Goal: Communication & Community: Participate in discussion

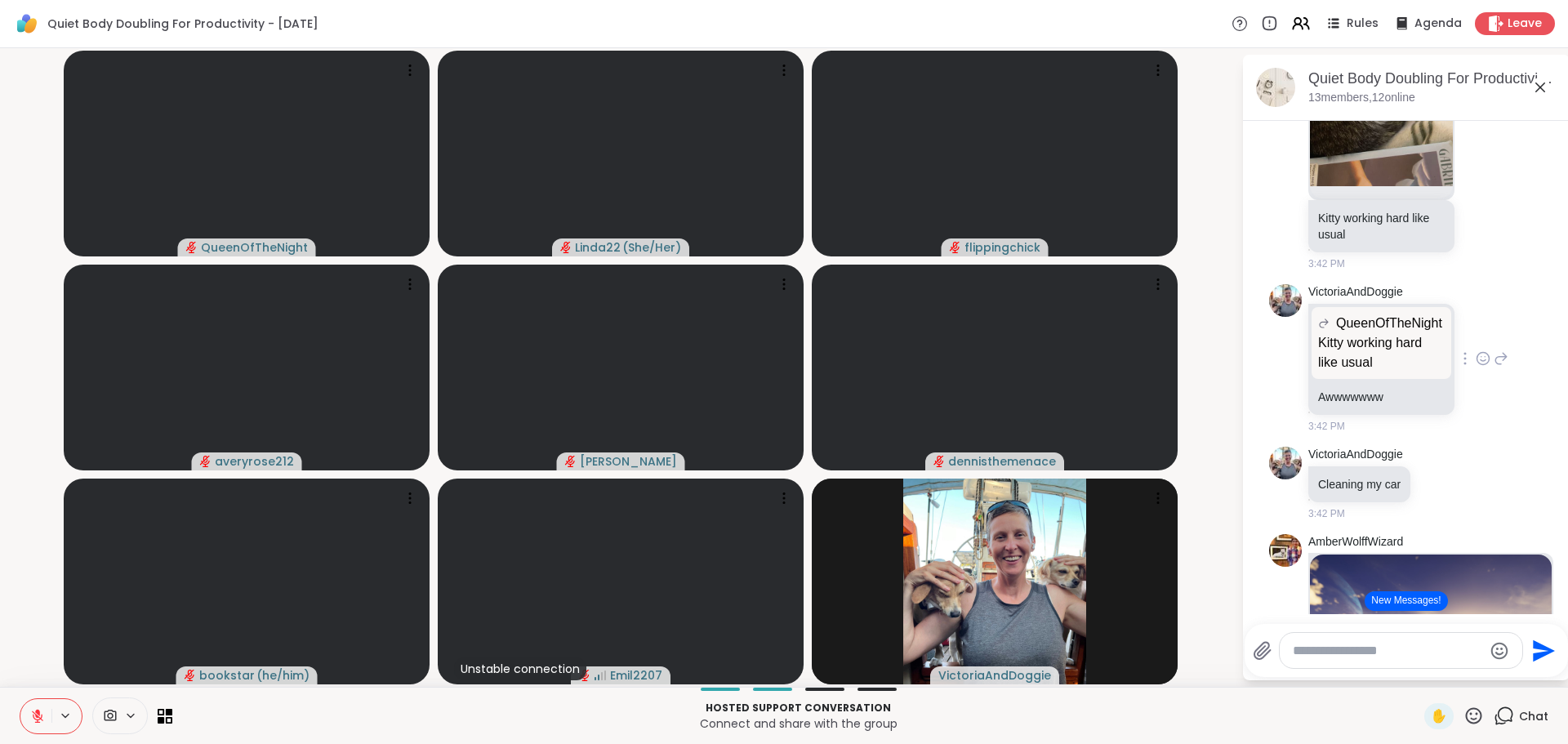
scroll to position [3392, 0]
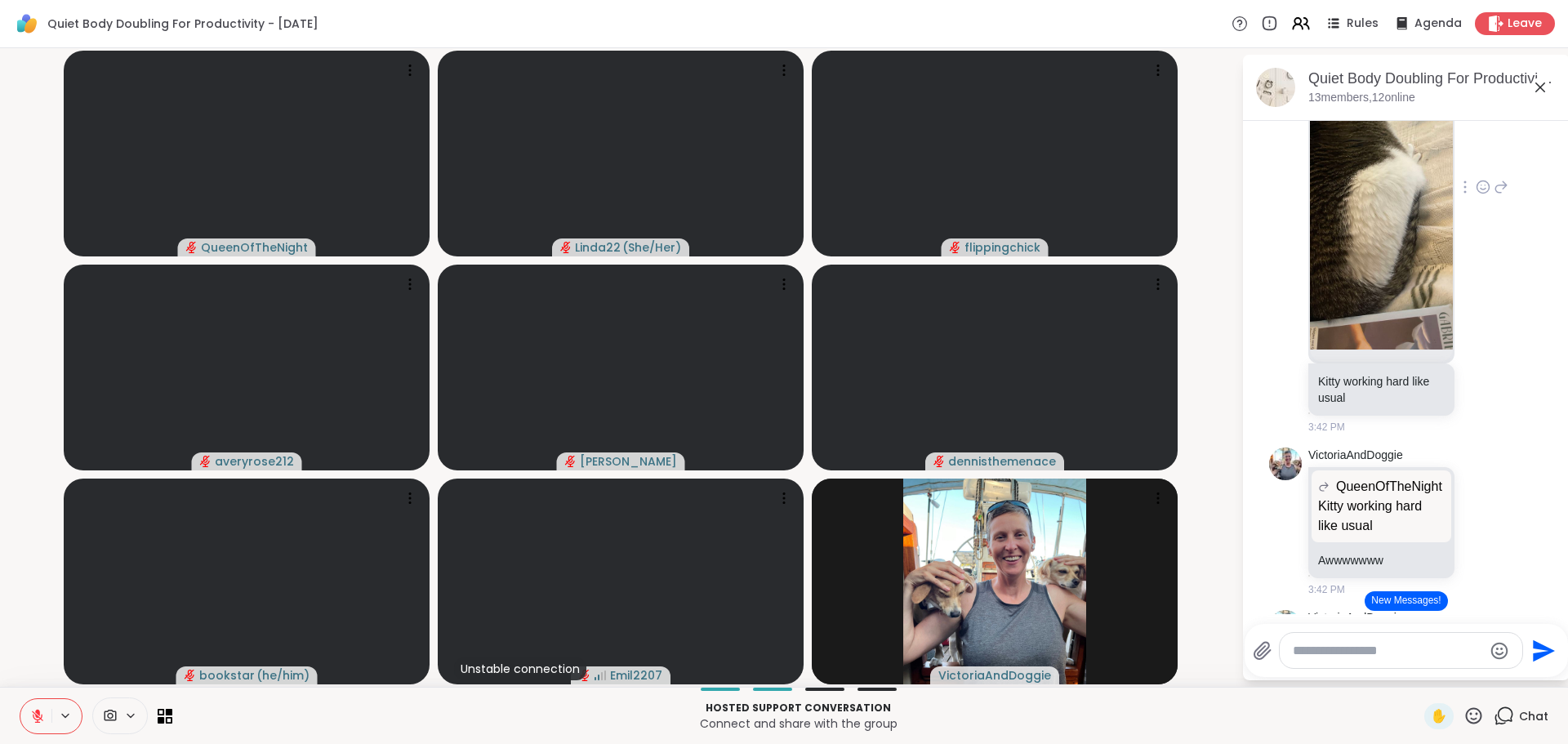
click at [1380, 350] on img at bounding box center [1381, 155] width 142 height 389
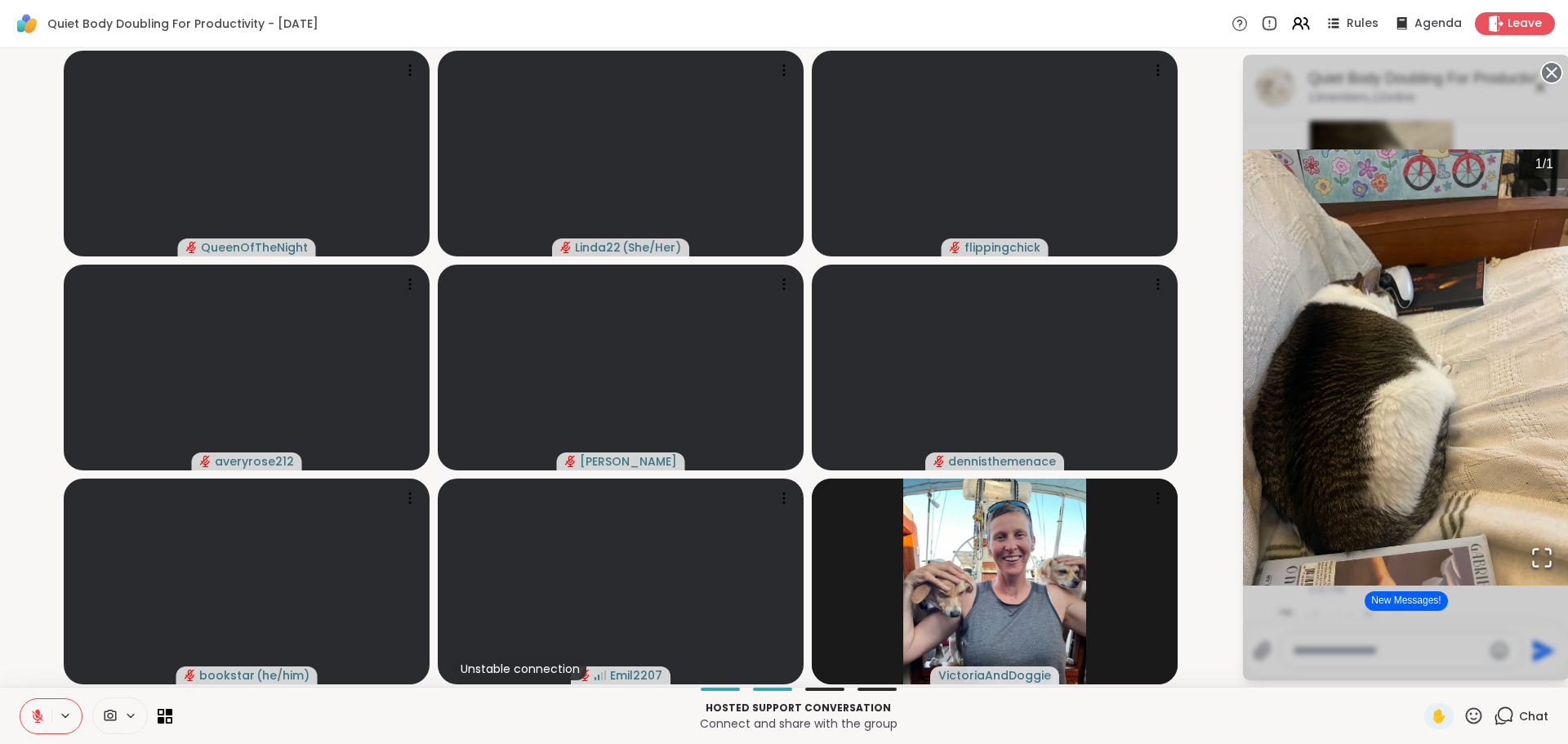
click at [1547, 69] on icon at bounding box center [1552, 73] width 23 height 23
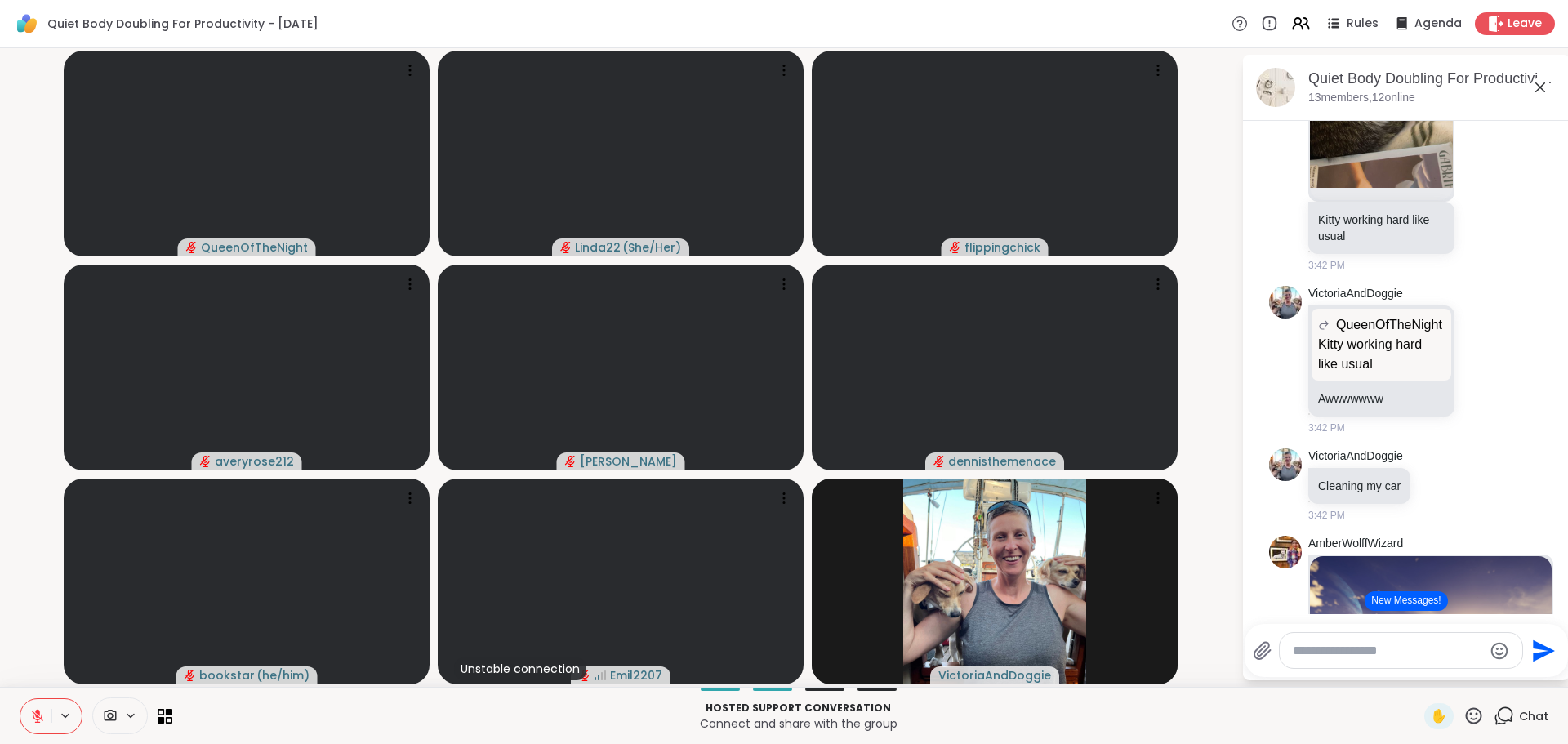
scroll to position [3556, 0]
click at [1477, 30] on icon at bounding box center [1483, 23] width 12 height 12
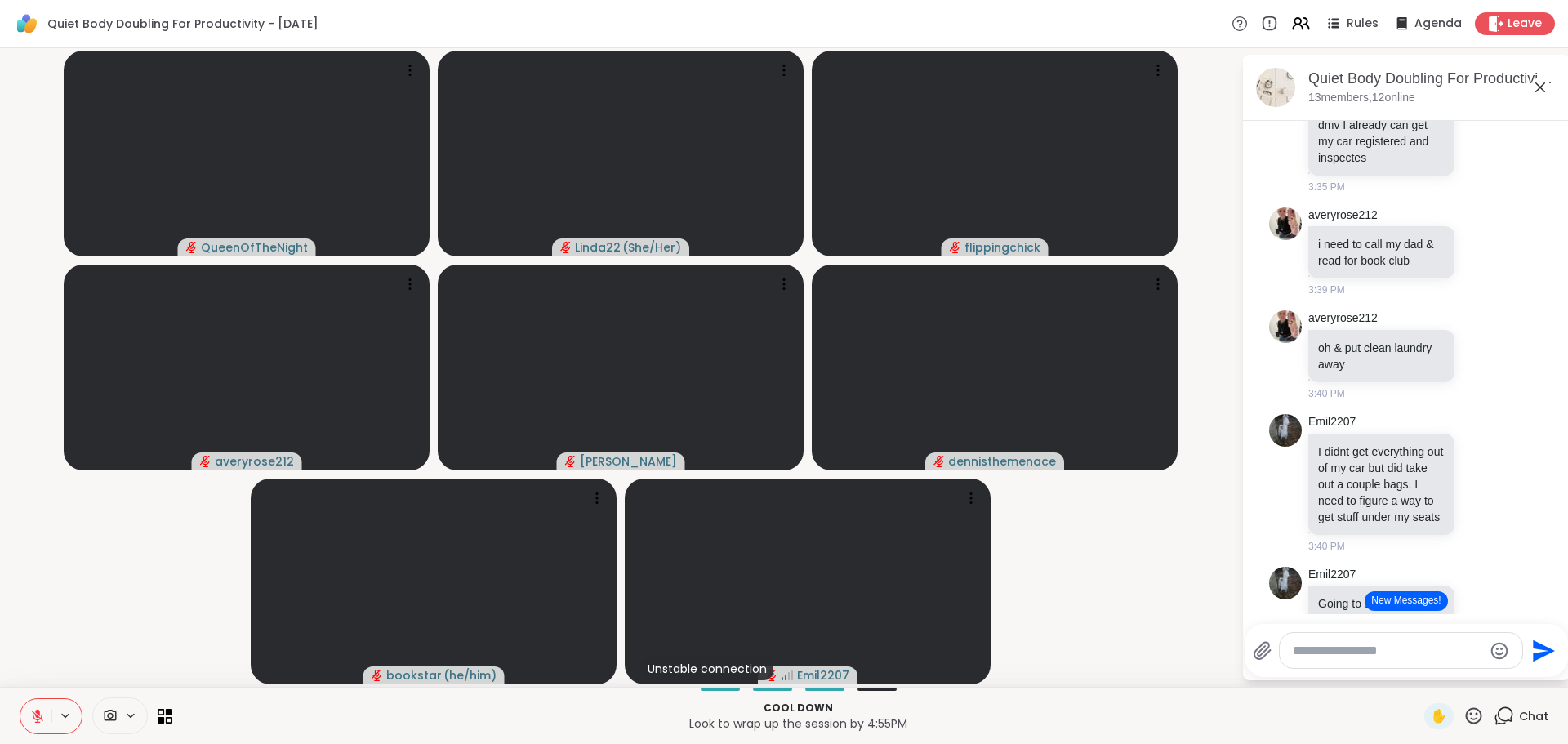
scroll to position [2412, 0]
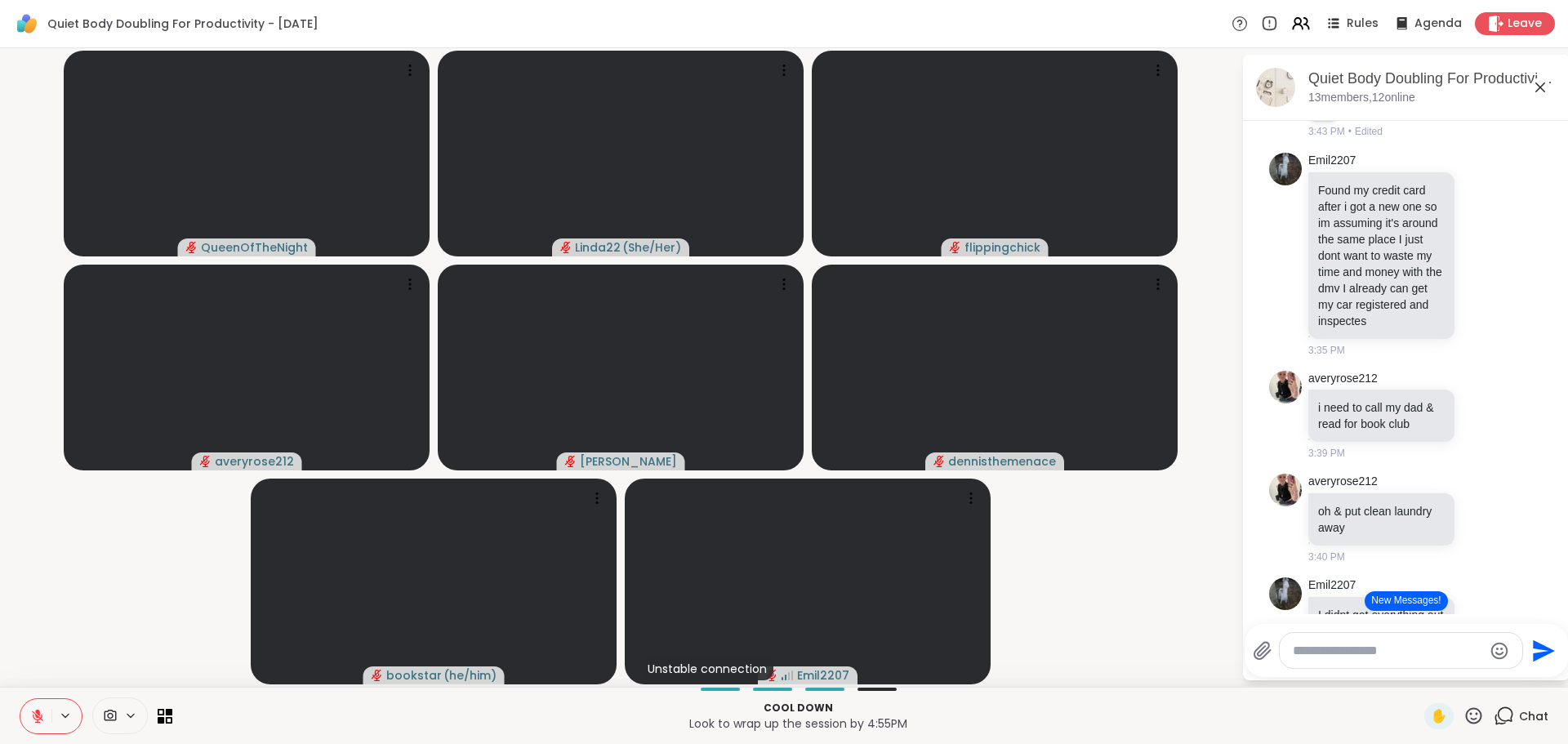
click at [1475, 91] on icon at bounding box center [1482, 82] width 14 height 16
click at [1475, 64] on div "Select Reaction: Heart" at bounding box center [1482, 55] width 14 height 14
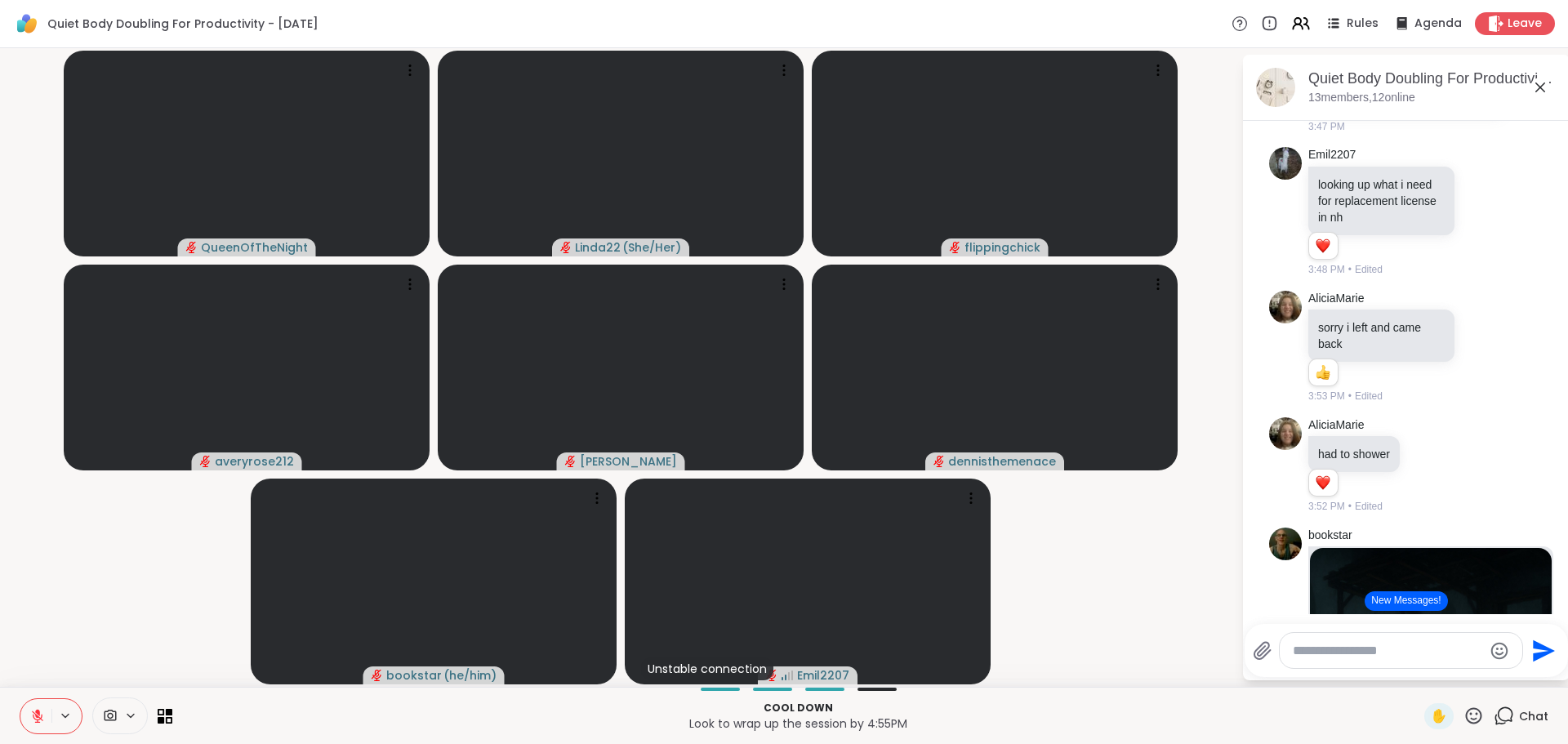
scroll to position [4372, 0]
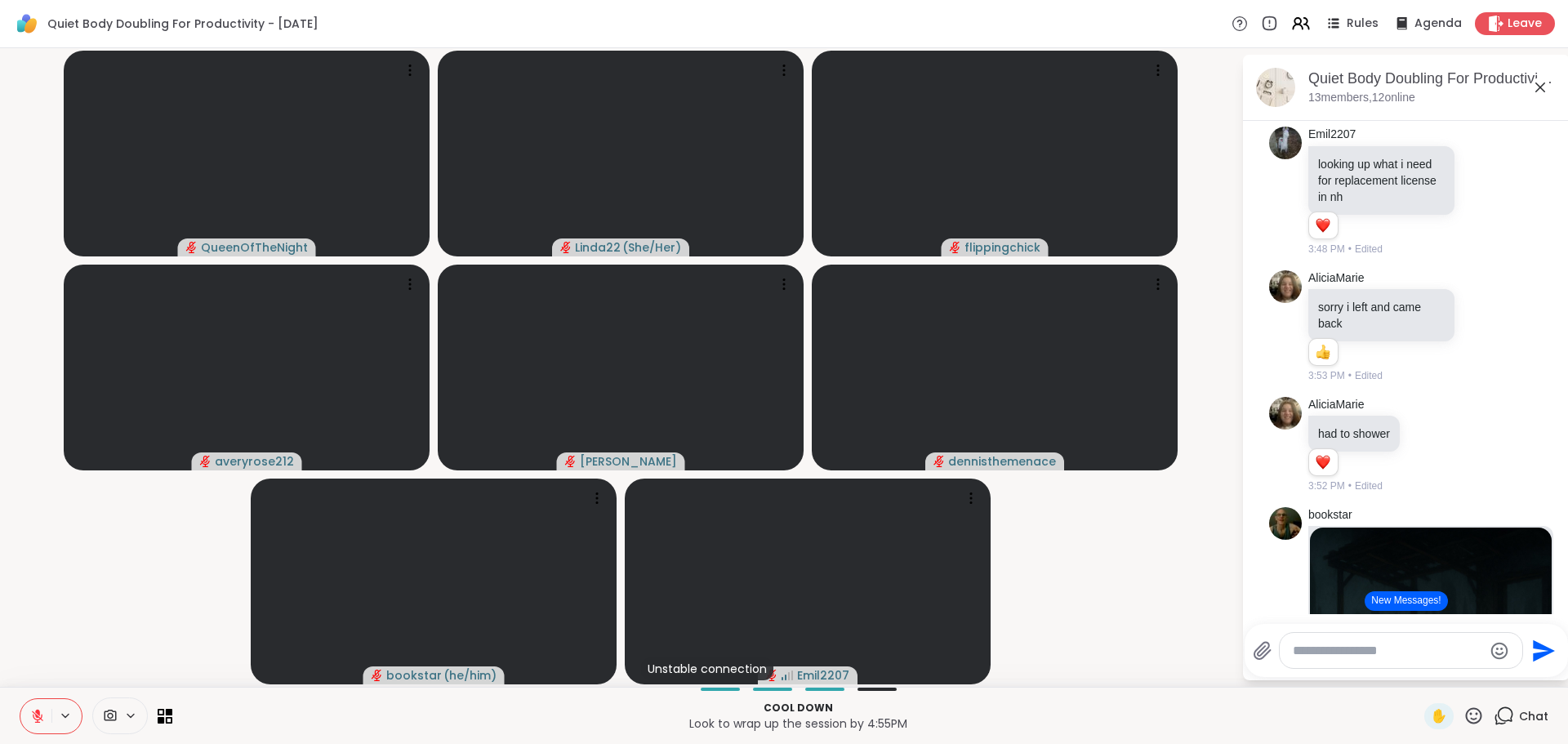
click at [1324, 67] on link "sharewellnow.com/session/03adc7d5-6e2f-4b1f-a165-d8b84ce12ef7" at bounding box center [1380, 60] width 125 height 13
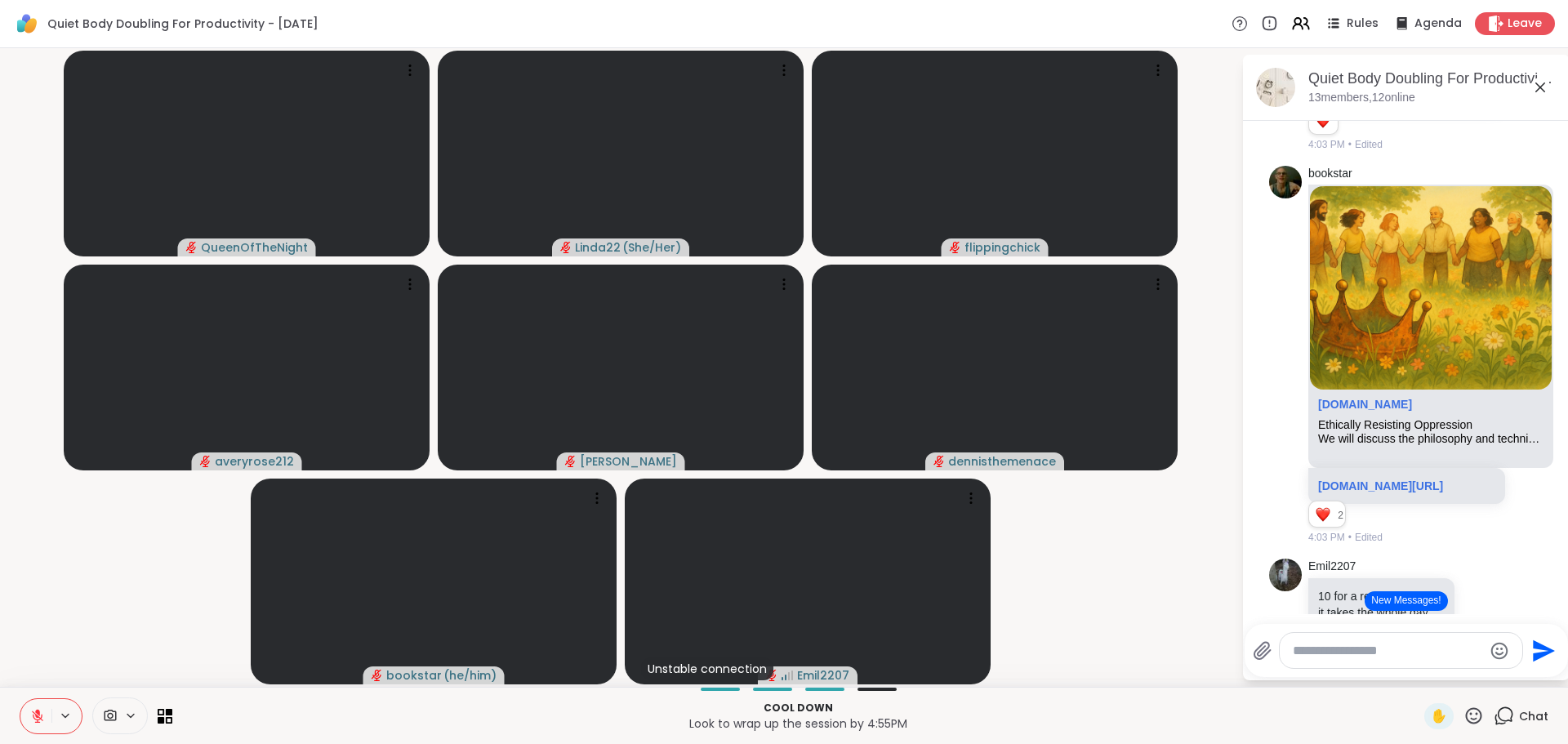
scroll to position [5189, 0]
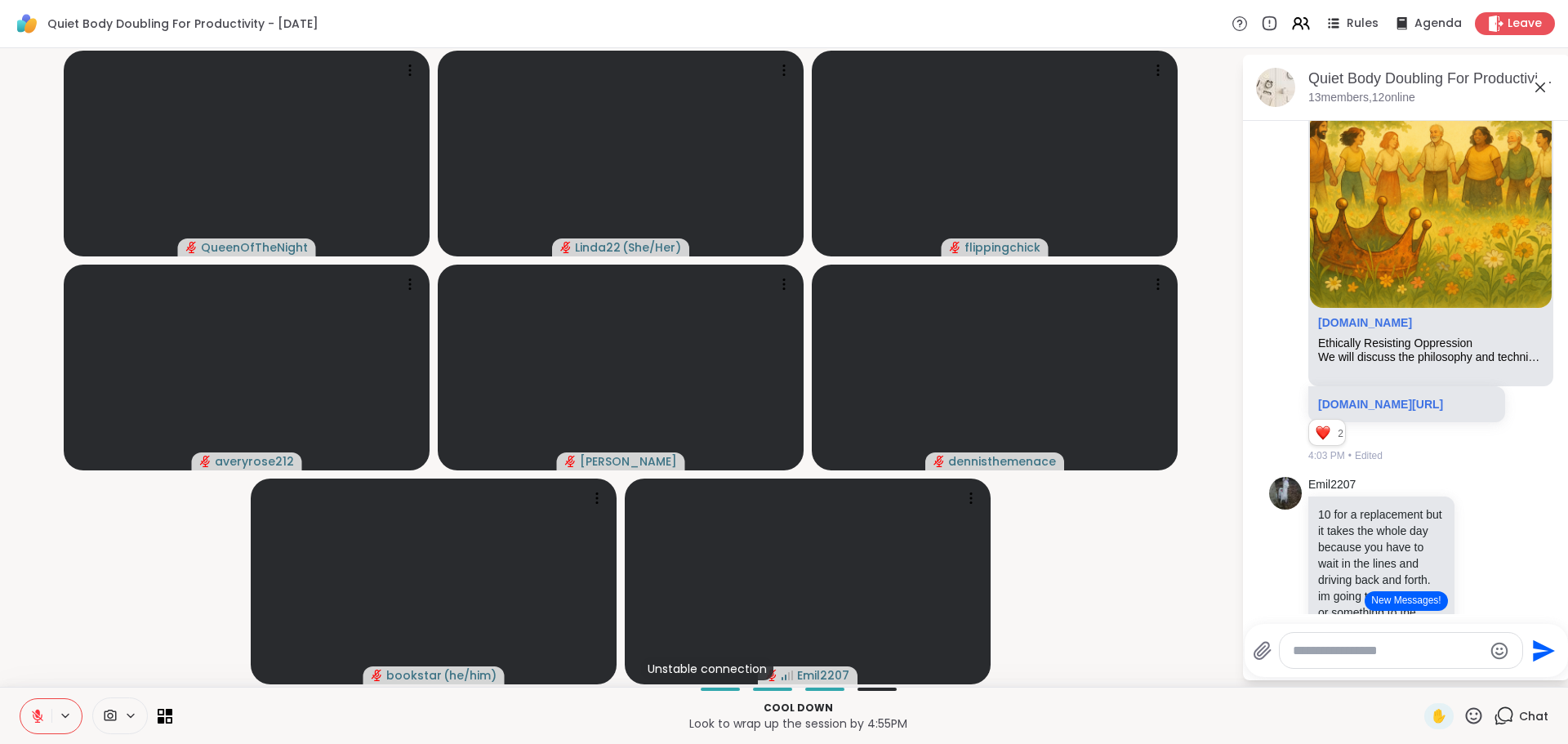
click at [1362, 17] on link "sharewellnow.com/session/coping-with-existential-dread/b4464ed8-86d2-44ab-a268-…" at bounding box center [1380, 11] width 125 height 13
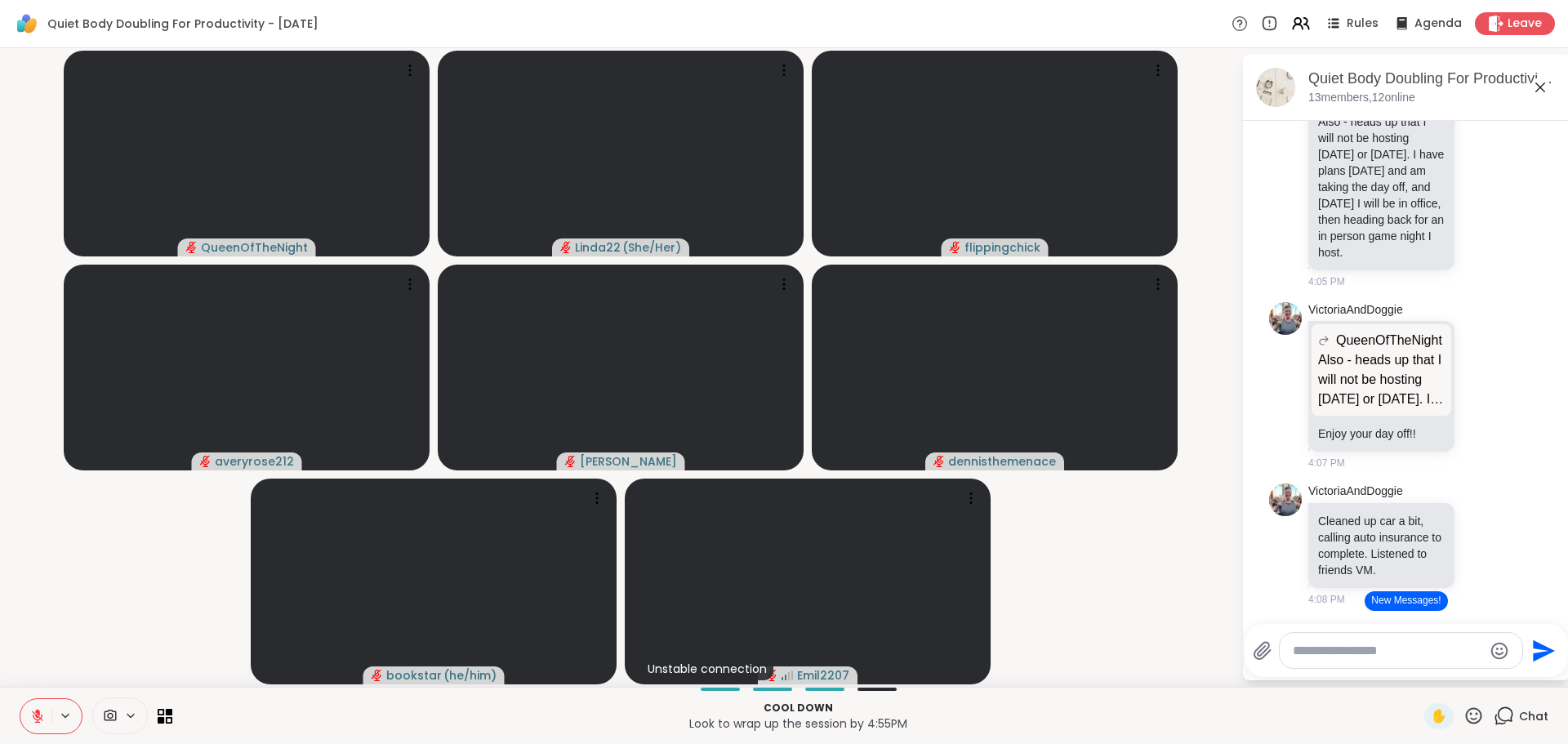
scroll to position [6577, 0]
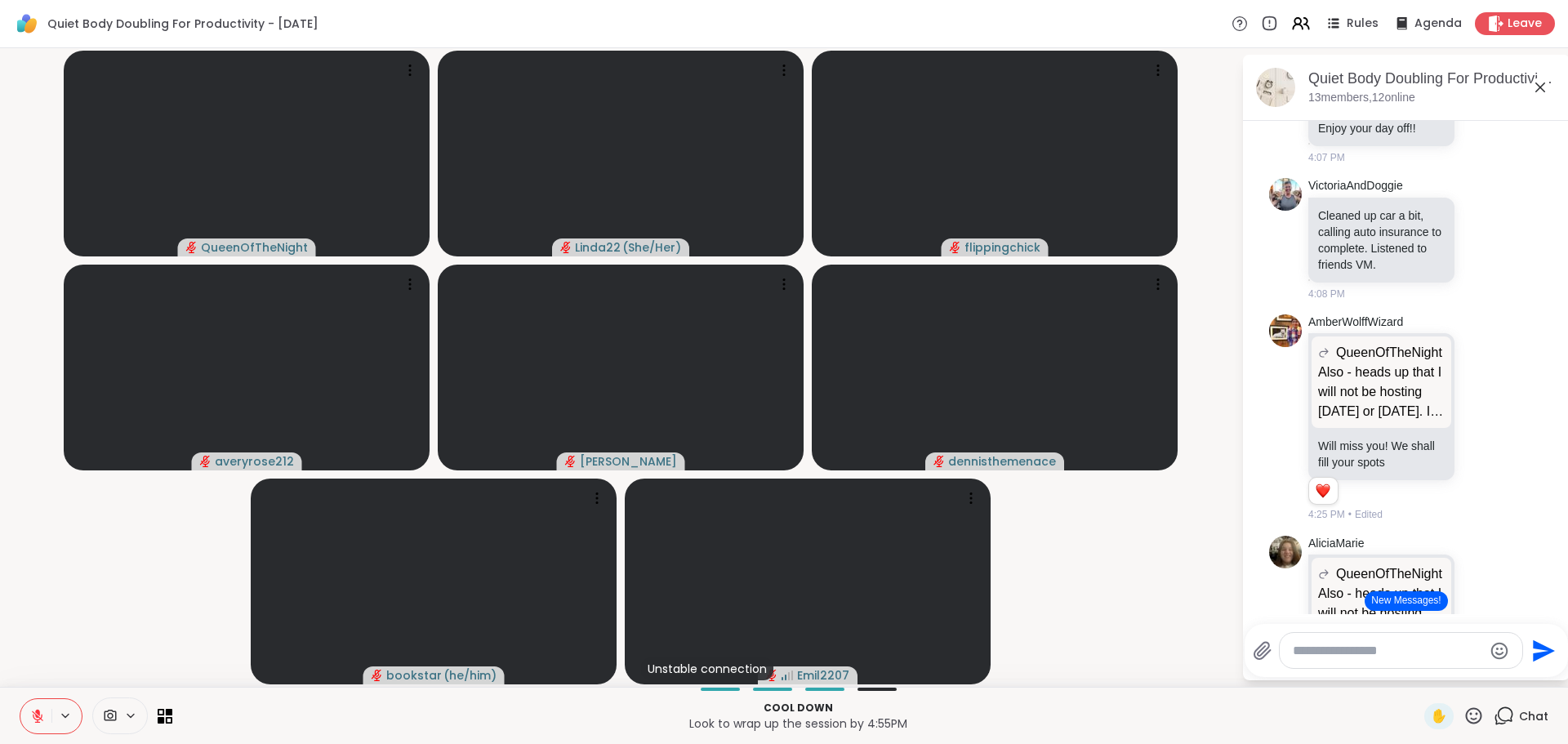
scroll to position [6904, 0]
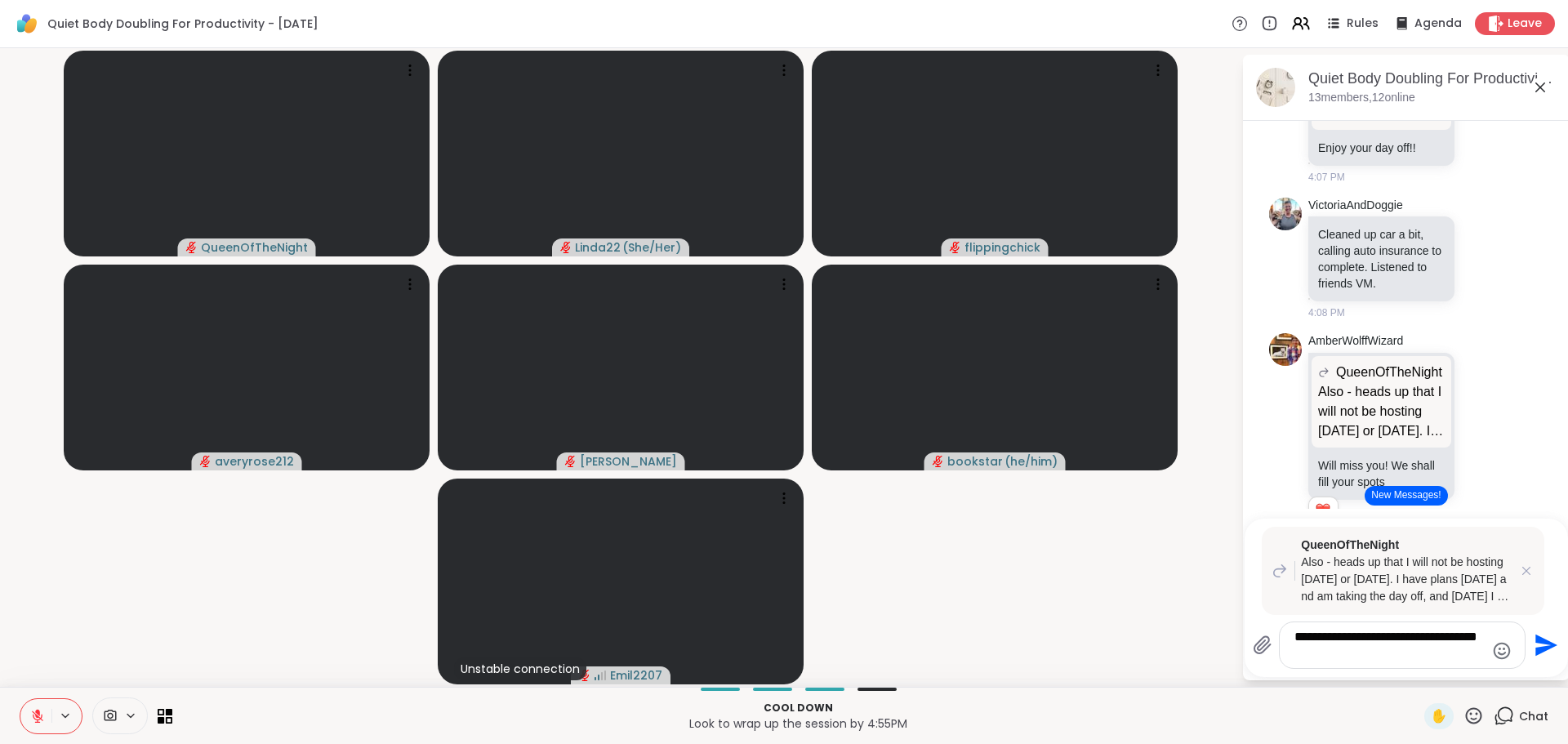
click at [1346, 635] on textarea "**********" at bounding box center [1389, 646] width 190 height 33
click at [1366, 658] on textarea "**********" at bounding box center [1389, 646] width 190 height 33
type textarea "**********"
click at [1537, 641] on icon "Send" at bounding box center [1546, 646] width 22 height 22
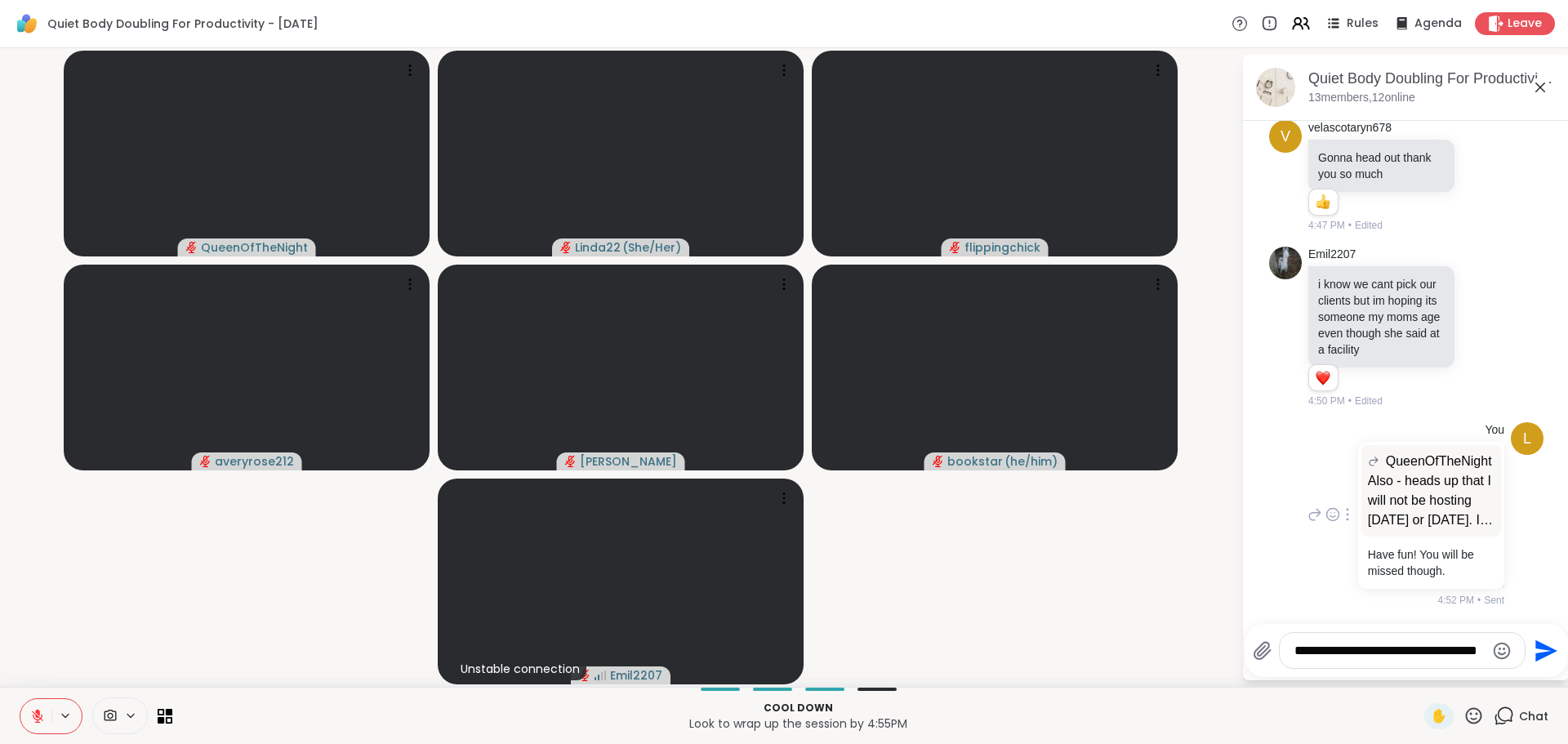
scroll to position [8750, 0]
click at [1475, 77] on icon at bounding box center [1482, 69] width 14 height 16
click at [1475, 59] on button "Select Reaction: Heart" at bounding box center [1483, 43] width 33 height 33
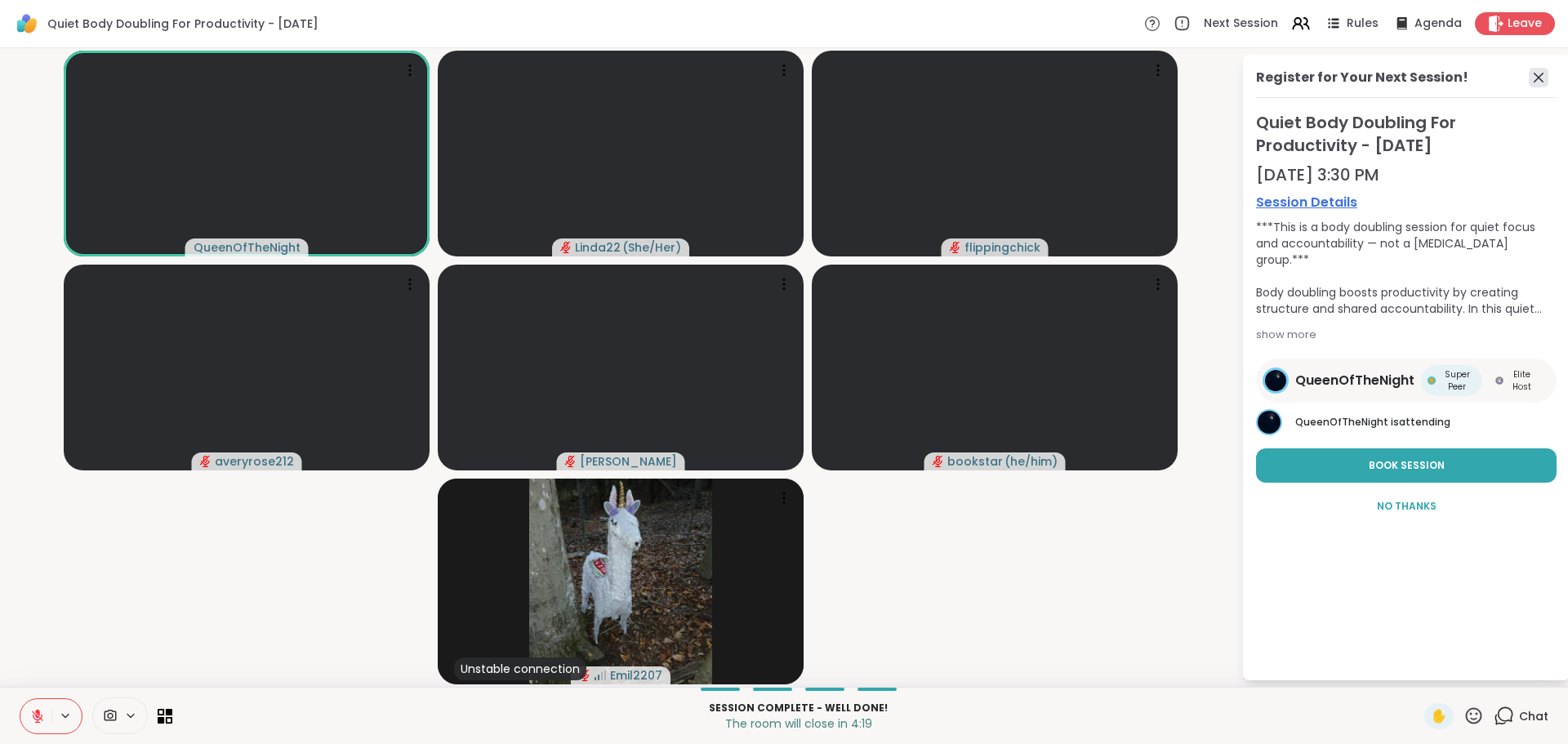
click at [1540, 81] on icon at bounding box center [1538, 77] width 19 height 19
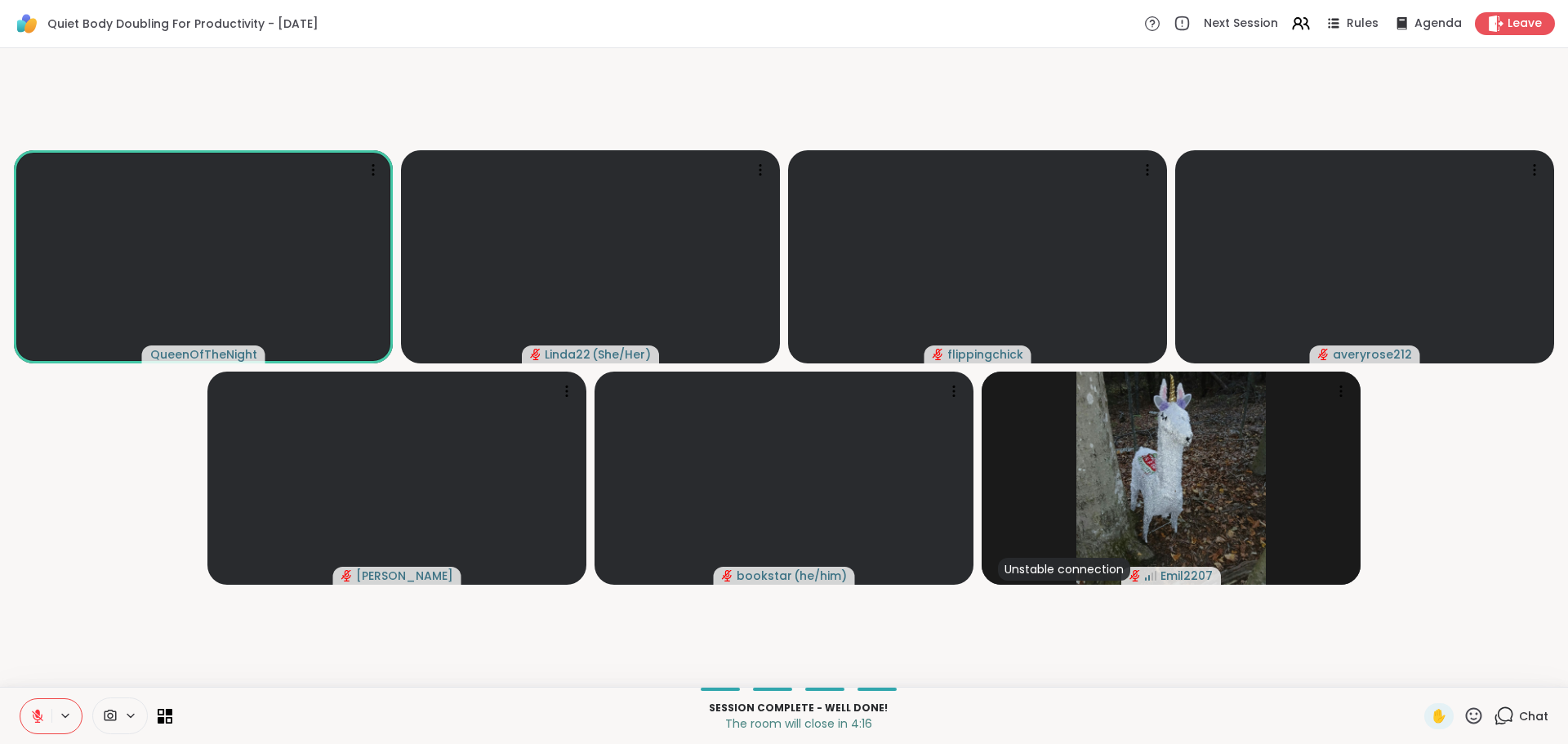
click at [1493, 712] on icon at bounding box center [1503, 715] width 20 height 20
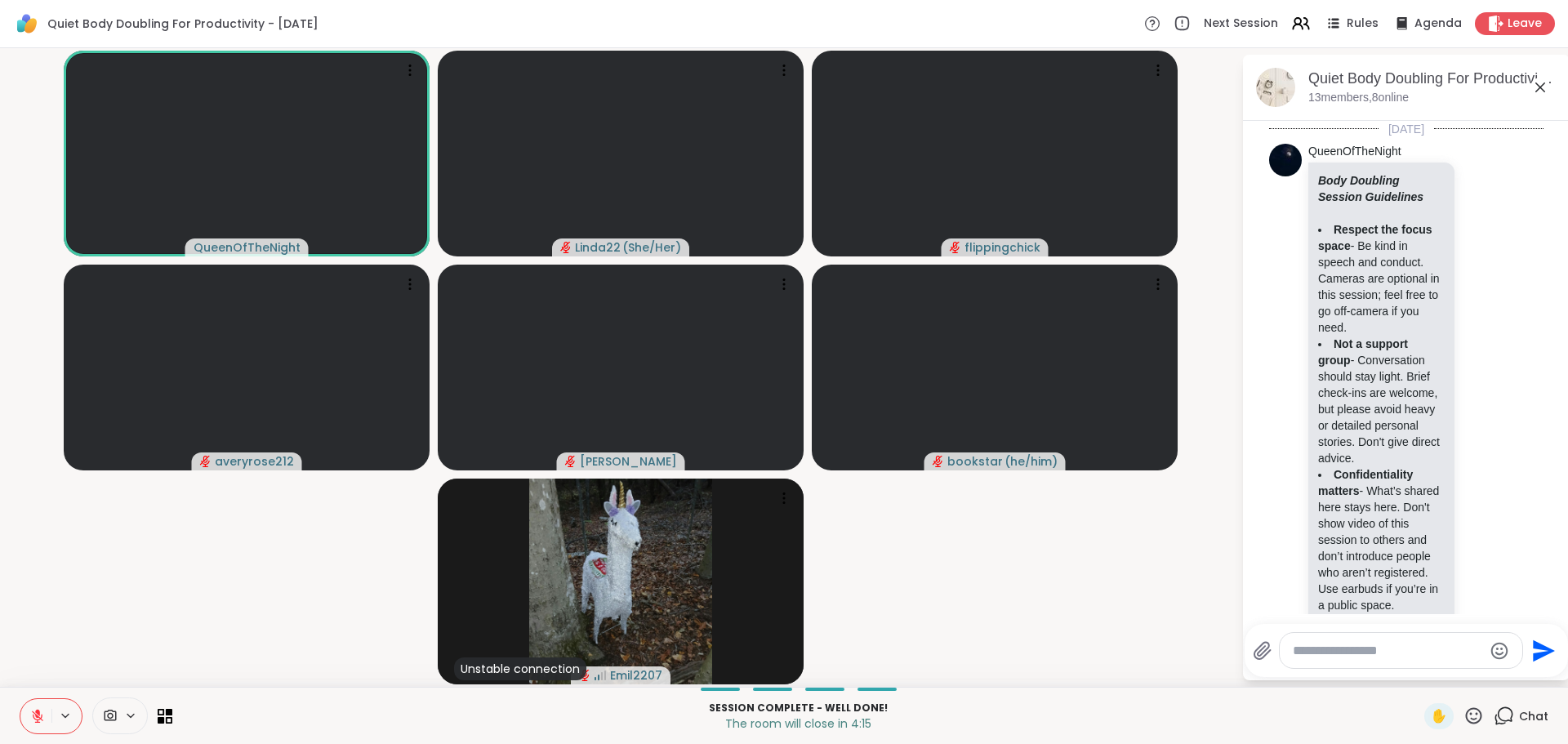
scroll to position [9188, 0]
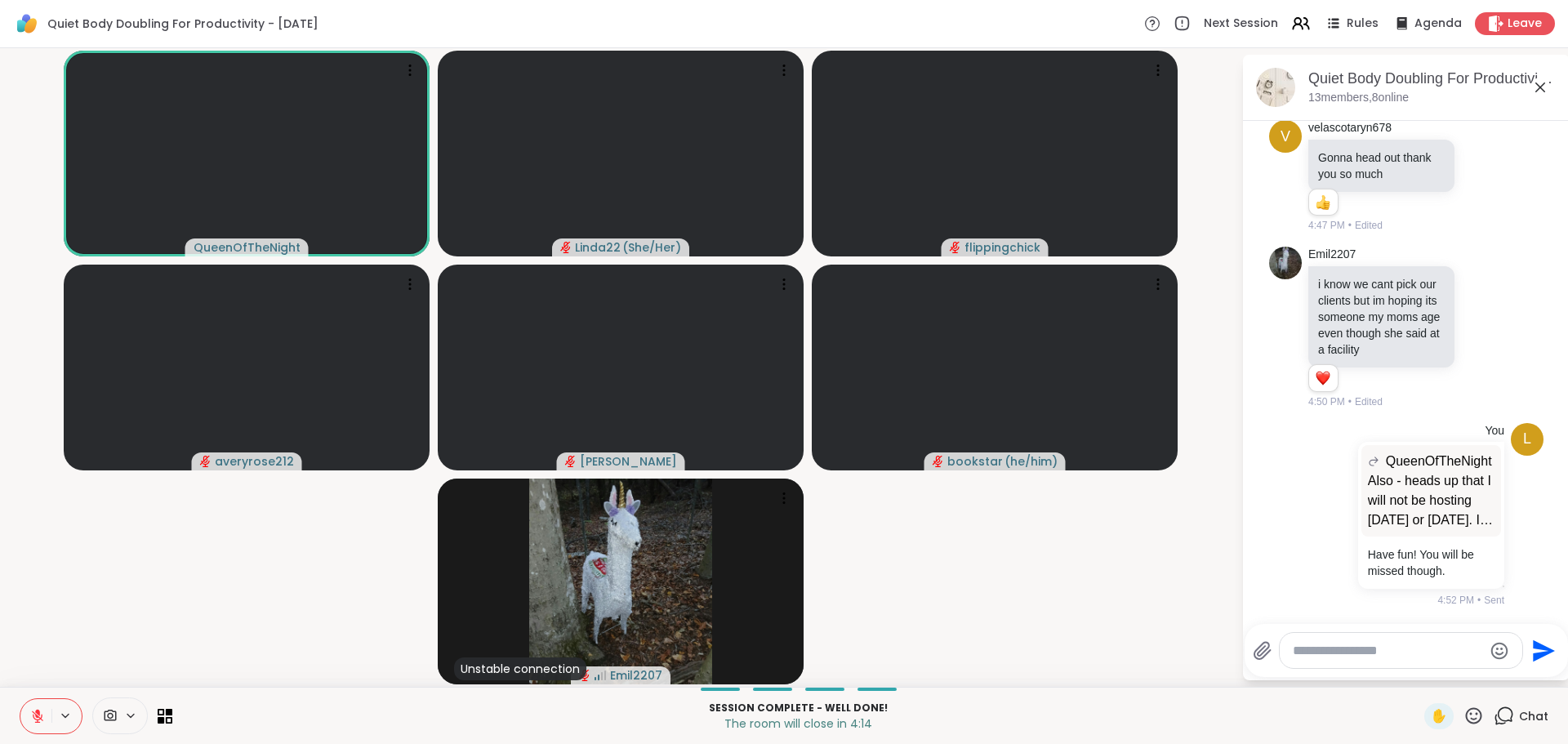
click at [1358, 654] on textarea "Type your message" at bounding box center [1387, 650] width 190 height 16
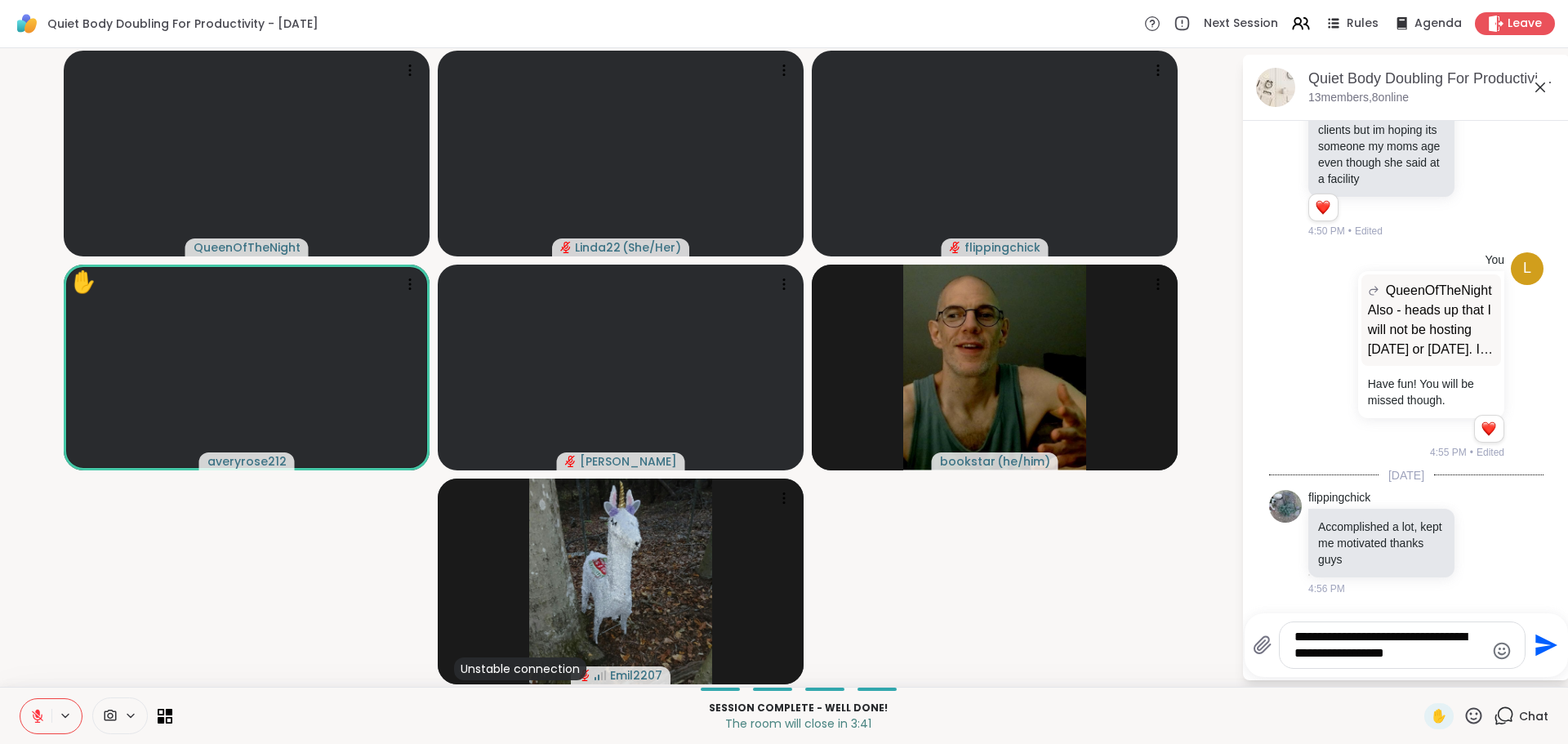
scroll to position [9382, 0]
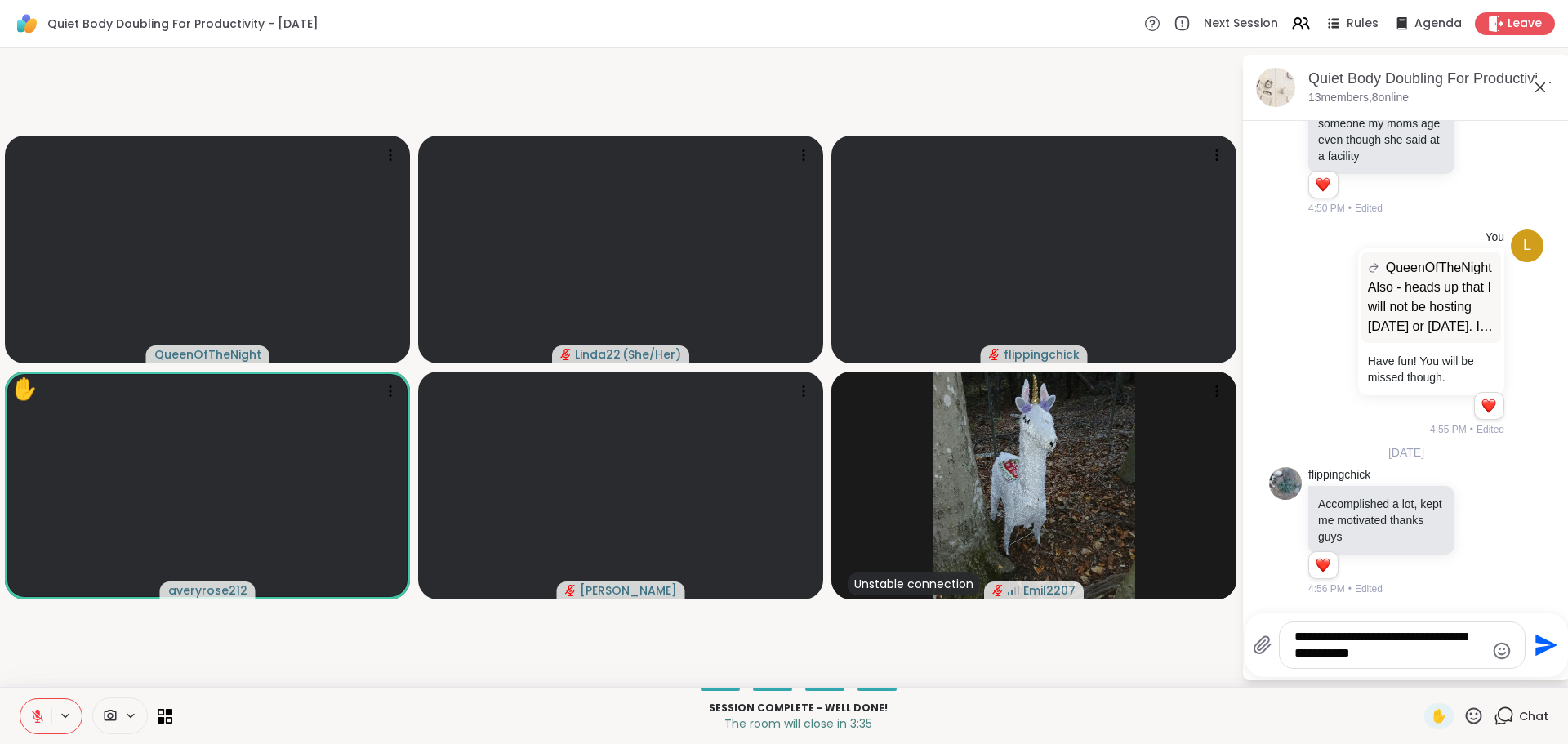
type textarea "**********"
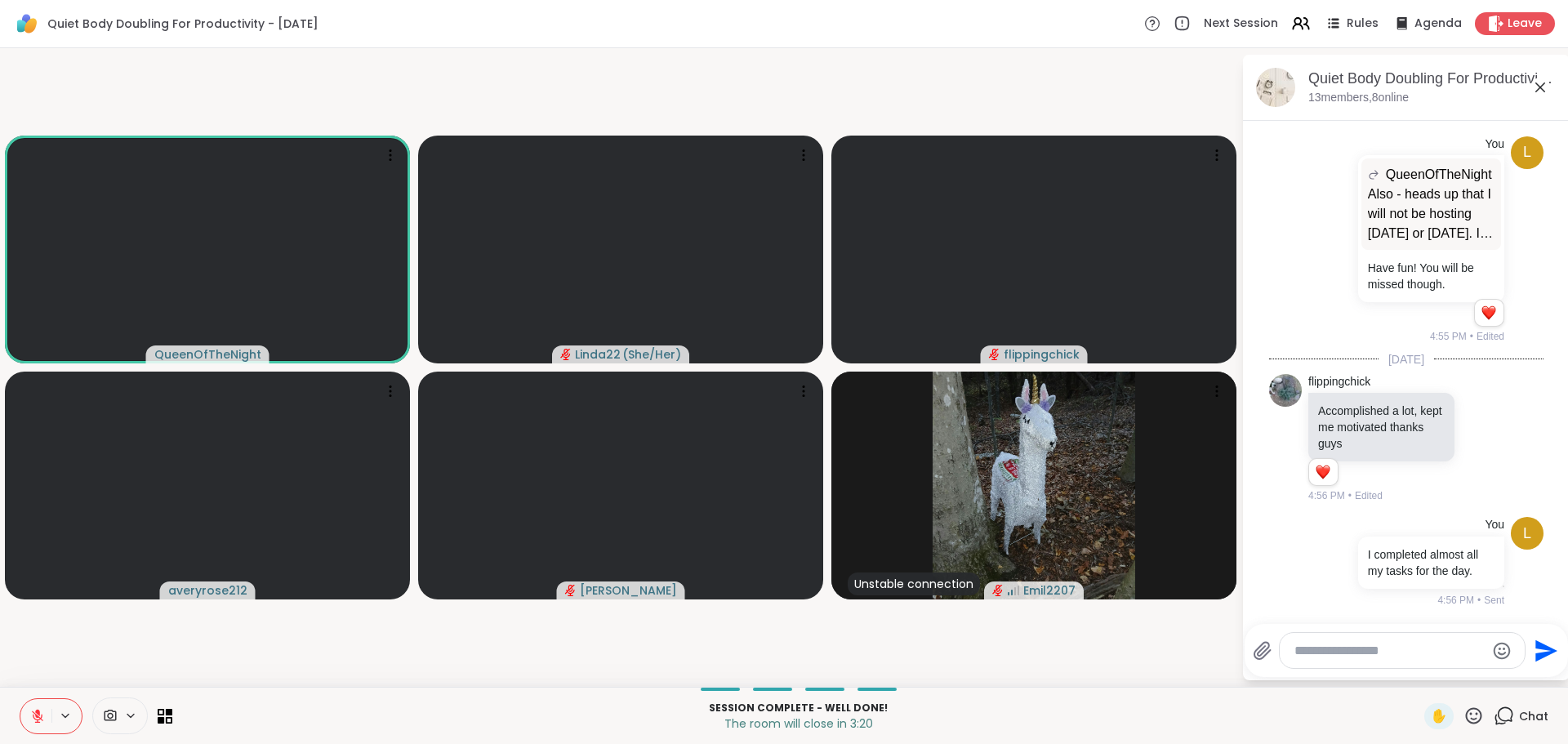
click at [1463, 714] on icon at bounding box center [1472, 715] width 20 height 20
click at [1418, 674] on span "❤️" at bounding box center [1426, 673] width 16 height 19
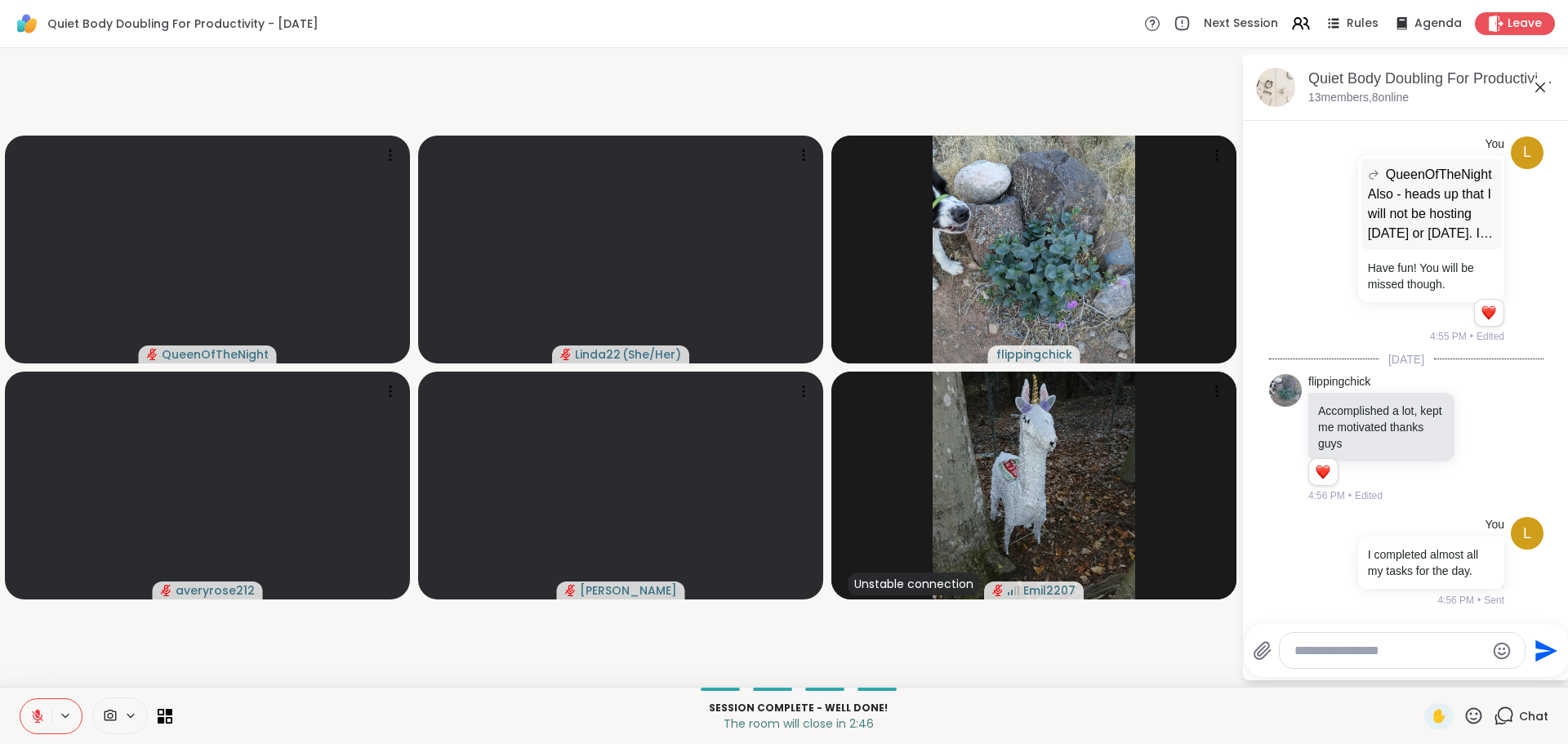
click at [1307, 648] on textarea "Type your message" at bounding box center [1389, 650] width 190 height 16
type textarea "*"
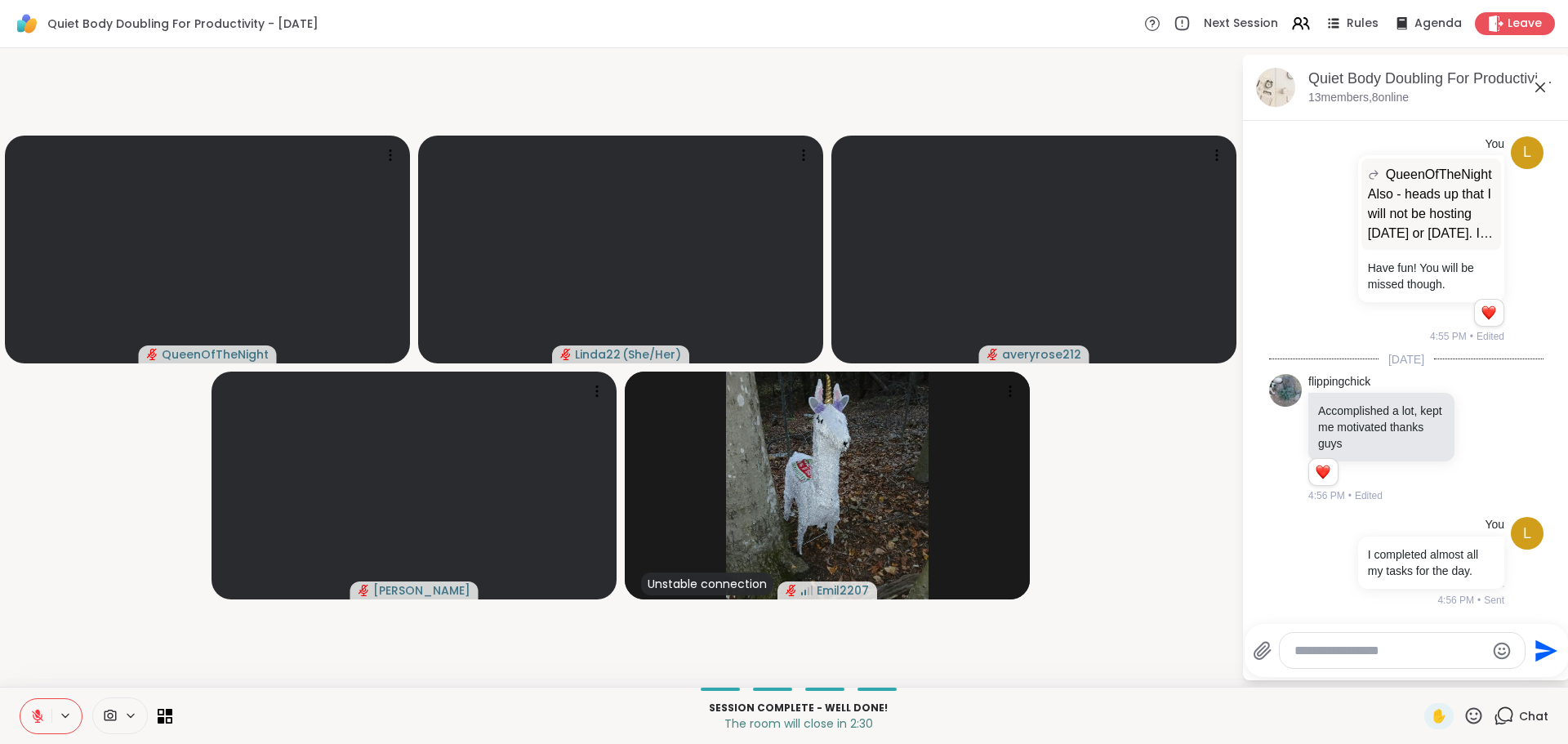
scroll to position [9514, 0]
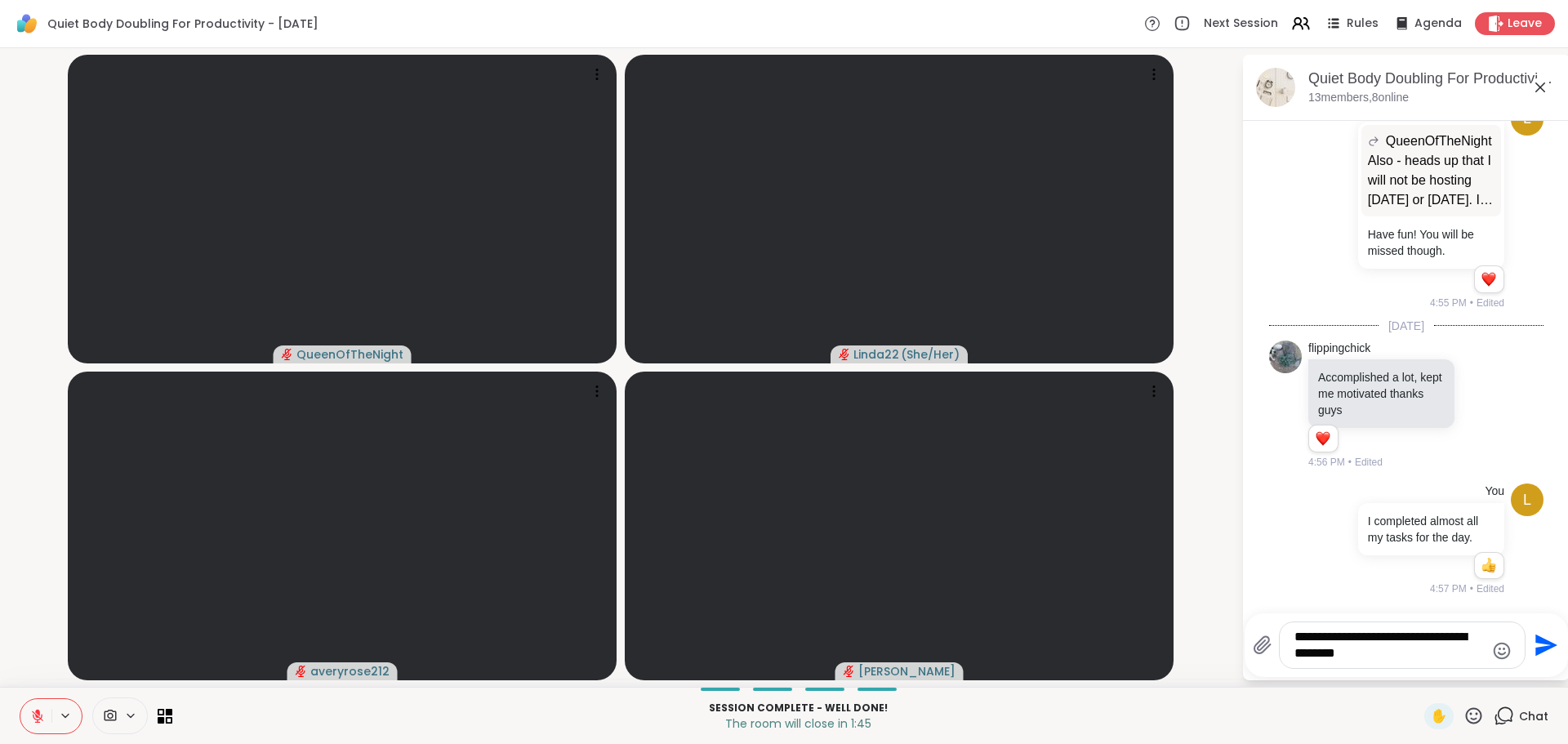
type textarea "**********"
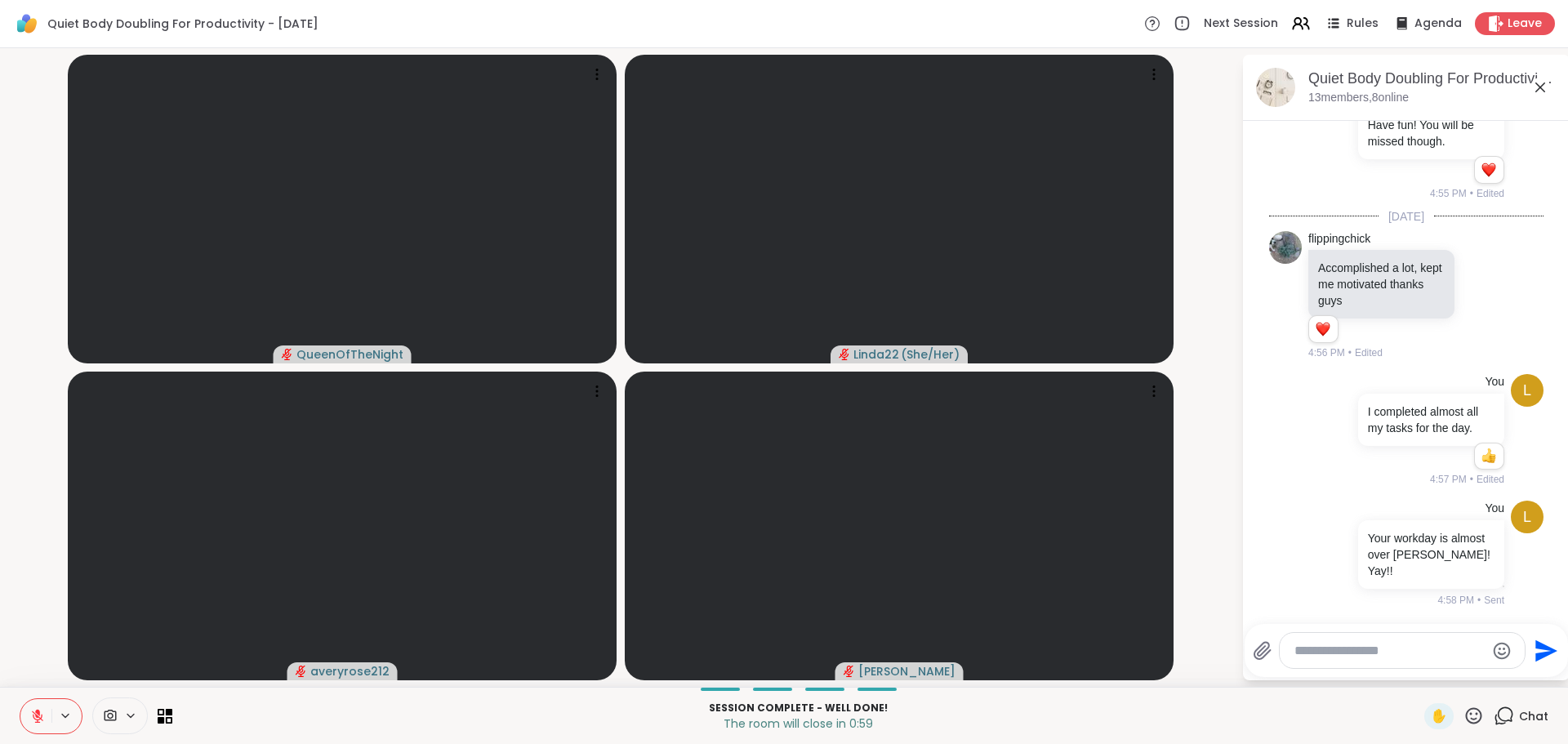
click at [1535, 86] on icon at bounding box center [1540, 87] width 19 height 19
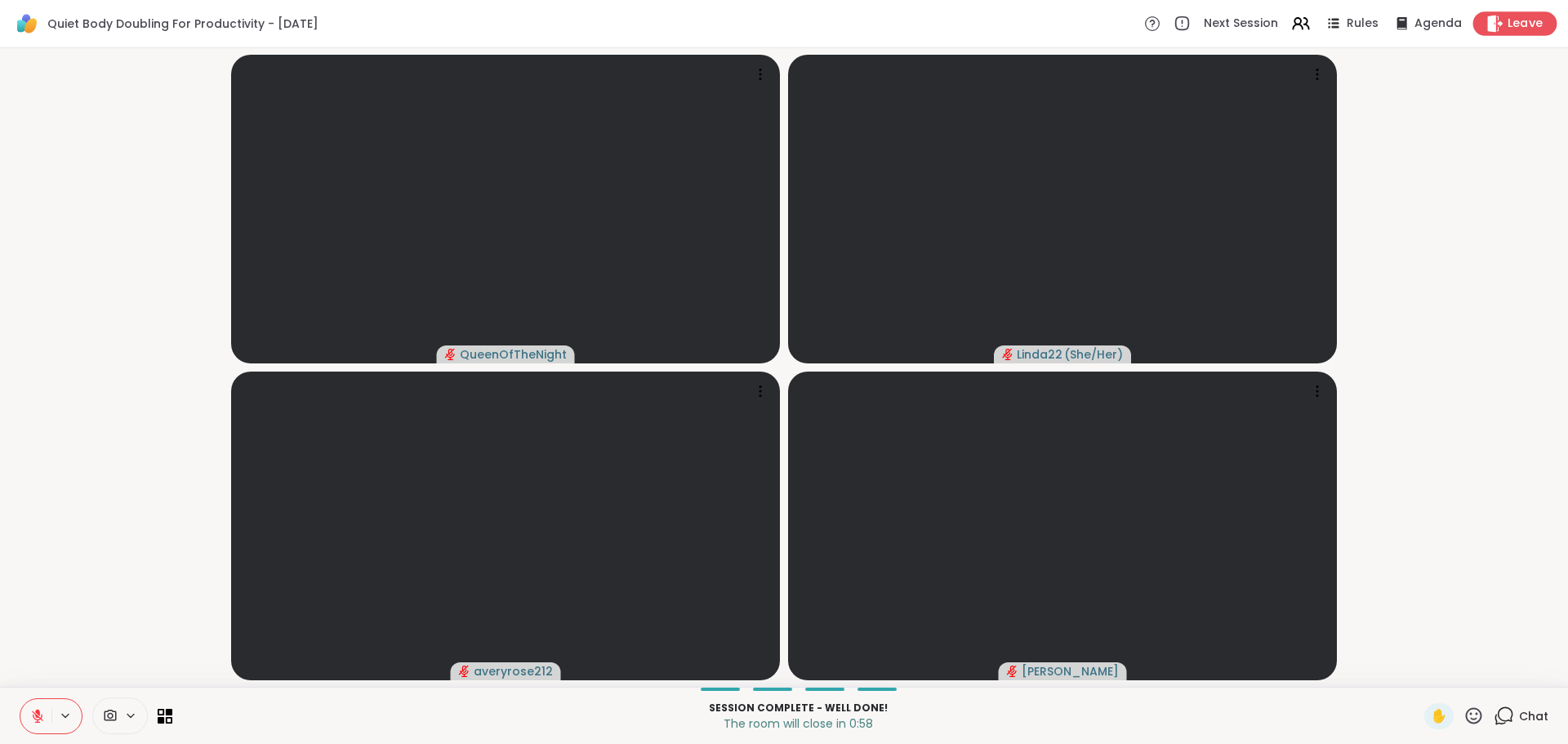
click at [1497, 33] on div "Leave" at bounding box center [1515, 23] width 84 height 24
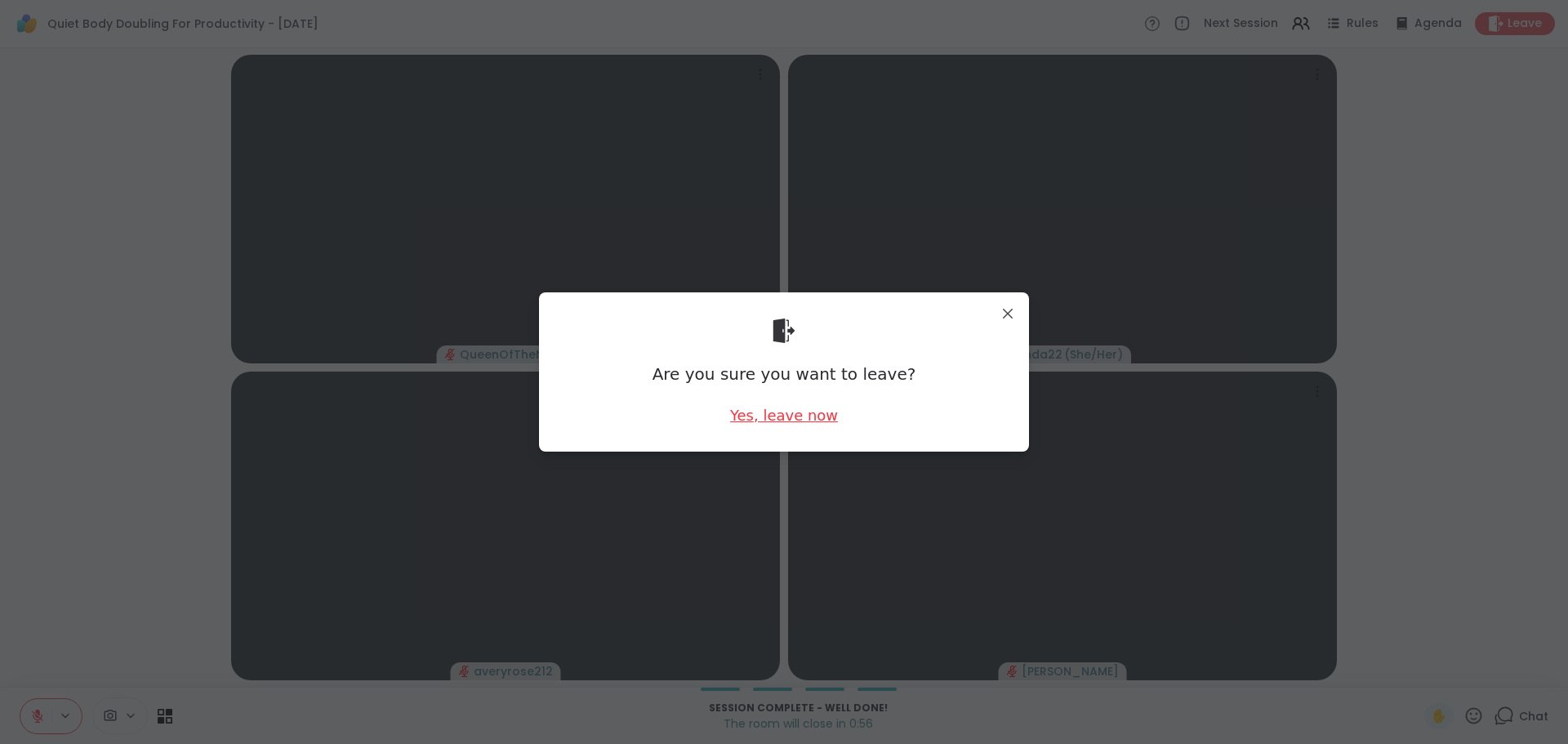
click at [812, 413] on div "Yes, leave now" at bounding box center [784, 415] width 108 height 20
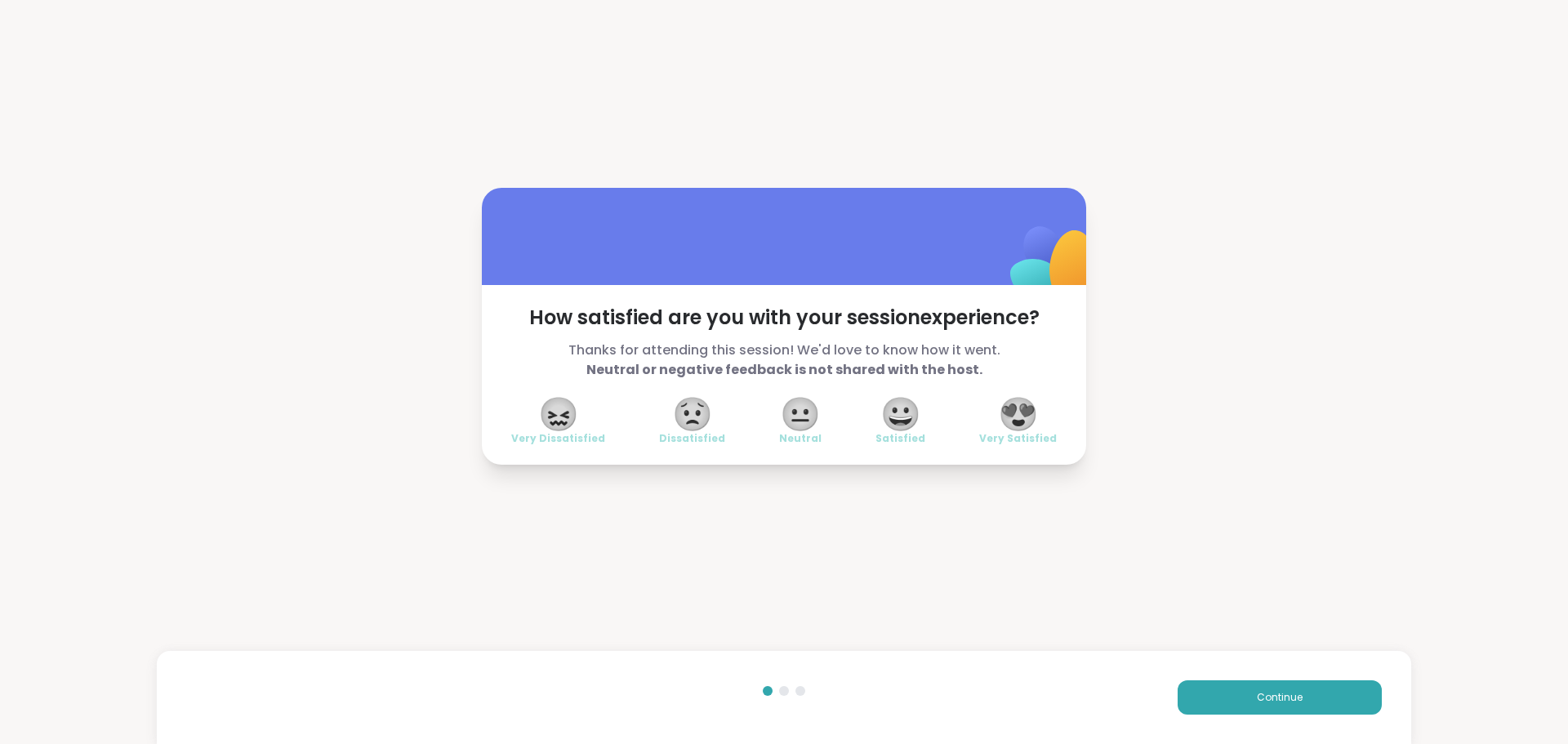
click at [1005, 424] on span "😍" at bounding box center [1018, 414] width 41 height 30
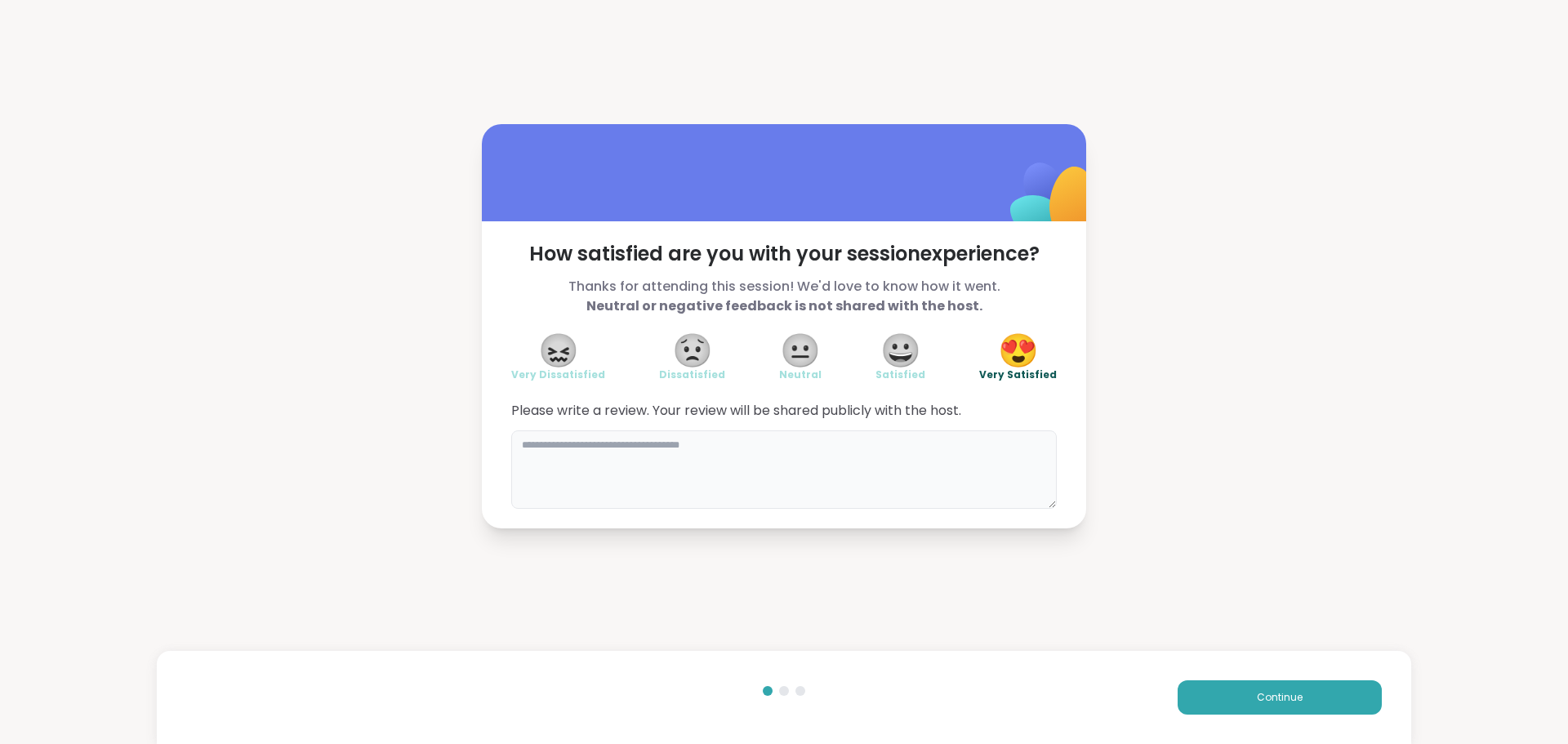
click at [856, 497] on textarea at bounding box center [784, 470] width 546 height 78
type textarea "**********"
click at [1195, 705] on button "Continue" at bounding box center [1280, 697] width 205 height 34
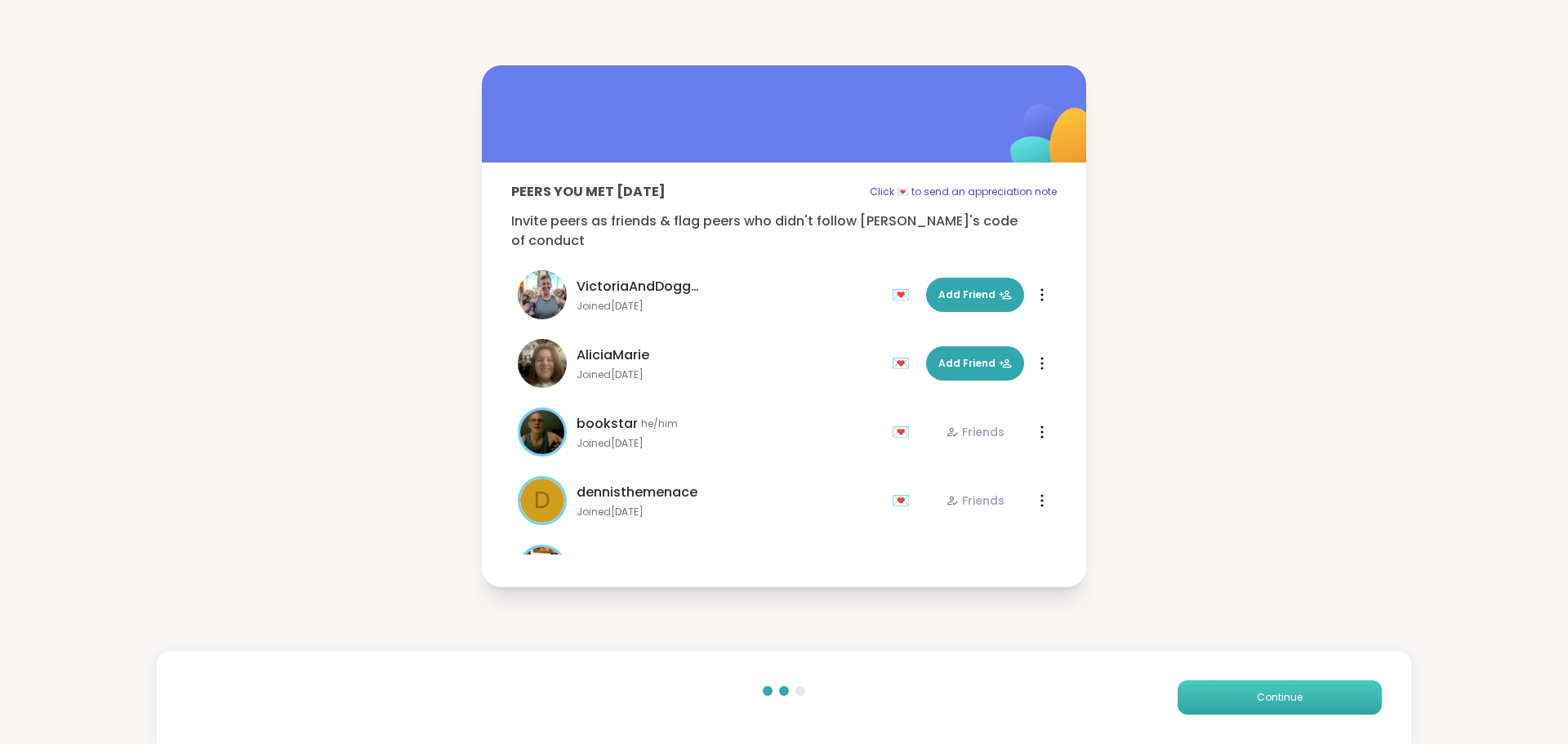
click at [1195, 705] on button "Continue" at bounding box center [1280, 697] width 205 height 34
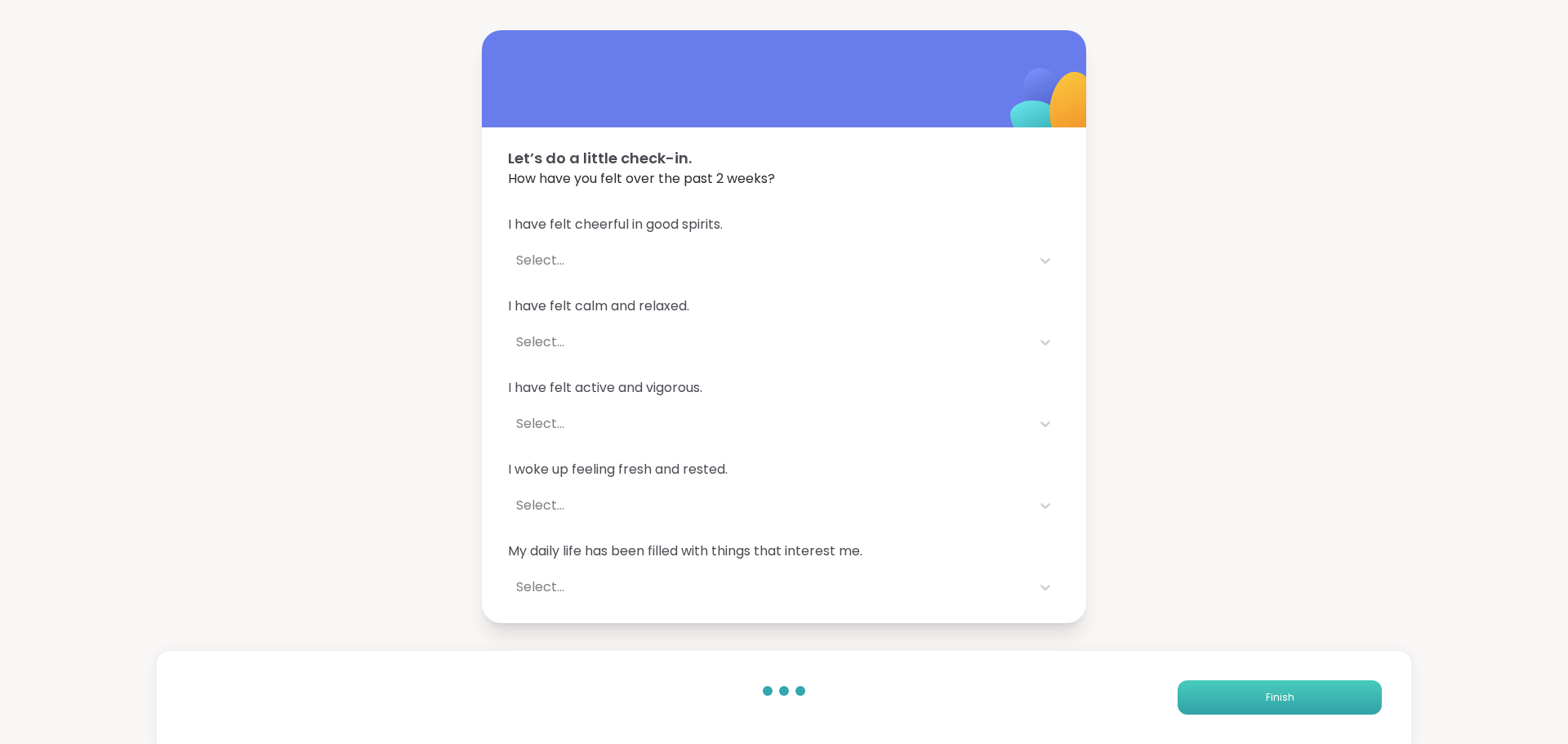
click at [1195, 705] on button "Finish" at bounding box center [1280, 697] width 205 height 34
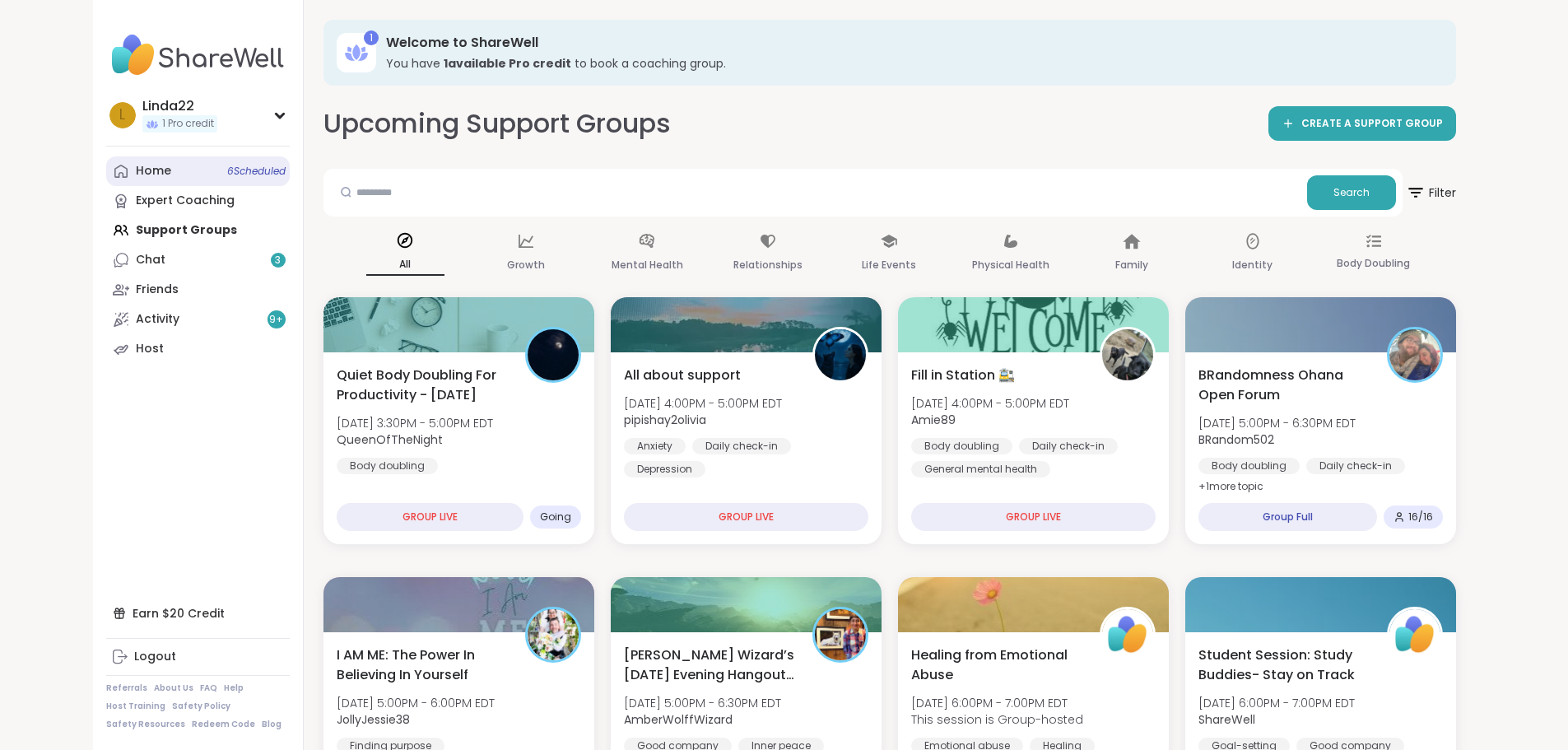
click at [227, 172] on span "6 Scheduled" at bounding box center [256, 172] width 59 height 13
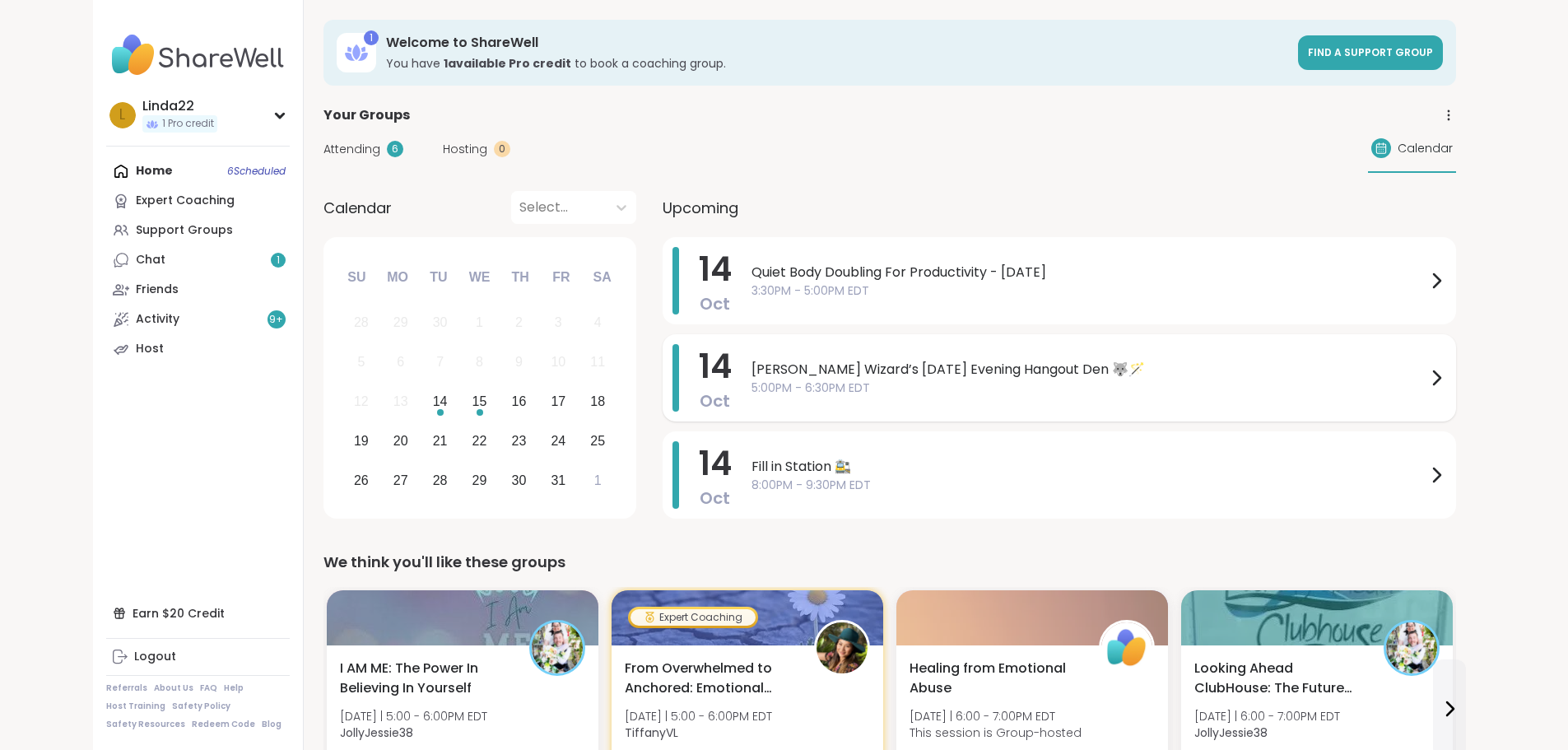
click at [663, 387] on div "14 Oct Wolff Wizard’s Tuesday Evening Hangout Den 🐺🪄 5:00PM - 6:30PM EDT" at bounding box center [1059, 378] width 793 height 88
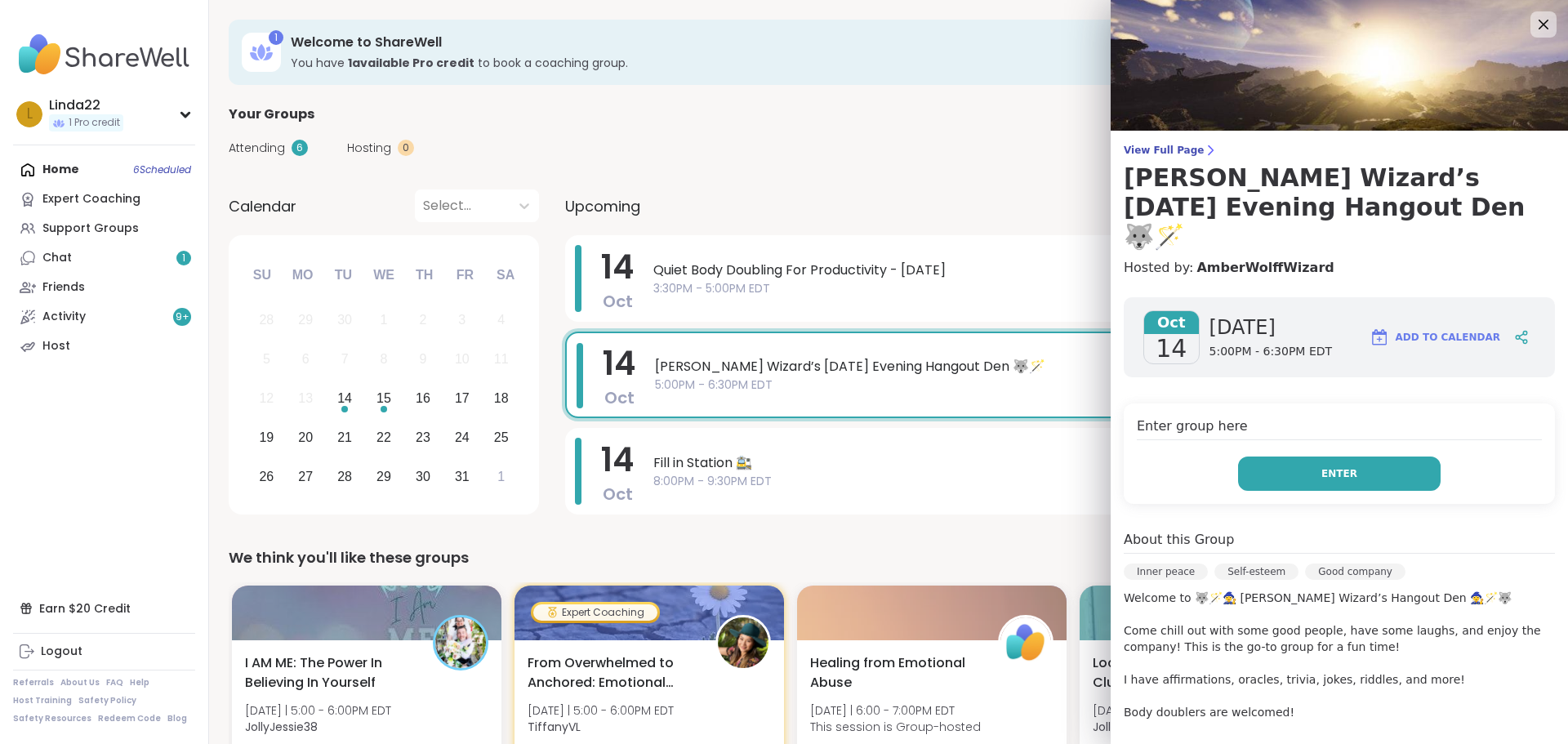
click at [1253, 456] on button "Enter" at bounding box center [1339, 473] width 203 height 34
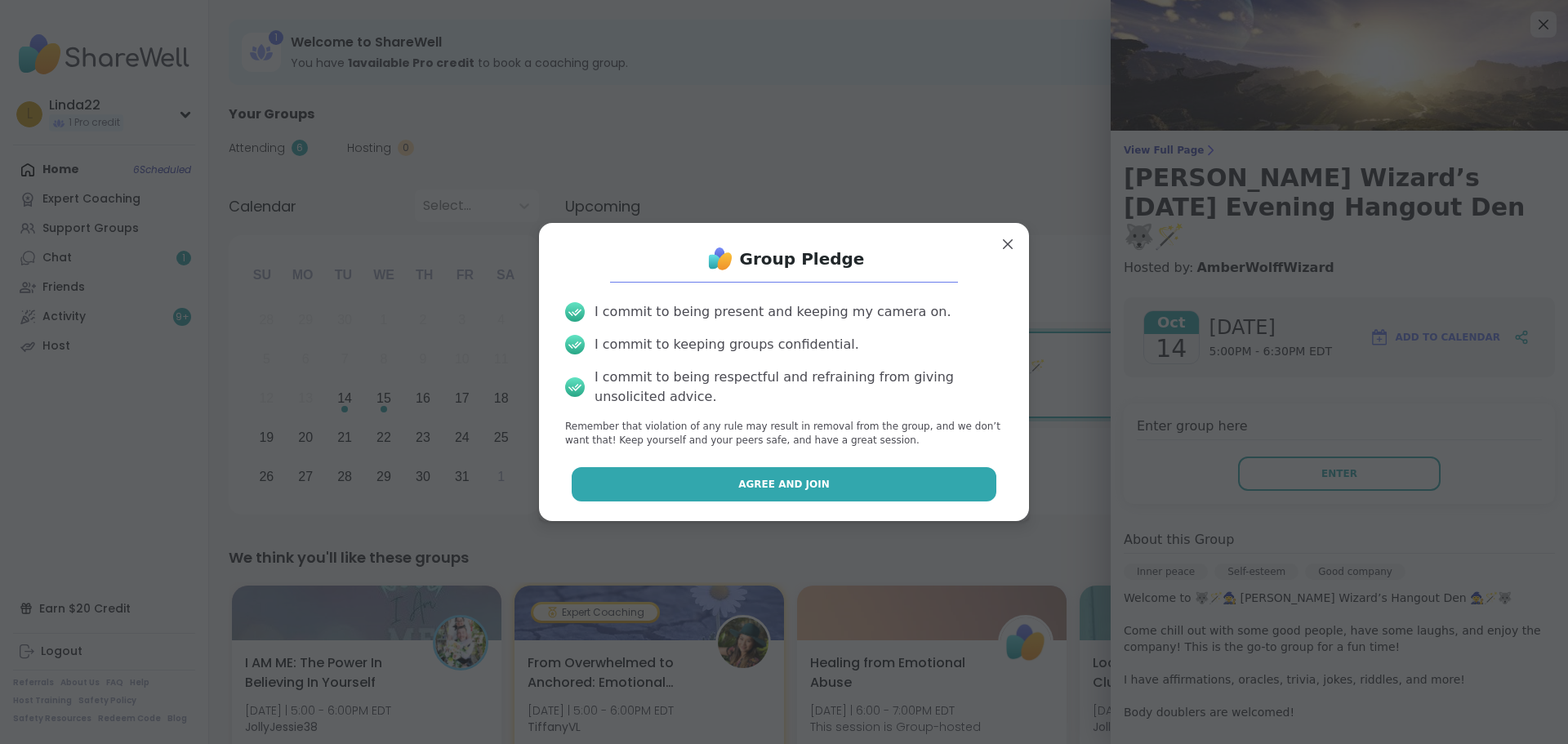
click at [847, 490] on button "Agree and Join" at bounding box center [784, 485] width 425 height 34
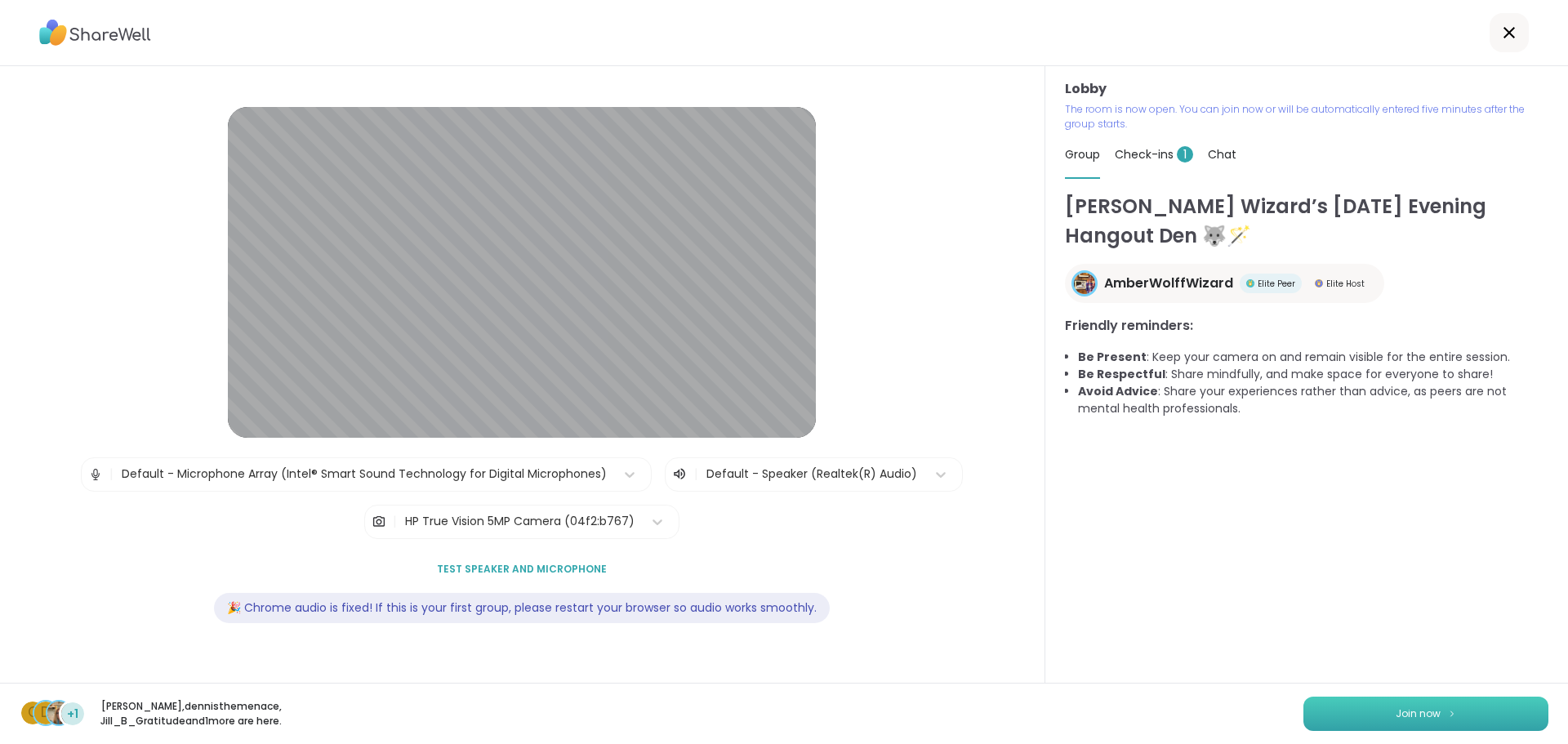
click at [1407, 698] on button "Join now" at bounding box center [1426, 714] width 245 height 34
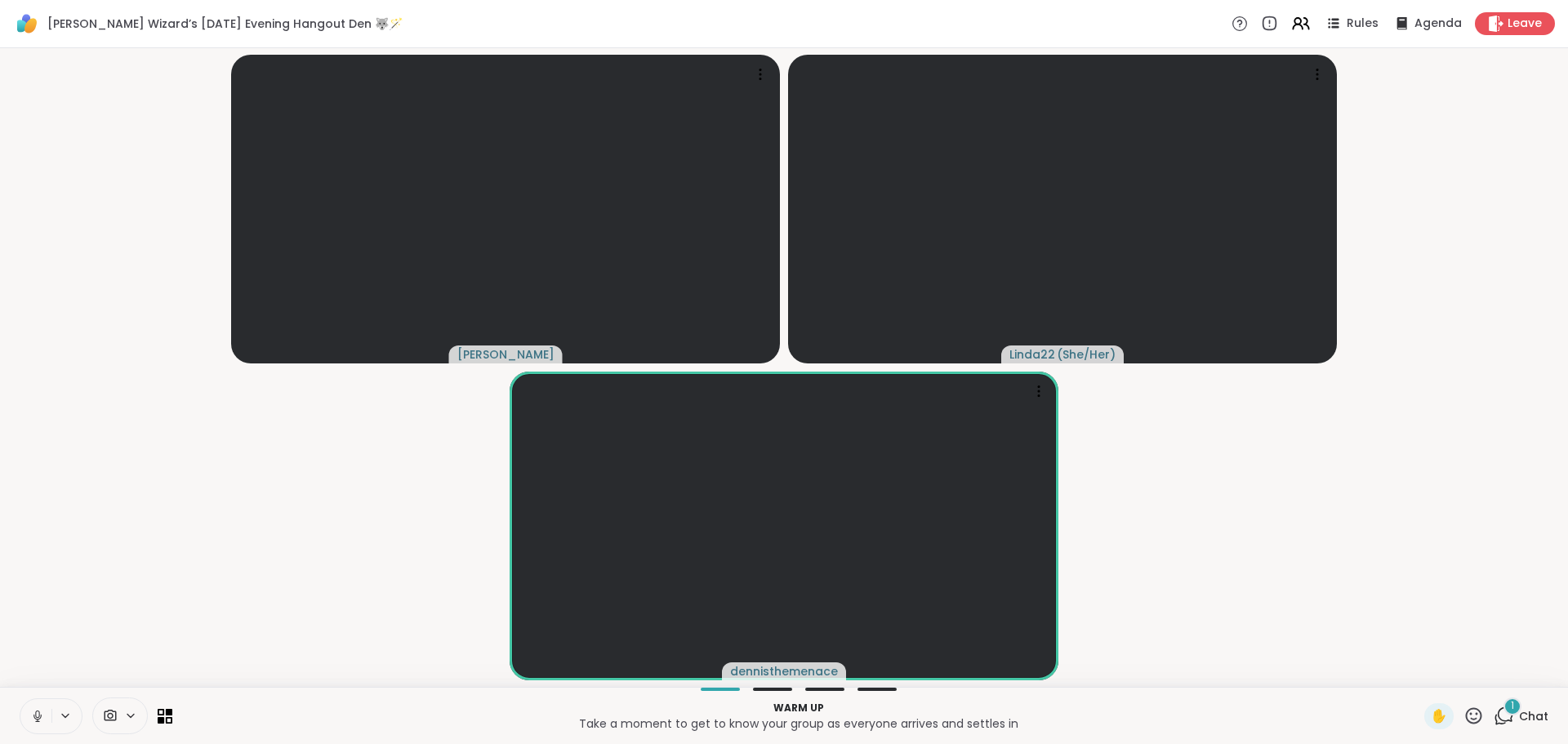
click at [34, 707] on button at bounding box center [35, 716] width 31 height 34
click at [37, 717] on icon at bounding box center [37, 714] width 4 height 8
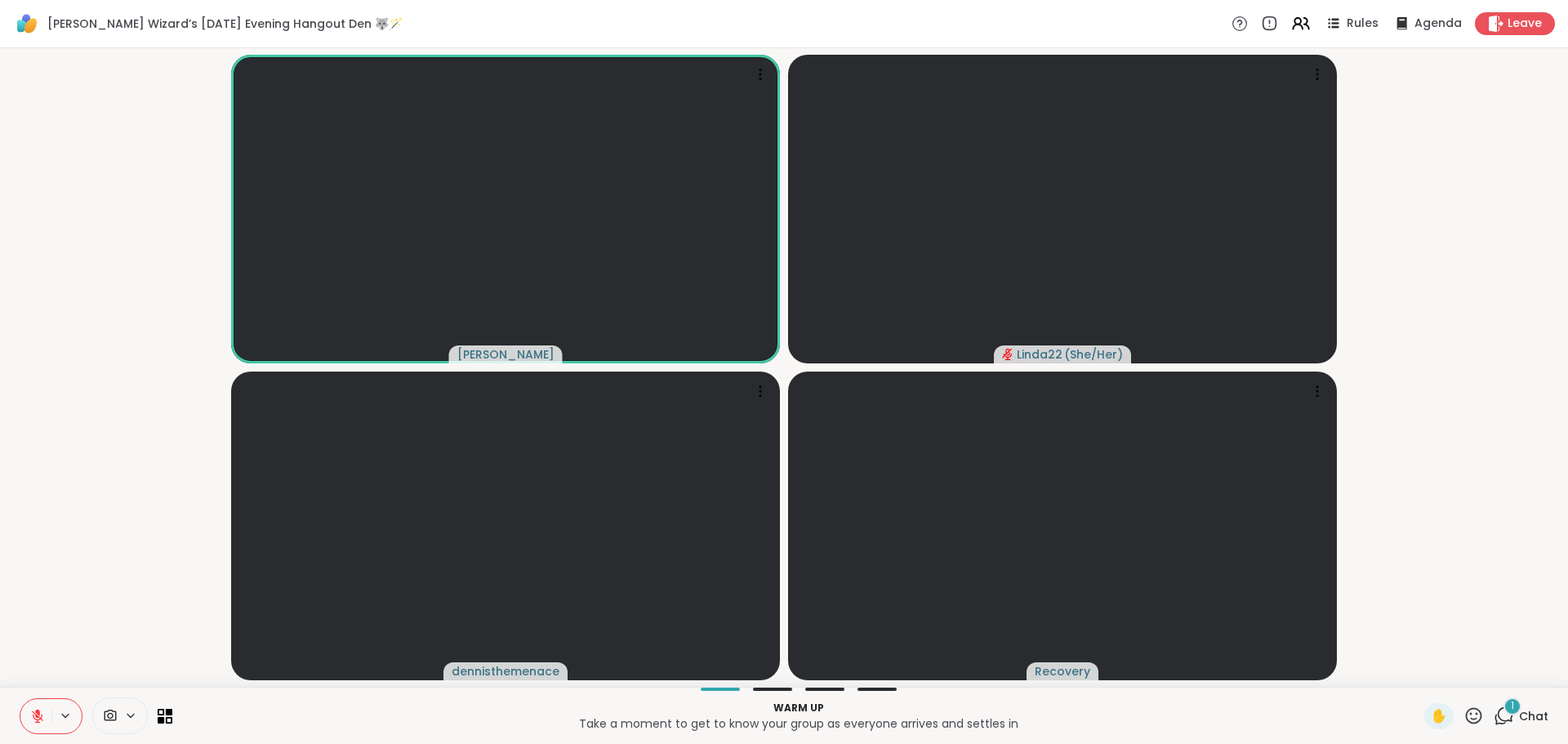
click at [36, 717] on icon at bounding box center [37, 716] width 11 height 11
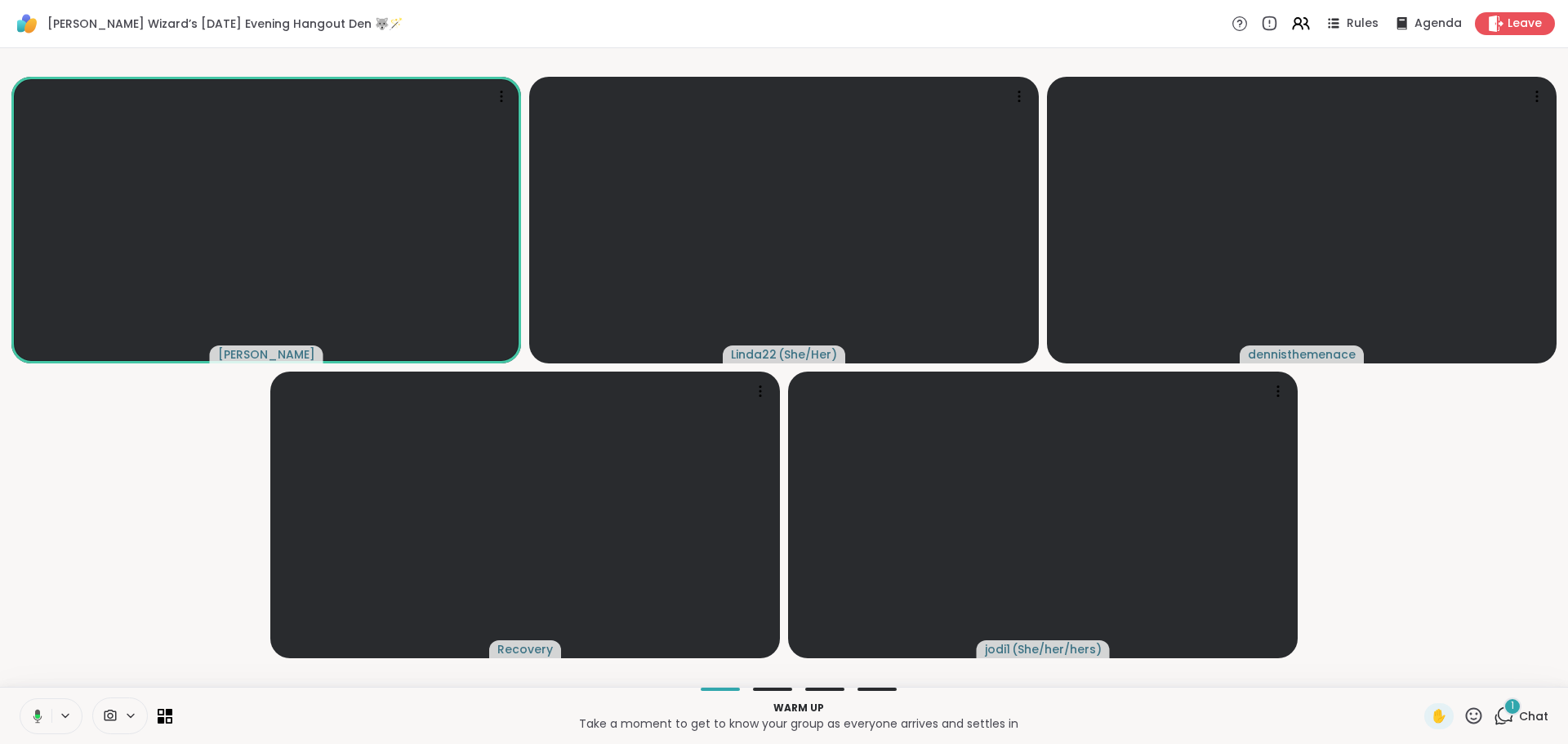
click at [1503, 712] on div "1" at bounding box center [1512, 706] width 18 height 18
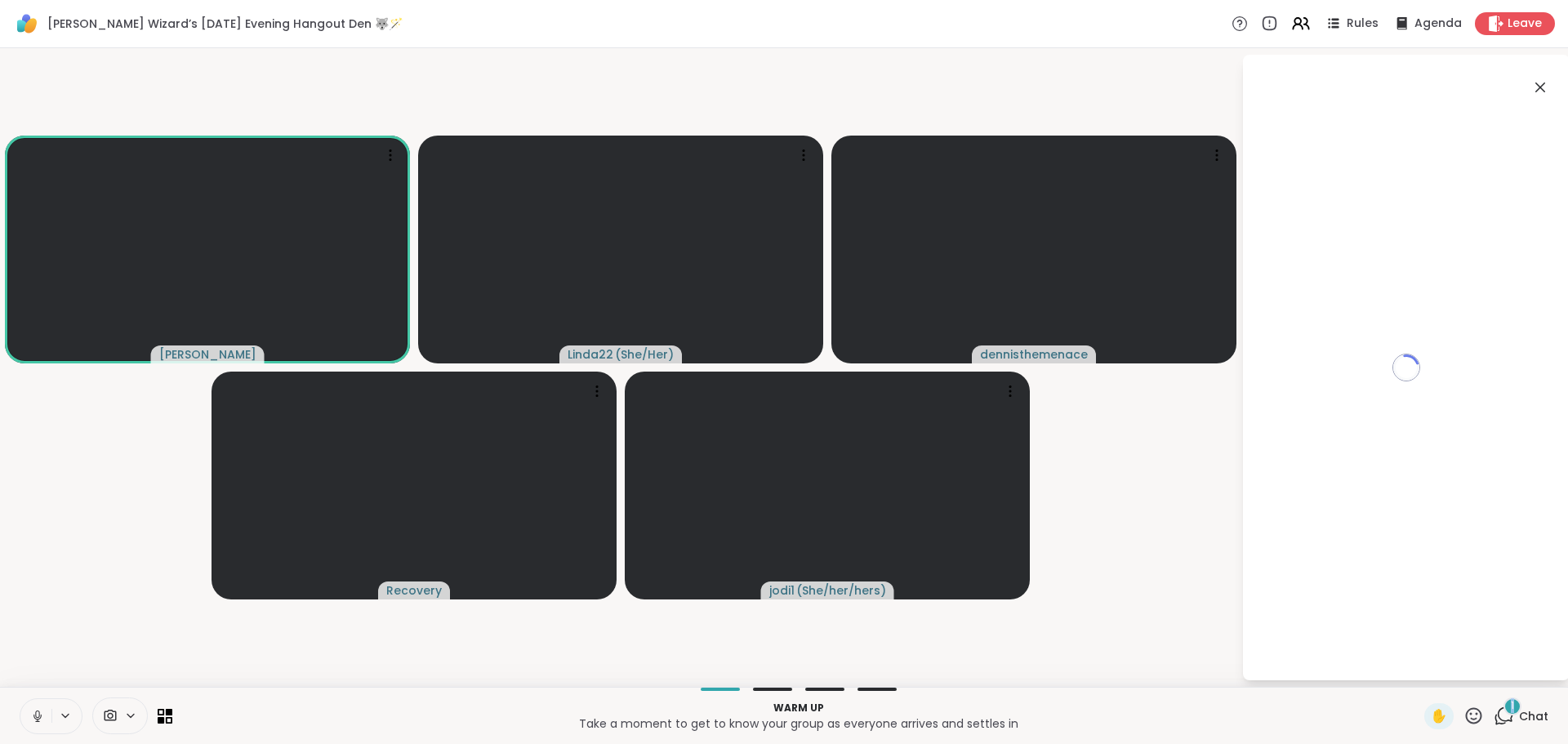
click at [1503, 712] on div "1" at bounding box center [1512, 706] width 18 height 18
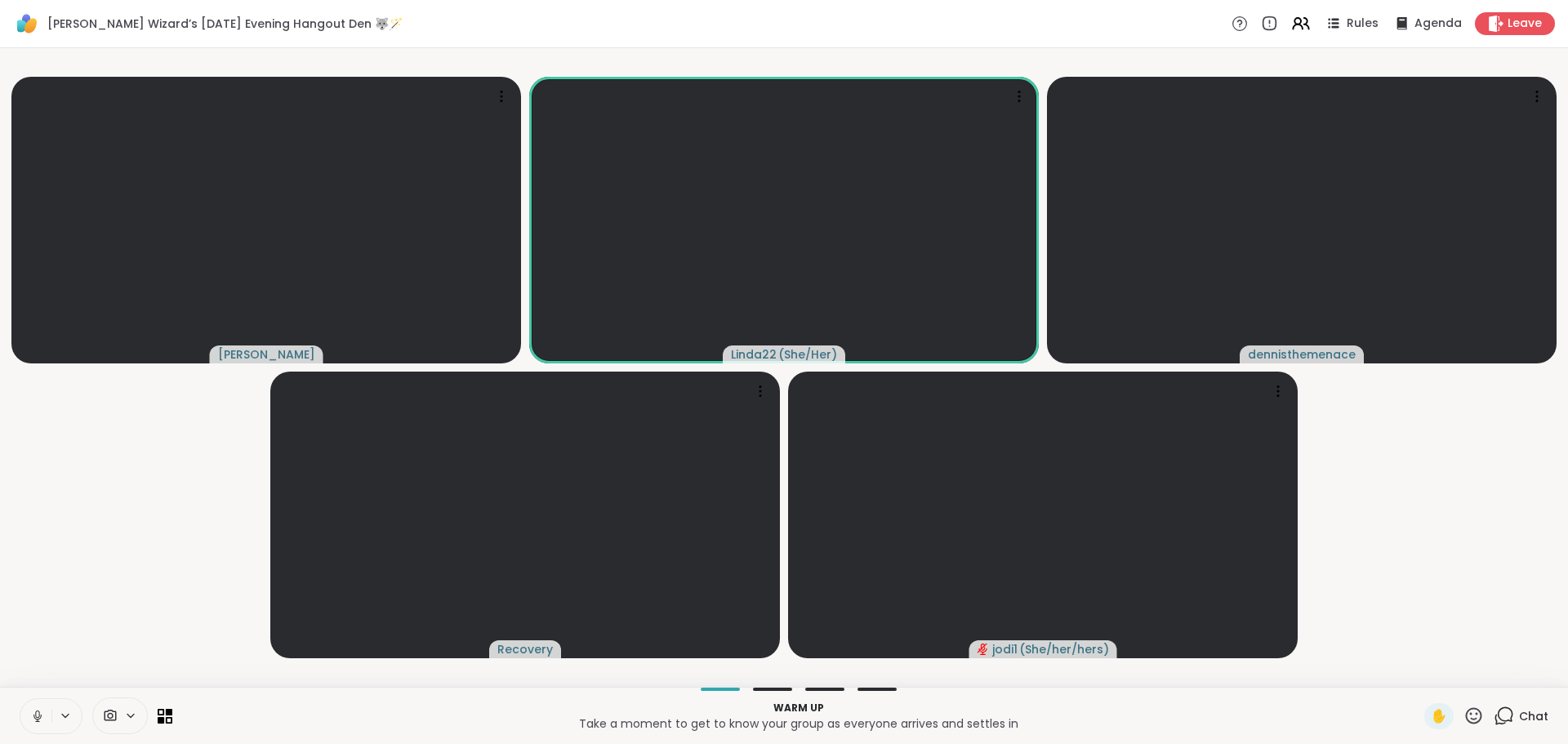
click at [37, 713] on icon at bounding box center [37, 715] width 14 height 14
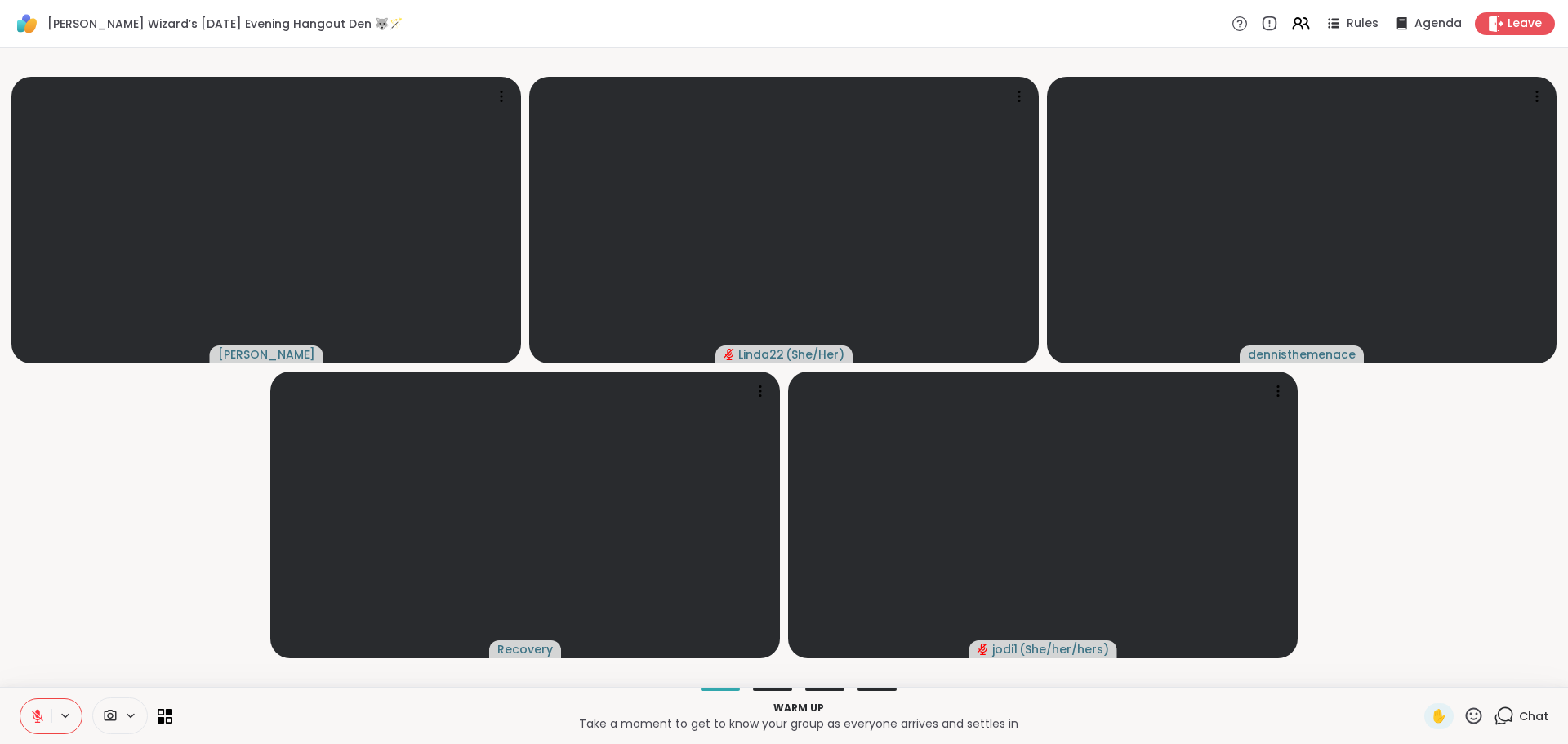
click at [1507, 713] on div "Chat" at bounding box center [1520, 715] width 54 height 26
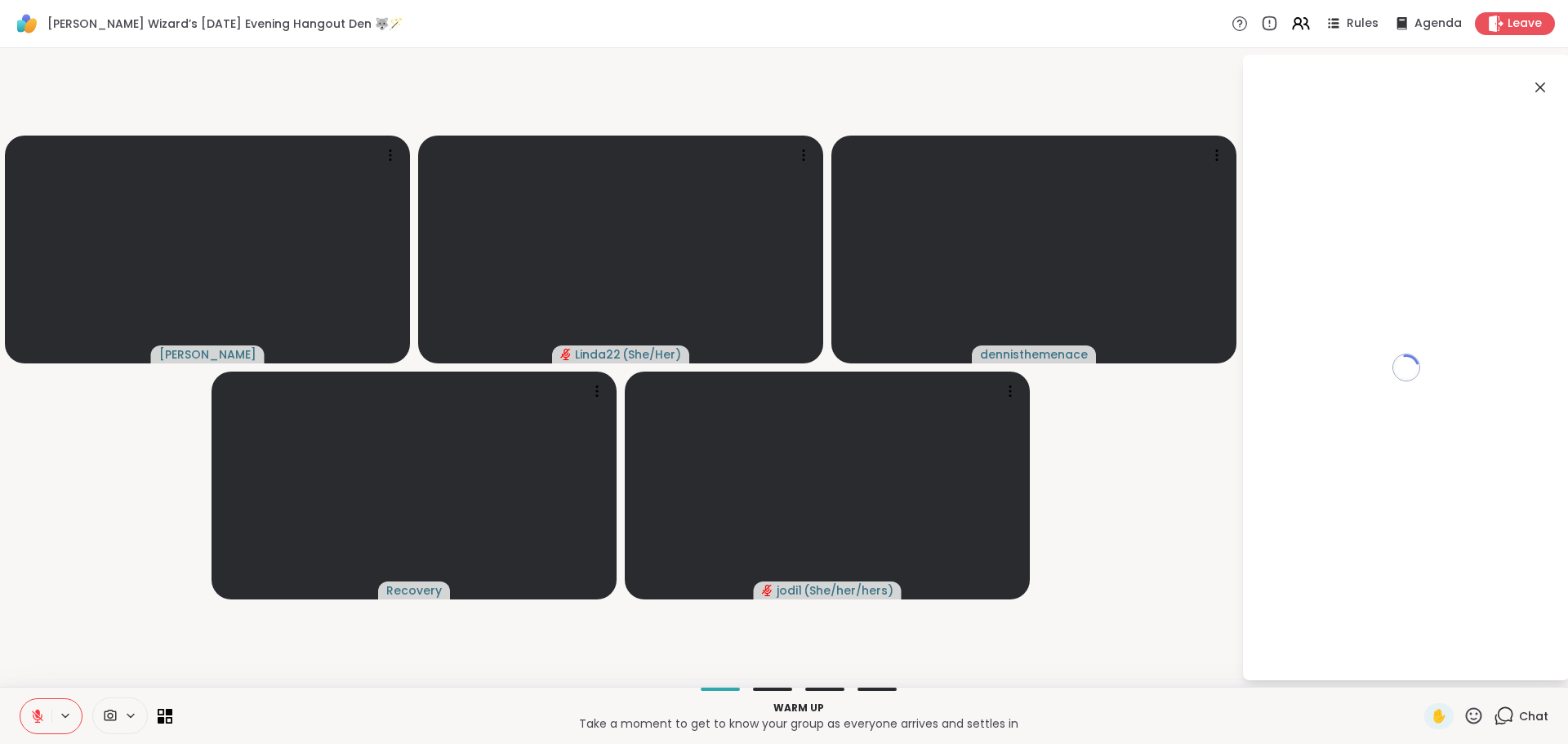
click at [1507, 713] on div "Chat" at bounding box center [1520, 715] width 54 height 26
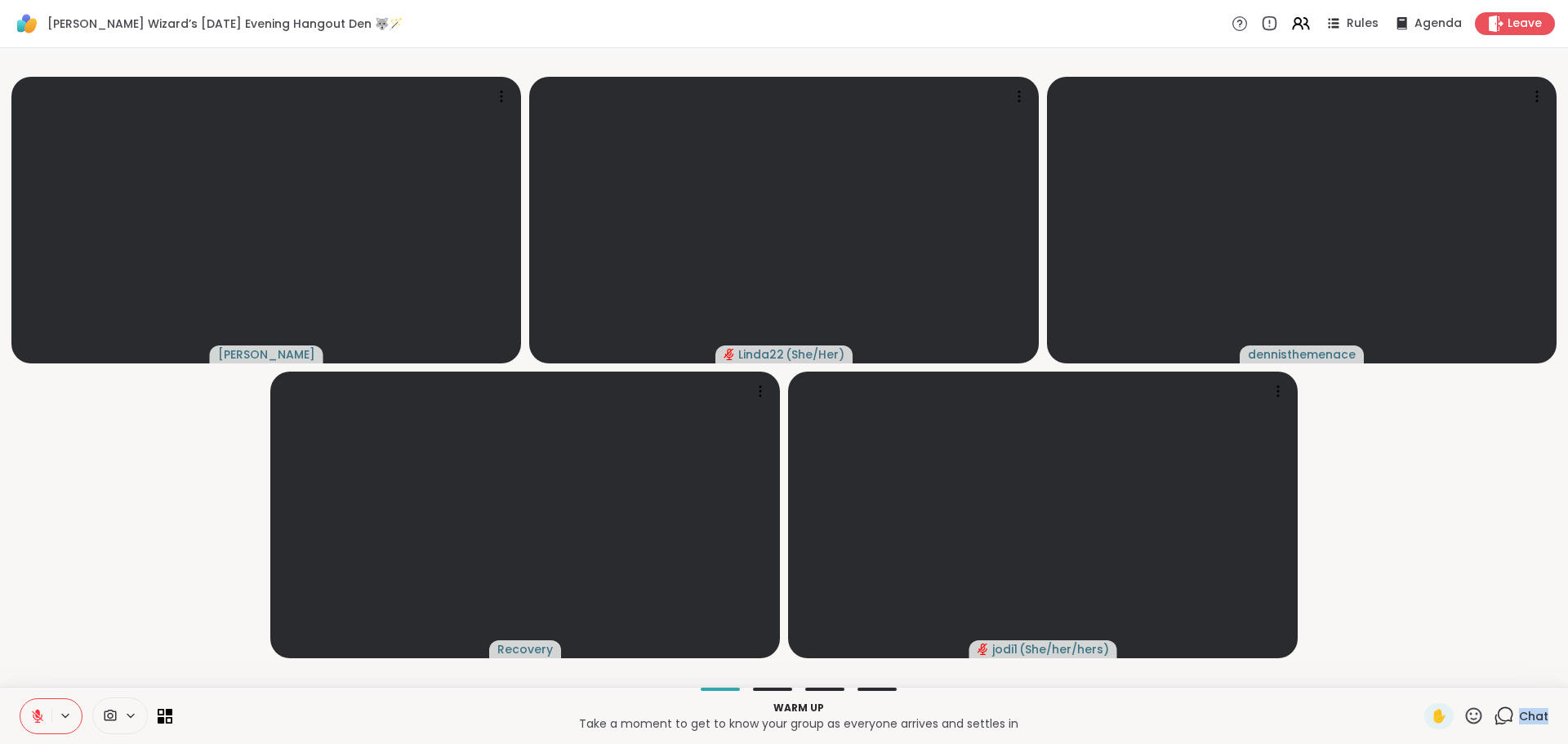
click at [1507, 713] on div "Chat" at bounding box center [1520, 715] width 54 height 26
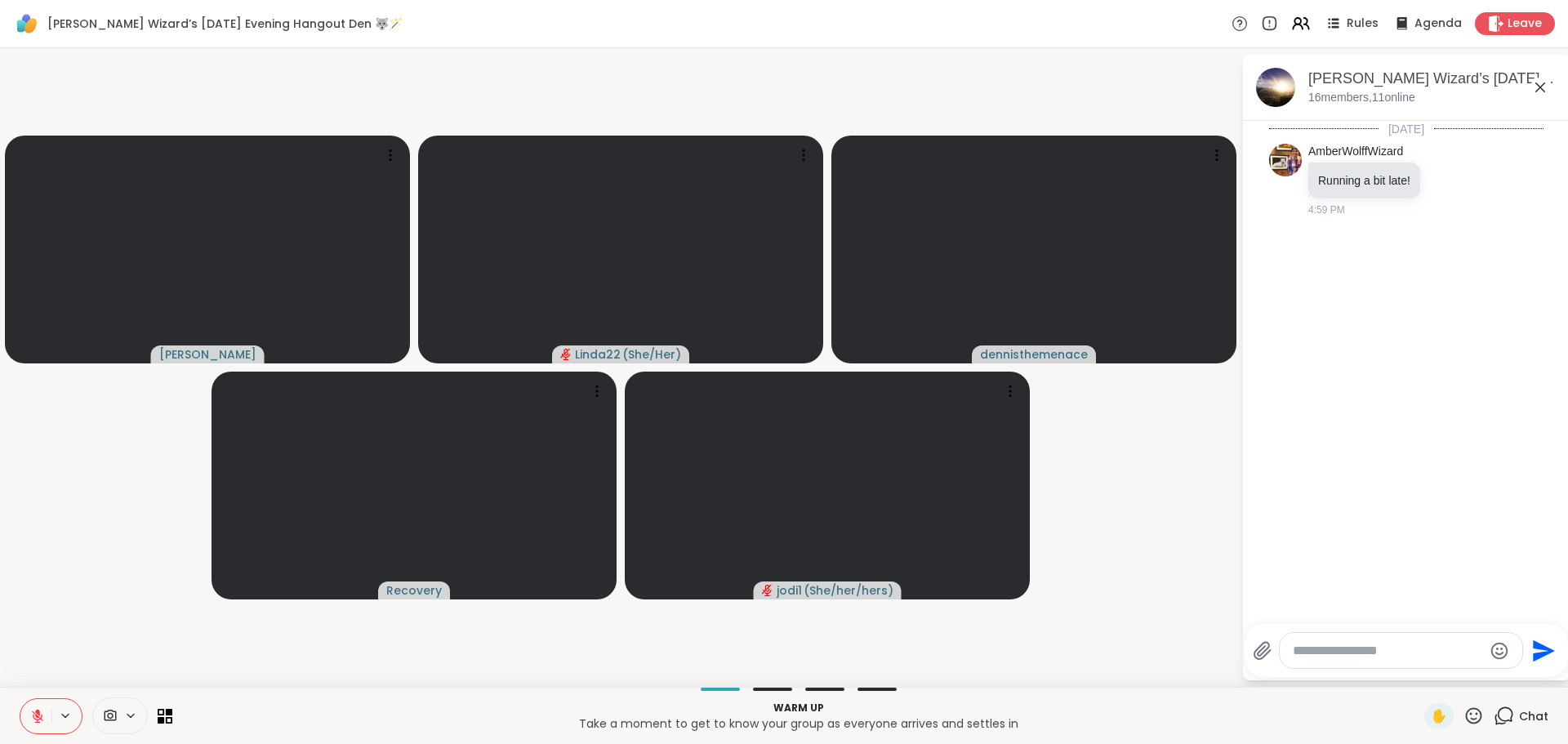
click at [1445, 647] on textarea "Type your message" at bounding box center [1387, 650] width 190 height 16
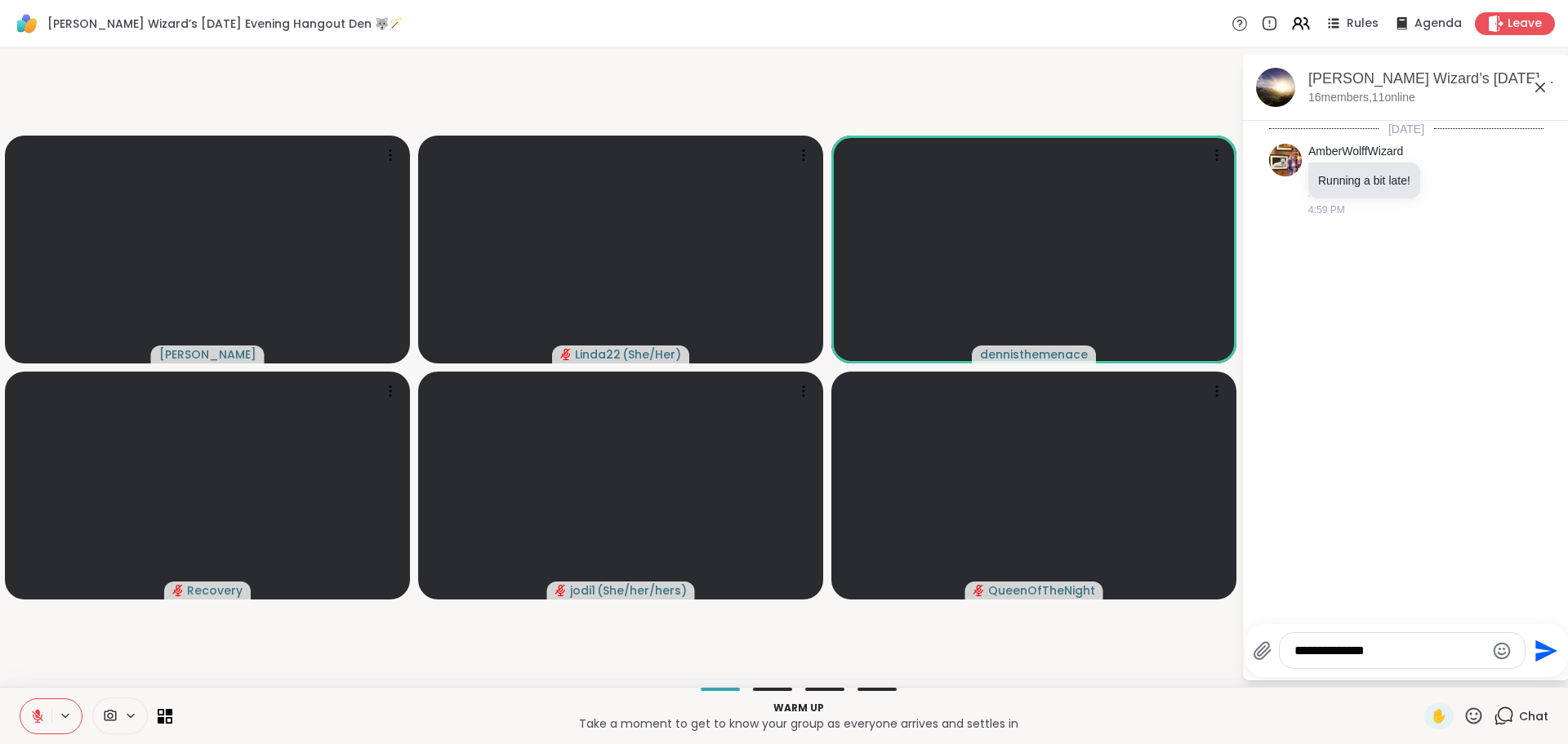
type textarea "**********"
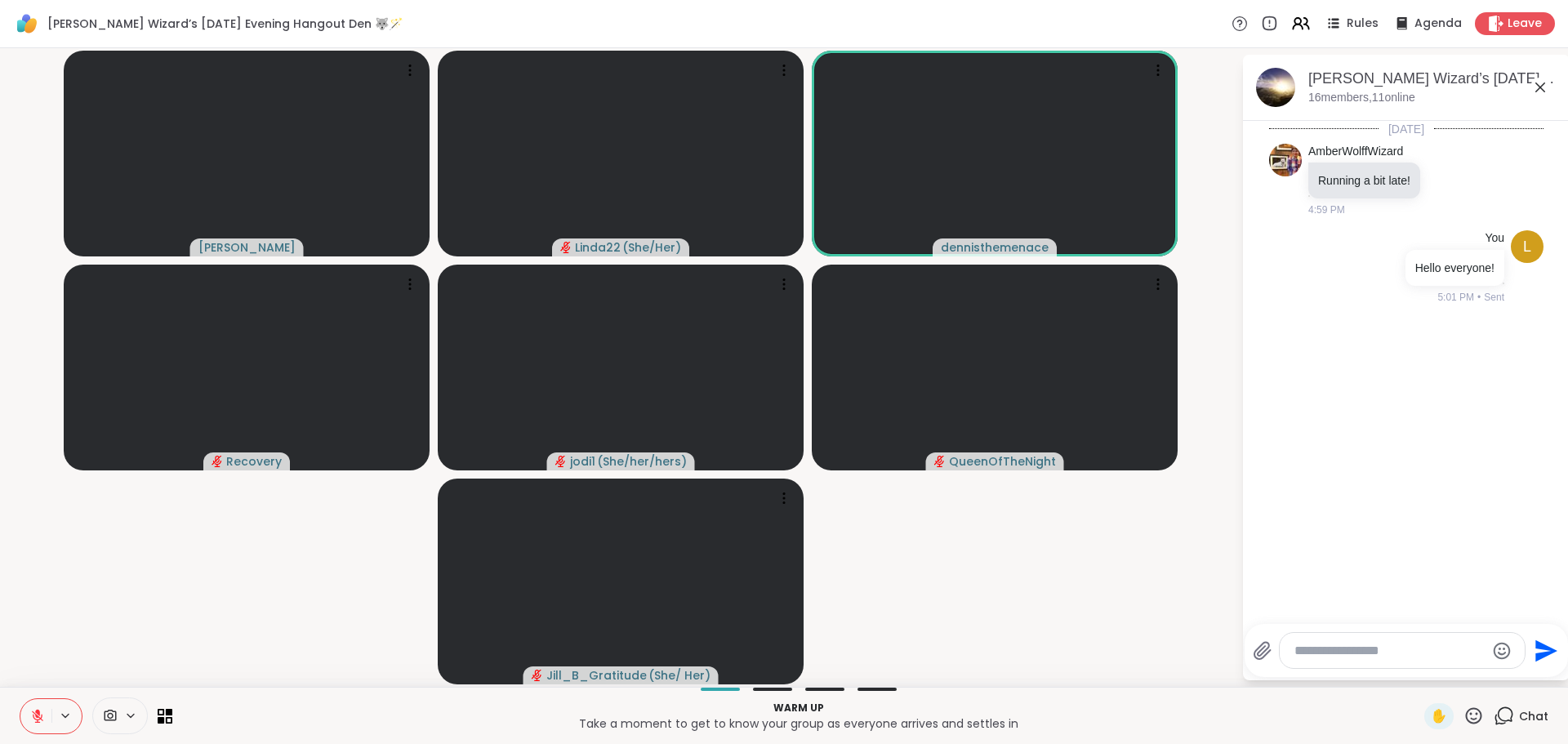
click at [384, 590] on video-player-container "Cyndy Linda22 ( She/Her ) dennisthemenace Recovery jodi1 ( She/her/hers ) Queen…" at bounding box center [621, 367] width 1222 height 625
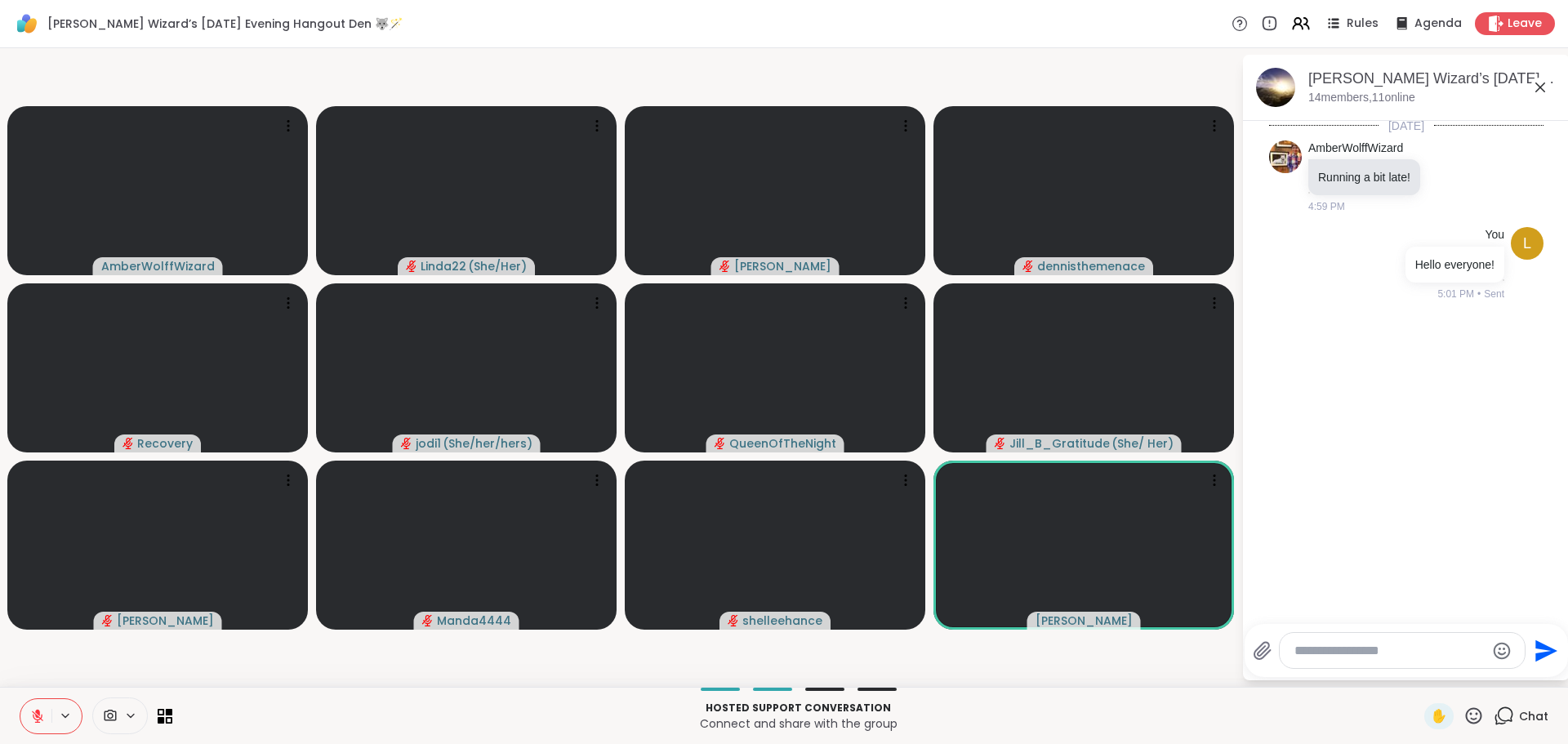
click at [1466, 718] on icon at bounding box center [1473, 715] width 16 height 16
click at [1418, 674] on span "❤️" at bounding box center [1426, 673] width 16 height 19
click at [1414, 674] on div "Send" at bounding box center [1406, 651] width 323 height 54
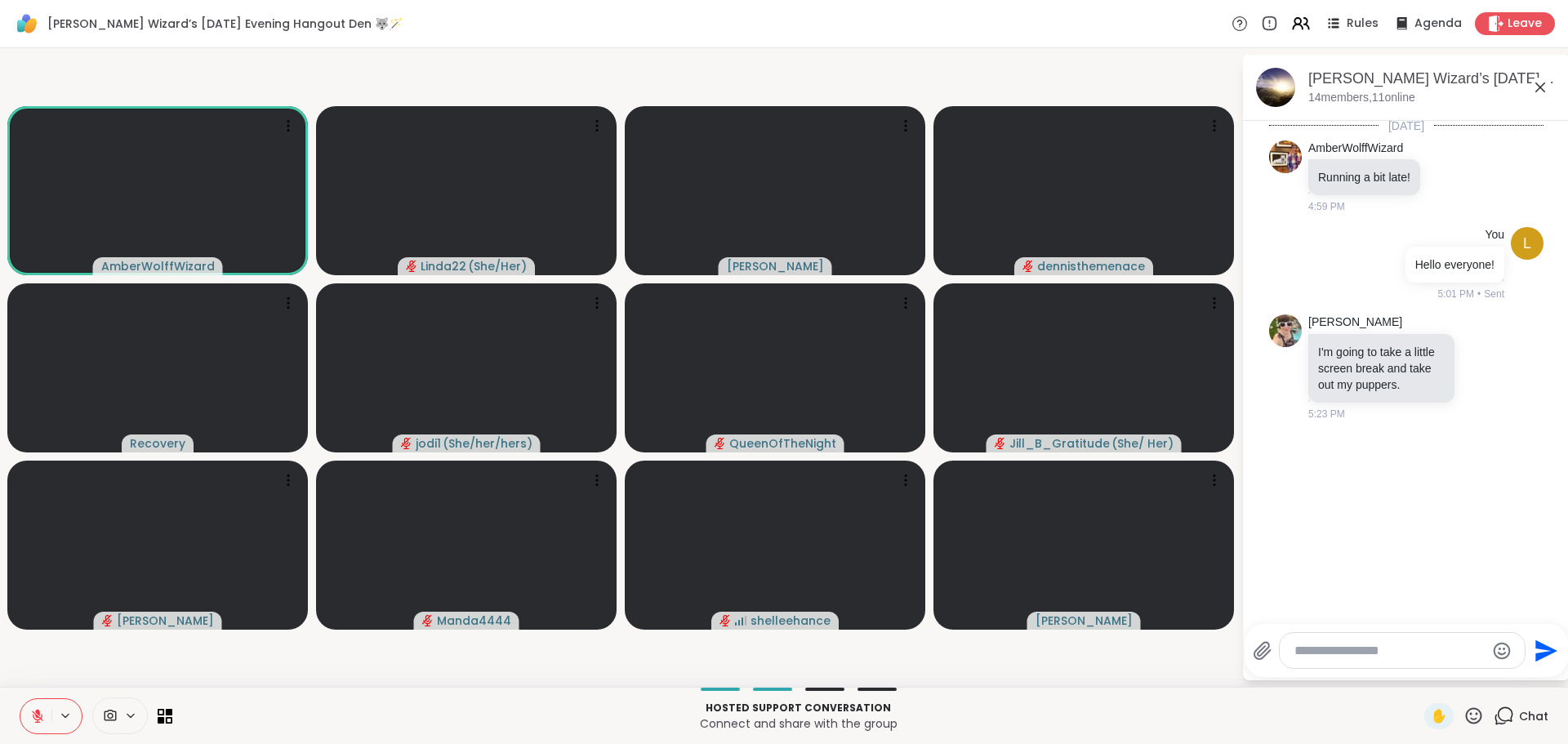
click at [1193, 695] on div "Hosted support conversation Connect and share with the group ✋ Chat" at bounding box center [784, 715] width 1568 height 57
click at [38, 721] on icon at bounding box center [37, 715] width 14 height 14
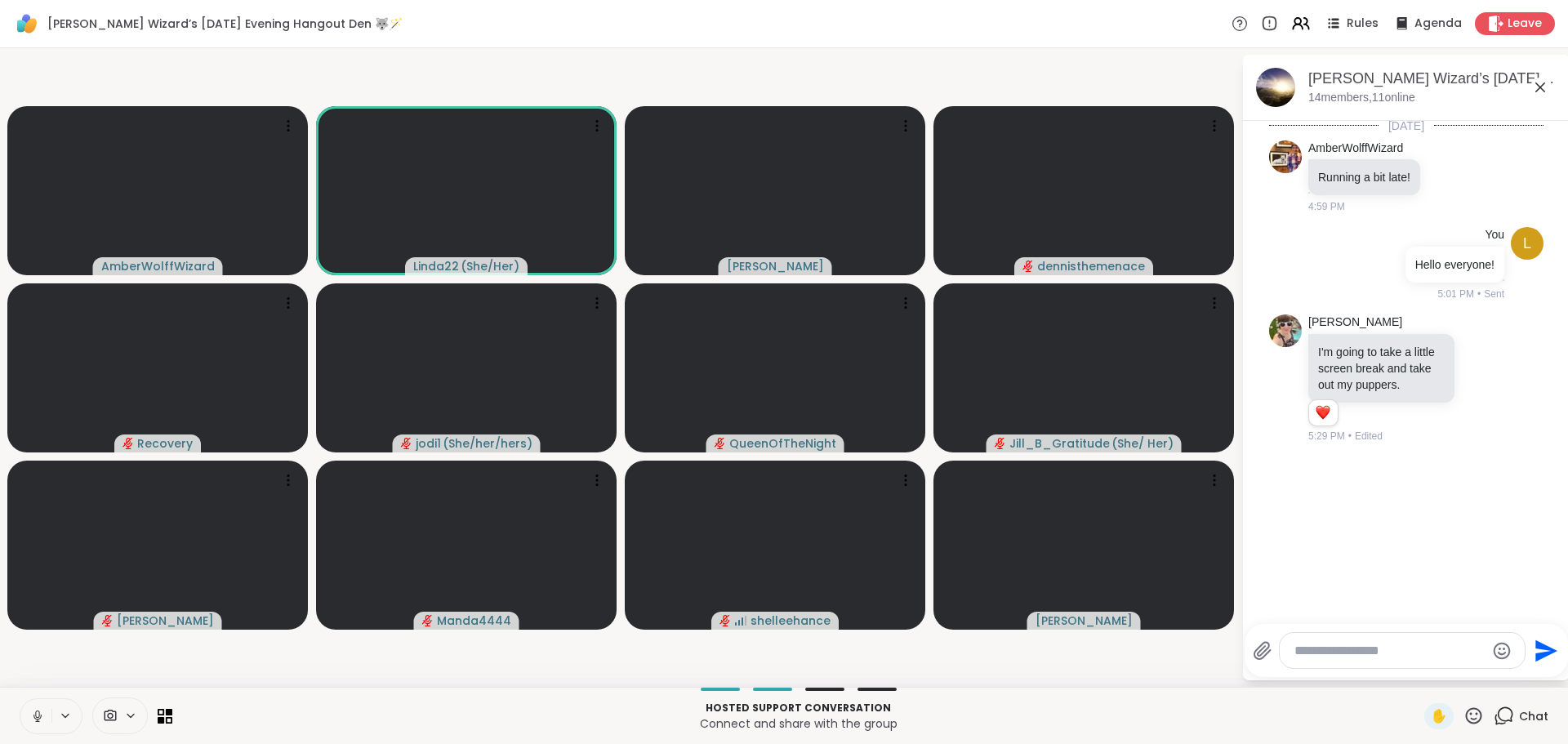
click at [37, 713] on icon at bounding box center [37, 715] width 14 height 14
click at [228, 674] on video-player-container "AmberWolffWizard Linda22 ( She/Her ) Cyndy dennisthemenace Recovery jodi1 ( She…" at bounding box center [621, 367] width 1222 height 625
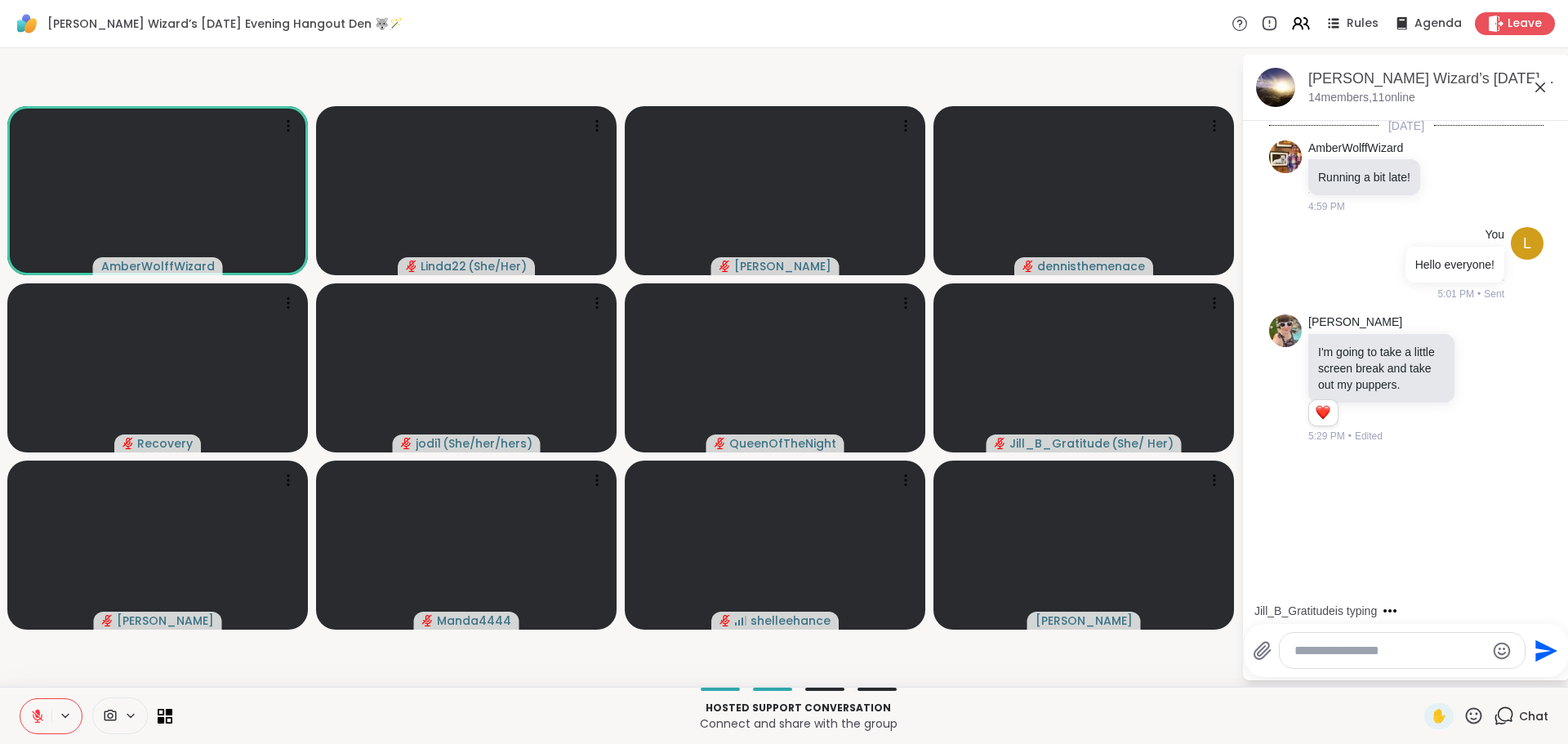
scroll to position [25, 0]
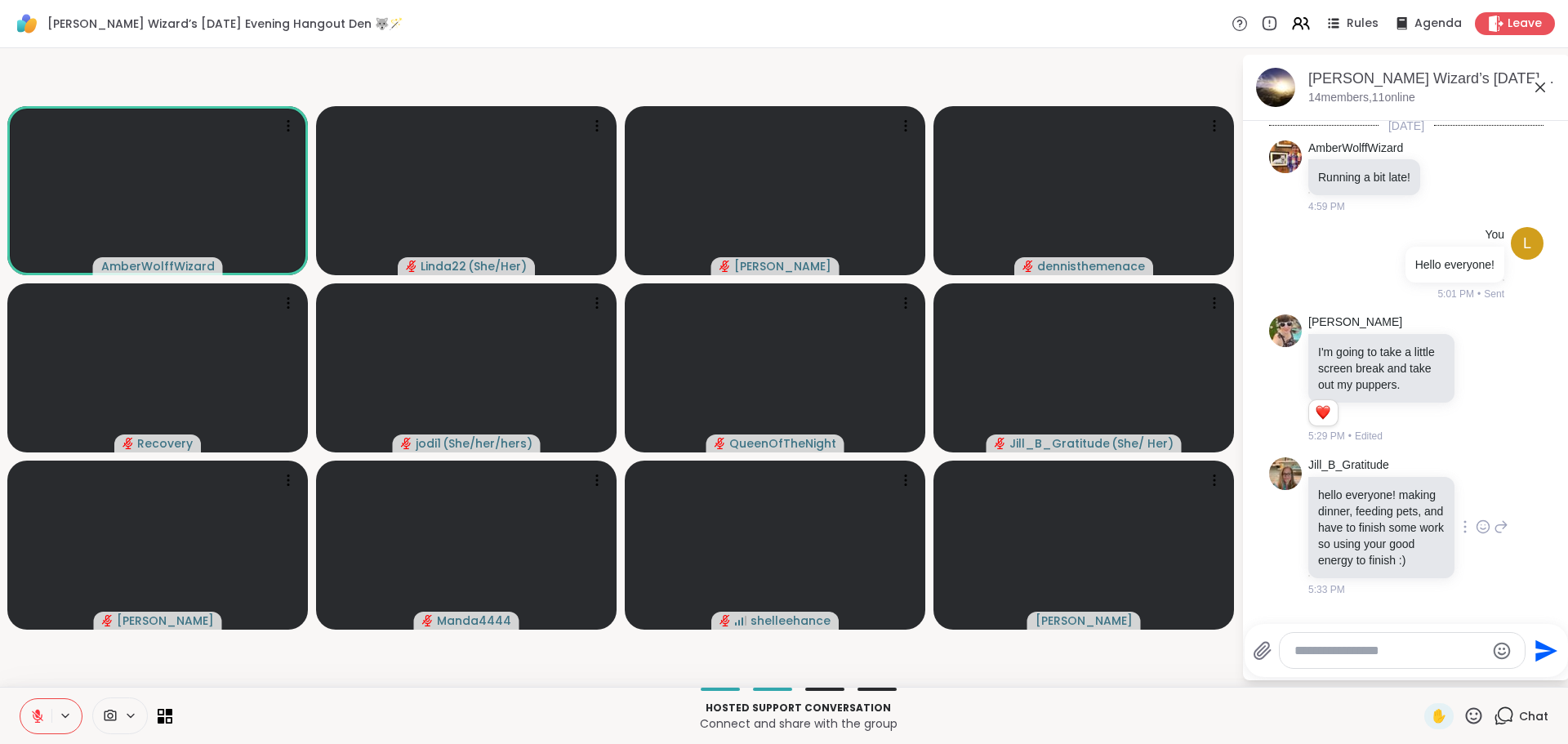
click at [1475, 518] on icon at bounding box center [1482, 526] width 14 height 16
click at [1475, 495] on div "Select Reaction: Heart" at bounding box center [1482, 500] width 14 height 14
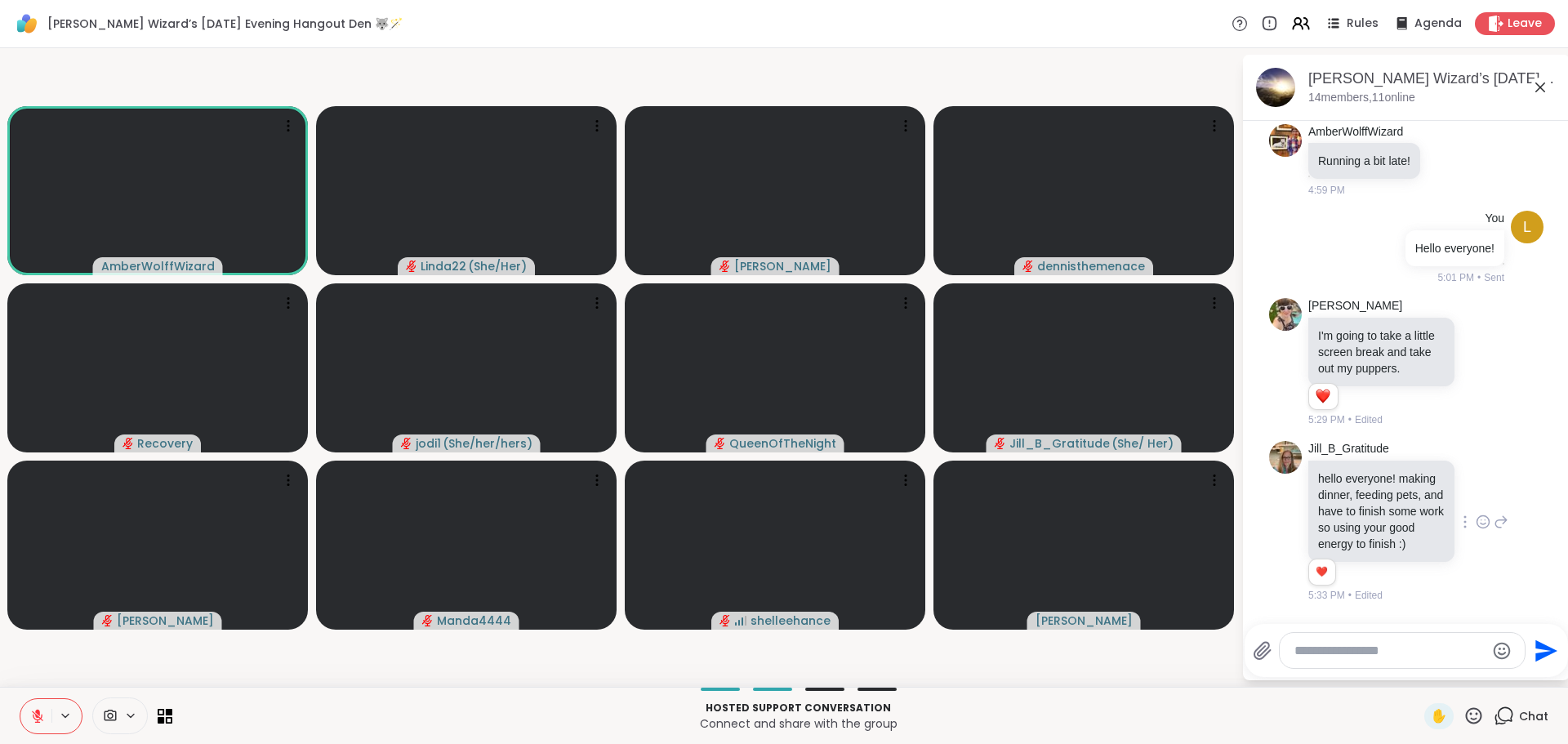
scroll to position [49, 0]
click at [1485, 355] on icon at bounding box center [1482, 362] width 14 height 16
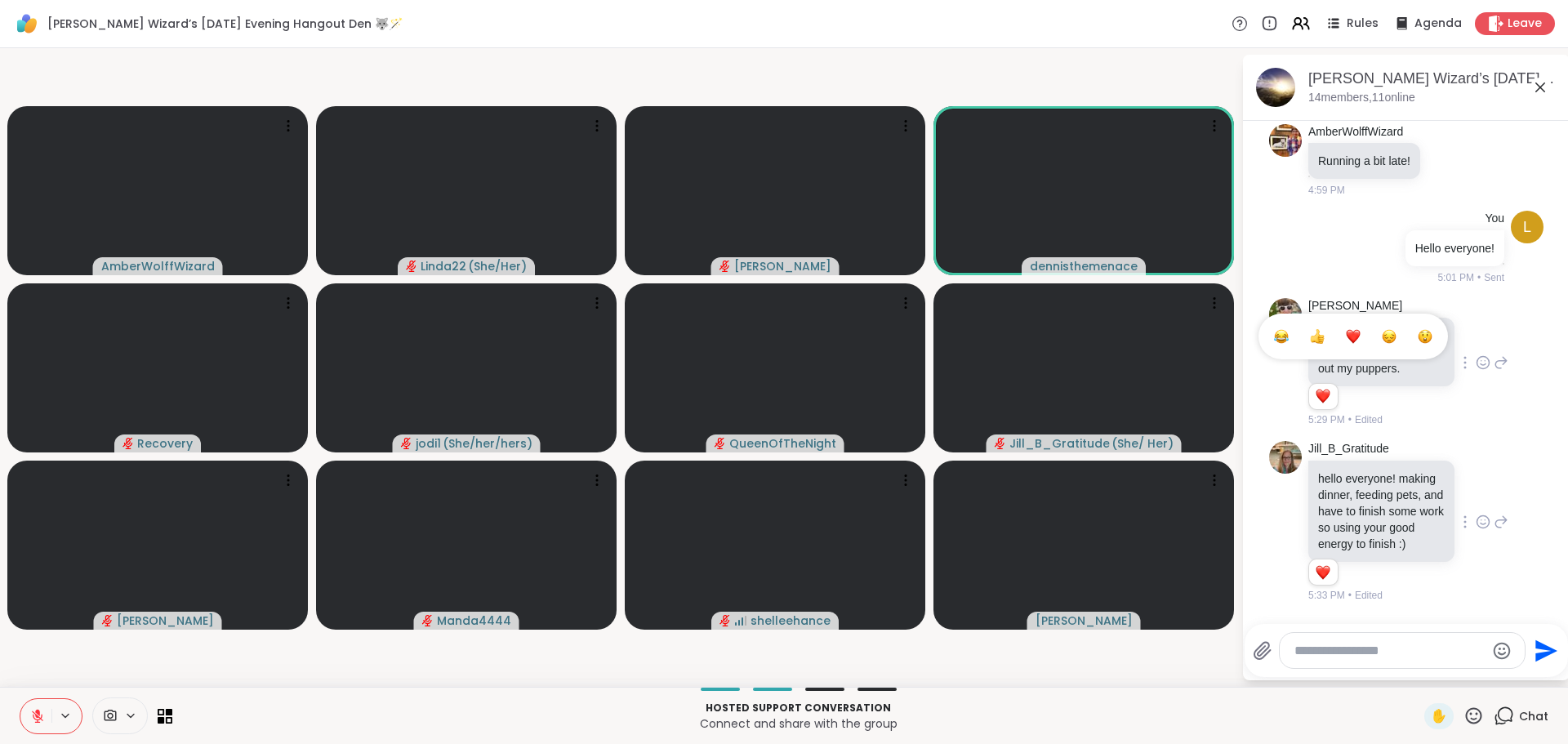
click at [1355, 329] on div "Select Reaction: Heart" at bounding box center [1353, 336] width 14 height 14
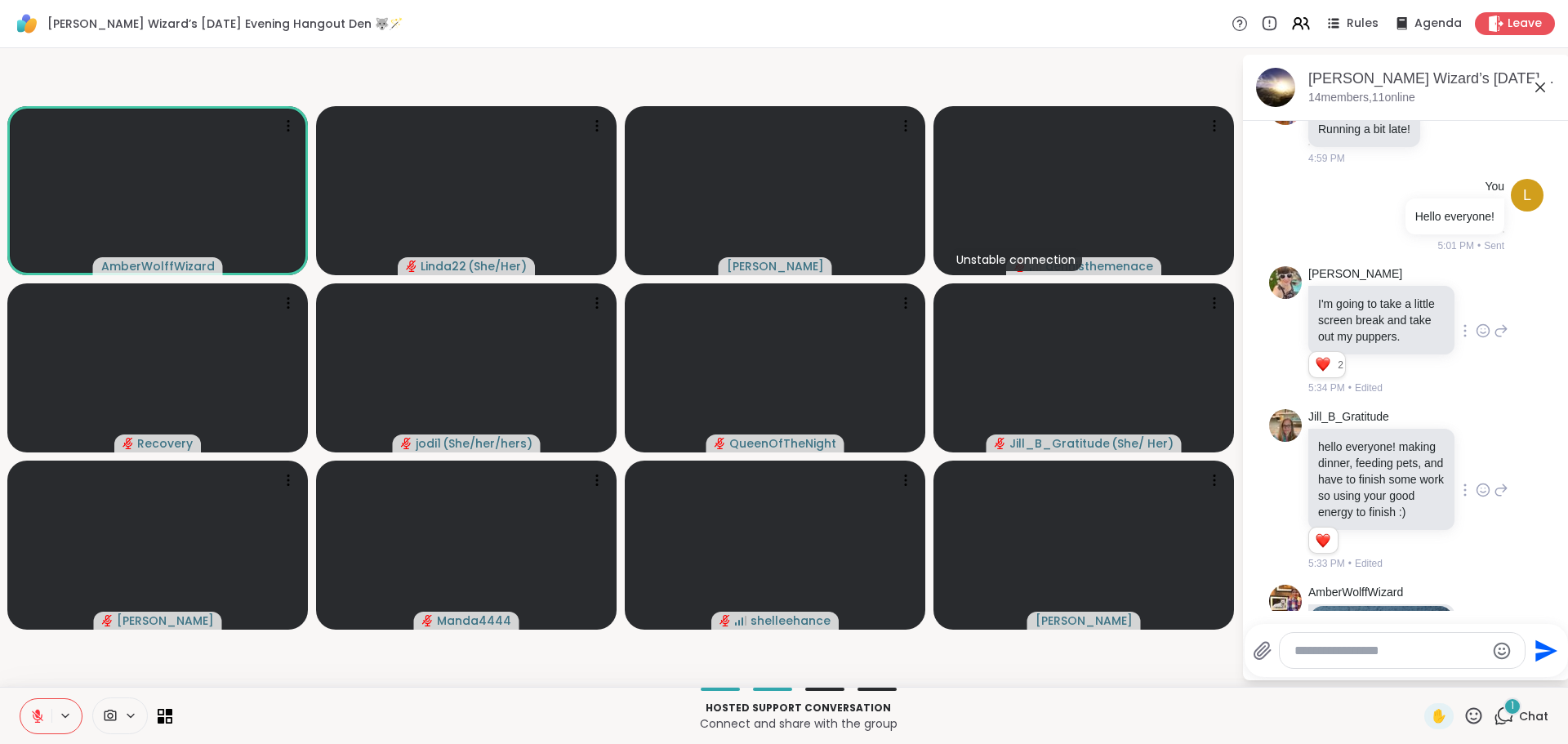
scroll to position [504, 0]
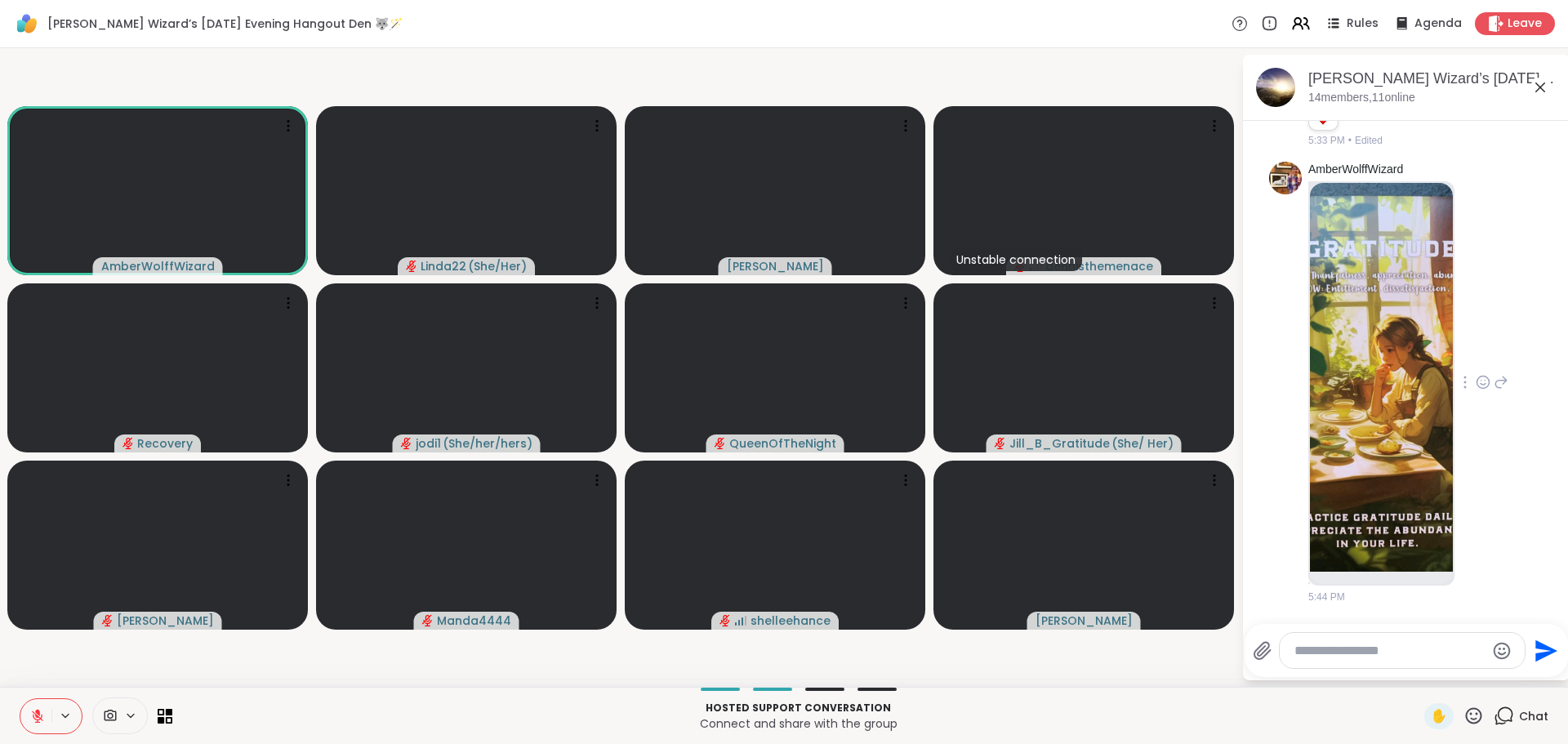
click at [1375, 421] on img at bounding box center [1381, 377] width 142 height 389
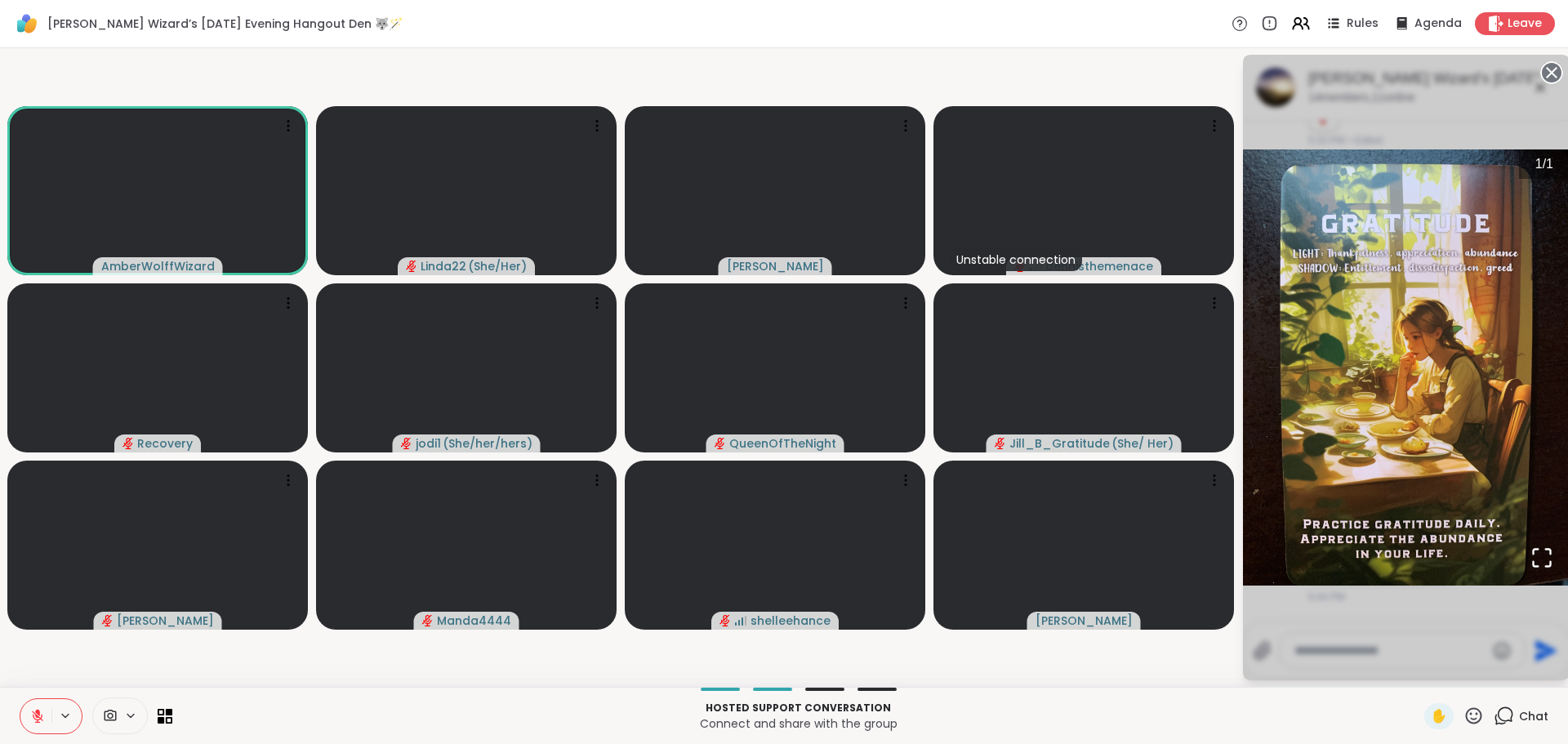
click at [1551, 75] on icon at bounding box center [1552, 73] width 23 height 23
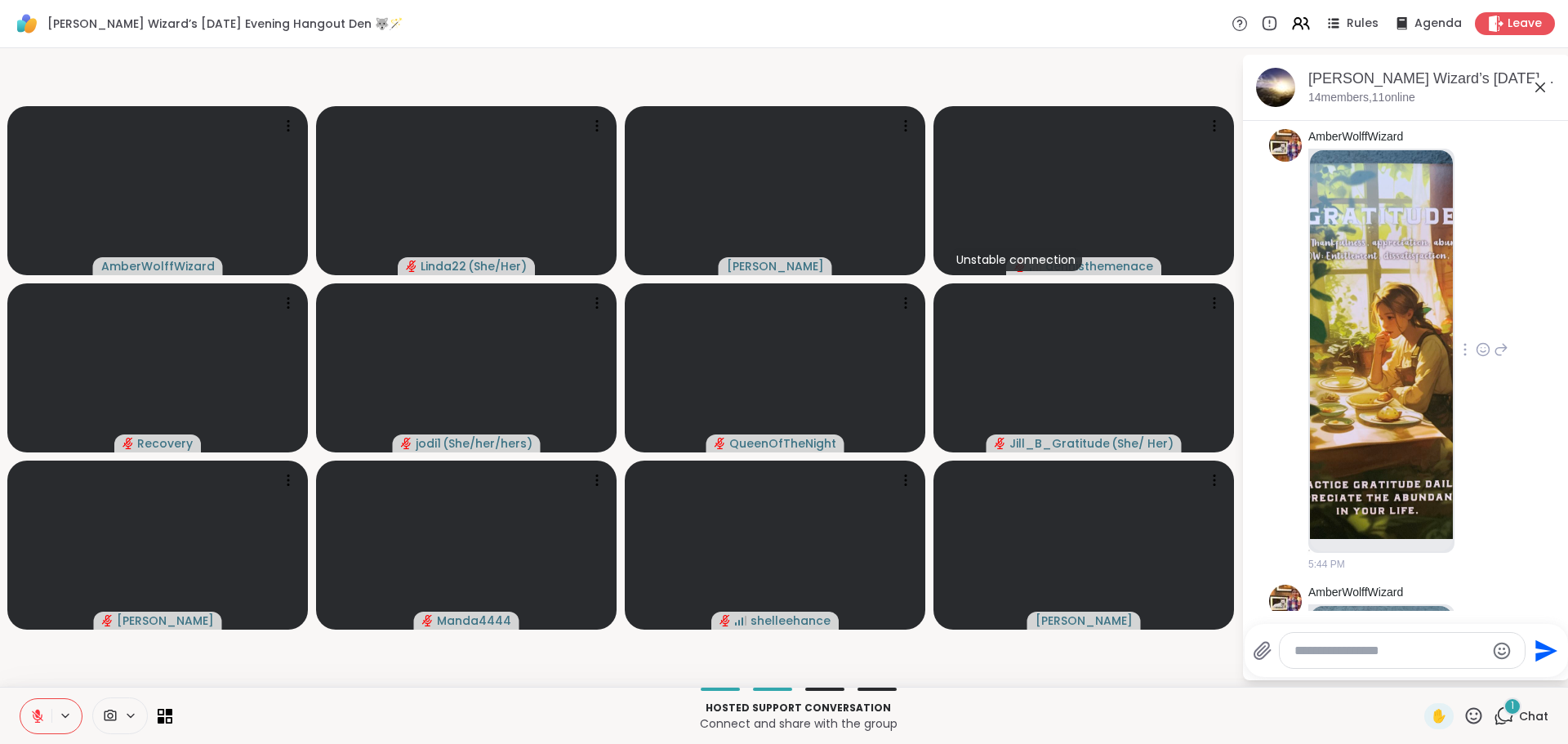
scroll to position [960, 0]
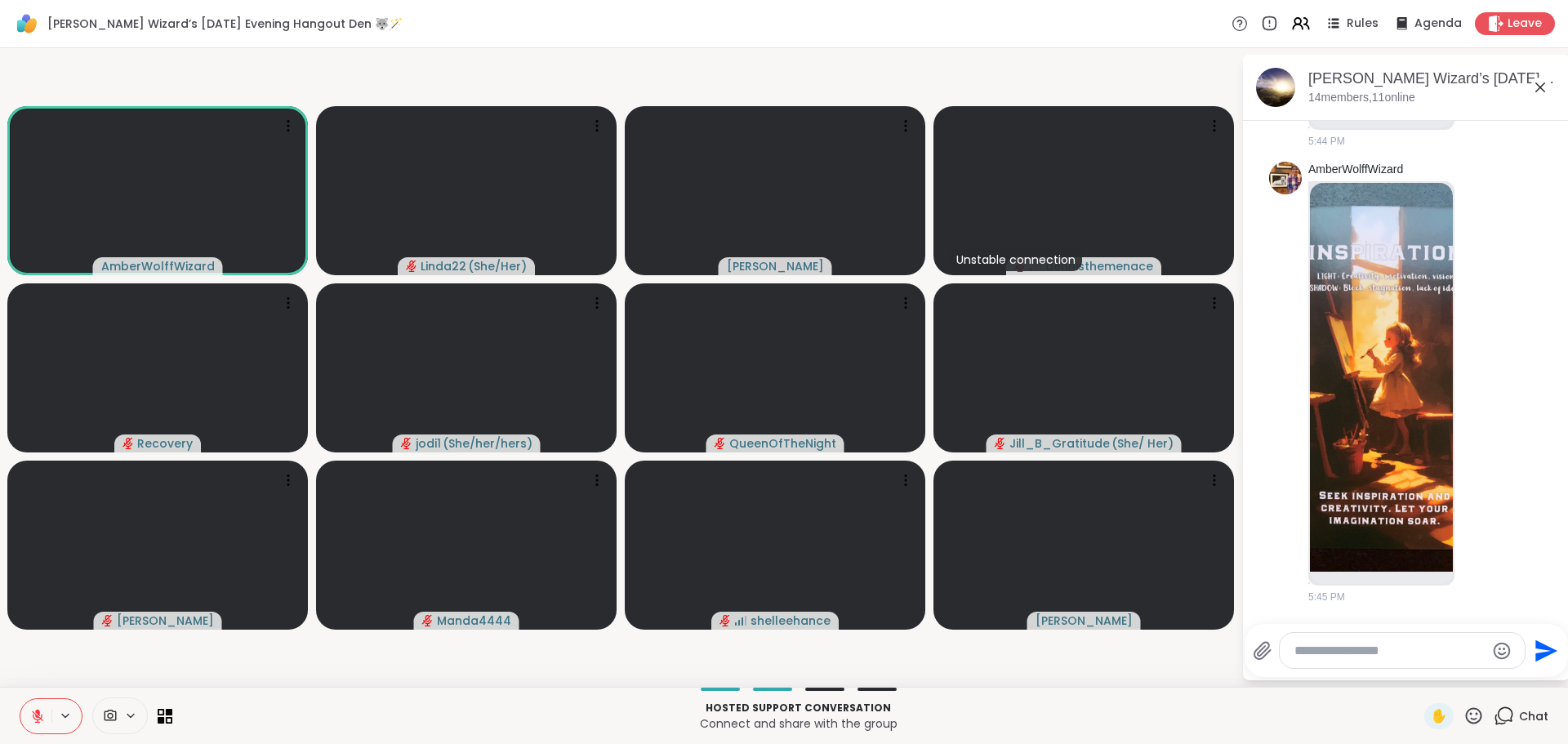
click at [36, 712] on icon at bounding box center [37, 711] width 5 height 7
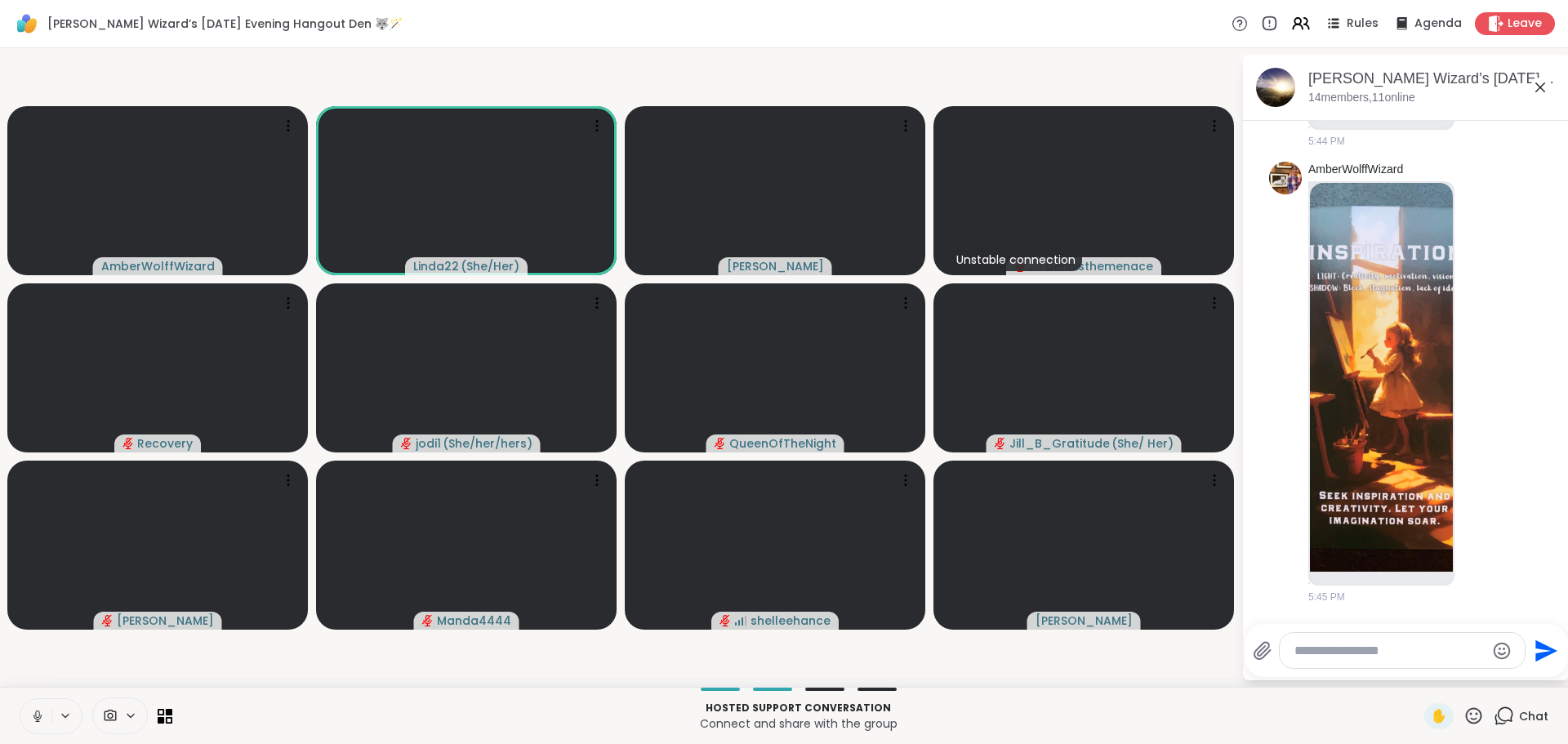
click at [32, 711] on icon at bounding box center [37, 715] width 14 height 14
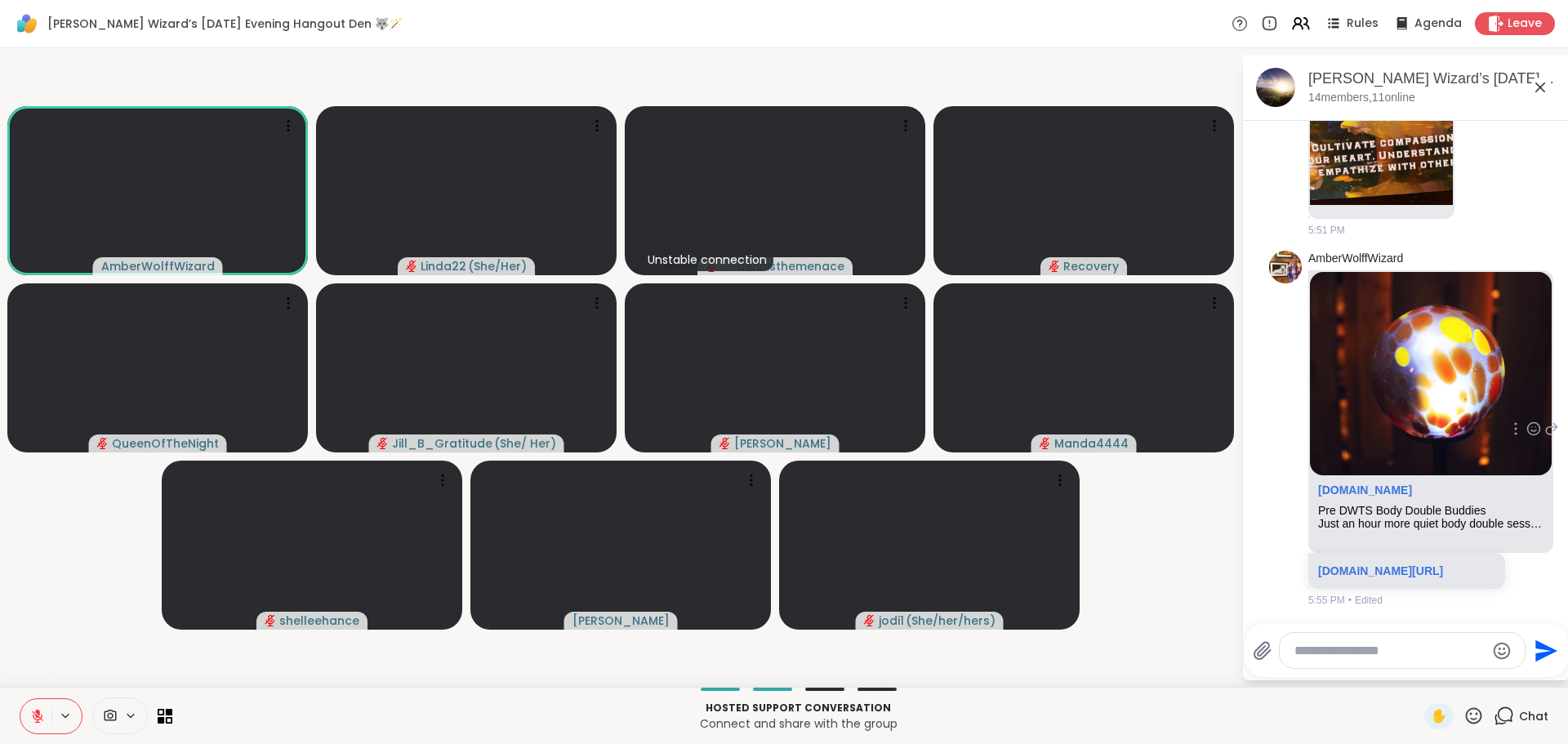
scroll to position [3184, 0]
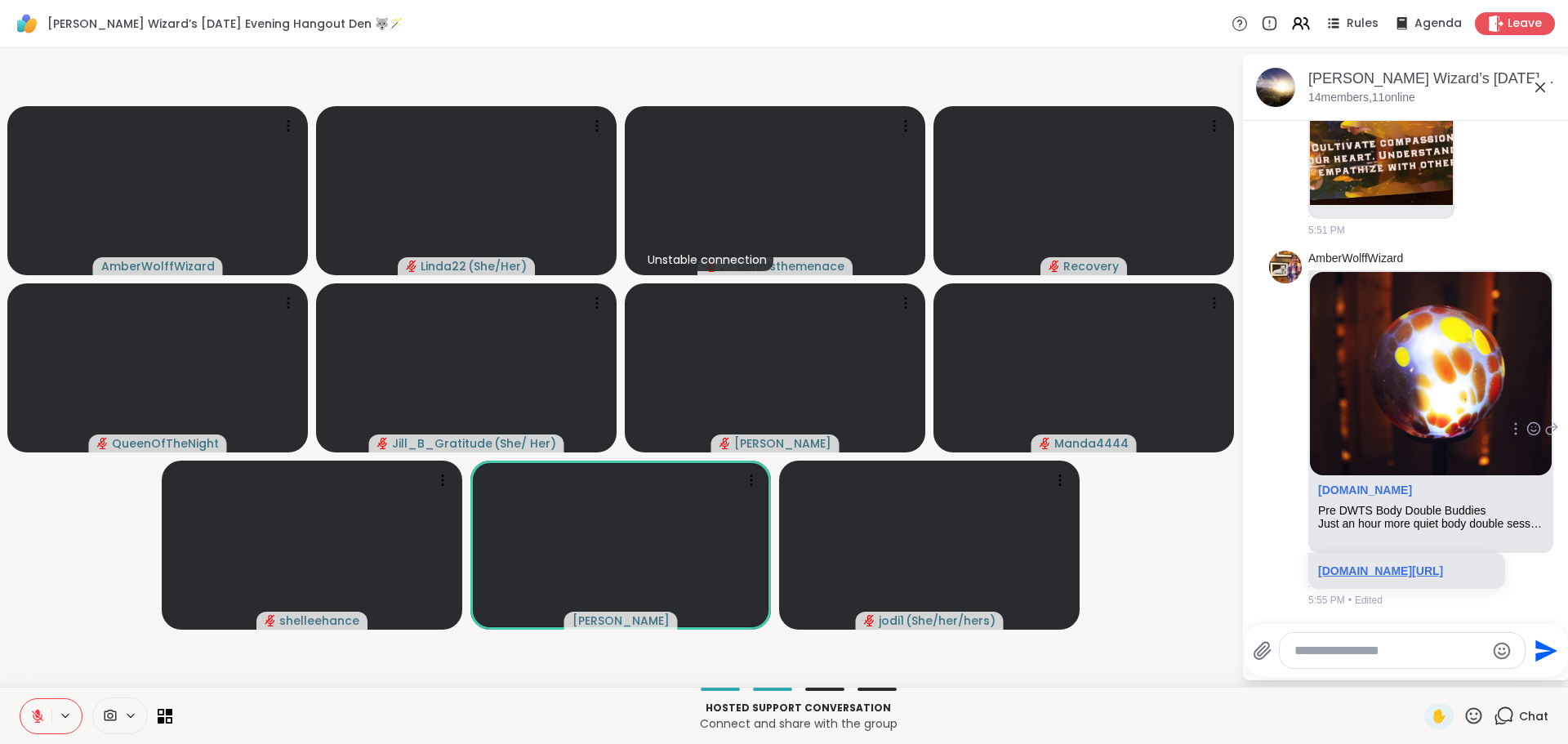
click at [1348, 564] on link "sharewellnow.com/session/54579bd3-1a64-400e-b409-0cb55bf9ddb4" at bounding box center [1380, 571] width 125 height 13
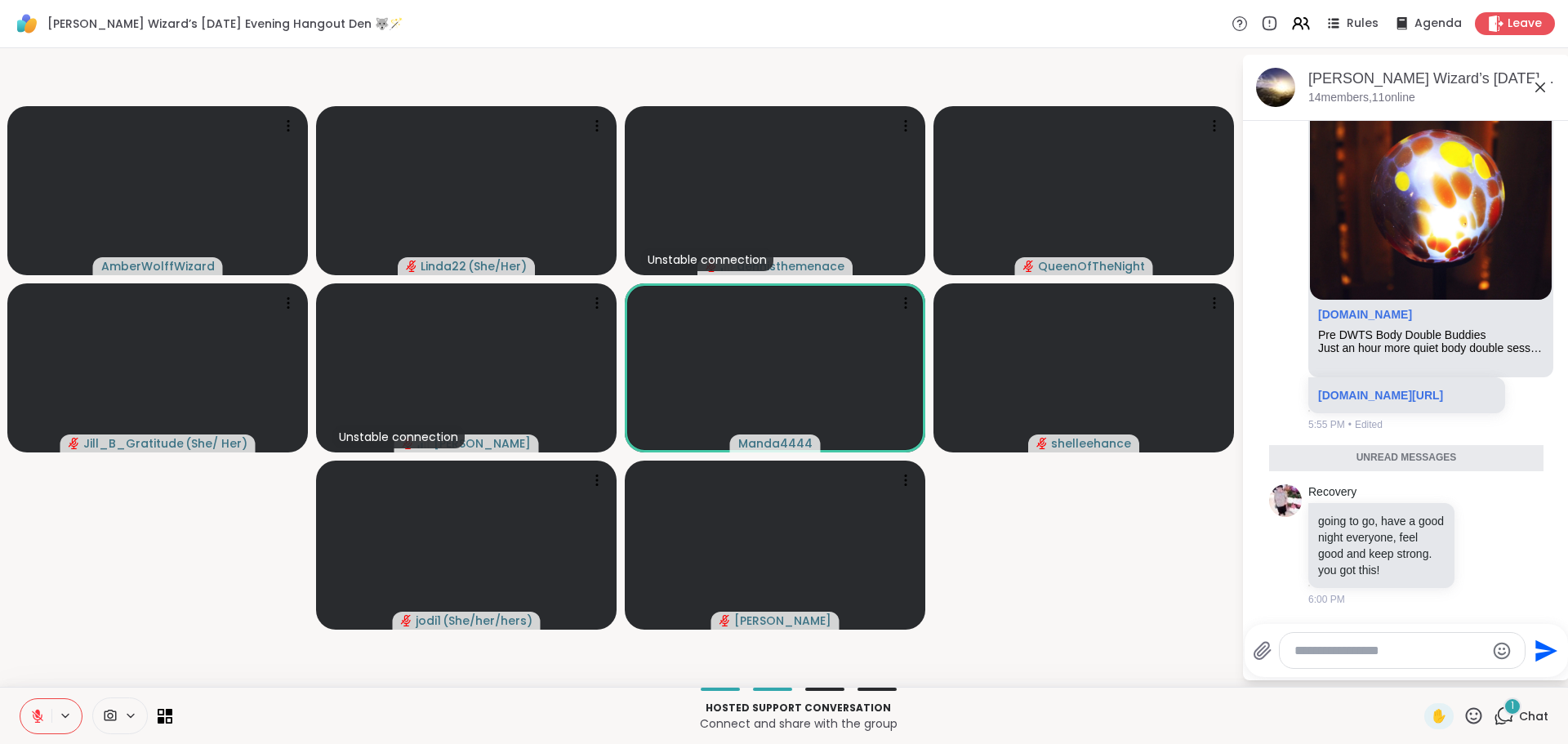
scroll to position [3320, 0]
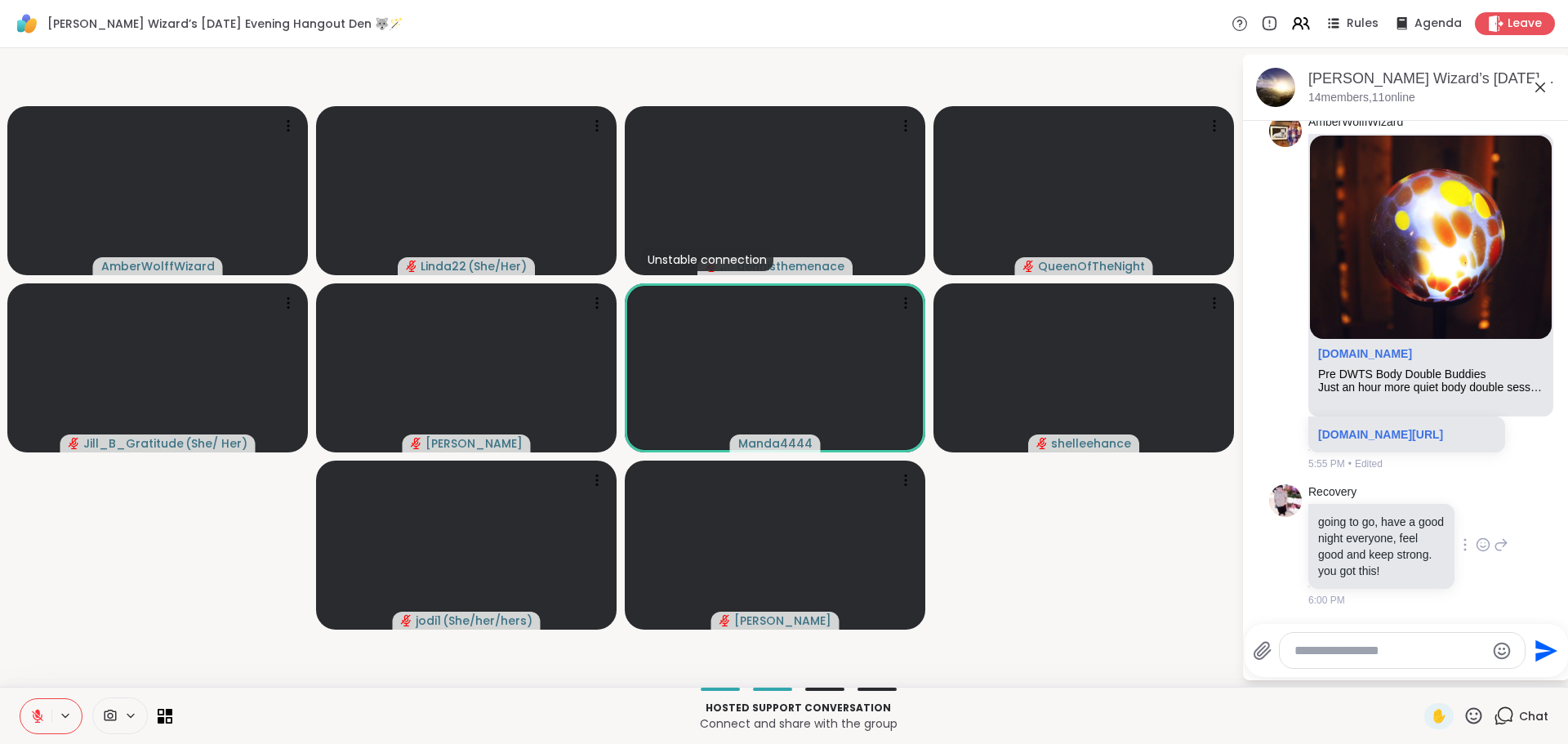
click at [1477, 540] on icon at bounding box center [1483, 545] width 12 height 12
click at [1475, 515] on div "Select Reaction: Heart" at bounding box center [1482, 518] width 14 height 14
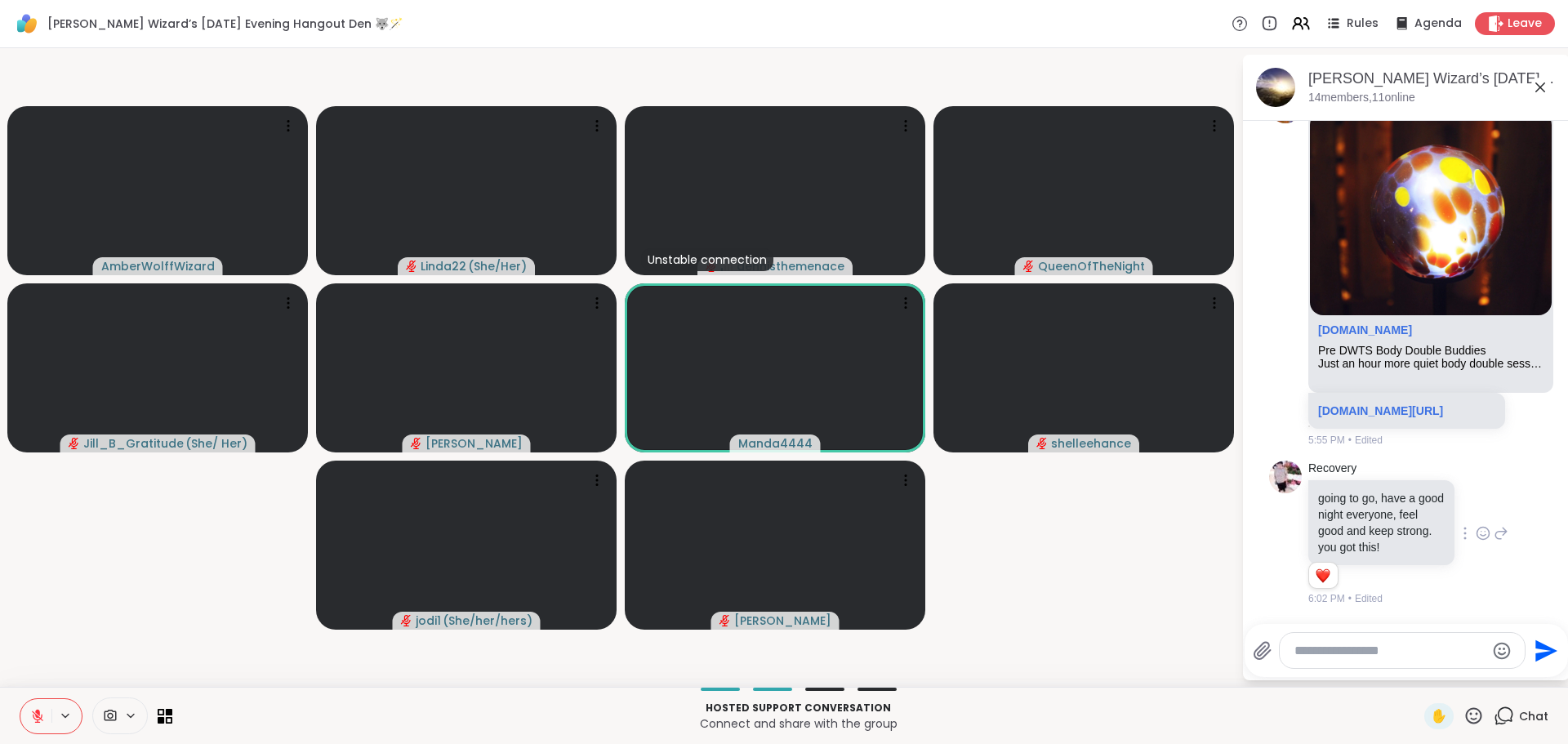
click at [1153, 551] on video-player-container "AmberWolffWizard Linda22 ( She/Her ) Unstable connection dennisthemenace QueenO…" at bounding box center [621, 367] width 1222 height 625
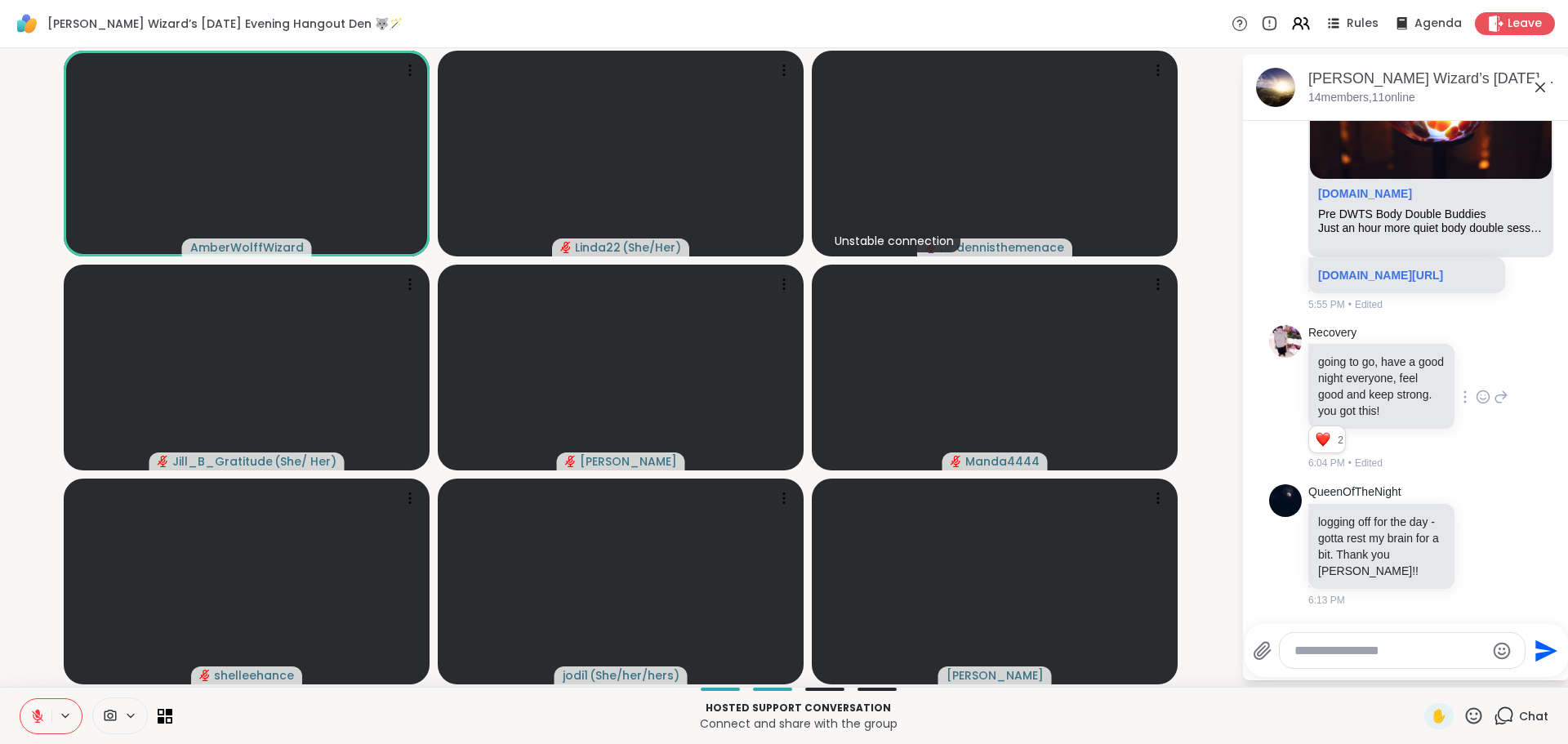
scroll to position [3503, 0]
click at [1541, 81] on icon at bounding box center [1540, 87] width 19 height 19
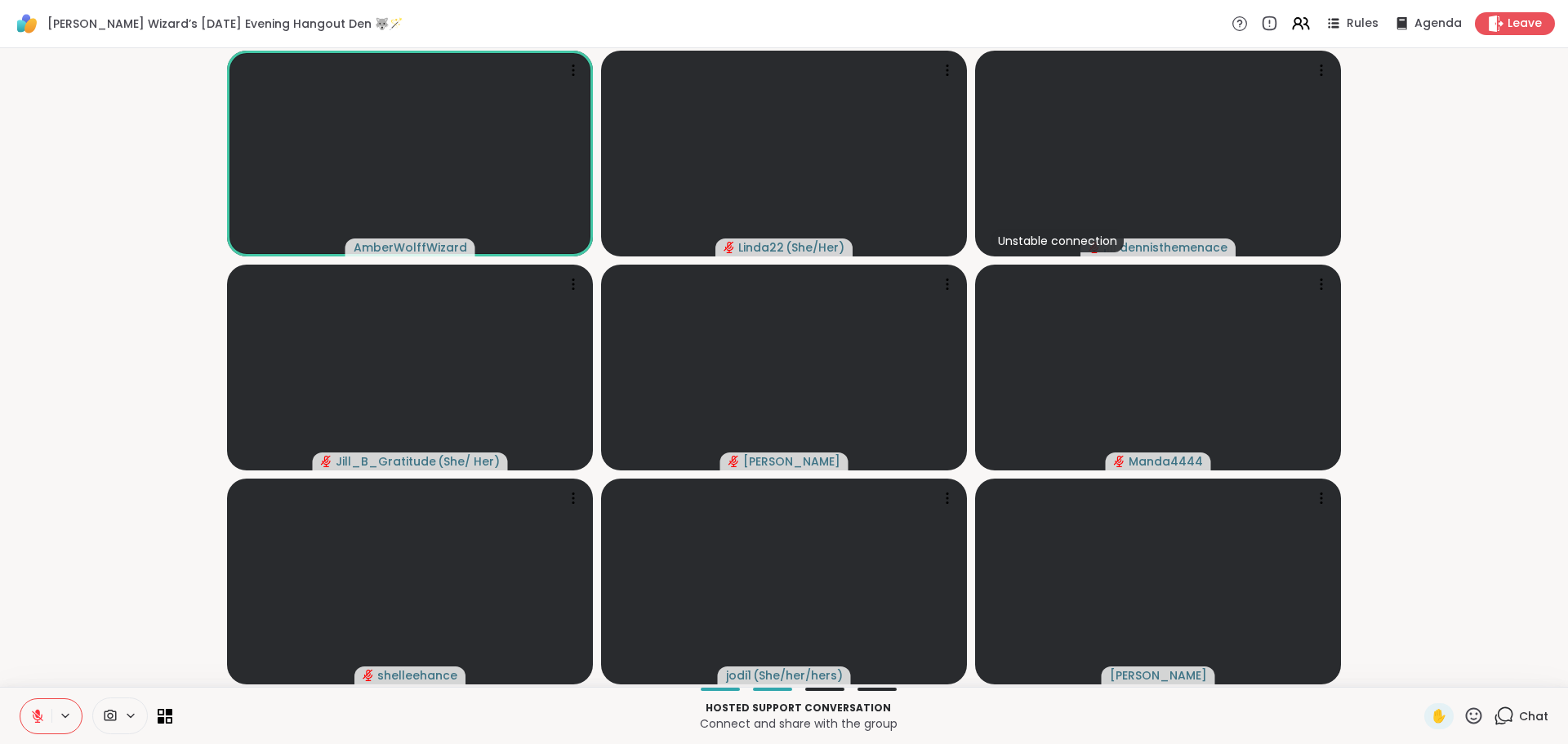
click at [1553, 239] on video-player-container "AmberWolffWizard Linda22 ( She/Her ) Unstable connection dennisthemenace Jill_B…" at bounding box center [783, 367] width 1548 height 625
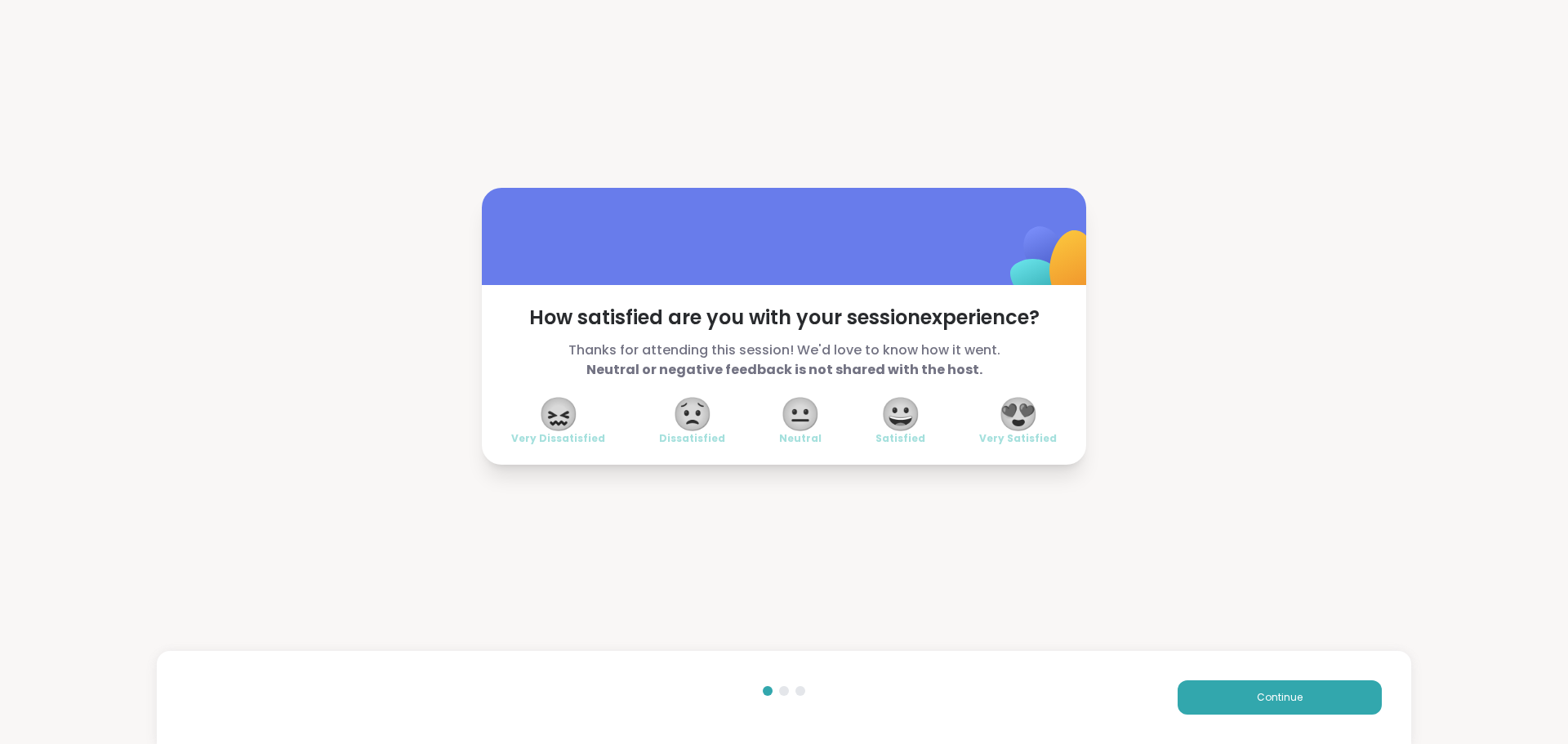
click at [1017, 411] on span "😍" at bounding box center [1018, 414] width 41 height 30
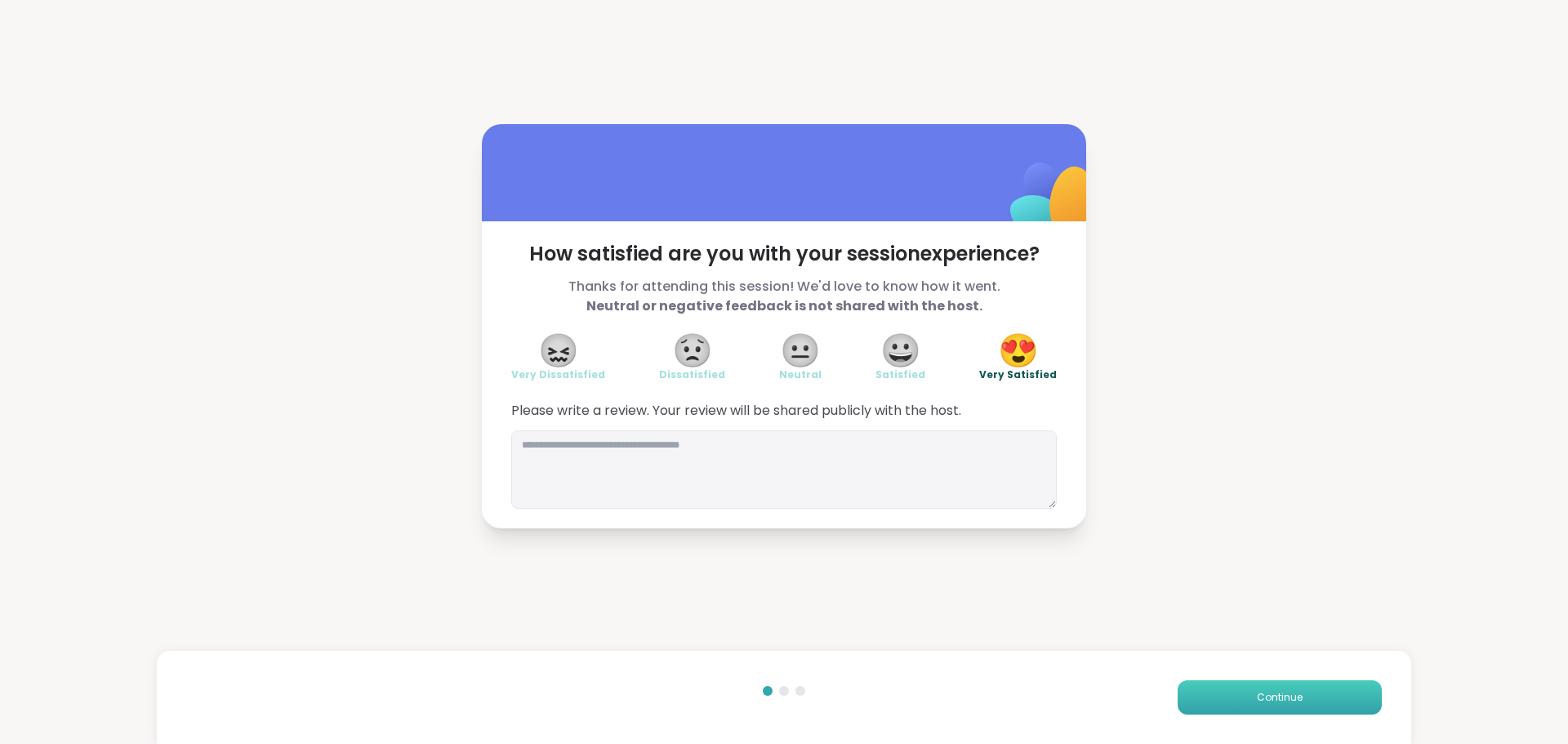
click at [1225, 686] on button "Continue" at bounding box center [1280, 697] width 205 height 34
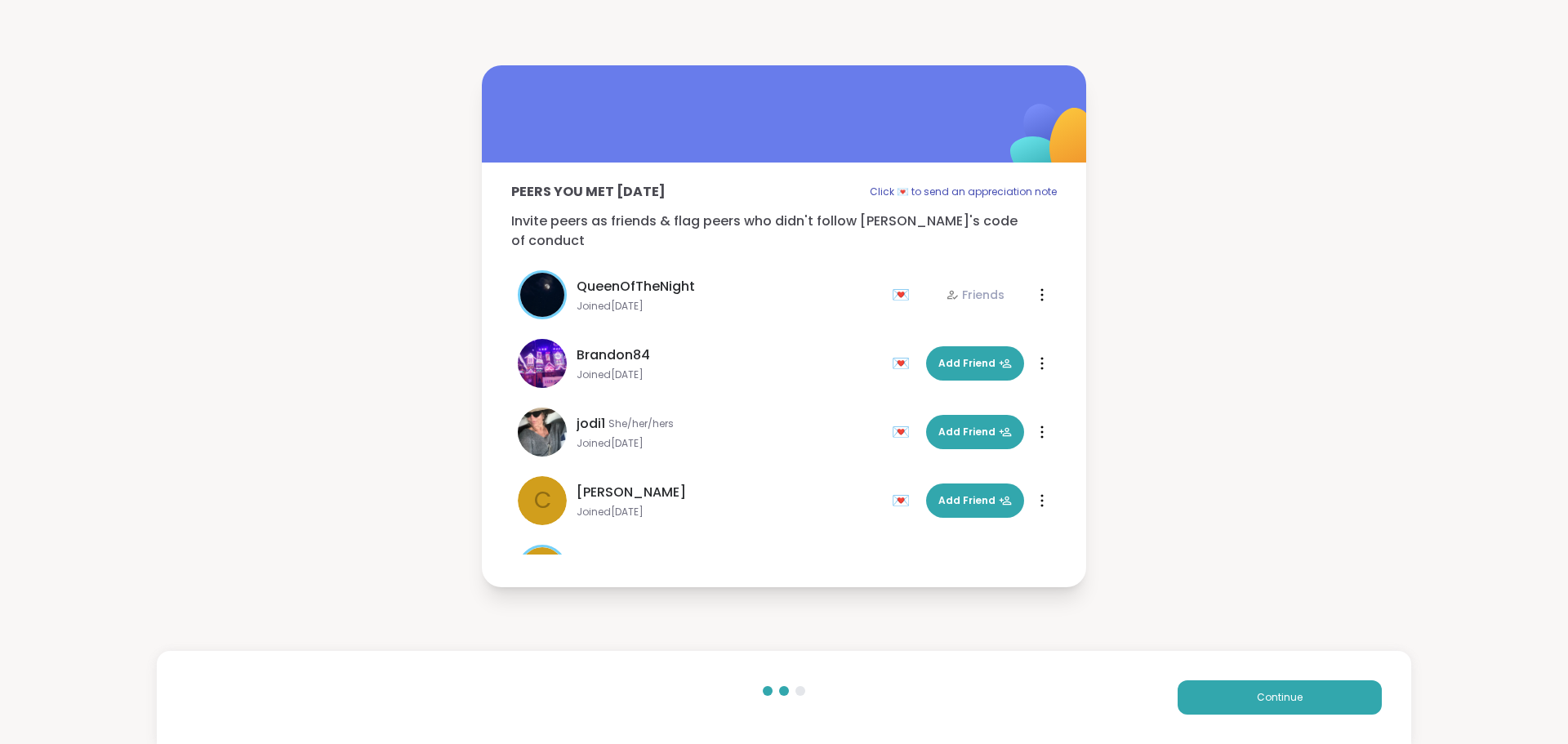
drag, startPoint x: 1252, startPoint y: 674, endPoint x: 1265, endPoint y: 646, distance: 30.9
click at [1258, 661] on div "Continue" at bounding box center [784, 697] width 1254 height 93
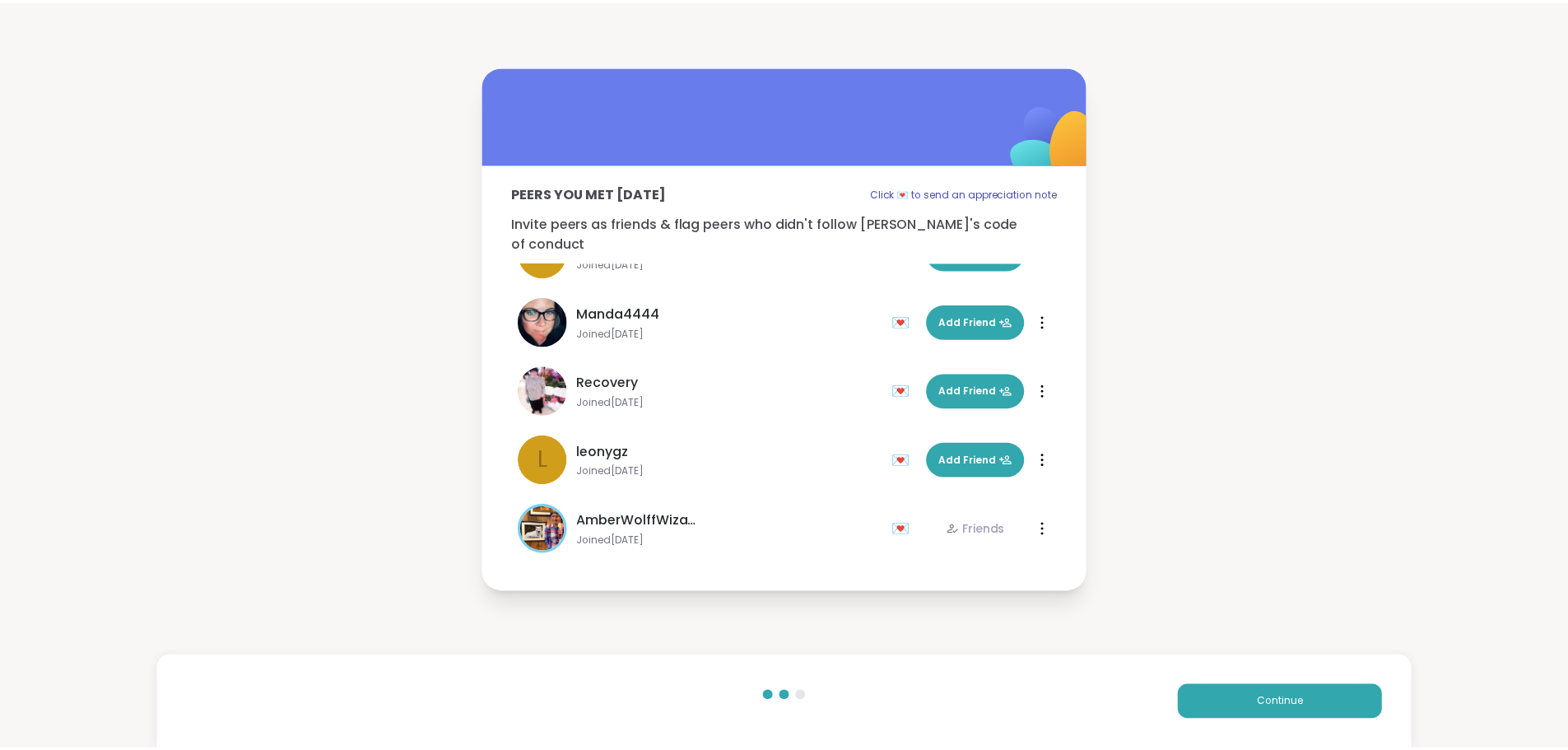
scroll to position [603, 0]
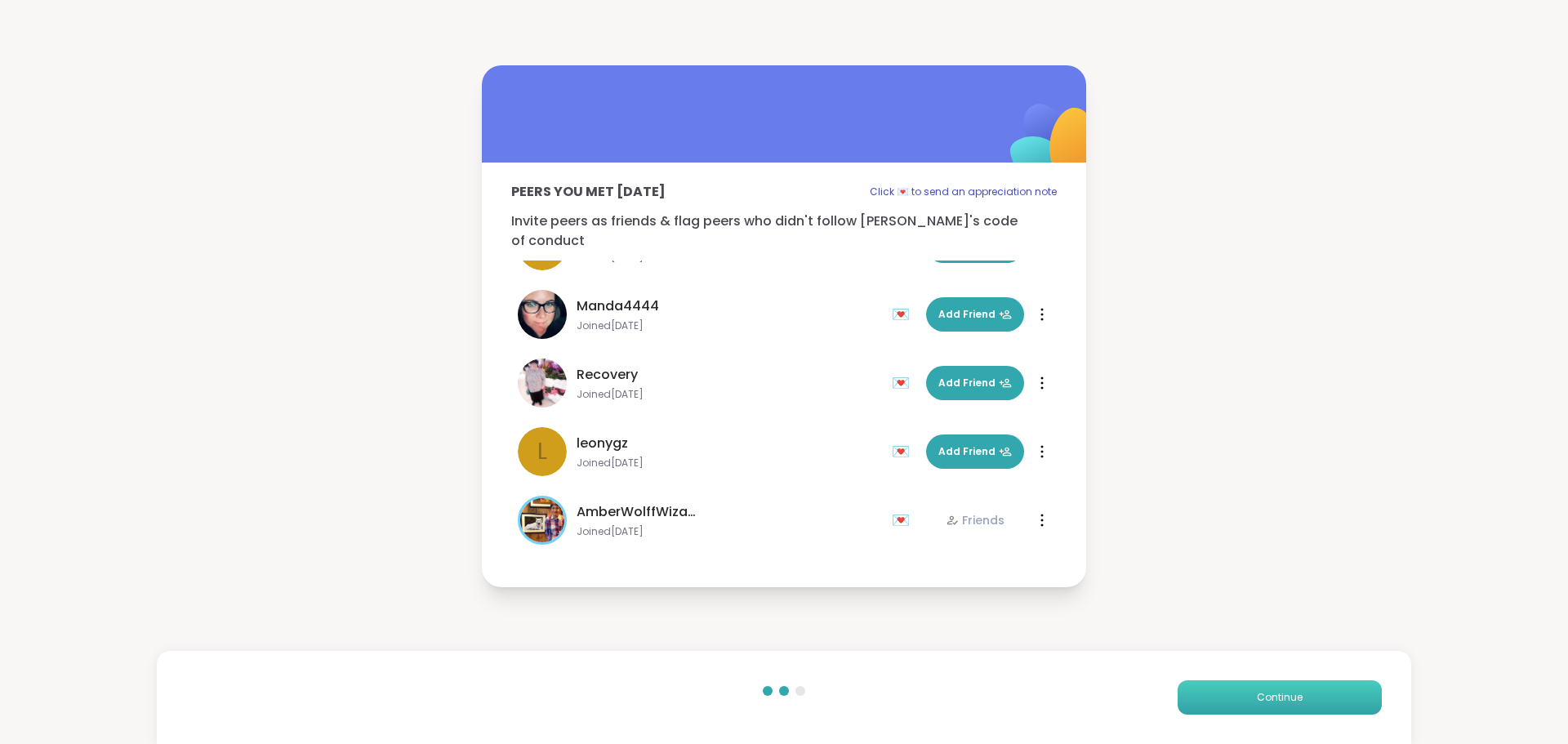
click at [1234, 686] on button "Continue" at bounding box center [1280, 697] width 205 height 34
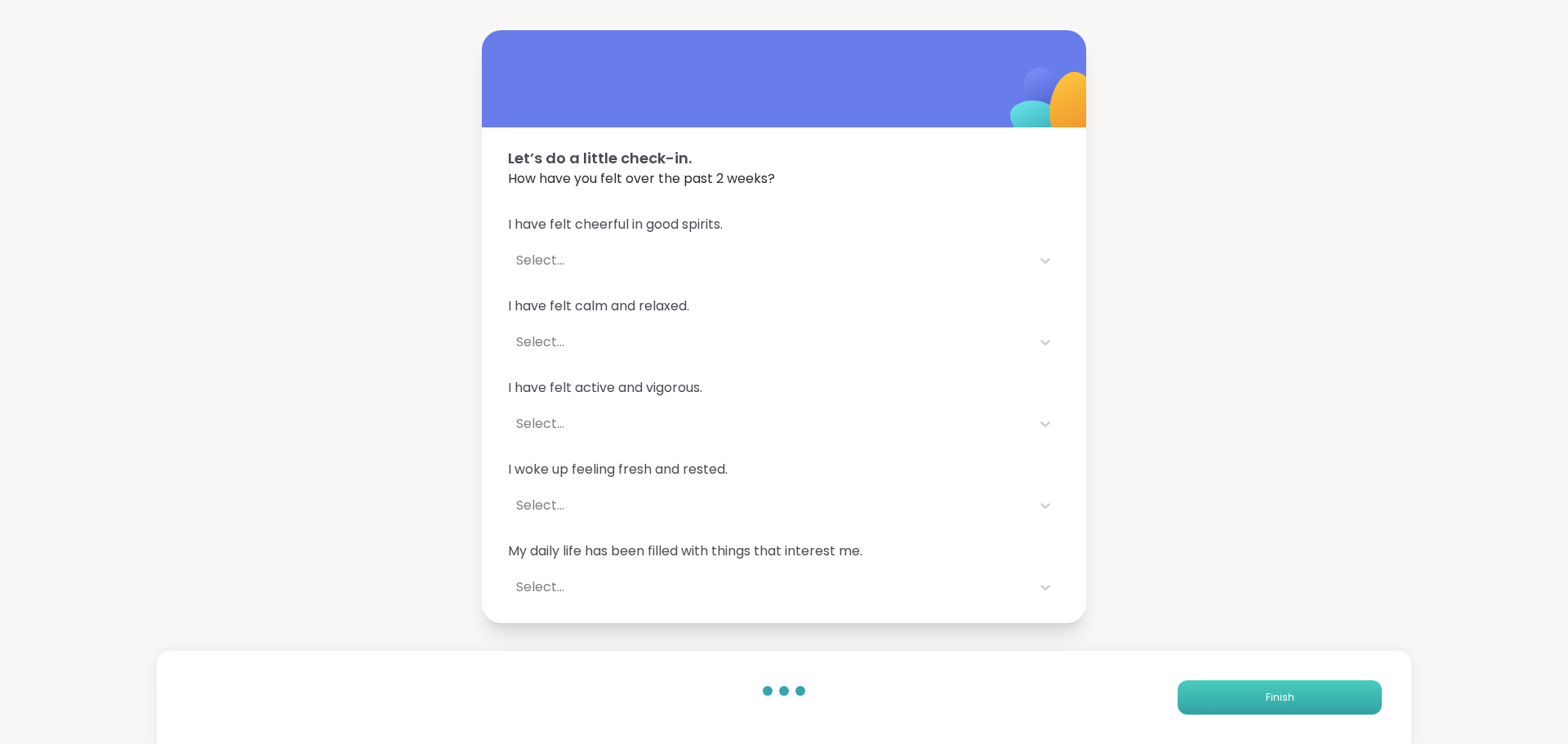
click at [1234, 686] on button "Finish" at bounding box center [1280, 697] width 205 height 34
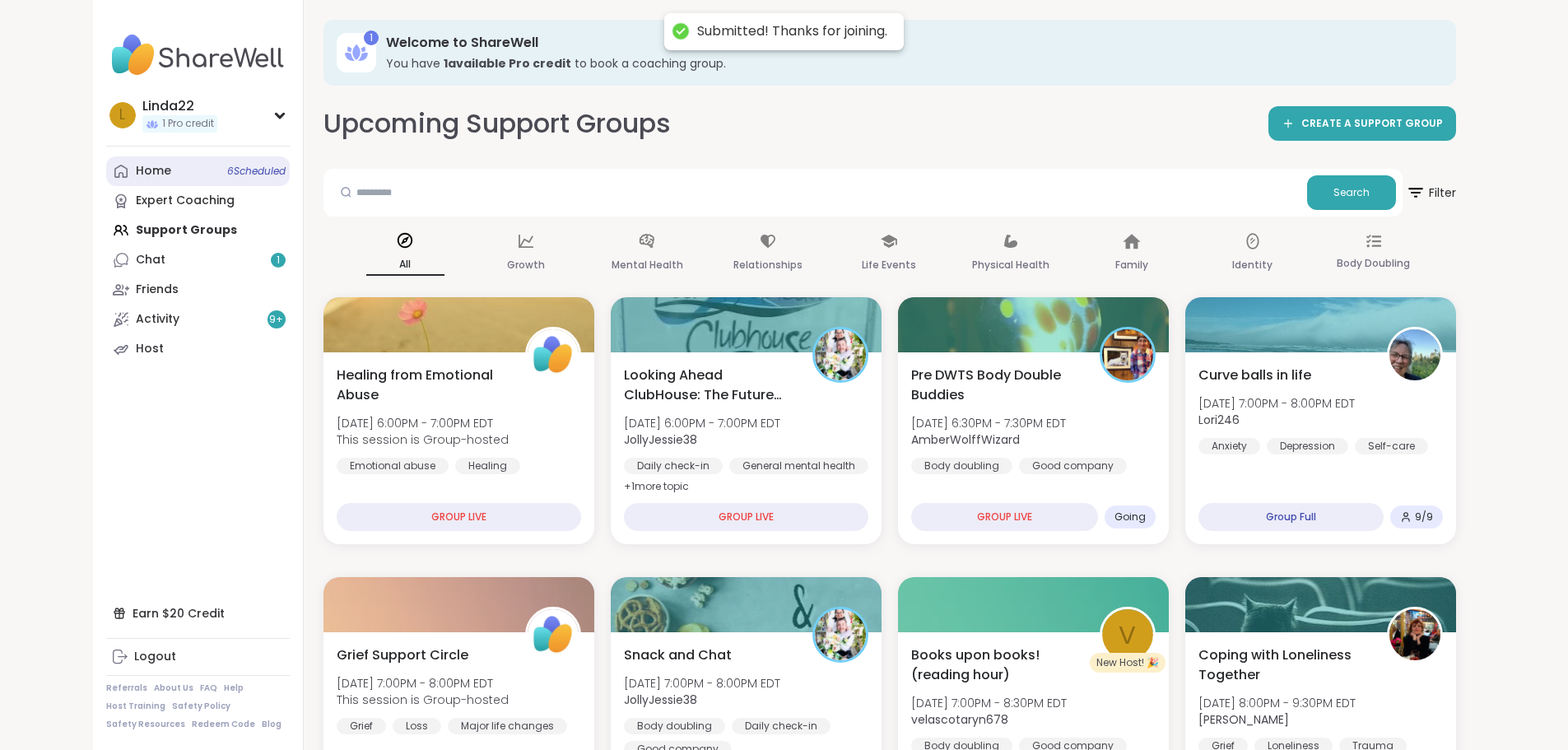
click at [138, 164] on link "Home 6 Scheduled" at bounding box center [198, 171] width 183 height 30
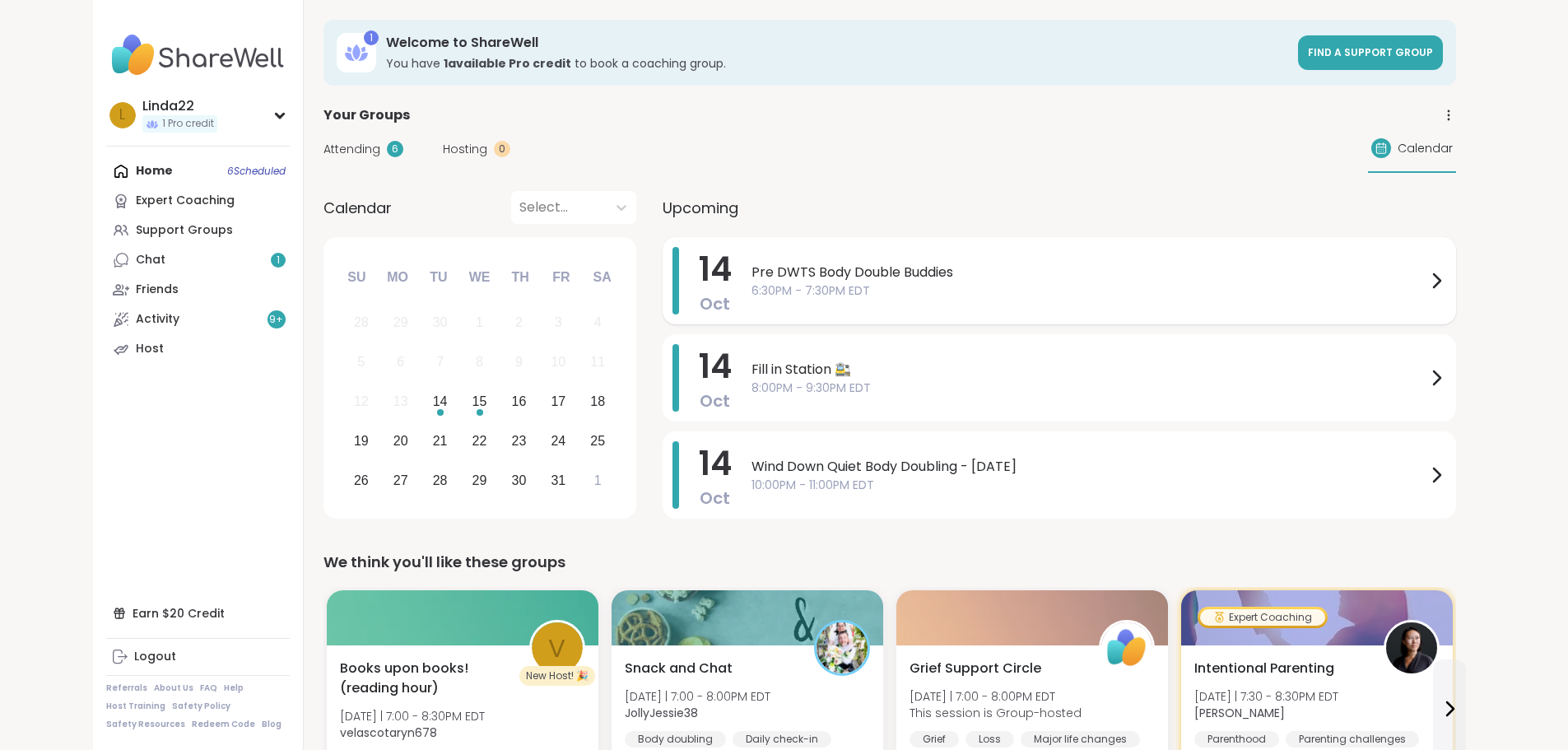
click at [857, 280] on span "Pre DWTS Body Double Buddies" at bounding box center [1089, 272] width 675 height 19
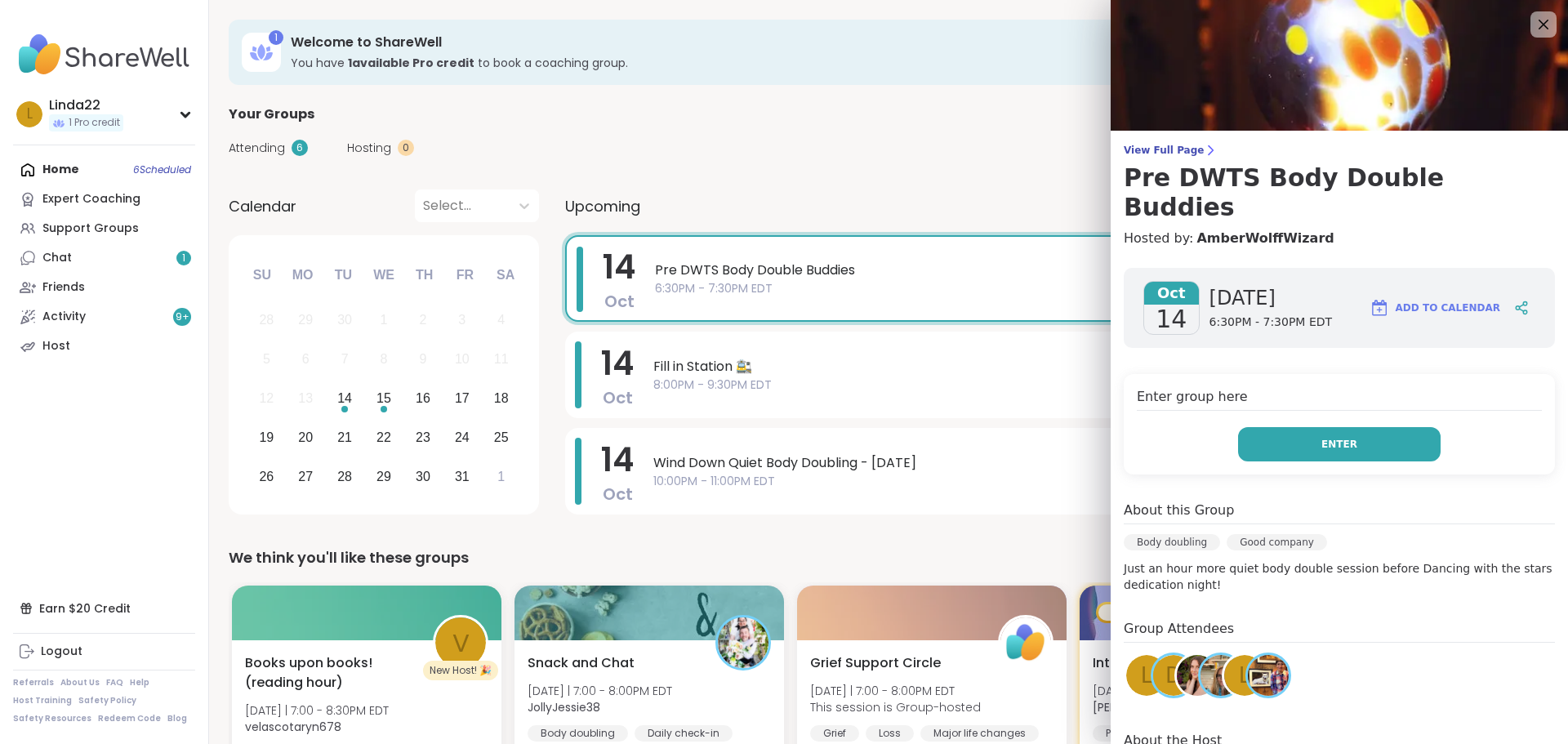
click at [1238, 427] on button "Enter" at bounding box center [1339, 445] width 203 height 34
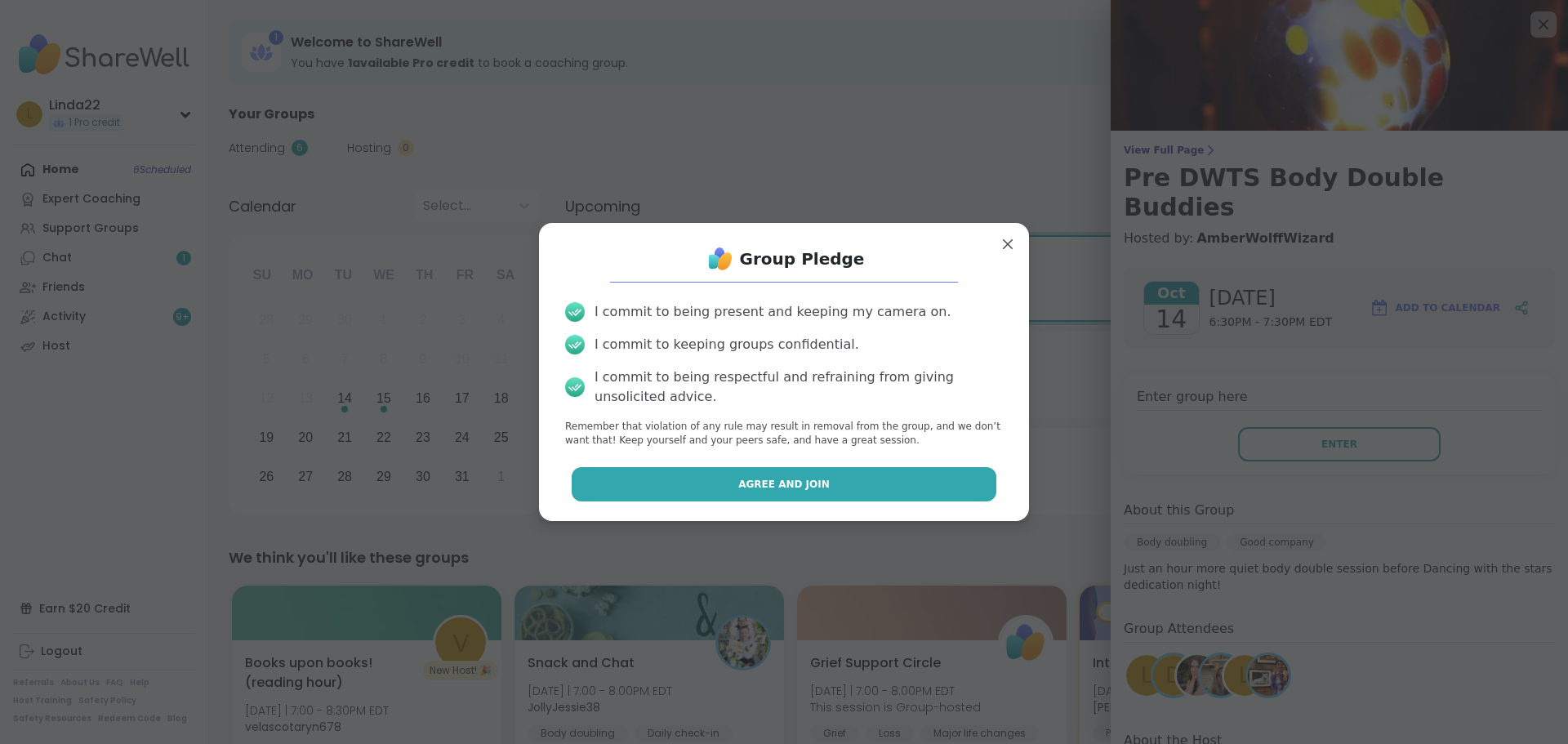
click at [915, 482] on button "Agree and Join" at bounding box center [784, 485] width 425 height 34
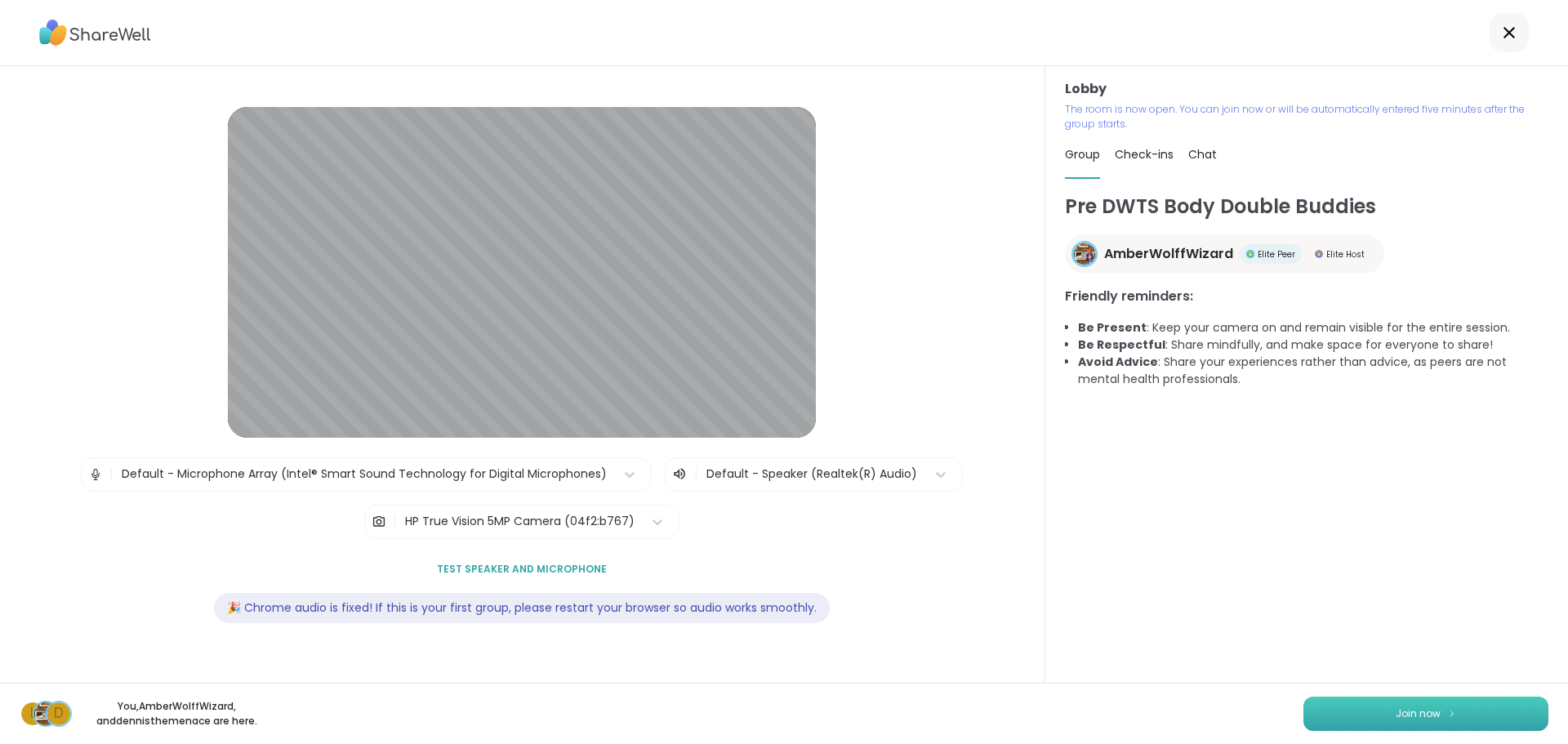
click at [1319, 725] on button "Join now" at bounding box center [1426, 714] width 245 height 34
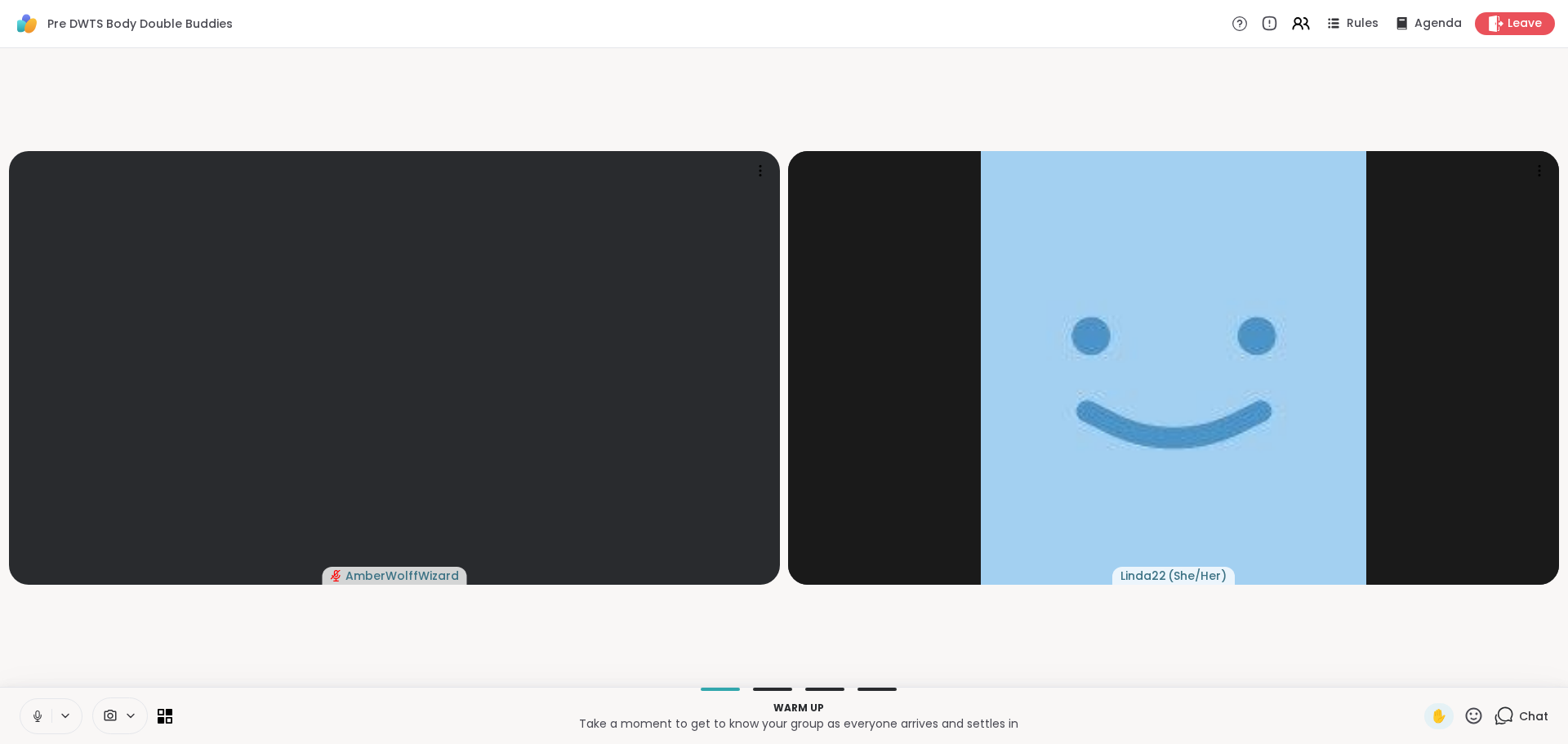
click at [37, 711] on icon at bounding box center [37, 715] width 14 height 14
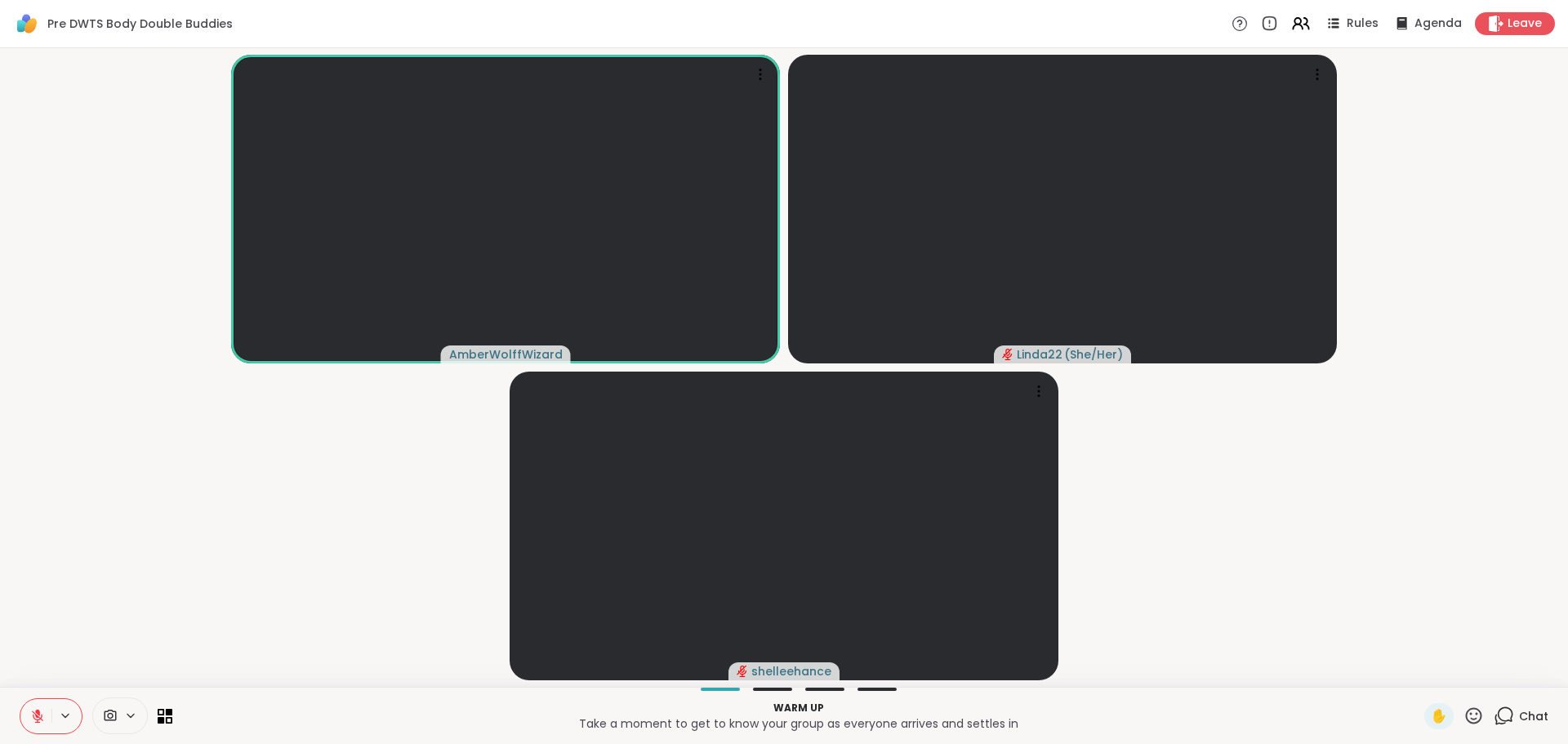
click at [31, 718] on icon at bounding box center [37, 715] width 14 height 14
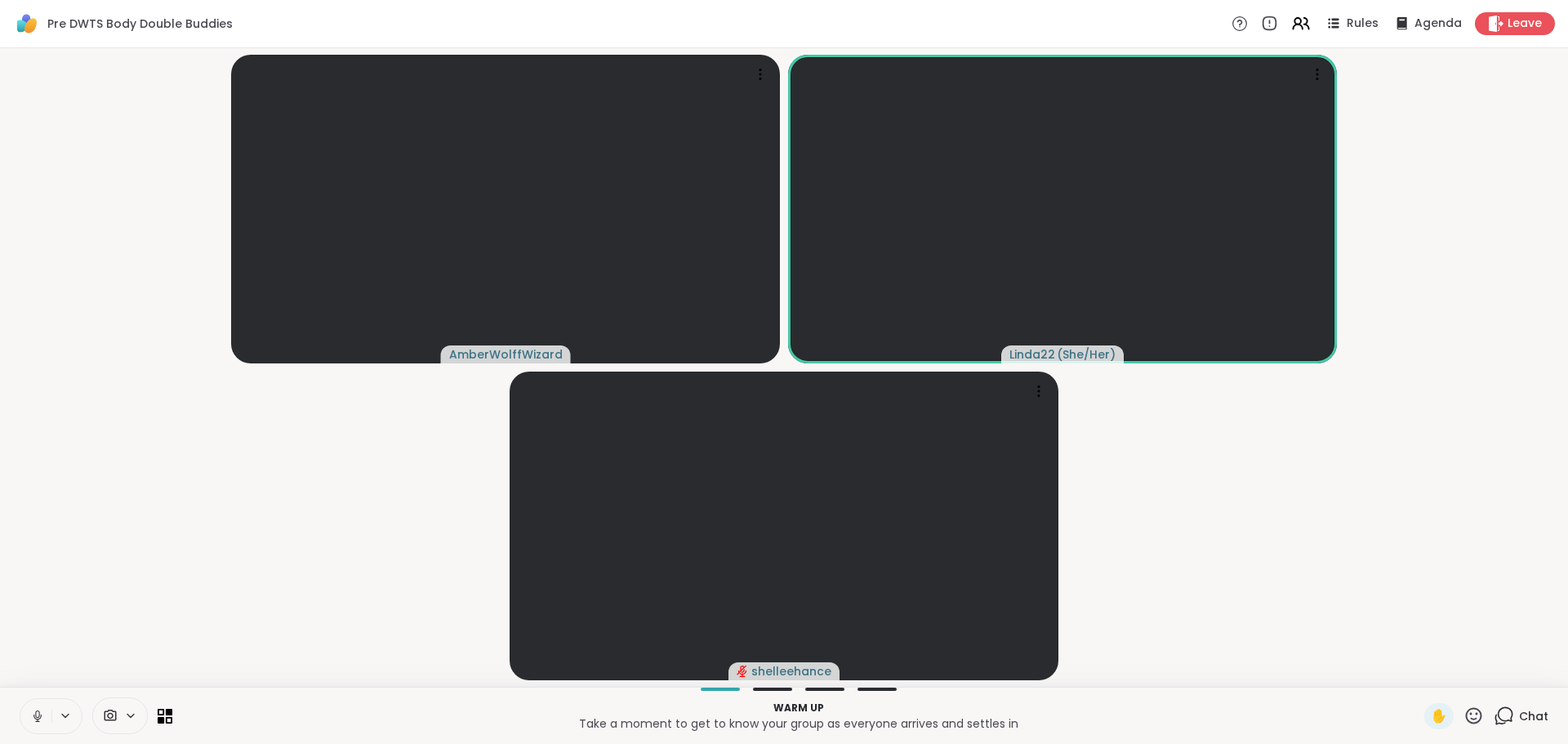
click at [35, 715] on icon at bounding box center [37, 715] width 14 height 14
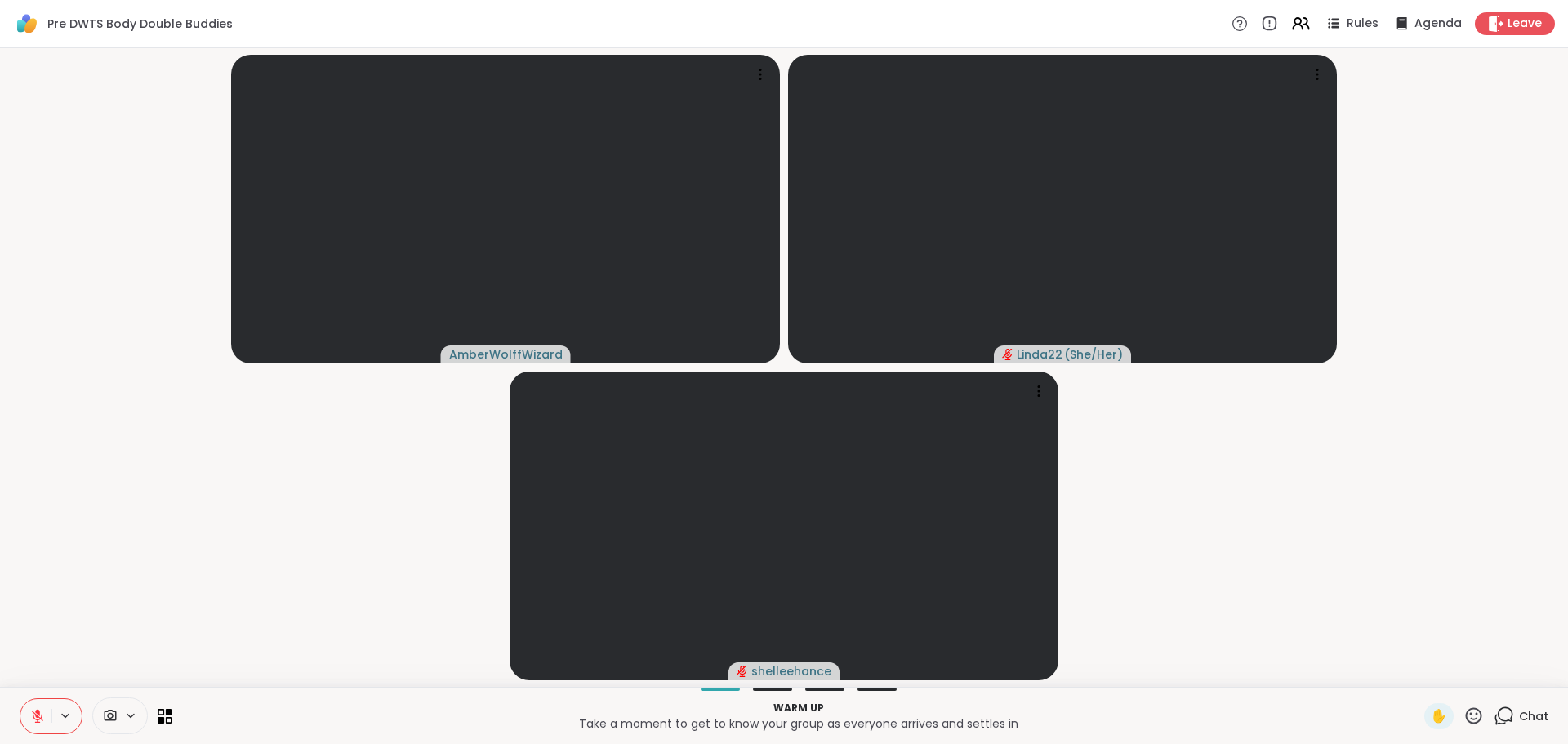
click at [35, 715] on icon at bounding box center [37, 715] width 14 height 14
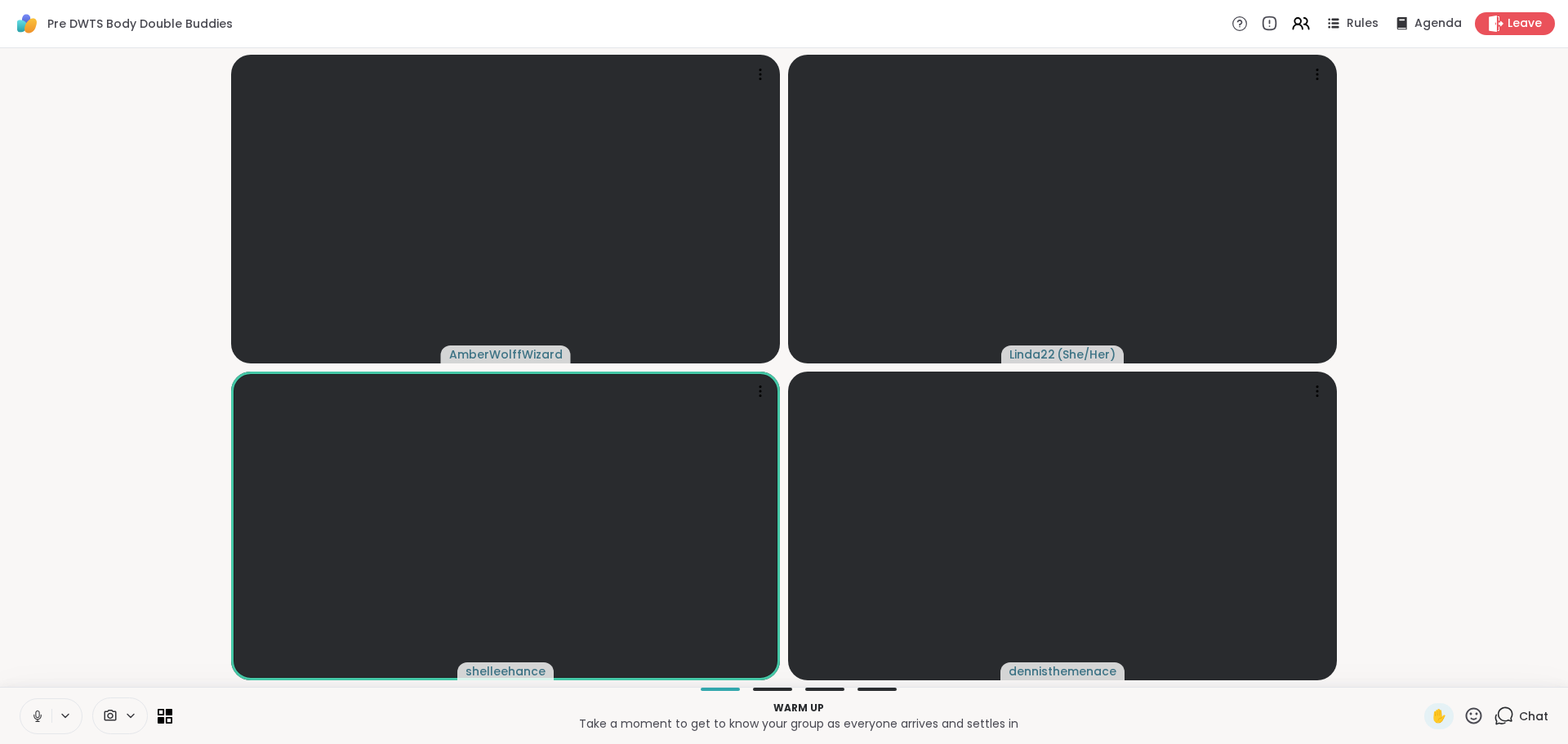
click at [1499, 710] on icon at bounding box center [1505, 714] width 15 height 14
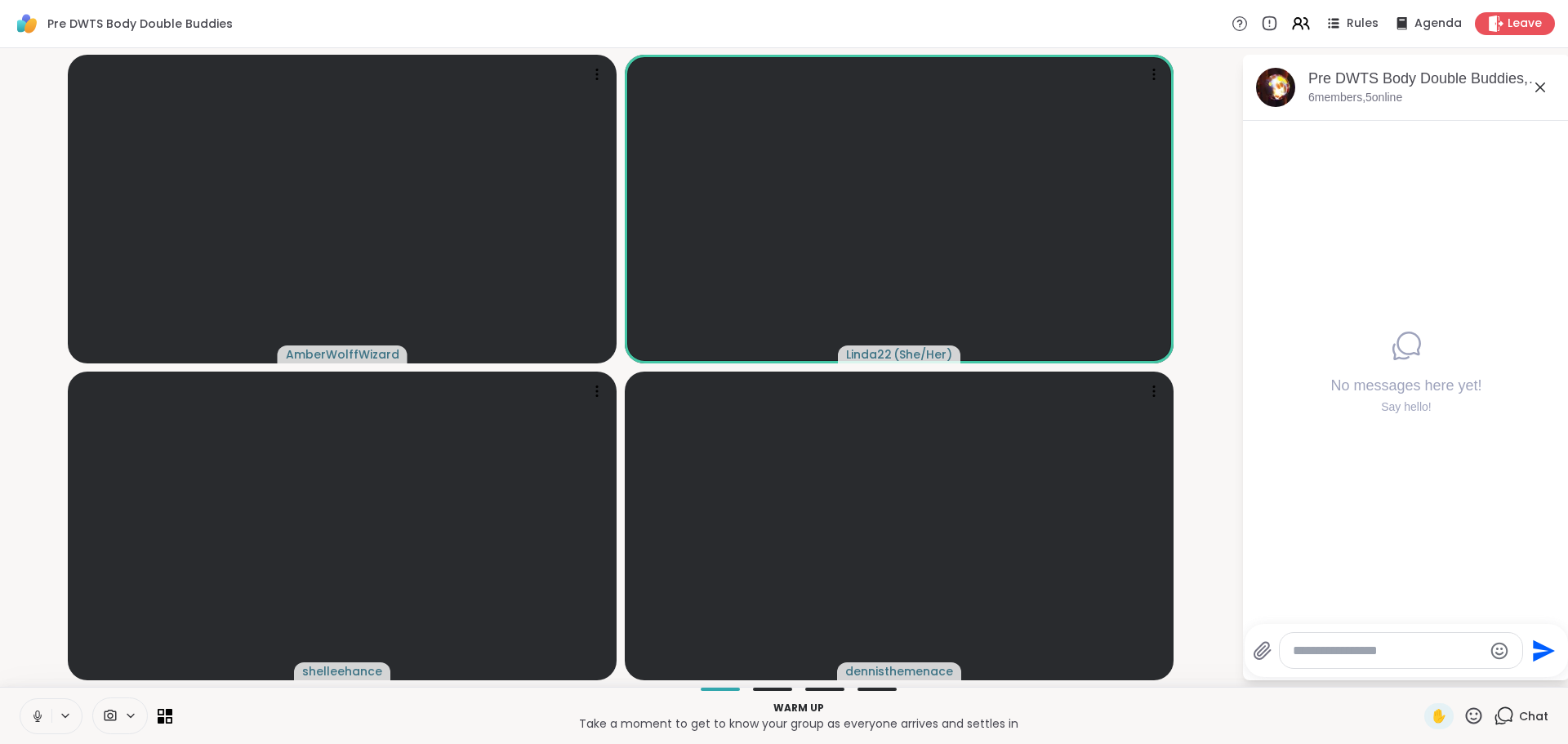
click at [34, 714] on icon at bounding box center [37, 715] width 9 height 5
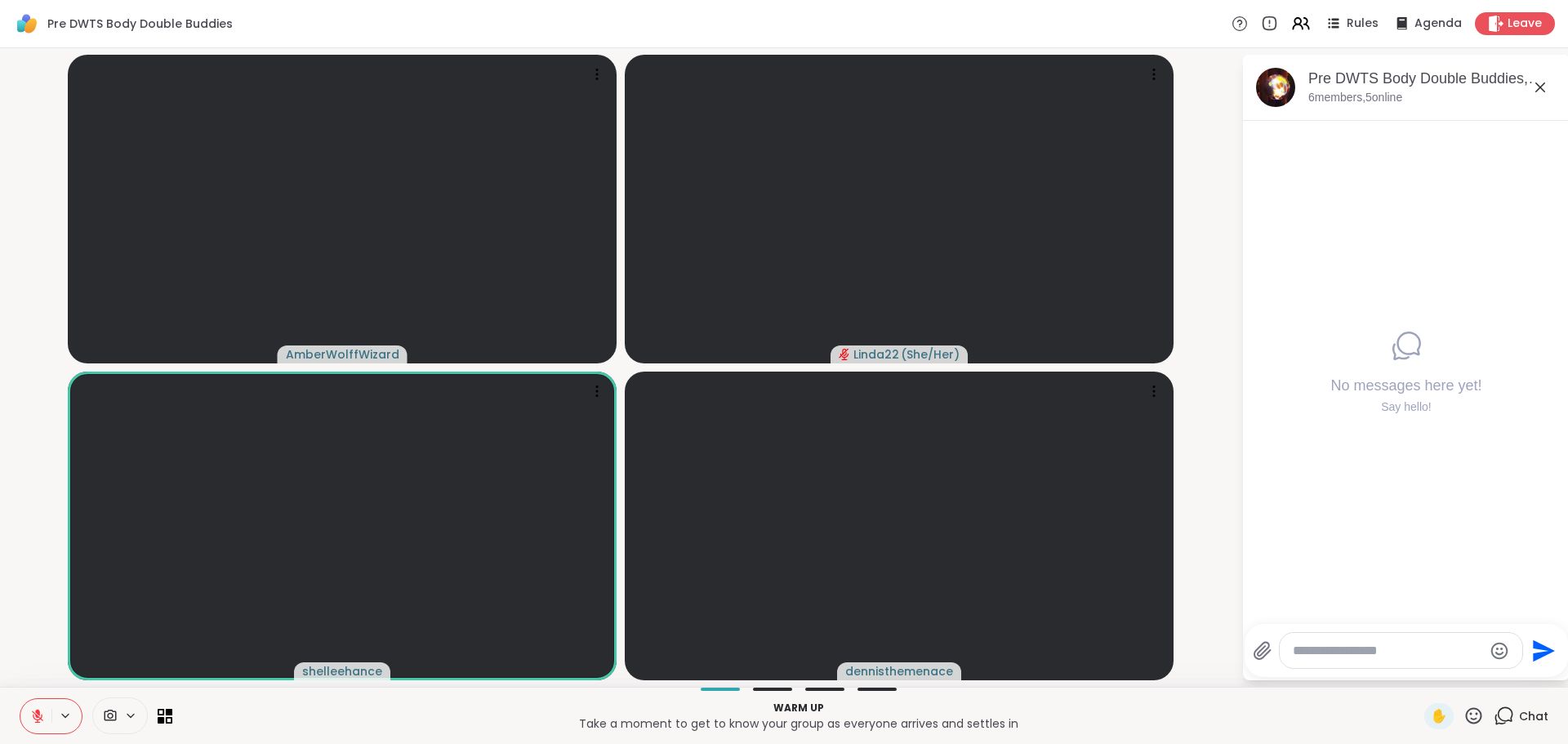
click at [1536, 88] on icon at bounding box center [1540, 87] width 19 height 19
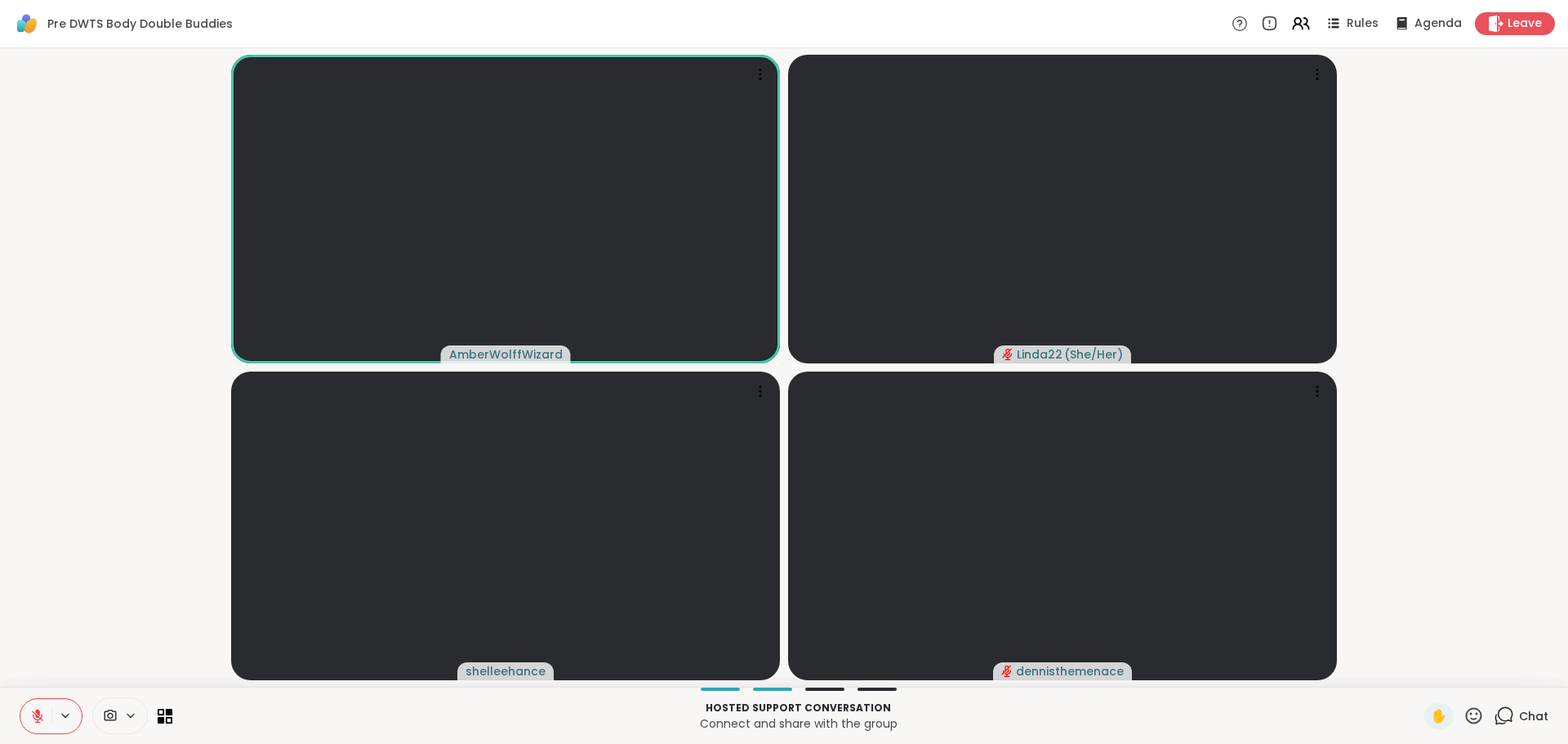
click at [142, 379] on video-player-container "AmberWolffWizard Linda22 ( She/Her ) shelleehance dennisthemenace" at bounding box center [783, 367] width 1548 height 625
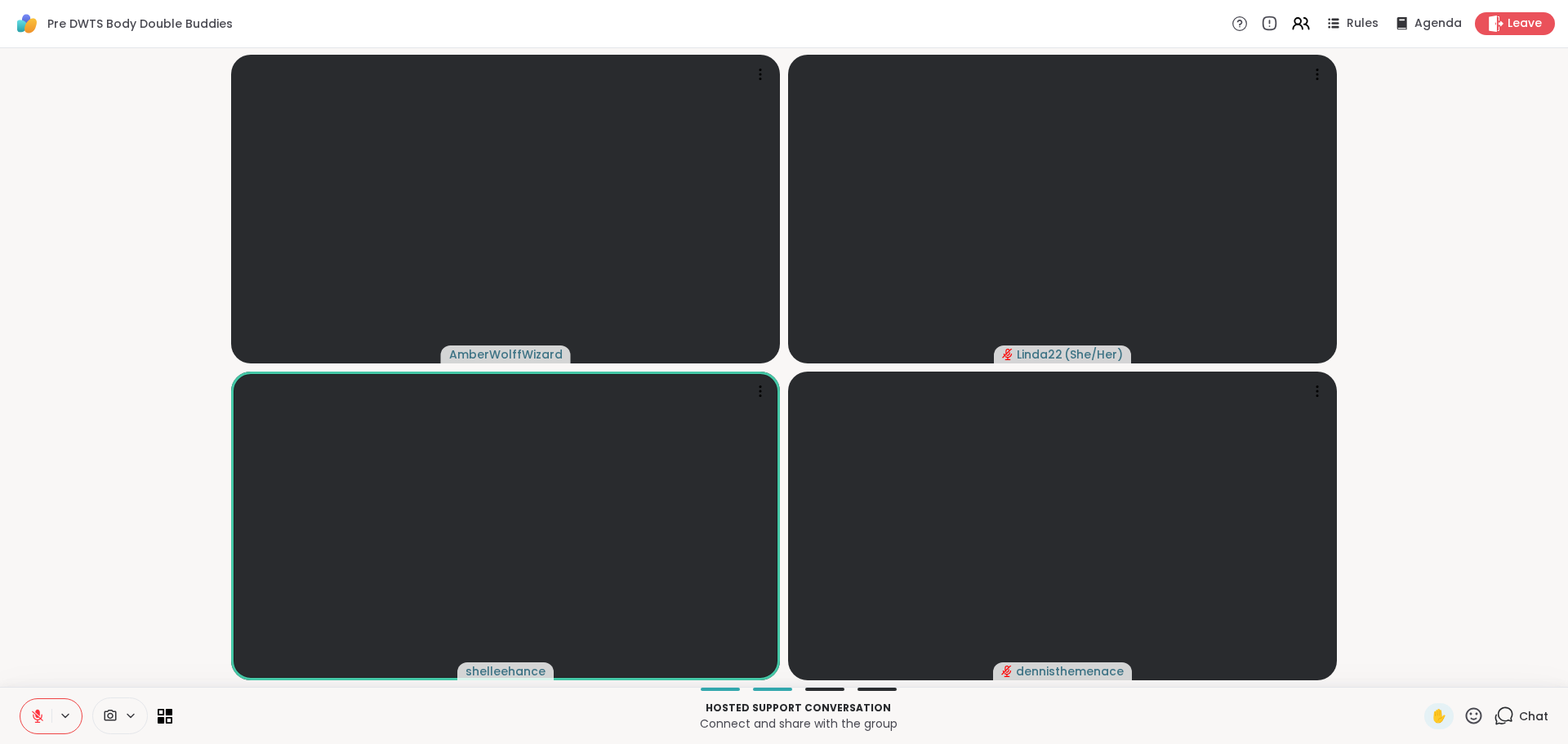
click at [14, 450] on video-player-container "AmberWolffWizard Linda22 ( She/Her ) shelleehance dennisthemenace" at bounding box center [783, 367] width 1548 height 625
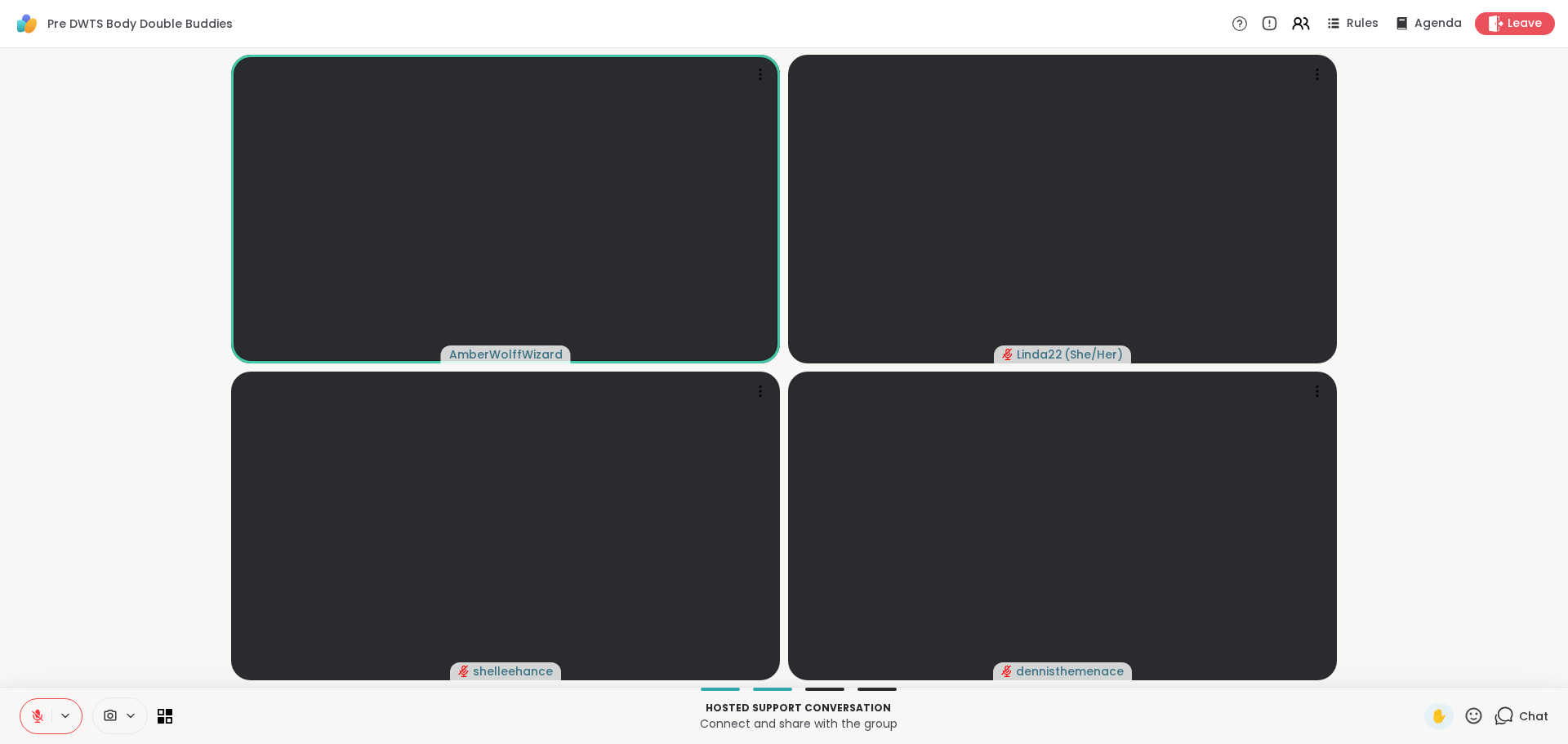
click at [32, 717] on icon at bounding box center [37, 715] width 14 height 14
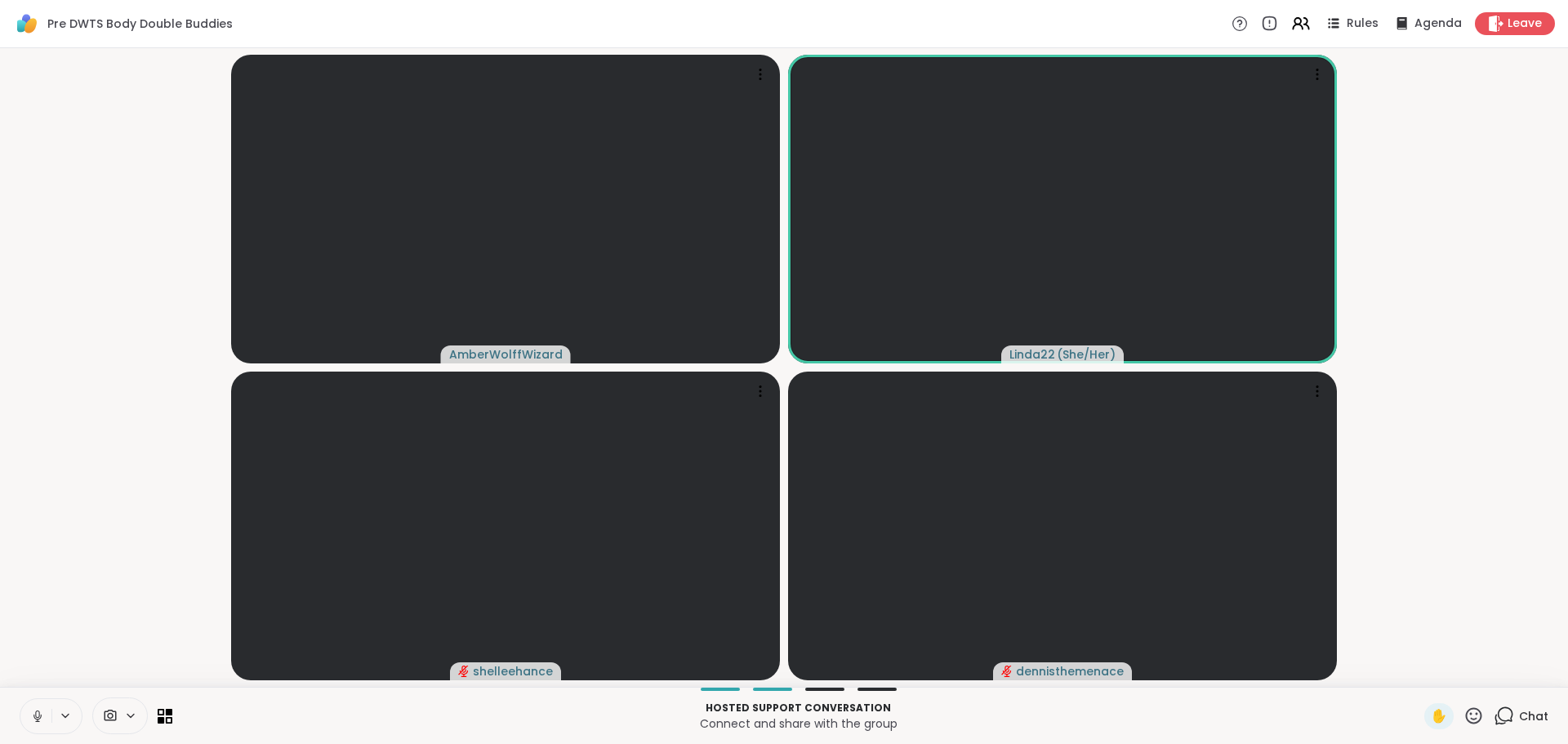
click at [35, 715] on icon at bounding box center [37, 715] width 14 height 14
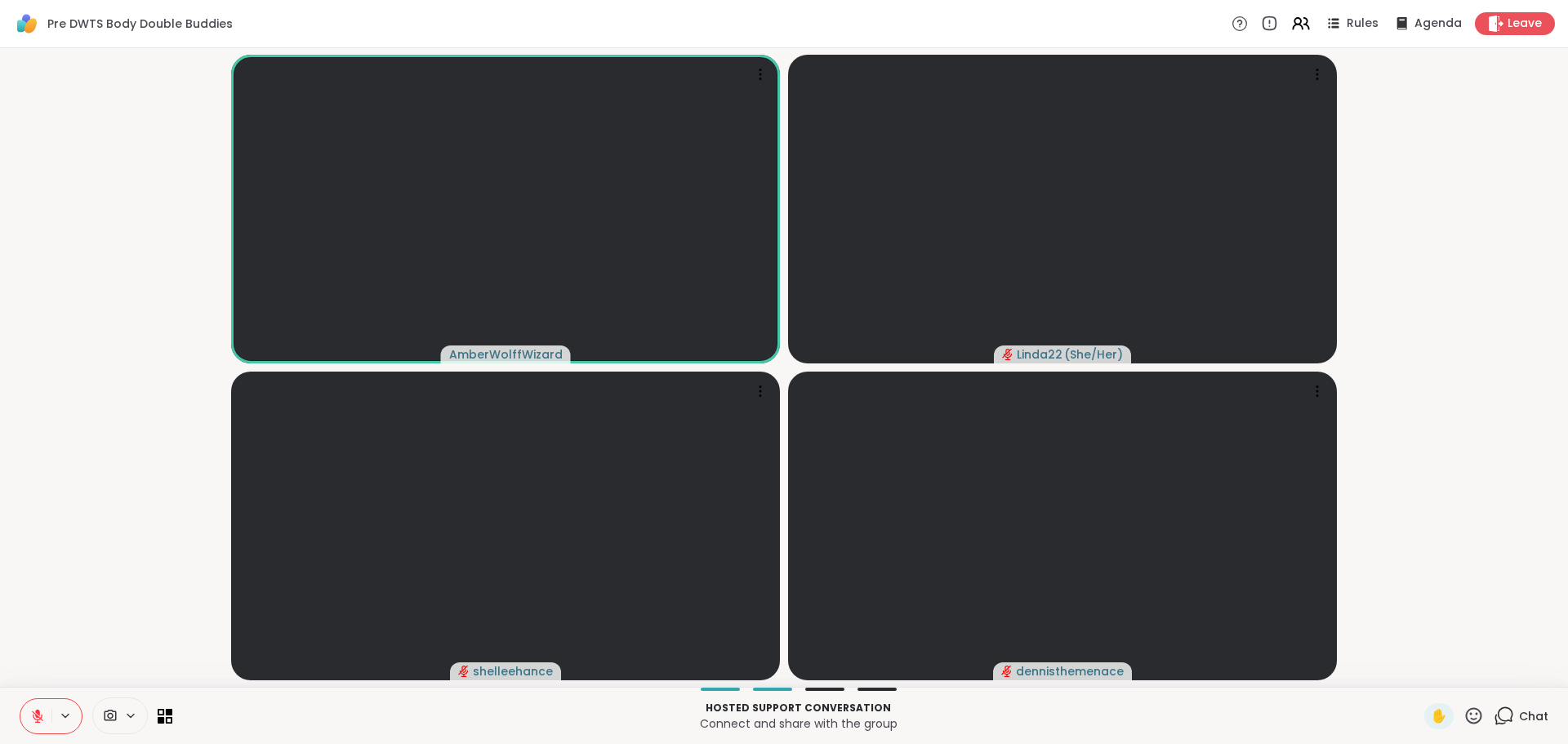
click at [34, 718] on icon at bounding box center [37, 716] width 11 height 11
click at [37, 712] on icon at bounding box center [37, 715] width 14 height 14
click at [34, 711] on icon at bounding box center [37, 715] width 14 height 14
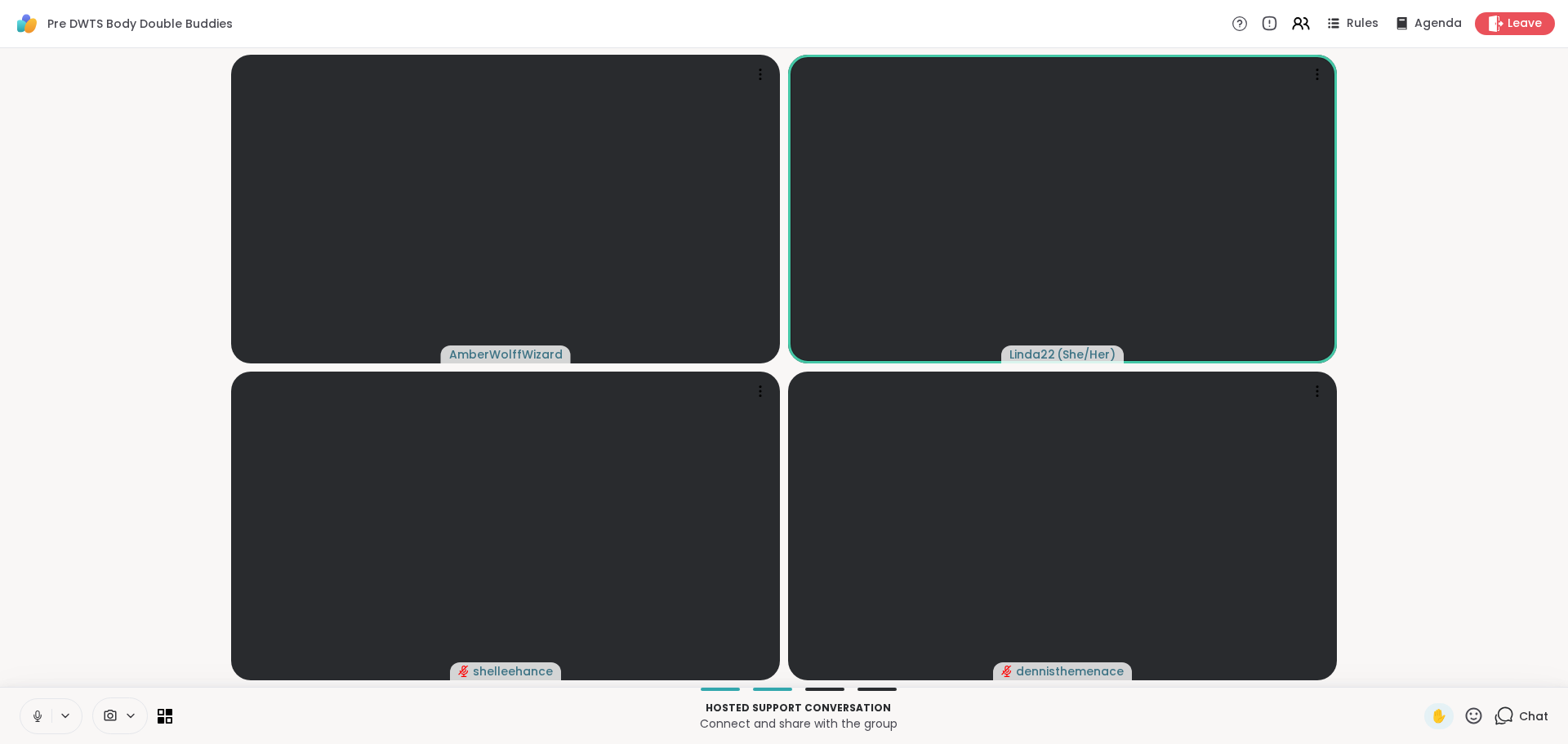
click at [38, 715] on icon at bounding box center [37, 715] width 14 height 14
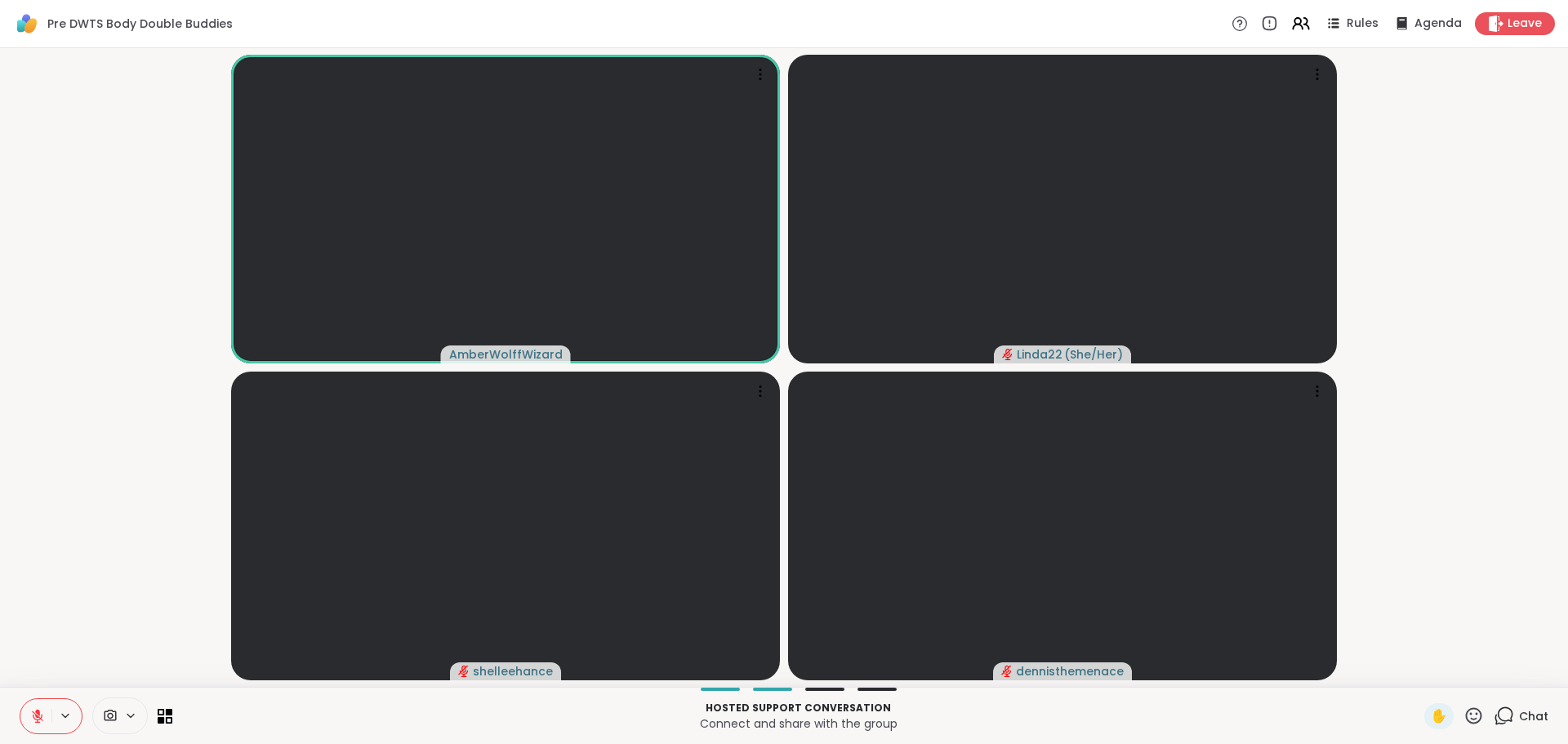
click at [35, 711] on icon at bounding box center [37, 715] width 14 height 14
click at [40, 712] on icon at bounding box center [37, 715] width 14 height 14
click at [1497, 708] on icon at bounding box center [1505, 714] width 15 height 14
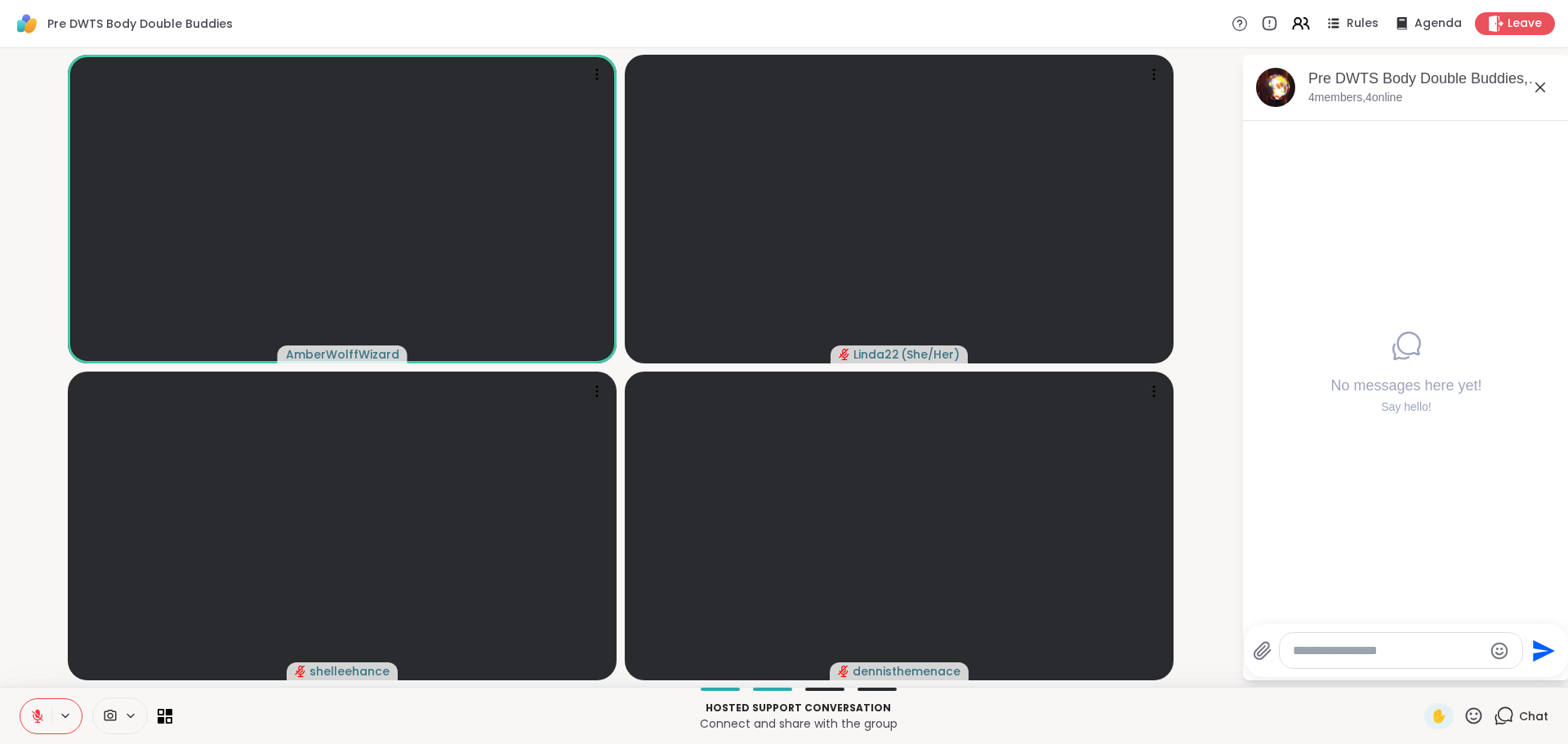
click at [1540, 87] on icon at bounding box center [1540, 87] width 10 height 10
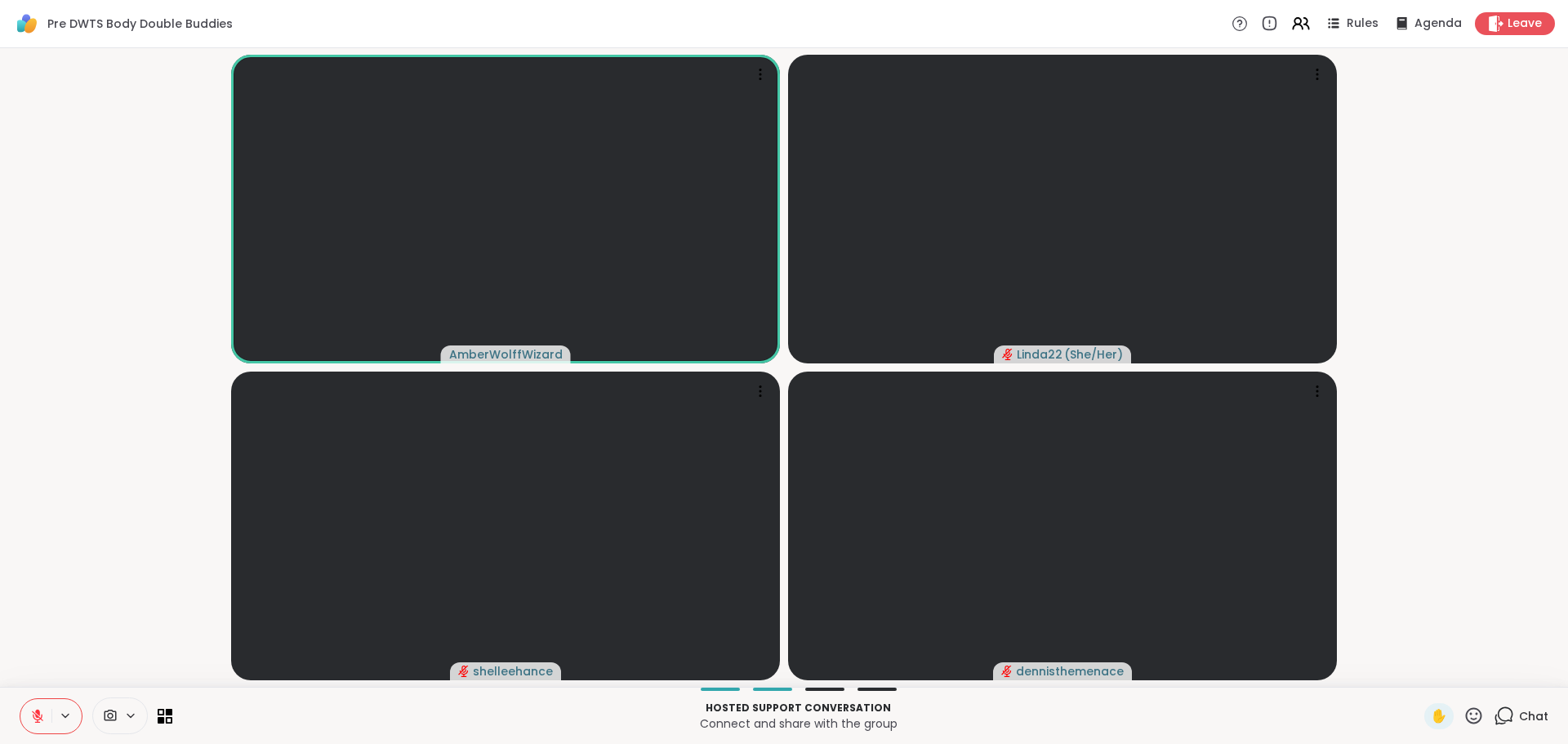
click at [1529, 187] on video-player-container "AmberWolffWizard Linda22 ( She/Her ) shelleehance dennisthemenace" at bounding box center [783, 367] width 1548 height 625
click at [36, 713] on icon at bounding box center [37, 711] width 5 height 7
click at [35, 711] on icon at bounding box center [37, 715] width 14 height 14
click at [37, 711] on icon at bounding box center [37, 711] width 5 height 7
click at [34, 709] on icon at bounding box center [37, 715] width 14 height 14
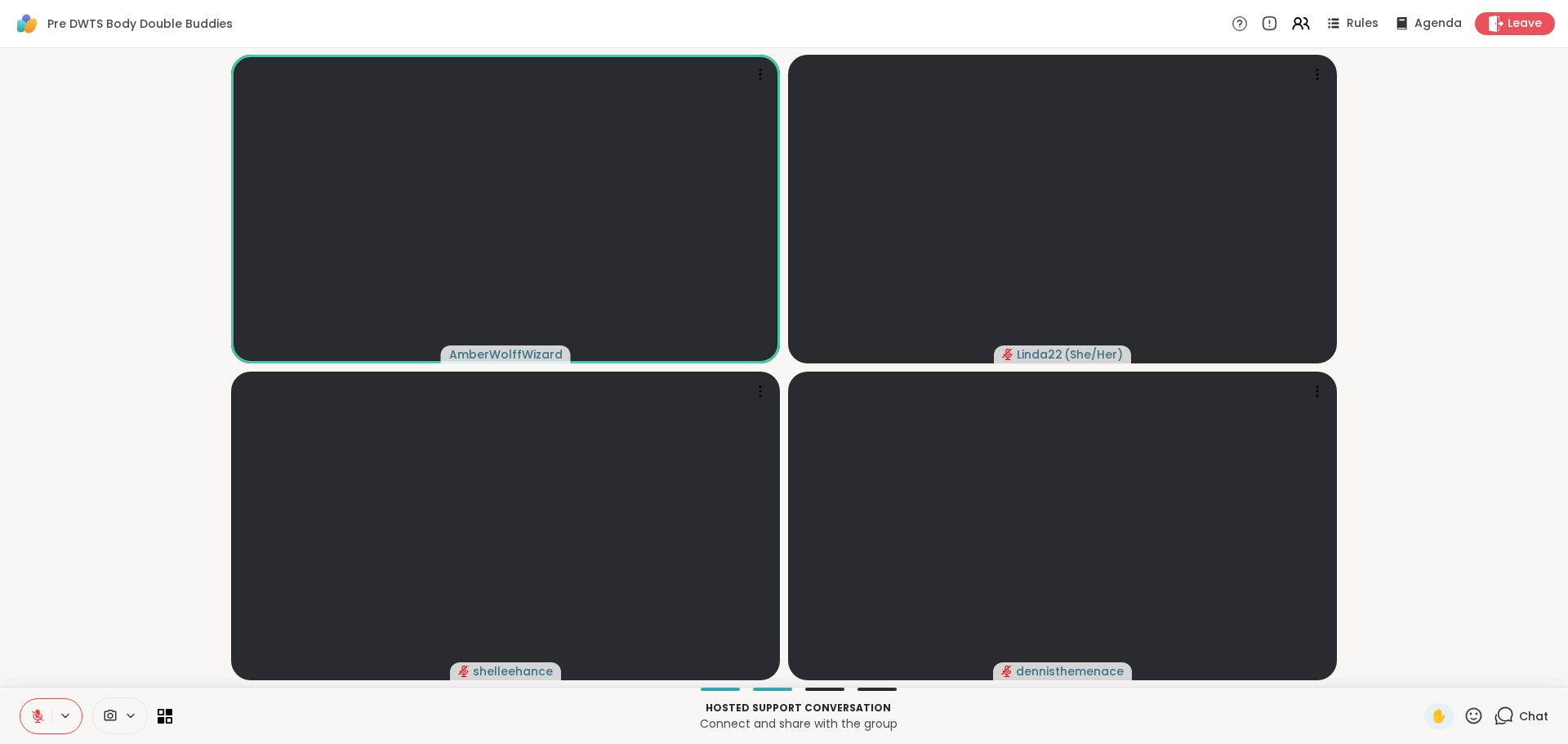
click at [37, 708] on button at bounding box center [35, 716] width 31 height 34
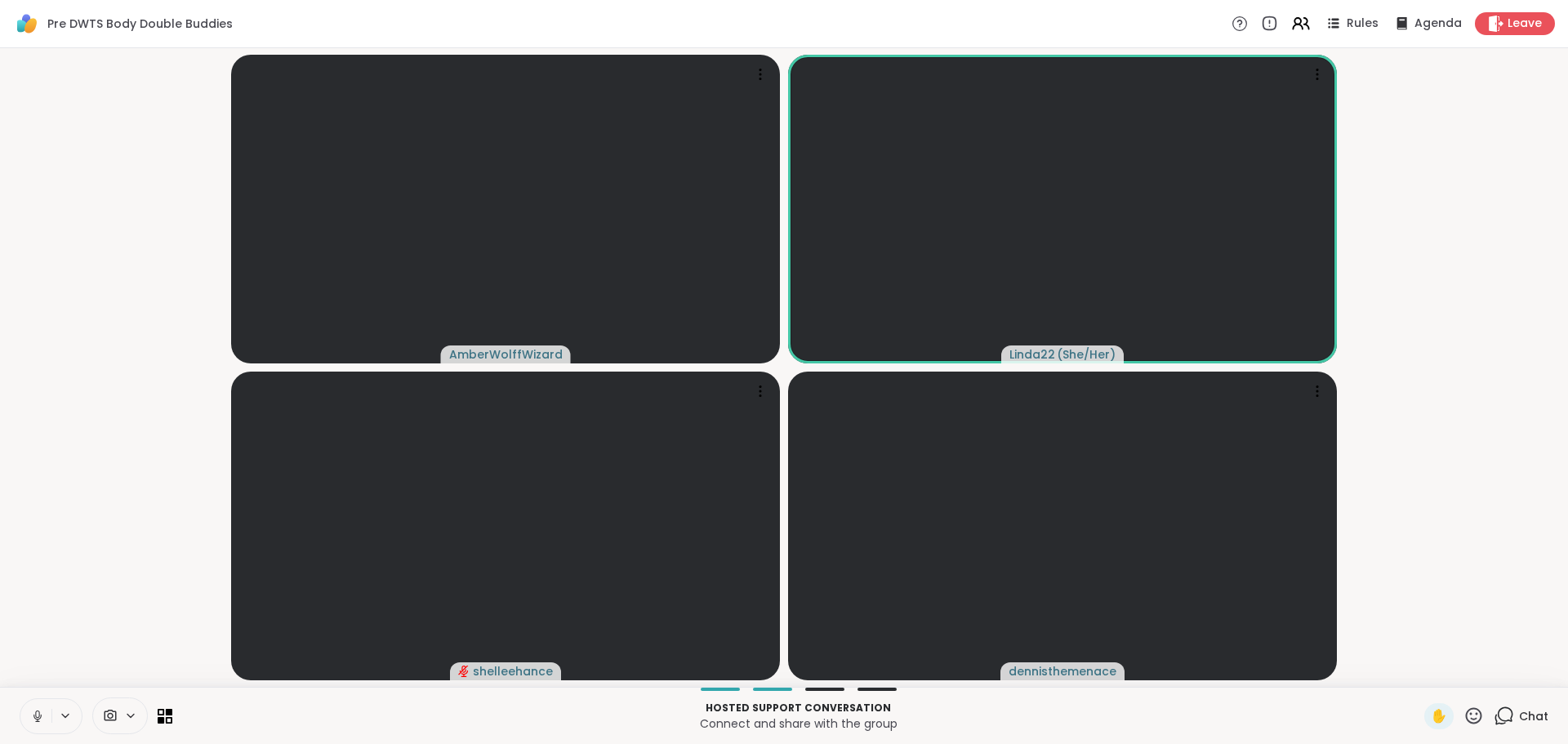
click at [35, 715] on icon at bounding box center [37, 715] width 14 height 14
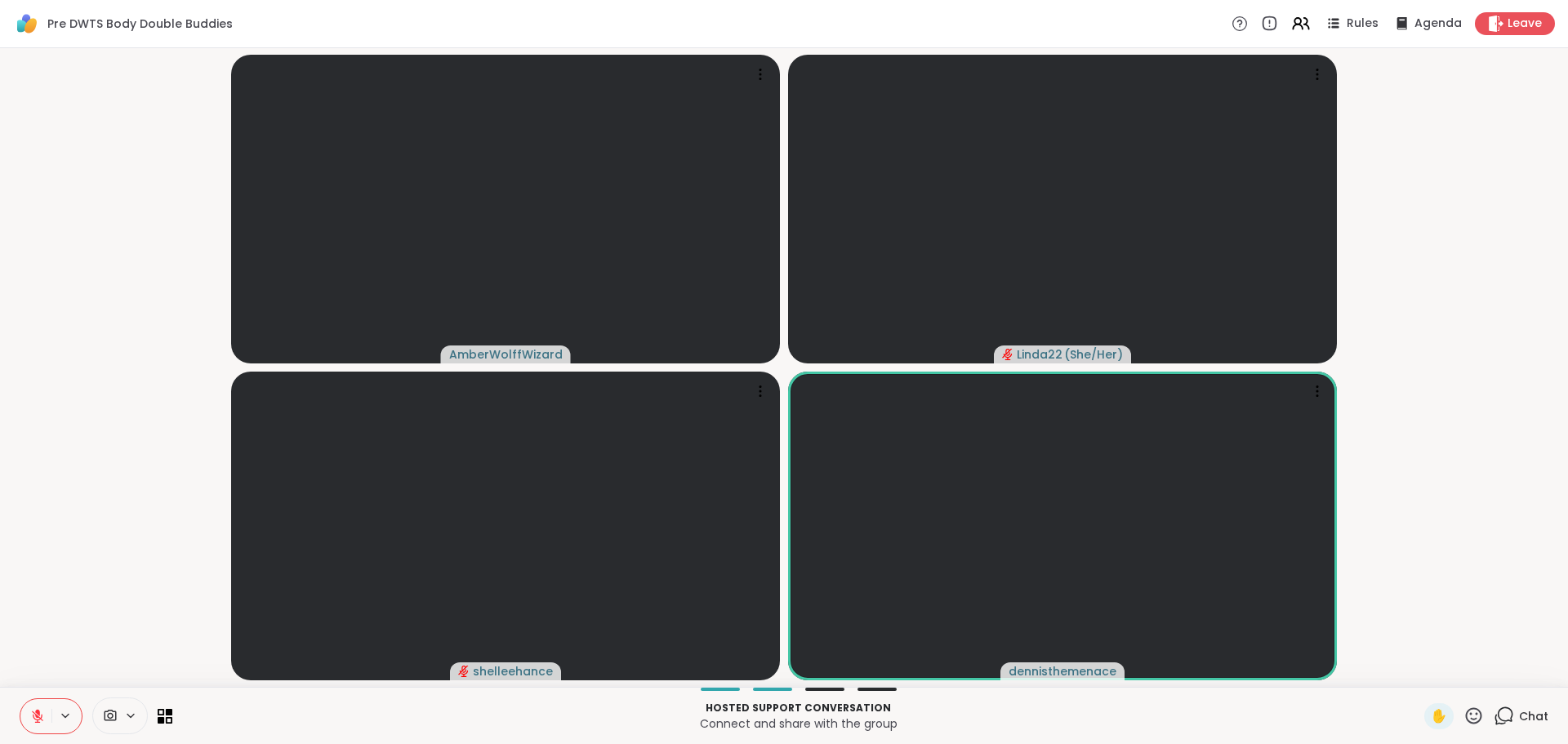
click at [31, 713] on icon at bounding box center [37, 715] width 14 height 14
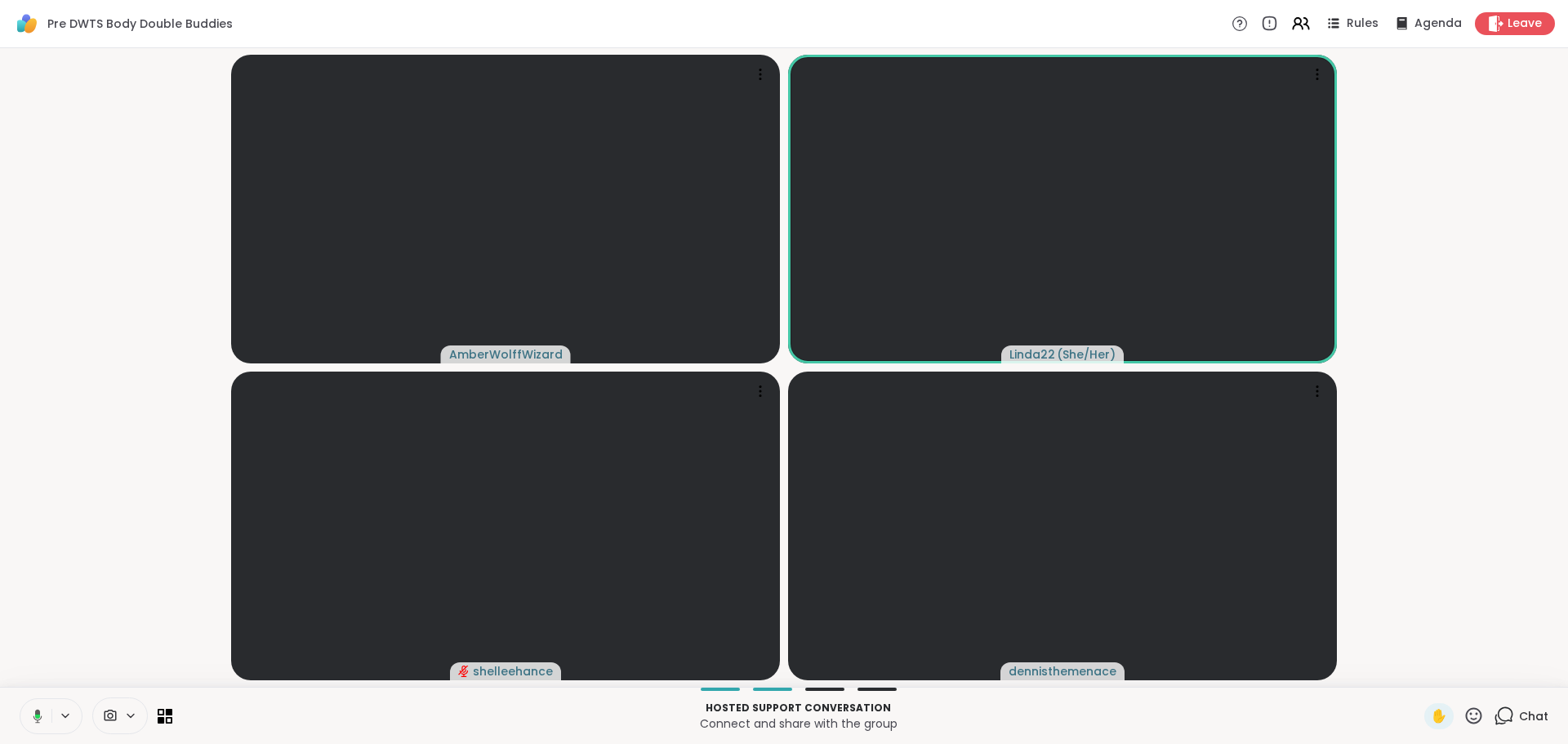
click at [36, 712] on icon at bounding box center [37, 715] width 9 height 14
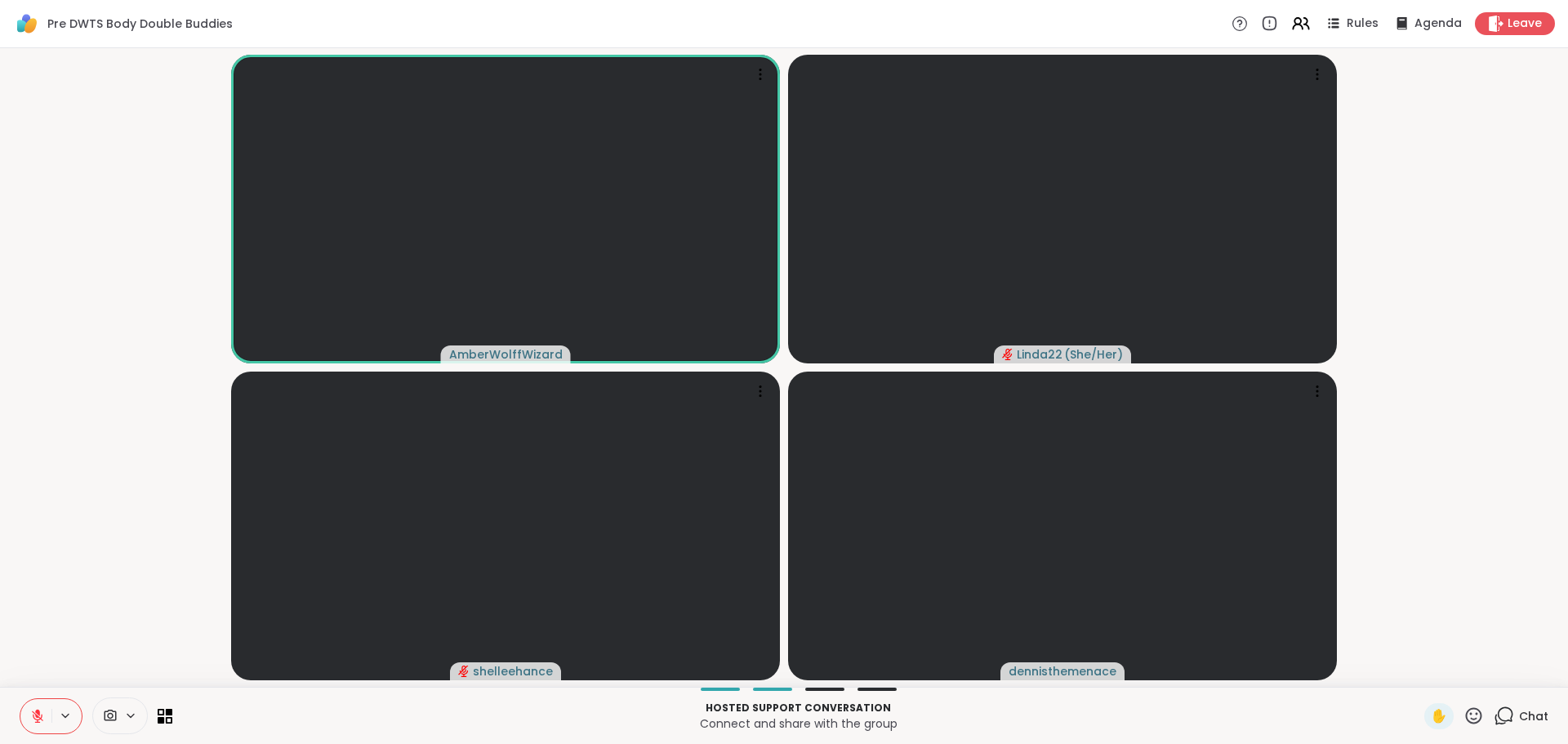
click at [33, 713] on icon at bounding box center [37, 715] width 14 height 14
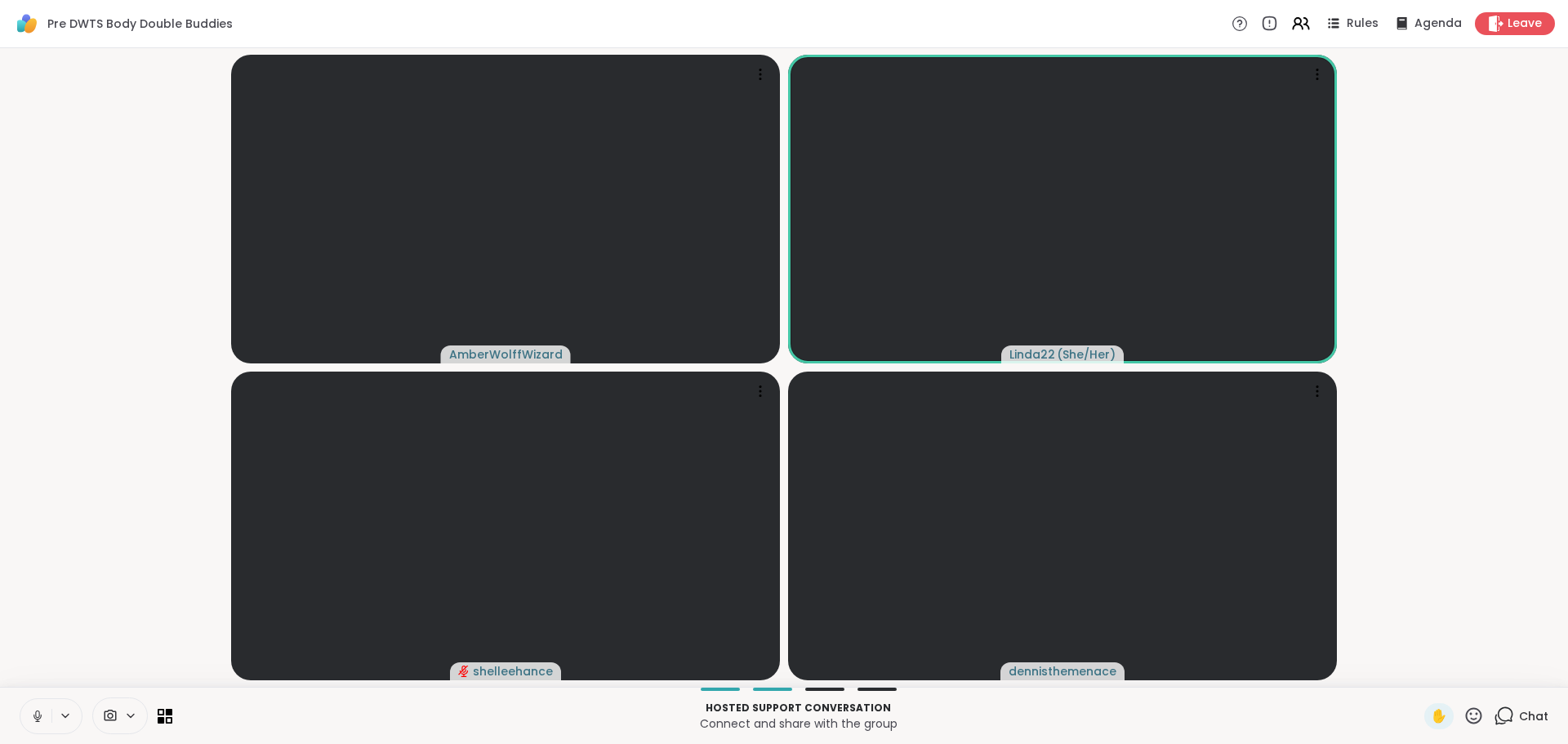
click at [35, 713] on icon at bounding box center [37, 715] width 14 height 14
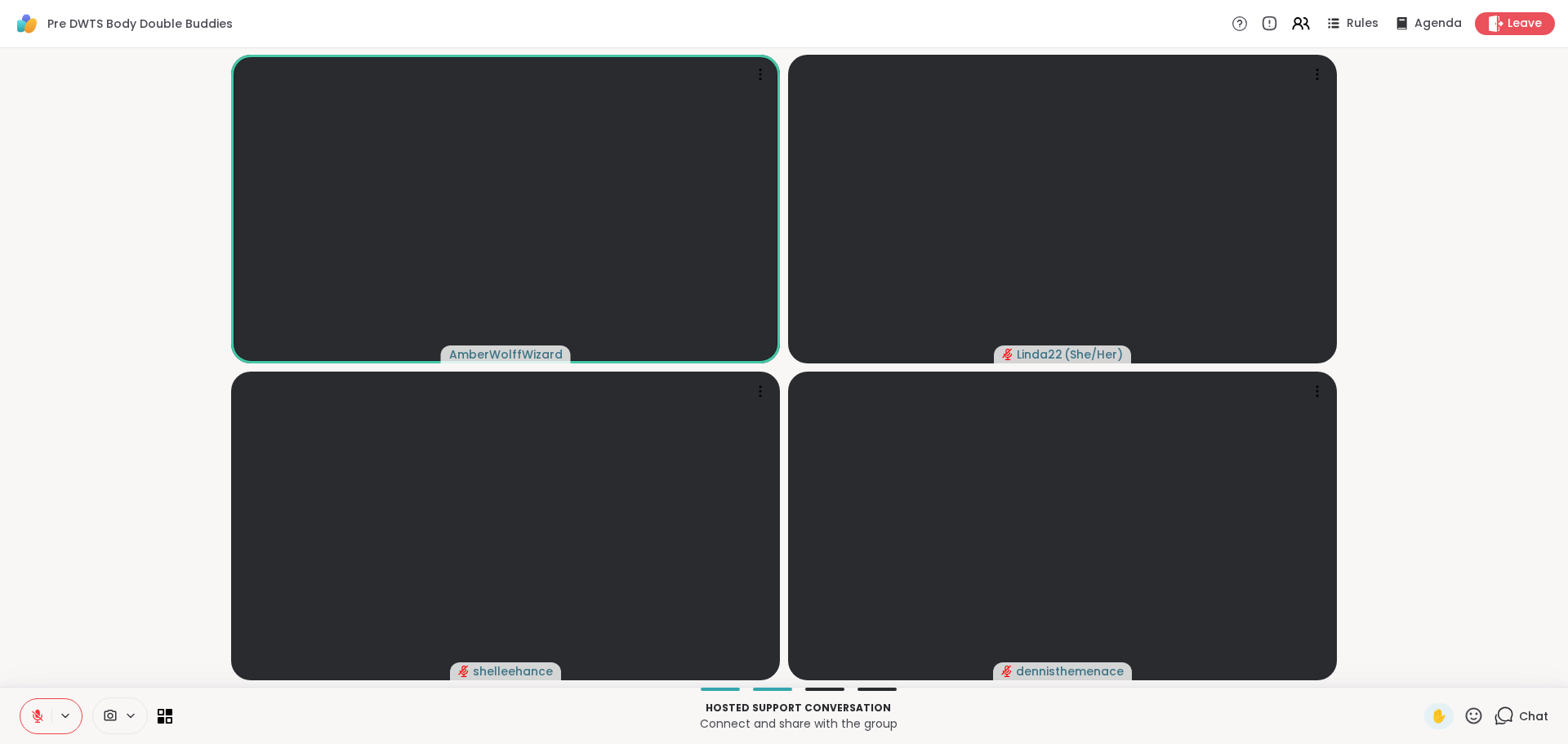
click at [36, 713] on icon at bounding box center [37, 711] width 5 height 7
click at [36, 711] on icon at bounding box center [37, 715] width 14 height 14
click at [21, 711] on button at bounding box center [35, 716] width 31 height 34
click at [35, 713] on icon at bounding box center [37, 716] width 11 height 11
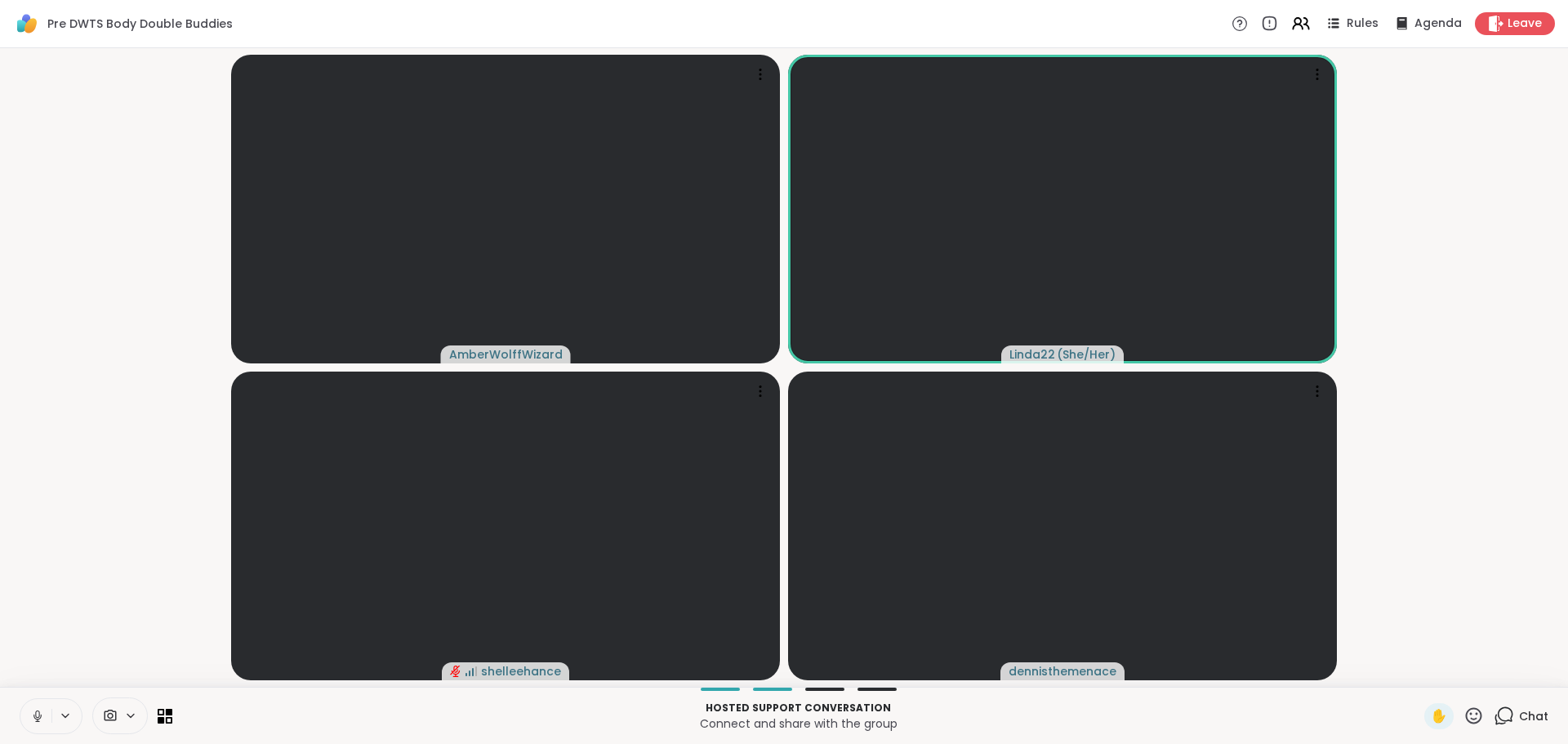
click at [33, 713] on icon at bounding box center [37, 715] width 14 height 14
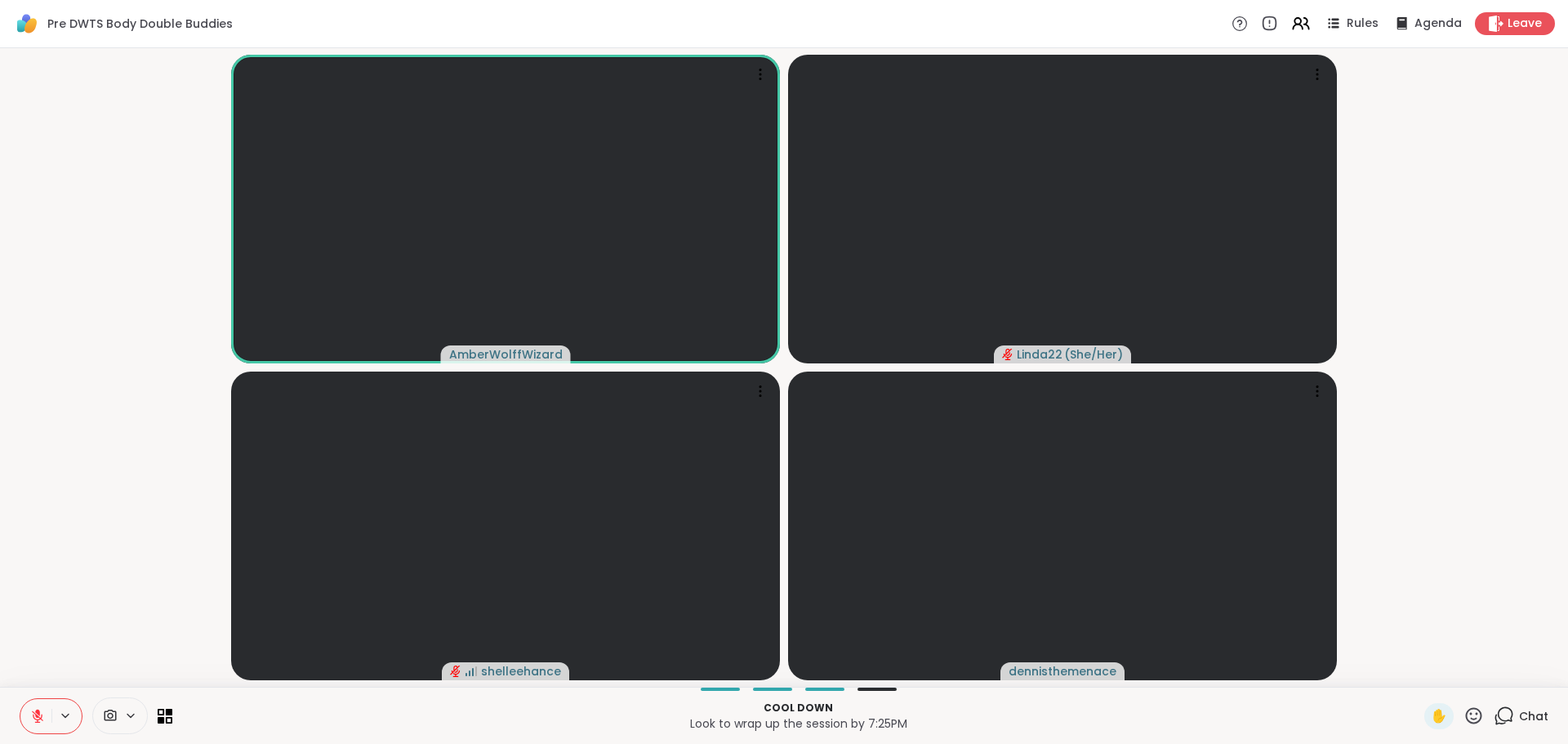
click at [1466, 710] on icon at bounding box center [1473, 715] width 16 height 16
click at [1490, 674] on span "🌟" at bounding box center [1497, 673] width 16 height 19
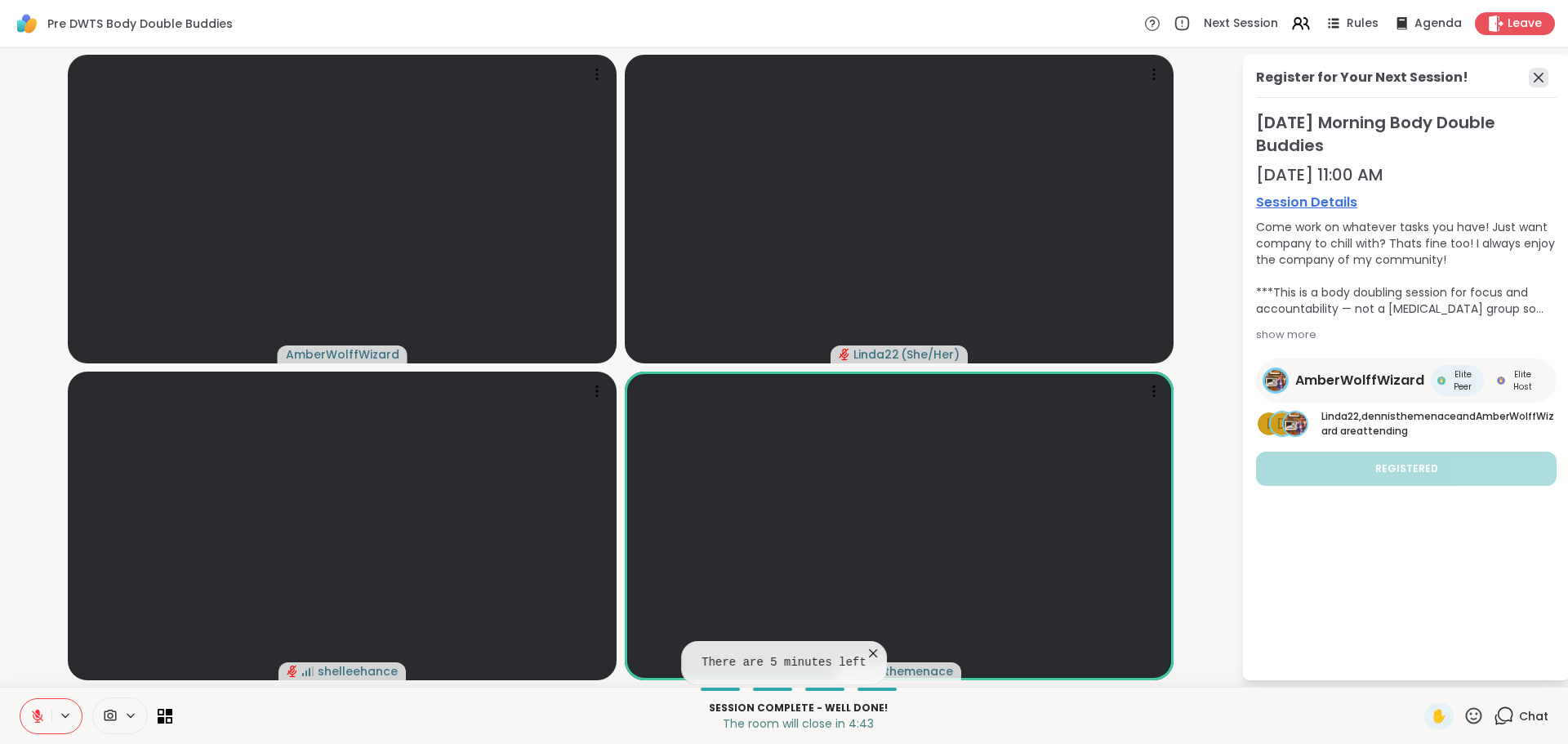
click at [1536, 79] on icon at bounding box center [1538, 77] width 10 height 10
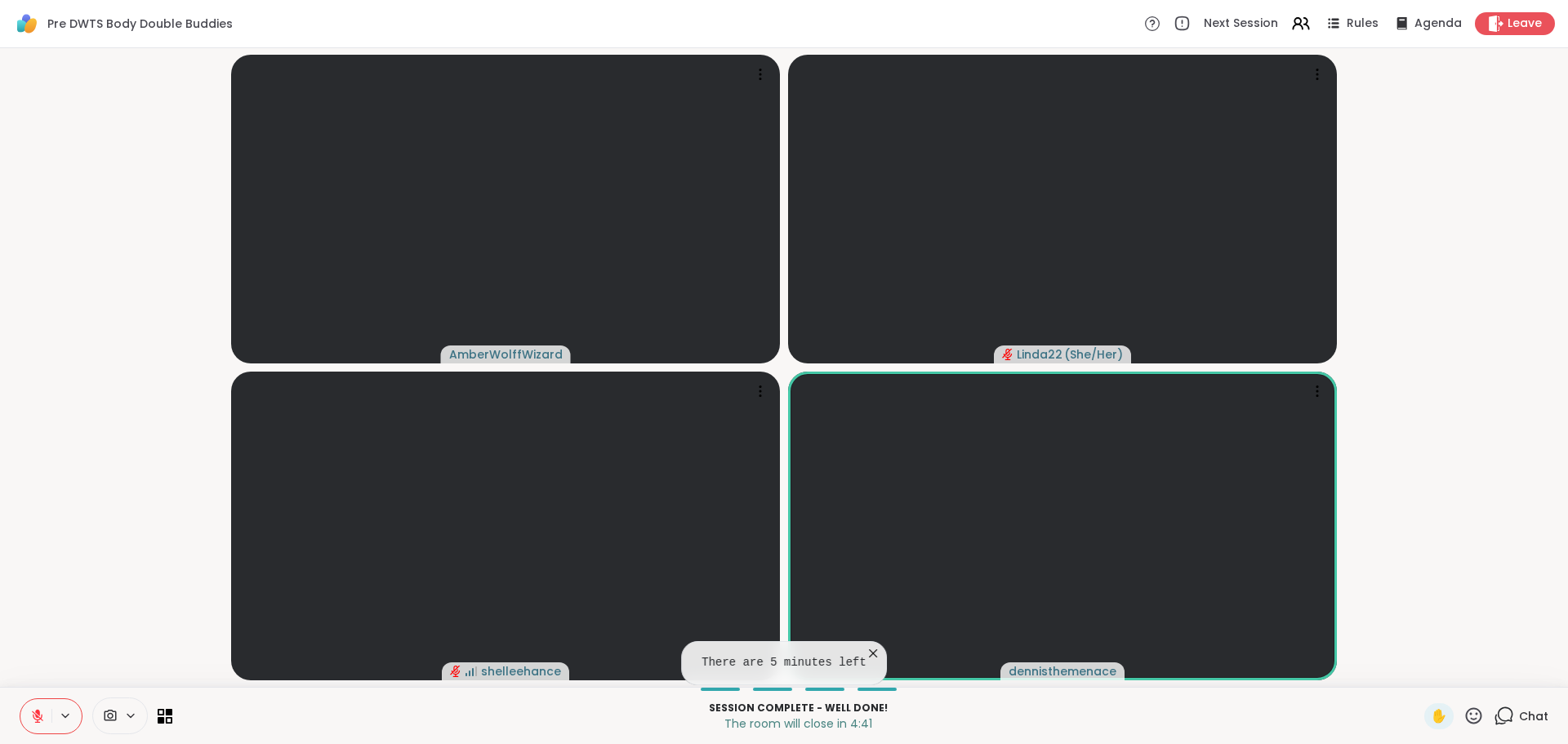
click at [868, 649] on icon at bounding box center [872, 653] width 16 height 16
click at [1465, 555] on video-player-container "AmberWolffWizard Linda22 ( She/Her ) shelleehance dennisthemenace" at bounding box center [783, 367] width 1548 height 625
click at [36, 711] on icon at bounding box center [37, 711] width 5 height 7
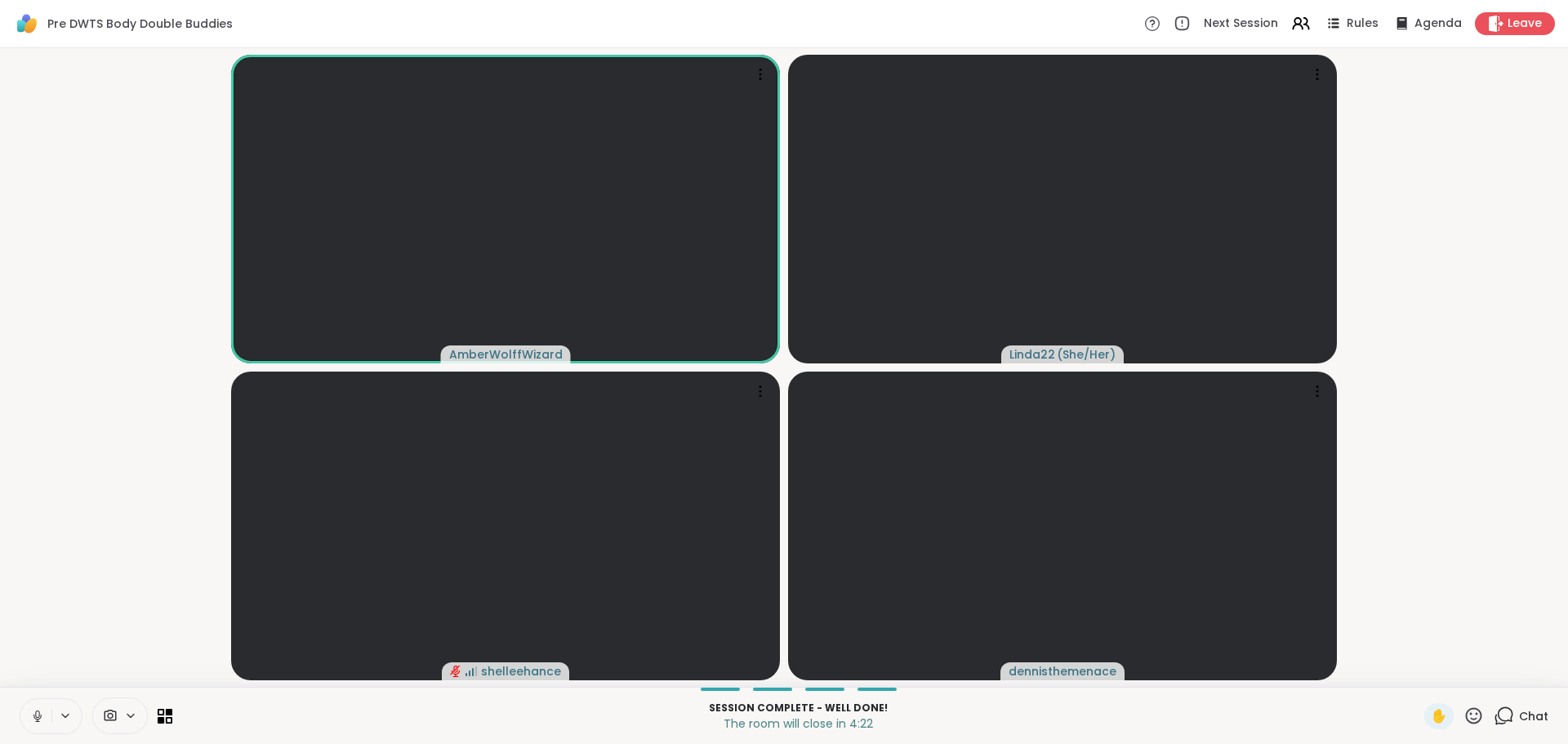
click at [45, 654] on video-player-container "AmberWolffWizard Linda22 ( She/Her ) shelleehance dennisthemenace" at bounding box center [783, 367] width 1548 height 625
click at [39, 649] on video-player-container "AmberWolffWizard Linda22 ( She/Her ) shelleehance dennisthemenace" at bounding box center [783, 367] width 1548 height 625
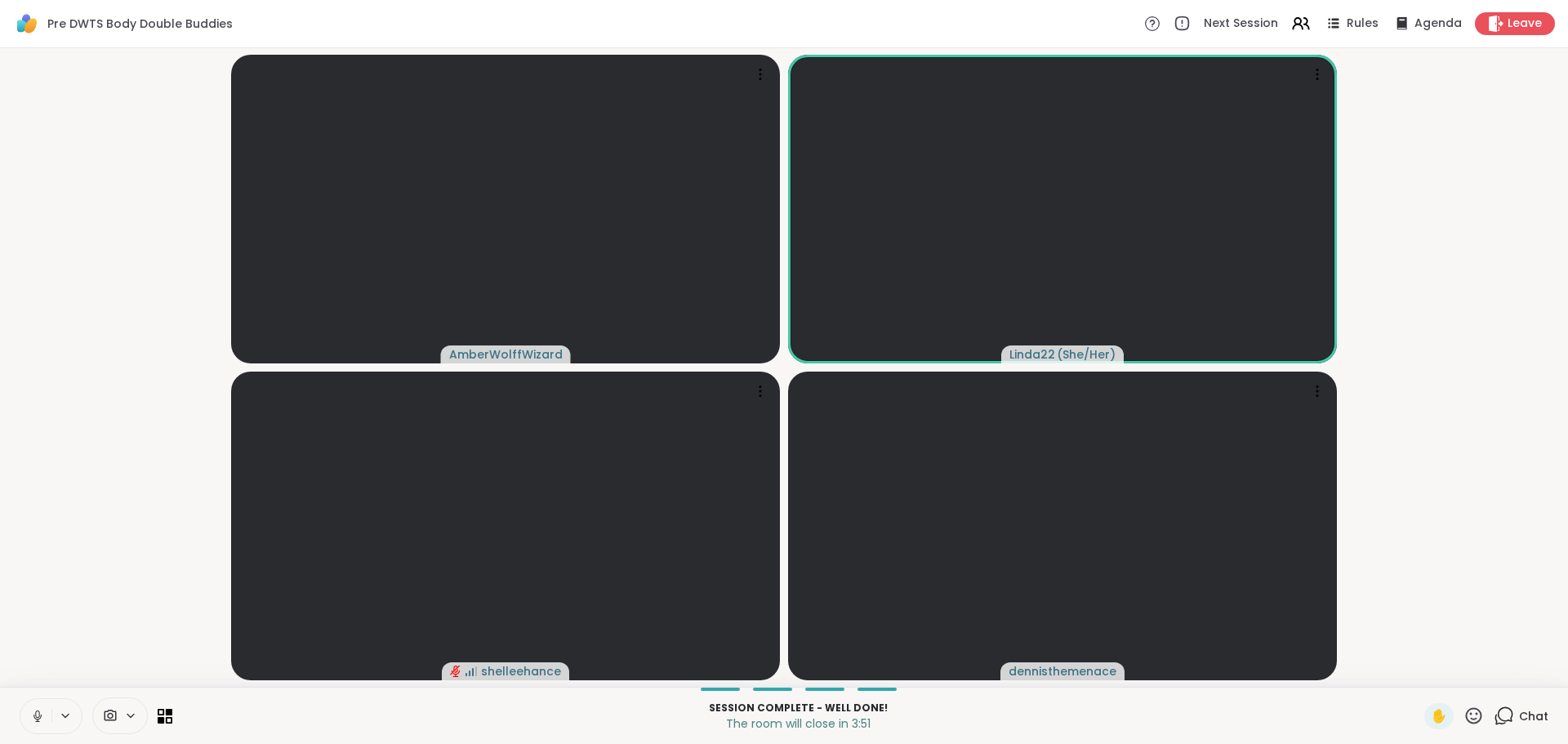
click at [36, 714] on icon at bounding box center [37, 715] width 14 height 14
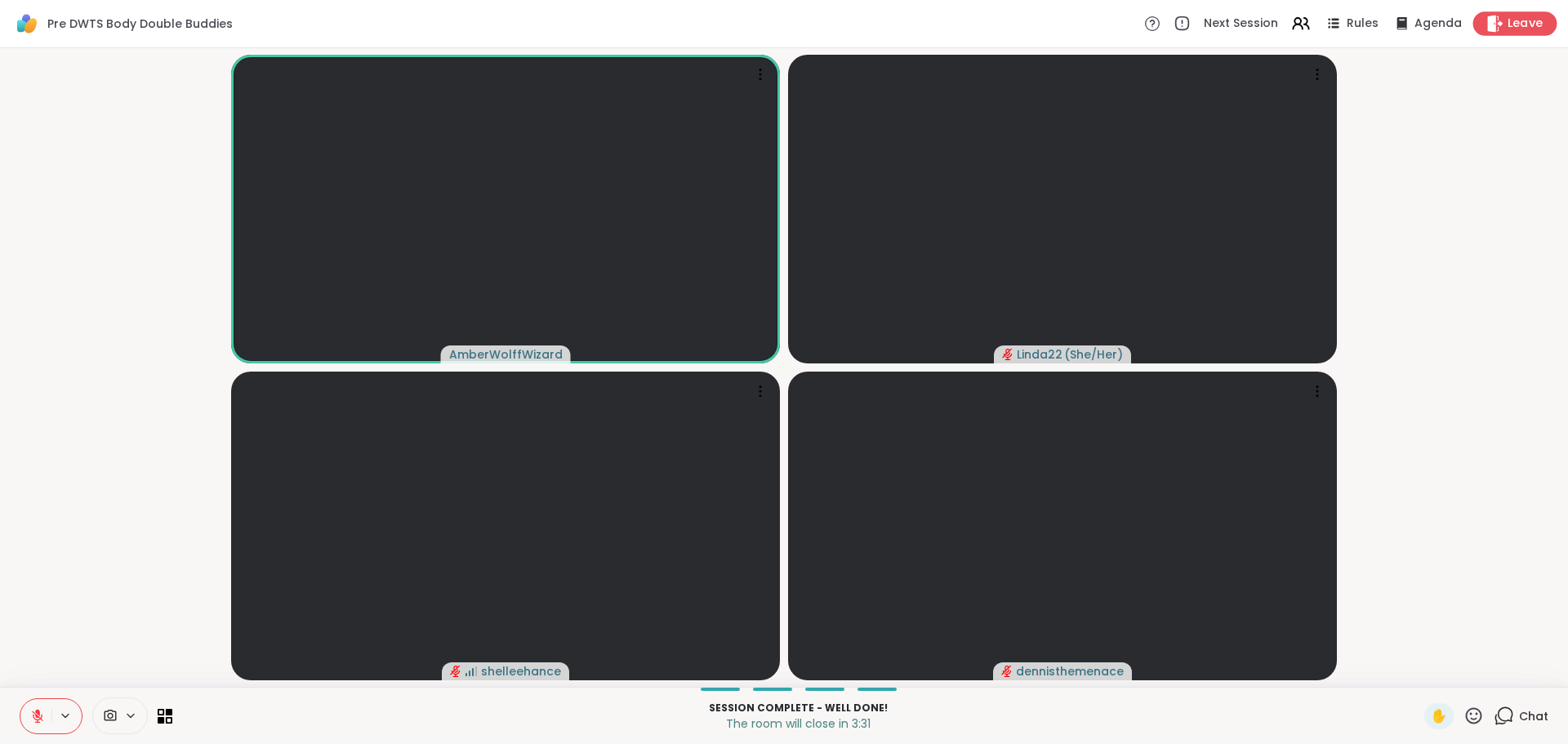
click at [1508, 29] on span "Leave" at bounding box center [1526, 24] width 36 height 17
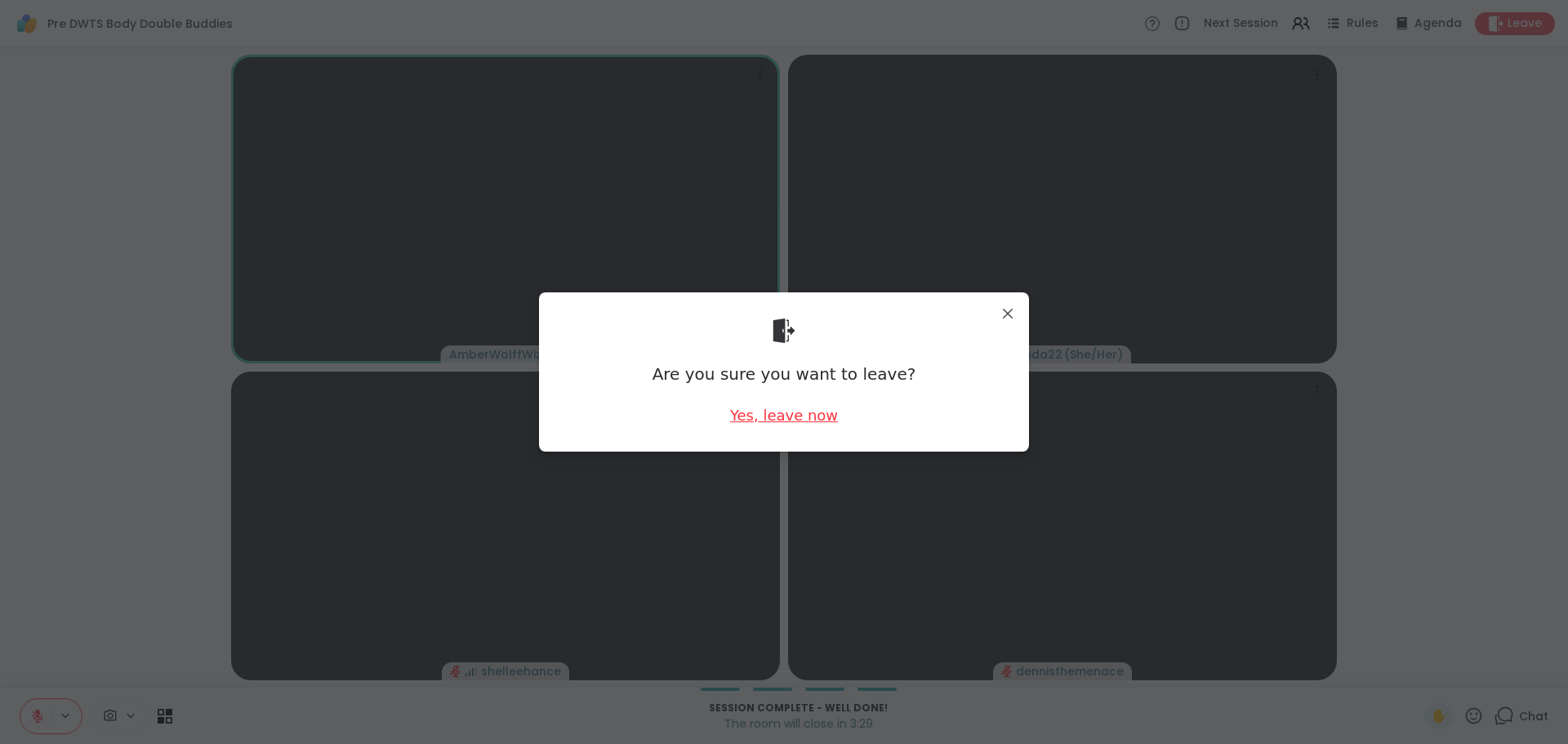
click at [806, 423] on div "Yes, leave now" at bounding box center [784, 415] width 108 height 20
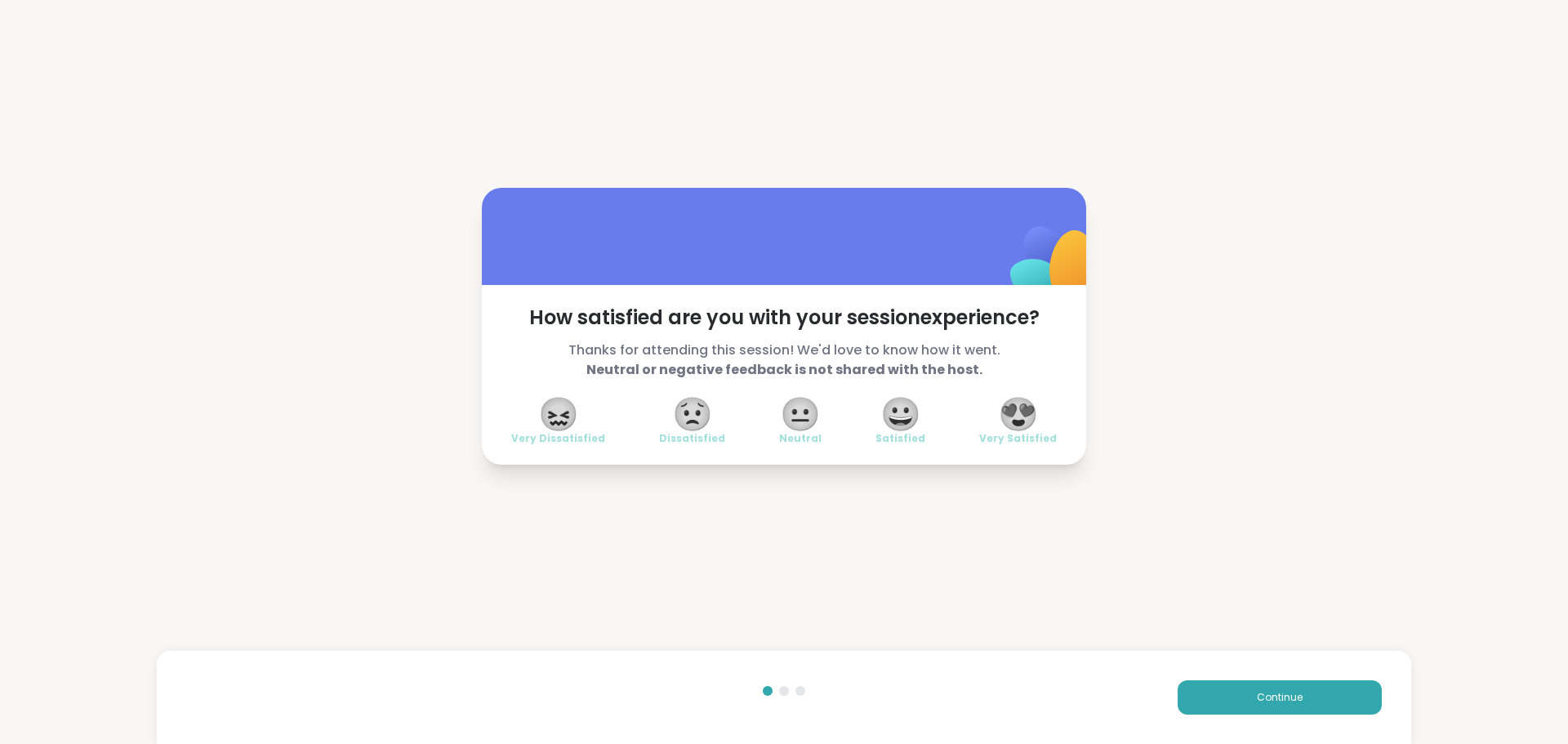
click at [1009, 428] on span "😍" at bounding box center [1018, 414] width 41 height 30
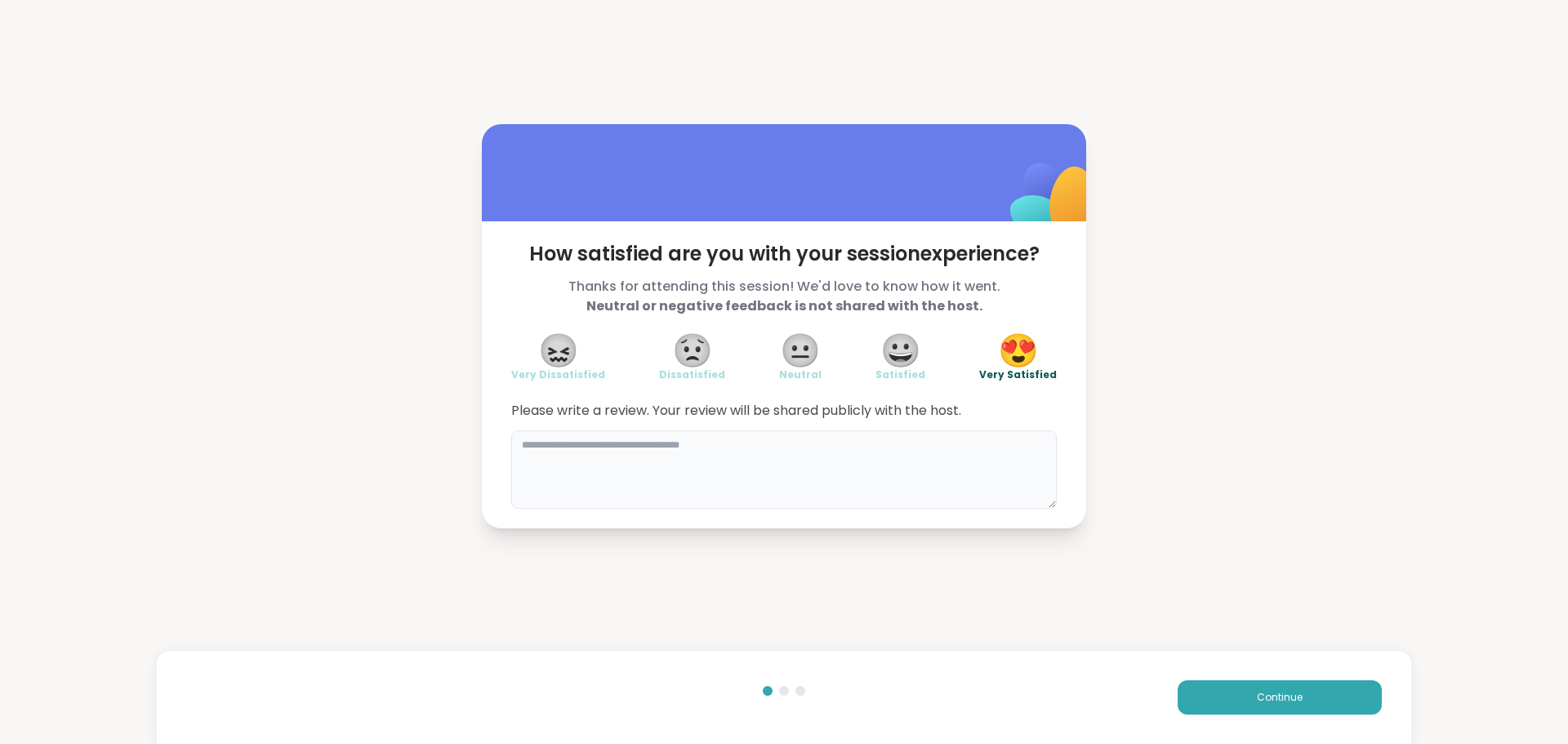
click at [959, 446] on textarea at bounding box center [784, 470] width 546 height 78
type textarea "**********"
click at [1195, 703] on button "Continue" at bounding box center [1280, 697] width 205 height 34
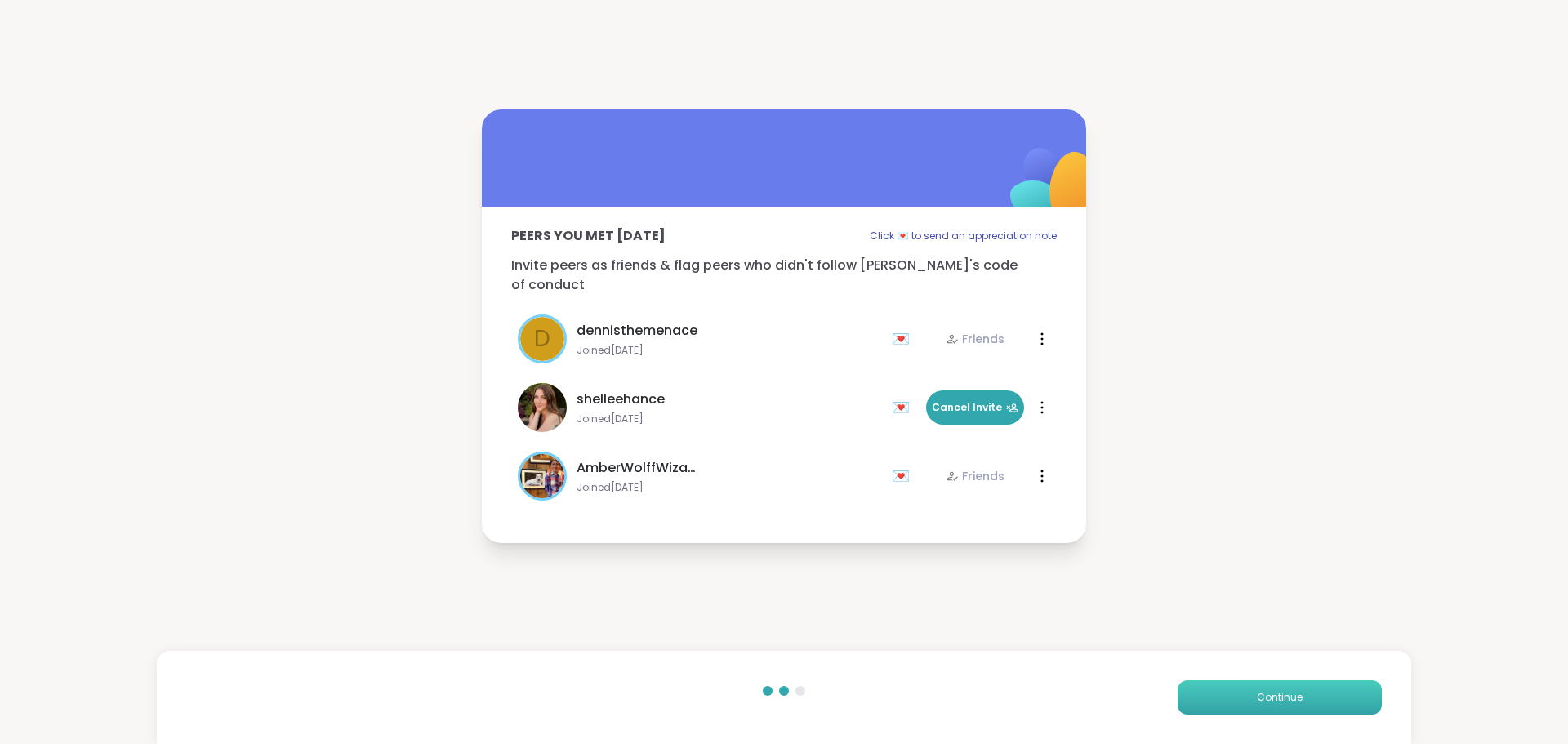
click at [1195, 703] on button "Continue" at bounding box center [1280, 697] width 205 height 34
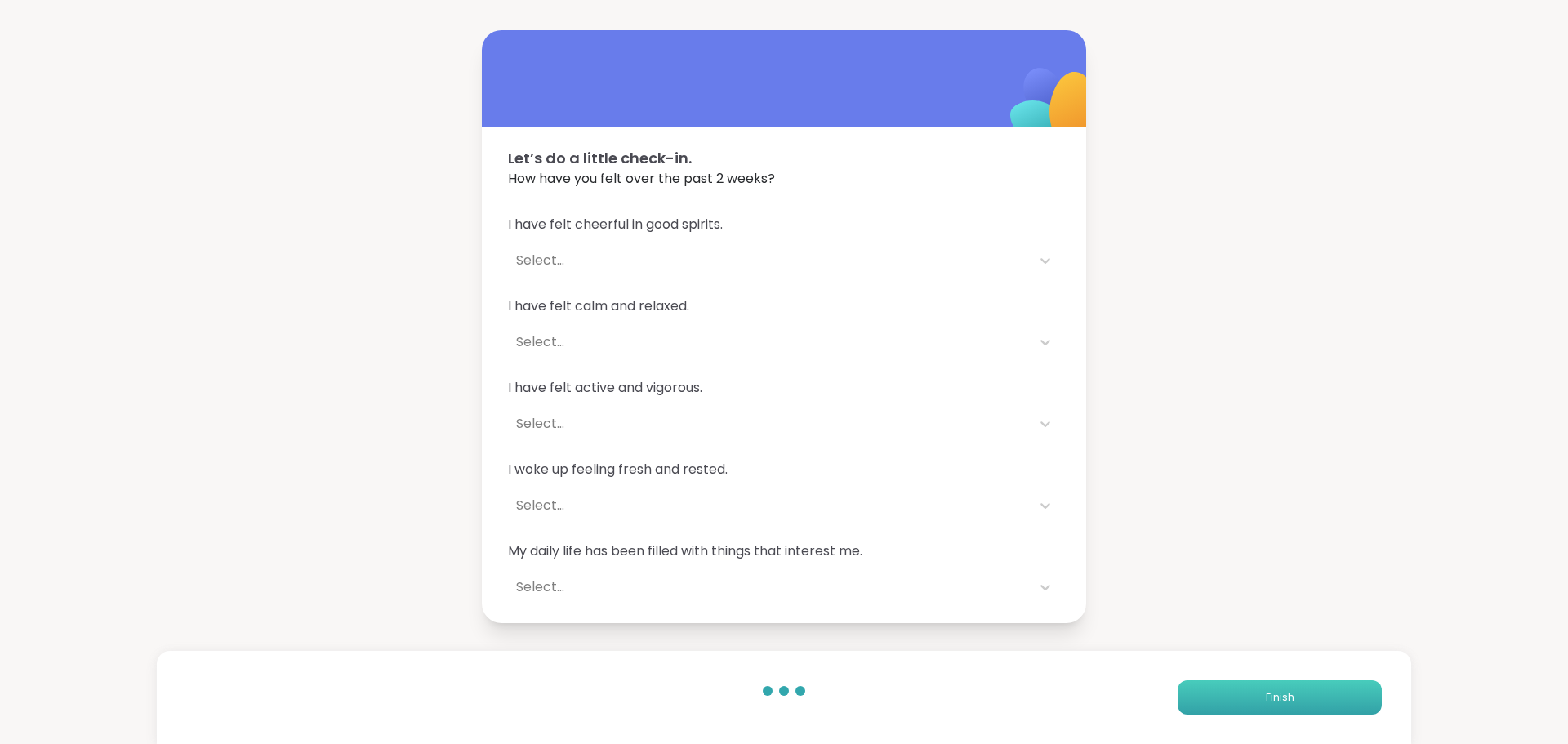
click at [1195, 703] on button "Finish" at bounding box center [1280, 697] width 205 height 34
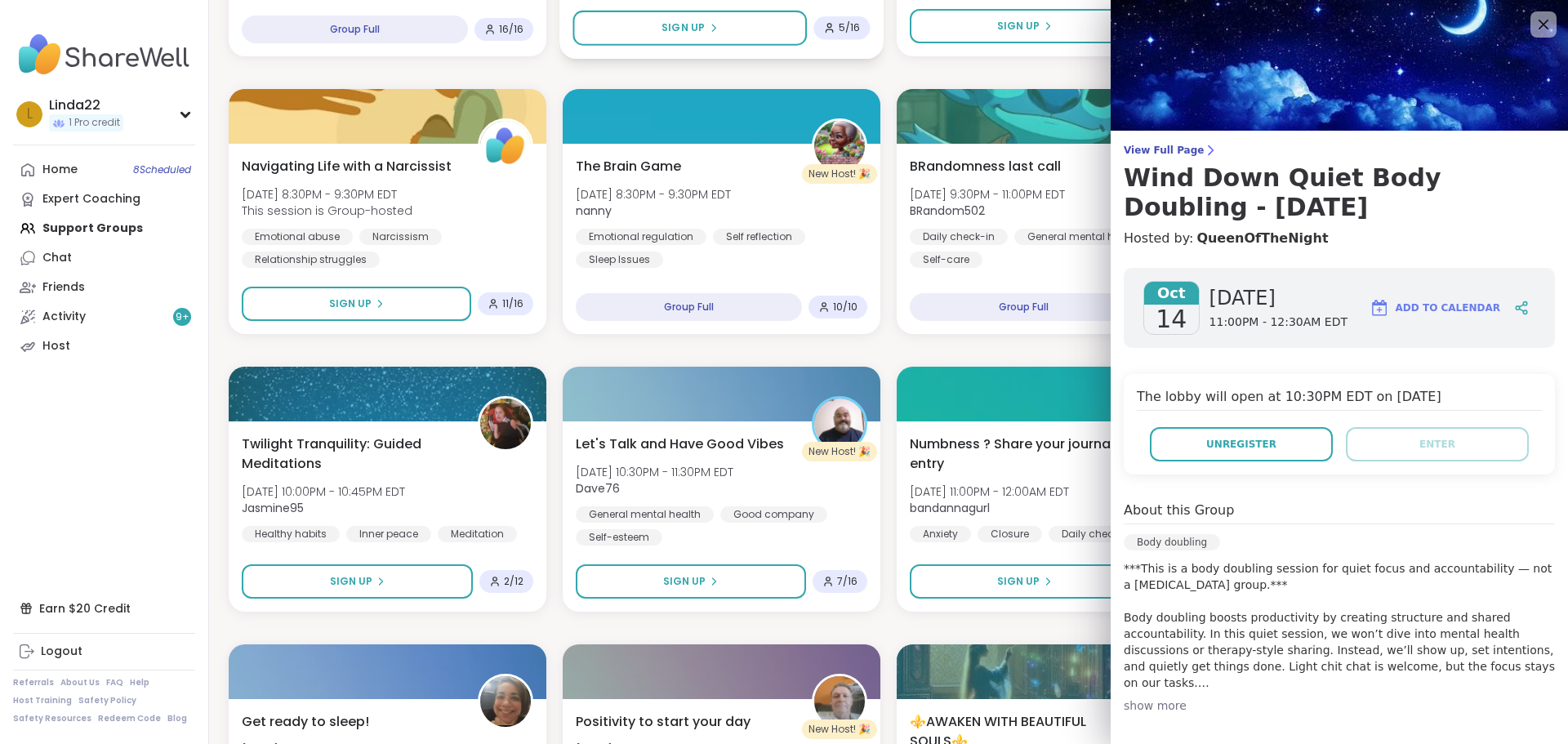
scroll to position [227, 0]
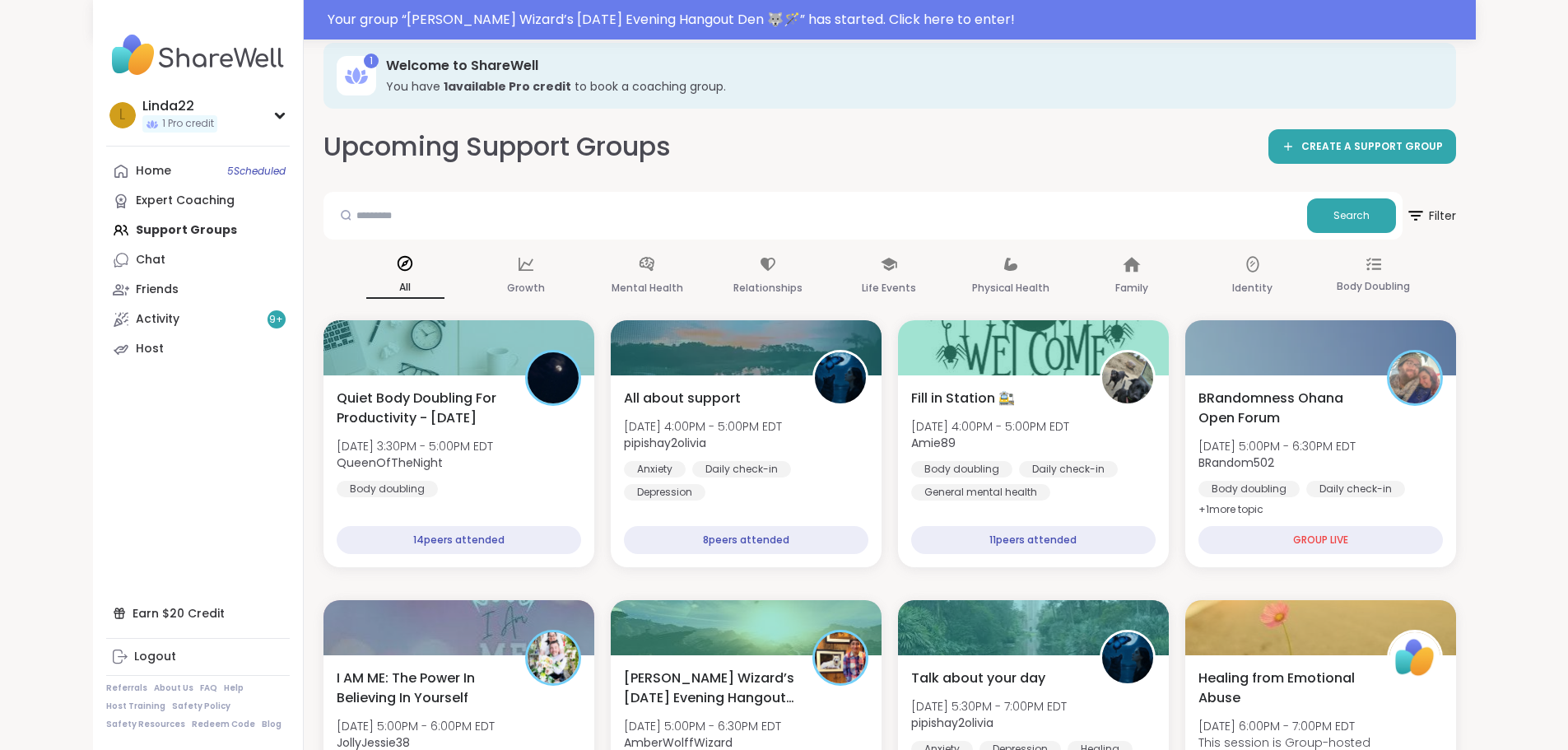
scroll to position [56, 0]
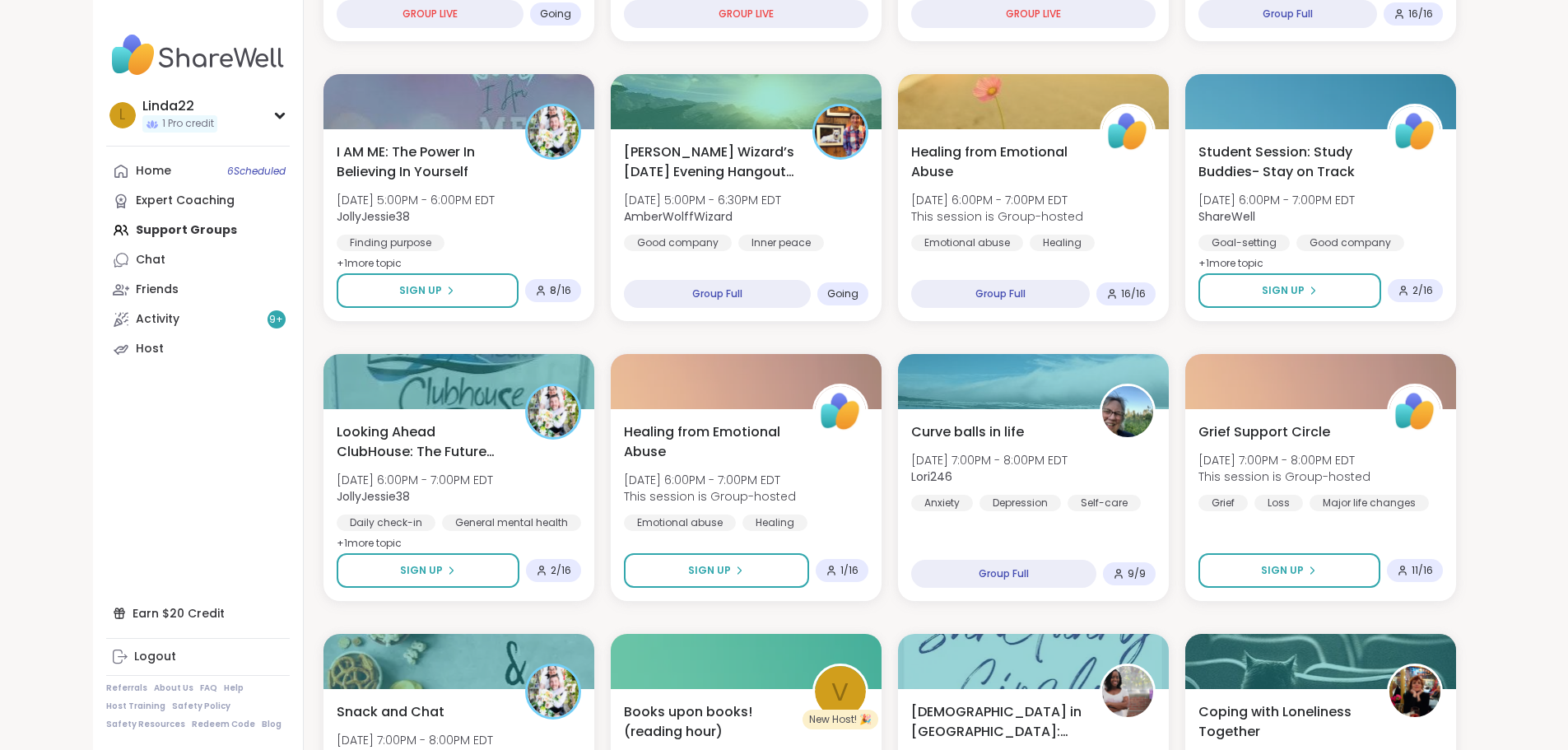
scroll to position [42, 0]
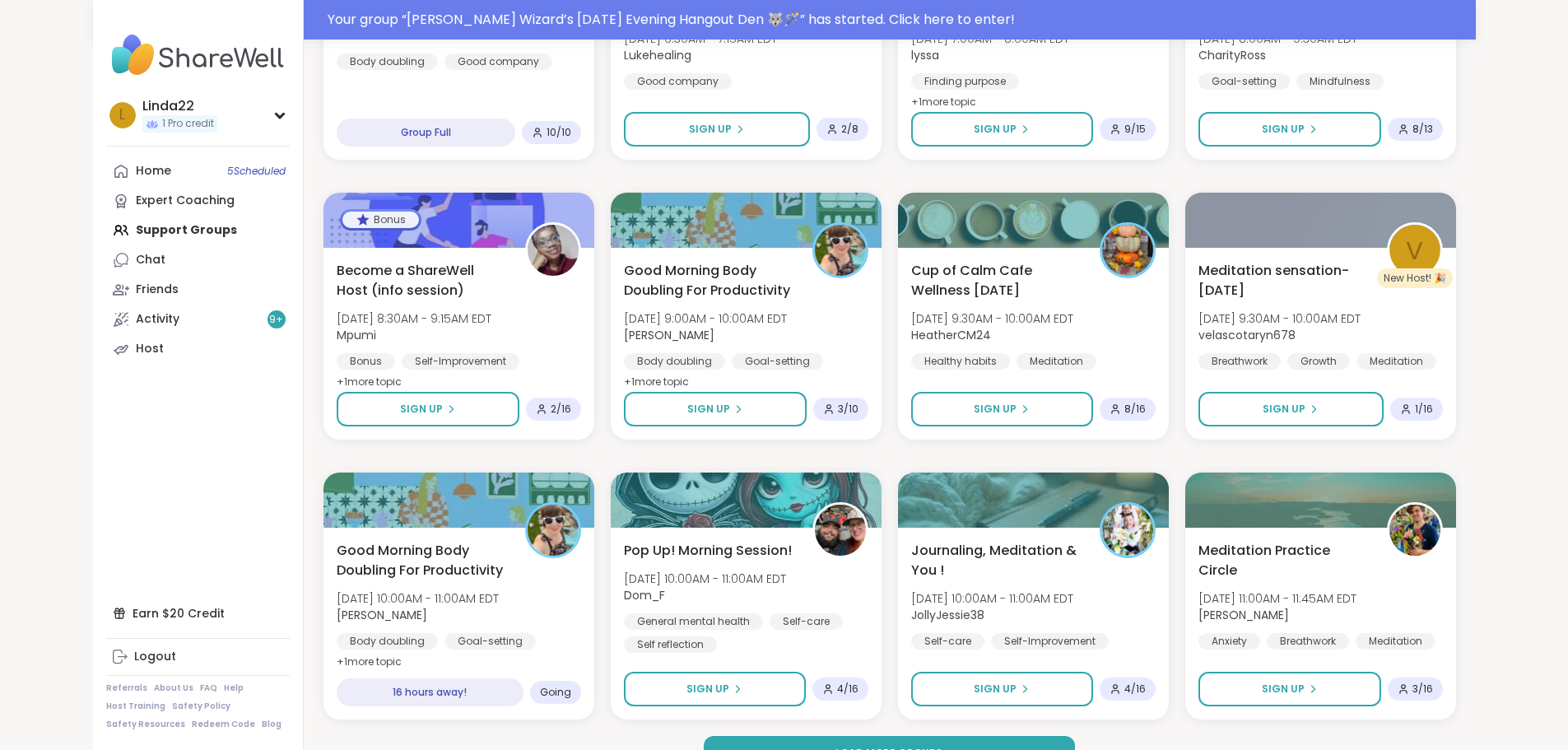
scroll to position [2141, 0]
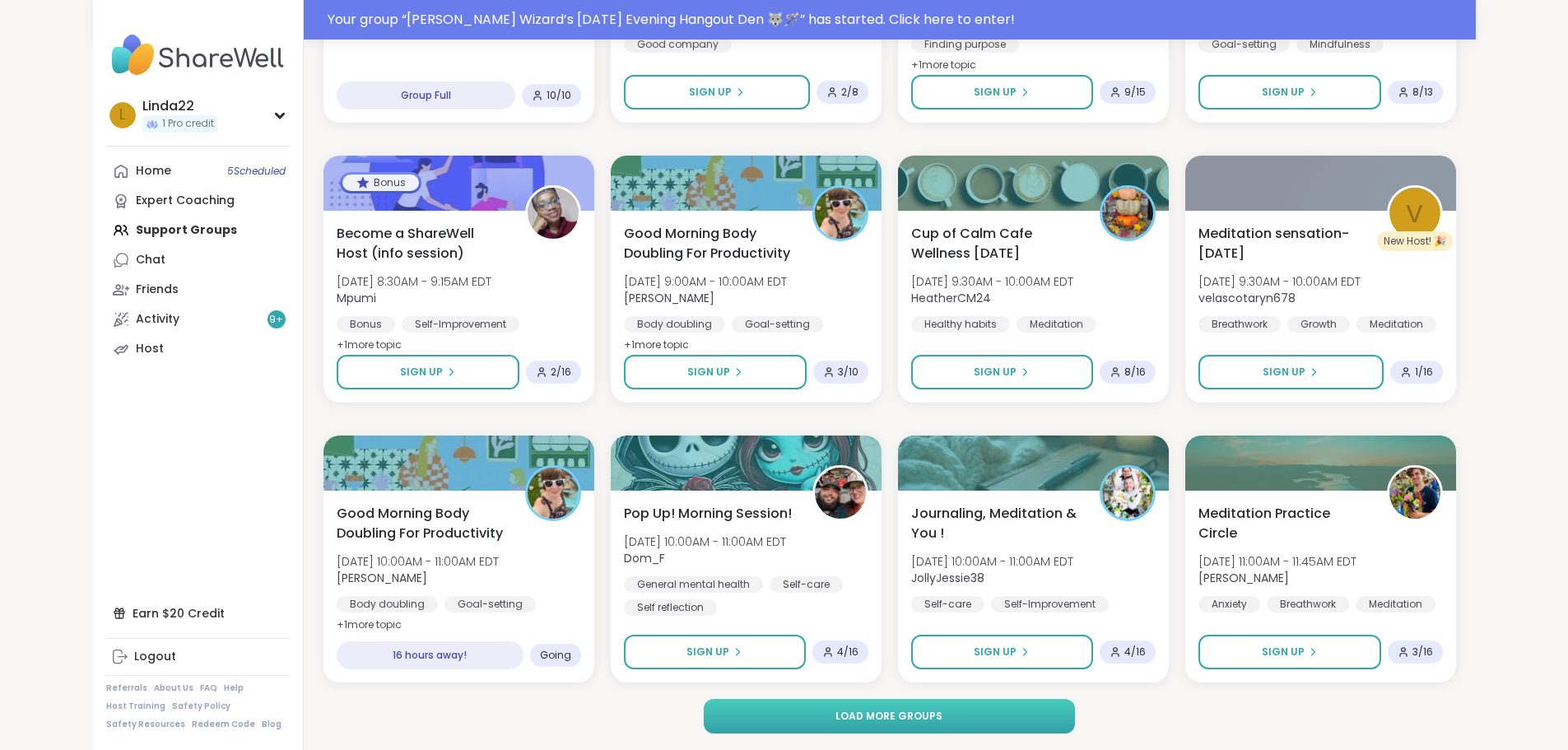
click at [712, 711] on button "Load more groups" at bounding box center [889, 716] width 371 height 35
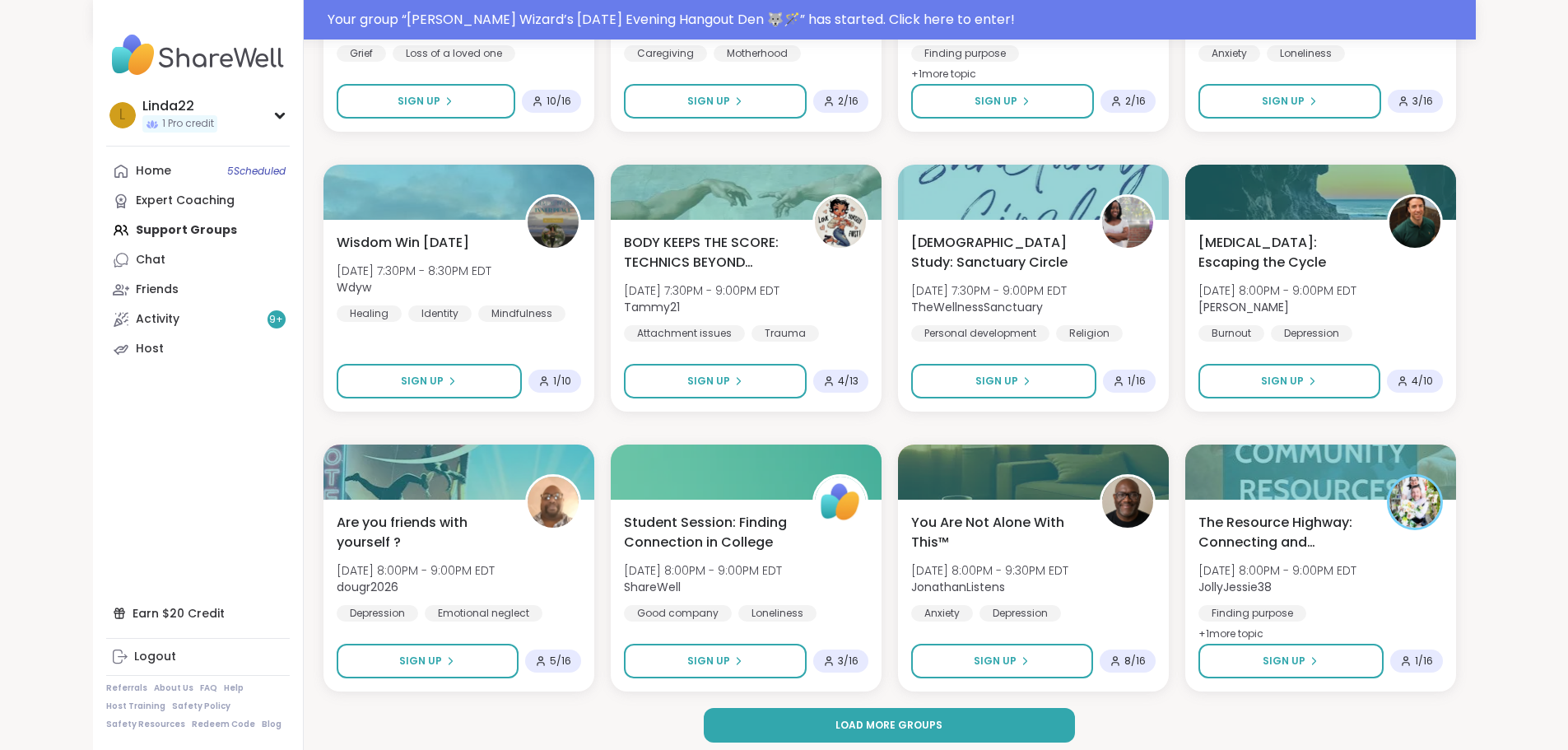
scroll to position [4660, 0]
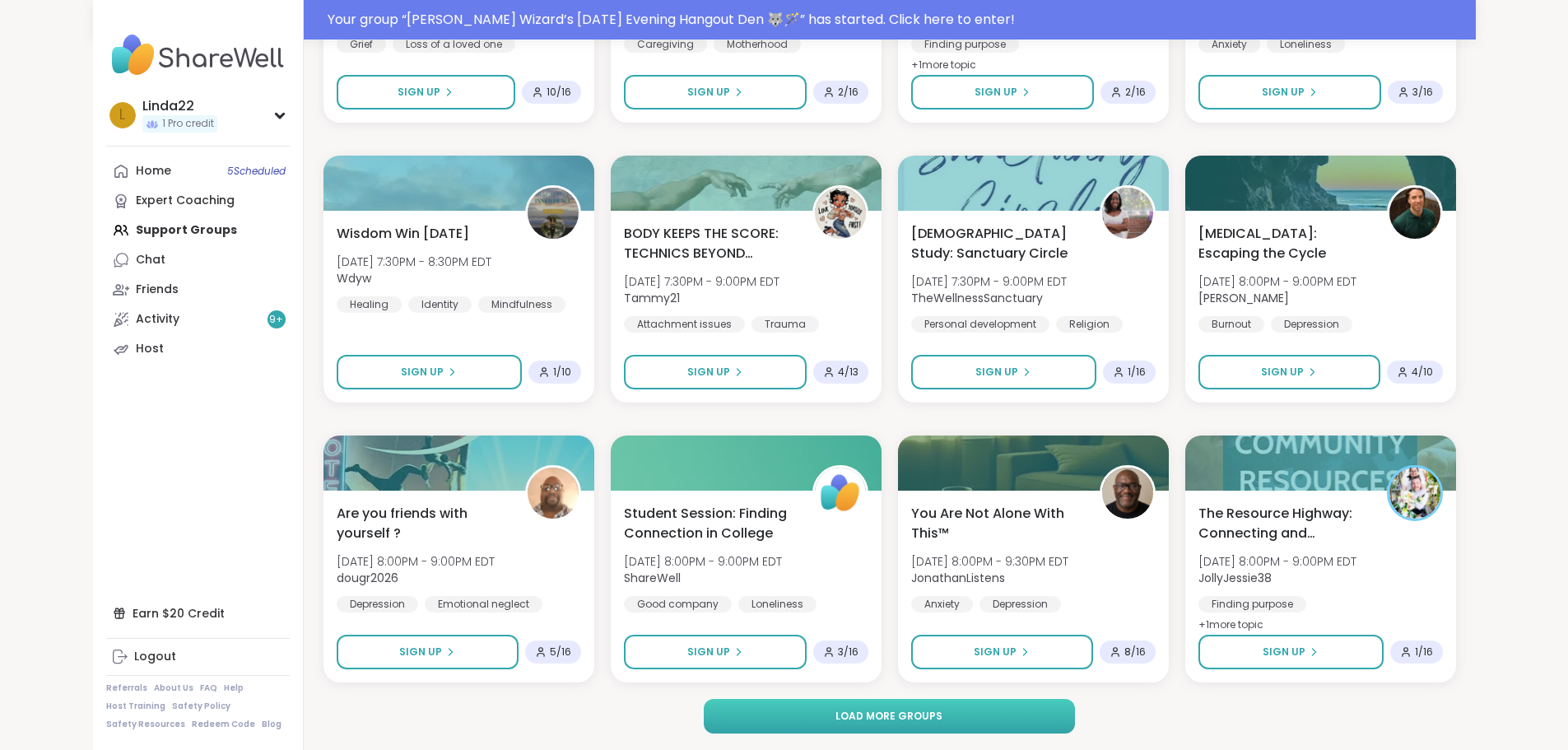
click at [744, 721] on button "Load more groups" at bounding box center [889, 716] width 371 height 35
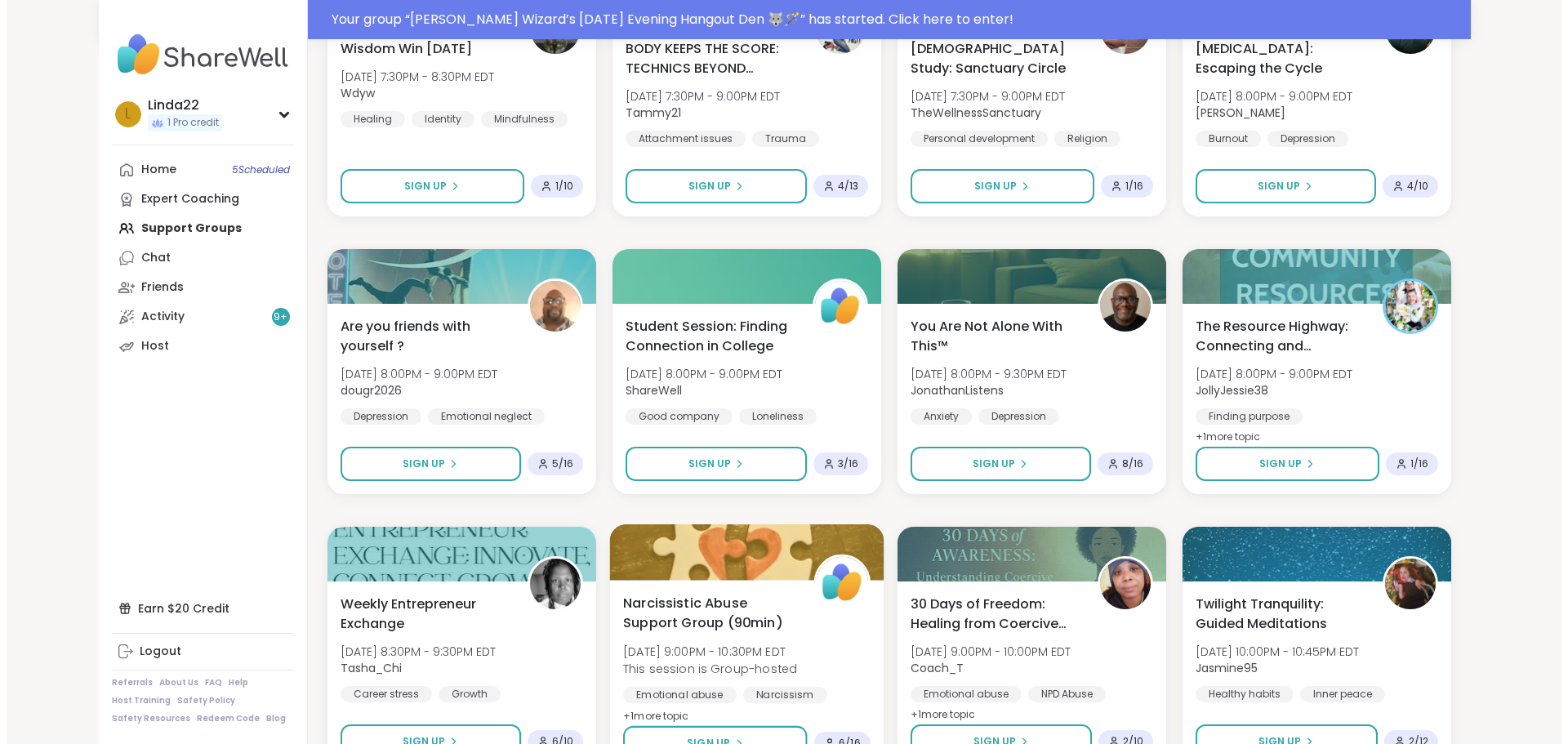
scroll to position [4786, 0]
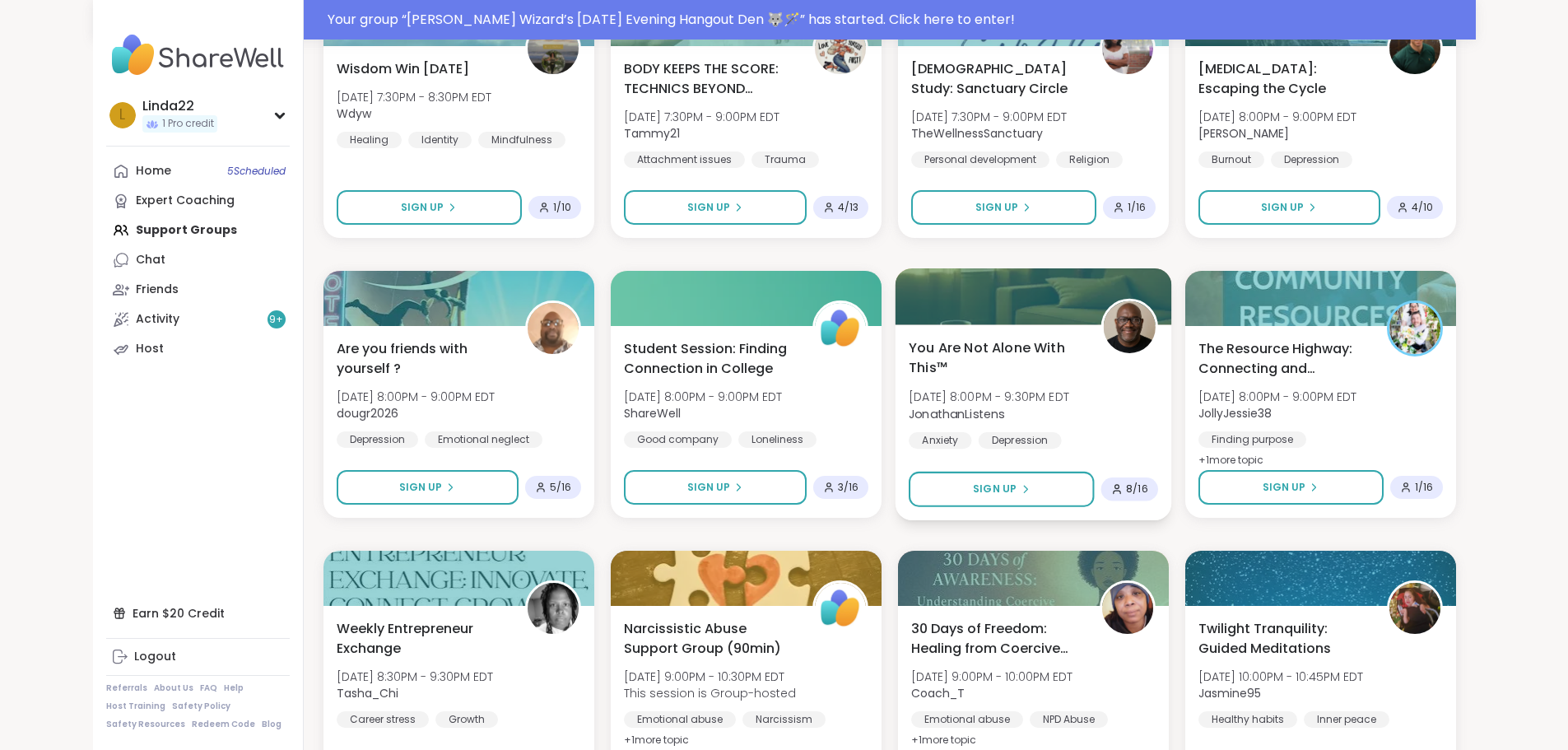
click at [979, 317] on div at bounding box center [1032, 296] width 277 height 56
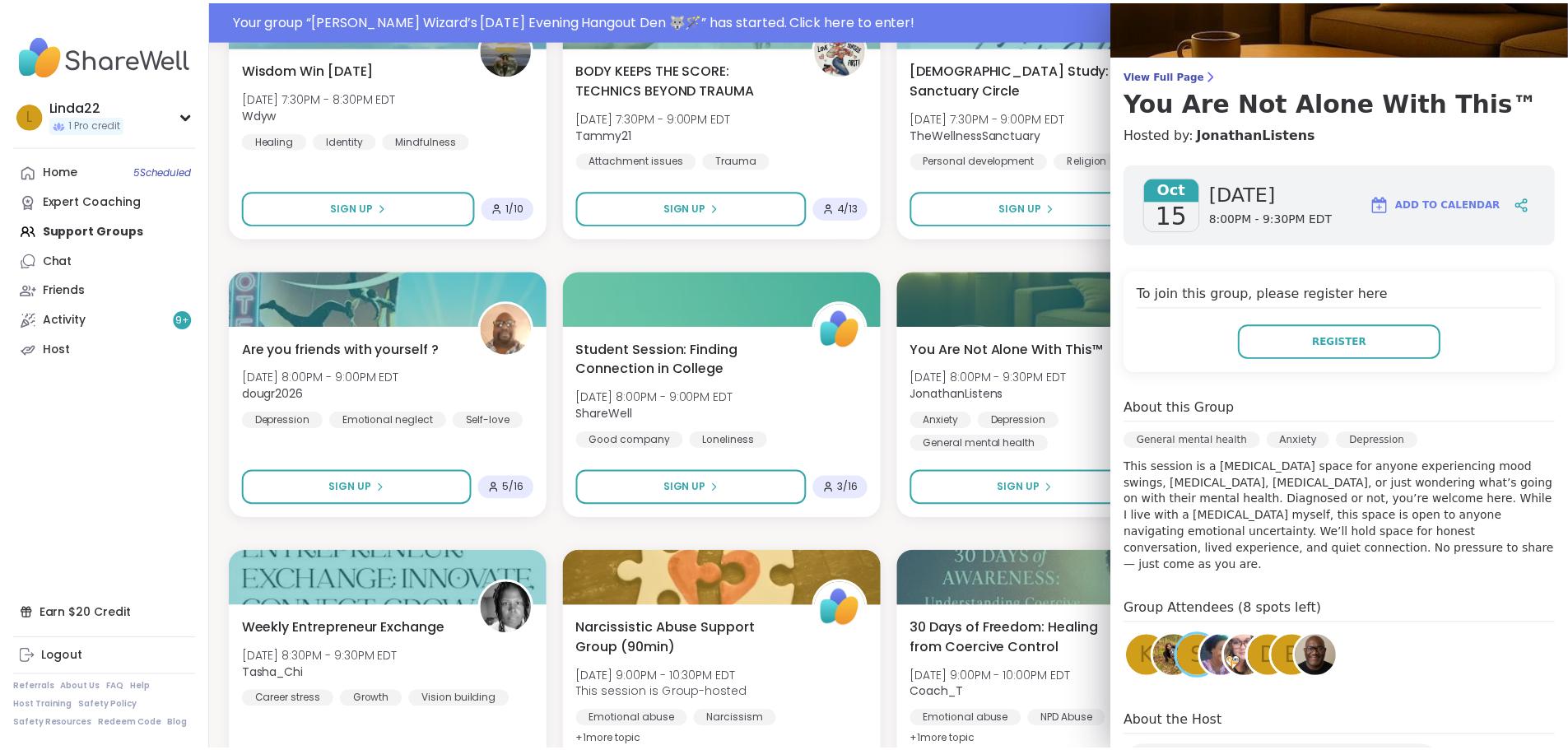
scroll to position [0, 0]
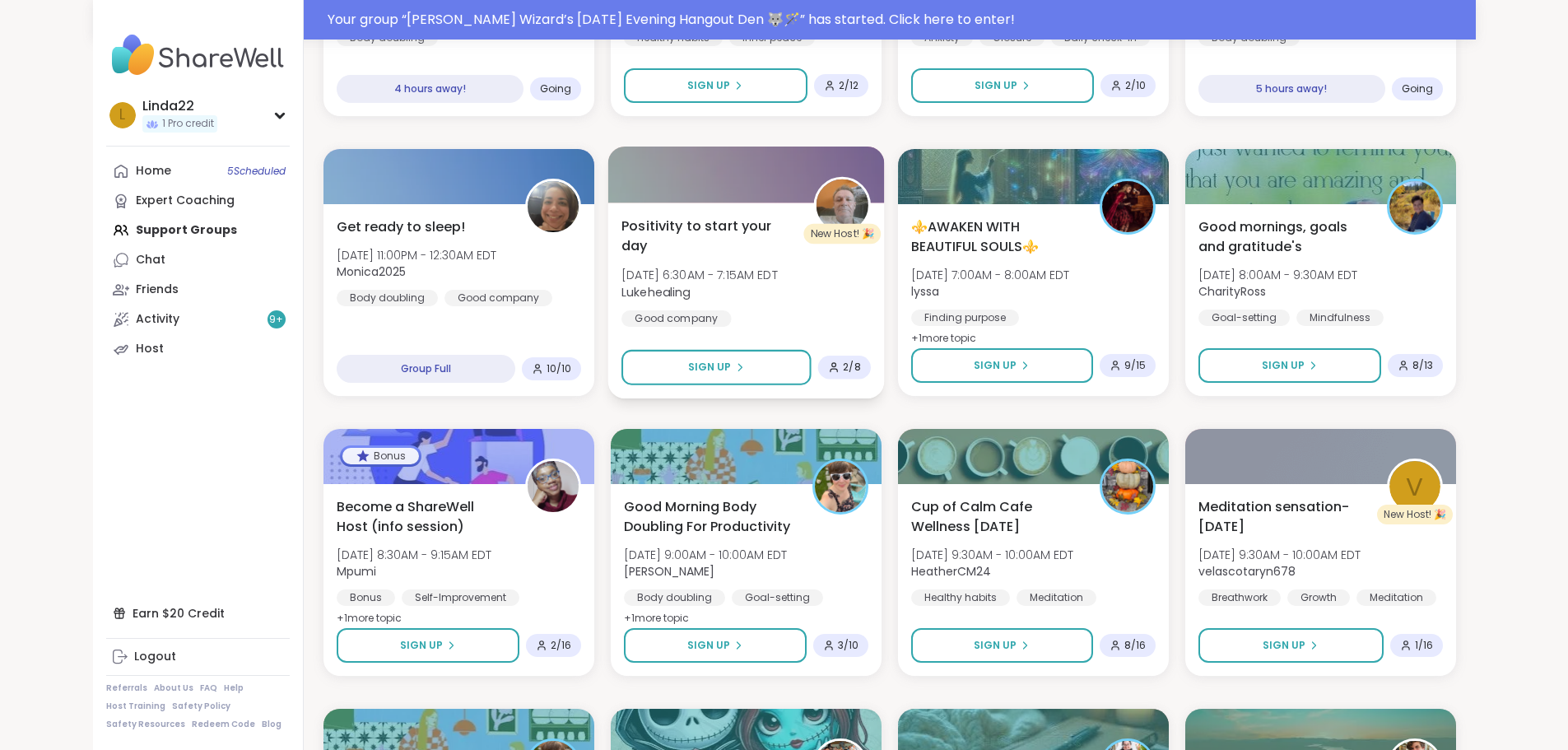
scroll to position [1861, 0]
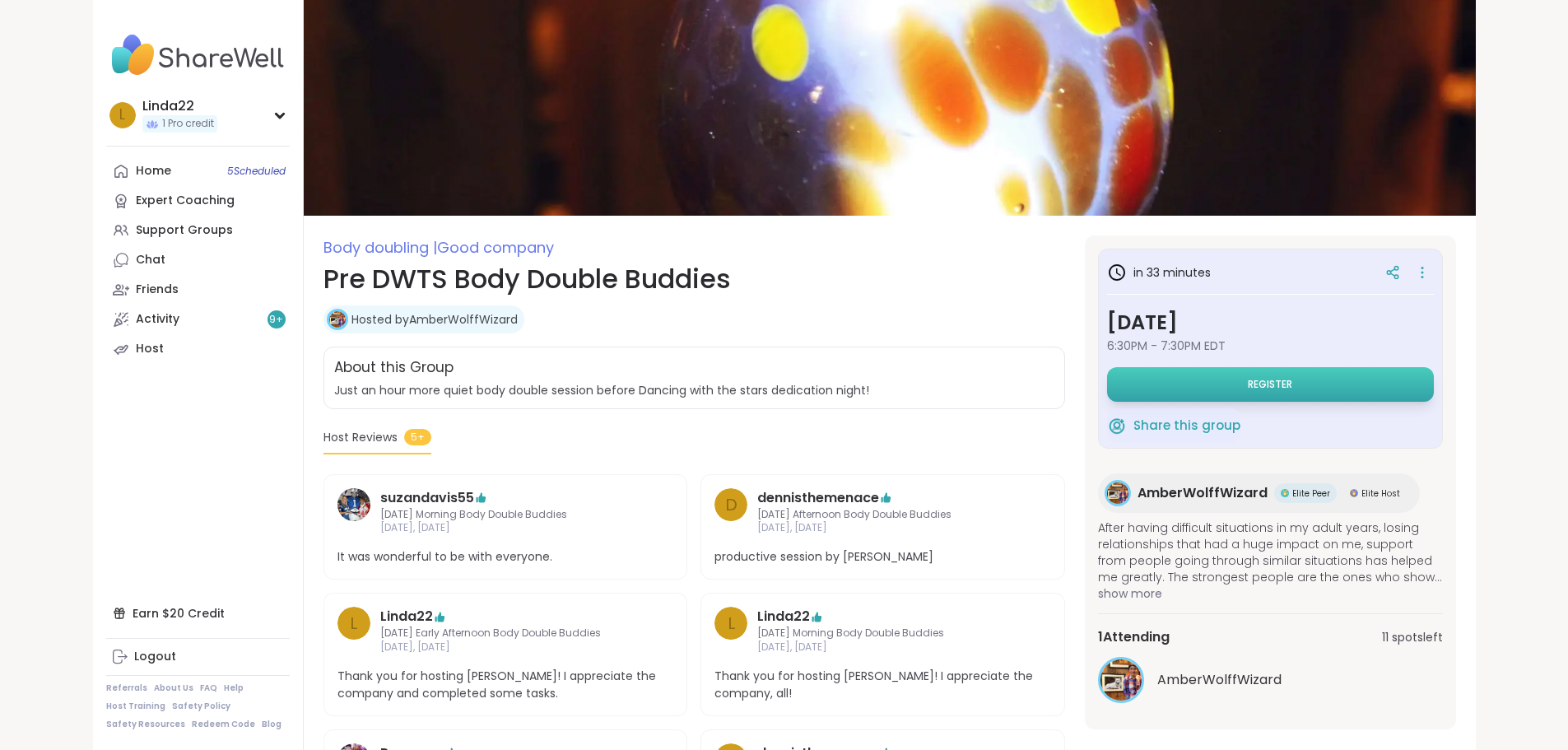
click at [1167, 380] on button "Register" at bounding box center [1270, 385] width 327 height 35
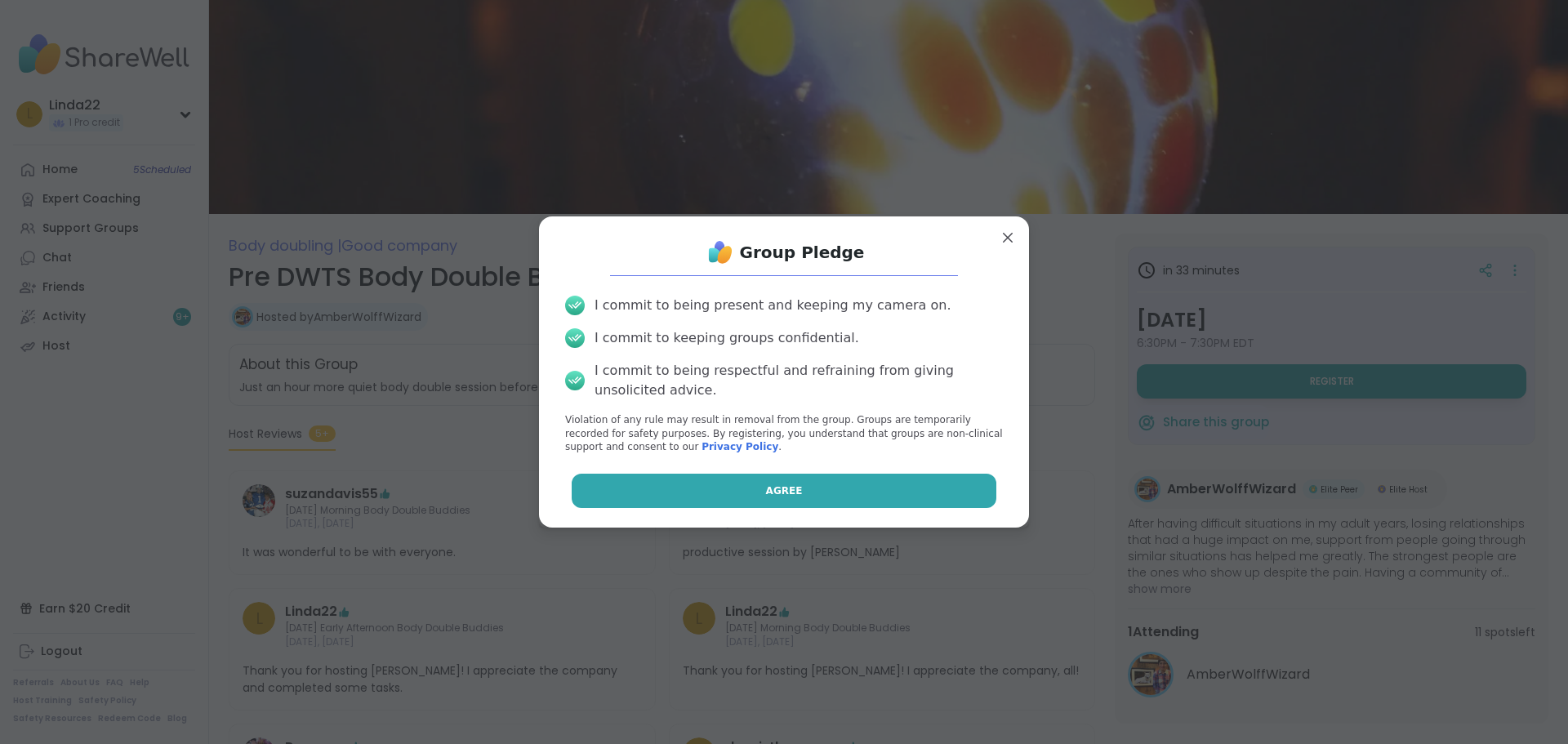
click at [903, 491] on button "Agree" at bounding box center [784, 491] width 425 height 34
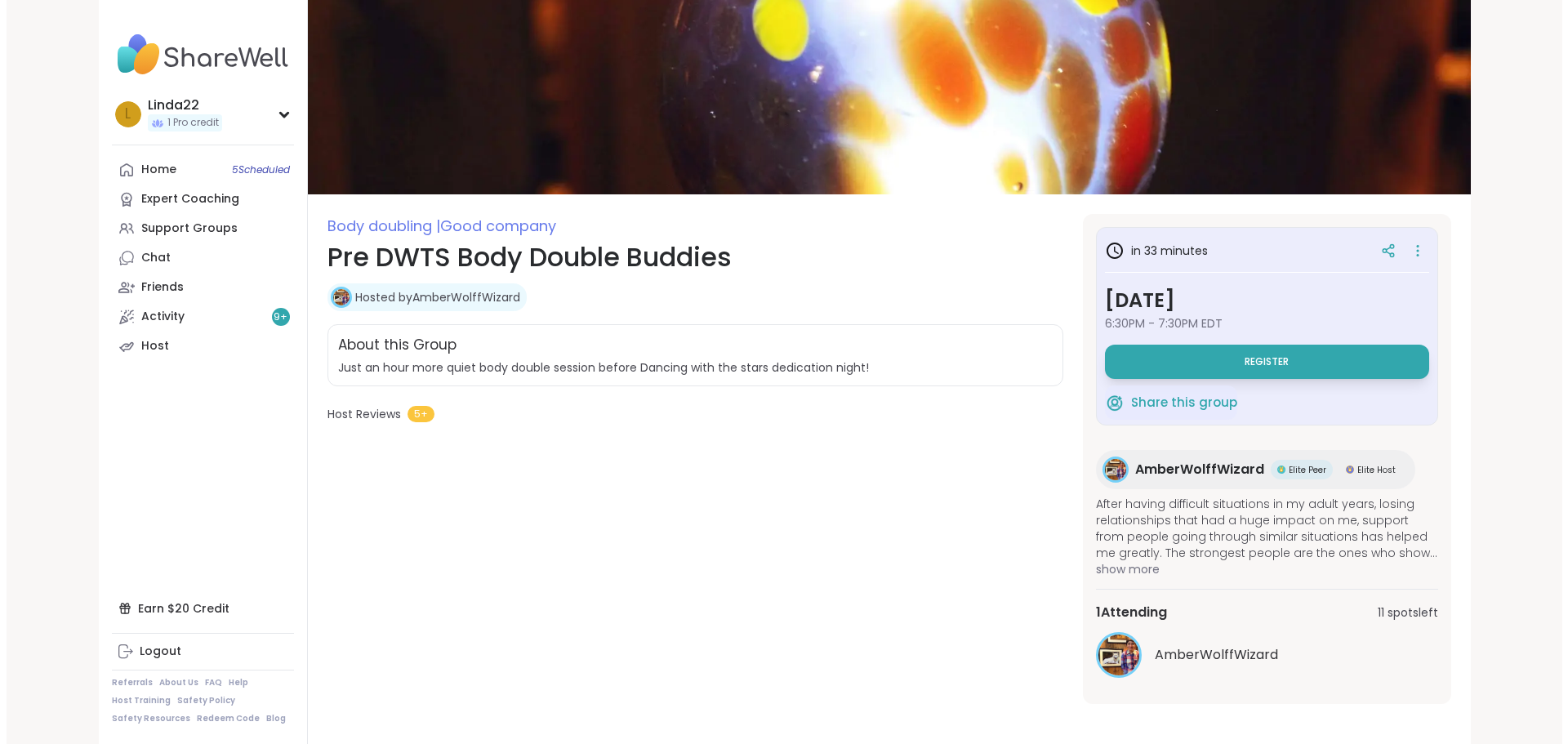
scroll to position [25, 0]
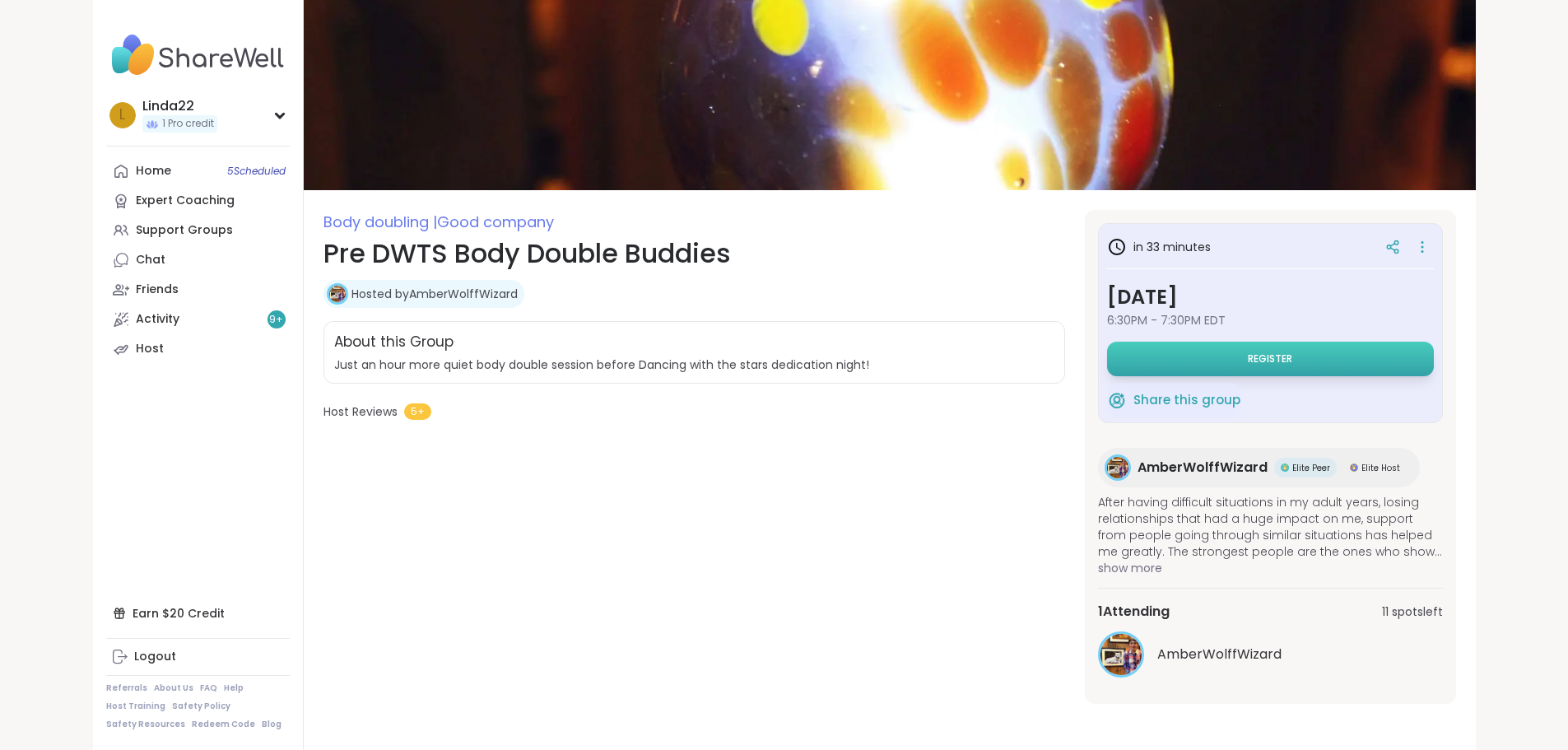
click at [1206, 353] on button "Register" at bounding box center [1270, 359] width 327 height 35
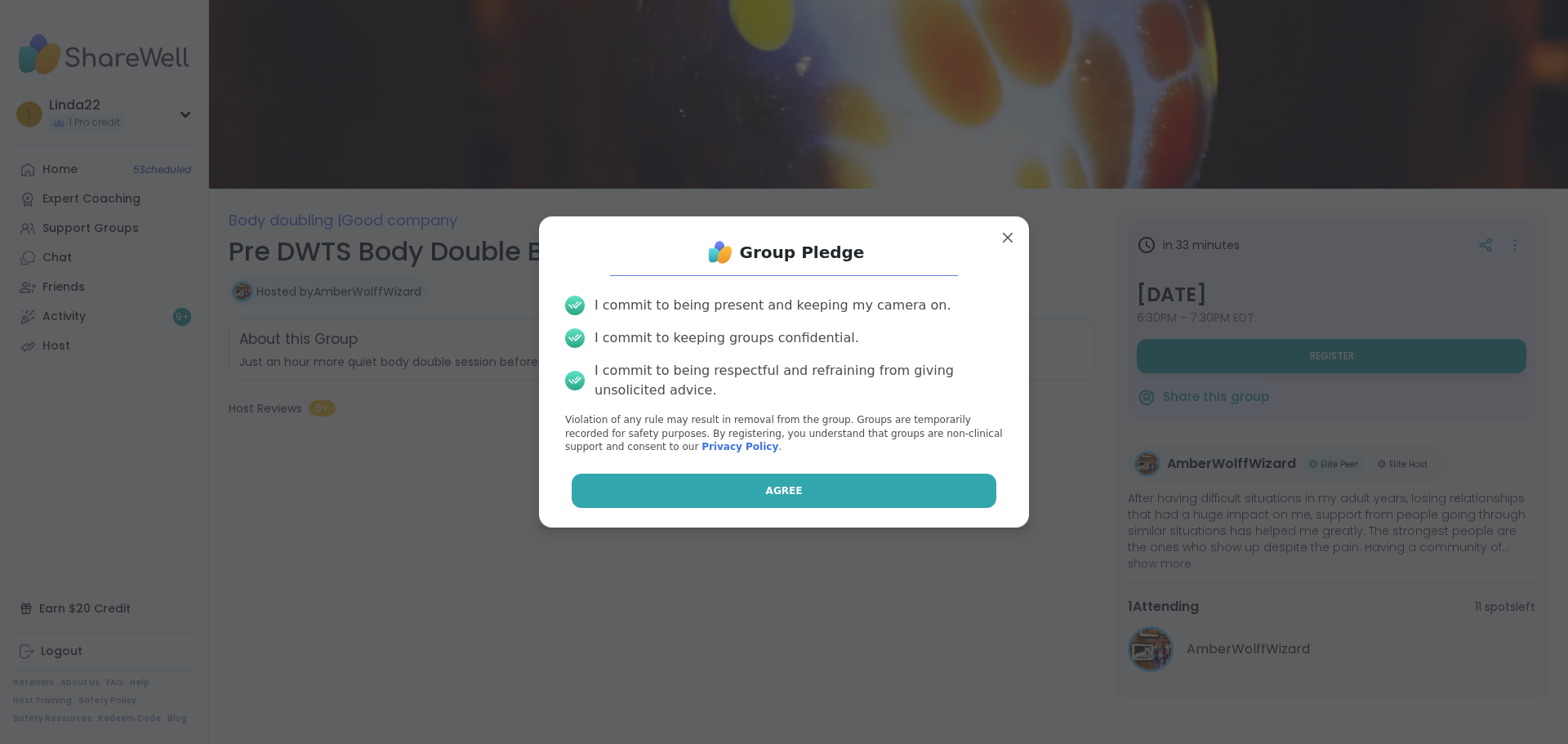
click at [962, 491] on button "Agree" at bounding box center [784, 491] width 425 height 34
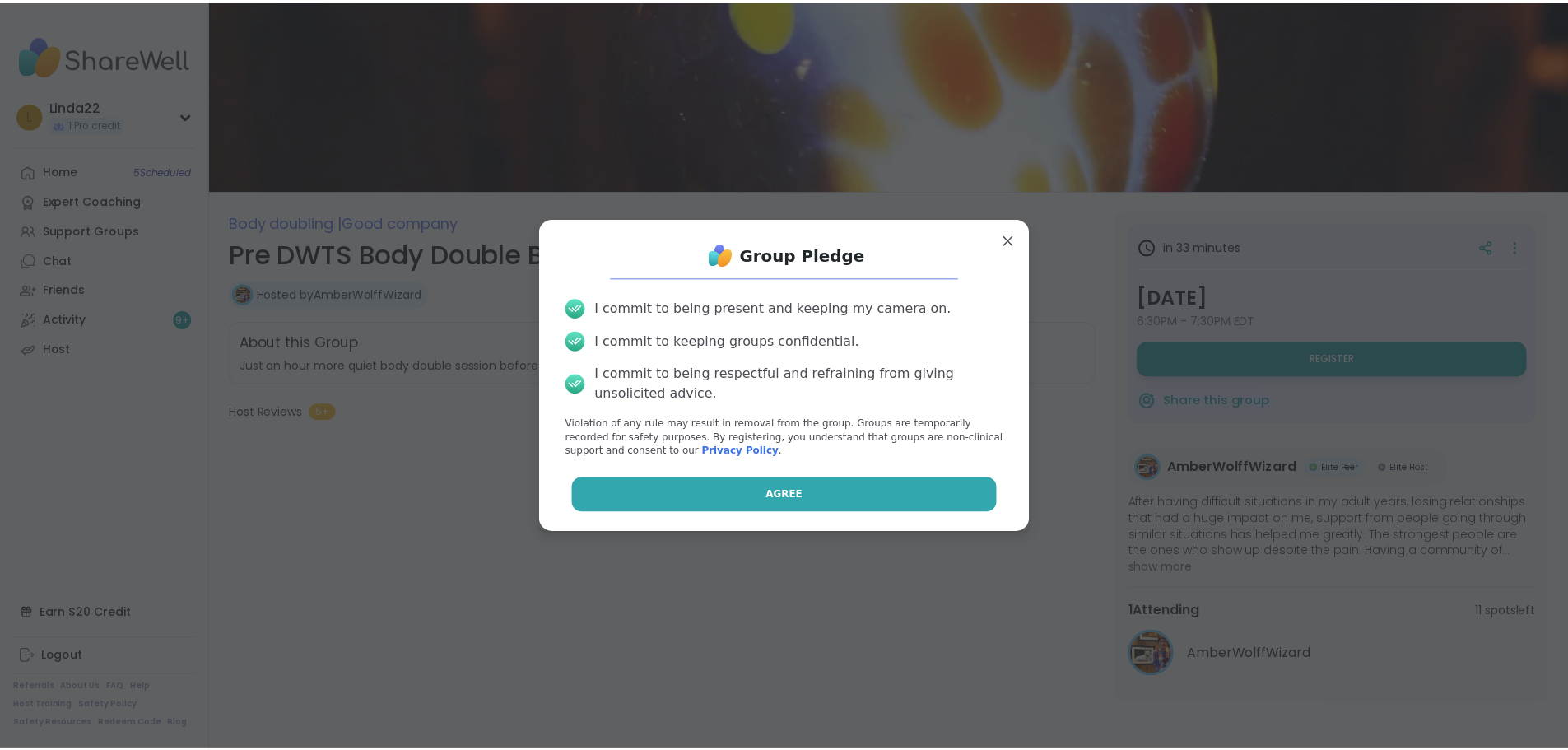
scroll to position [0, 0]
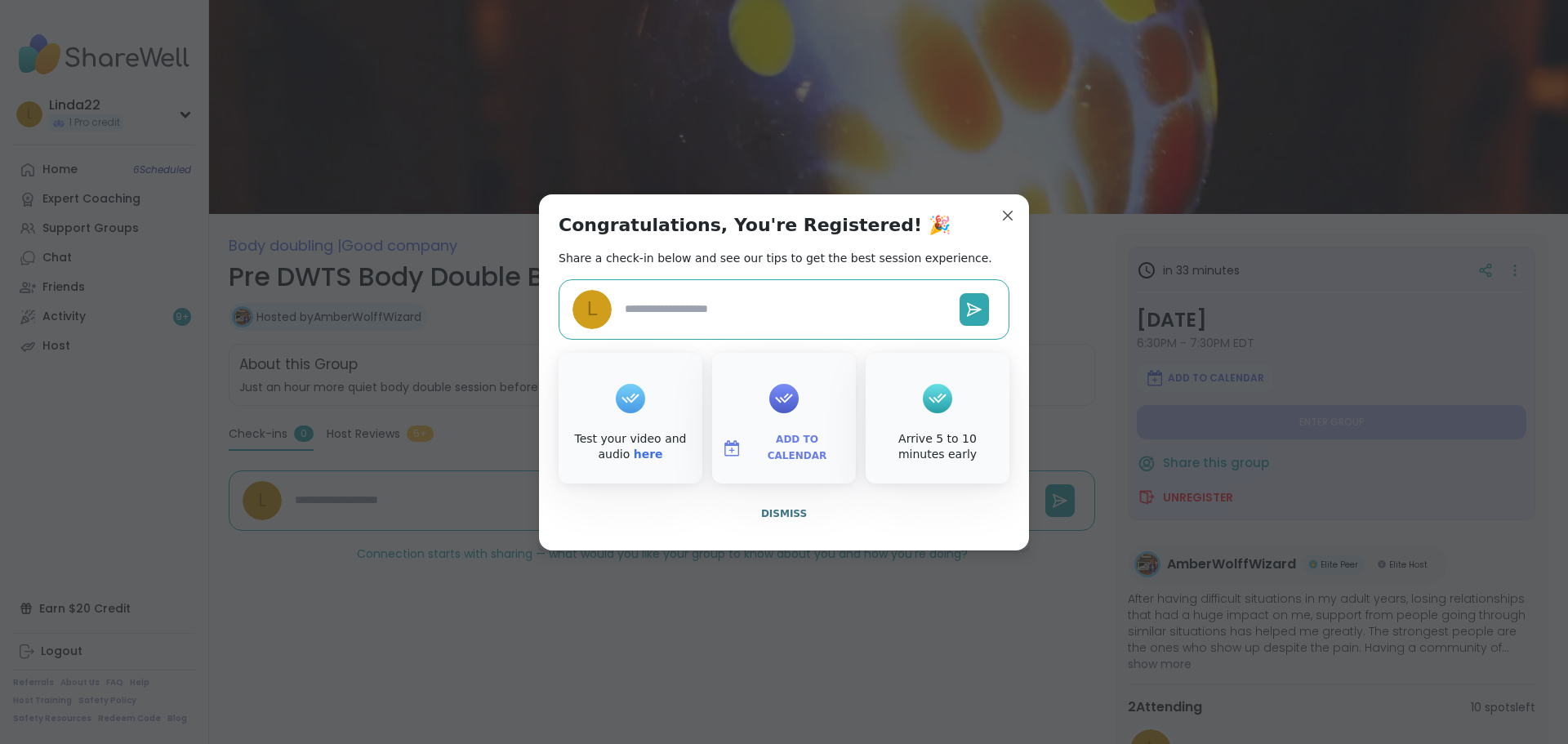
type textarea "*"
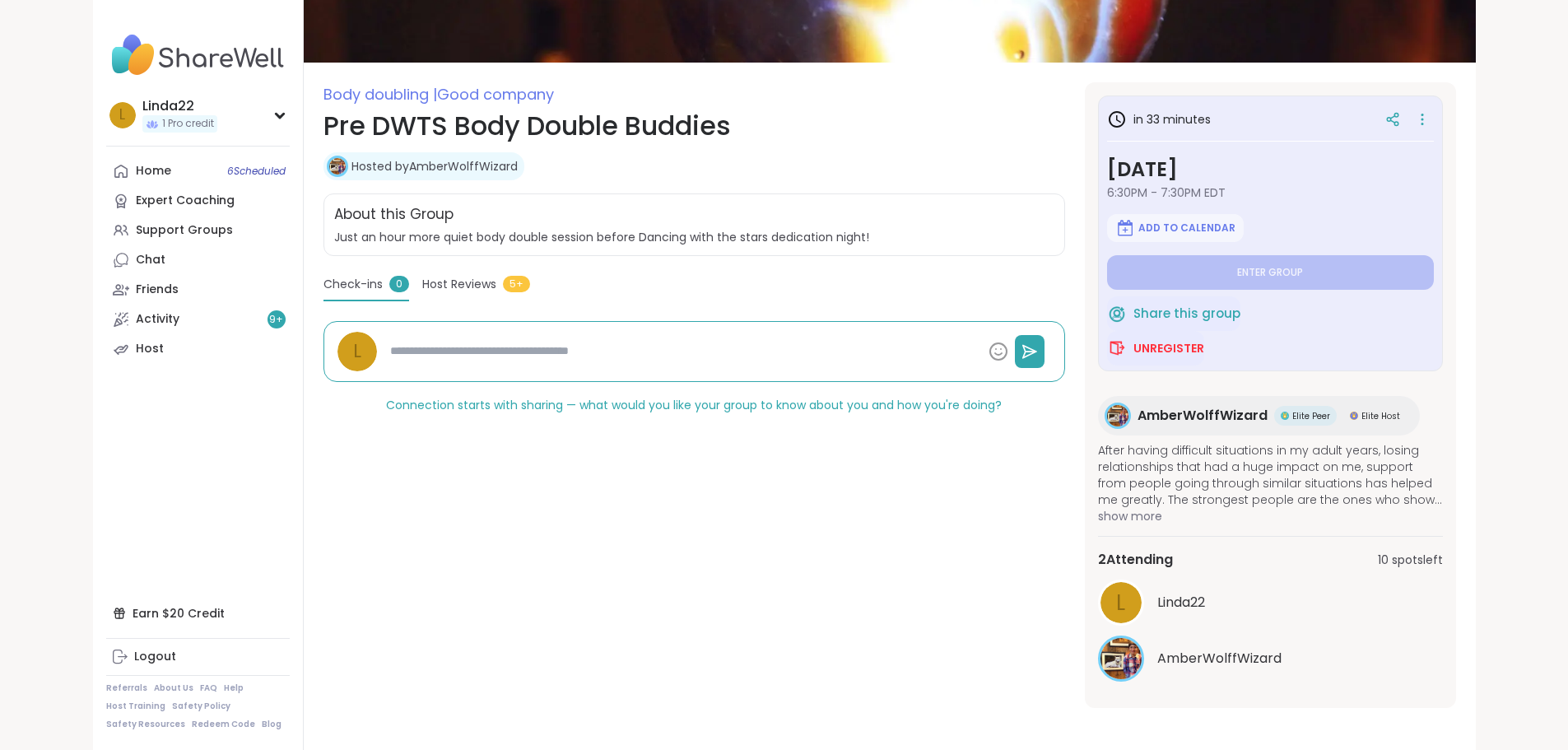
scroll to position [157, 0]
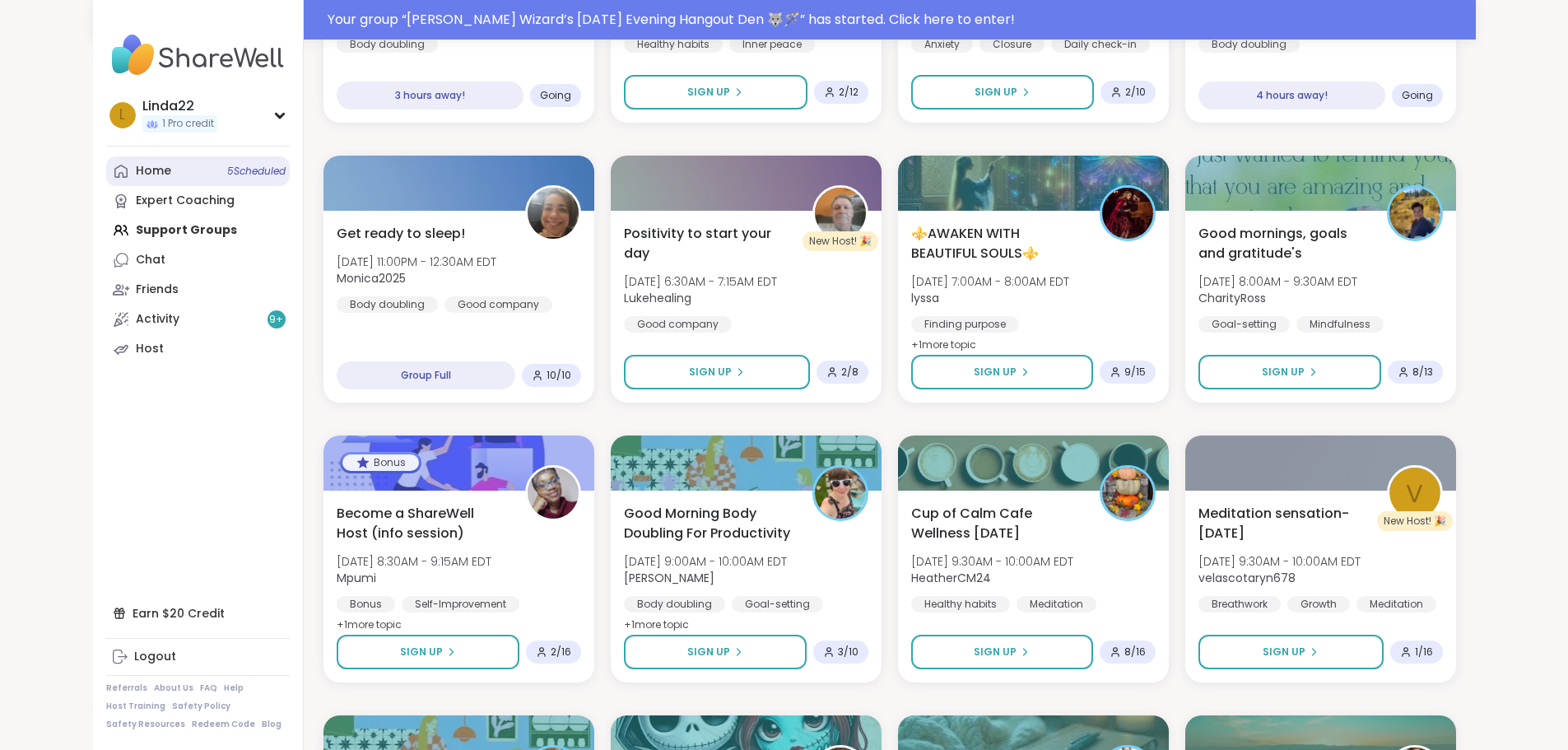
click at [227, 172] on span "5 Scheduled" at bounding box center [256, 172] width 59 height 13
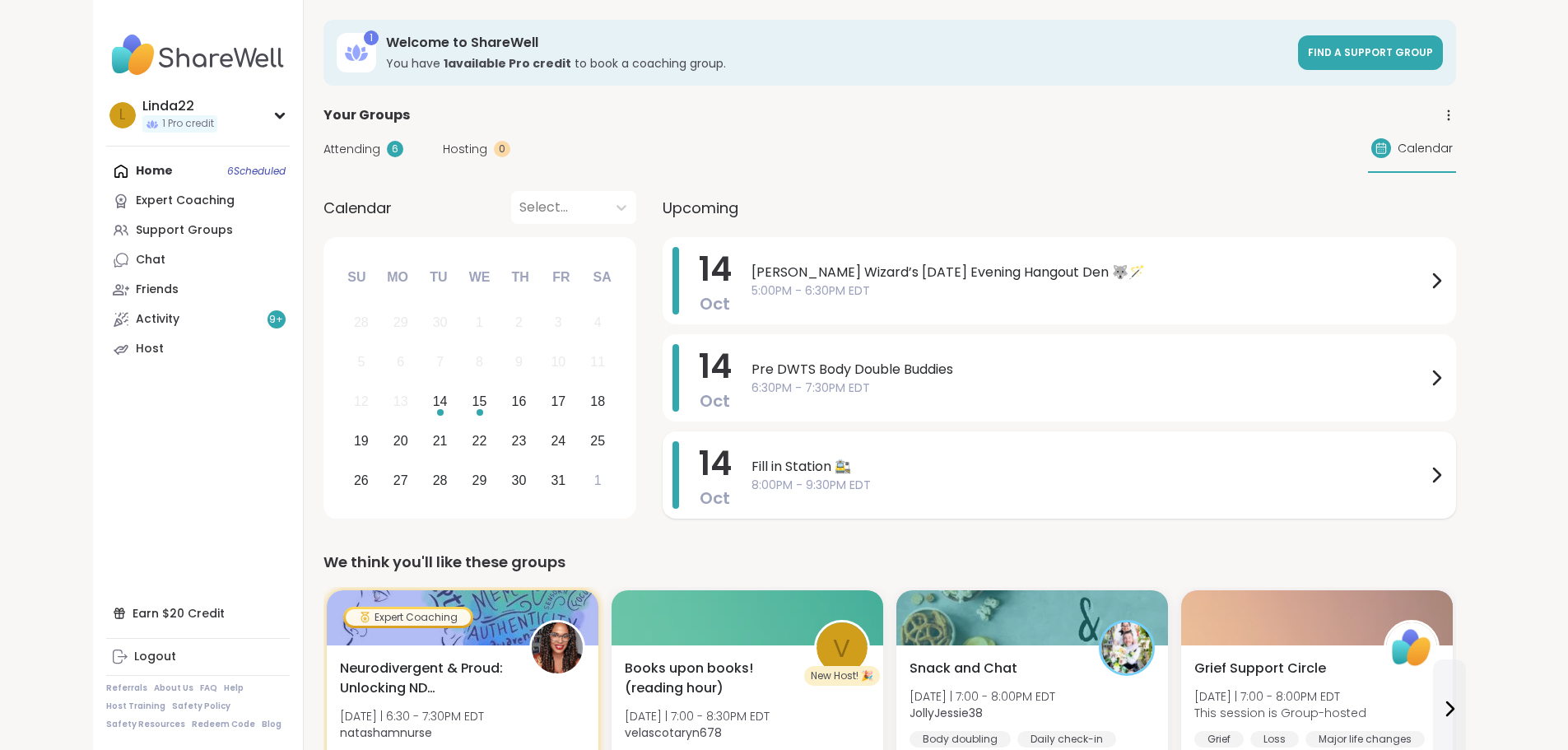
click at [870, 457] on span "Fill in Station 🚉" at bounding box center [1089, 467] width 675 height 19
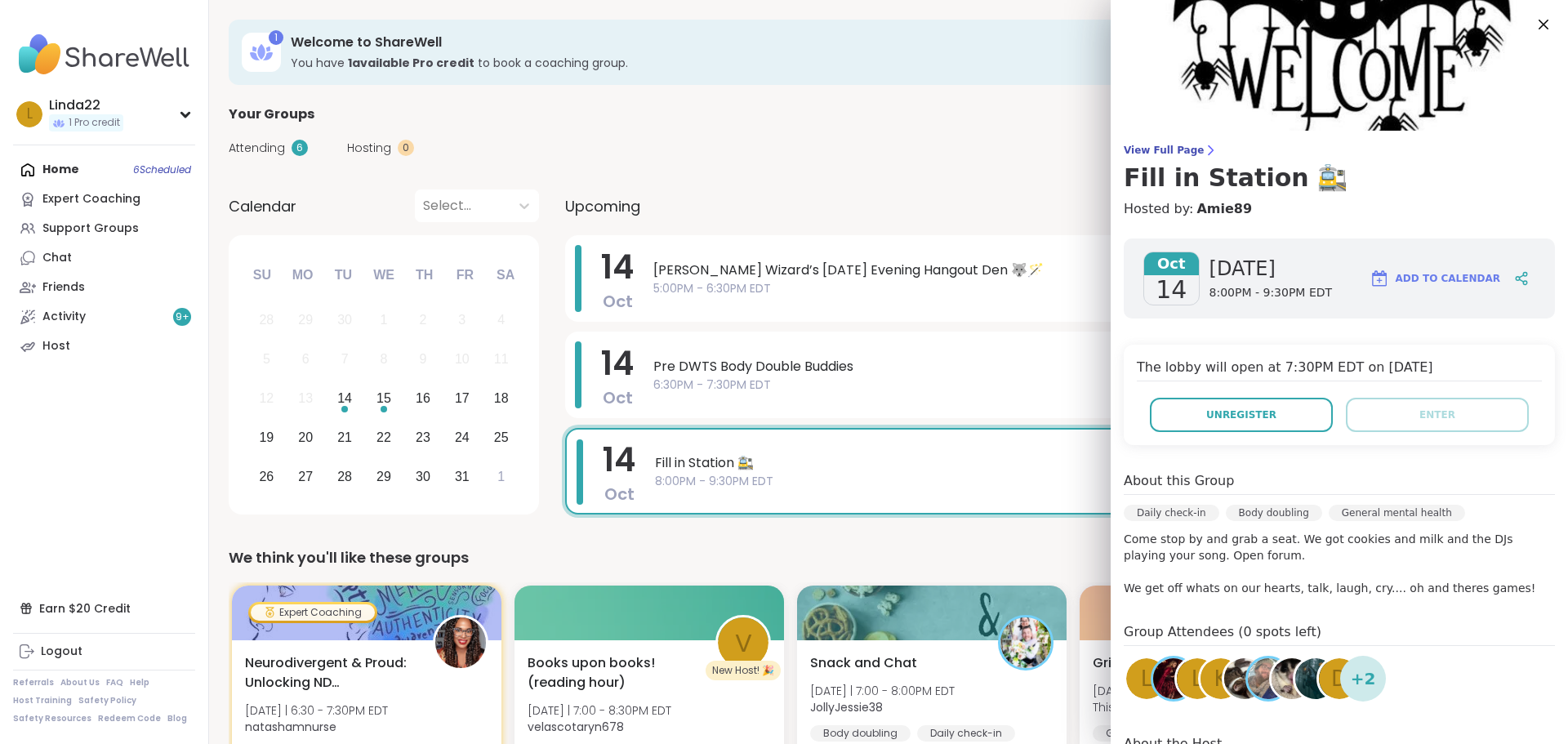
scroll to position [81, 0]
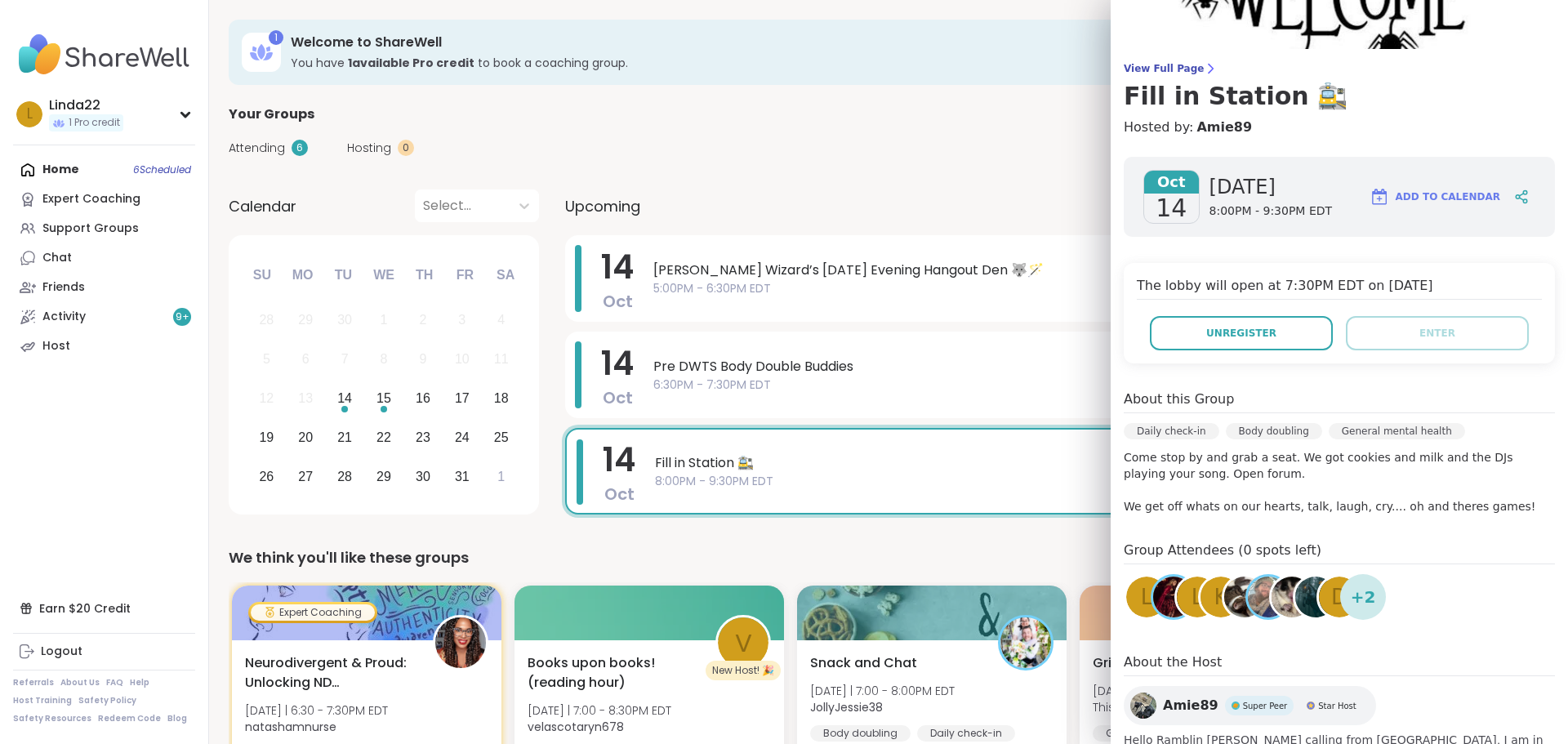
click at [1331, 611] on span "D" at bounding box center [1339, 597] width 16 height 32
click at [1213, 607] on span "K" at bounding box center [1220, 597] width 14 height 32
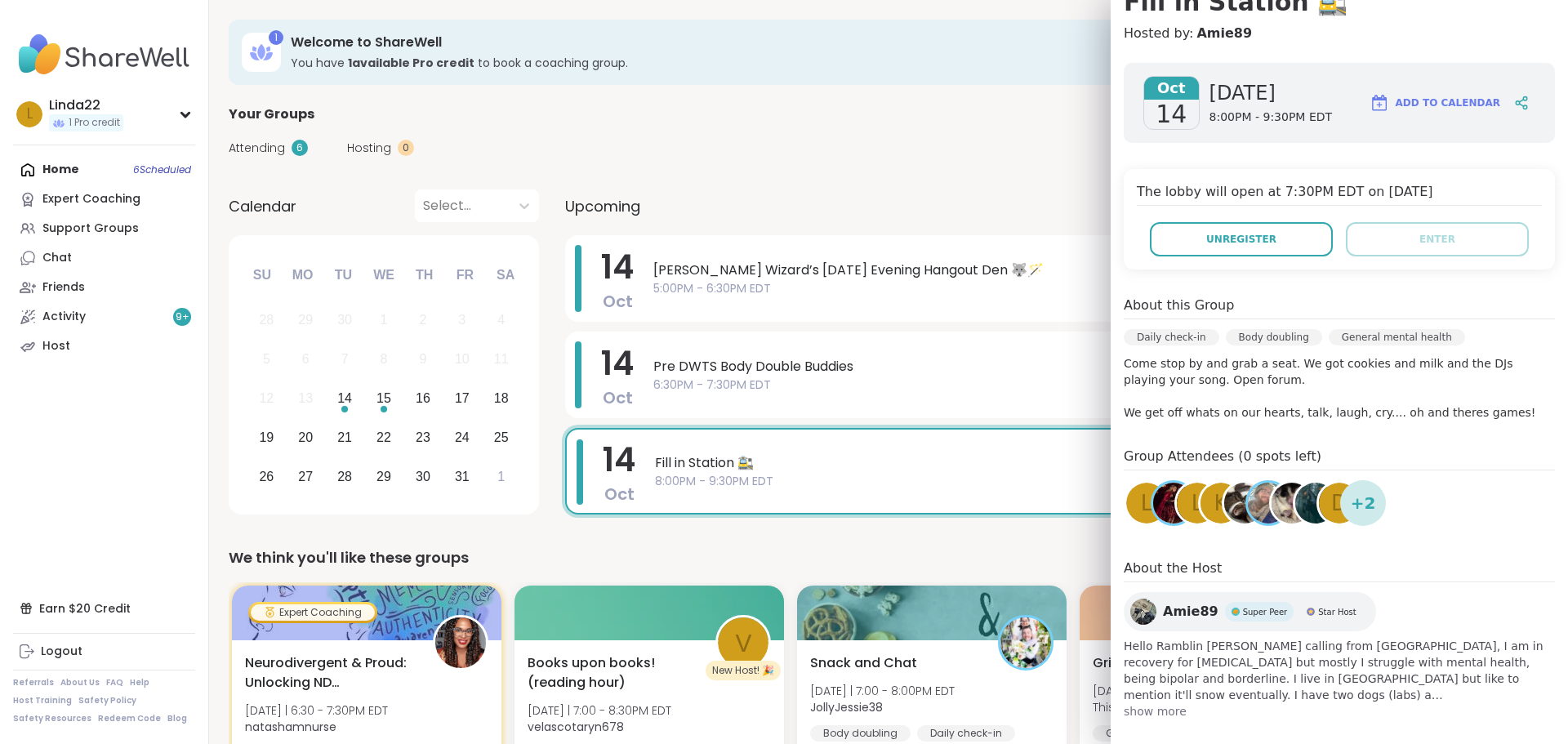
scroll to position [190, 0]
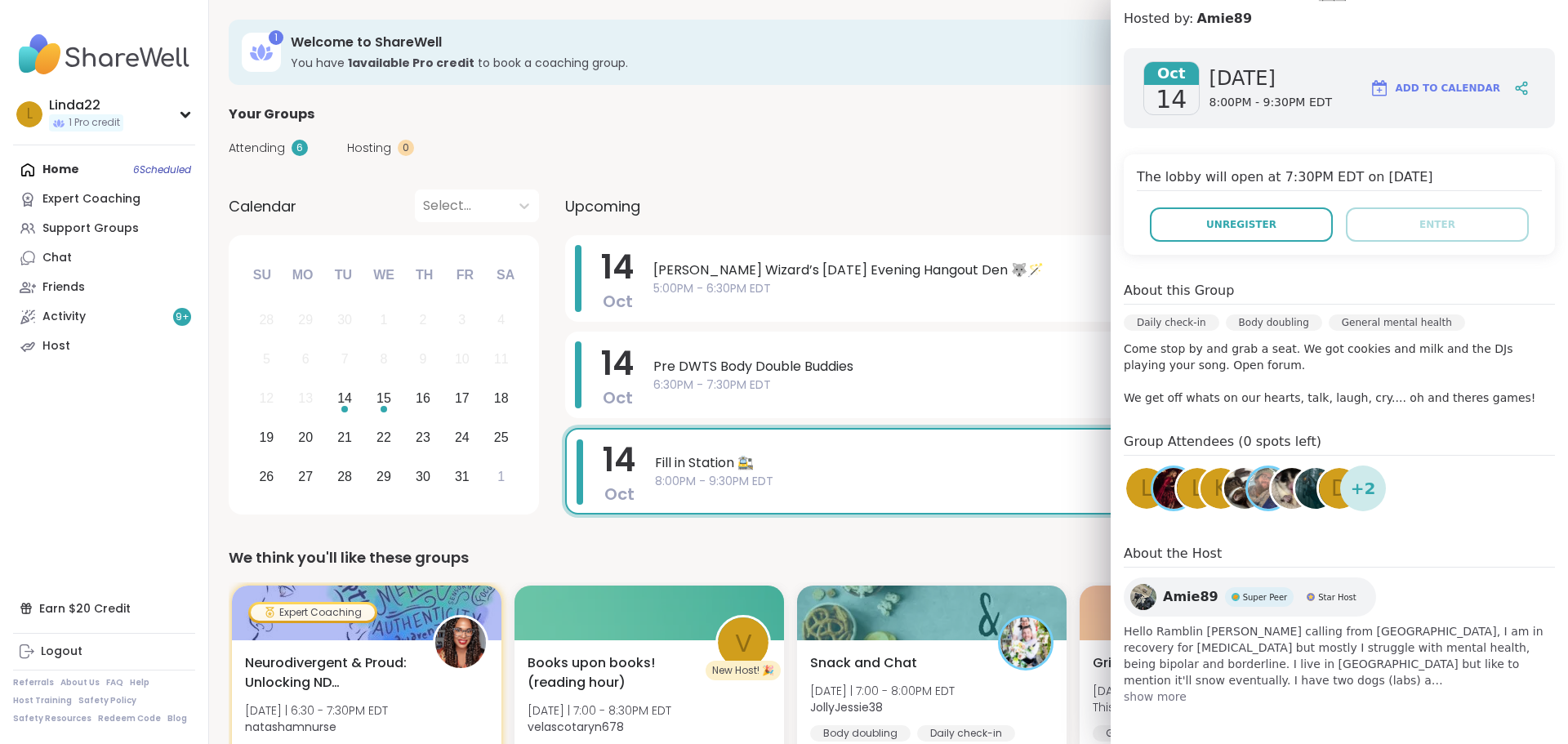
click at [1143, 701] on span "show more" at bounding box center [1339, 696] width 431 height 16
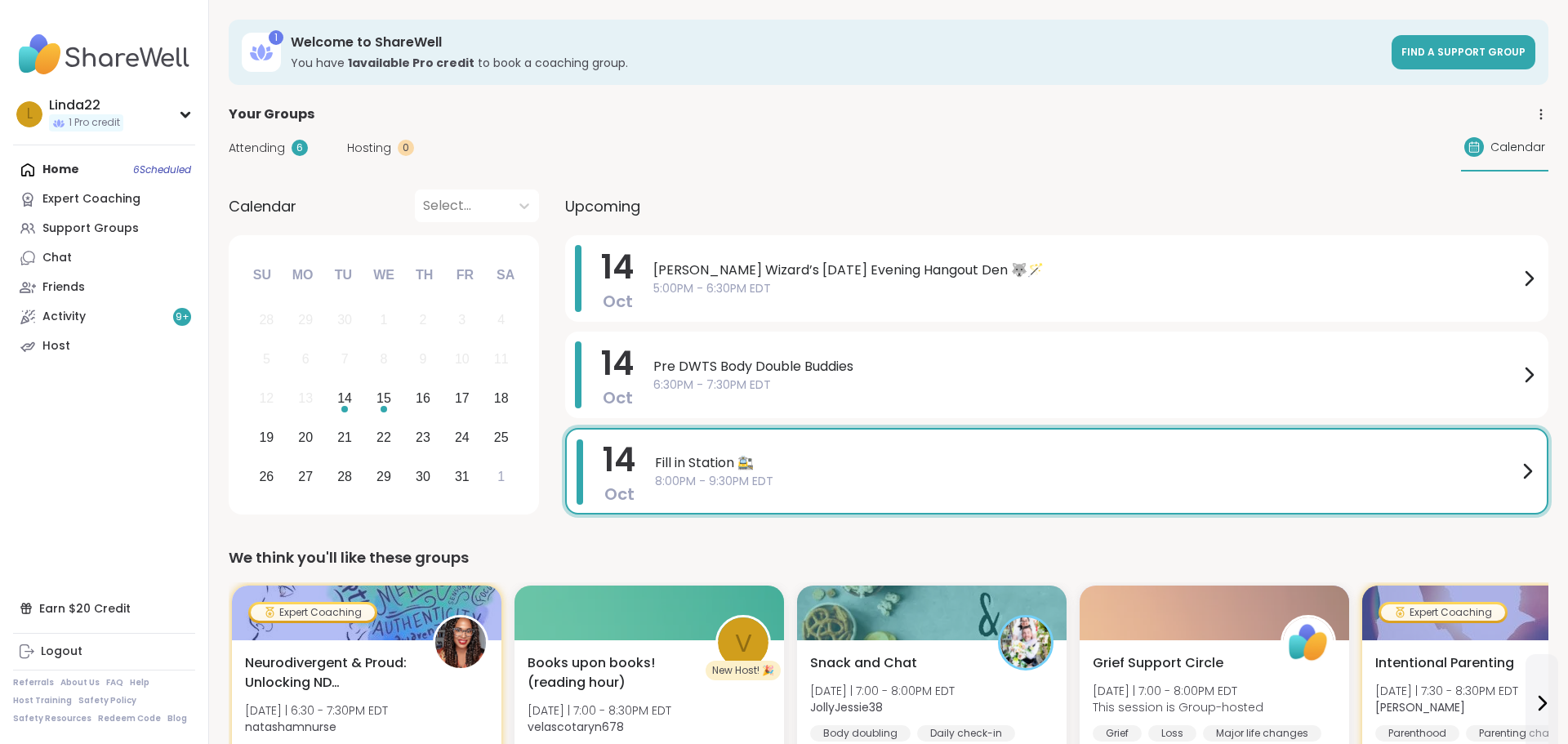
click at [916, 212] on div "Upcoming" at bounding box center [1056, 206] width 983 height 33
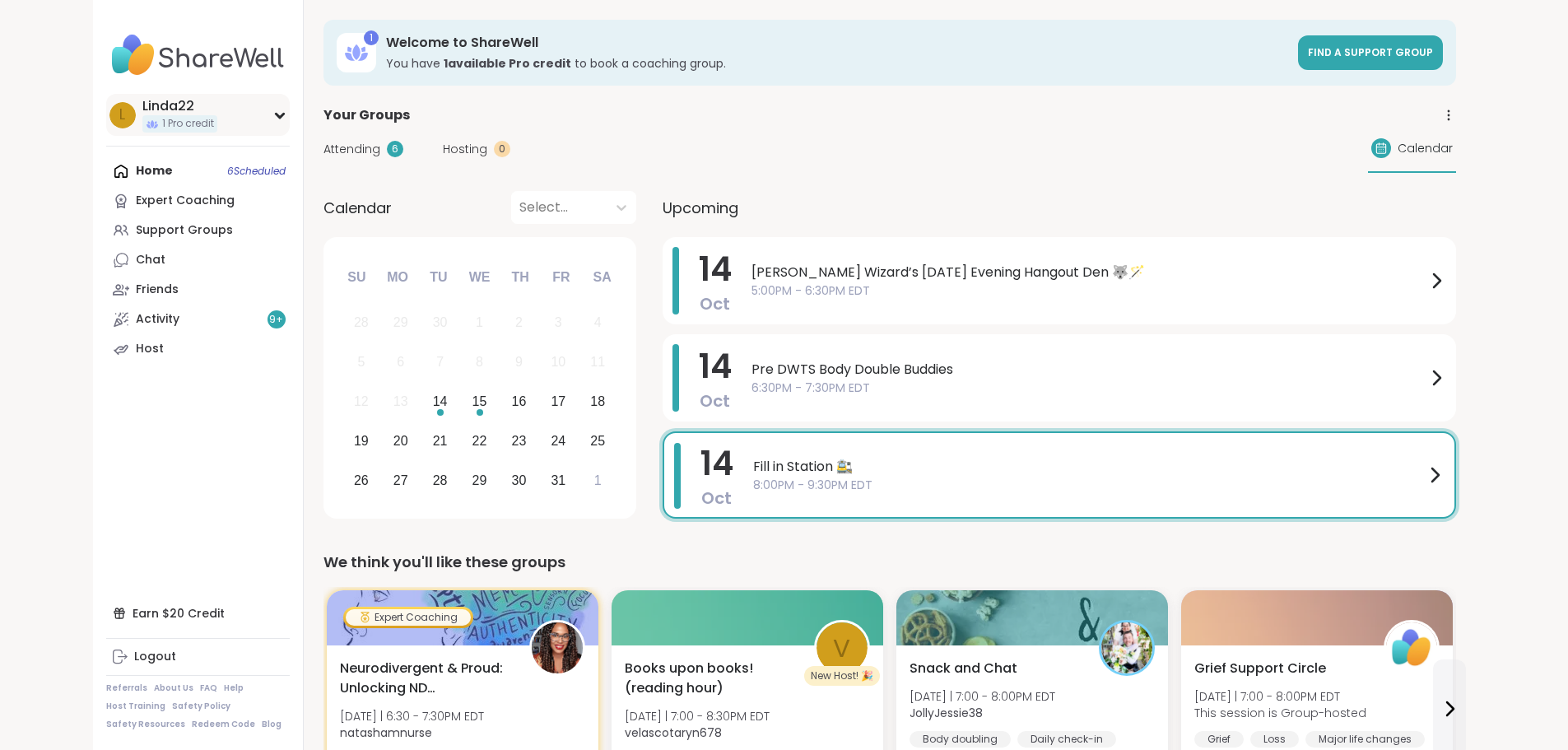
click at [143, 100] on div "Linda22" at bounding box center [180, 106] width 75 height 18
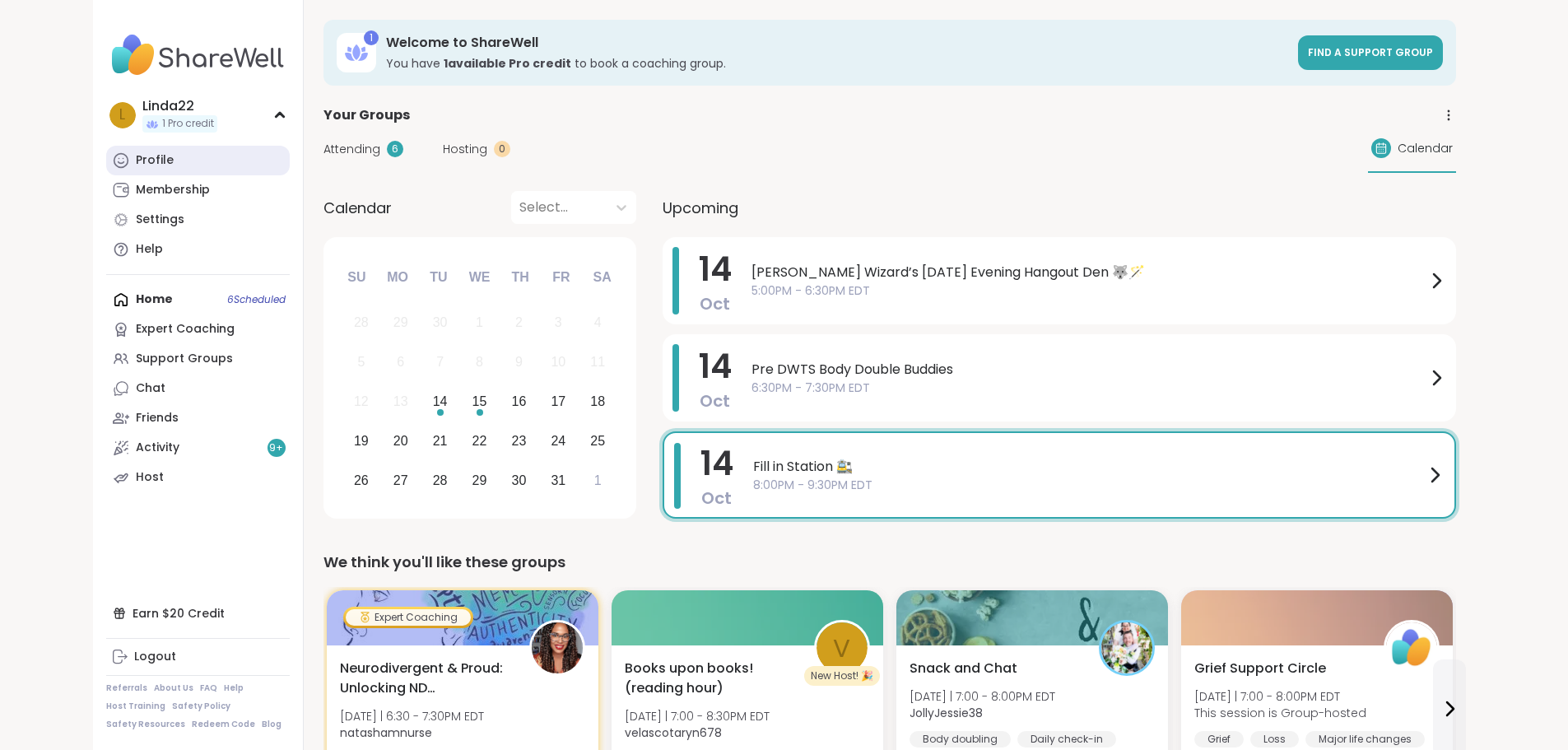
click at [106, 165] on link "Profile" at bounding box center [198, 160] width 183 height 30
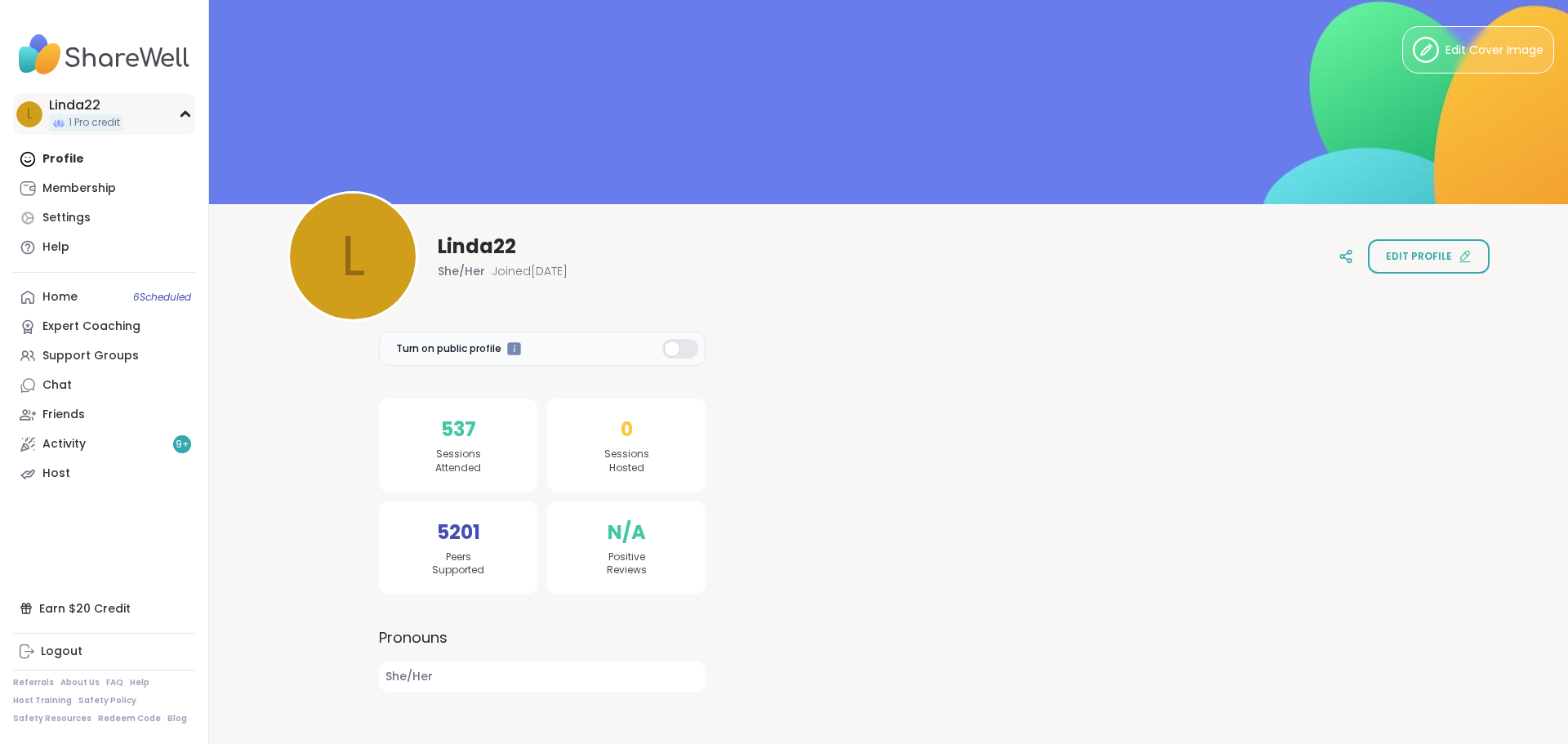
click at [109, 110] on div "Linda22" at bounding box center [86, 105] width 75 height 18
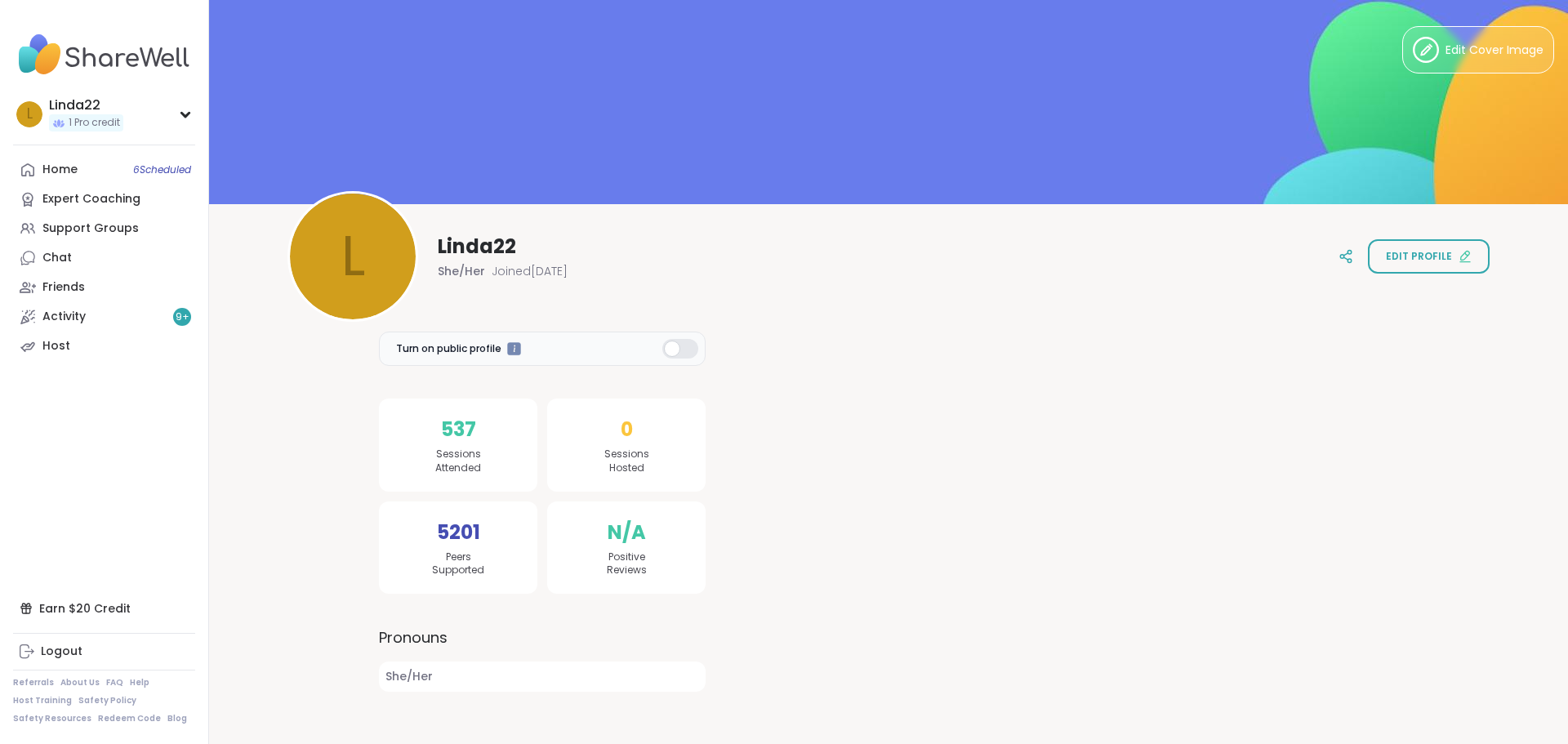
click at [291, 437] on div "Edit Cover Image L L Linda22 She/Her Joined Jul 2025 Edit profile Turn on publi…" at bounding box center [888, 354] width 1359 height 708
click at [99, 226] on div "Support Groups" at bounding box center [90, 229] width 97 height 16
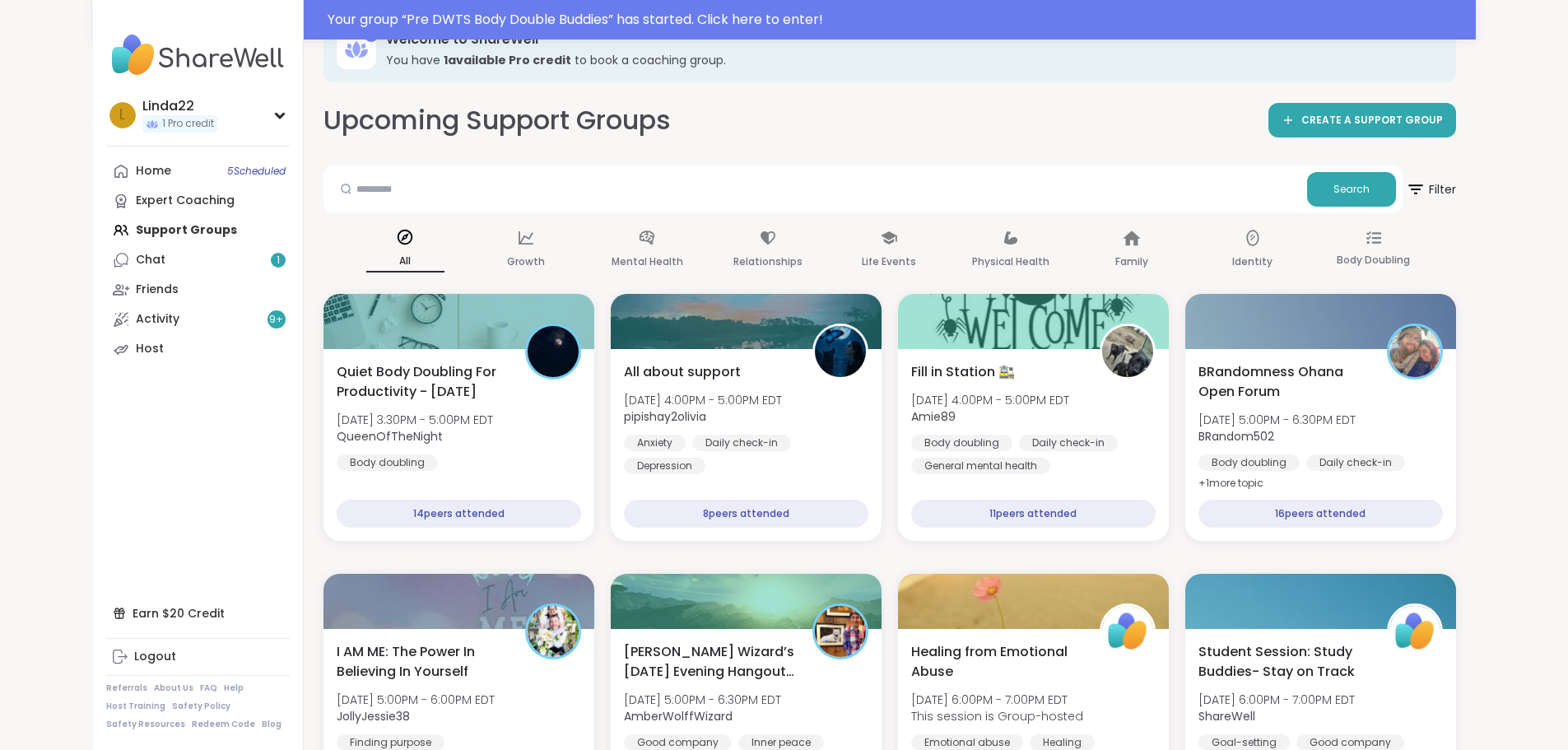
scroll to position [82, 0]
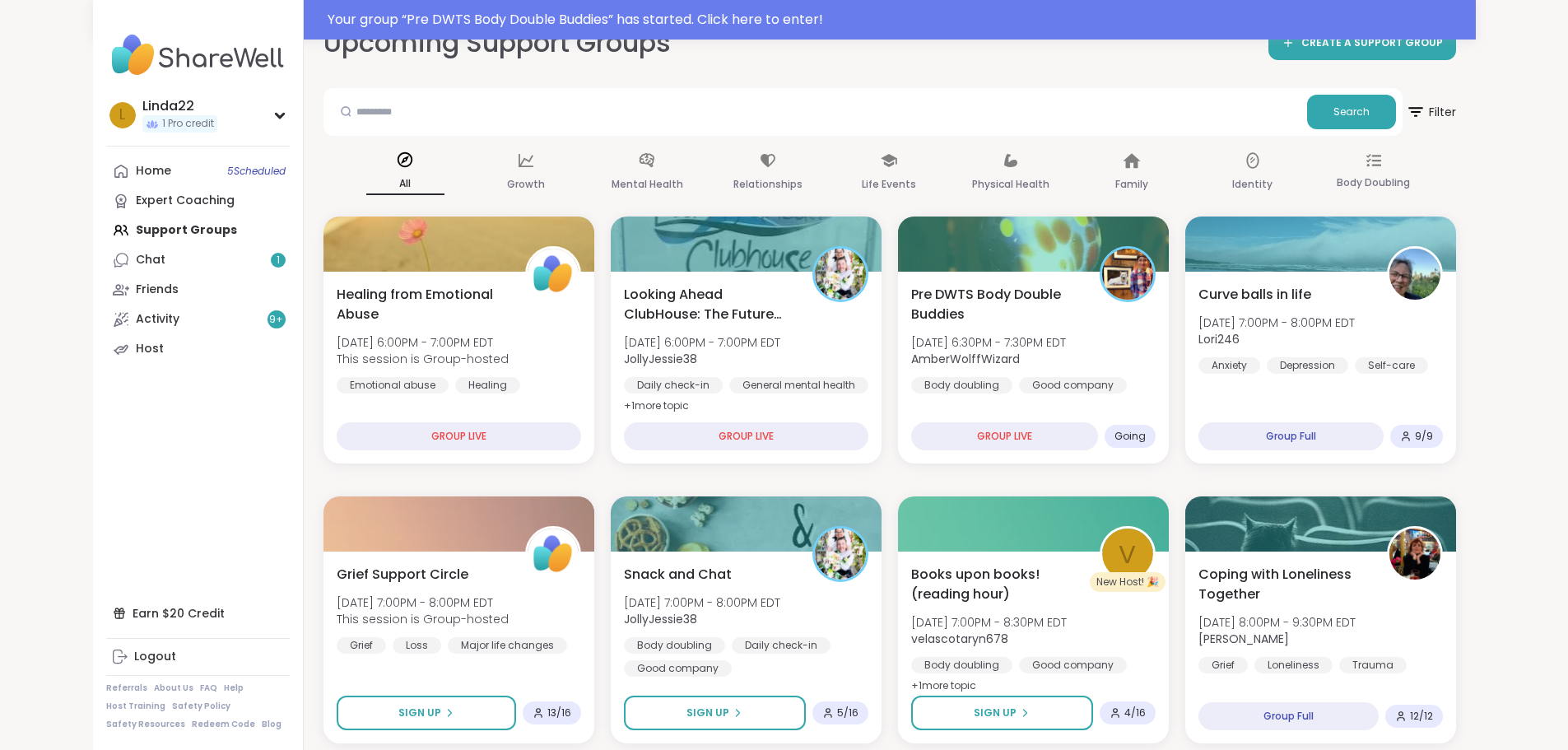
scroll to position [98, 0]
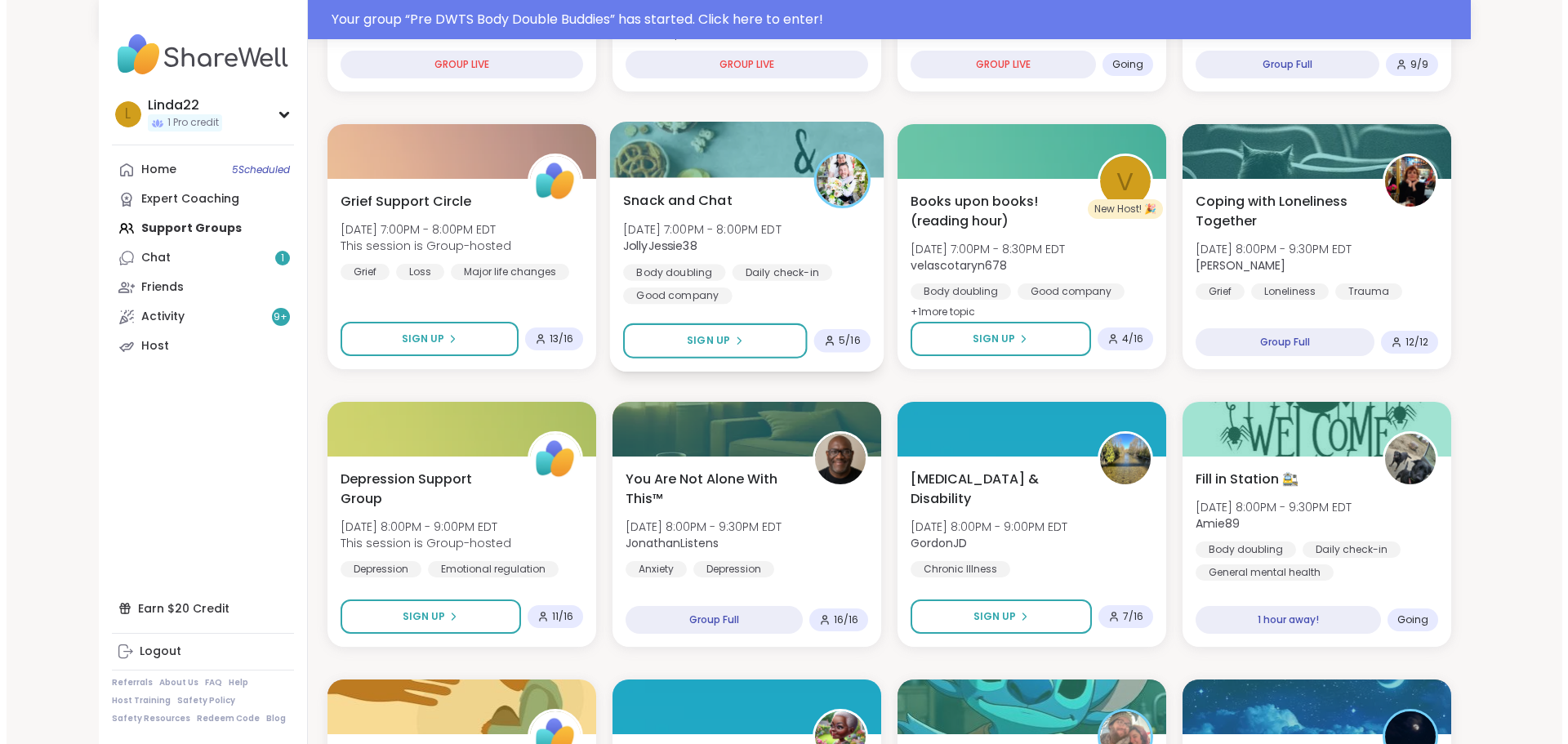
scroll to position [490, 0]
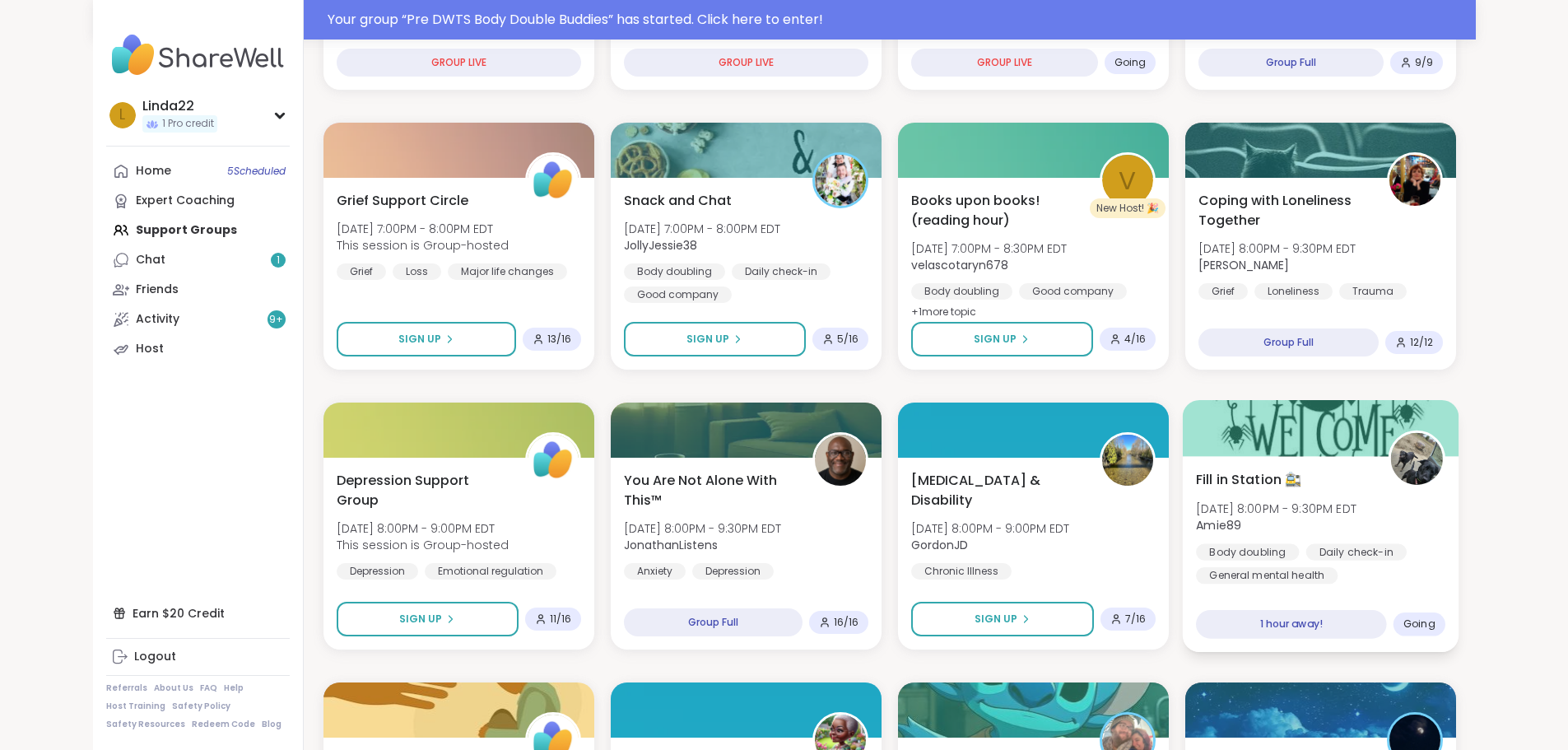
click at [1261, 426] on div at bounding box center [1319, 428] width 277 height 56
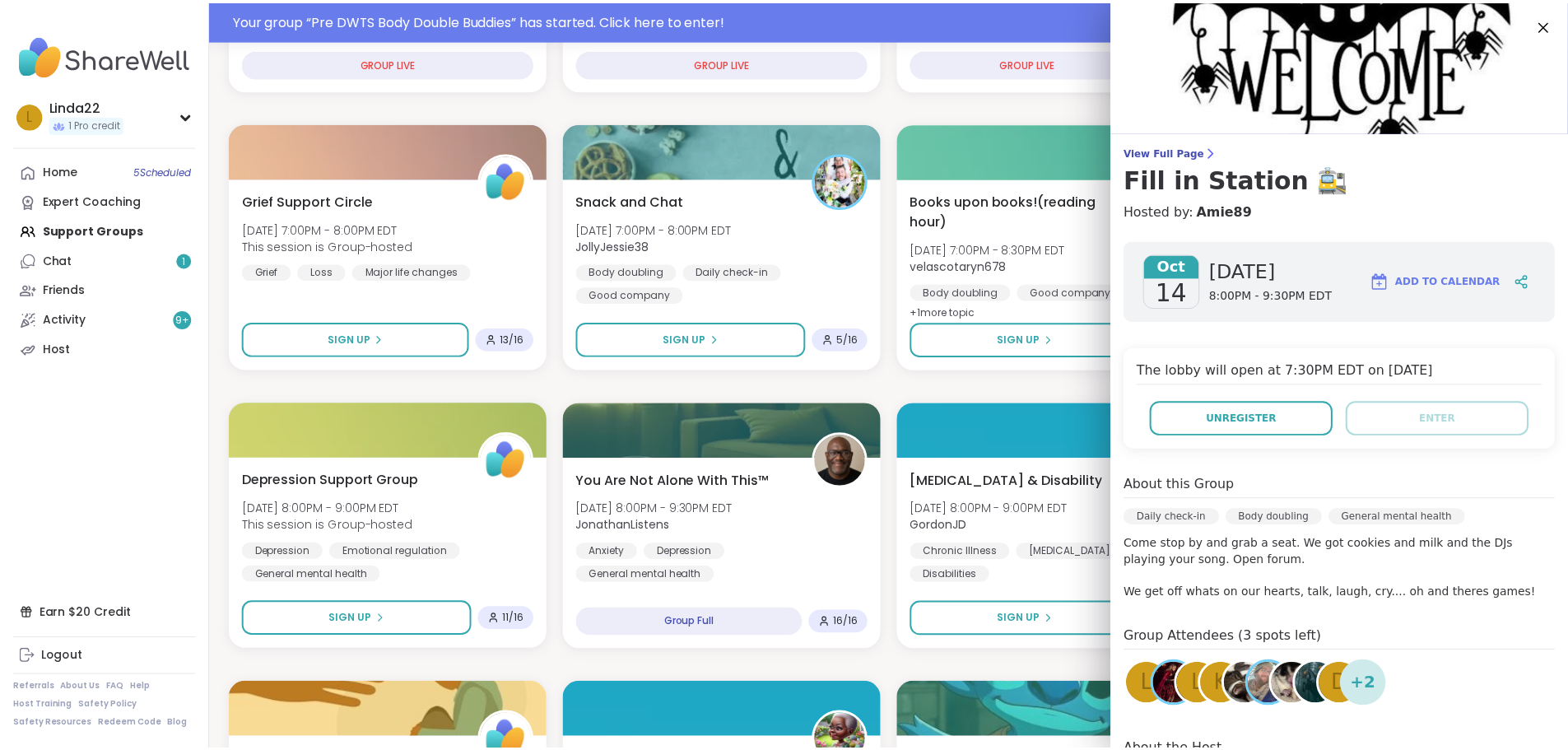
scroll to position [82, 0]
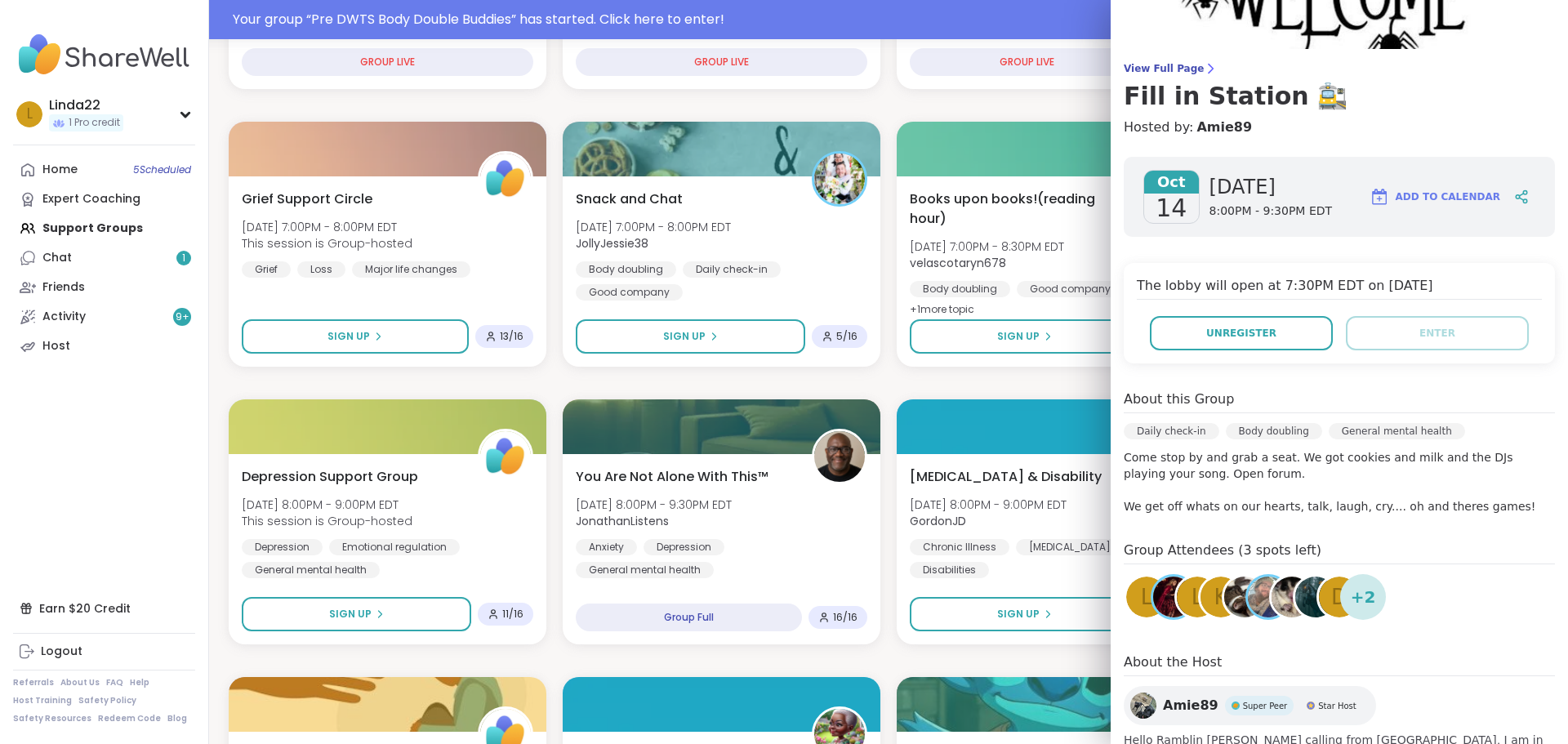
click at [1318, 605] on div "D" at bounding box center [1339, 597] width 41 height 41
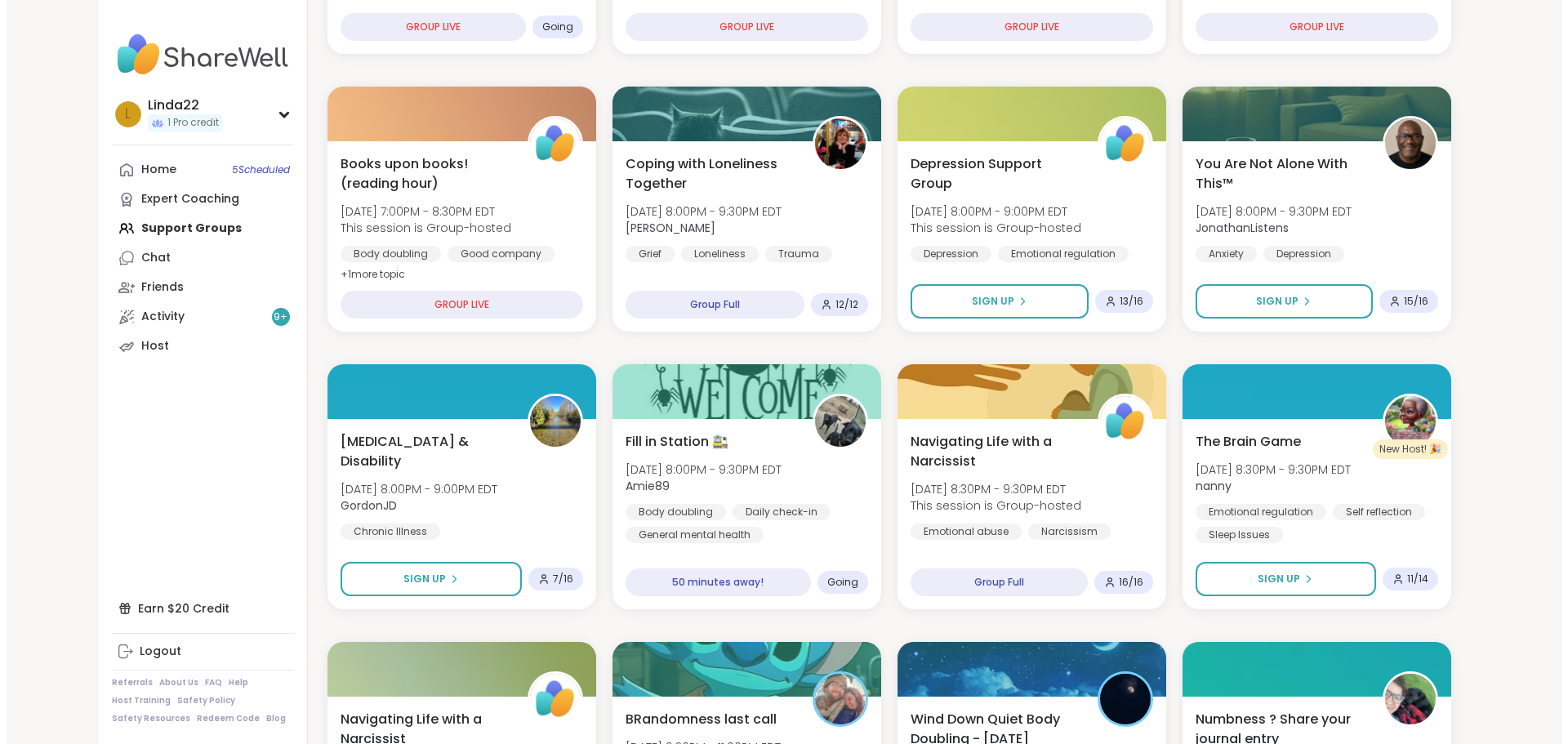
scroll to position [490, 0]
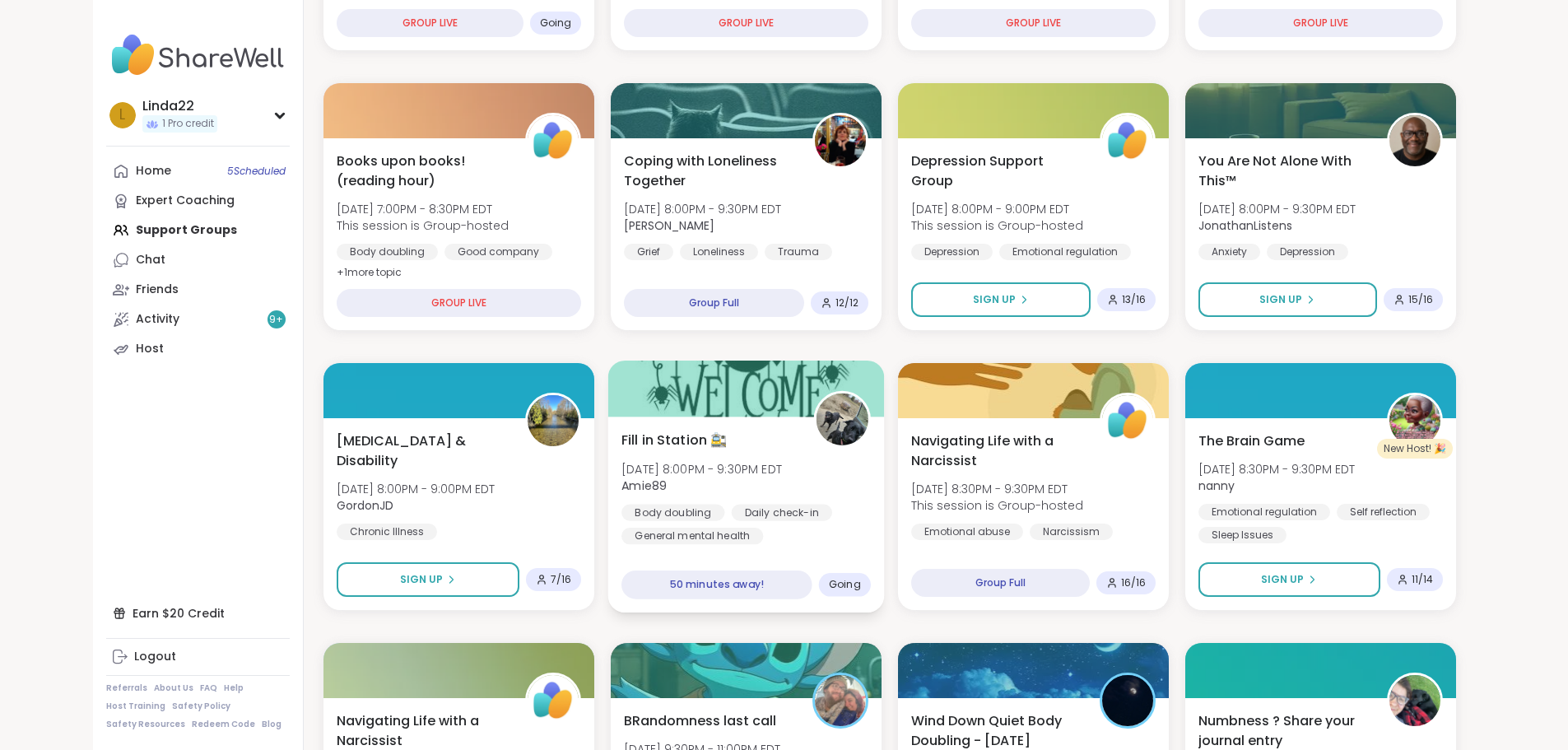
click at [656, 387] on div at bounding box center [745, 388] width 277 height 56
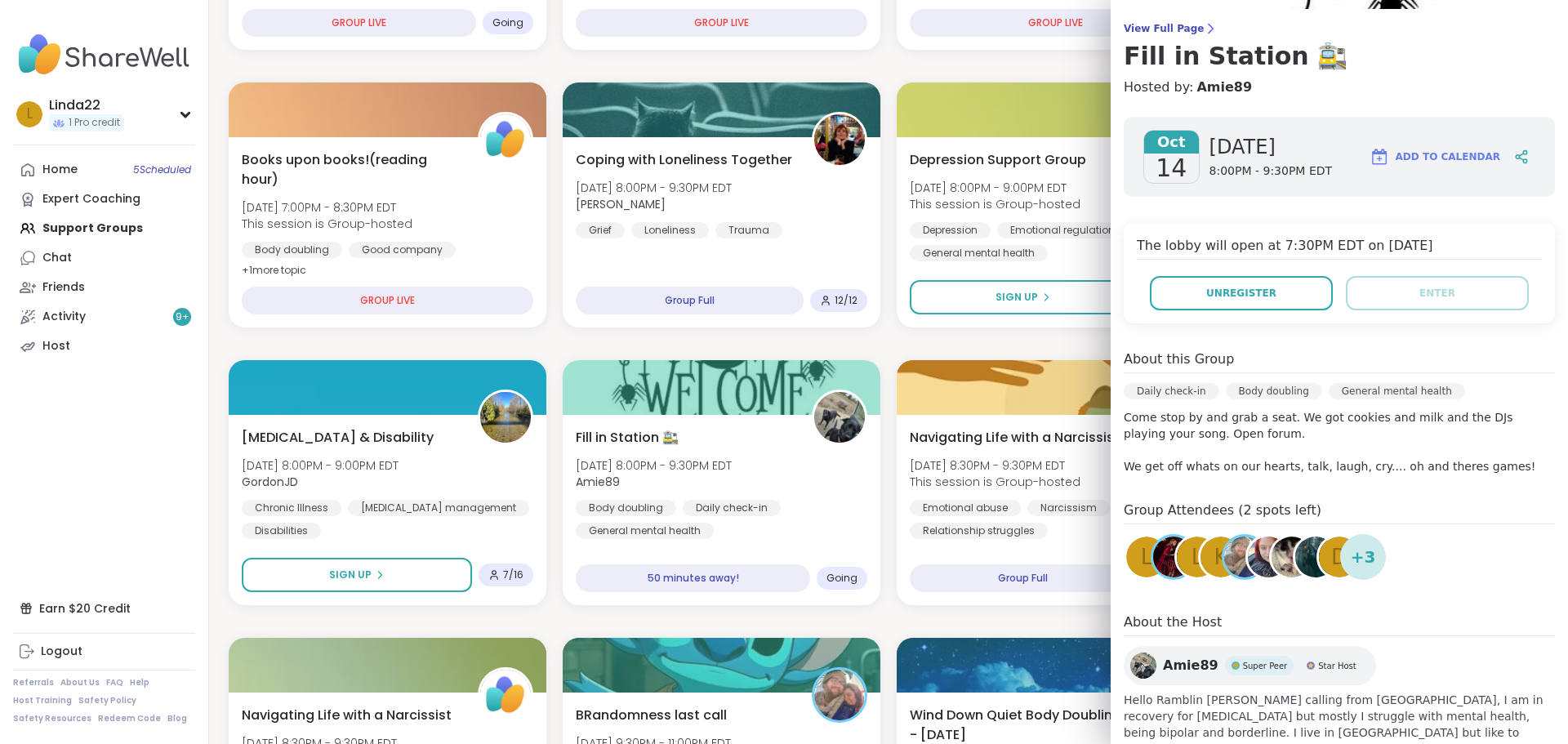
scroll to position [190, 0]
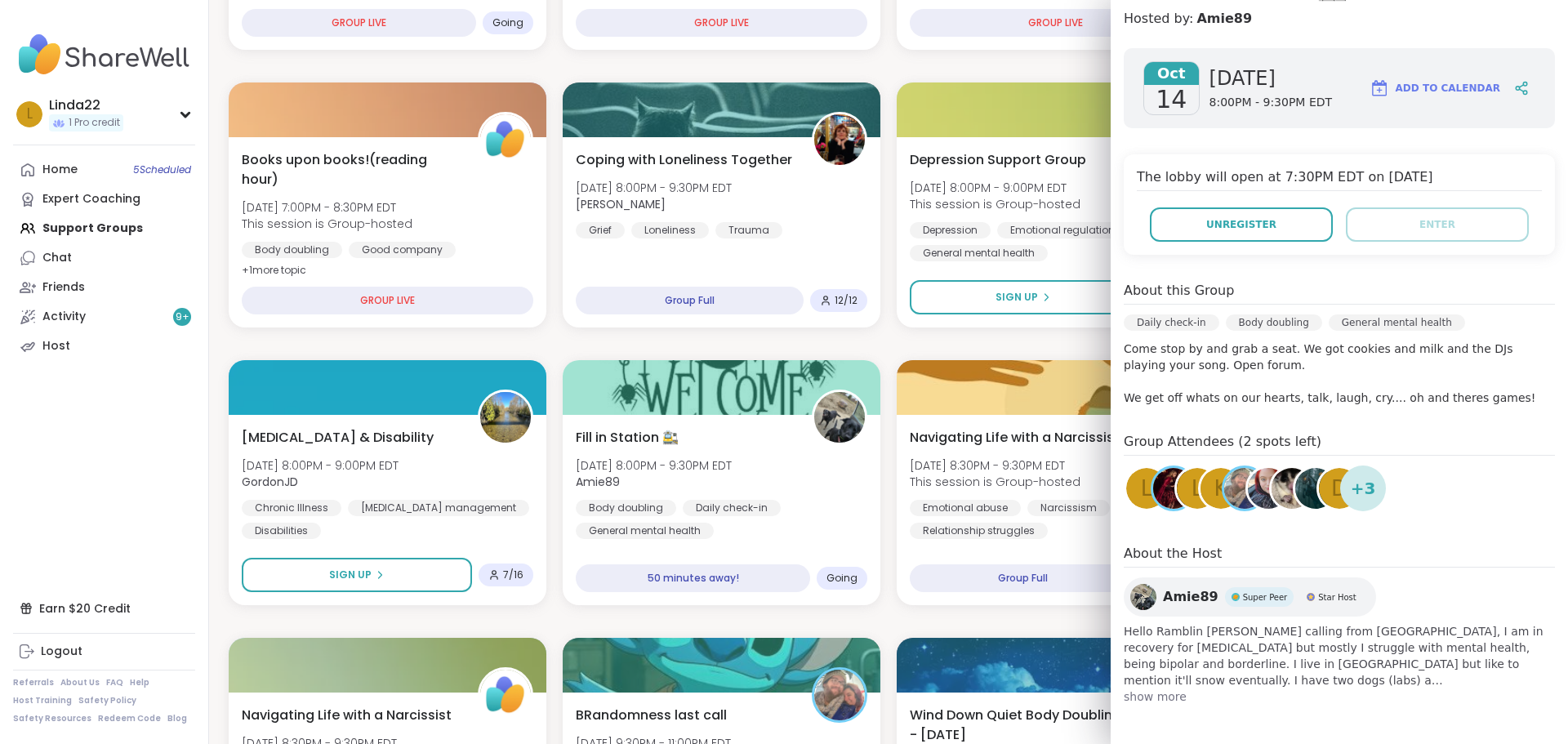
click at [1318, 497] on div "D" at bounding box center [1339, 488] width 41 height 41
click at [1200, 495] on div "K" at bounding box center [1220, 488] width 41 height 41
click at [1177, 492] on div "L" at bounding box center [1197, 488] width 41 height 41
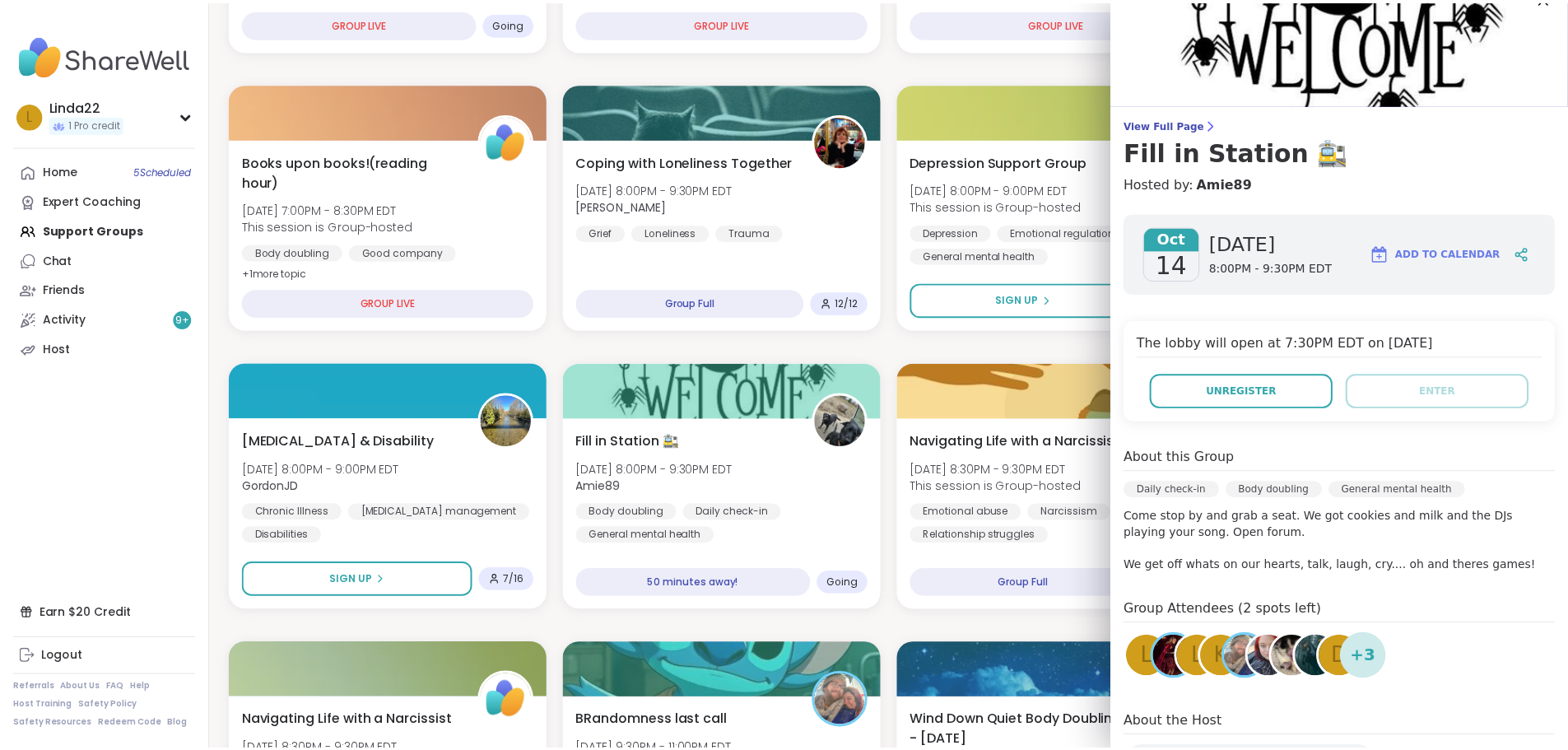
scroll to position [0, 0]
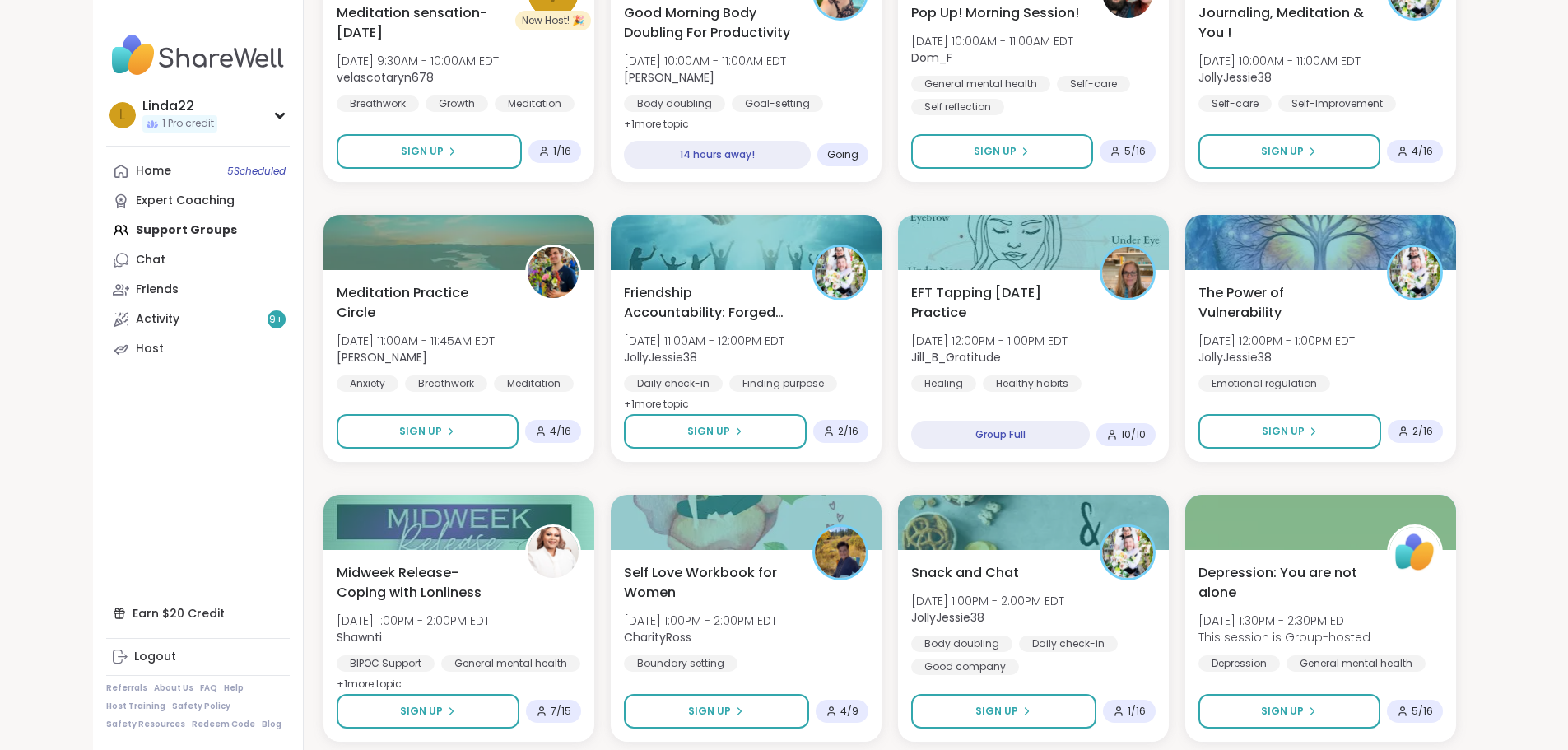
scroll to position [2102, 0]
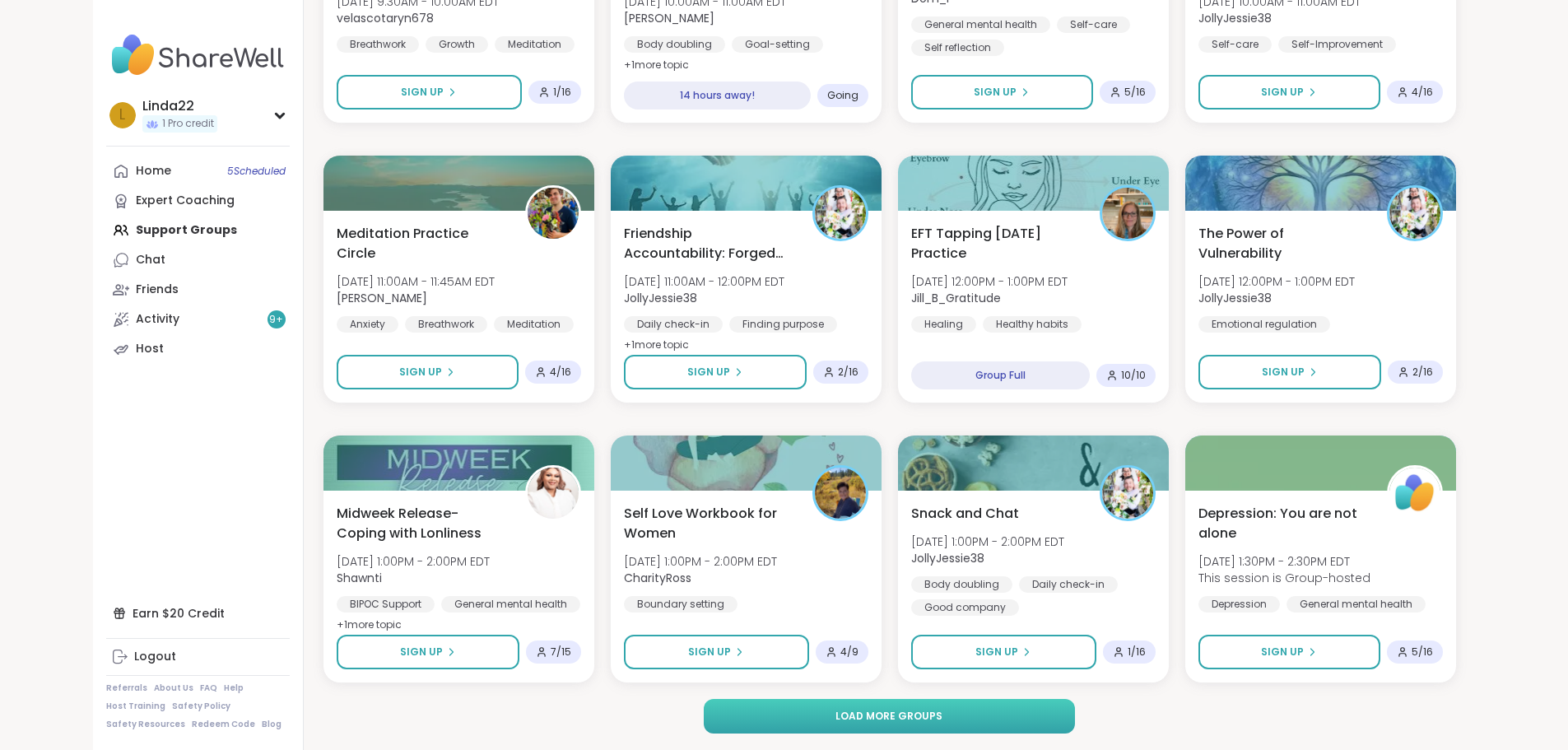
click at [858, 719] on span "Load more groups" at bounding box center [889, 715] width 107 height 14
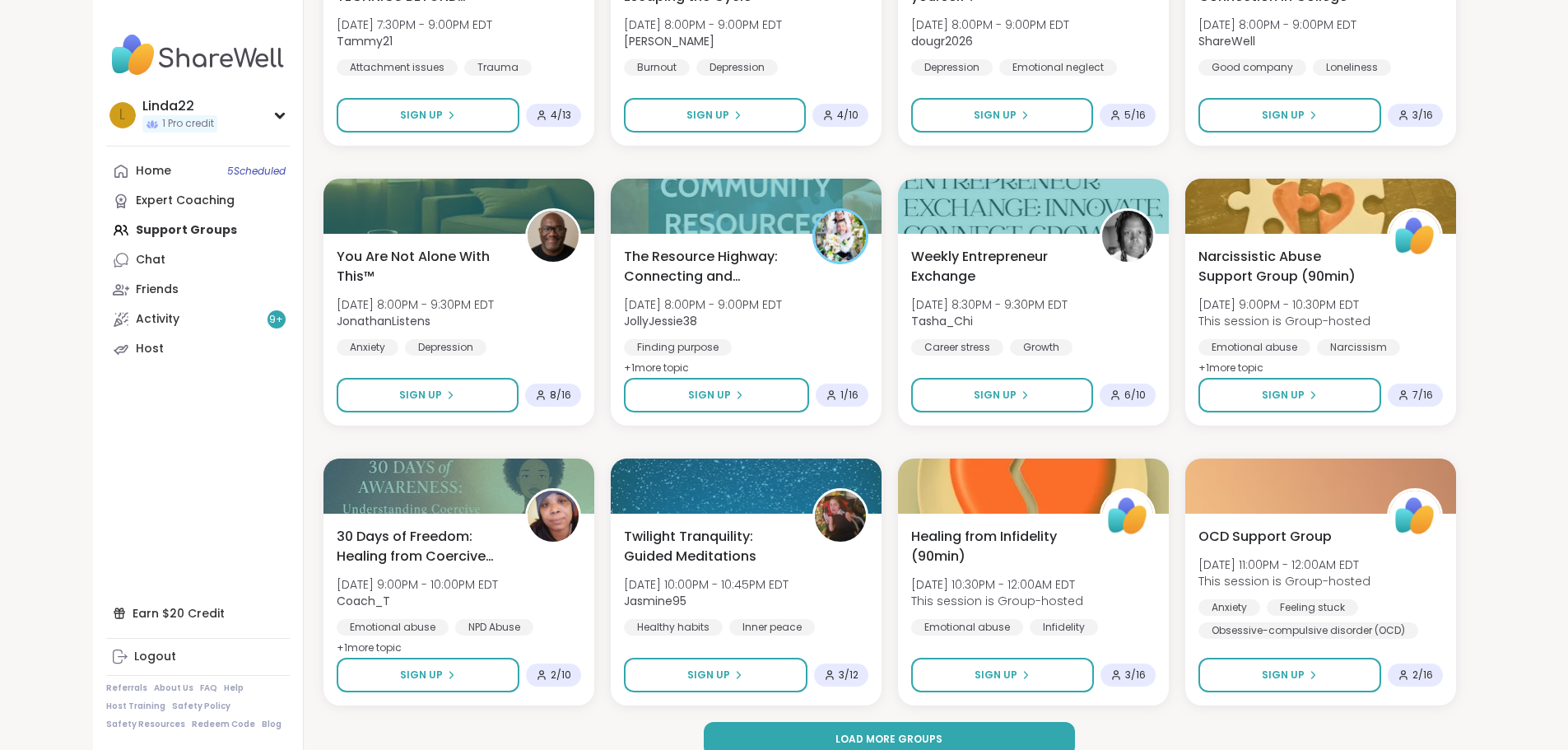
scroll to position [4621, 0]
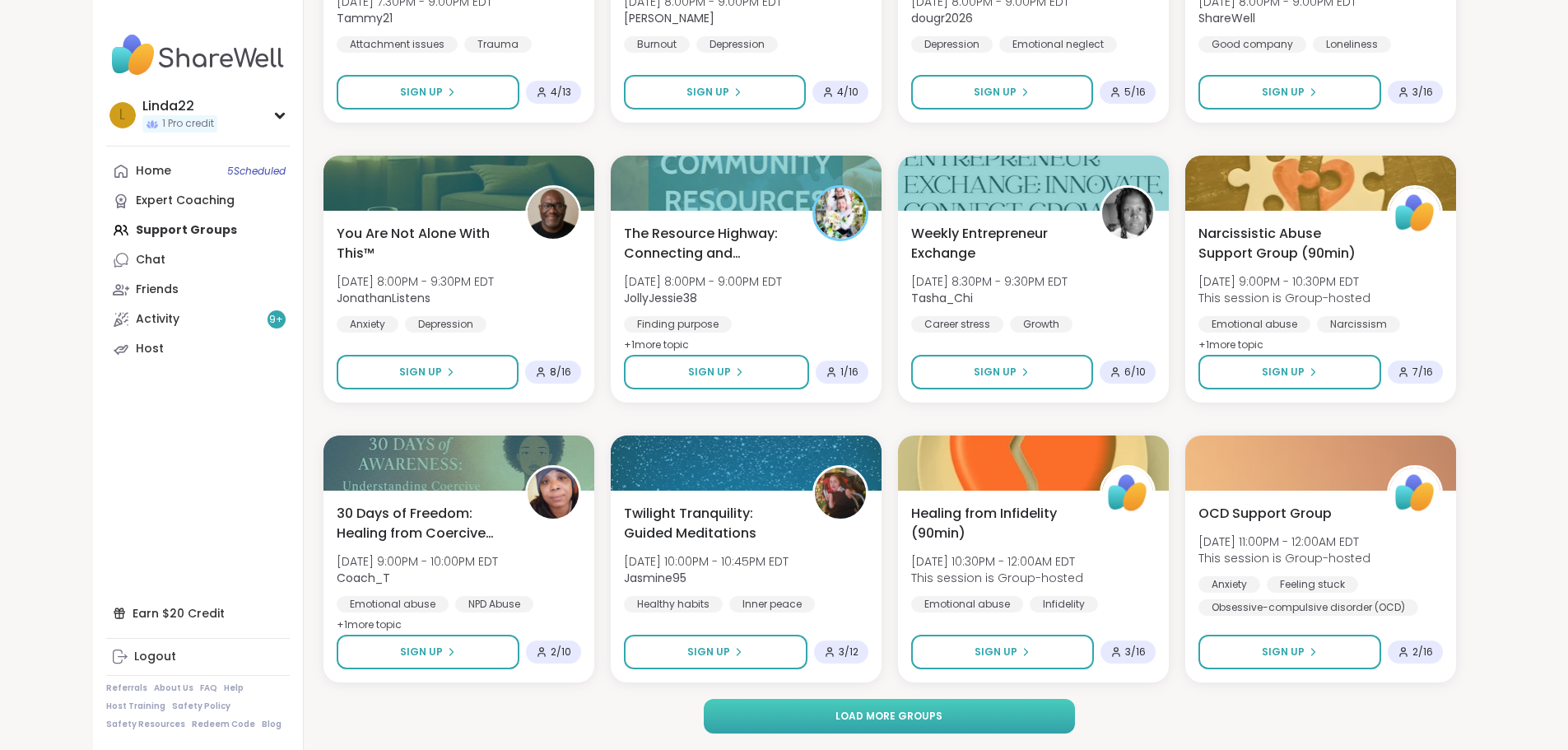
click at [706, 716] on button "Load more groups" at bounding box center [889, 716] width 371 height 35
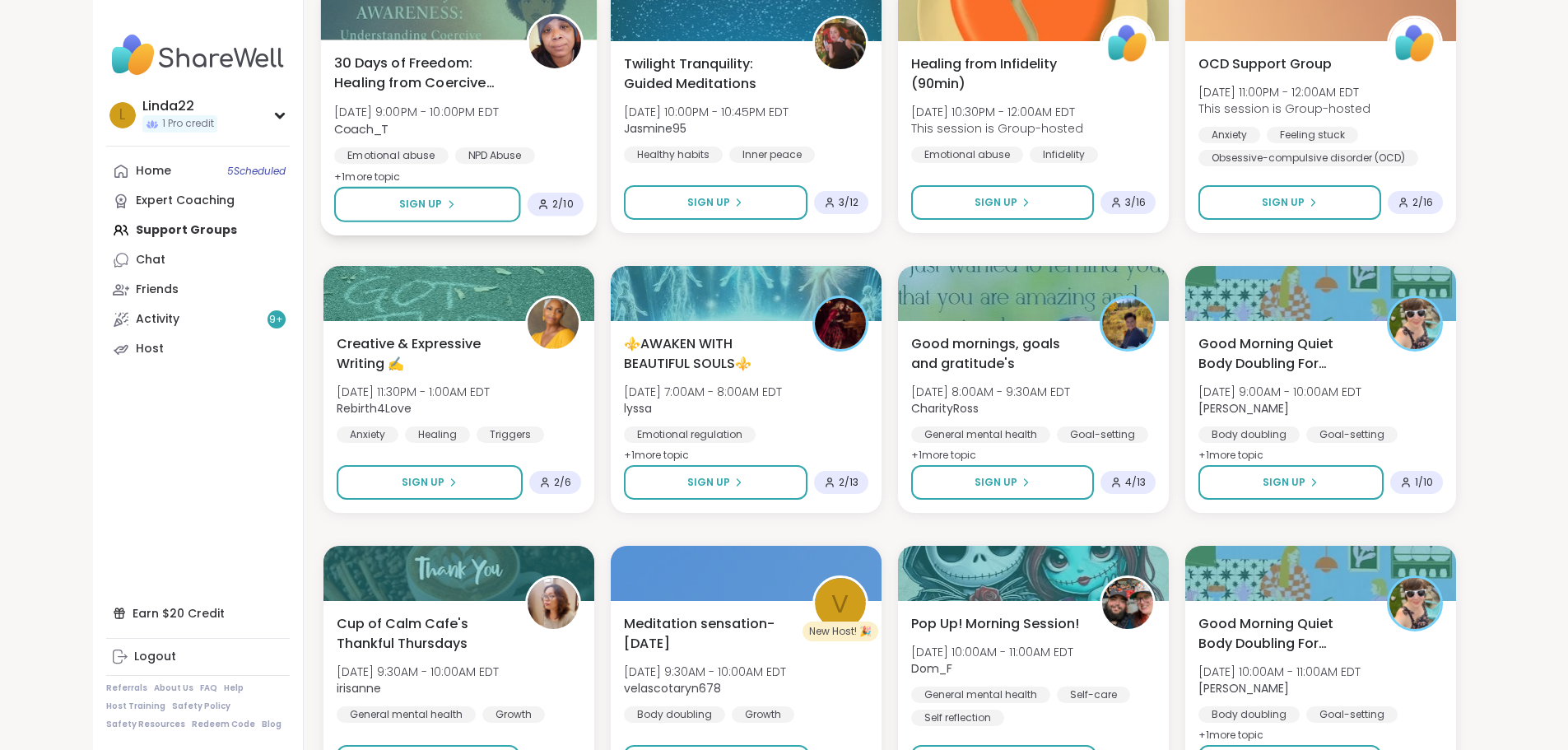
scroll to position [4702, 0]
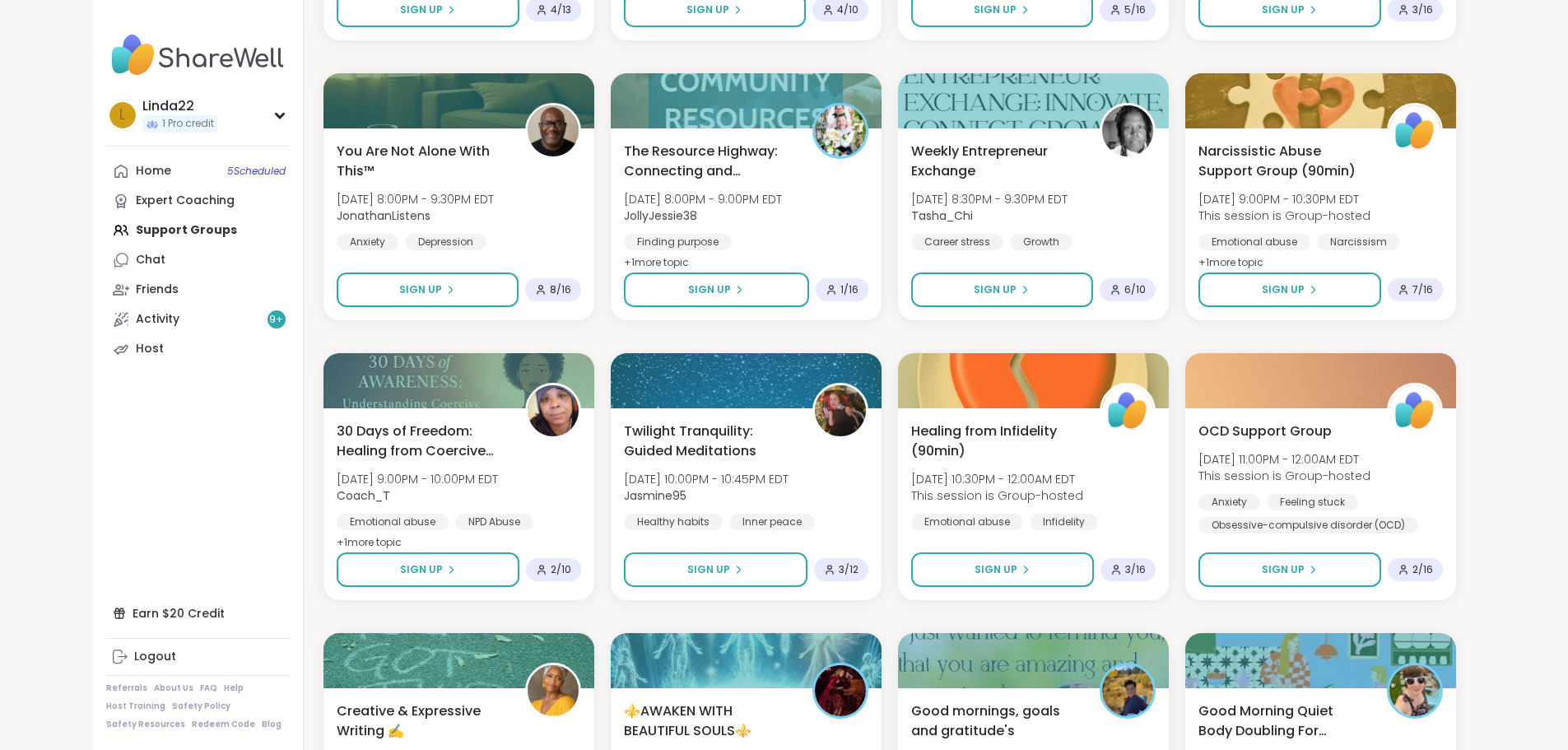
click at [117, 239] on div "Home 5 Scheduled Expert Coaching Support Groups Chat Friends Activity 9 + Host" at bounding box center [198, 259] width 183 height 207
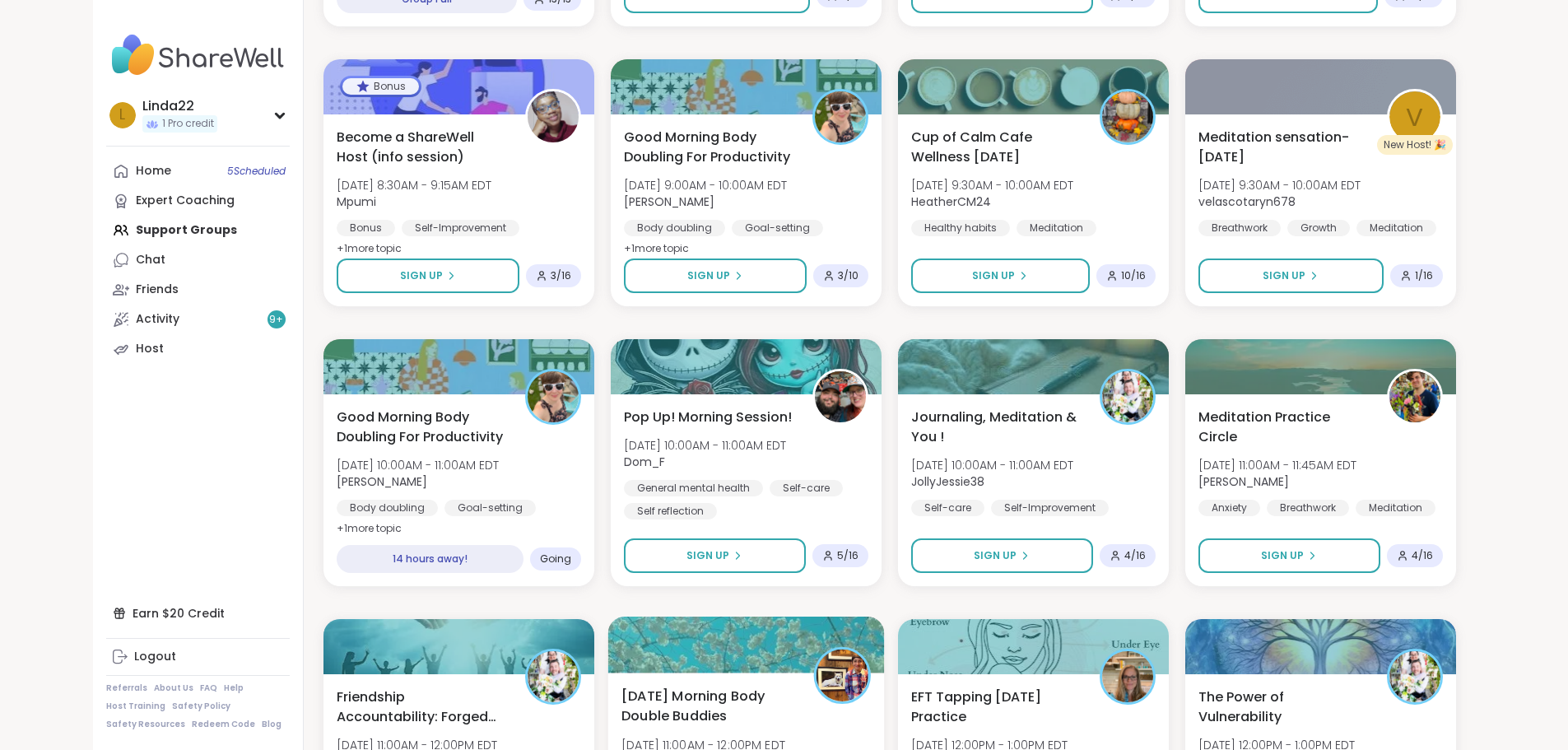
scroll to position [1893, 0]
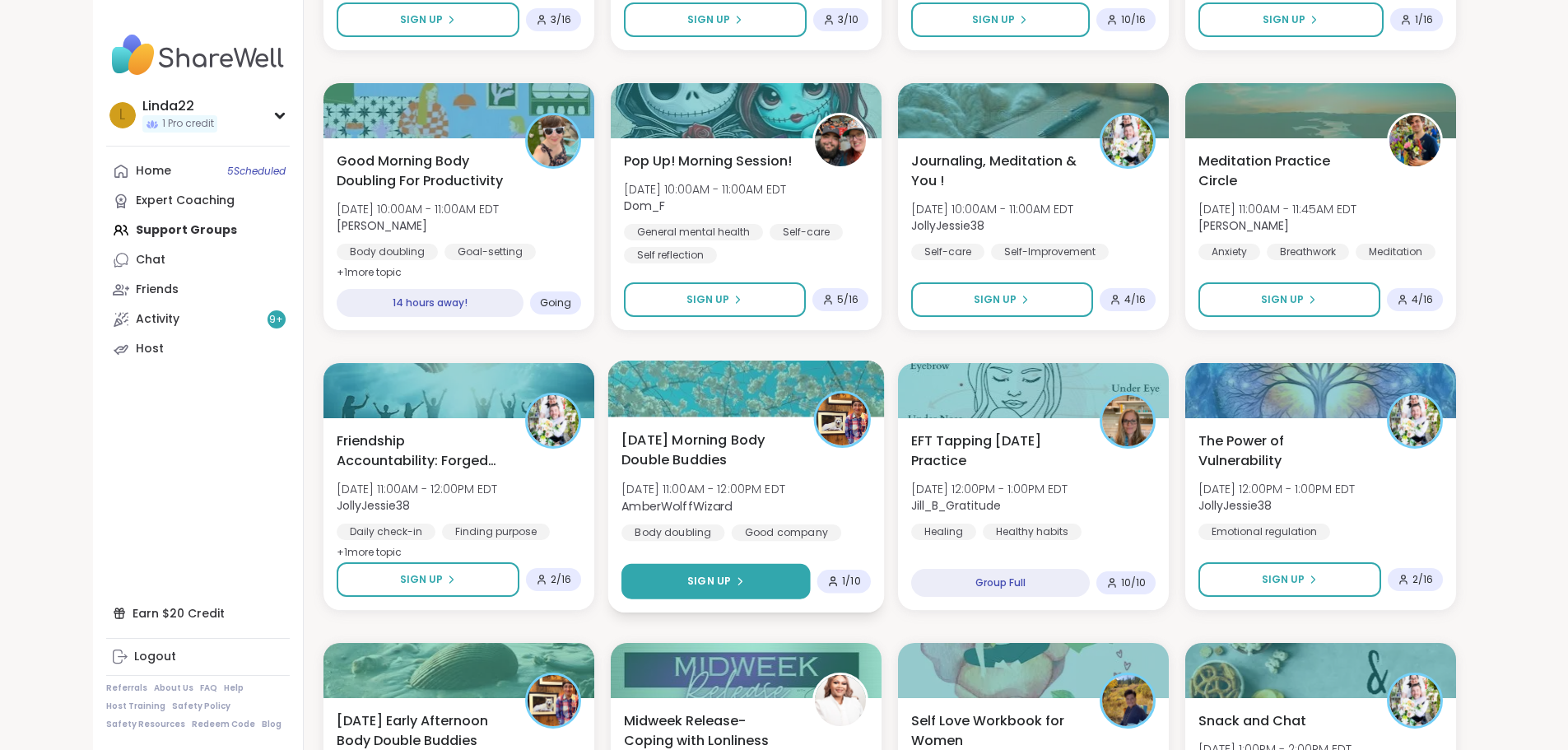
click at [644, 576] on button "Sign Up" at bounding box center [716, 581] width 189 height 36
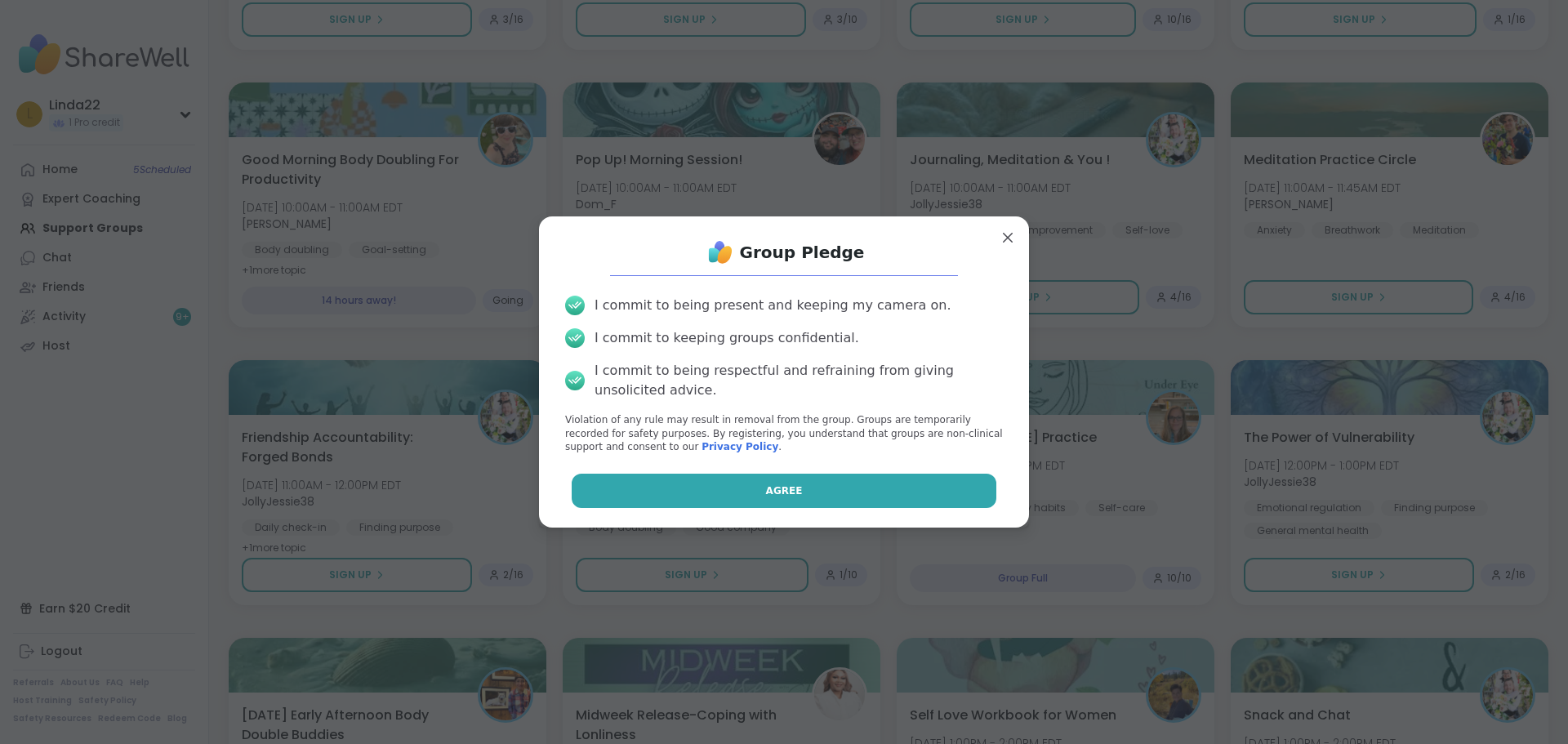
click at [679, 495] on button "Agree" at bounding box center [784, 491] width 425 height 34
click at [679, 495] on div "Agree" at bounding box center [783, 491] width 464 height 34
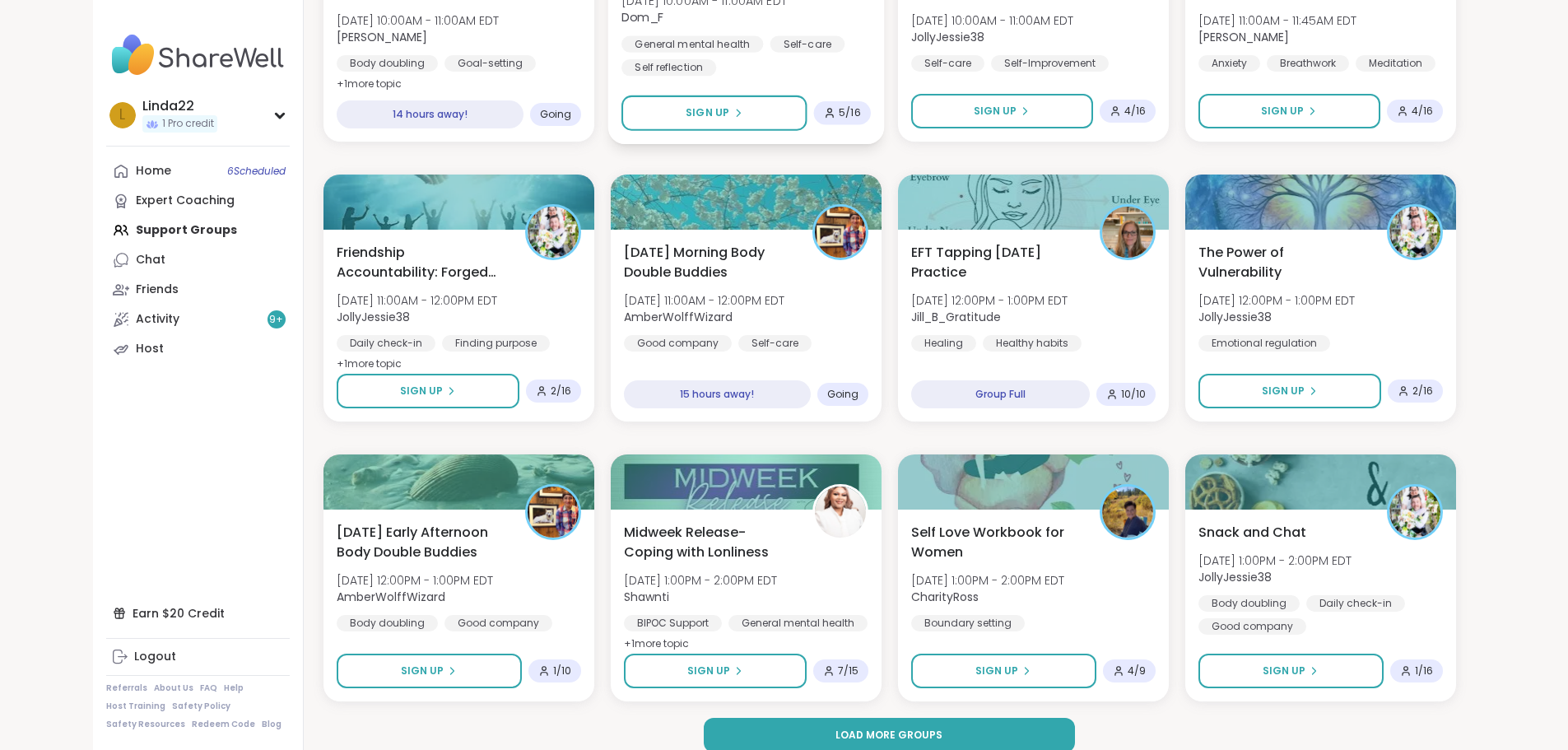
scroll to position [2102, 0]
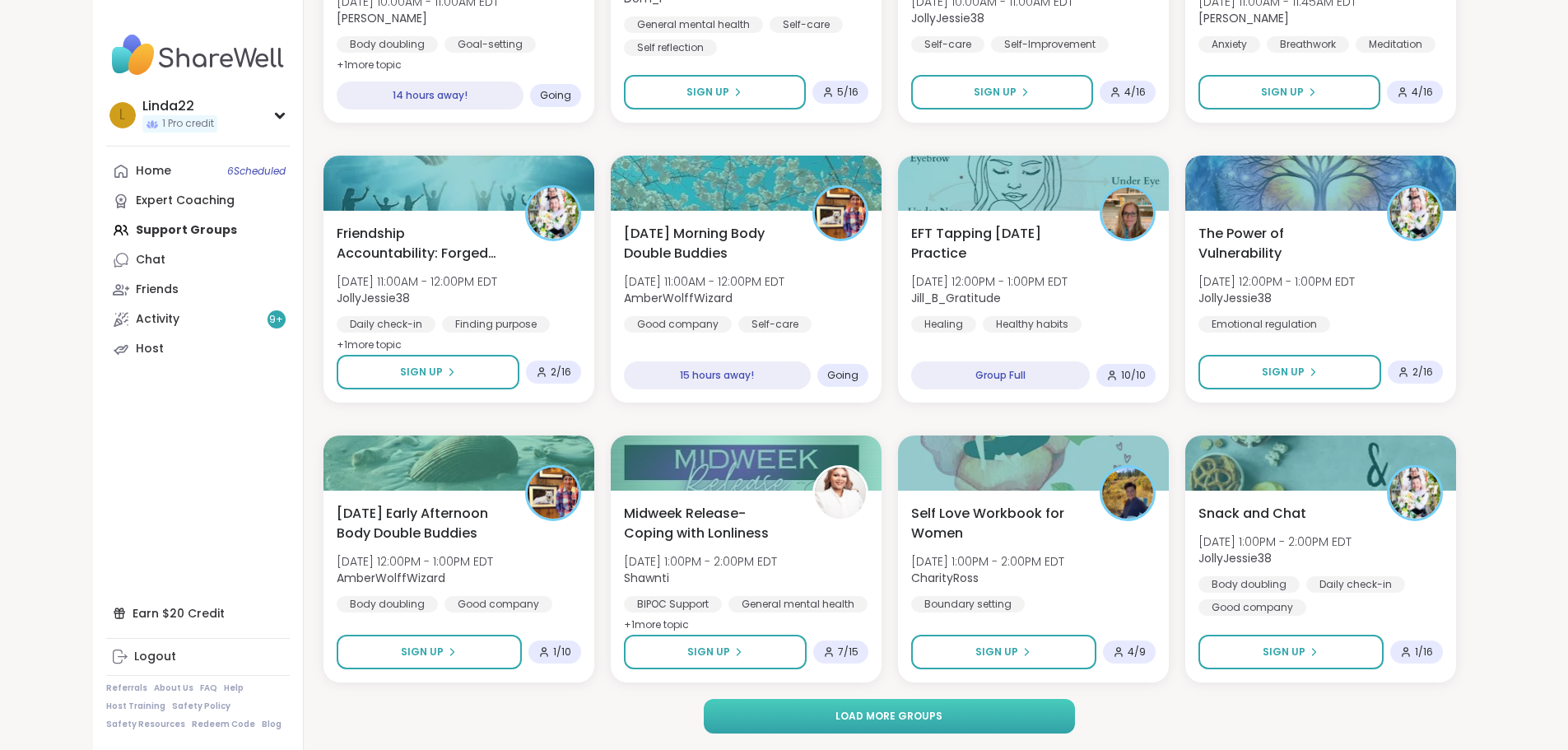
click at [780, 711] on button "Load more groups" at bounding box center [889, 716] width 371 height 35
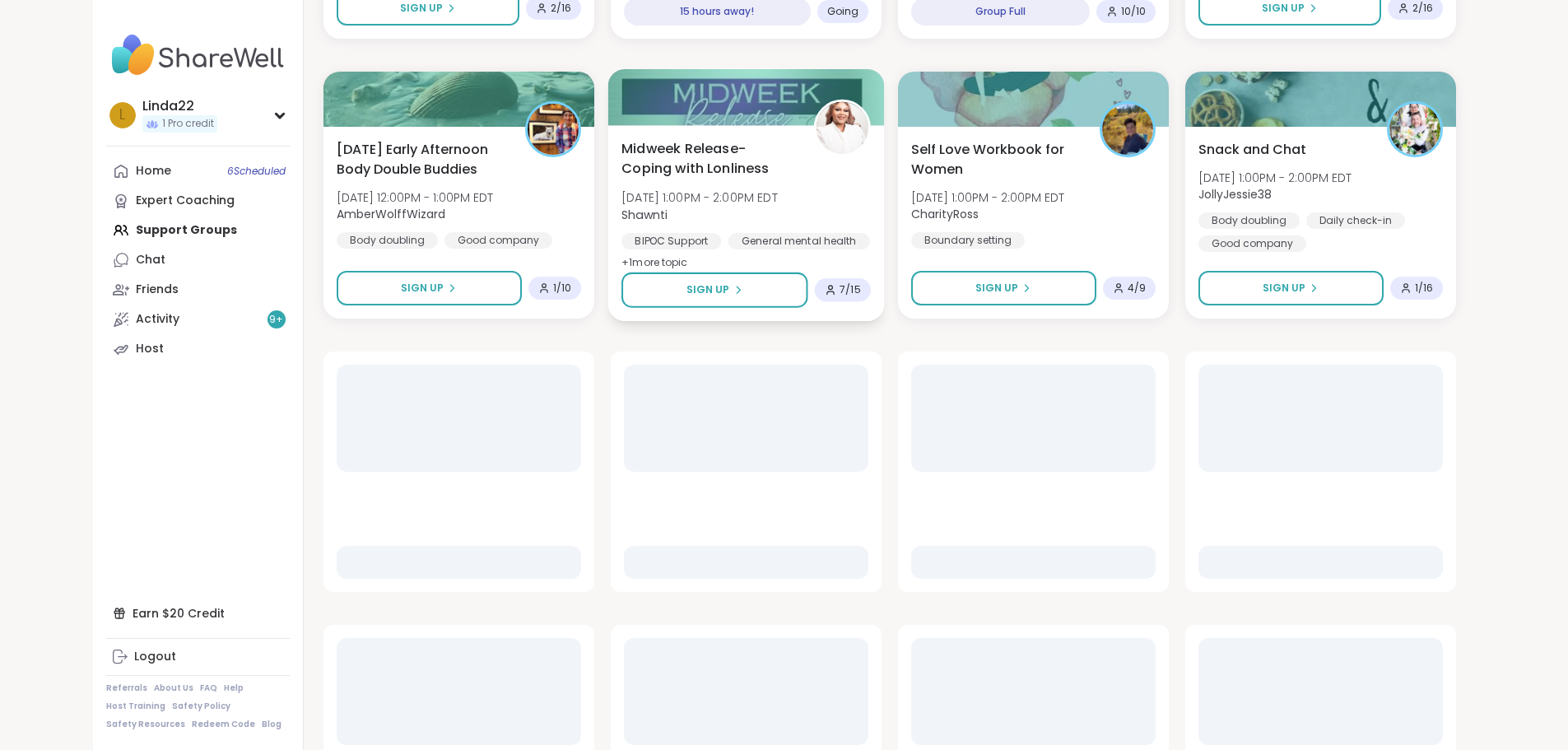
scroll to position [2595, 0]
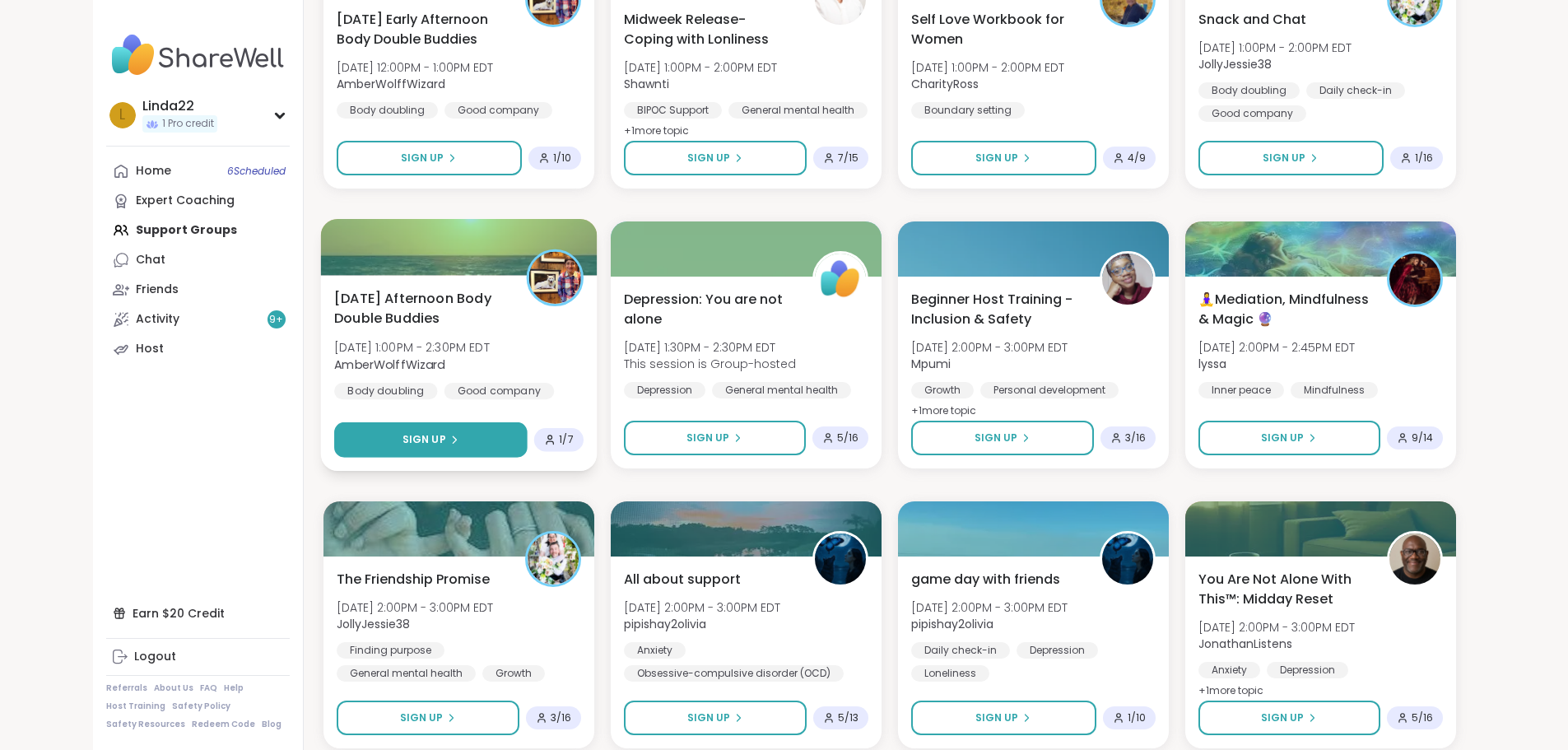
click at [456, 433] on button "Sign Up" at bounding box center [431, 440] width 194 height 36
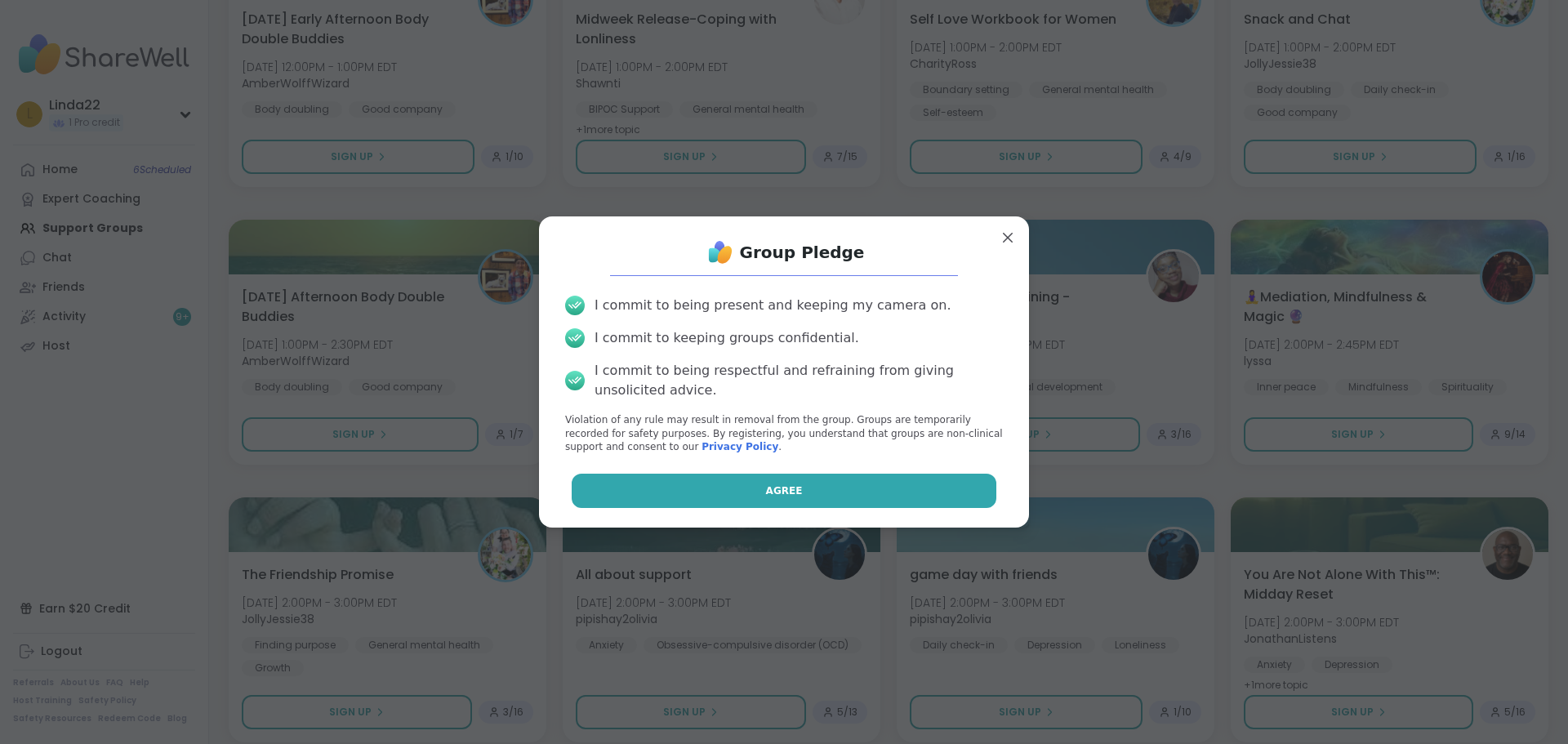
click at [669, 484] on button "Agree" at bounding box center [784, 491] width 425 height 34
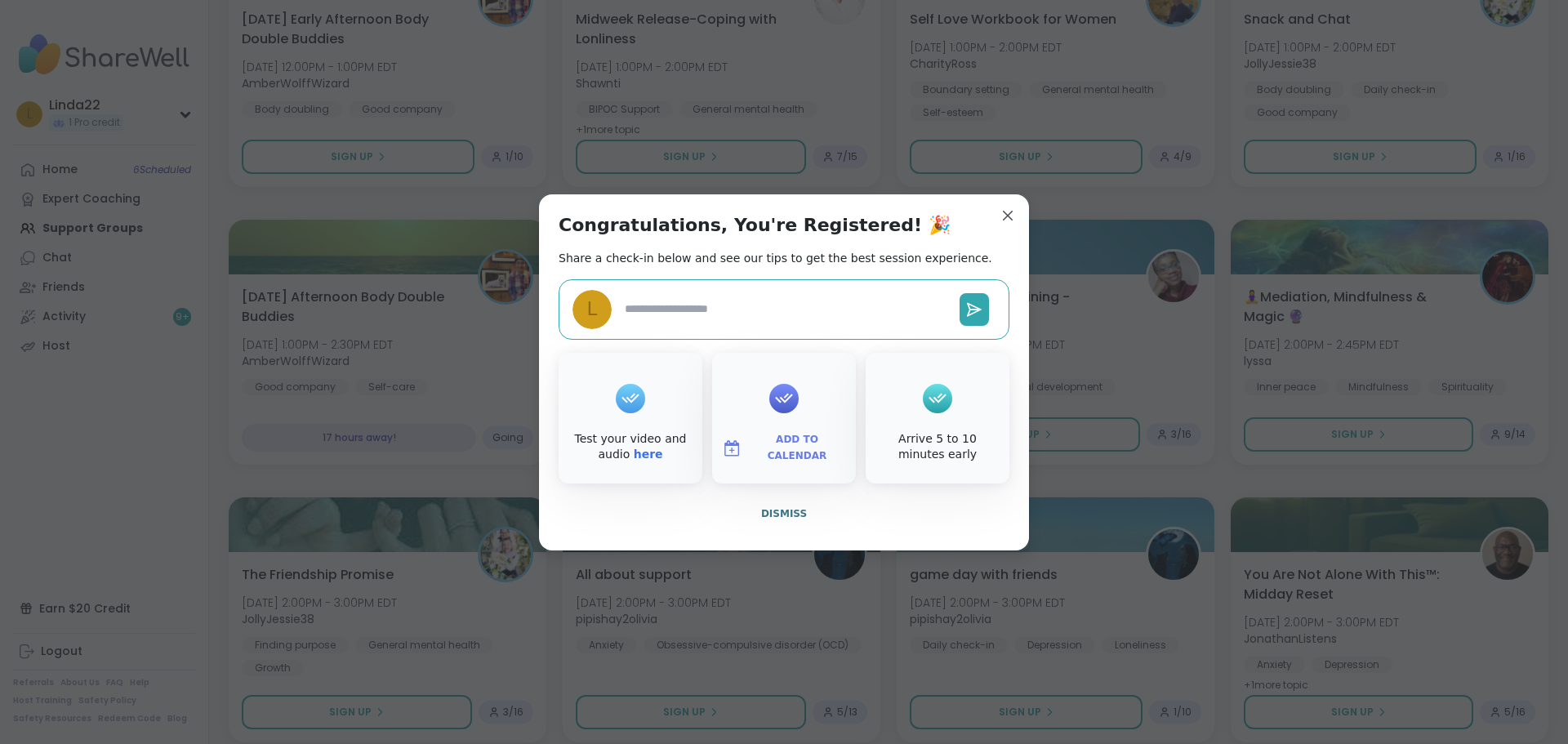
type textarea "*"
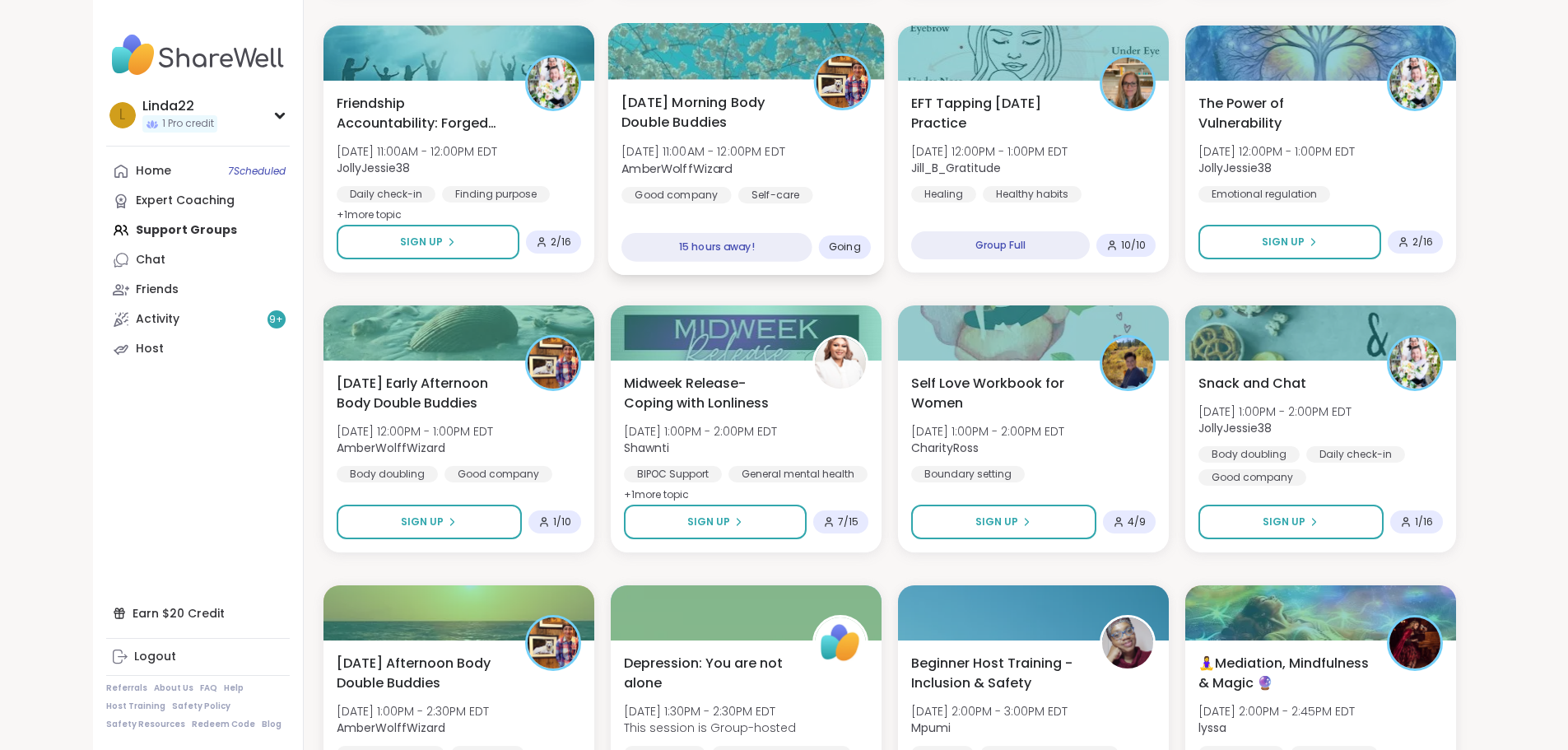
scroll to position [2233, 0]
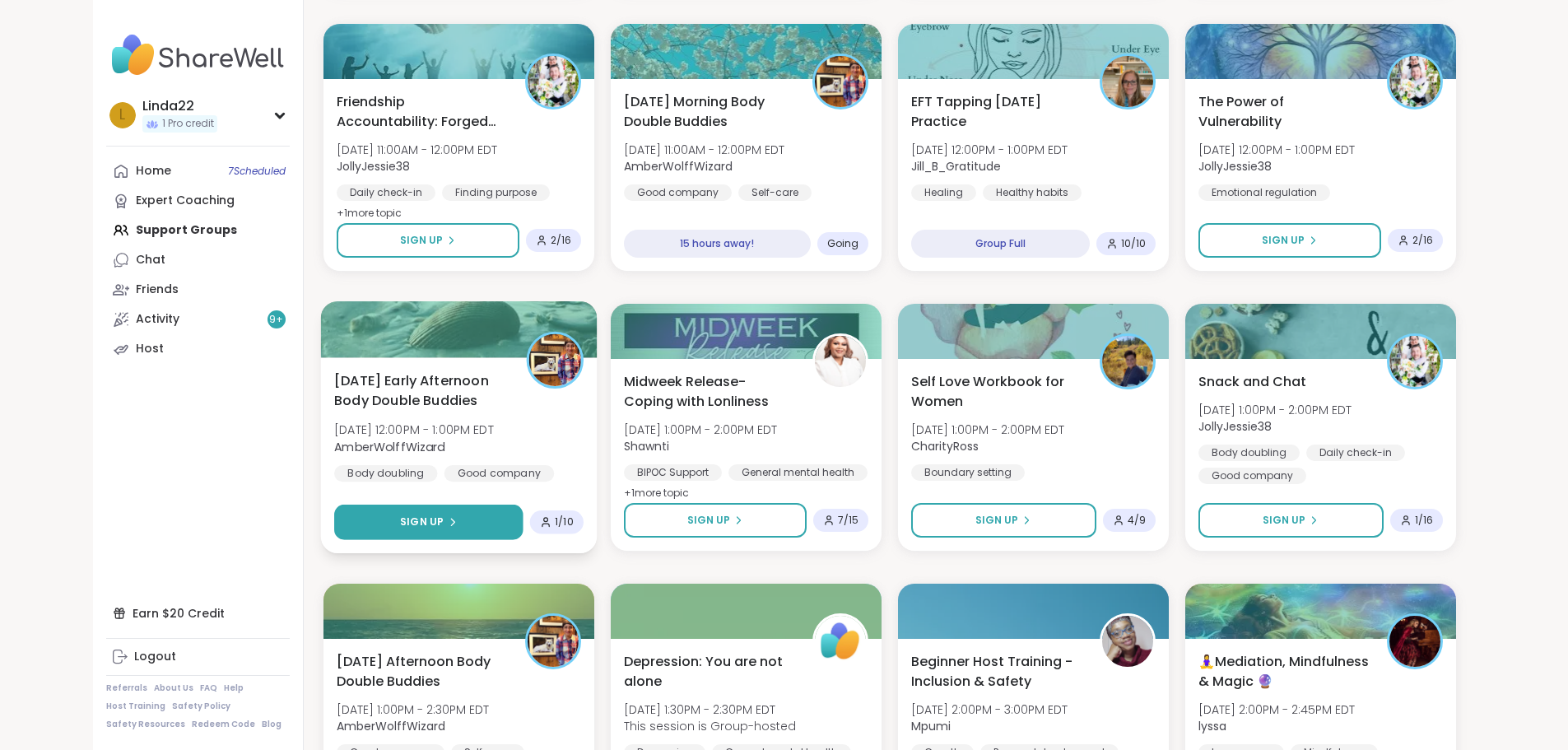
click at [448, 526] on button "Sign Up" at bounding box center [429, 522] width 189 height 36
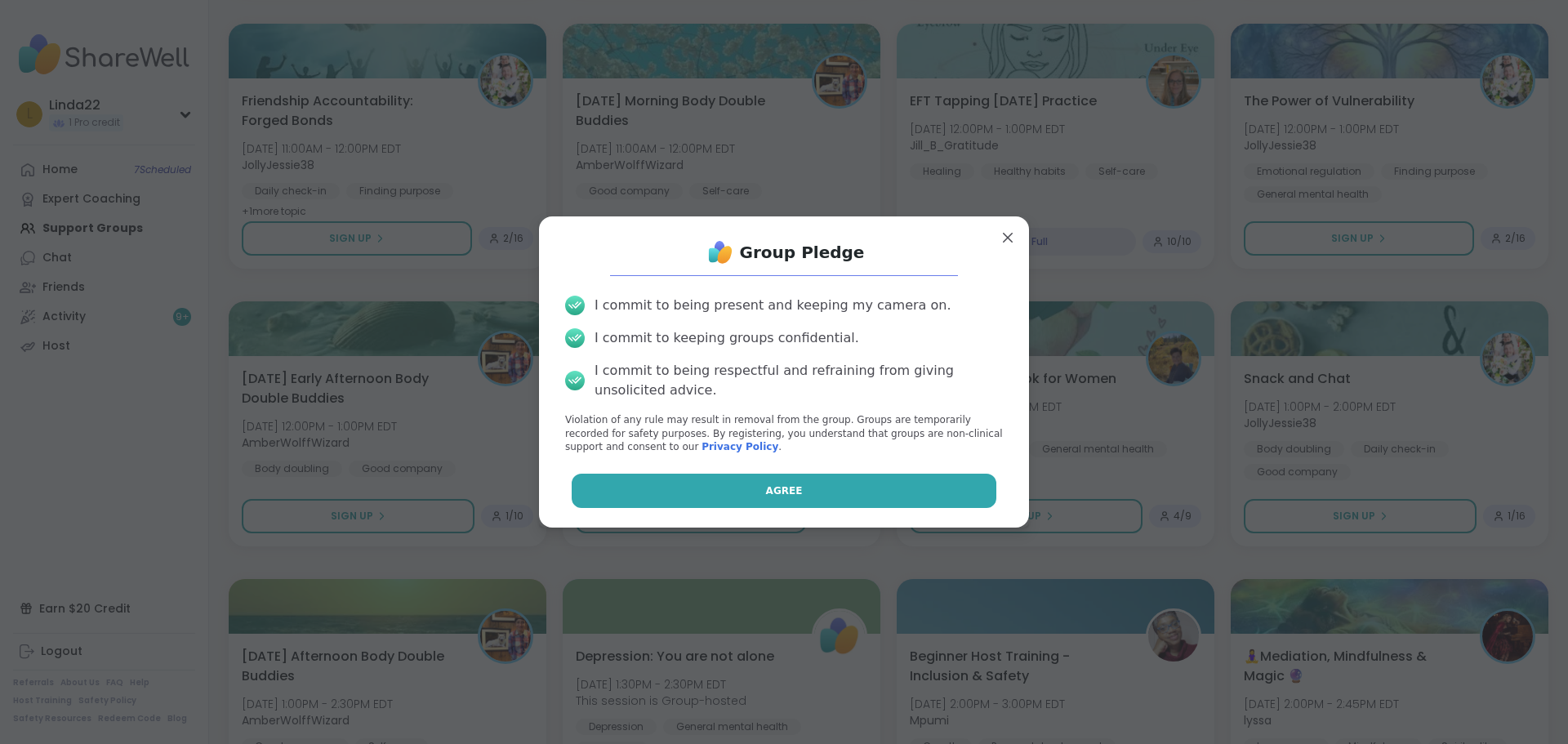
click at [645, 491] on button "Agree" at bounding box center [784, 491] width 425 height 34
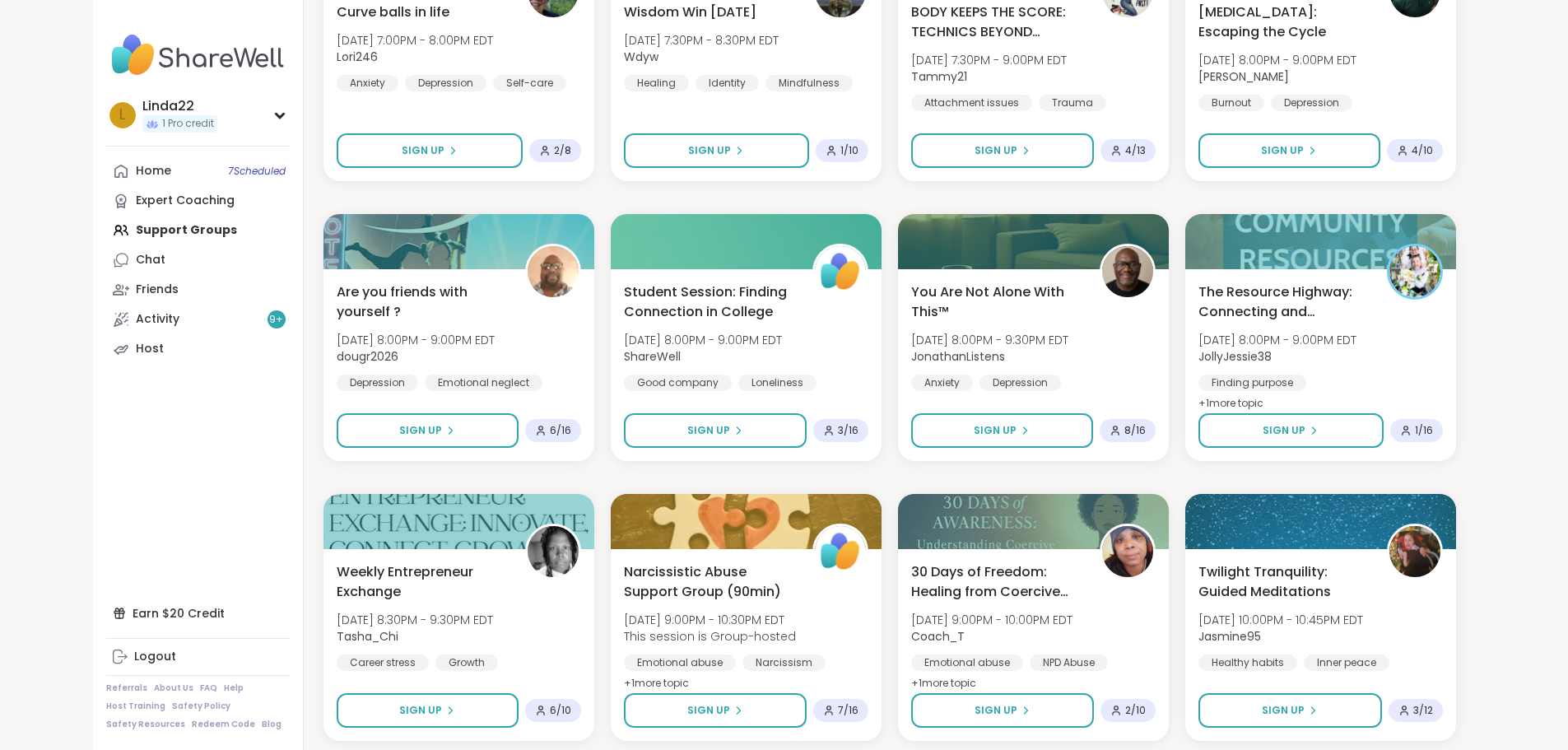
scroll to position [4621, 0]
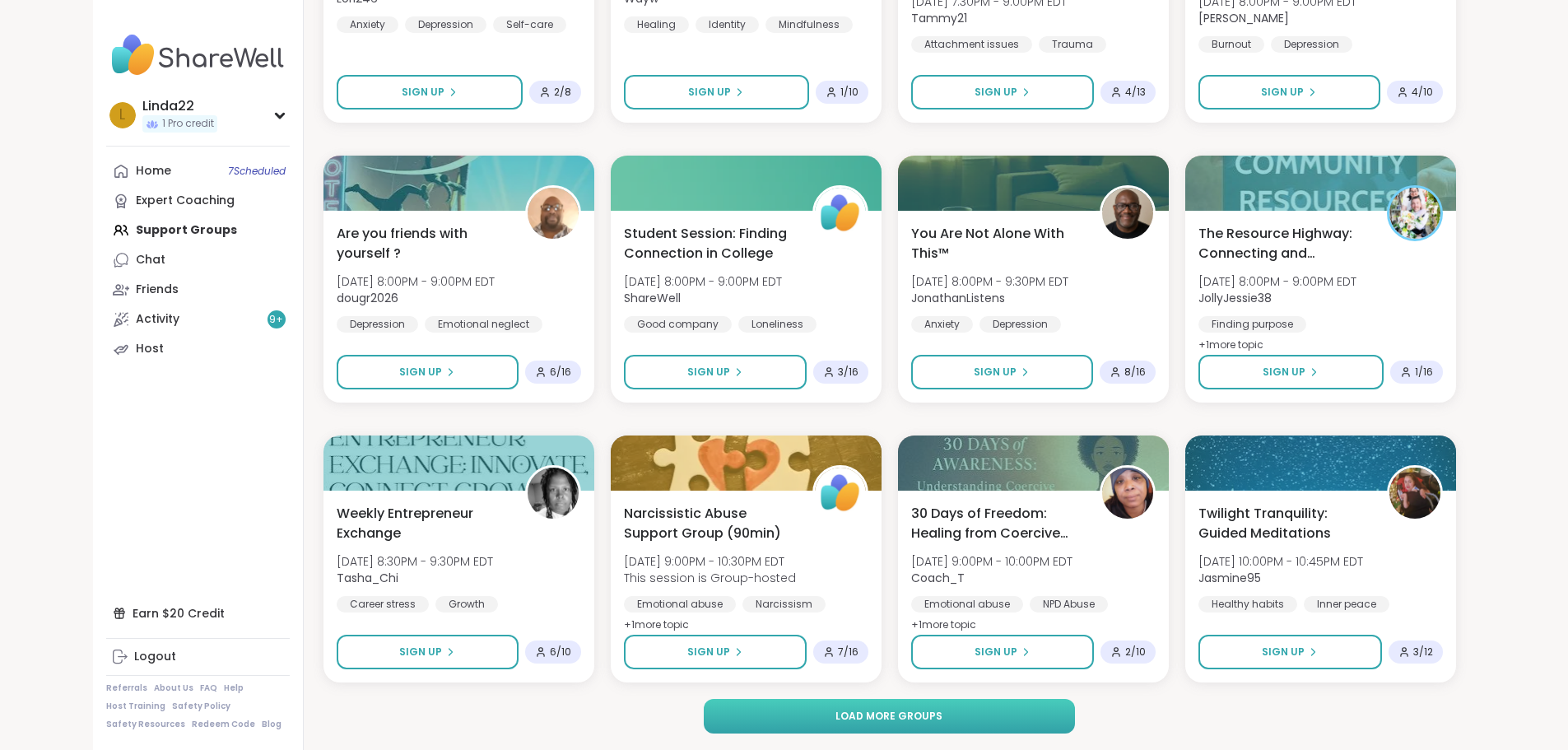
click at [741, 720] on button "Load more groups" at bounding box center [889, 716] width 371 height 35
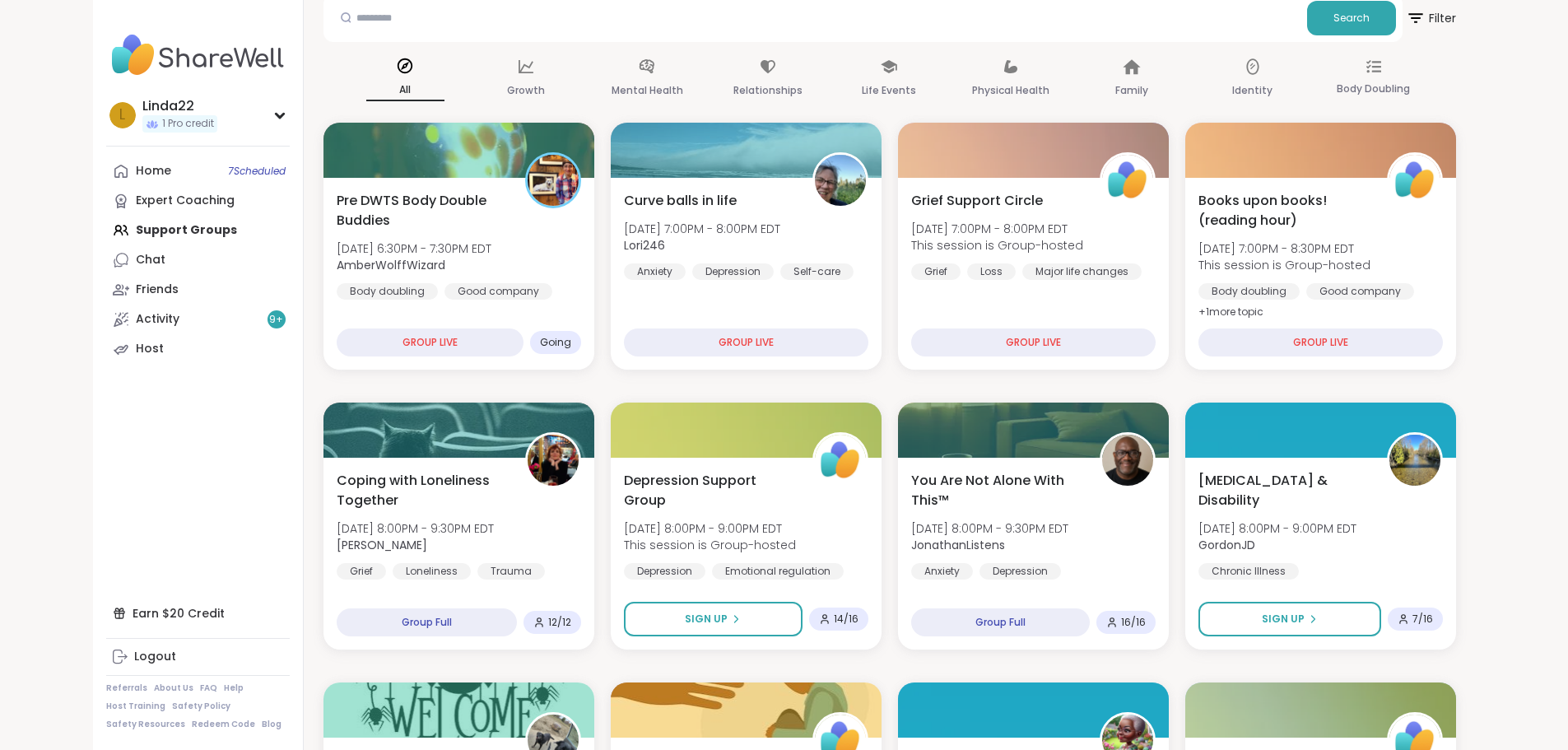
scroll to position [0, 0]
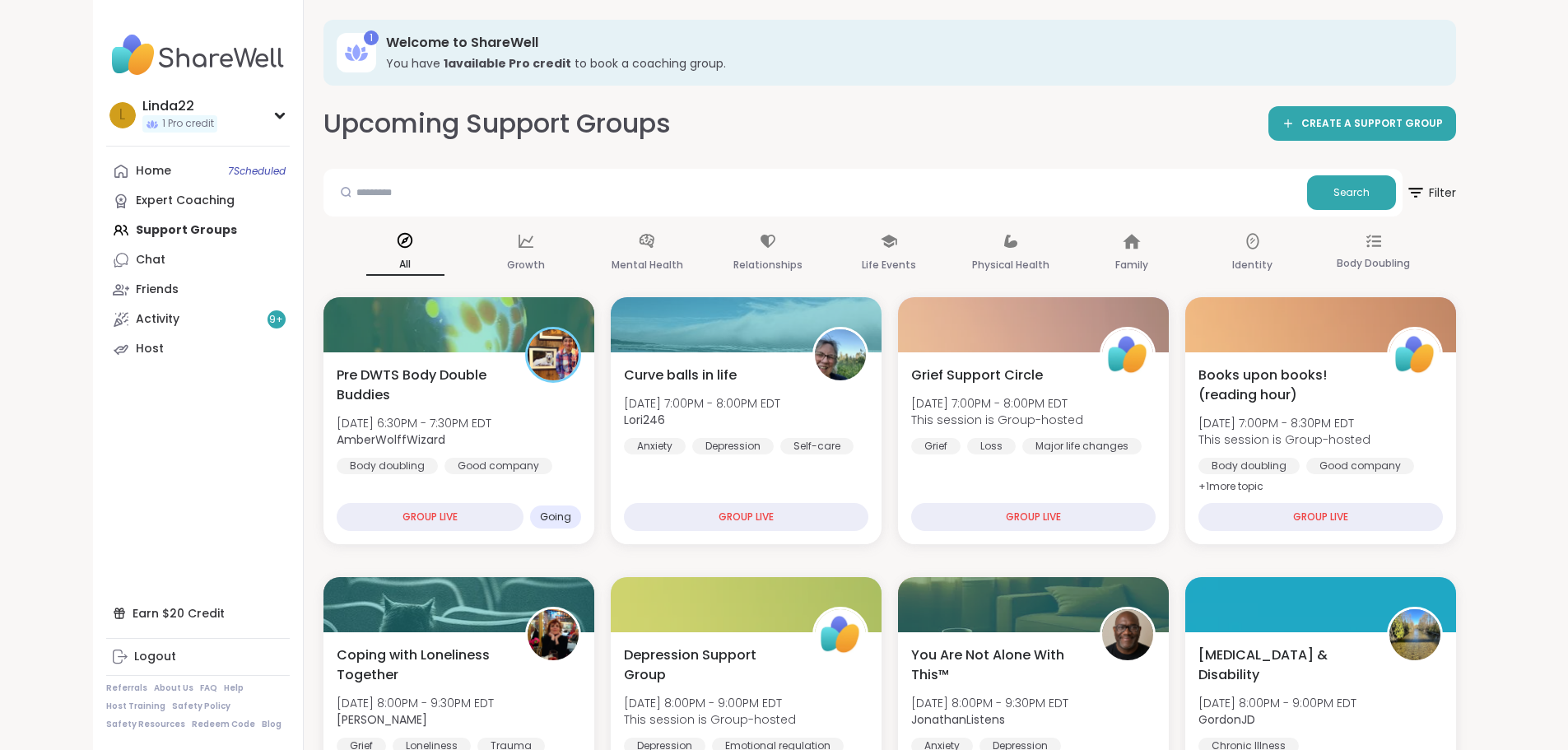
click at [144, 159] on link "Home 7 Scheduled" at bounding box center [198, 171] width 183 height 30
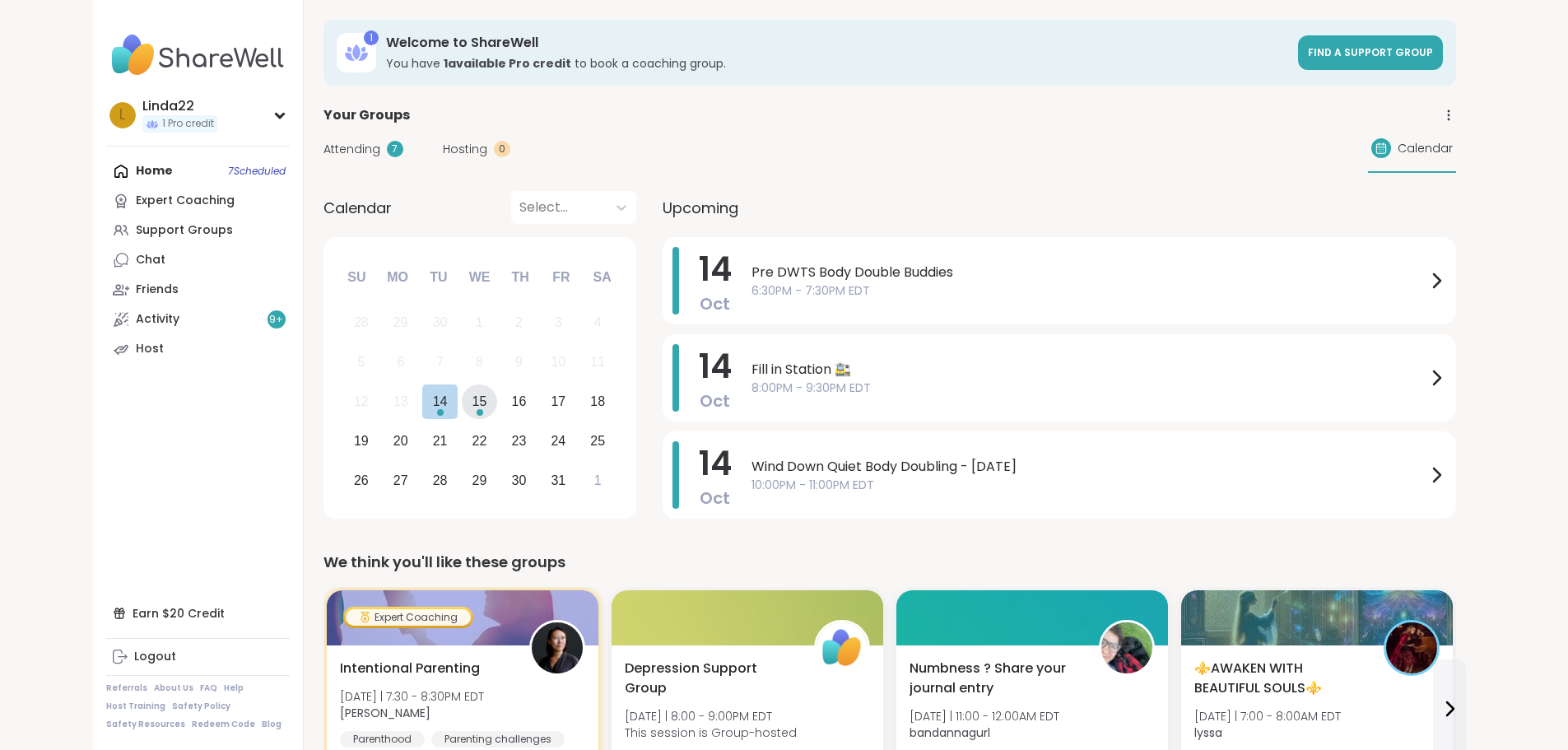
click at [462, 413] on div "15" at bounding box center [479, 402] width 36 height 36
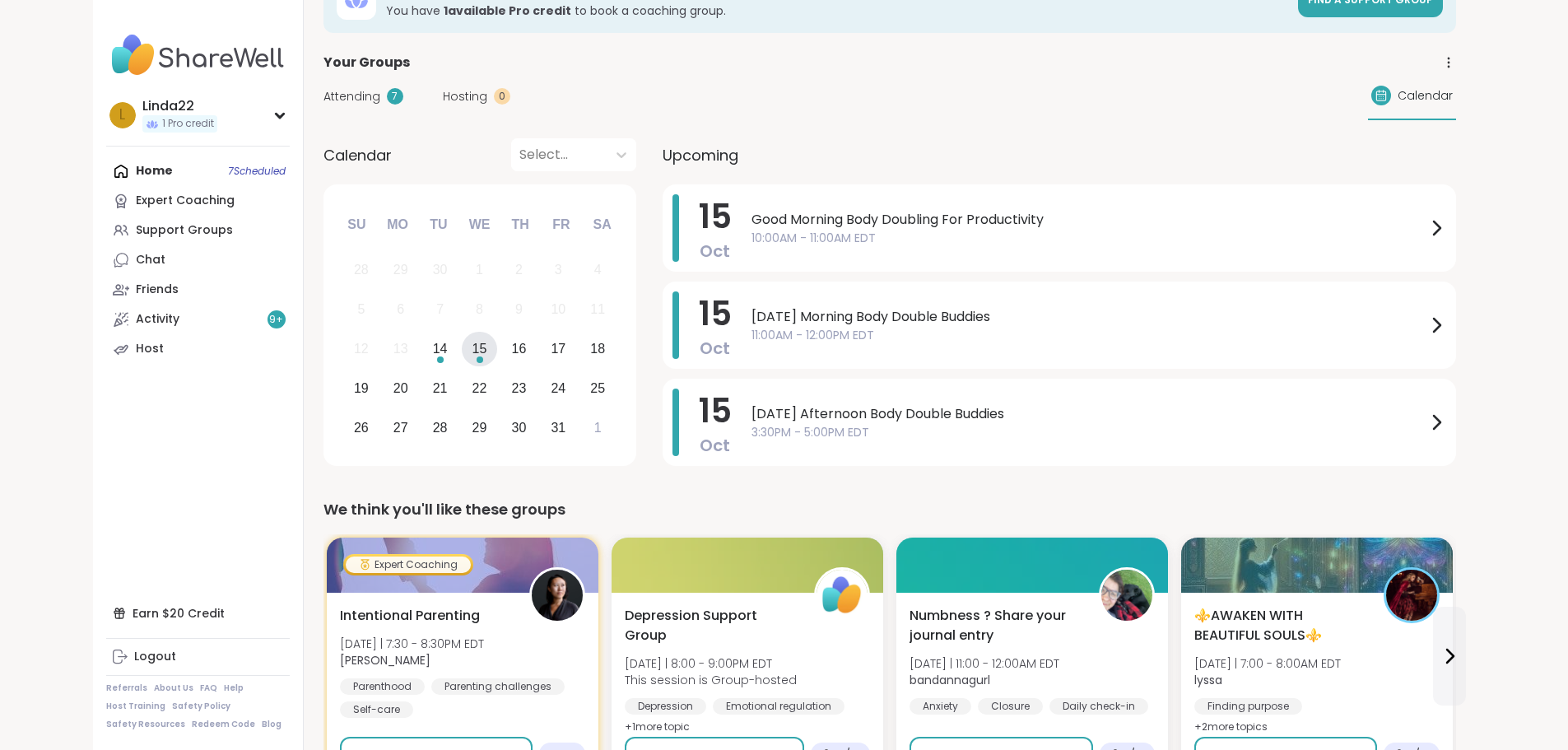
scroll to position [82, 0]
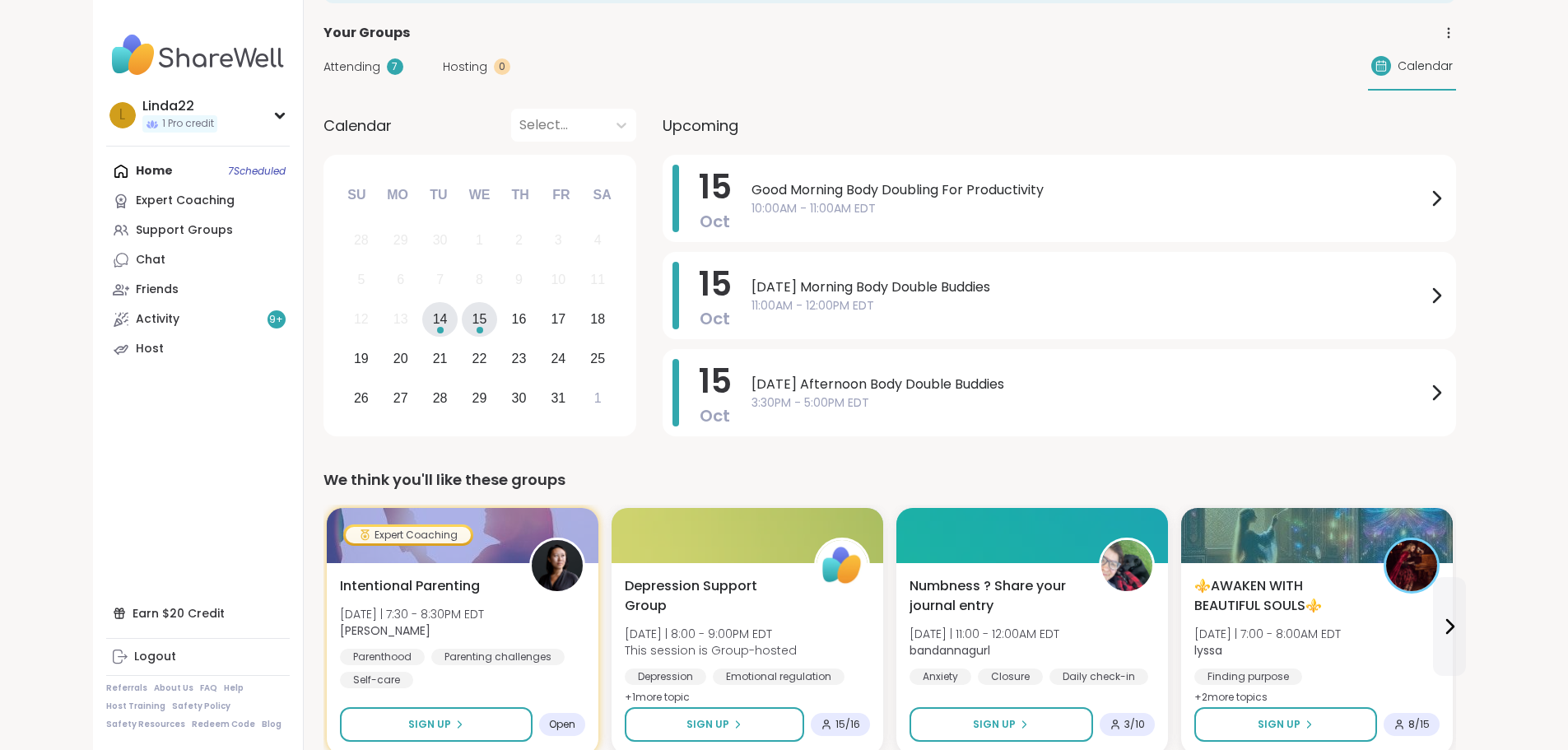
click at [433, 322] on div "14" at bounding box center [439, 318] width 14 height 22
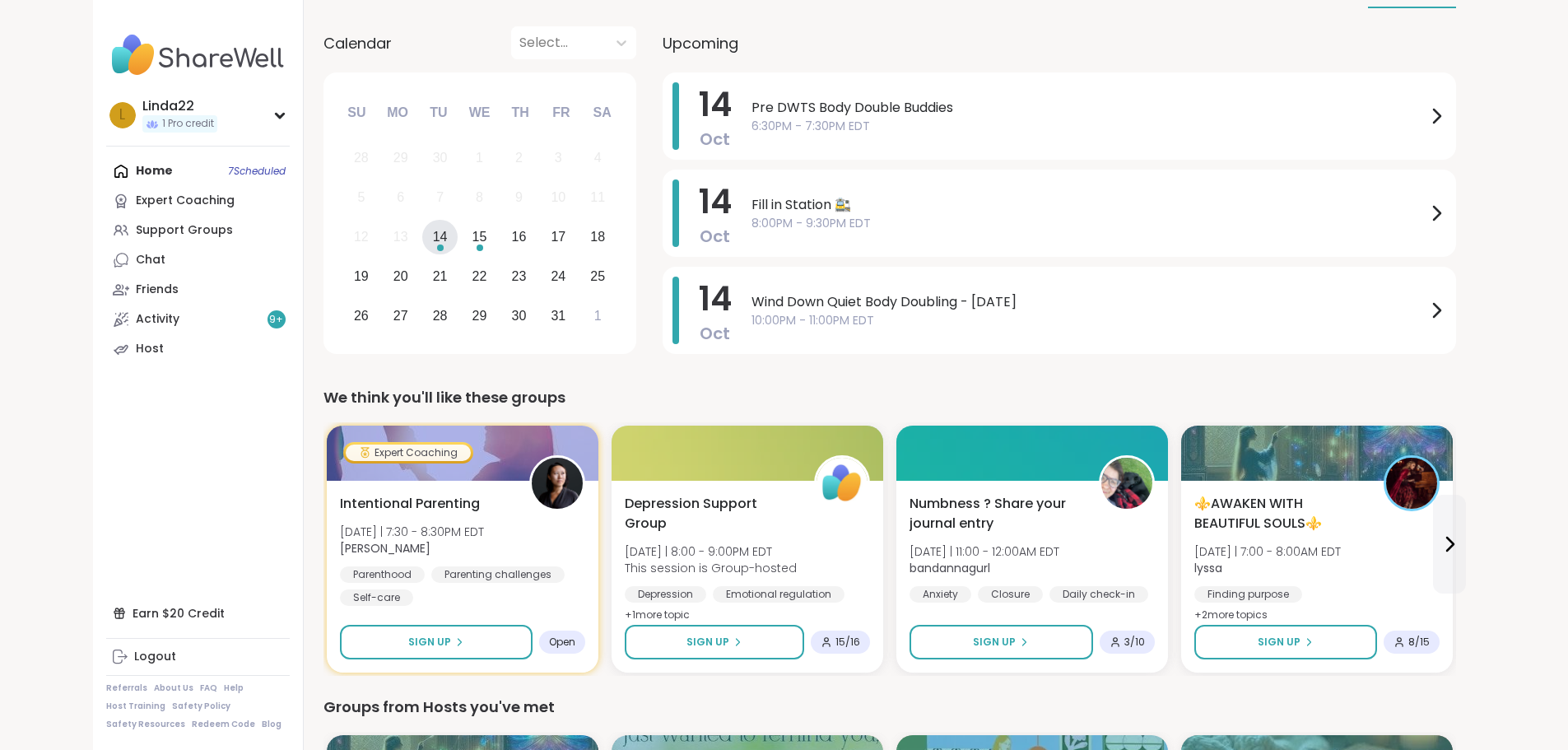
scroll to position [0, 0]
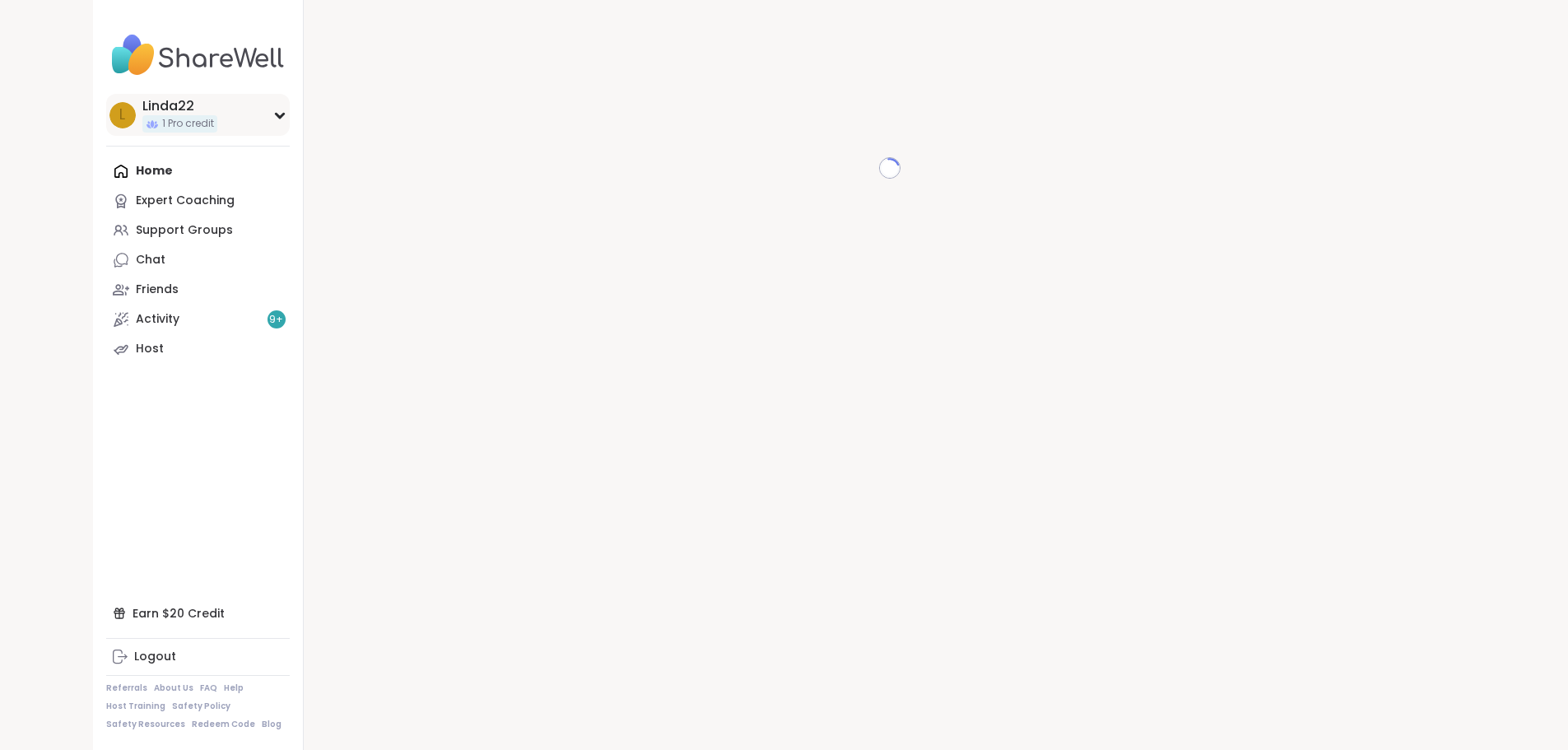
drag, startPoint x: 0, startPoint y: 0, endPoint x: 110, endPoint y: 117, distance: 160.6
click at [162, 117] on span "1 Pro credit" at bounding box center [188, 123] width 52 height 14
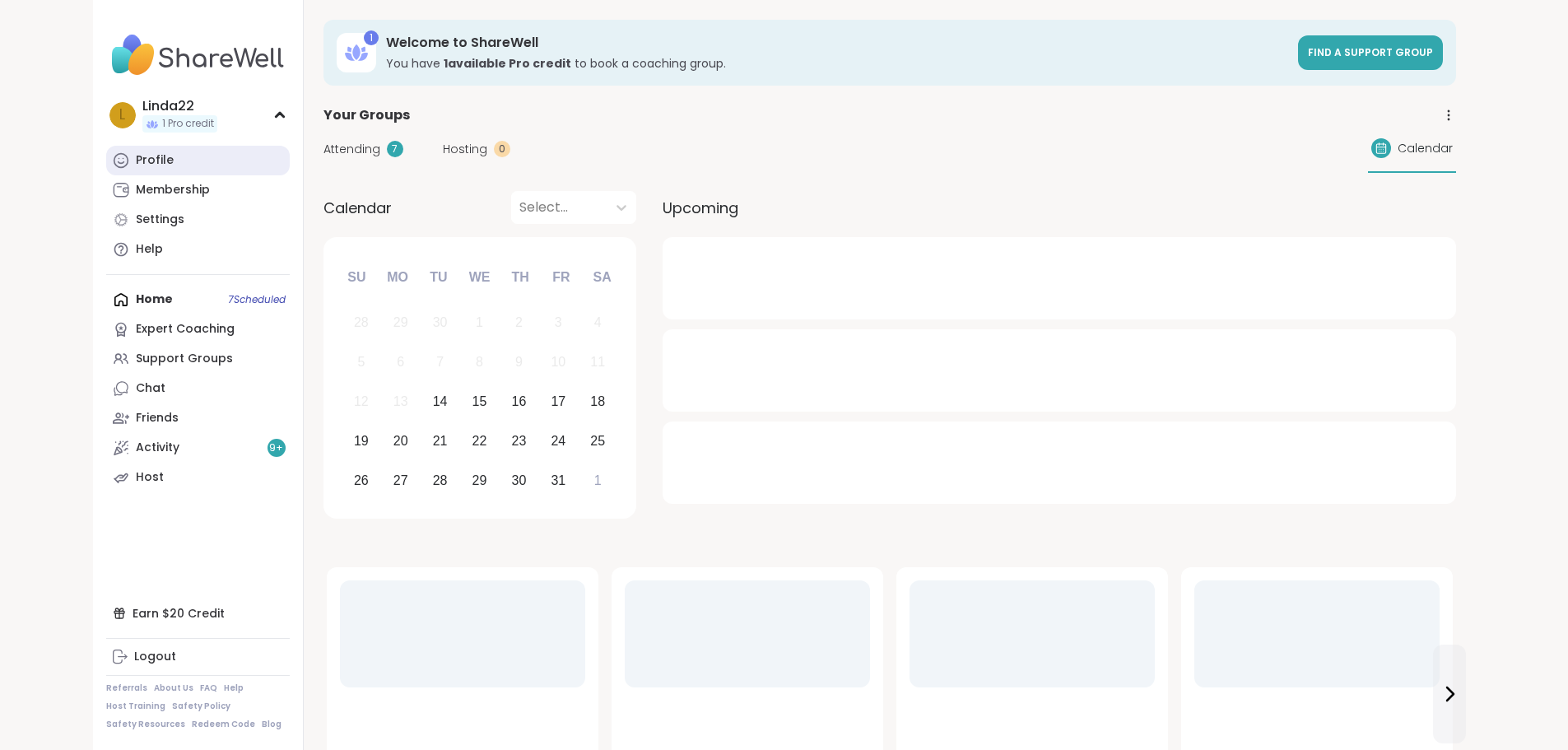
click at [106, 166] on link "Profile" at bounding box center [198, 160] width 183 height 30
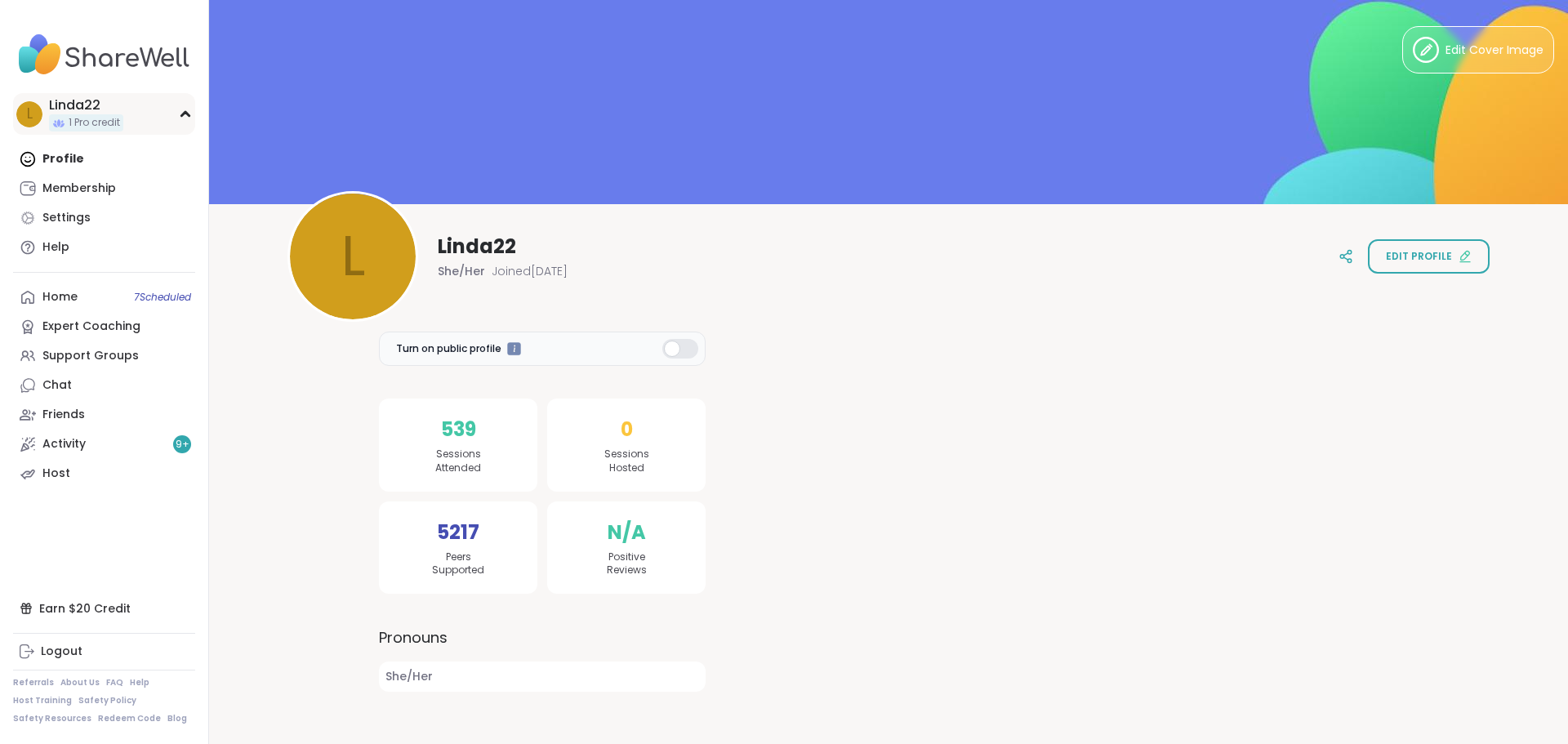
click at [111, 126] on span "1 Pro credit" at bounding box center [95, 122] width 52 height 14
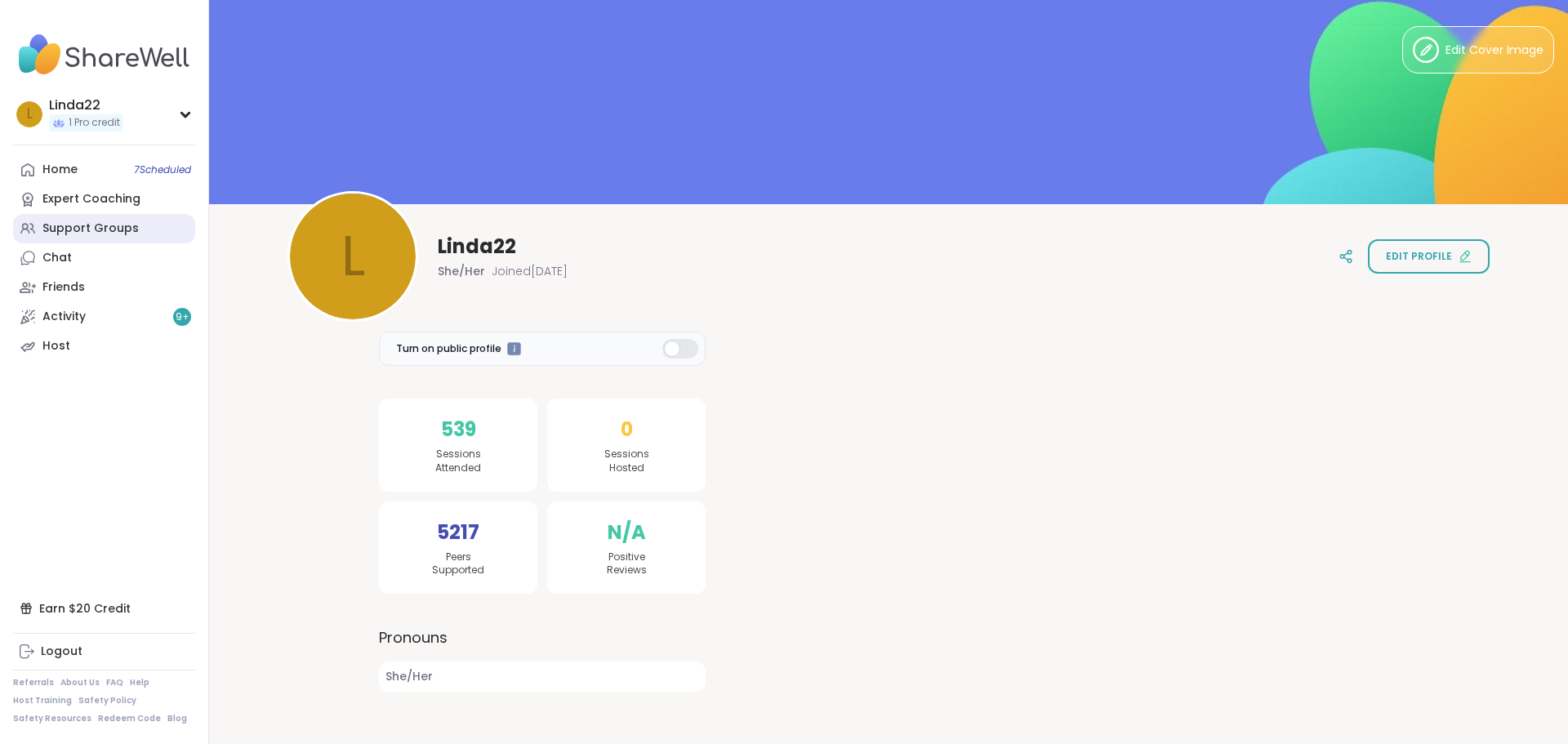
click at [143, 227] on link "Support Groups" at bounding box center [104, 229] width 182 height 30
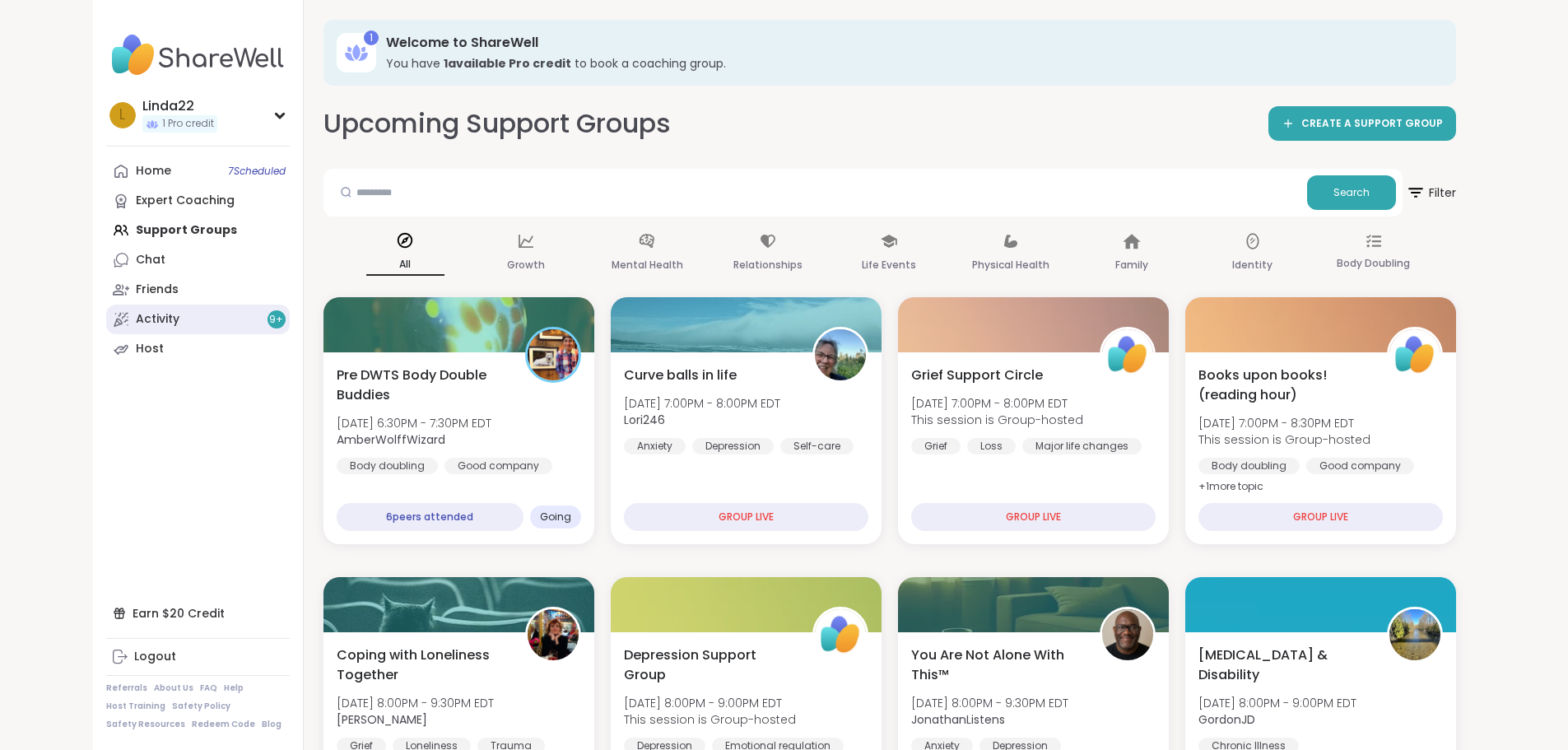
click at [113, 324] on link "Activity 9 +" at bounding box center [198, 319] width 183 height 30
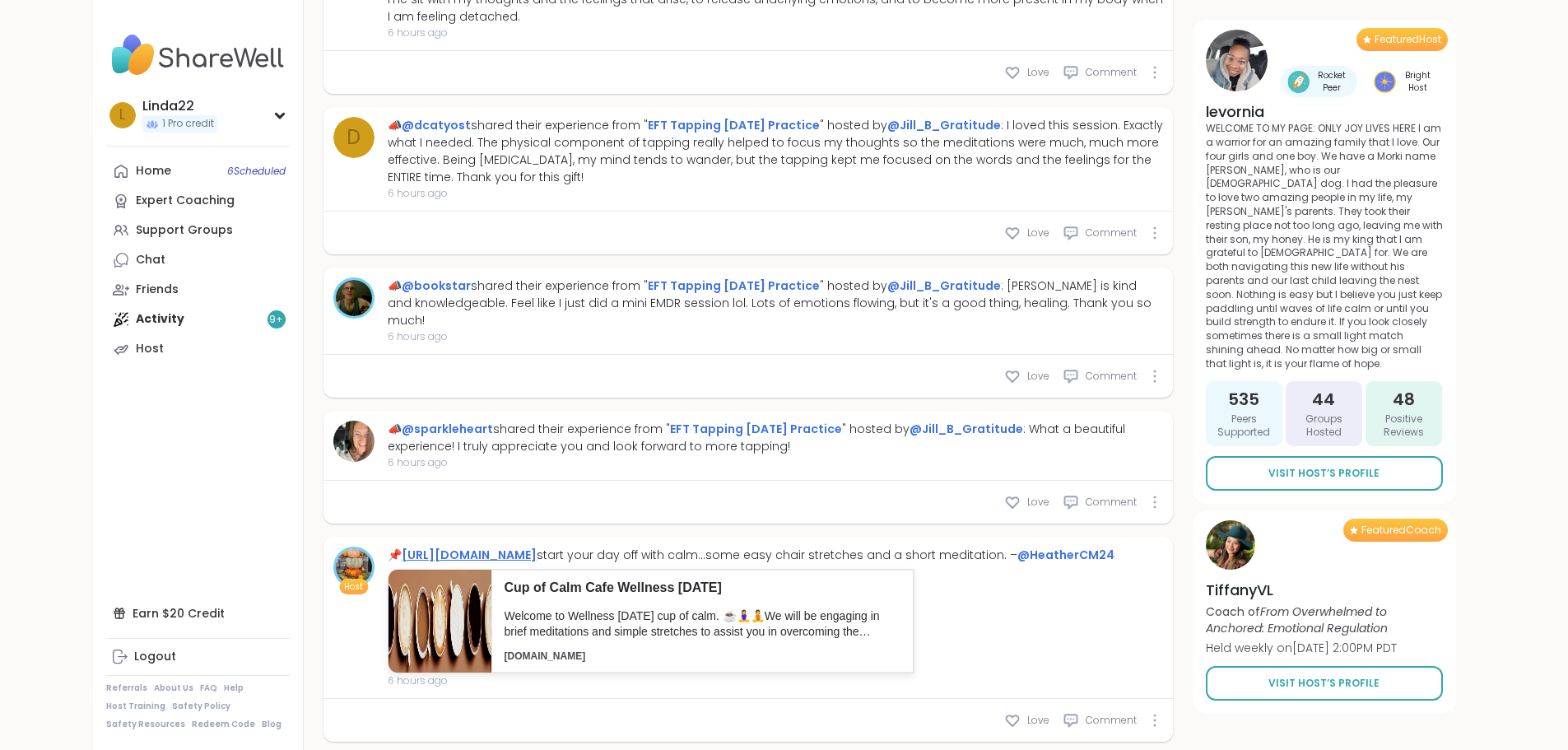
scroll to position [5133, 0]
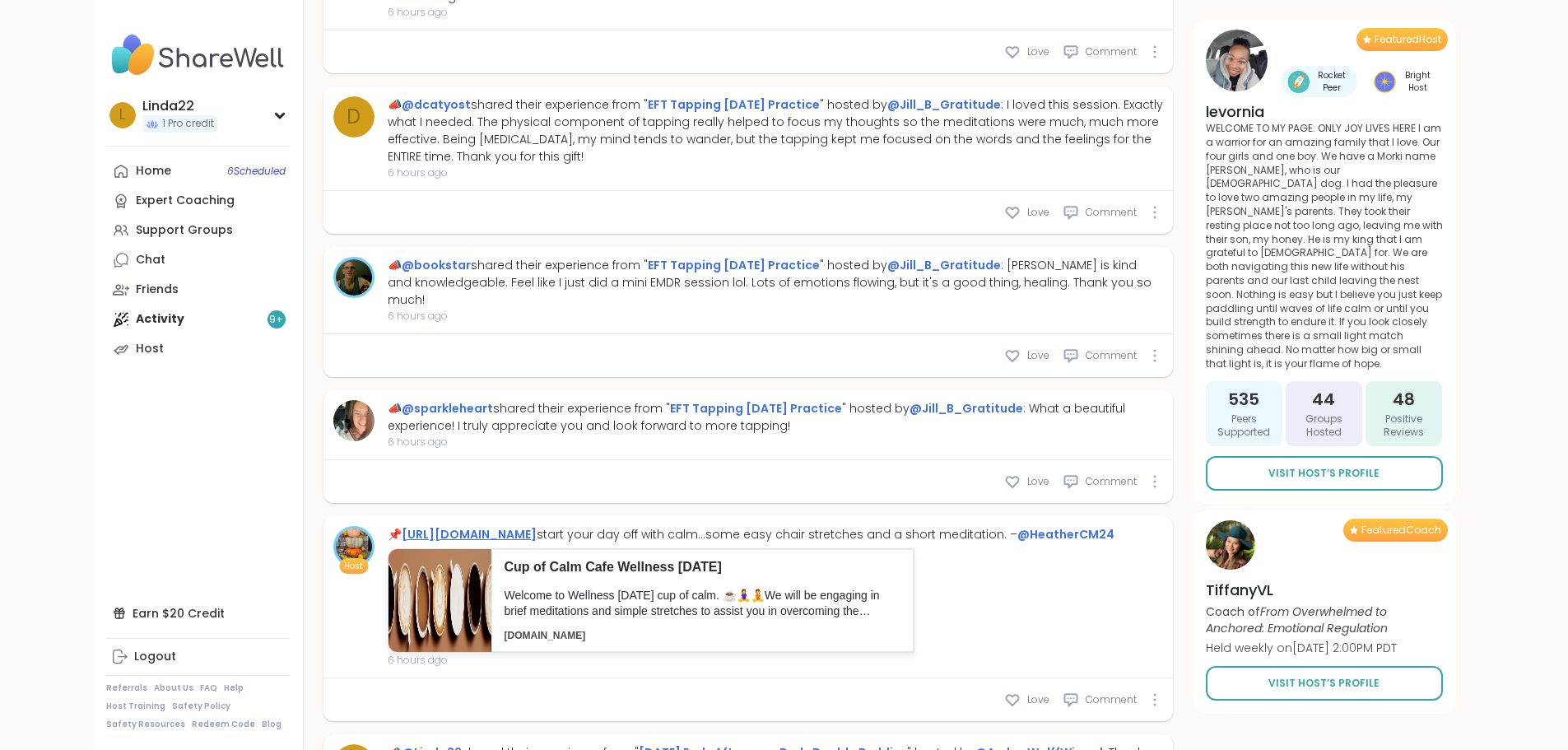
type textarea "*"
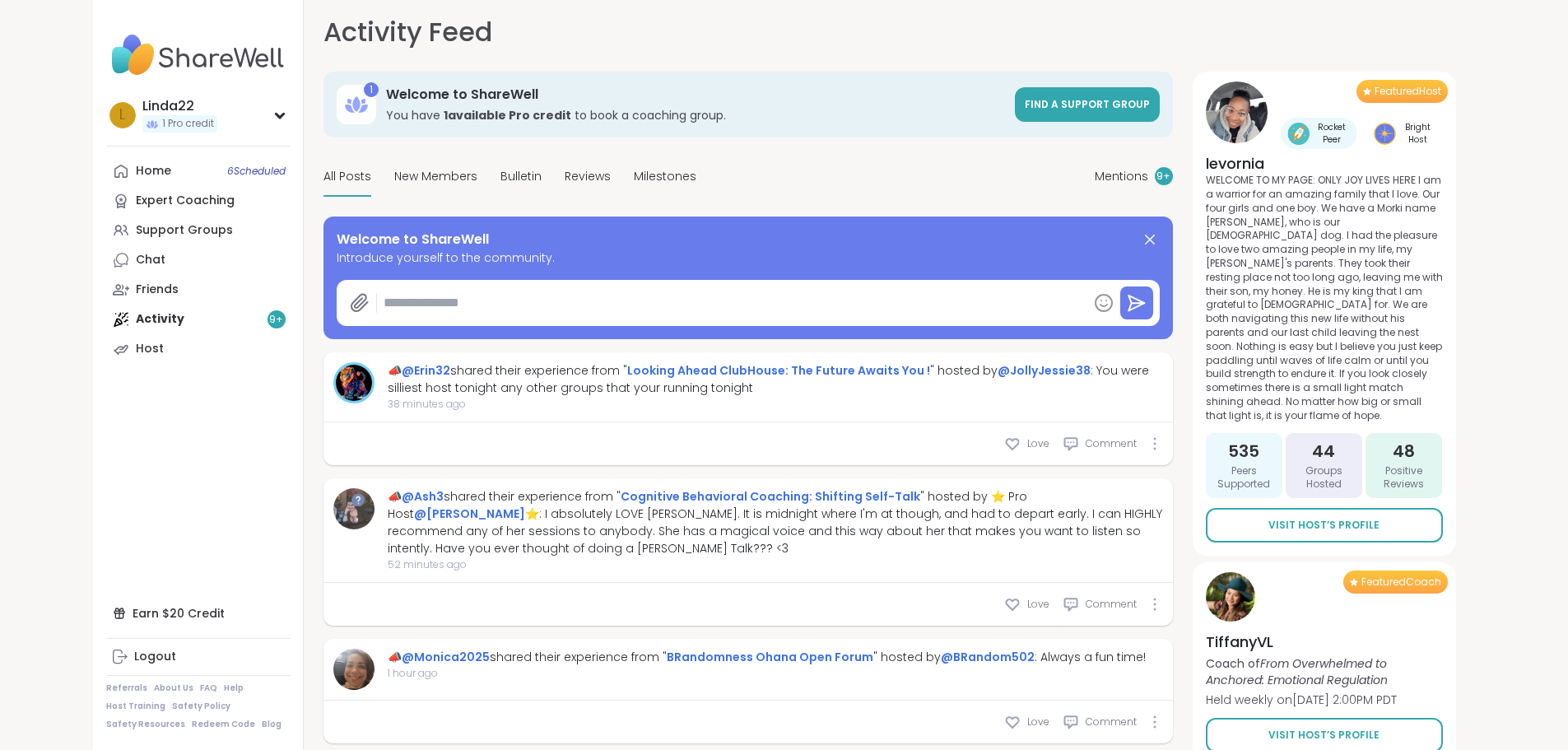
scroll to position [0, 0]
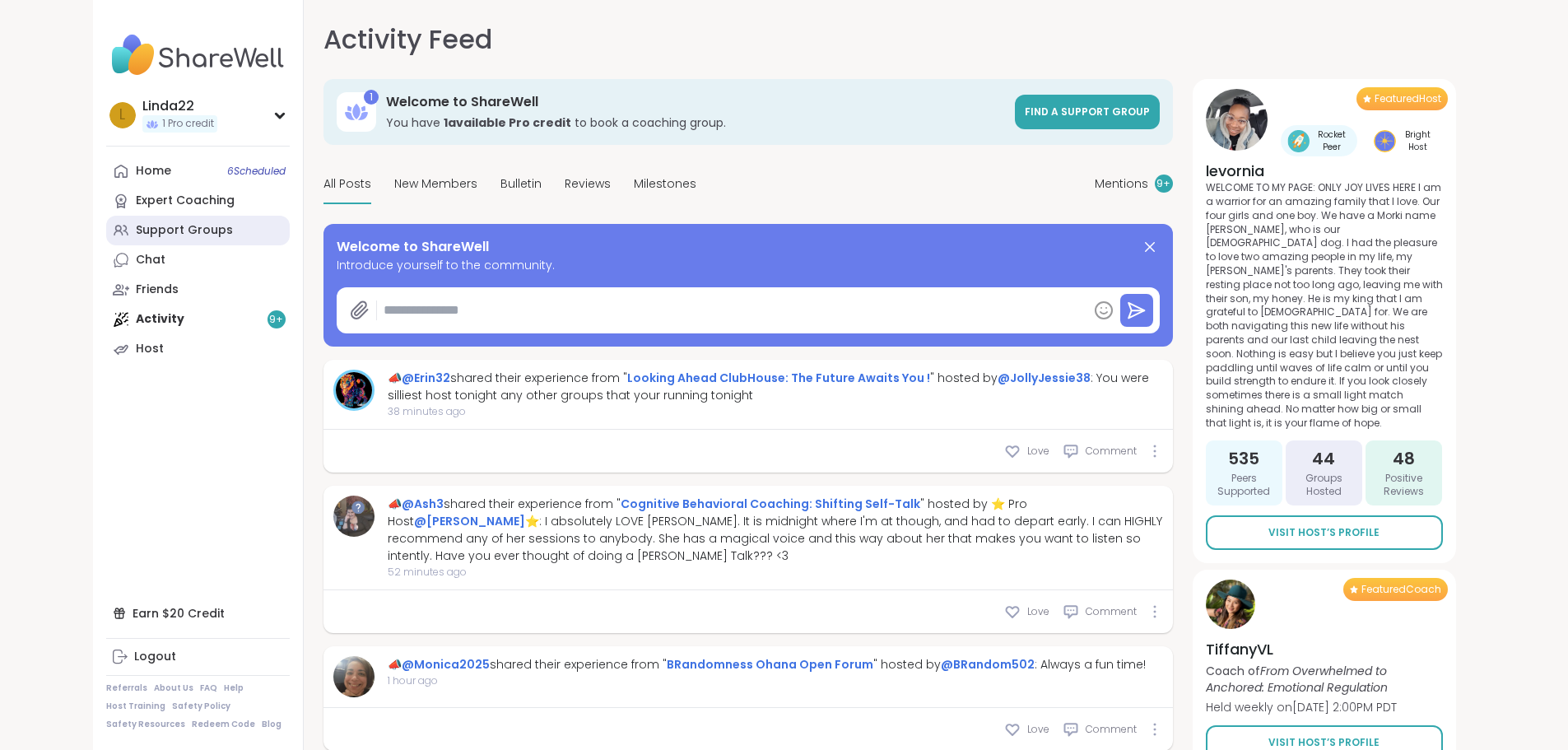
click at [136, 230] on div "Support Groups" at bounding box center [184, 230] width 97 height 16
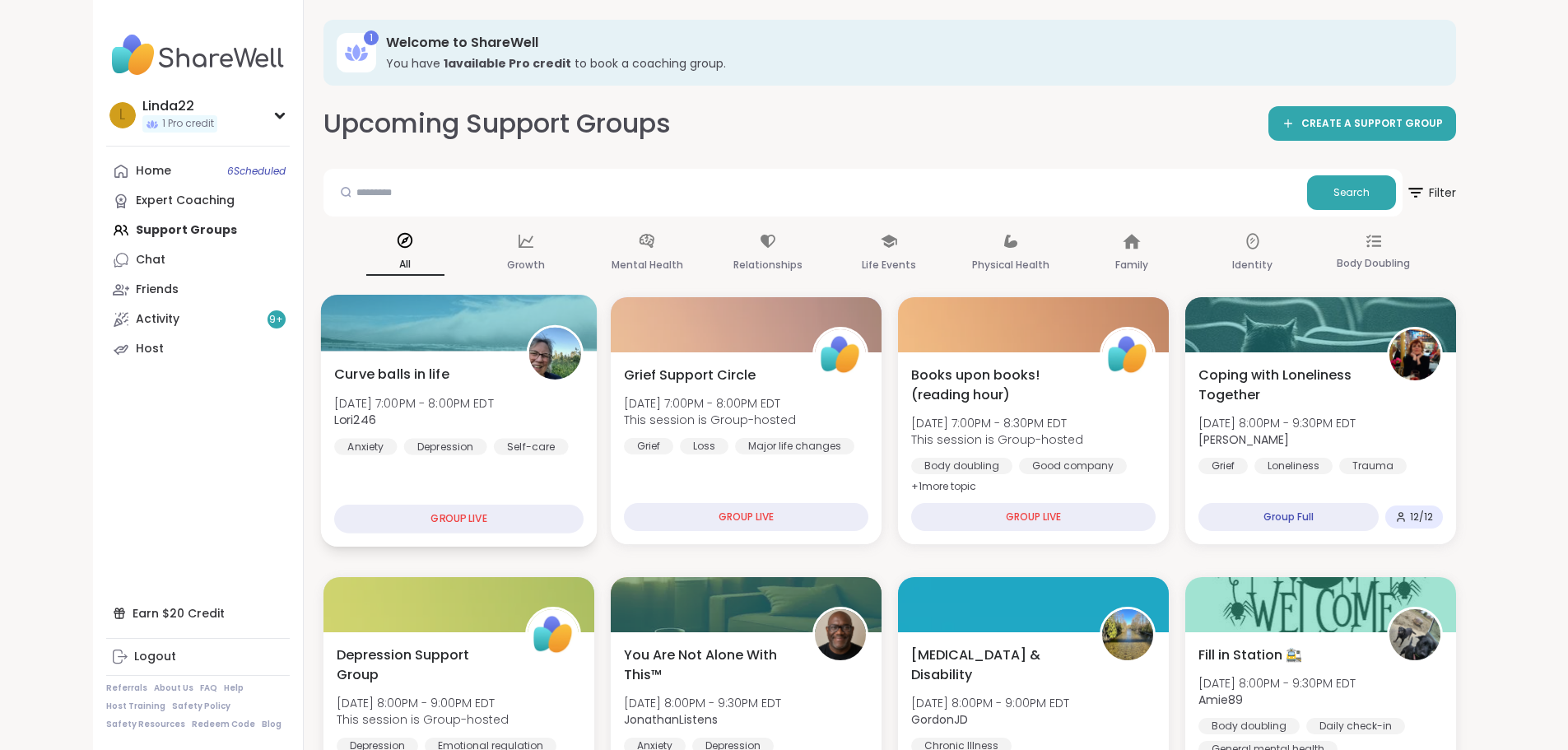
click at [456, 330] on div at bounding box center [458, 323] width 277 height 56
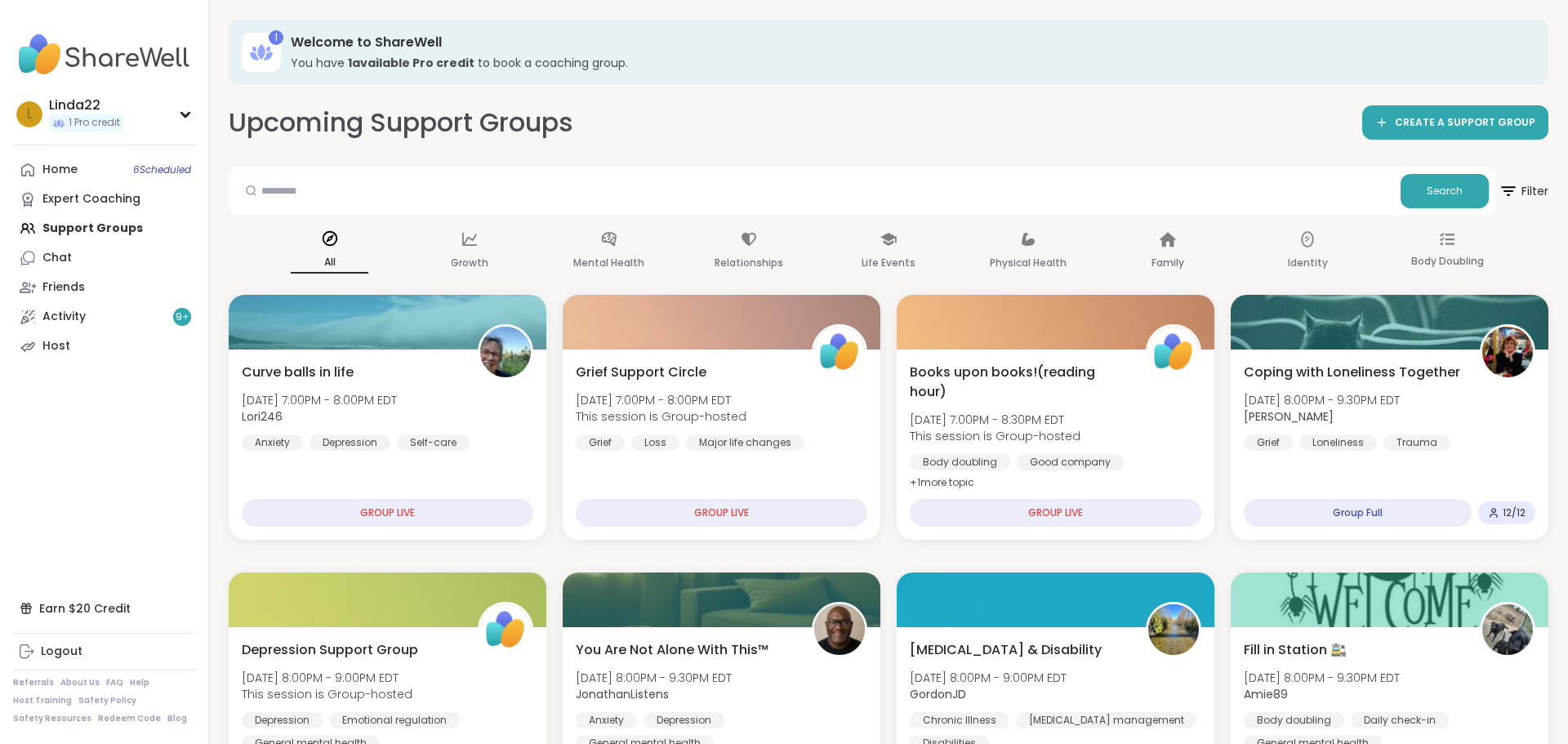
click at [938, 141] on div "Upcoming Support Groups CREATE A SUPPORT GROUP" at bounding box center [888, 122] width 1319 height 36
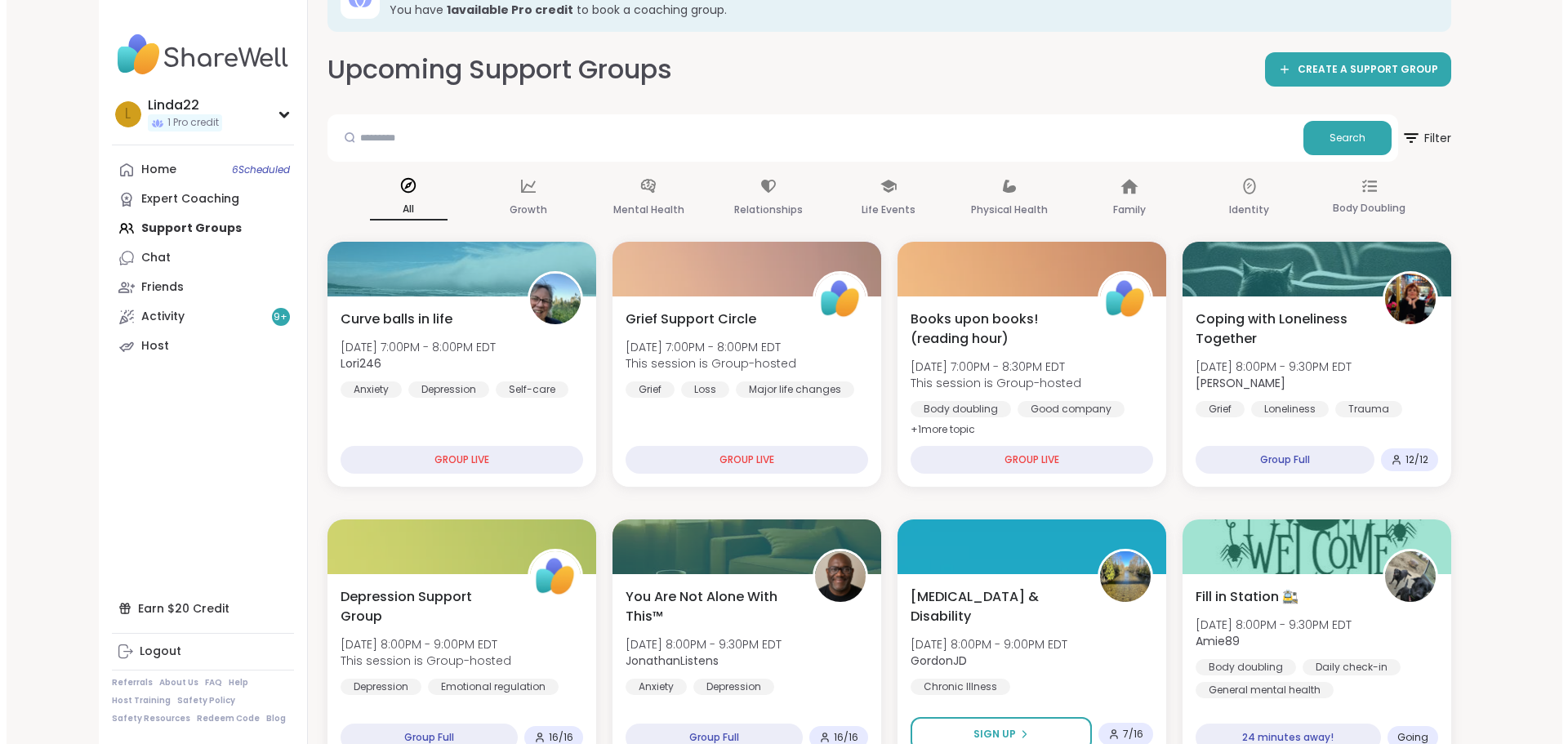
scroll to position [81, 0]
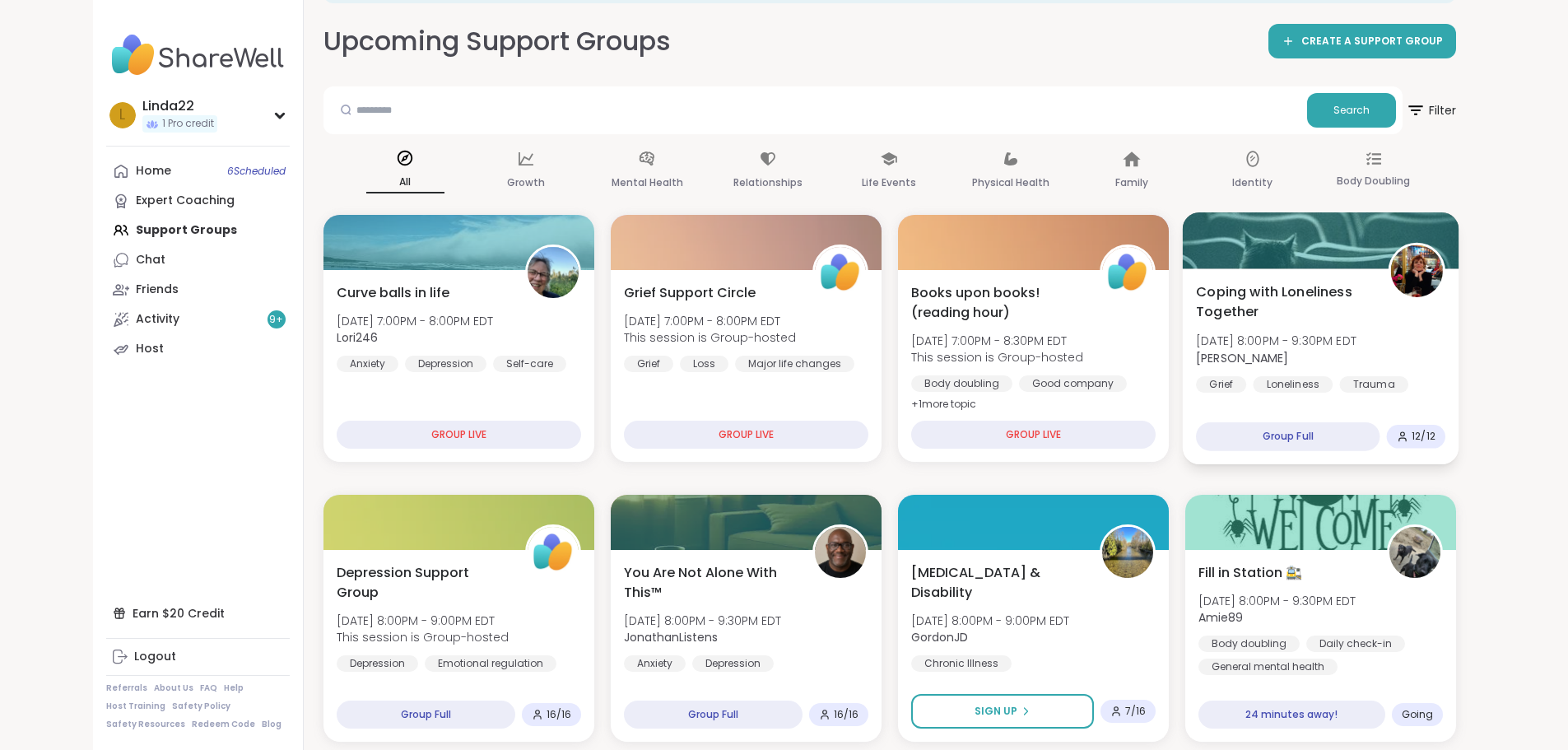
click at [1360, 254] on div at bounding box center [1319, 240] width 277 height 56
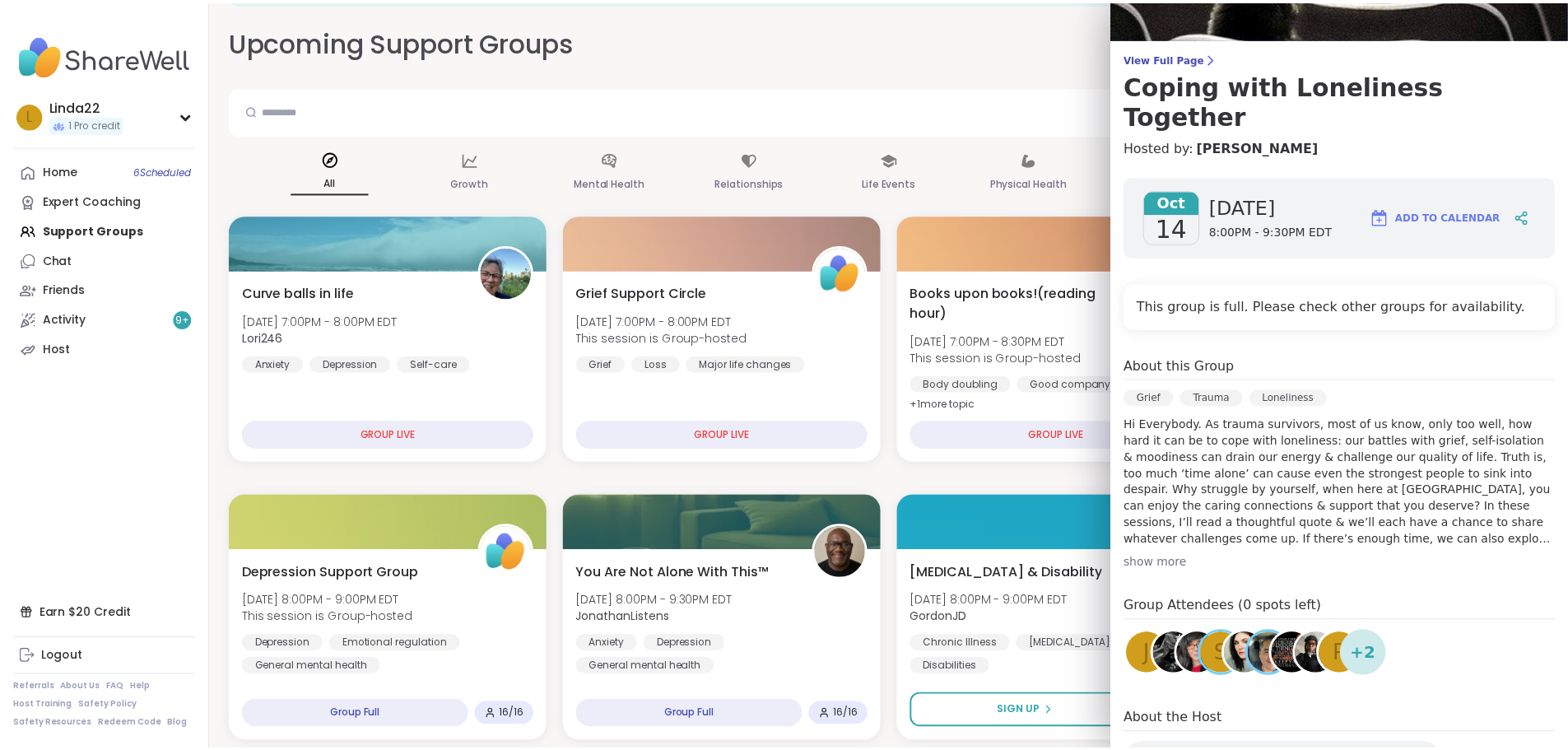
scroll to position [165, 0]
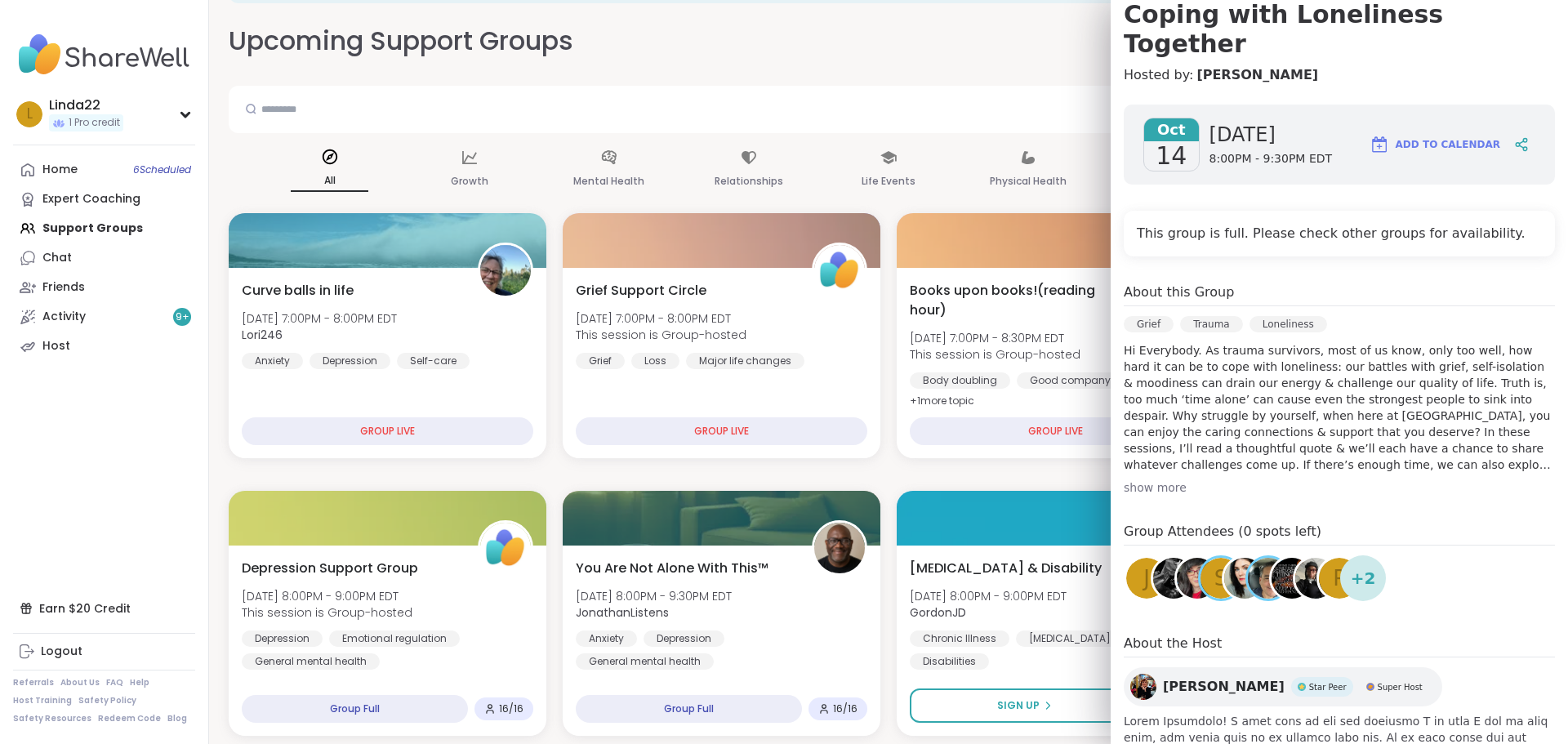
click at [1318, 558] on div "p" at bounding box center [1339, 578] width 41 height 41
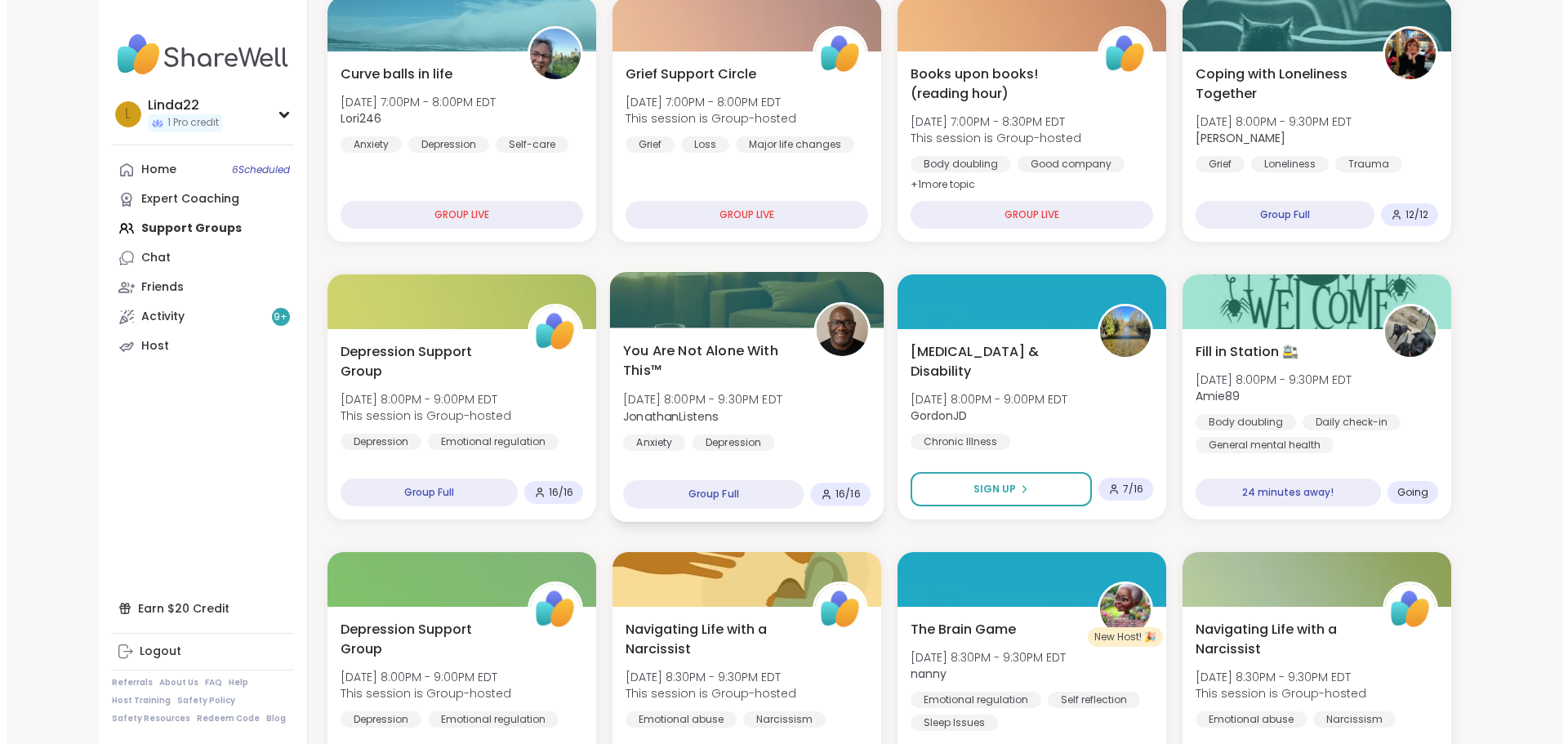
scroll to position [327, 0]
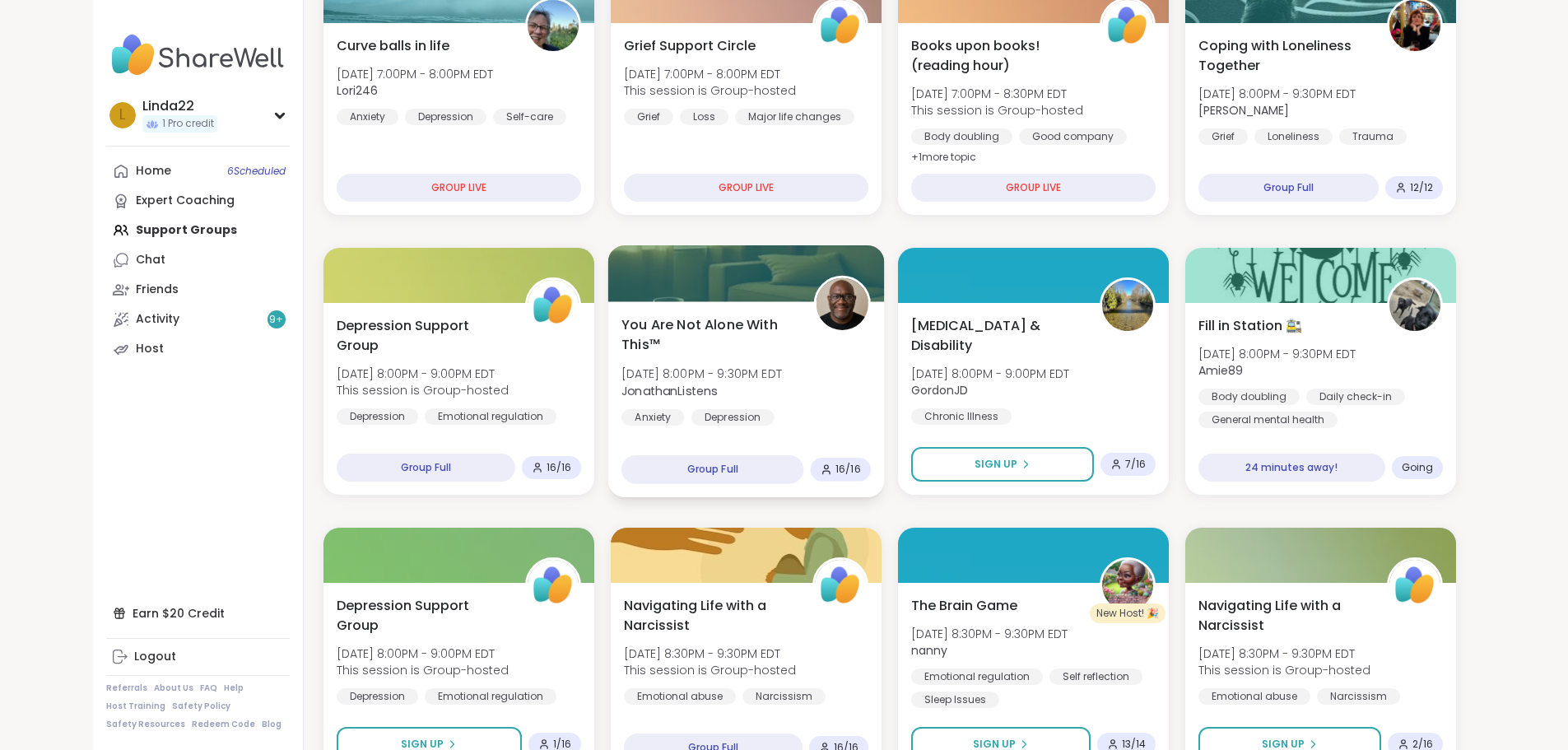
click at [790, 280] on div at bounding box center [745, 274] width 277 height 56
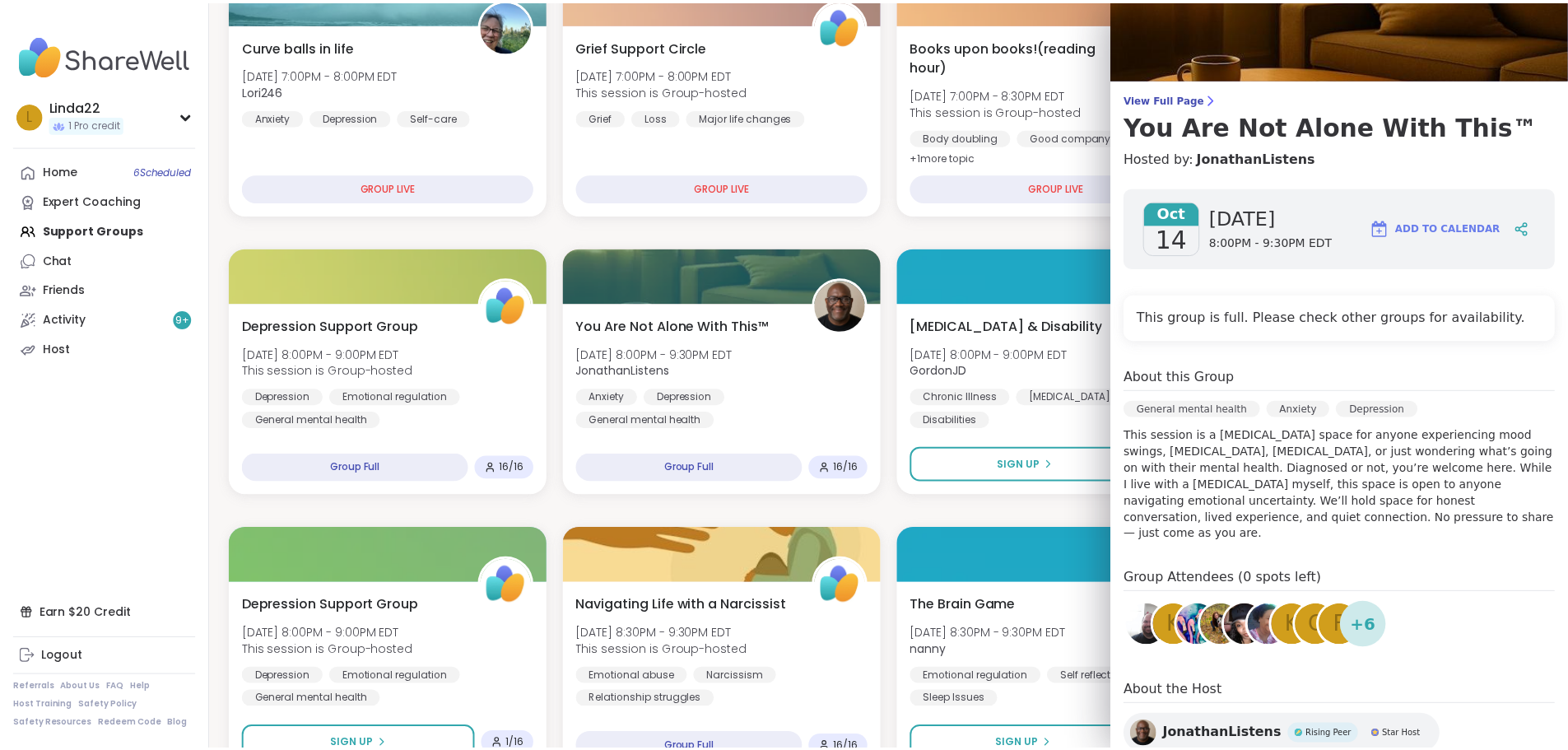
scroll to position [82, 0]
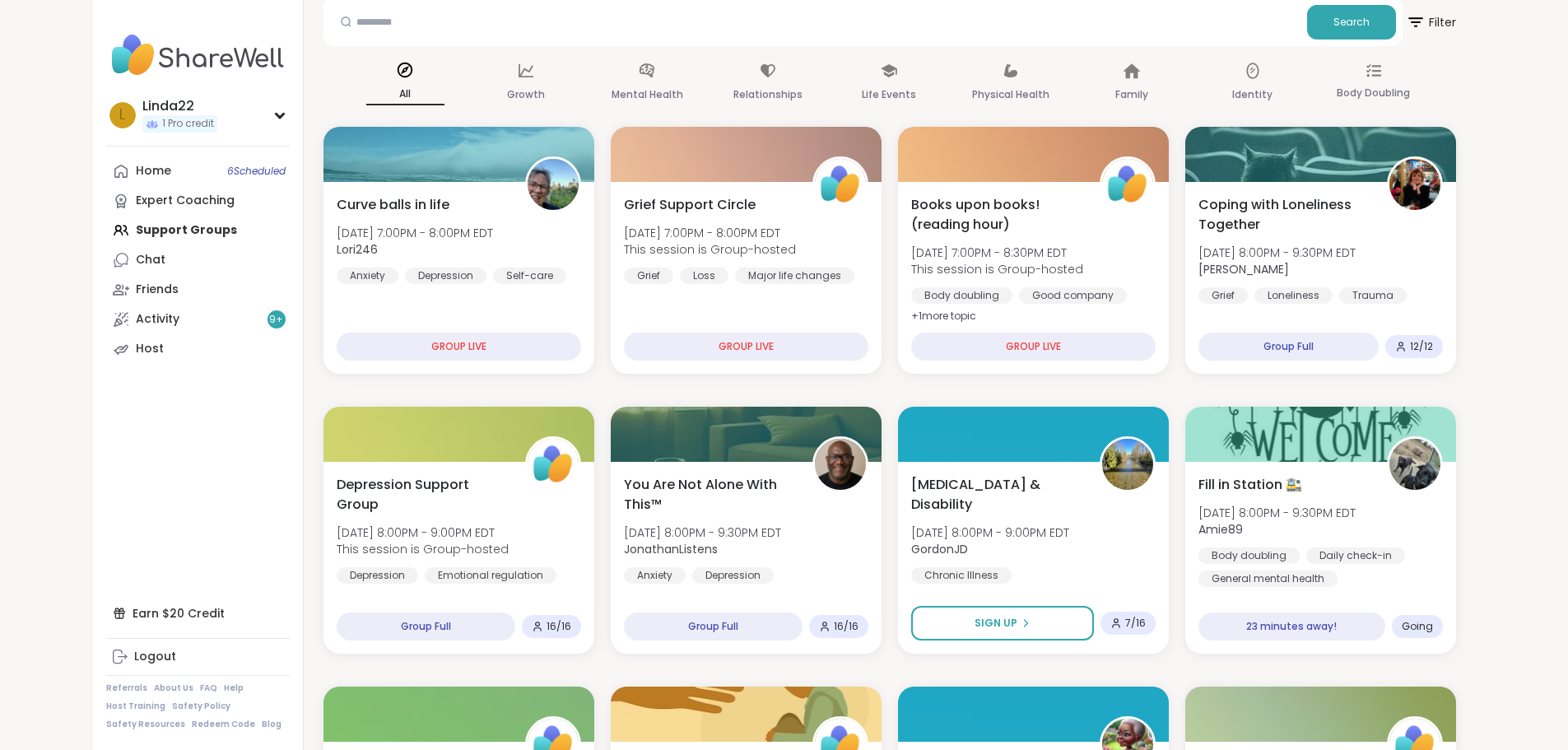
scroll to position [165, 0]
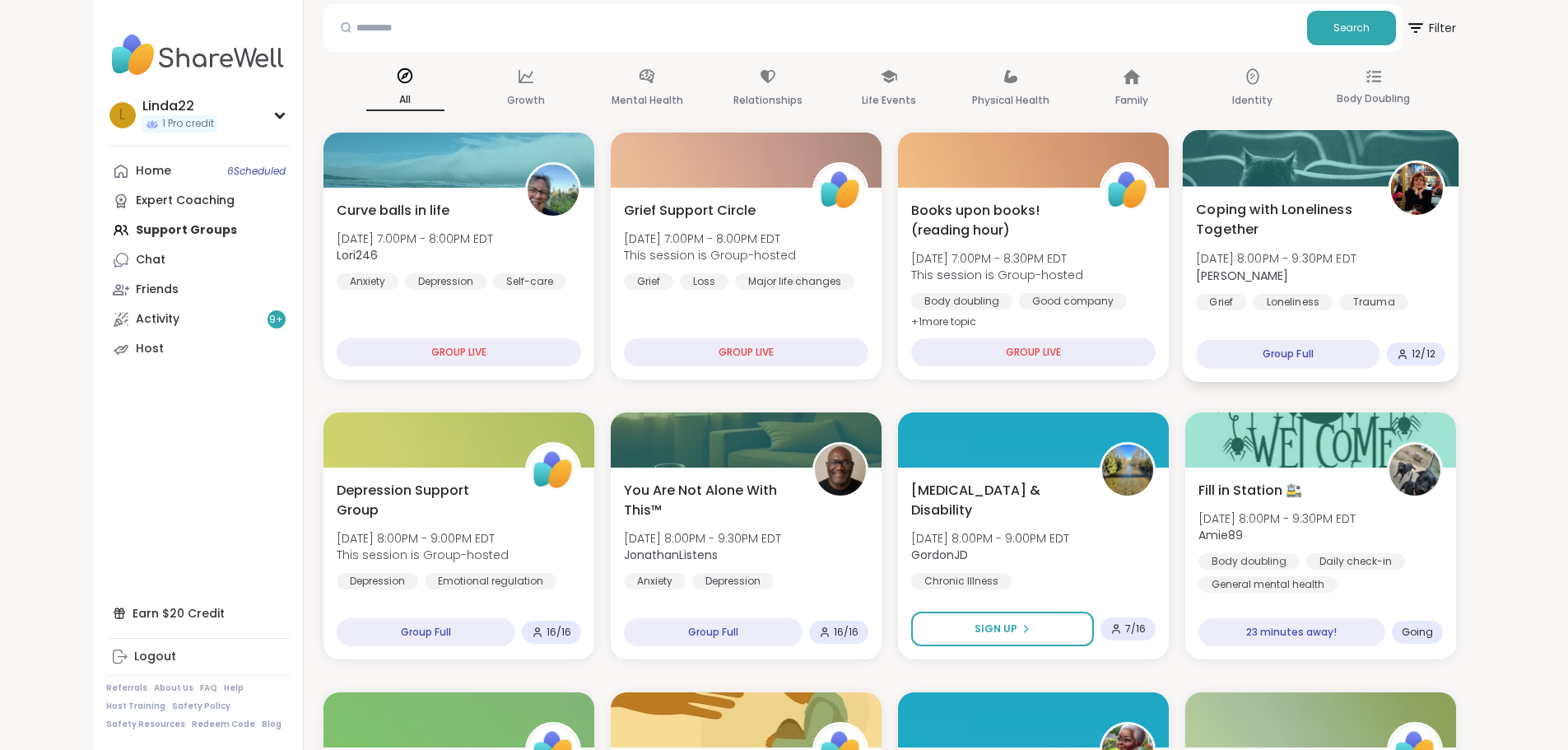
click at [1295, 167] on div at bounding box center [1319, 158] width 277 height 56
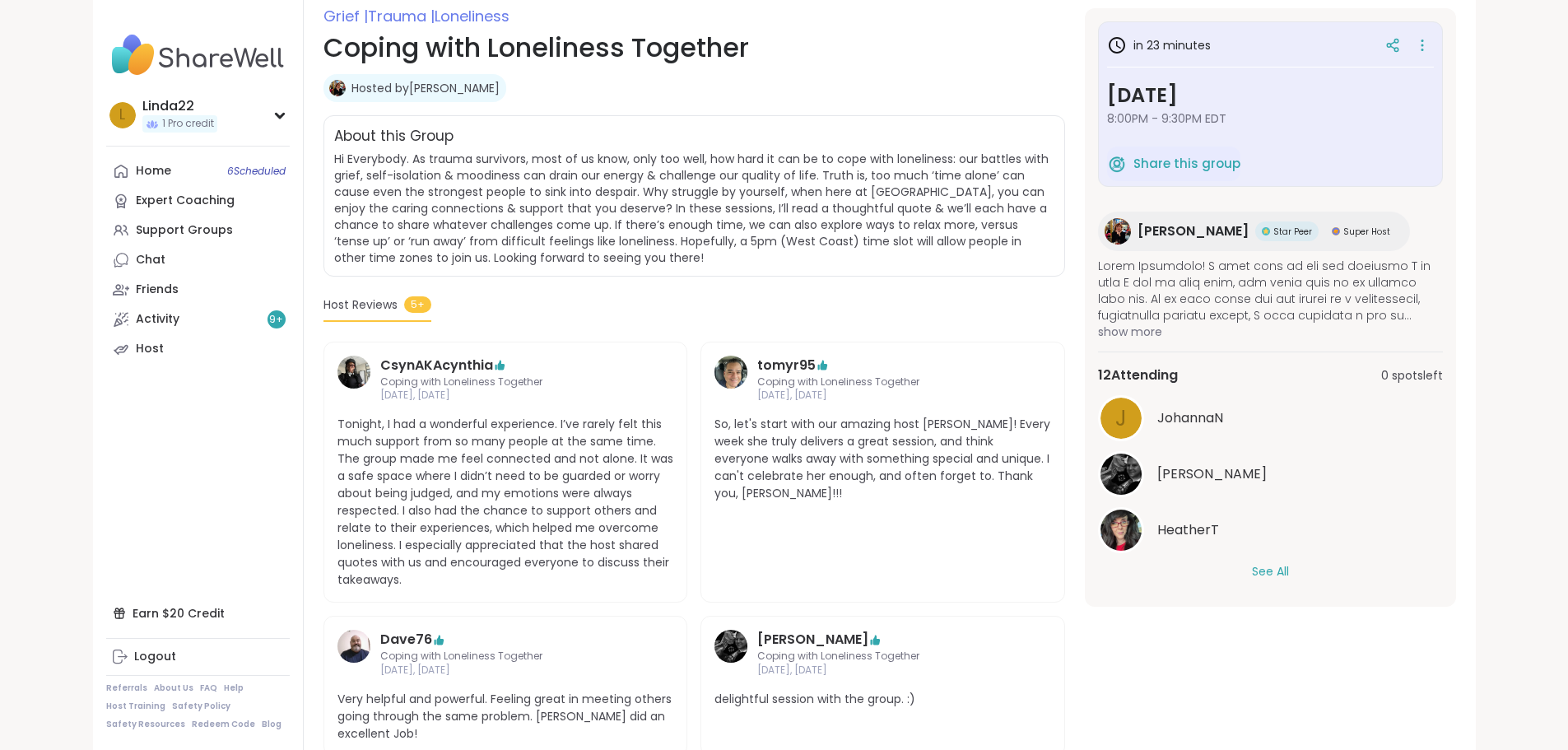
scroll to position [247, 0]
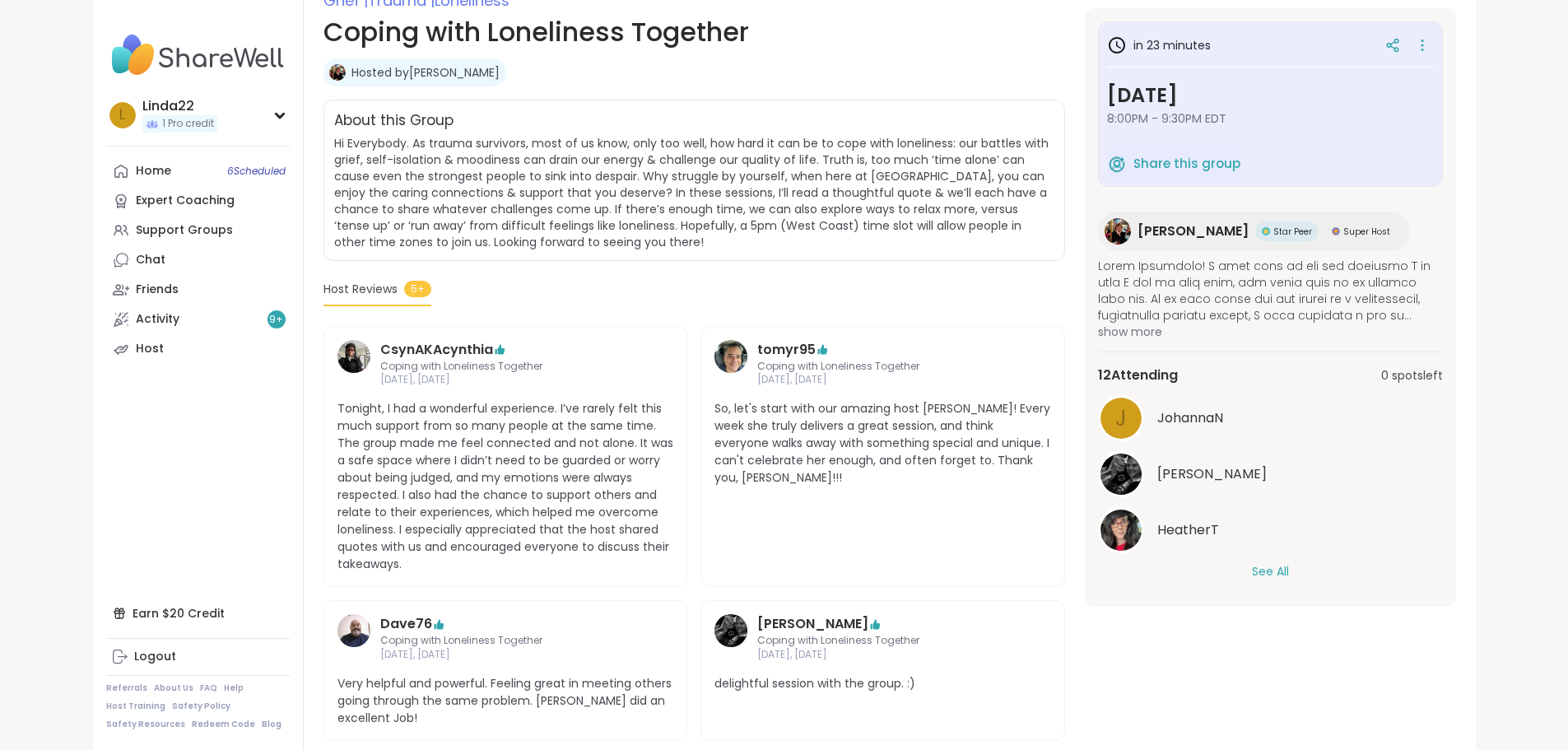
click at [1289, 573] on button "See All" at bounding box center [1270, 572] width 37 height 17
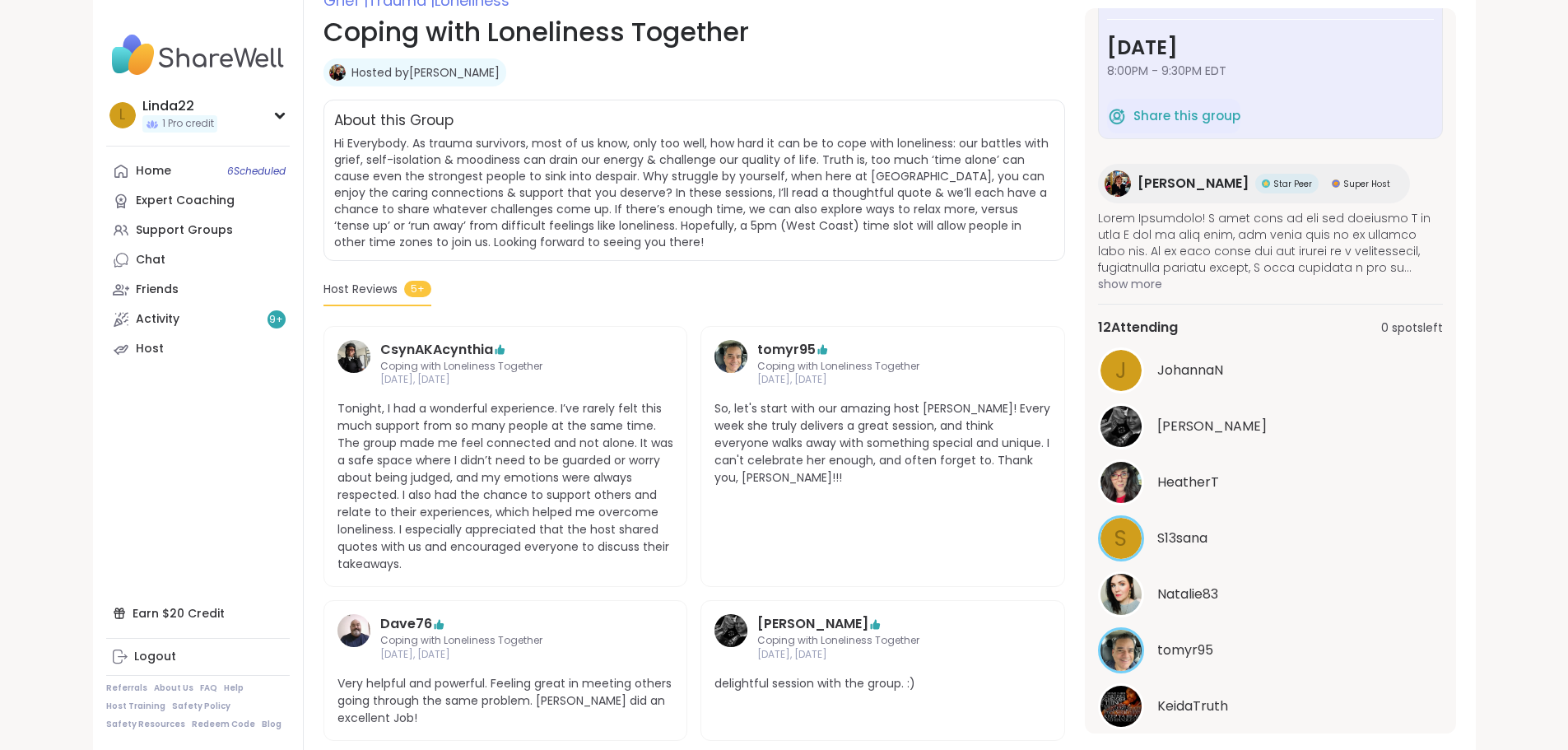
scroll to position [0, 0]
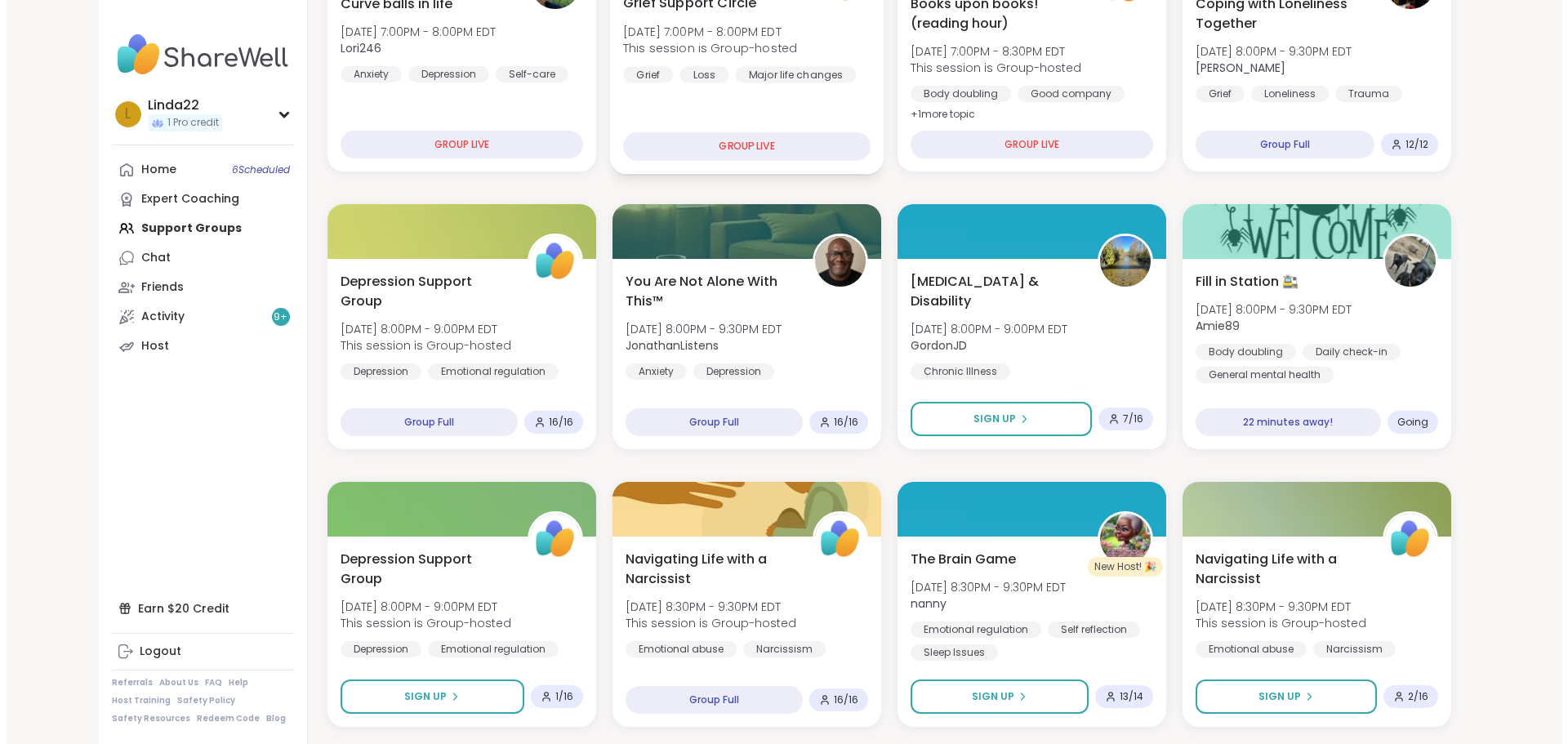
scroll to position [408, 0]
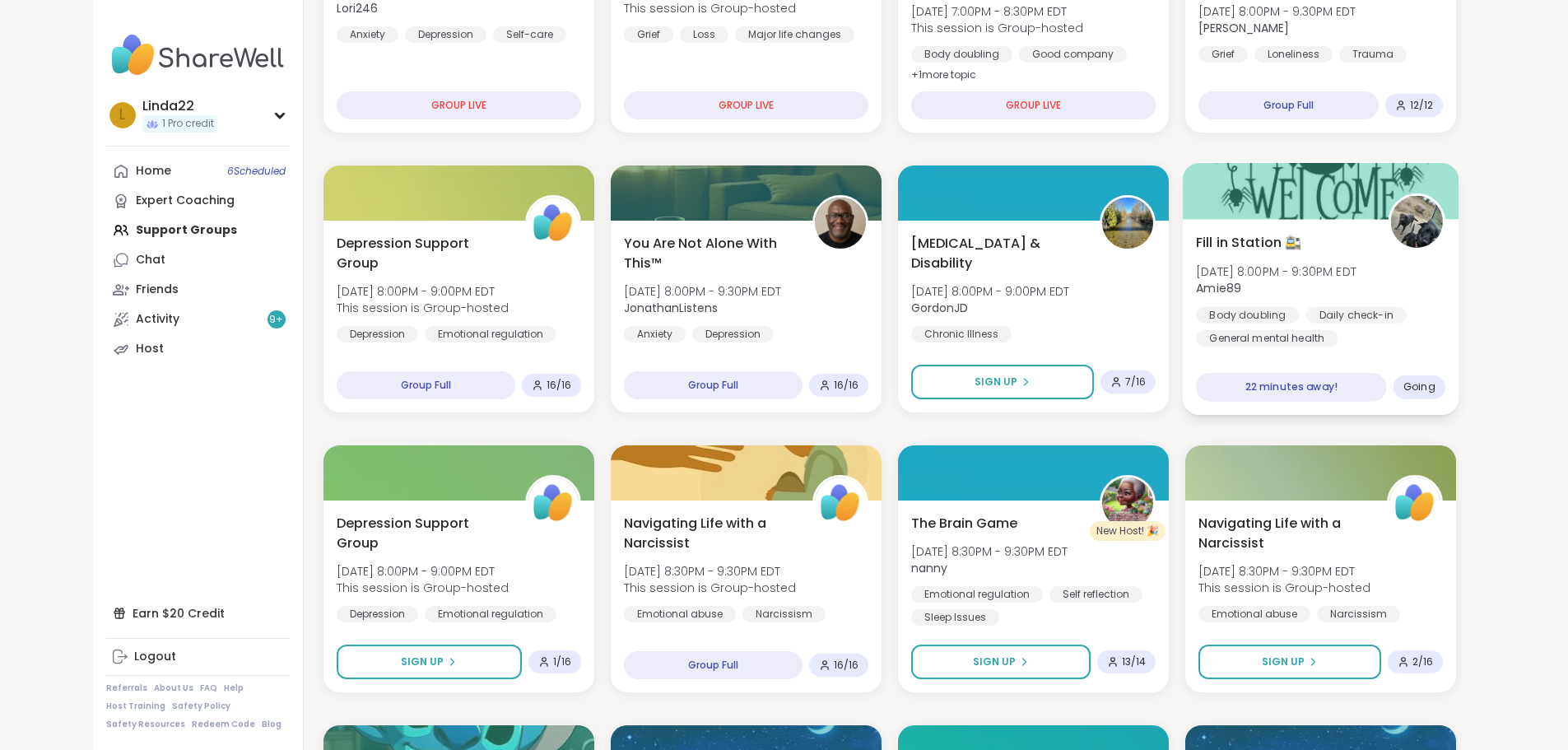
click at [1300, 201] on div at bounding box center [1319, 191] width 277 height 56
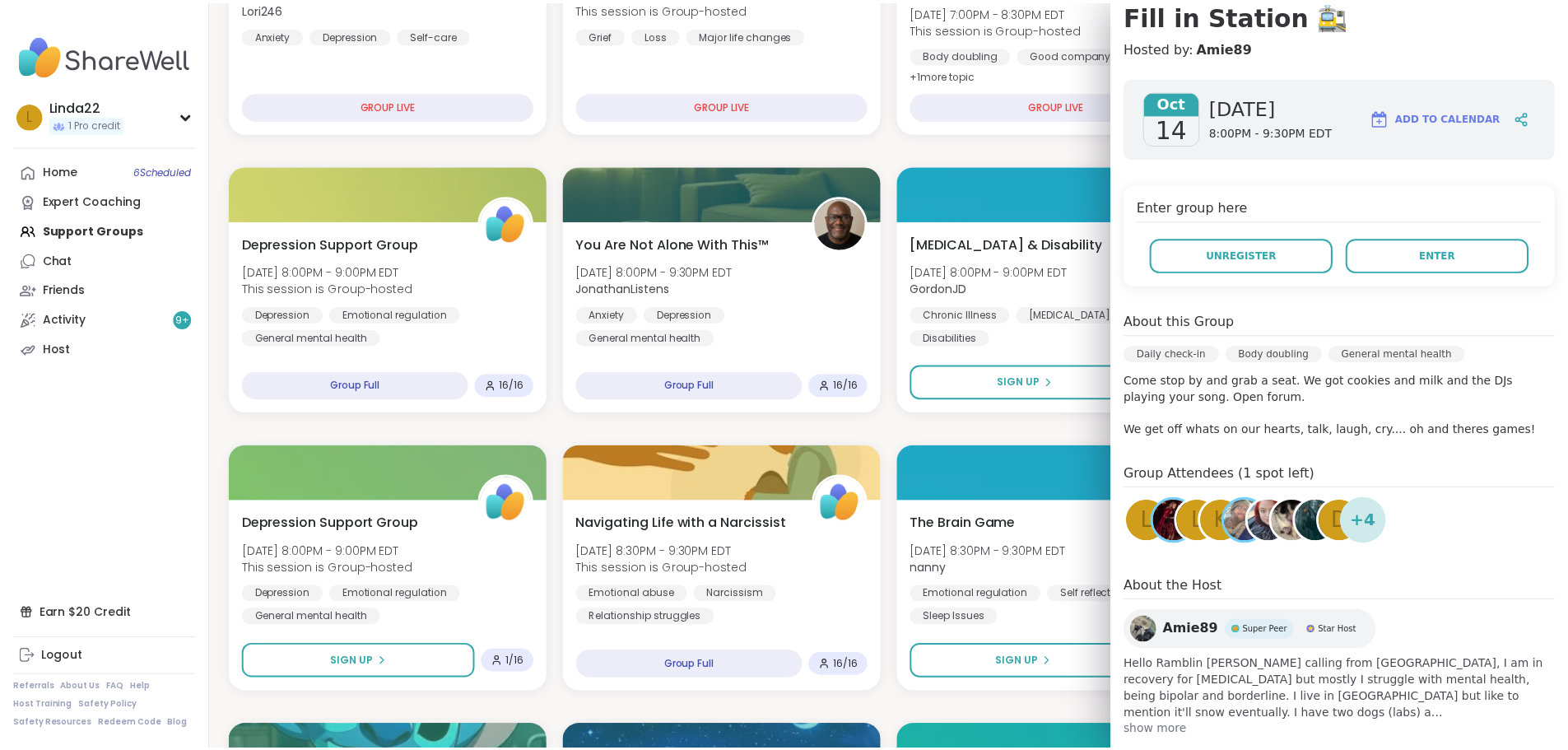
scroll to position [165, 0]
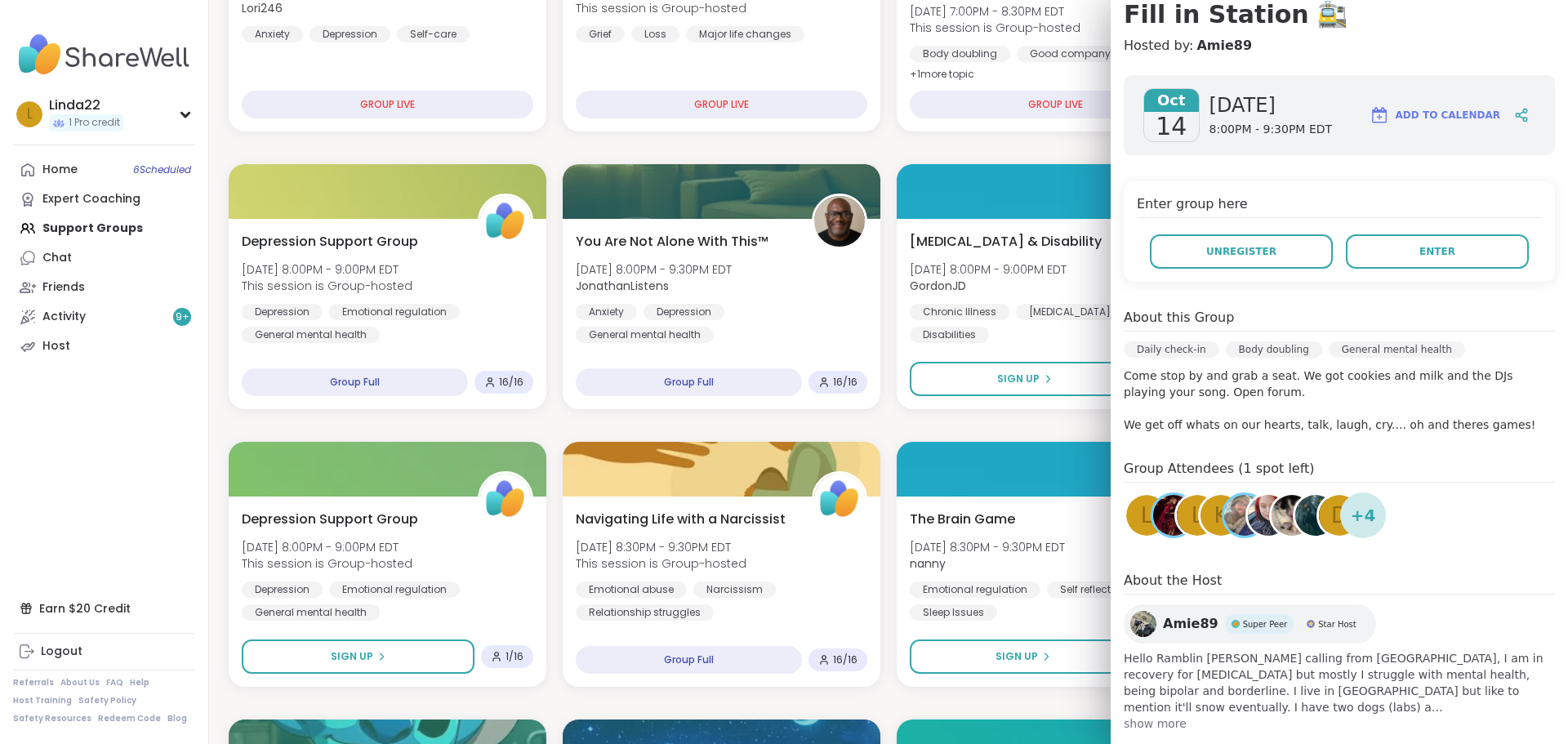
click at [1318, 527] on div "D" at bounding box center [1339, 515] width 41 height 41
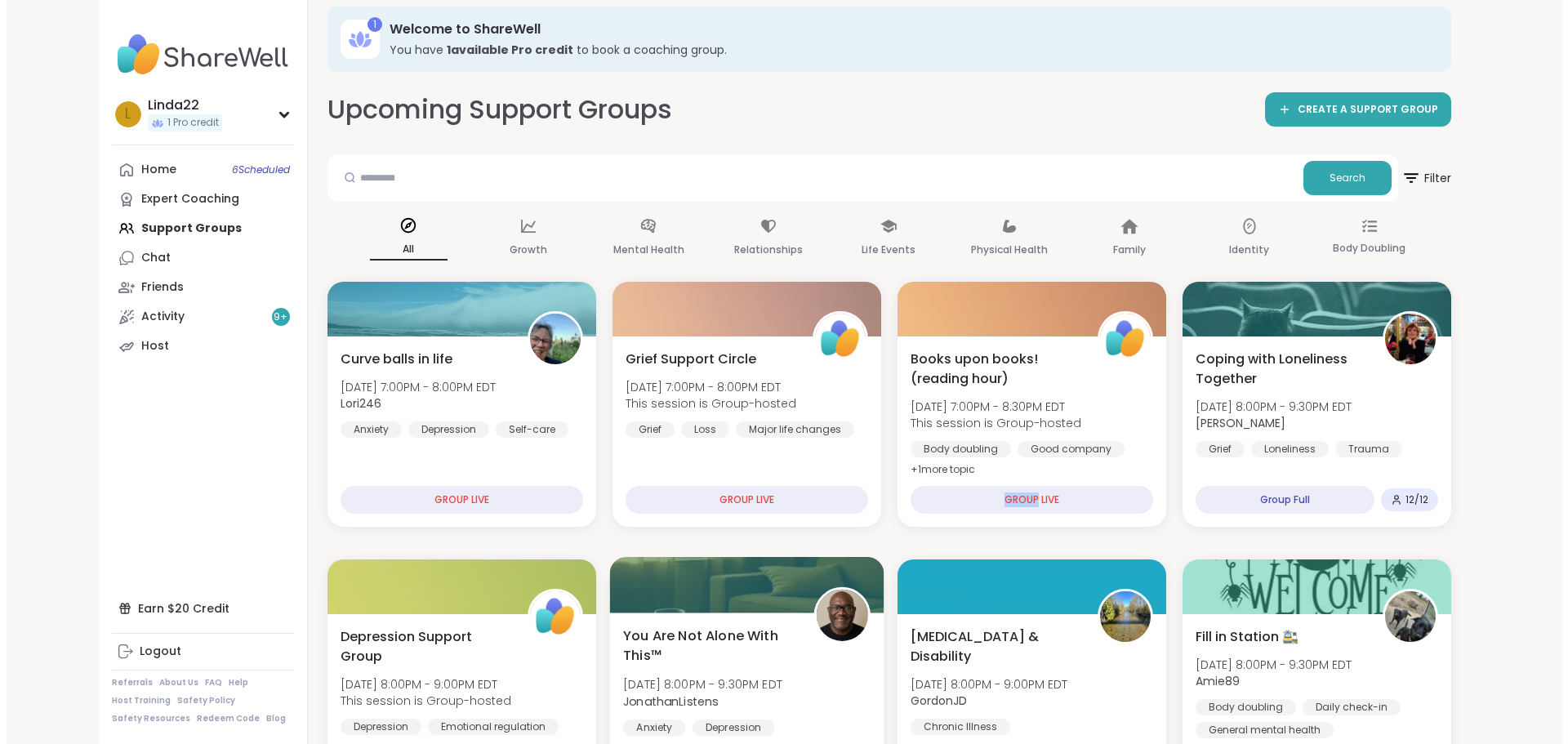
scroll to position [0, 0]
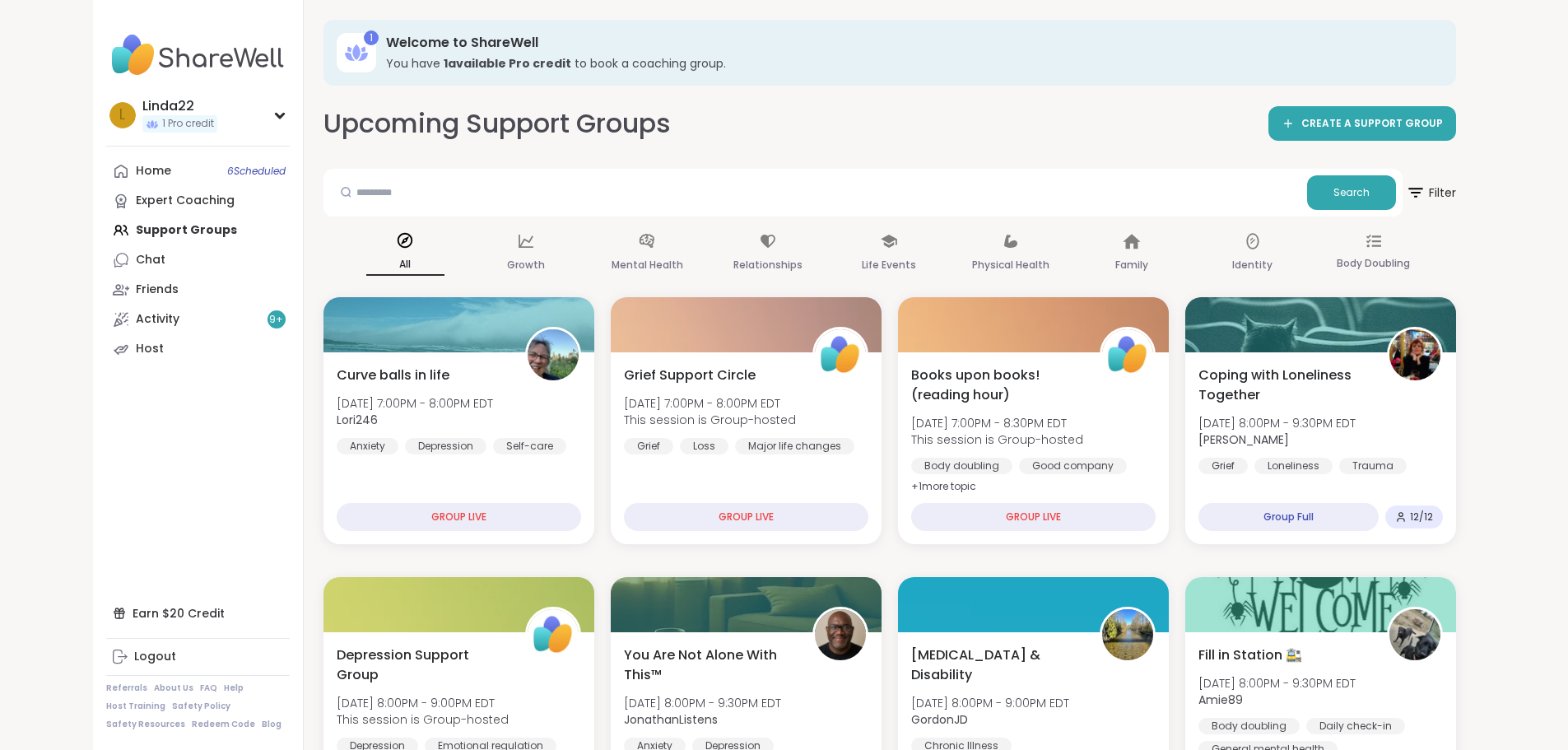
click at [143, 109] on div "Linda22" at bounding box center [180, 106] width 75 height 18
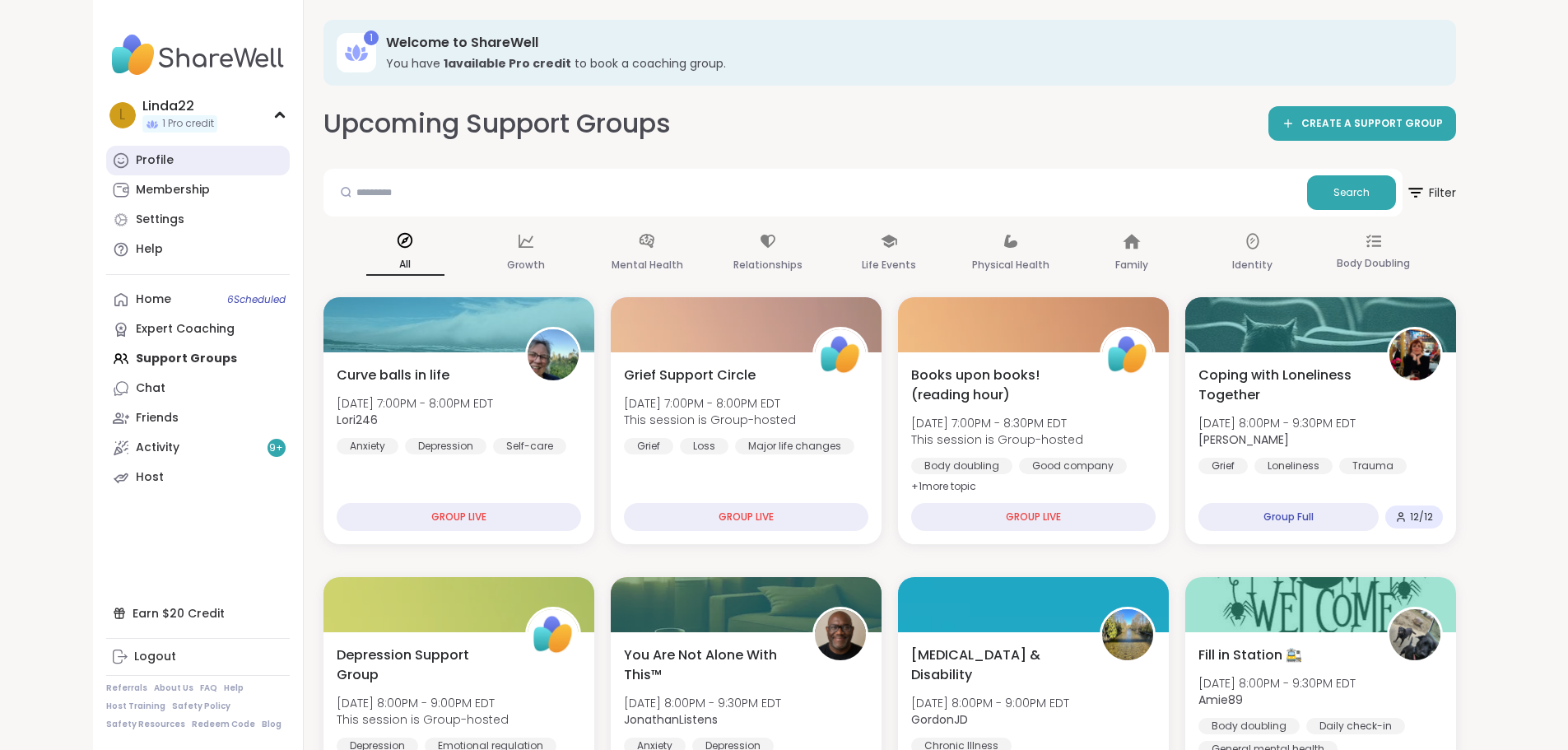
click at [136, 166] on div "Profile" at bounding box center [154, 160] width 38 height 16
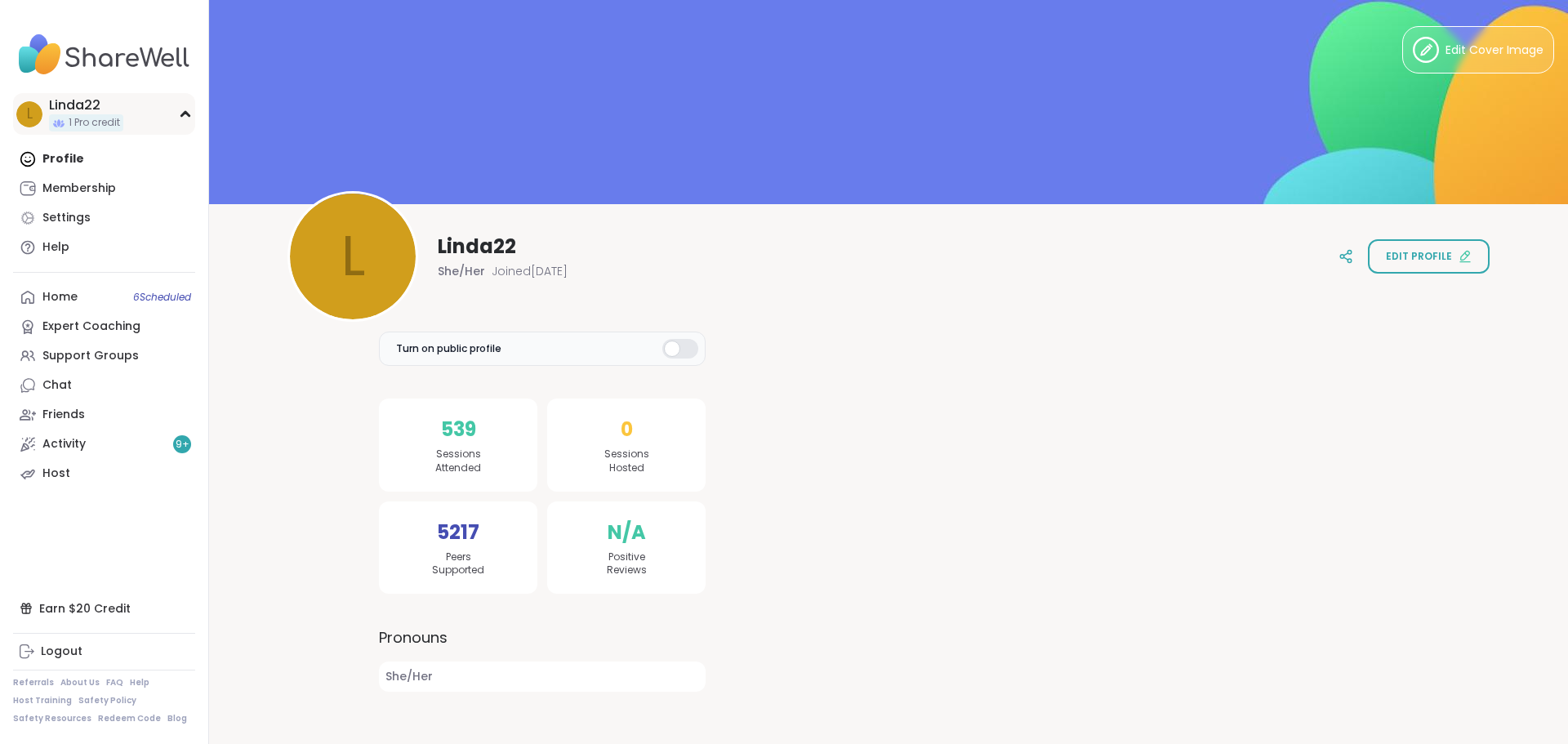
click at [136, 131] on div "L Linda22 1 Pro credit" at bounding box center [104, 114] width 182 height 42
click at [119, 348] on div "Support Groups" at bounding box center [90, 356] width 97 height 16
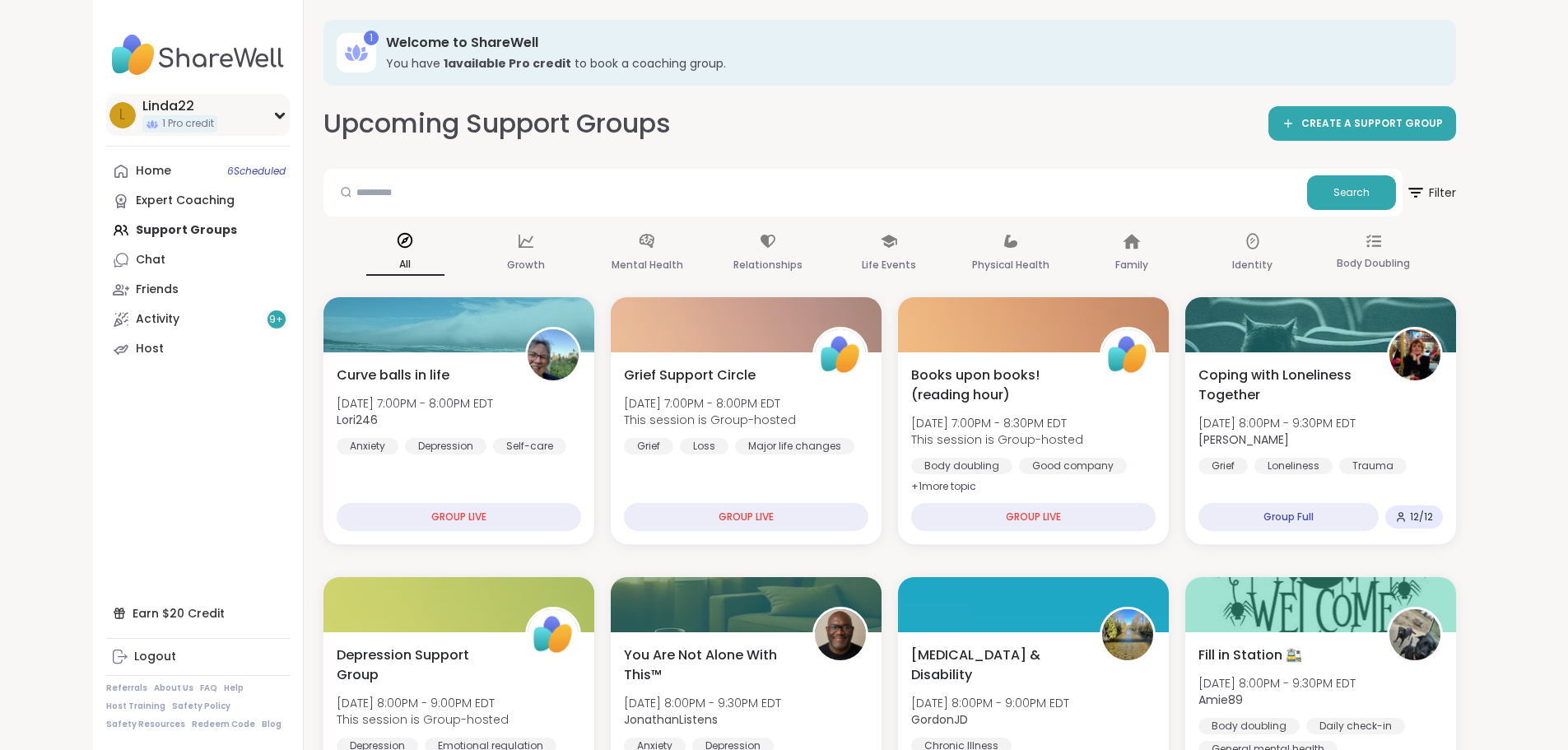
click at [134, 123] on div "L Linda22 1 Pro credit" at bounding box center [198, 115] width 183 height 42
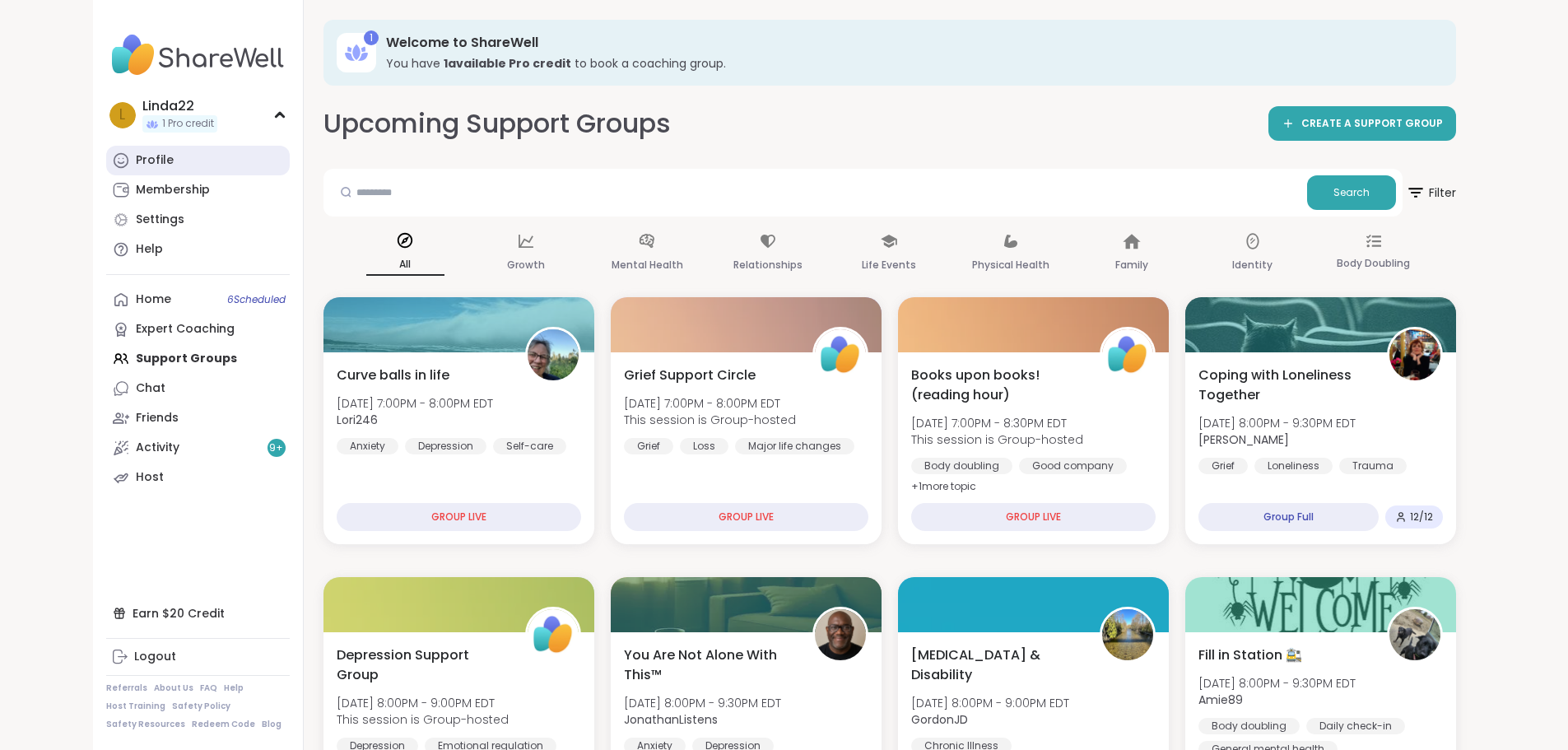
click at [122, 171] on link "Profile" at bounding box center [198, 160] width 183 height 30
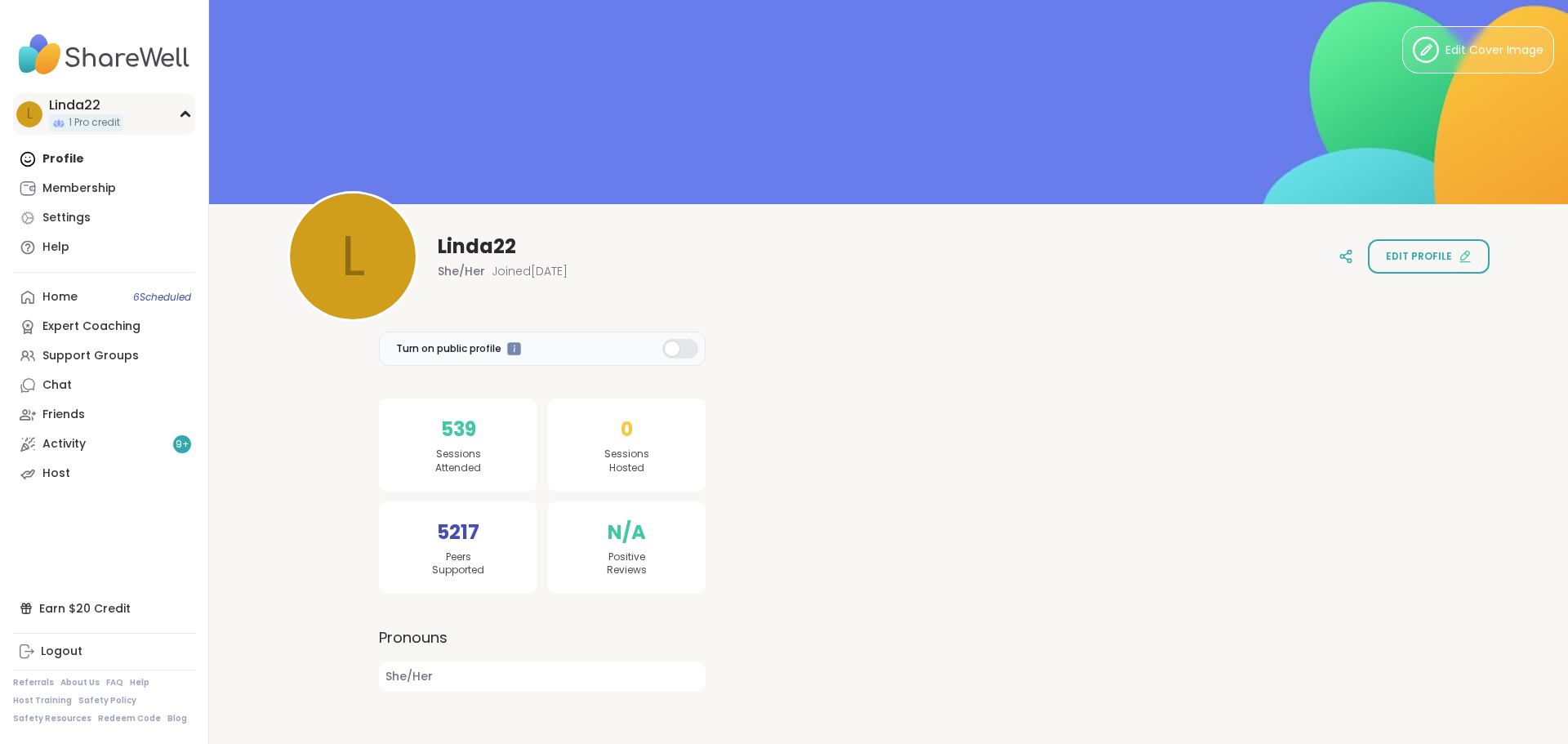
click at [127, 125] on div "L Linda22 1 Pro credit" at bounding box center [104, 114] width 182 height 42
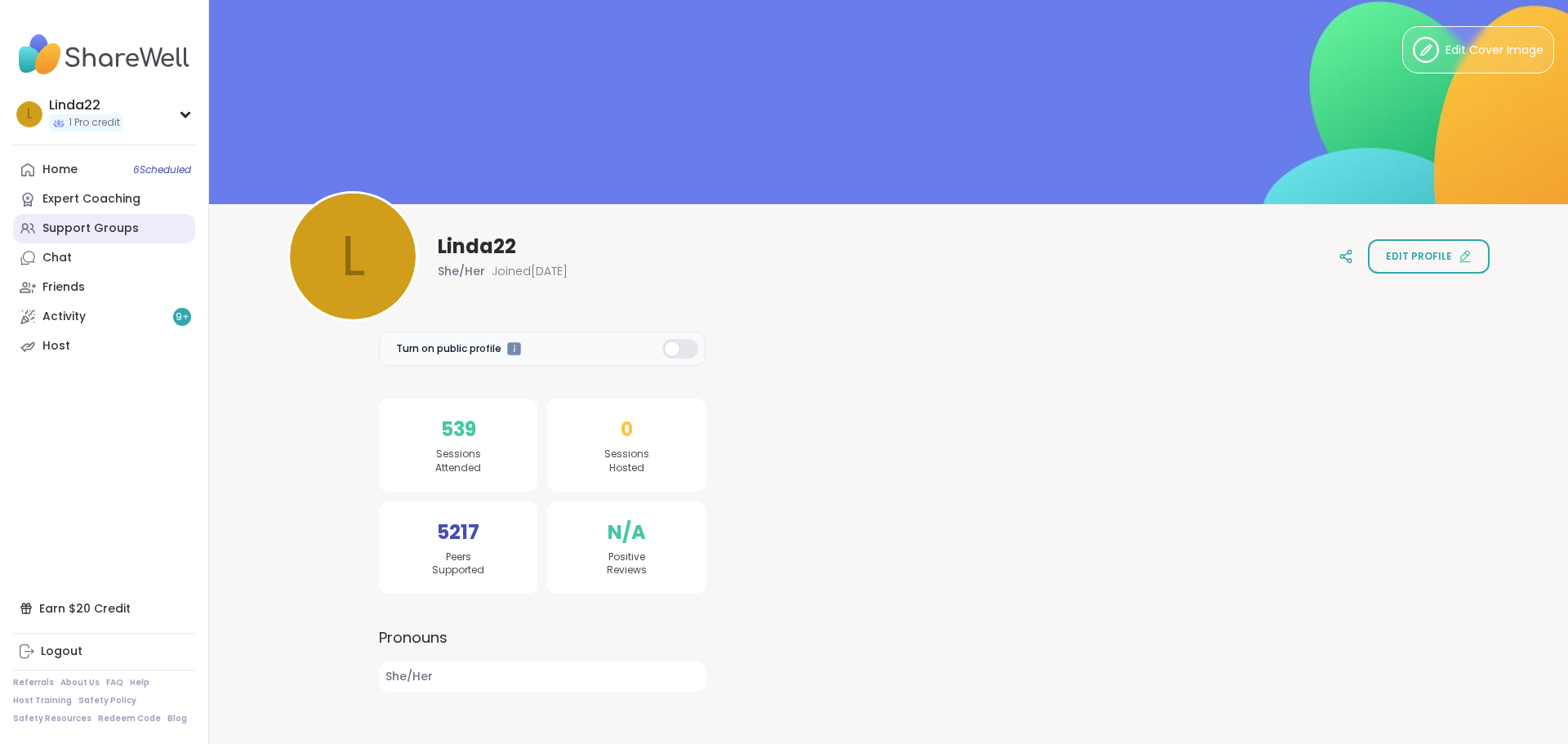
click at [108, 230] on div "Support Groups" at bounding box center [90, 229] width 97 height 16
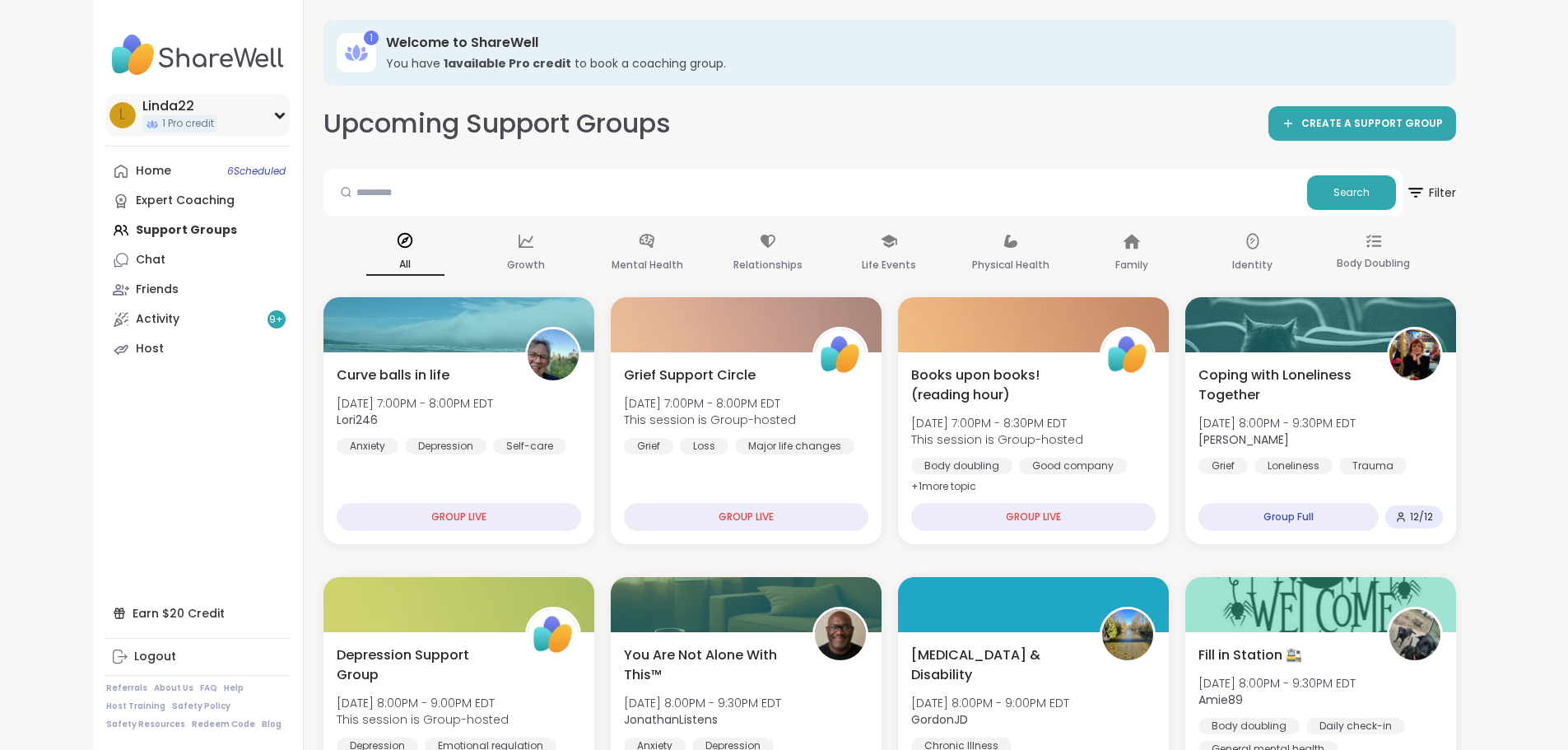
click at [127, 114] on div "L Linda22 1 Pro credit" at bounding box center [198, 115] width 183 height 42
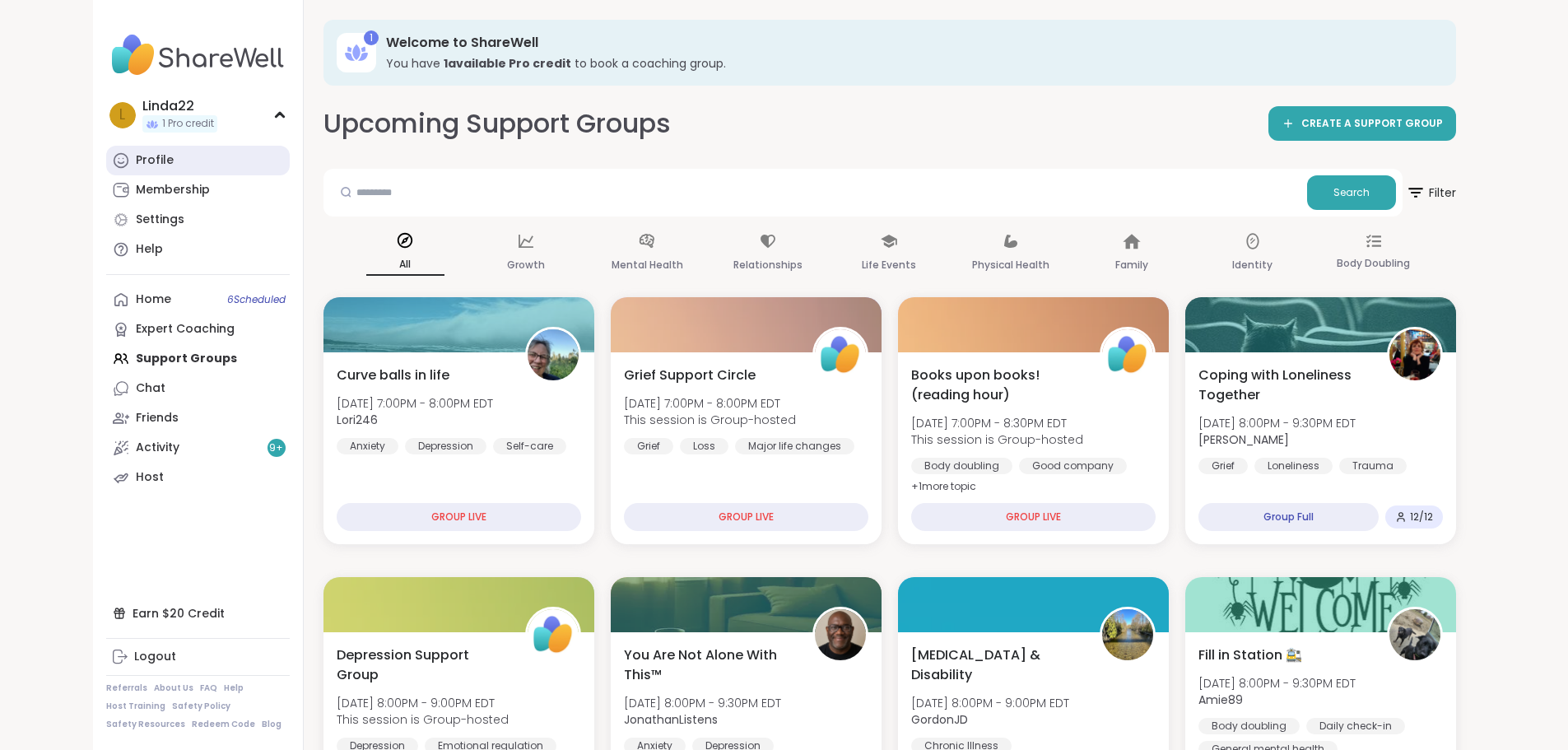
click at [113, 162] on link "Profile" at bounding box center [198, 160] width 183 height 30
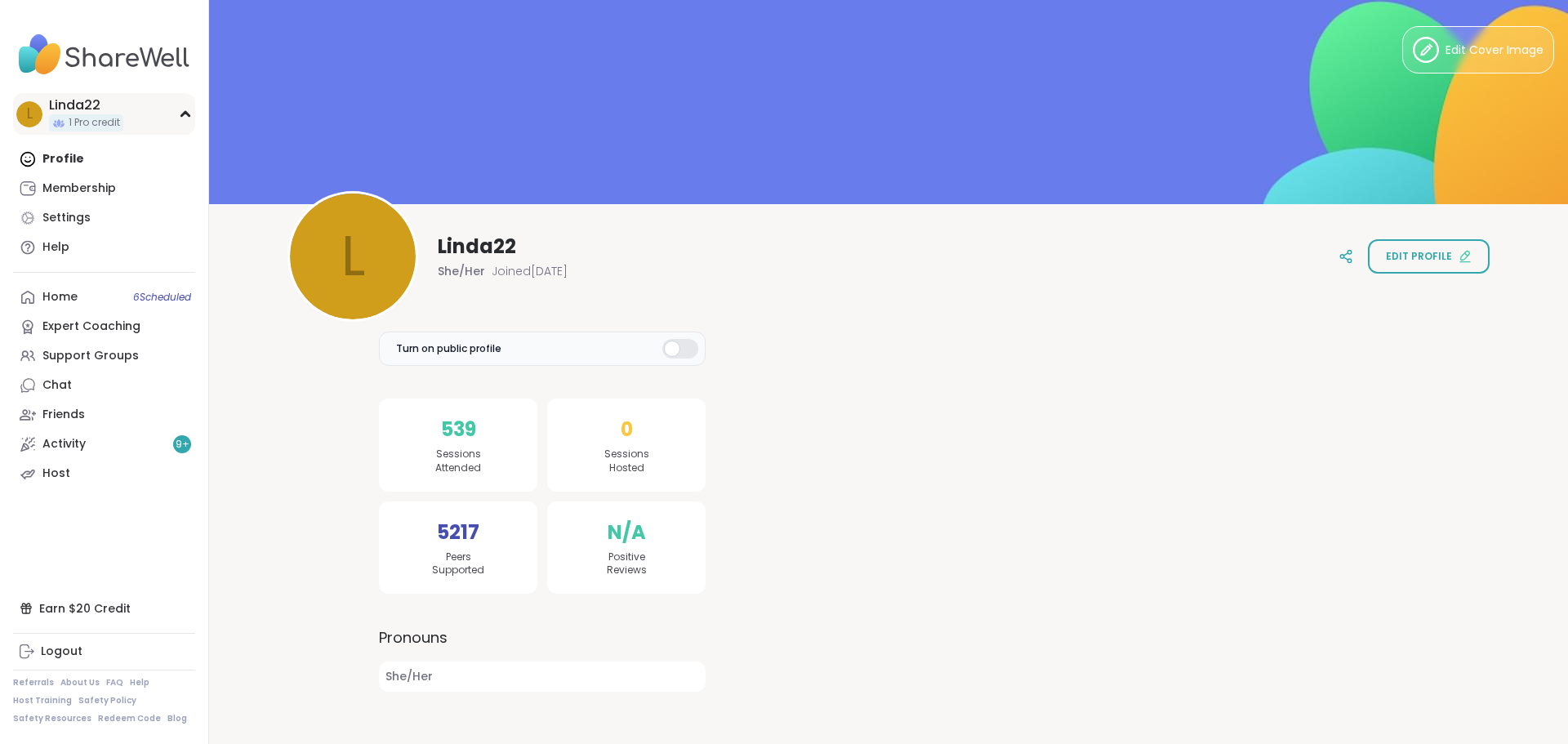
click at [115, 123] on span "1 Pro credit" at bounding box center [95, 122] width 52 height 14
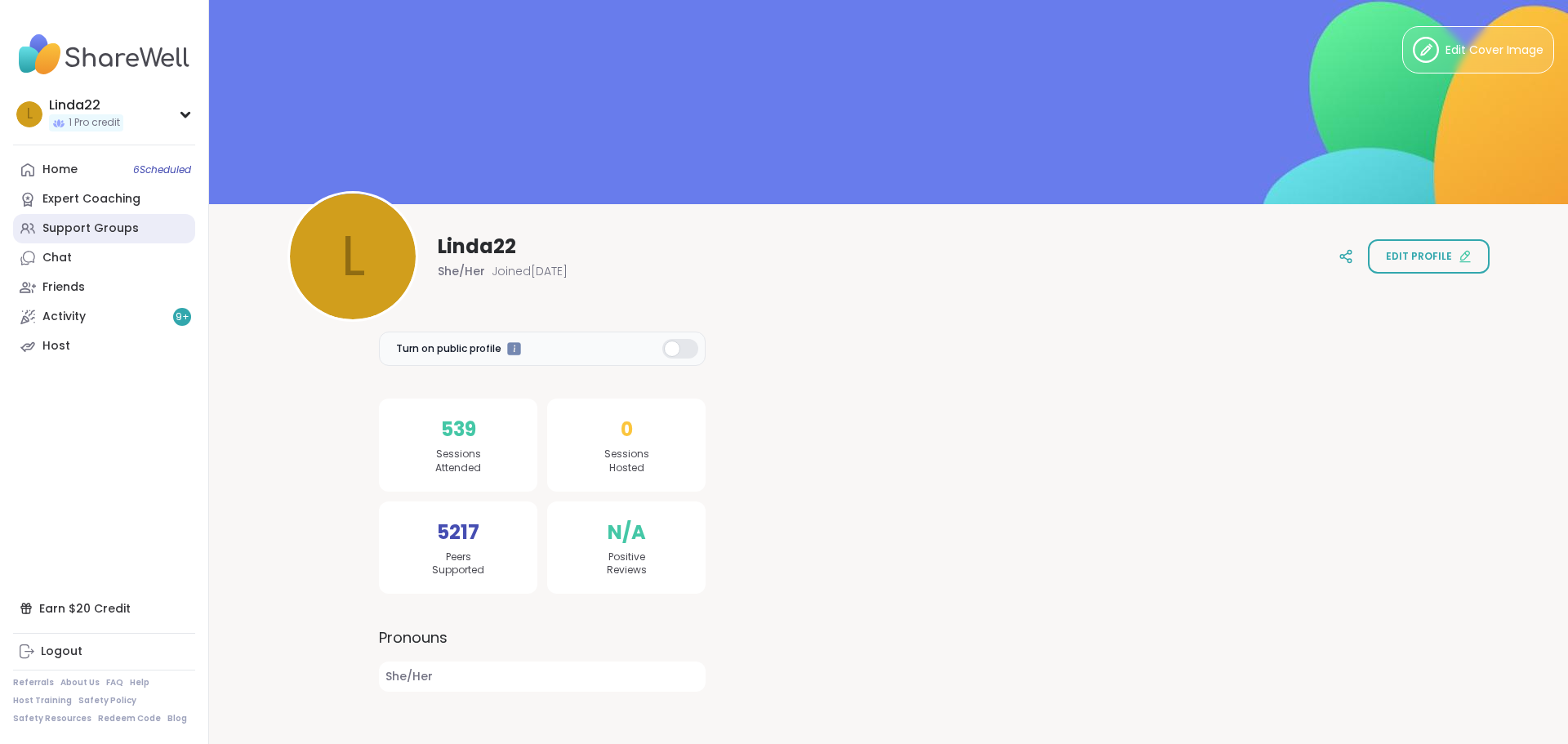
click at [103, 224] on div "Support Groups" at bounding box center [90, 229] width 97 height 16
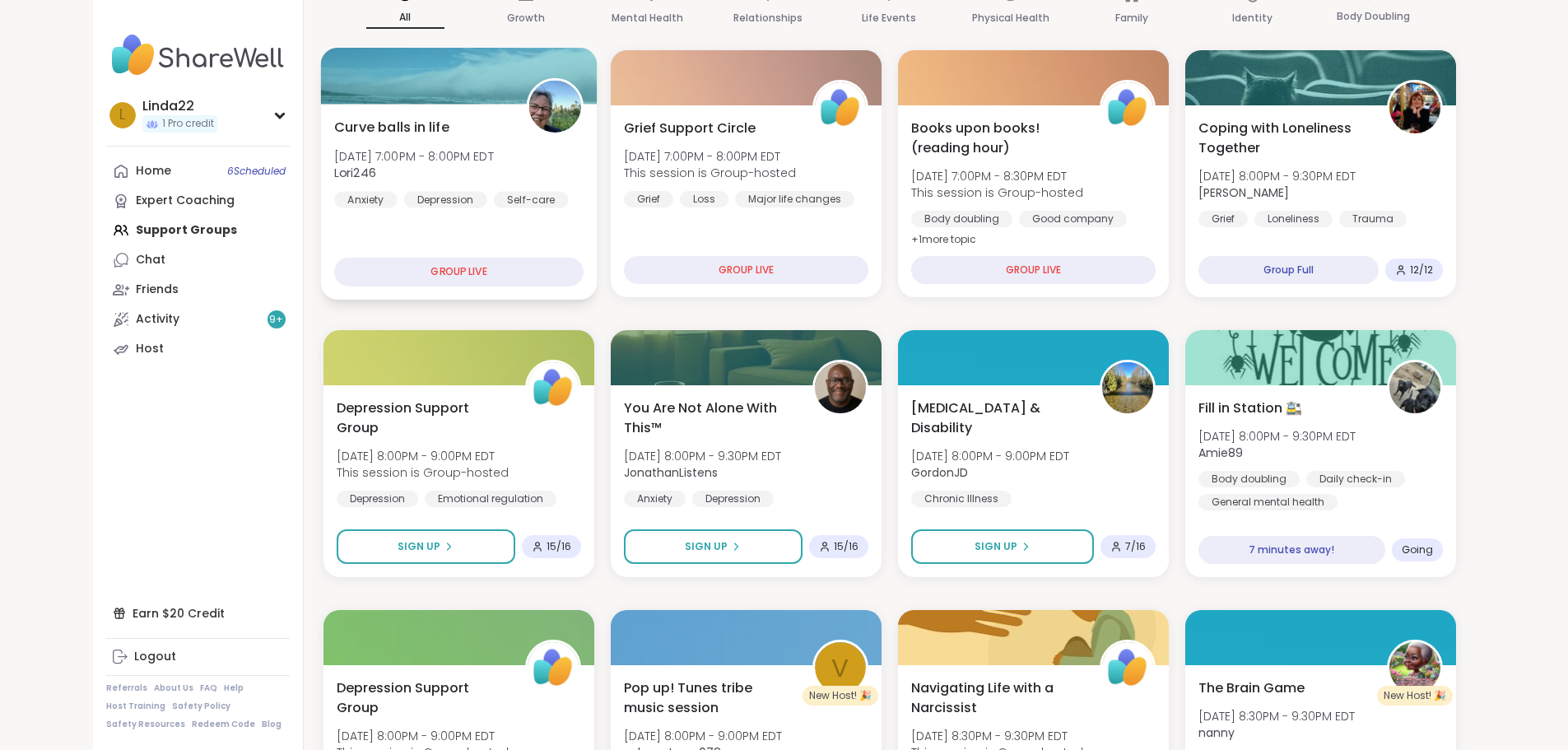
scroll to position [286, 0]
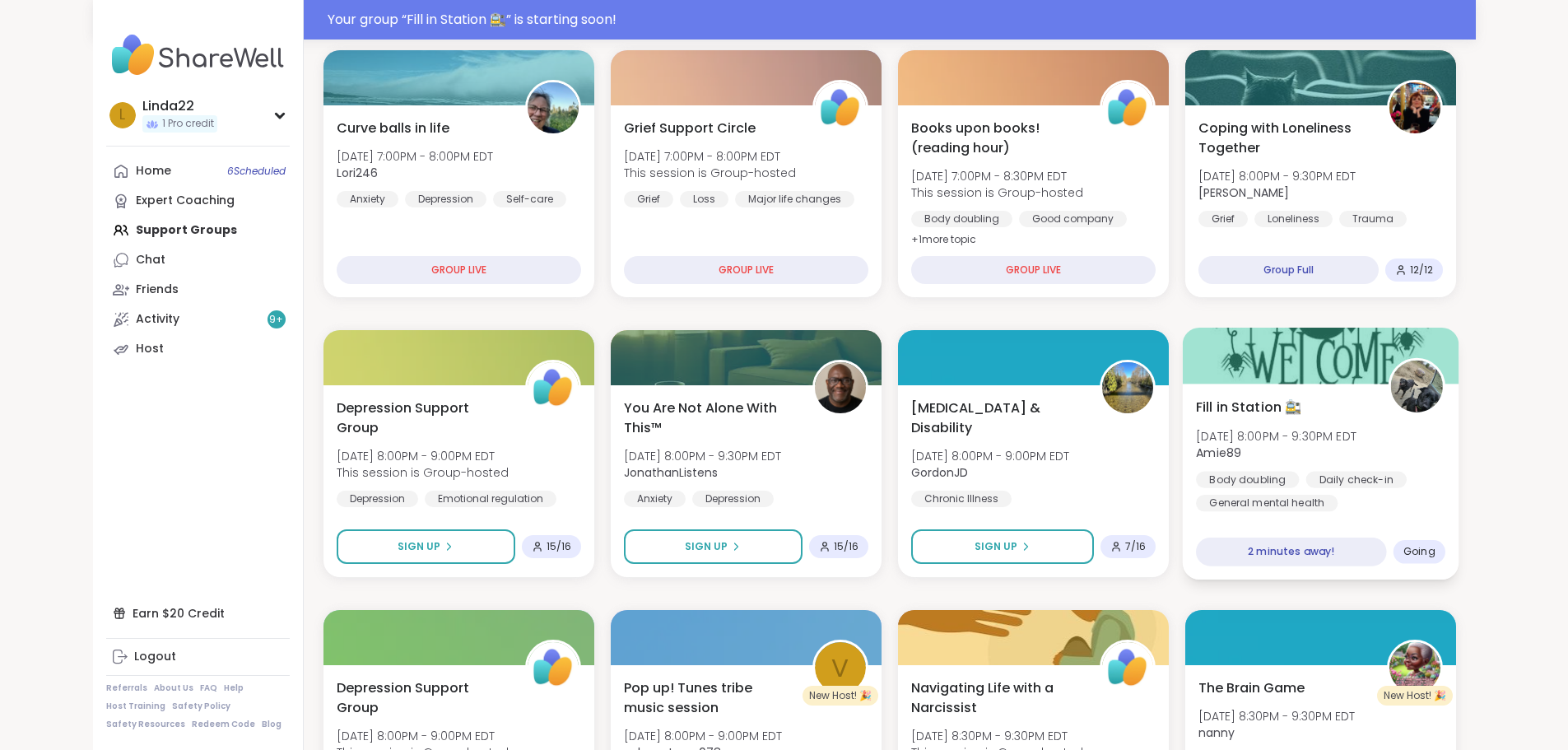
click at [1306, 337] on div at bounding box center [1319, 356] width 277 height 56
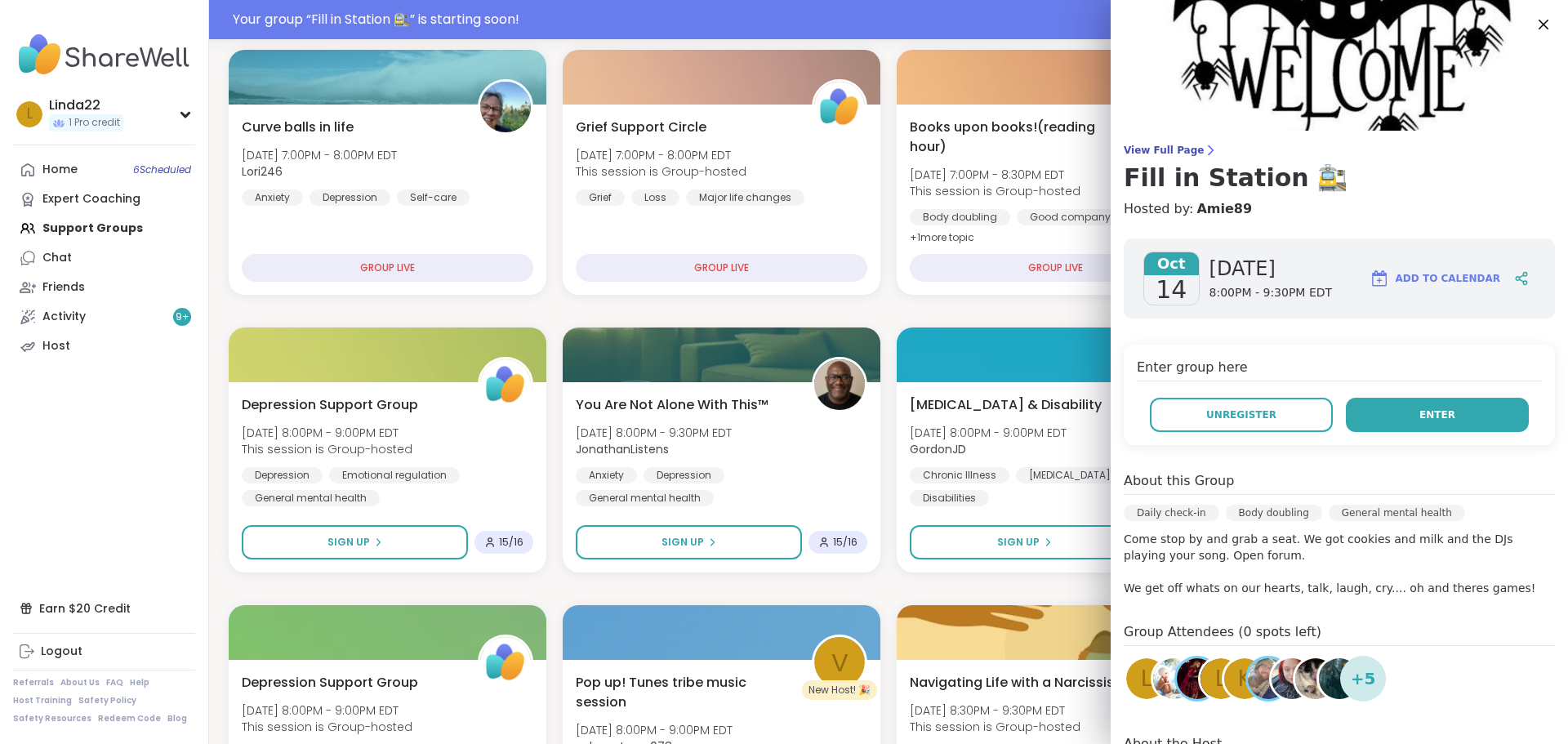
click at [1383, 417] on button "Enter" at bounding box center [1437, 415] width 183 height 34
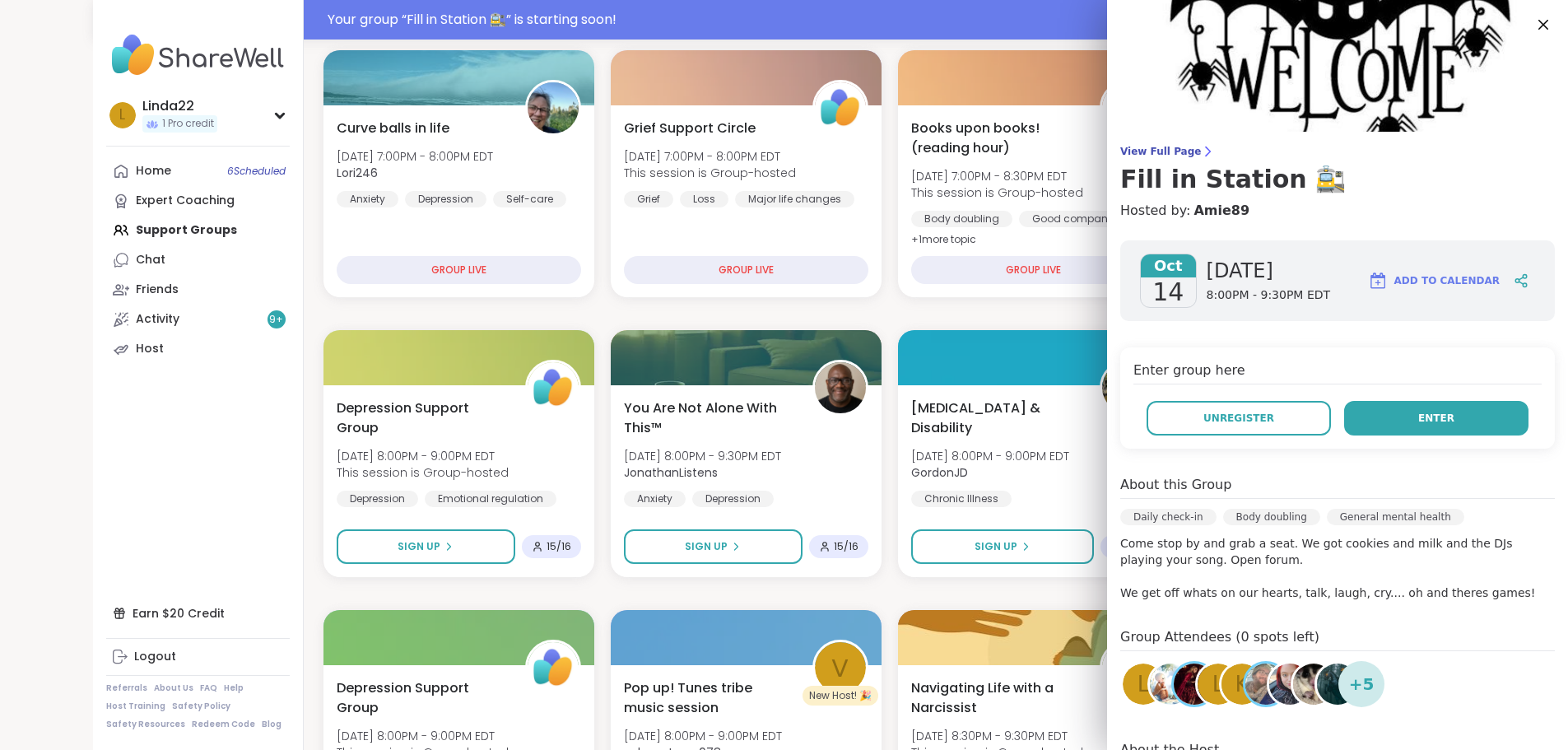
click at [1398, 415] on button "Enter" at bounding box center [1436, 418] width 184 height 35
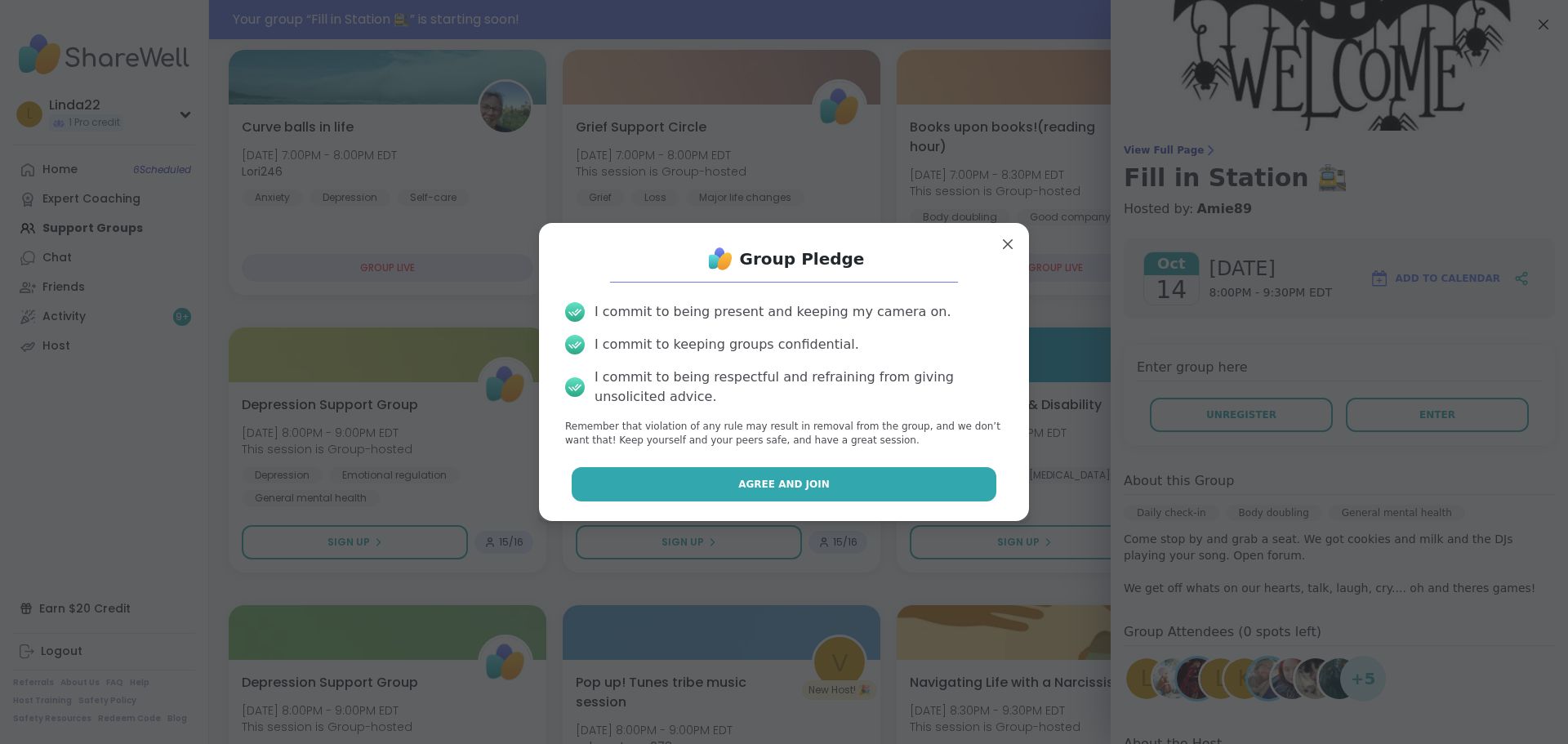
click at [891, 494] on button "Agree and Join" at bounding box center [784, 485] width 425 height 34
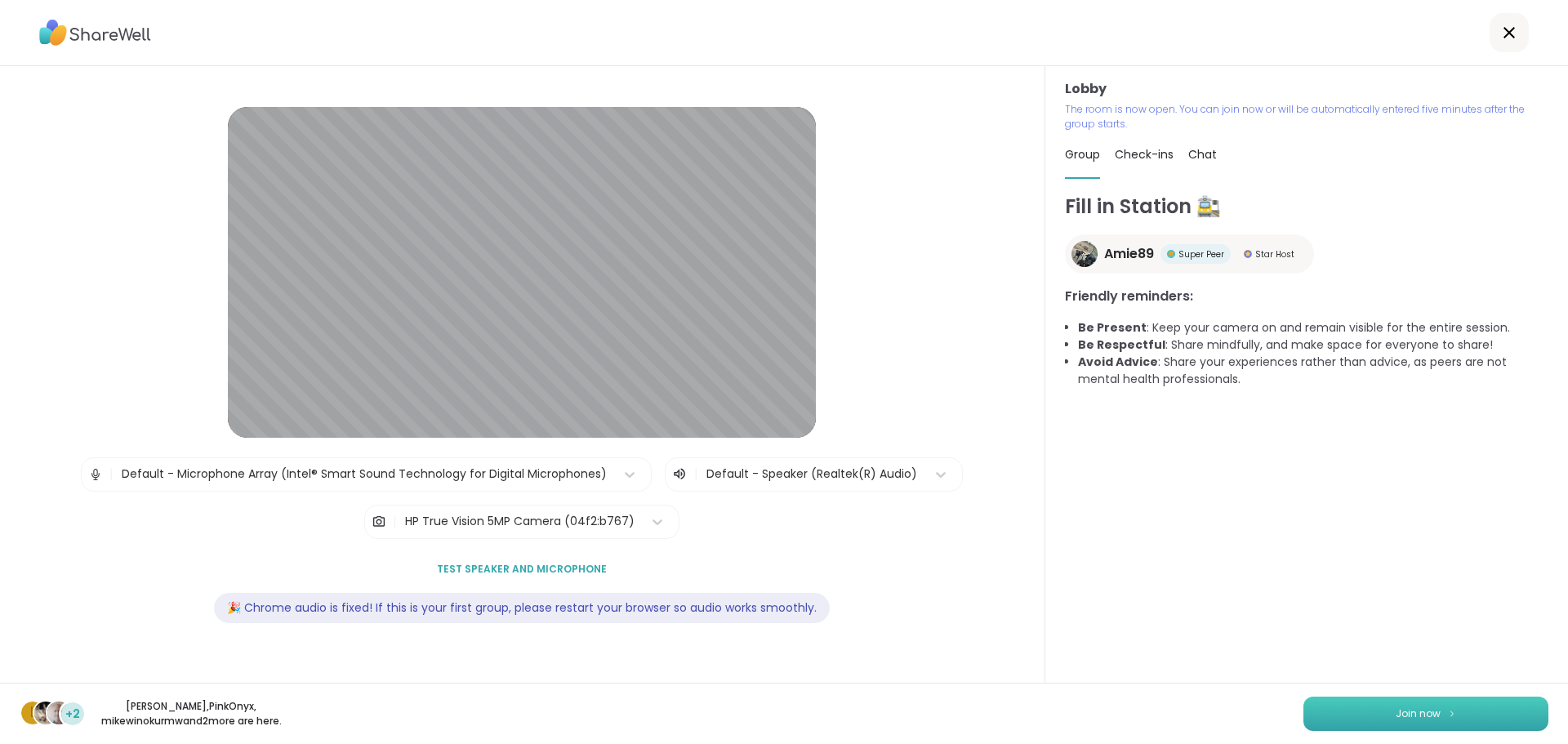
click at [1312, 719] on button "Join now" at bounding box center [1426, 714] width 245 height 34
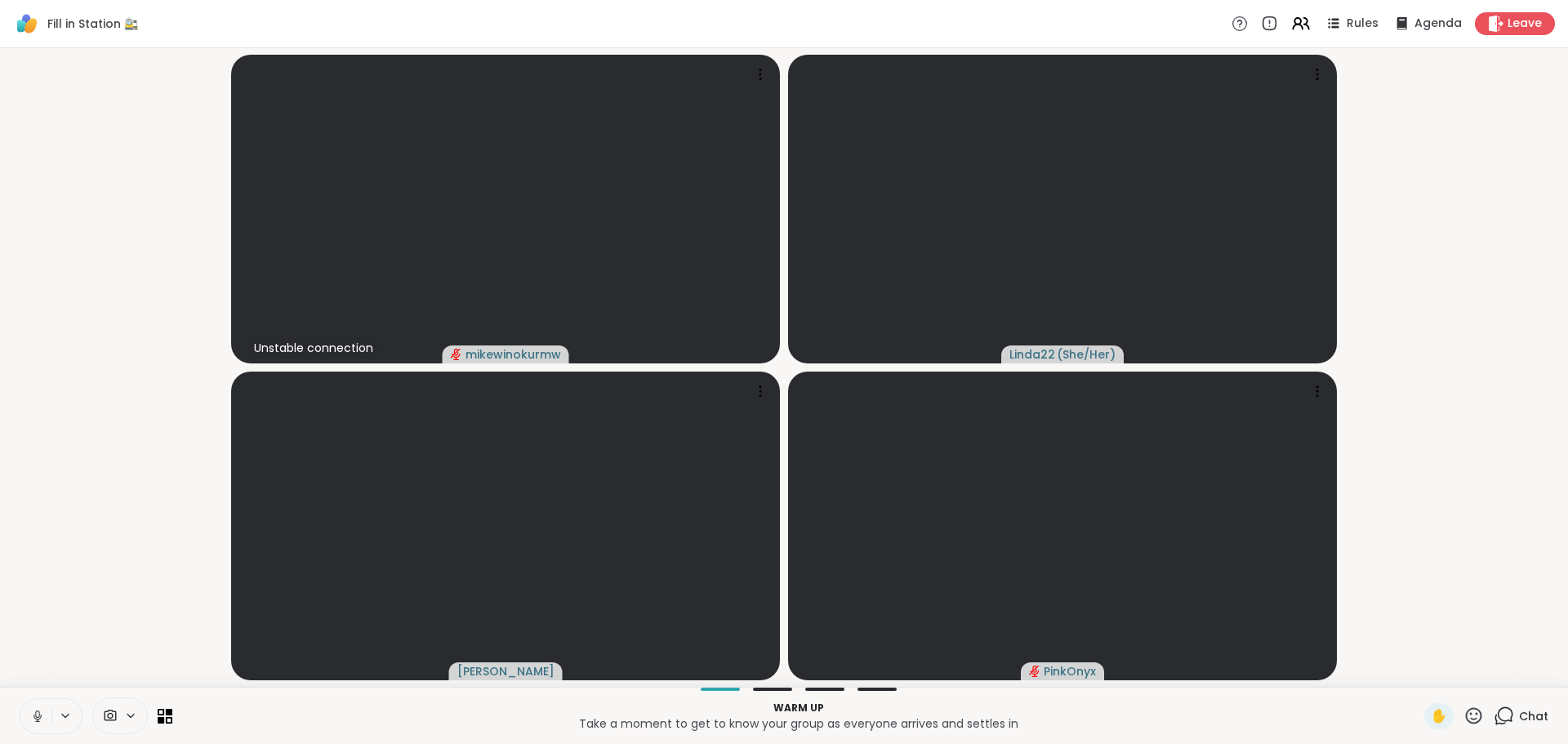
click at [34, 711] on icon at bounding box center [37, 715] width 14 height 14
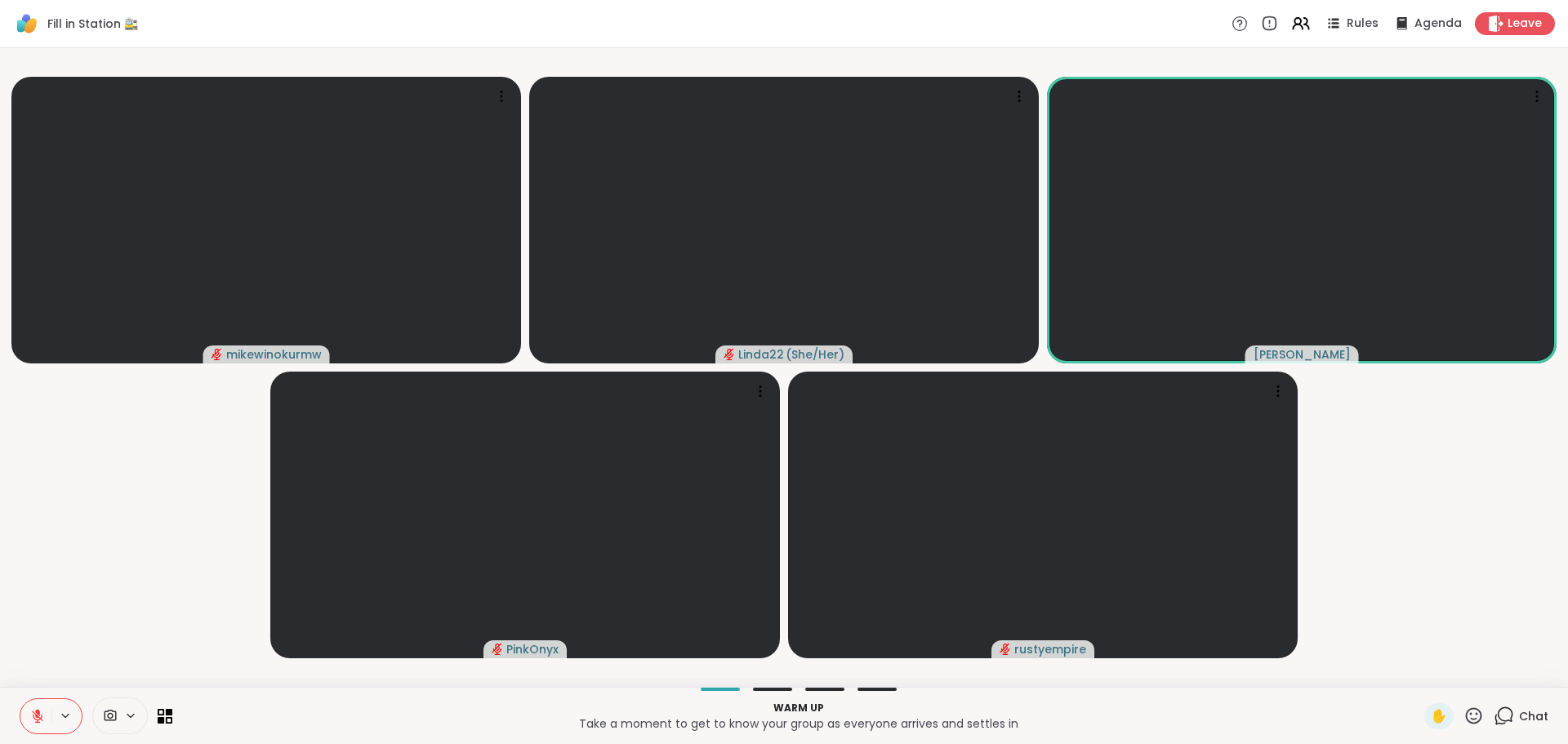
click at [1493, 717] on icon at bounding box center [1503, 715] width 20 height 20
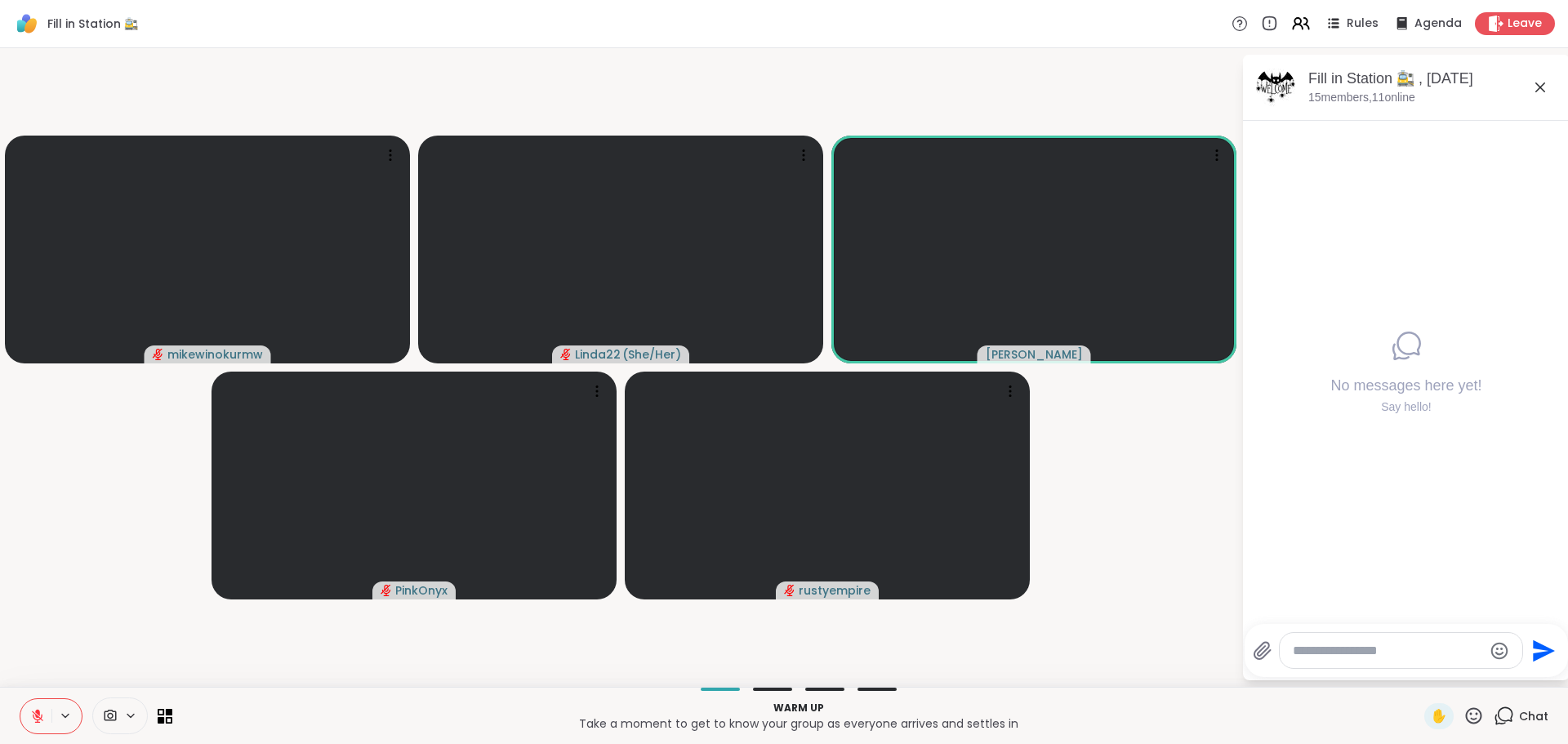
click at [1354, 650] on textarea "Type your message" at bounding box center [1387, 650] width 190 height 16
type textarea "**********"
click at [1365, 646] on textarea "Type your message" at bounding box center [1389, 650] width 190 height 16
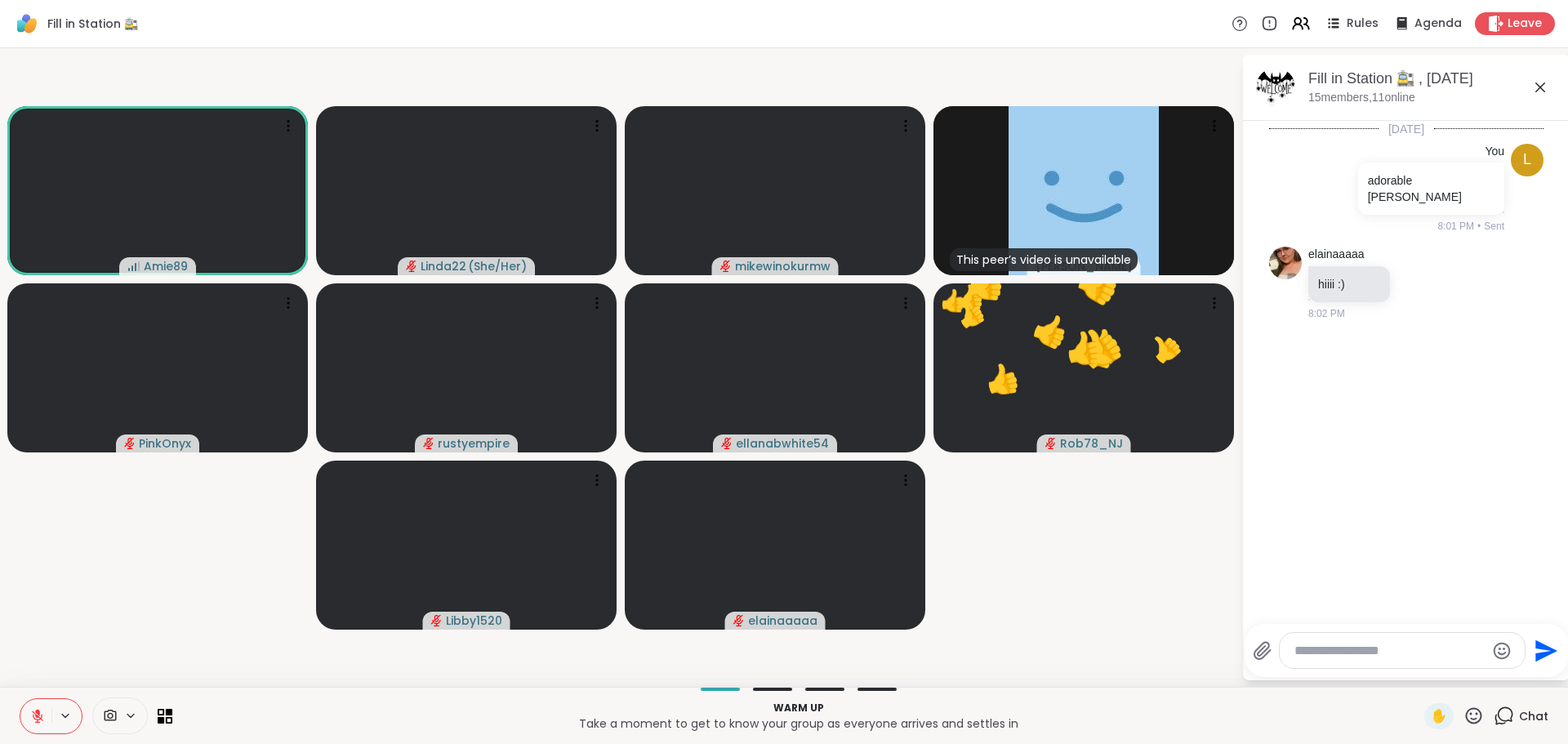
click at [1310, 657] on textarea "Type your message" at bounding box center [1389, 650] width 190 height 16
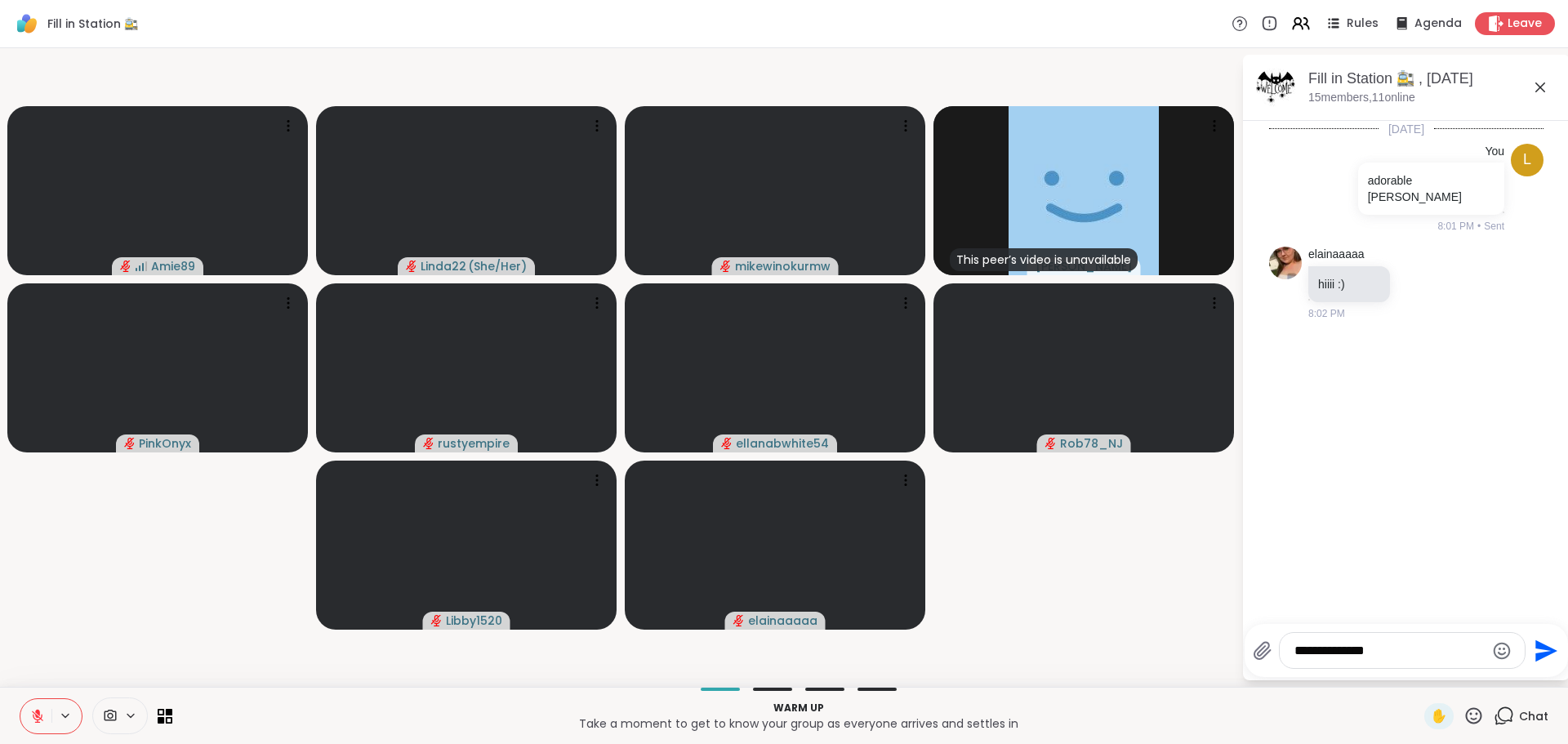
type textarea "**********"
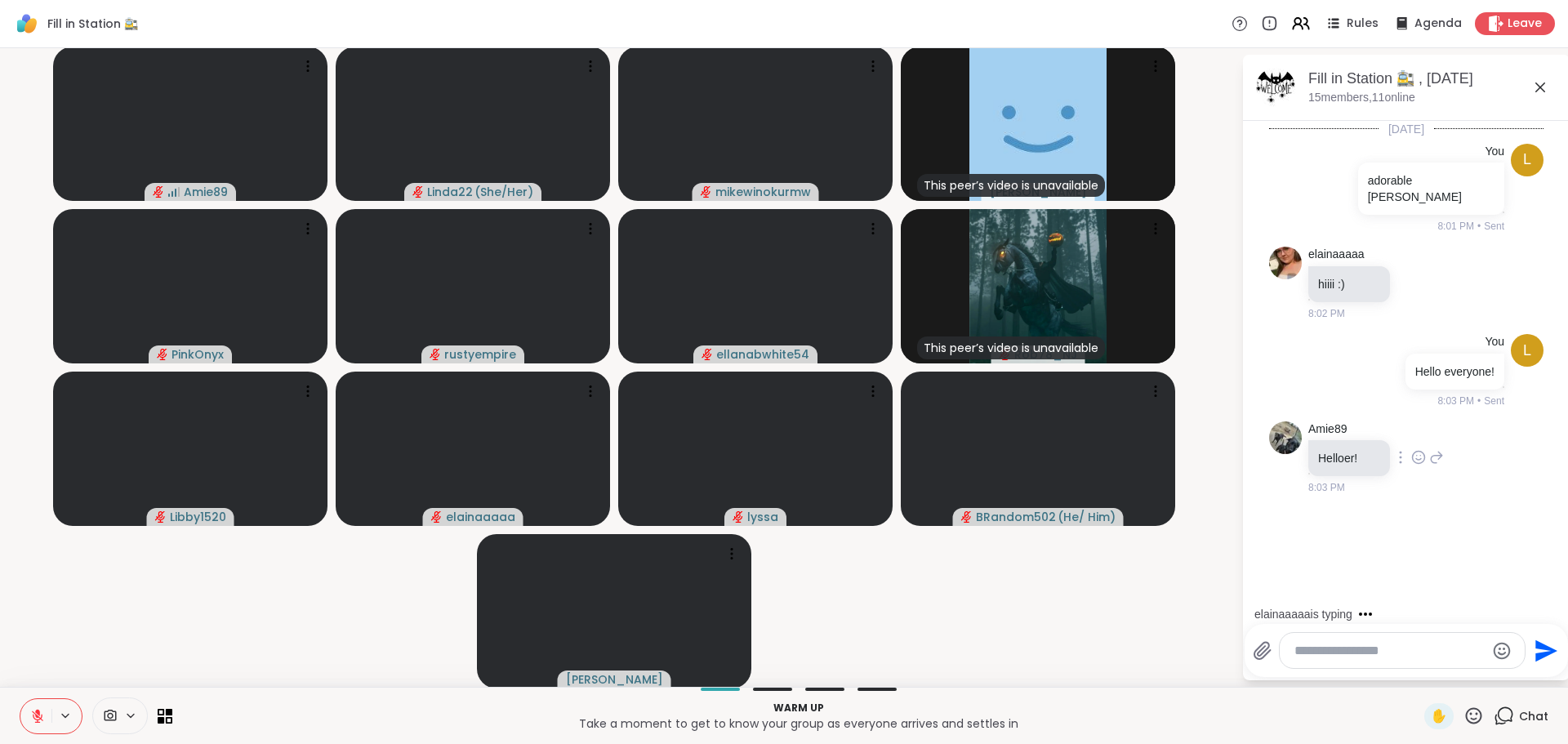
click at [1411, 457] on icon at bounding box center [1418, 457] width 14 height 16
click at [1411, 434] on div "Select Reaction: Heart" at bounding box center [1418, 430] width 14 height 14
click at [1411, 283] on icon at bounding box center [1418, 283] width 14 height 16
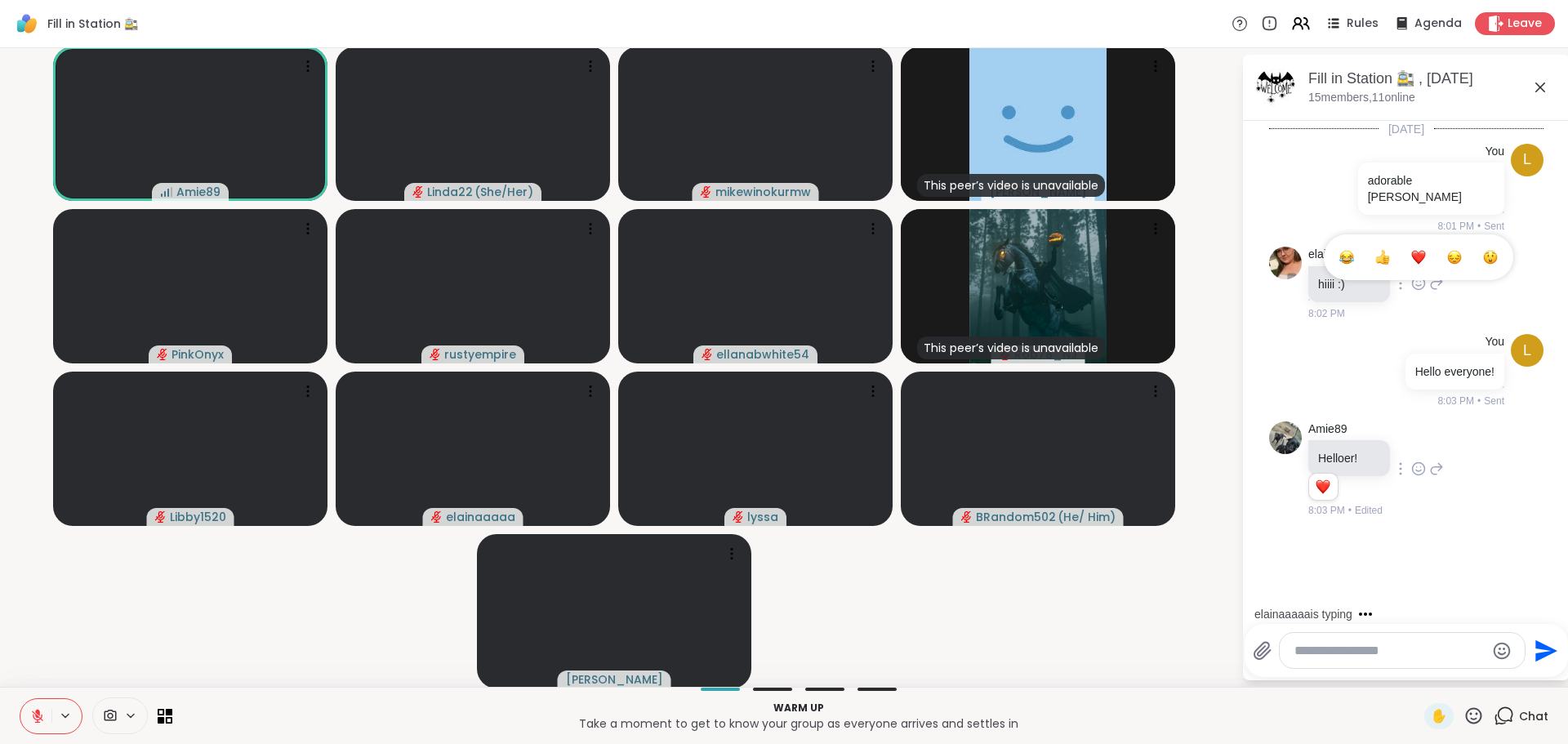
click at [1411, 265] on span "Select Reaction: Heart" at bounding box center [1418, 256] width 14 height 16
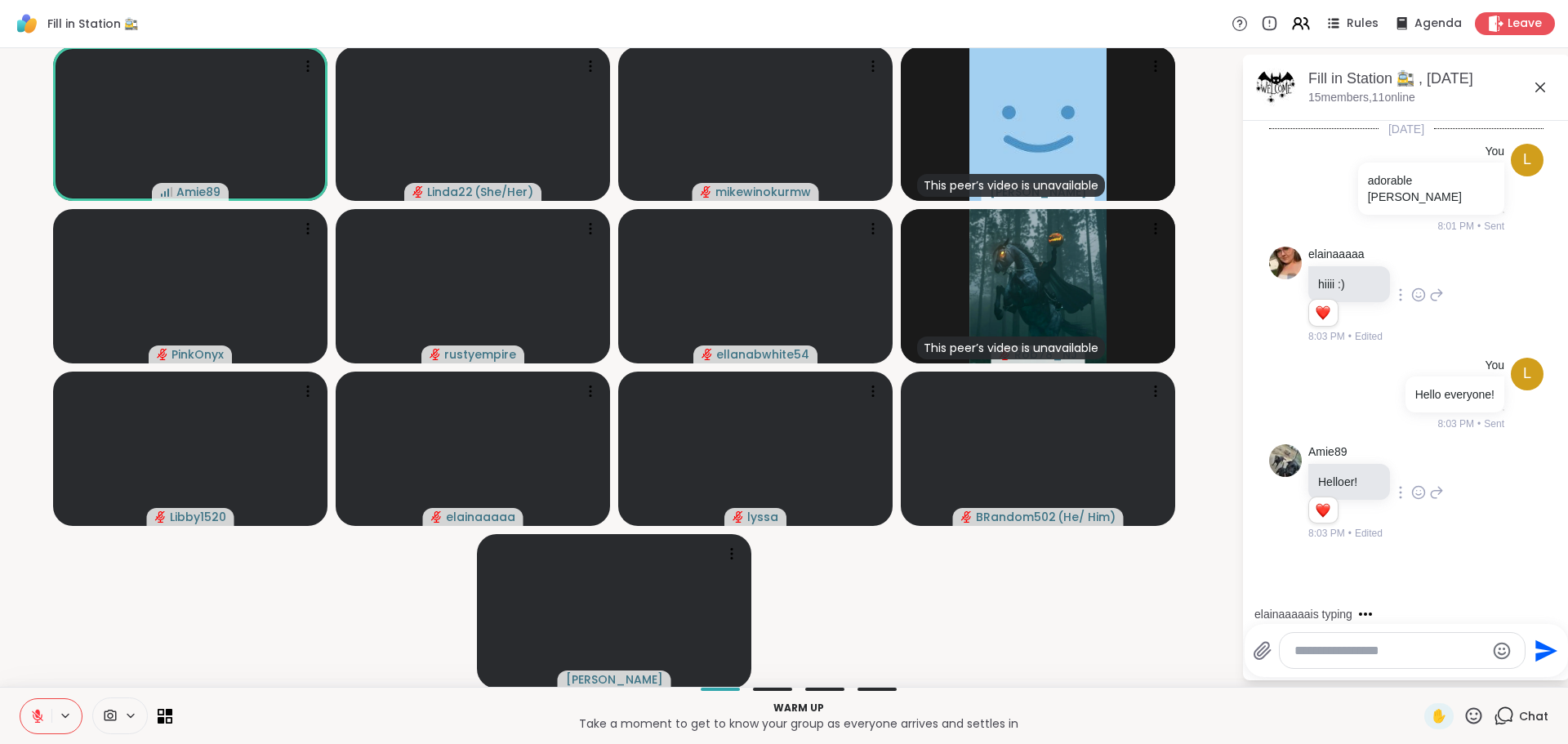
click at [1076, 624] on video-player-container "Amie89 Linda22 ( She/Her ) mikewinokurmw This peer’s video is unavailable [PERS…" at bounding box center [621, 367] width 1222 height 625
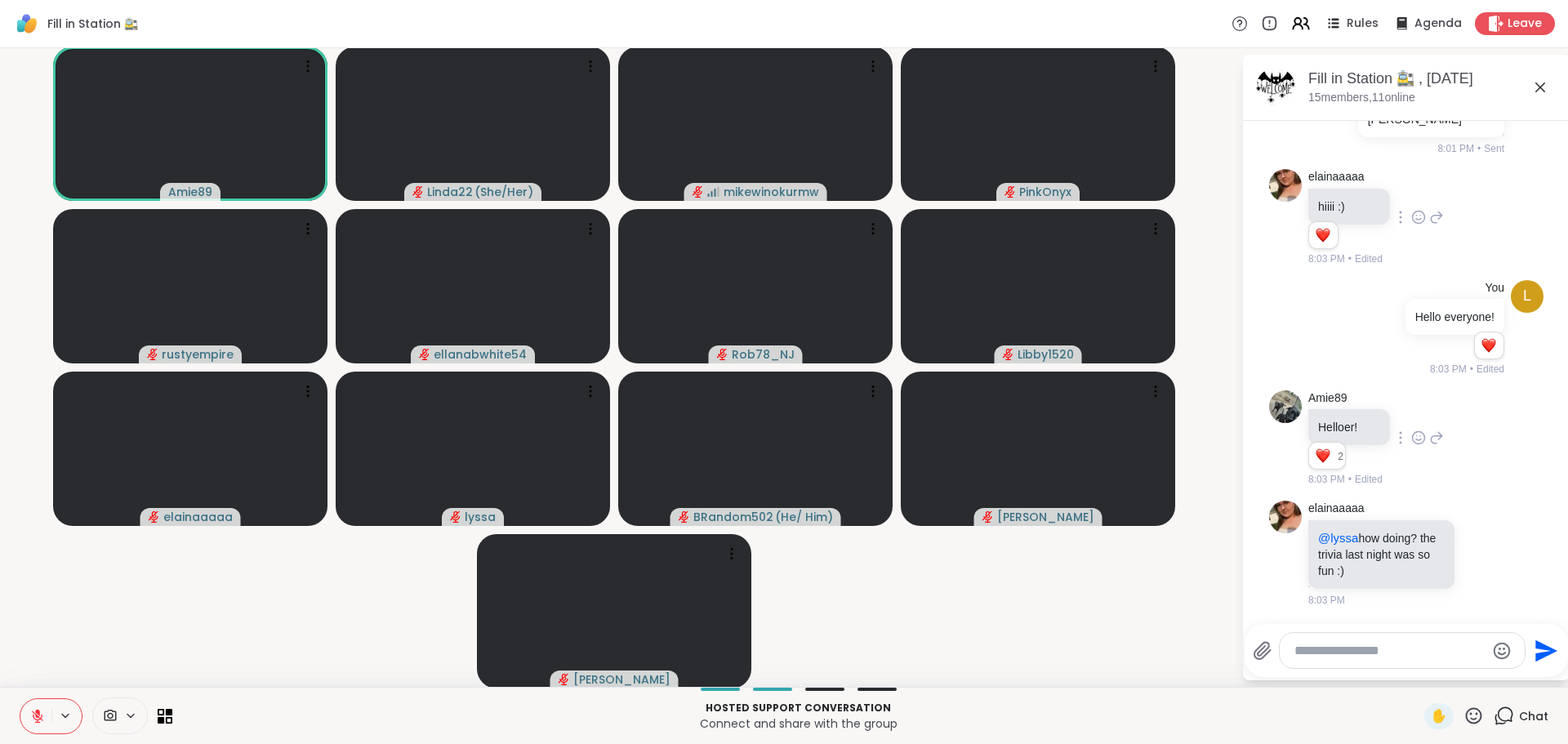
scroll to position [100, 0]
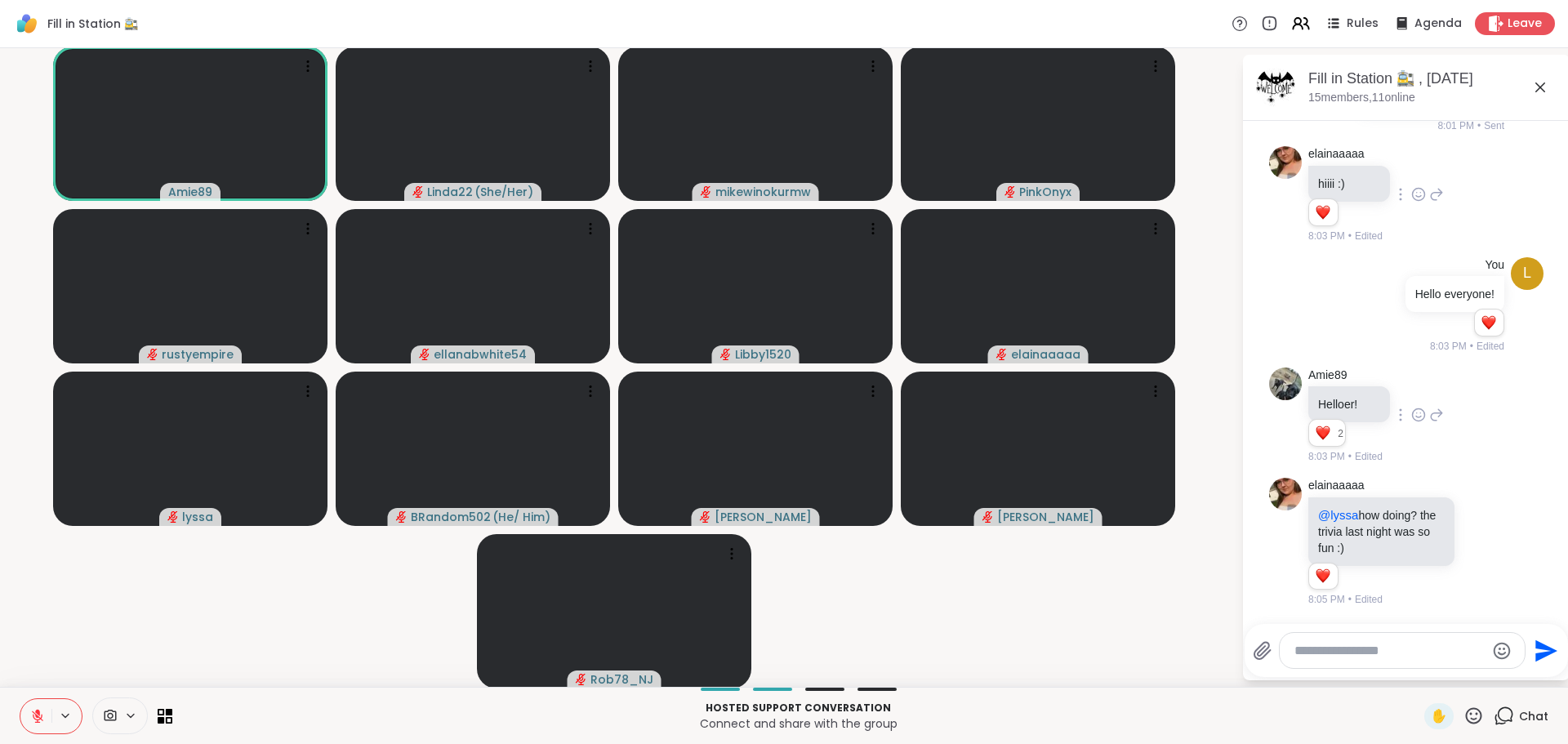
click at [1463, 715] on icon at bounding box center [1472, 715] width 20 height 20
click at [1453, 670] on span "👍" at bounding box center [1461, 673] width 16 height 19
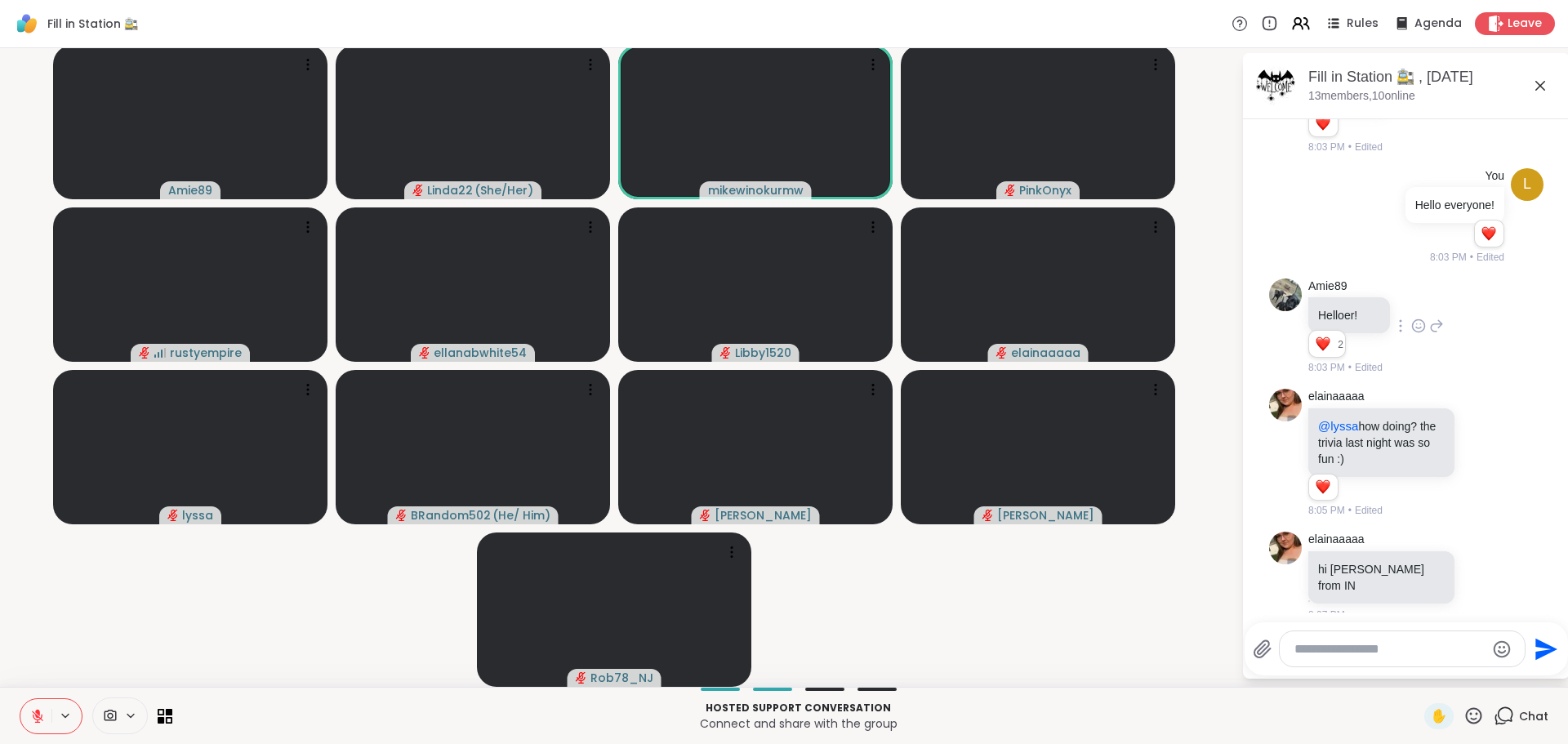
scroll to position [0, 0]
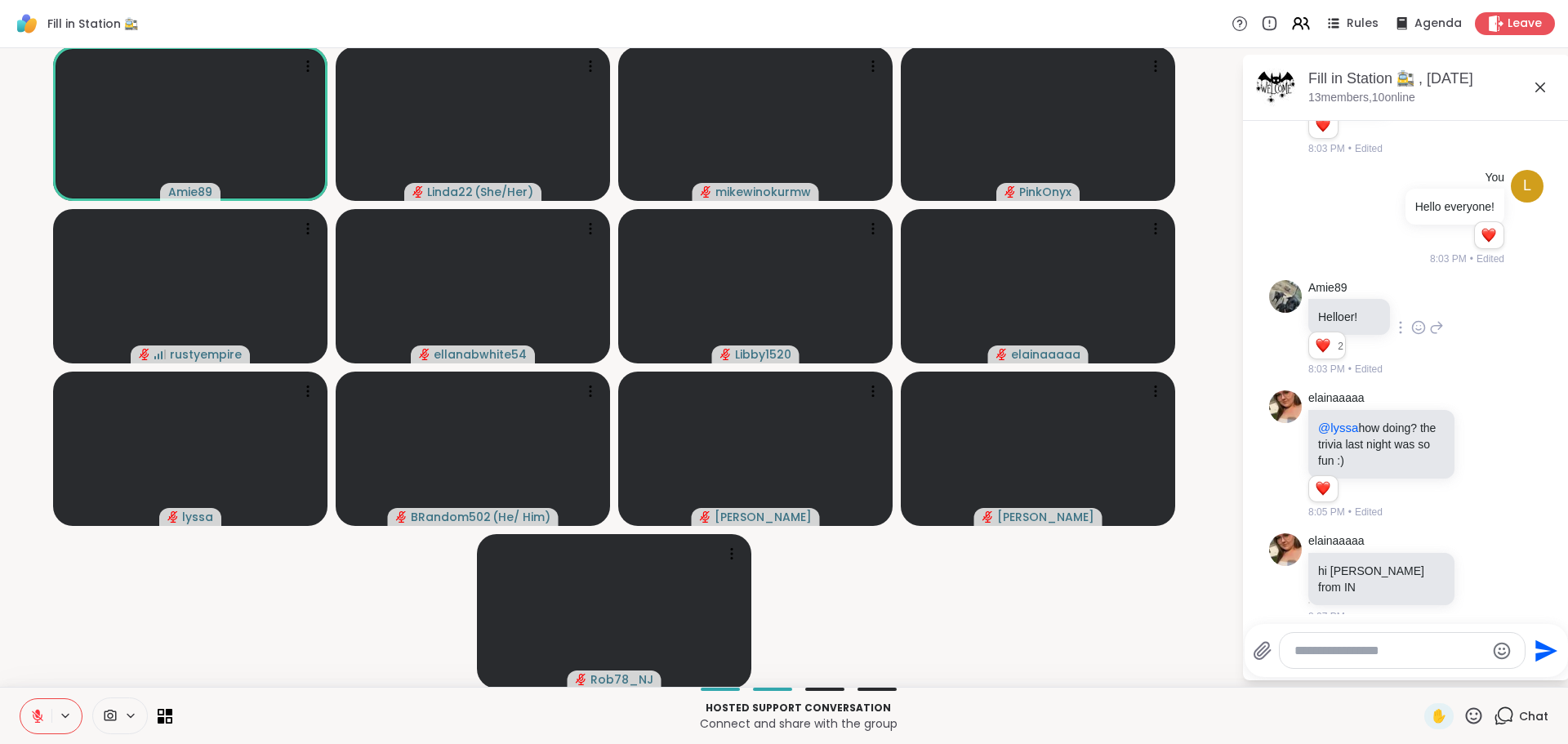
click at [39, 707] on button at bounding box center [35, 716] width 31 height 34
click at [35, 714] on icon at bounding box center [37, 715] width 14 height 14
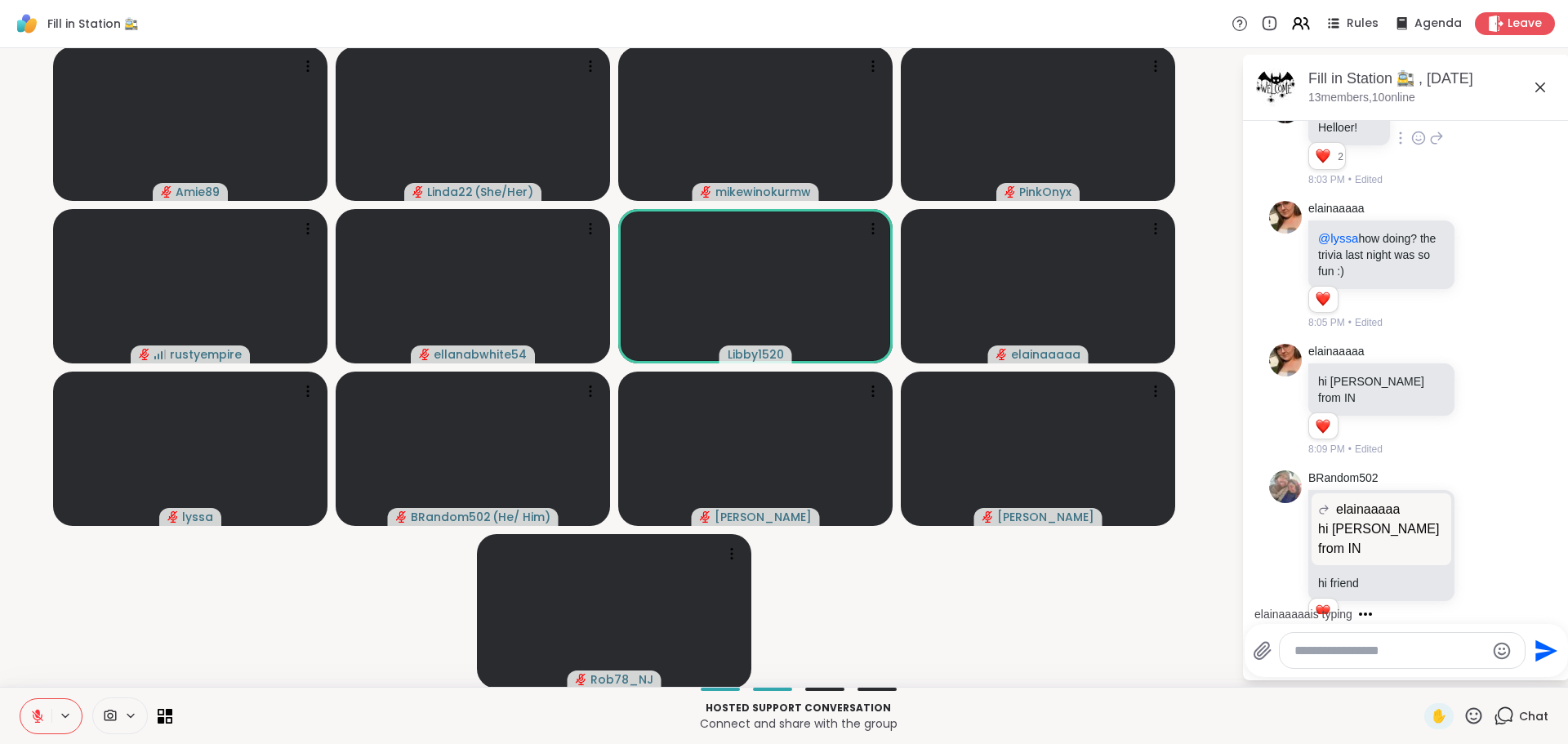
scroll to position [519, 0]
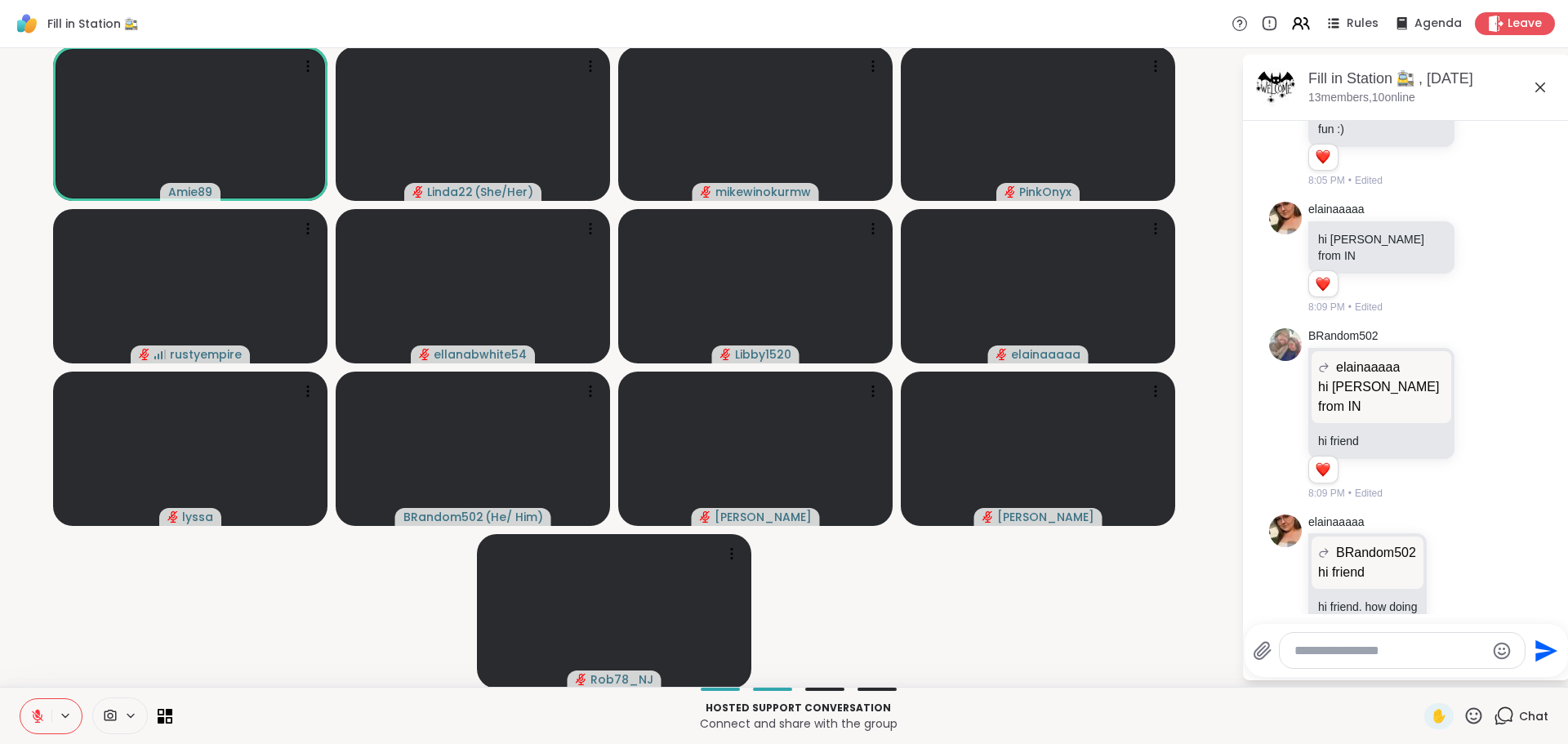
click at [1463, 709] on icon at bounding box center [1472, 715] width 20 height 20
click at [1490, 664] on span "🌟" at bounding box center [1497, 673] width 16 height 19
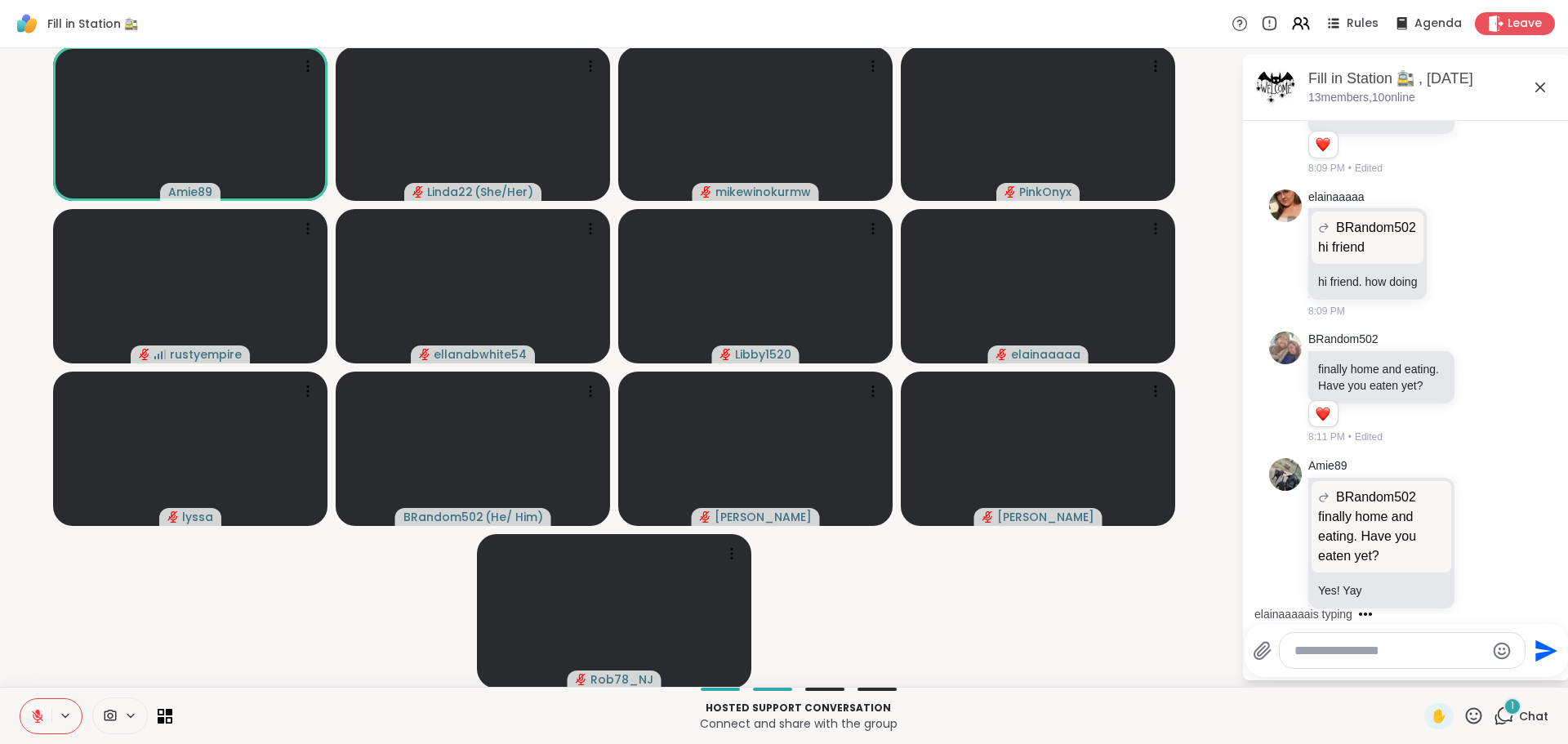
scroll to position [1076, 0]
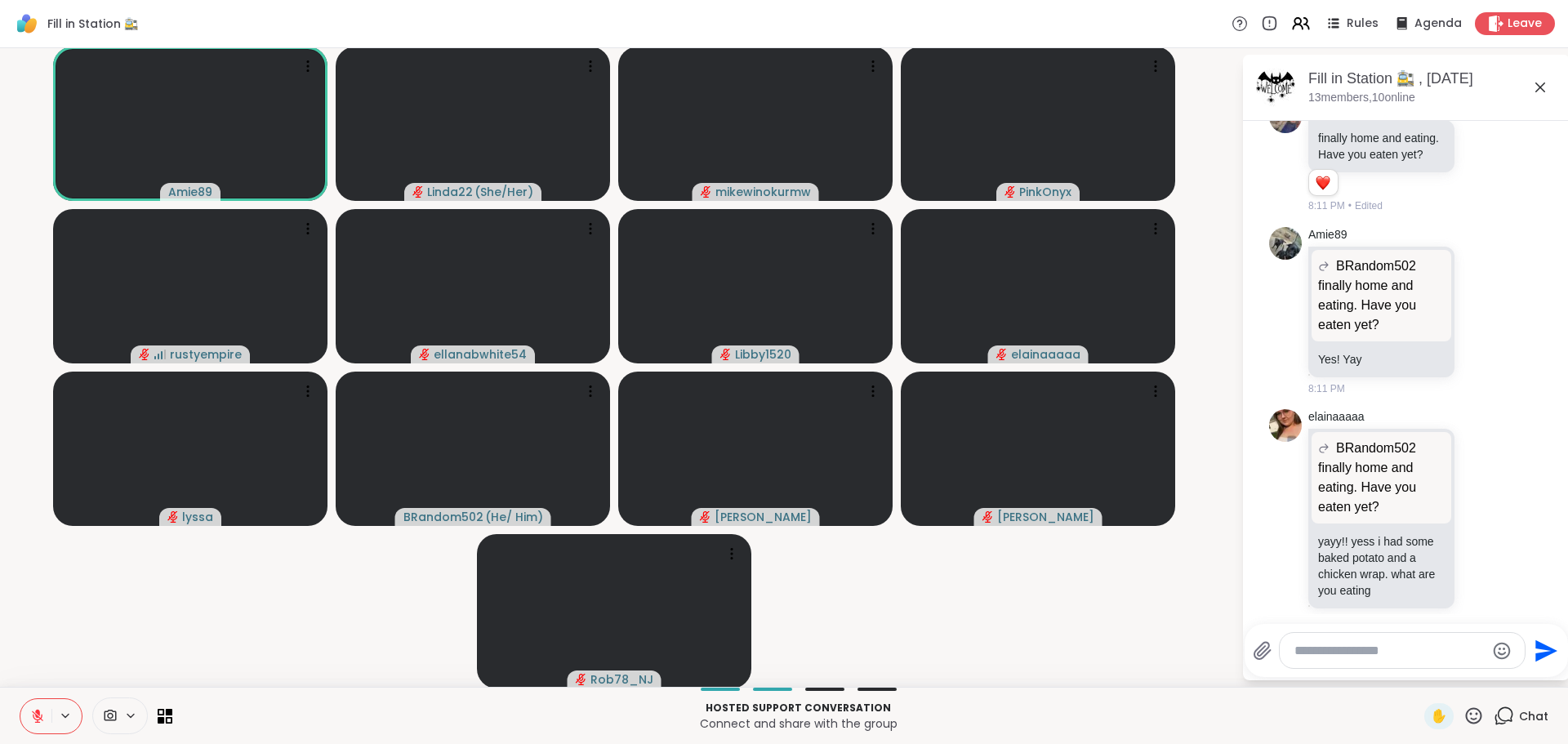
click at [1463, 713] on icon at bounding box center [1472, 715] width 20 height 20
click at [1483, 675] on div "🌟" at bounding box center [1497, 672] width 30 height 26
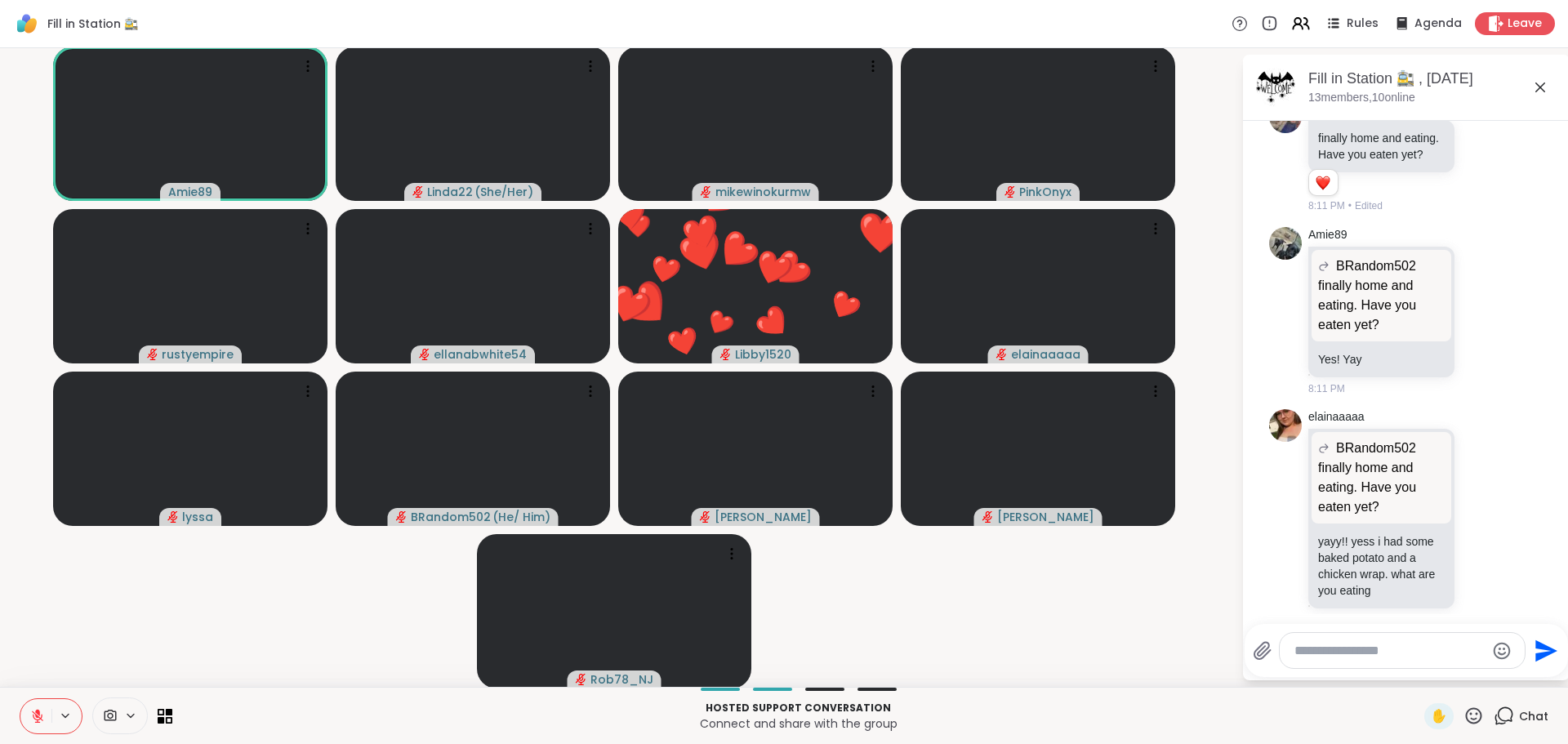
click at [1295, 651] on textarea "Type your message" at bounding box center [1389, 650] width 190 height 16
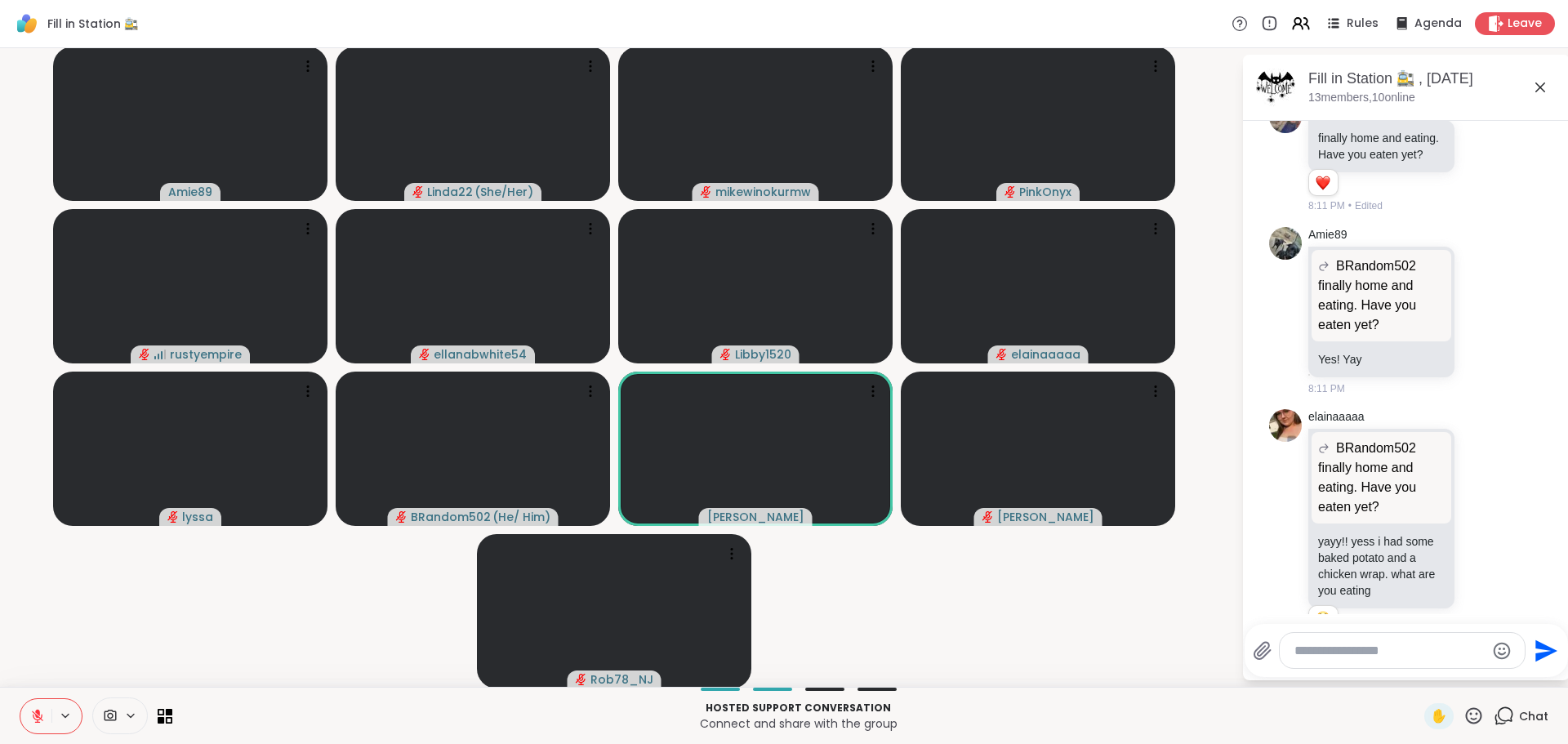
scroll to position [1099, 0]
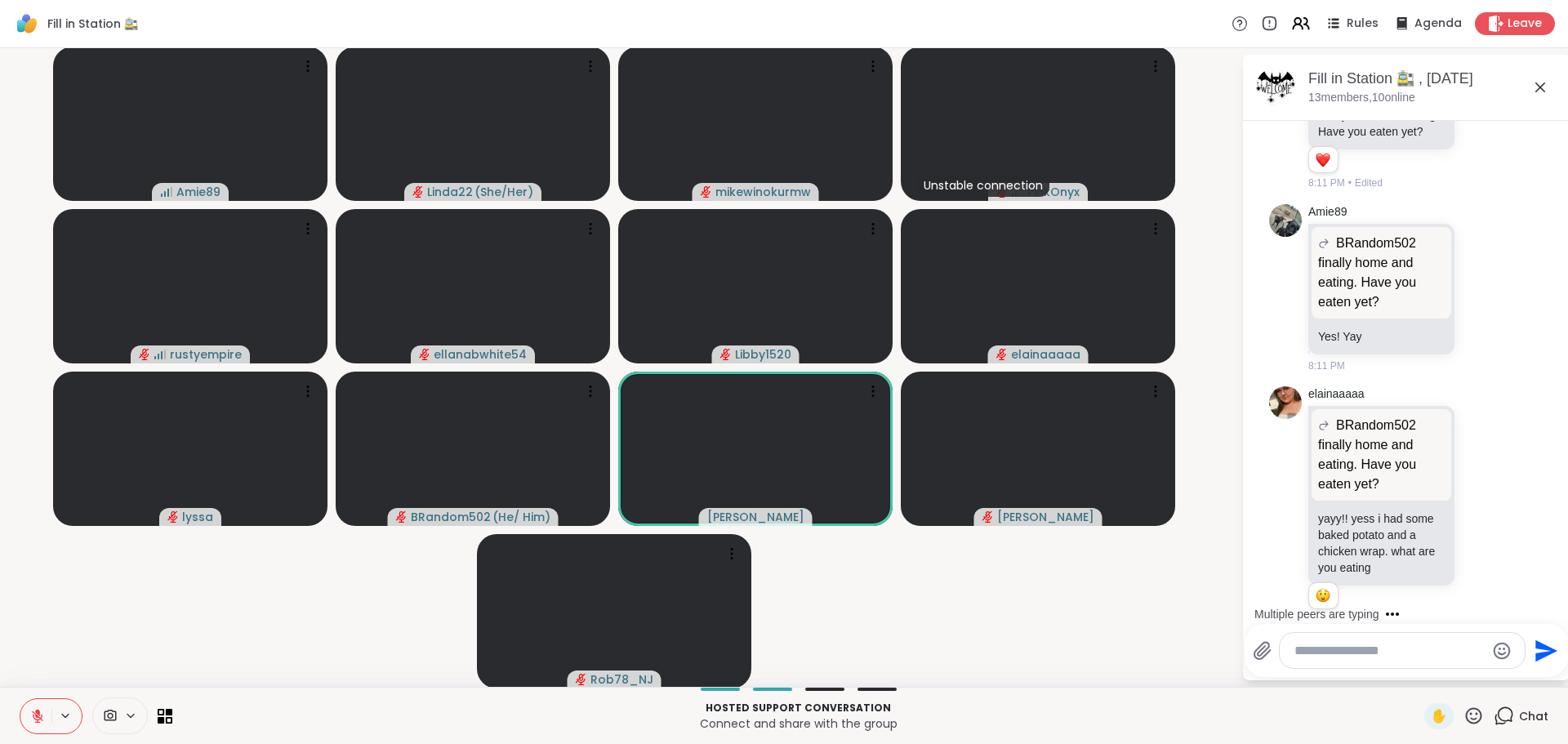
click at [1463, 706] on icon at bounding box center [1472, 715] width 20 height 20
click at [1490, 666] on span "🌟" at bounding box center [1497, 673] width 16 height 19
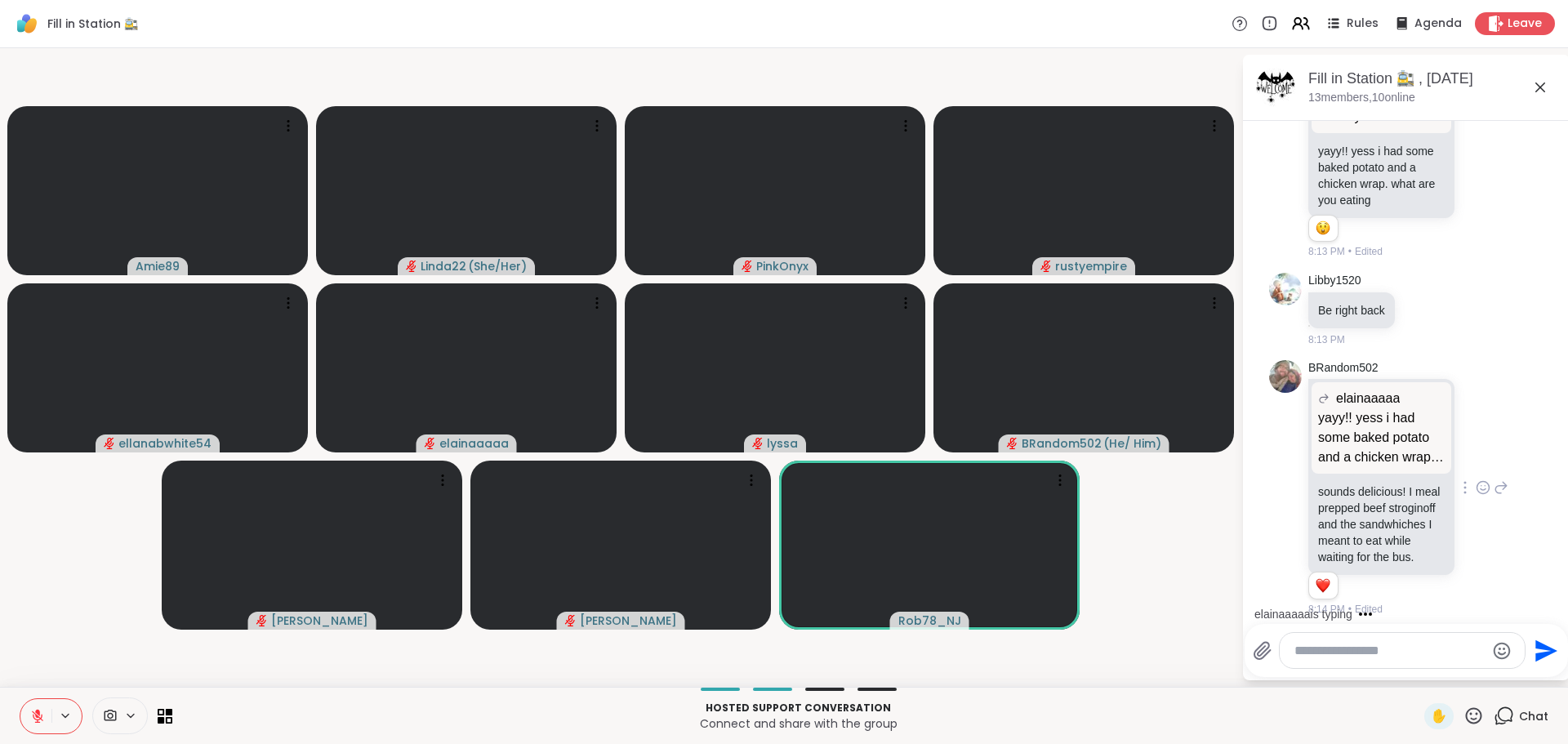
scroll to position [1473, 0]
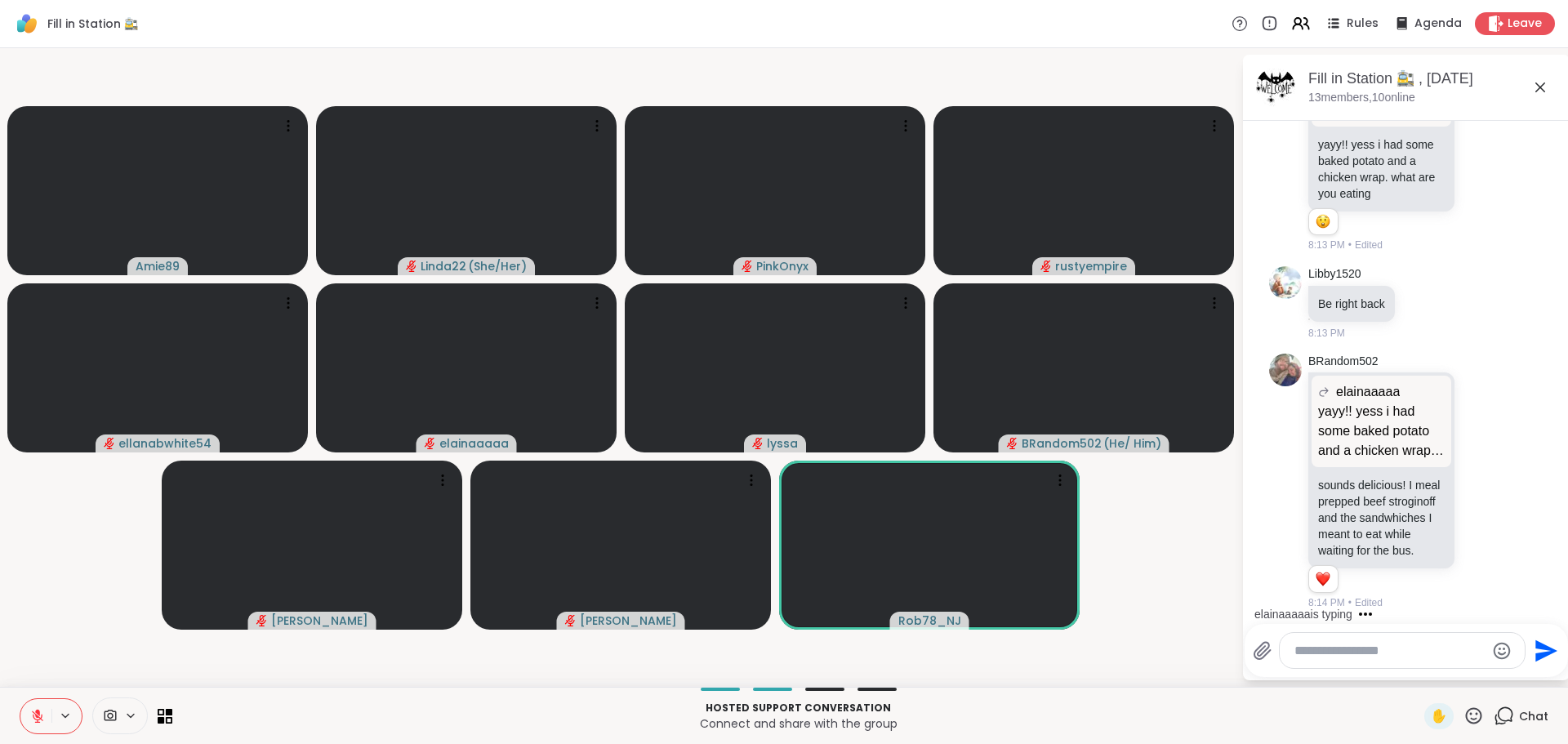
click at [1175, 638] on video-player-container "Amie89 Linda22 ( She/Her ) PinkOnyx rustyempire ellanabwhite54 elainaaaaa lyssa…" at bounding box center [621, 367] width 1222 height 625
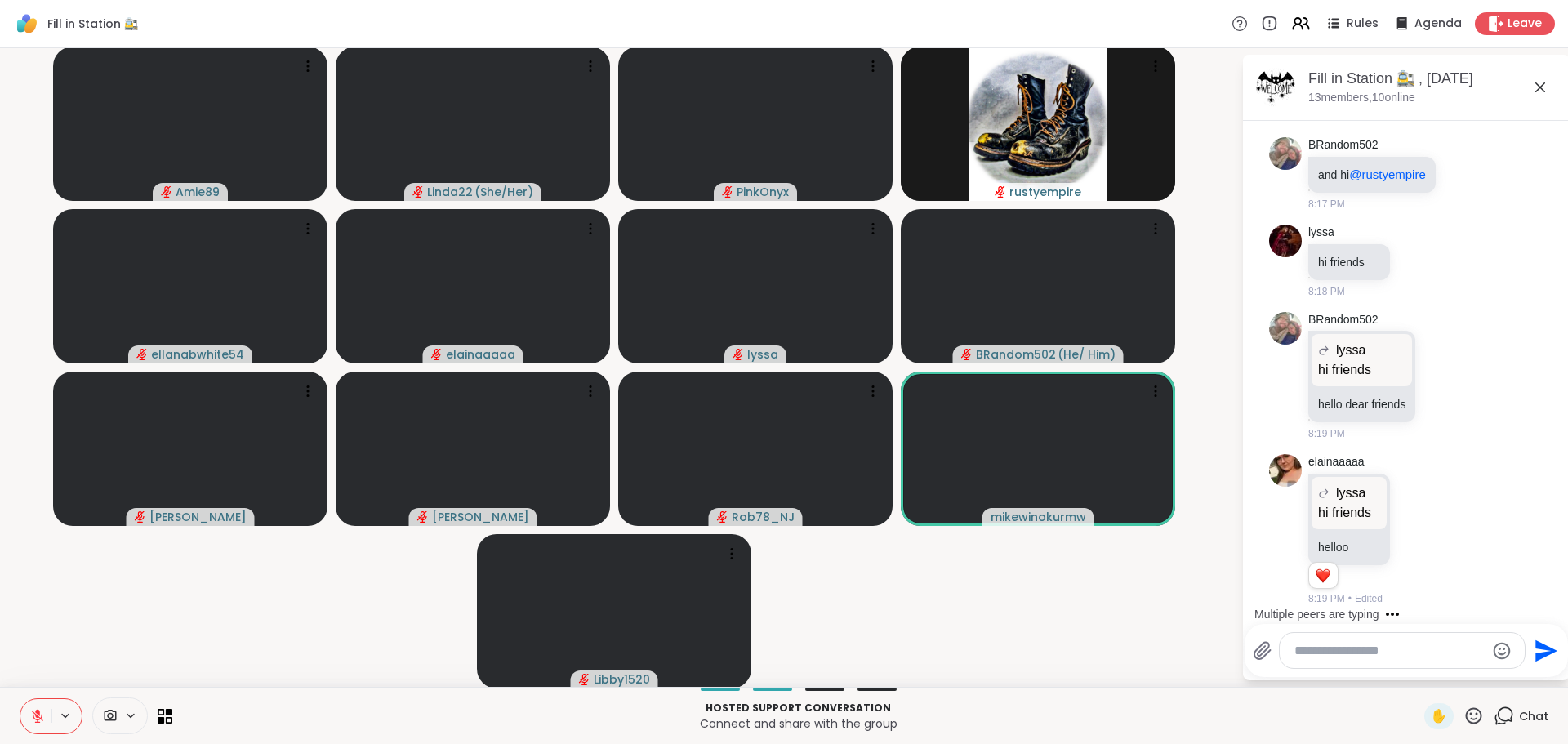
scroll to position [3434, 0]
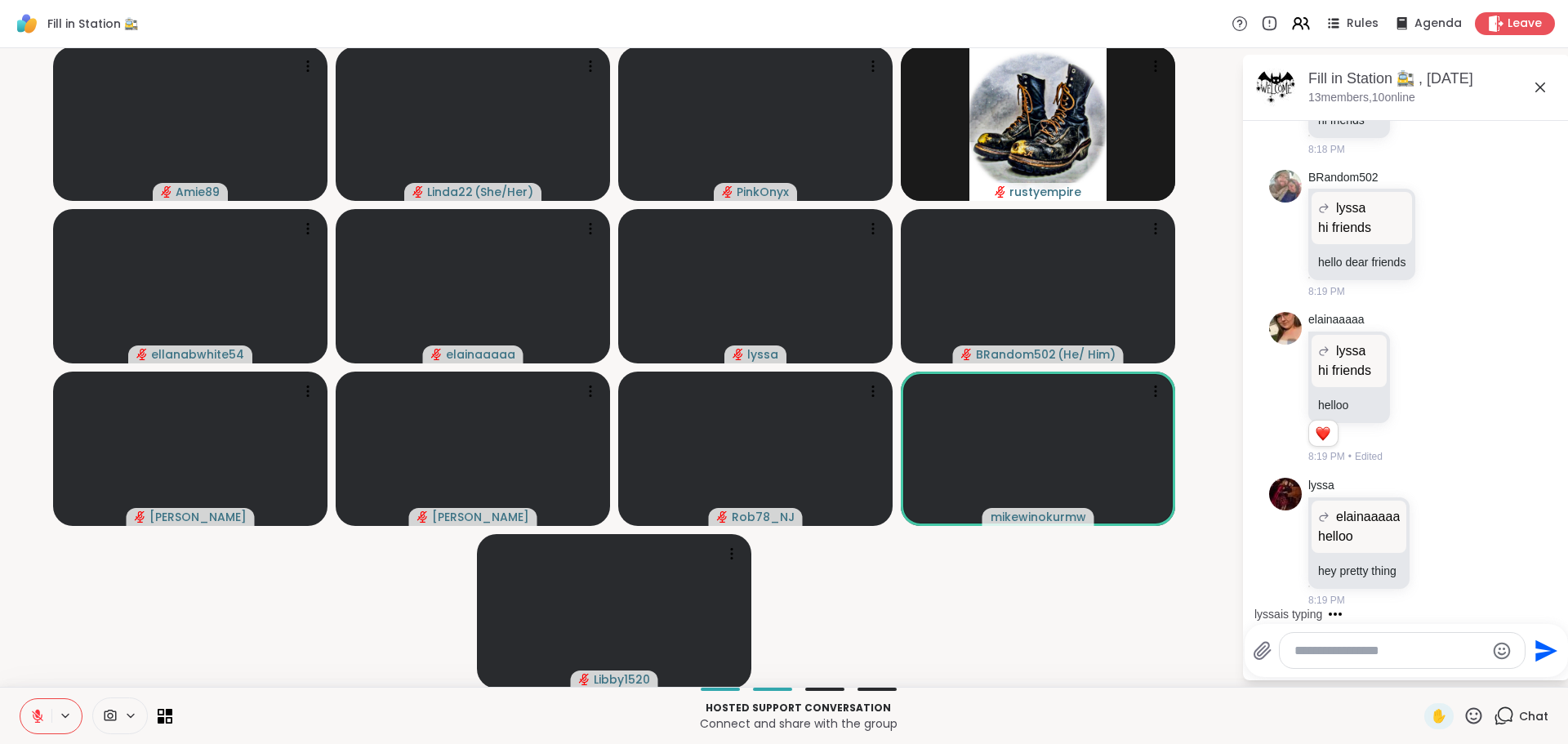
click at [1361, 658] on textarea "Type your message" at bounding box center [1389, 650] width 190 height 16
paste textarea "**********"
type textarea "**********"
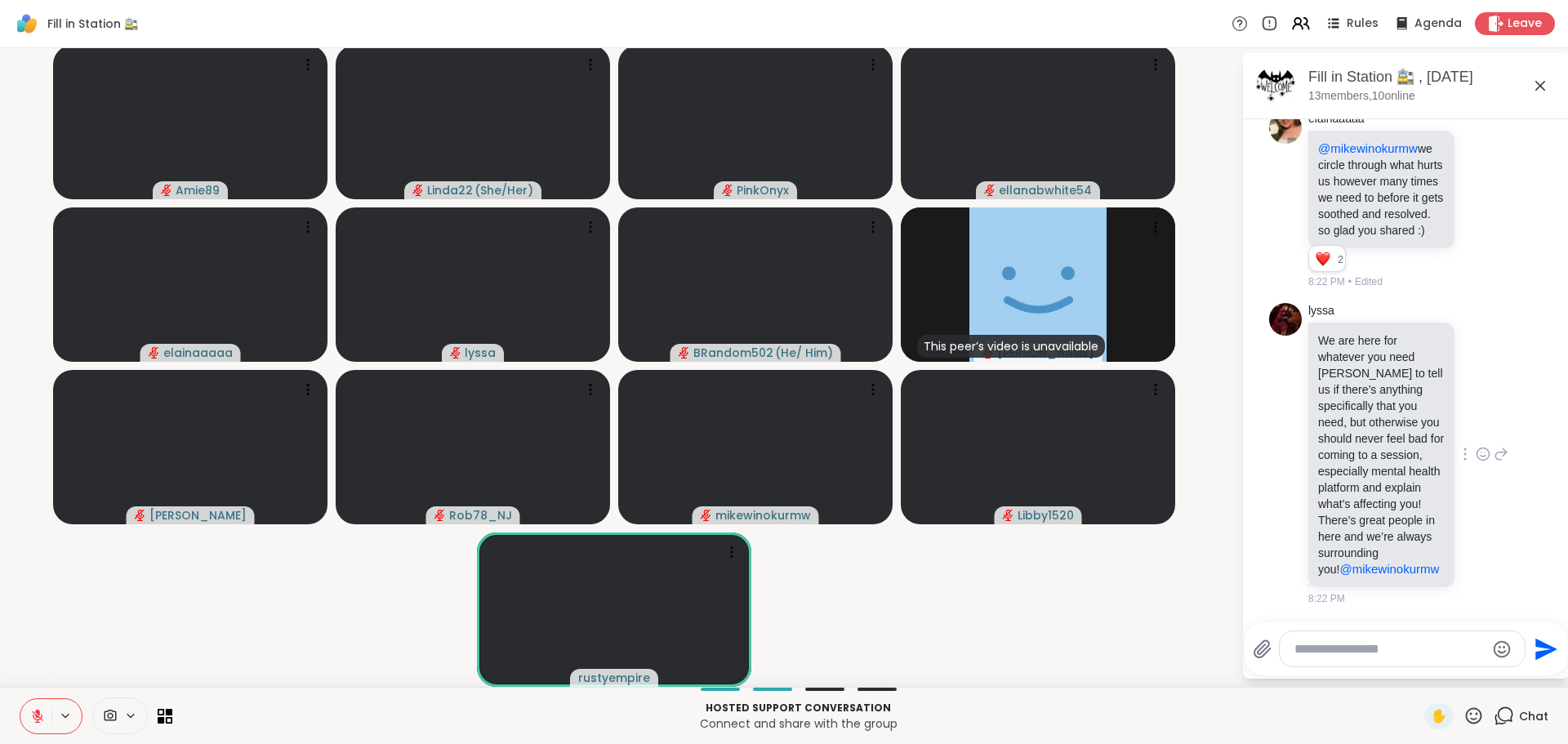
scroll to position [4619, 0]
click at [1475, 211] on icon at bounding box center [1482, 203] width 14 height 16
click at [1475, 185] on div "Select Reaction: Heart" at bounding box center [1482, 177] width 14 height 14
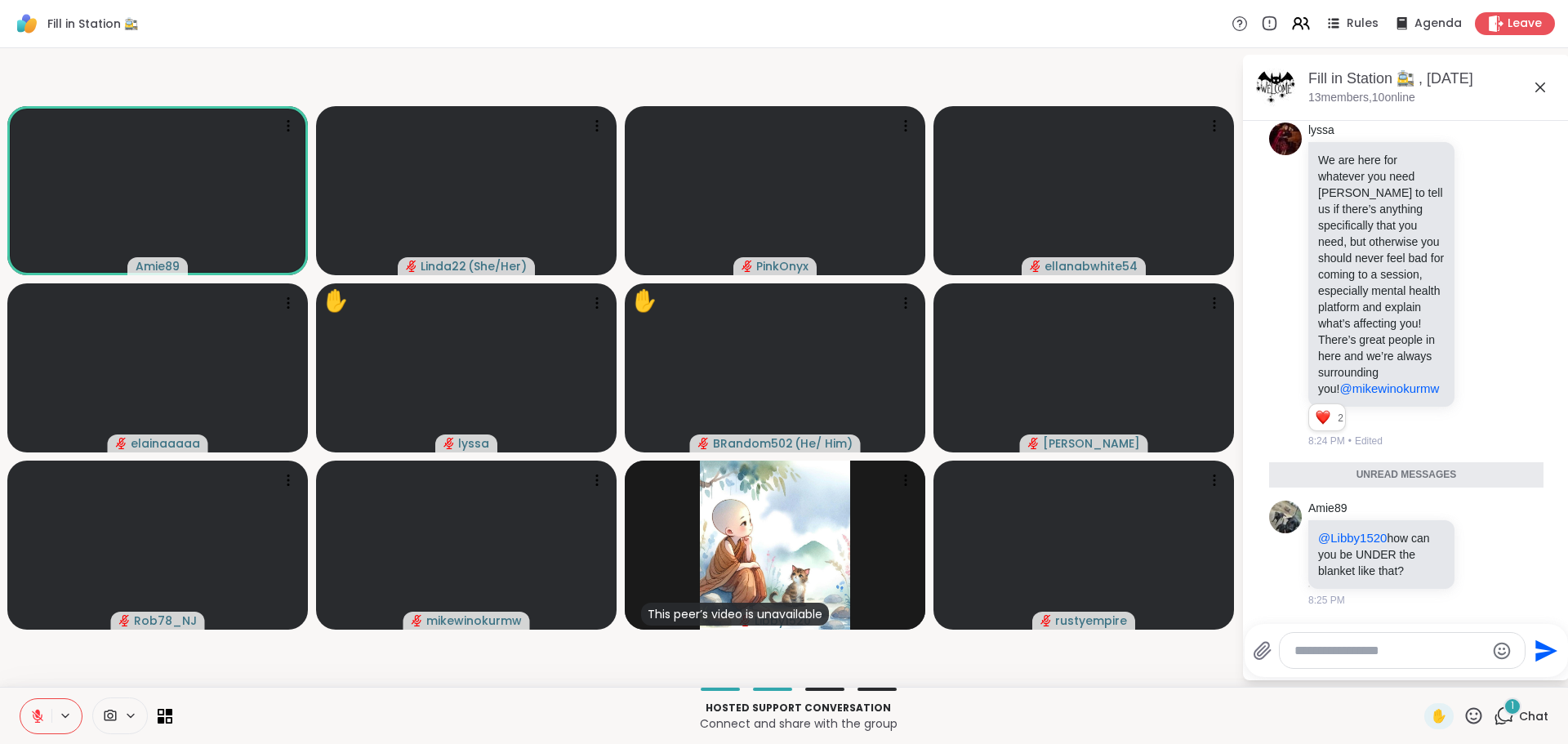
scroll to position [4925, 0]
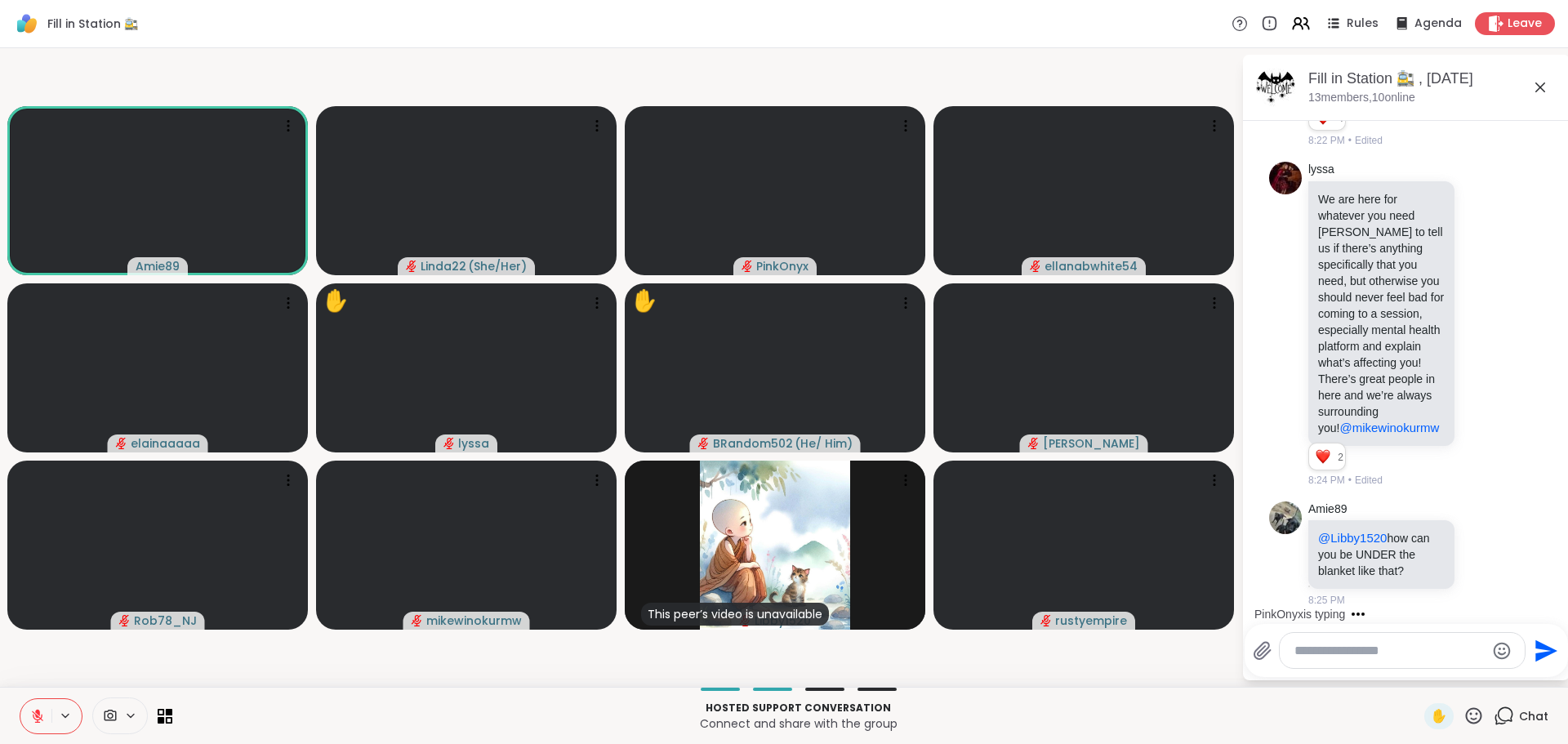
click at [1069, 701] on p "Hosted support conversation" at bounding box center [797, 708] width 1232 height 14
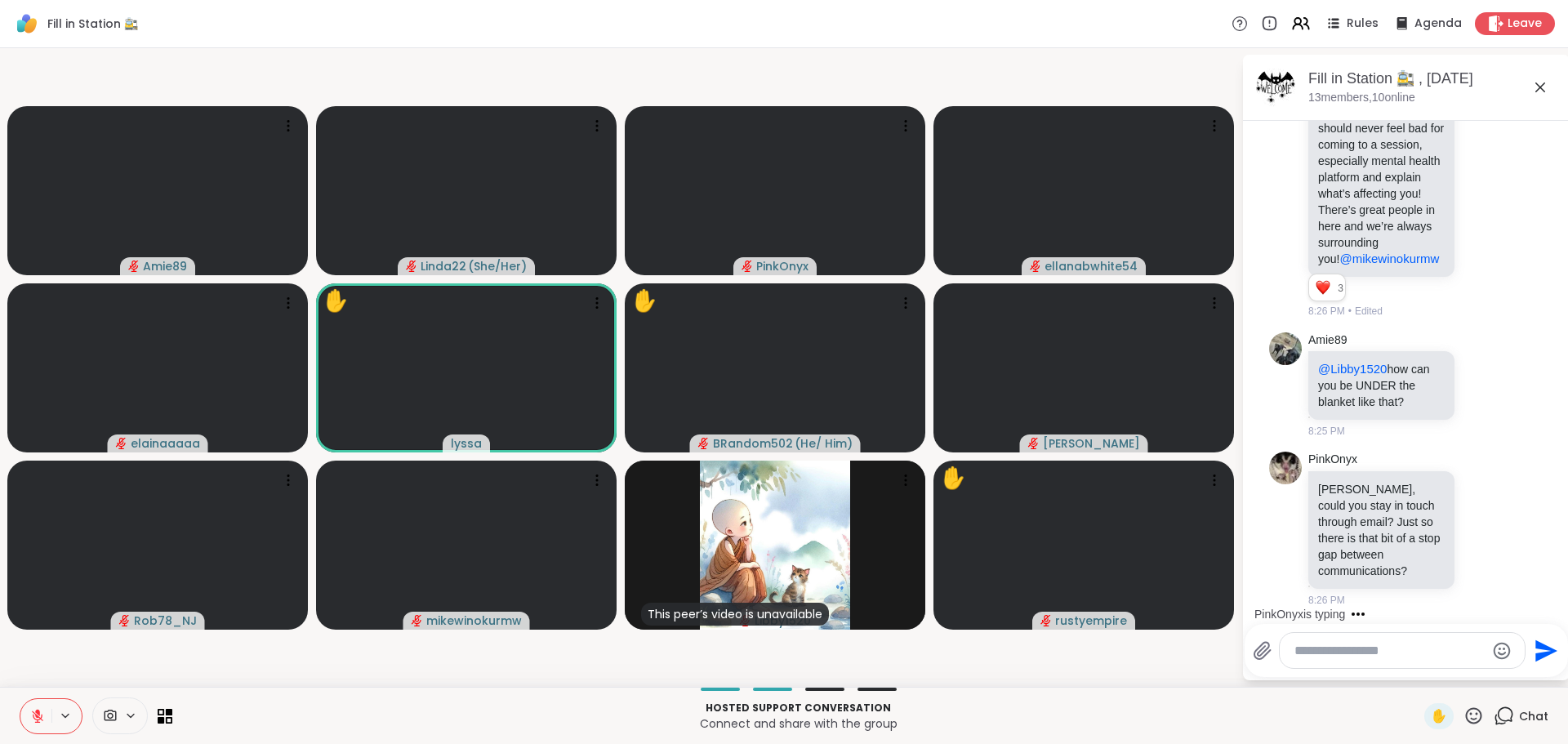
click at [1463, 717] on icon at bounding box center [1472, 715] width 20 height 20
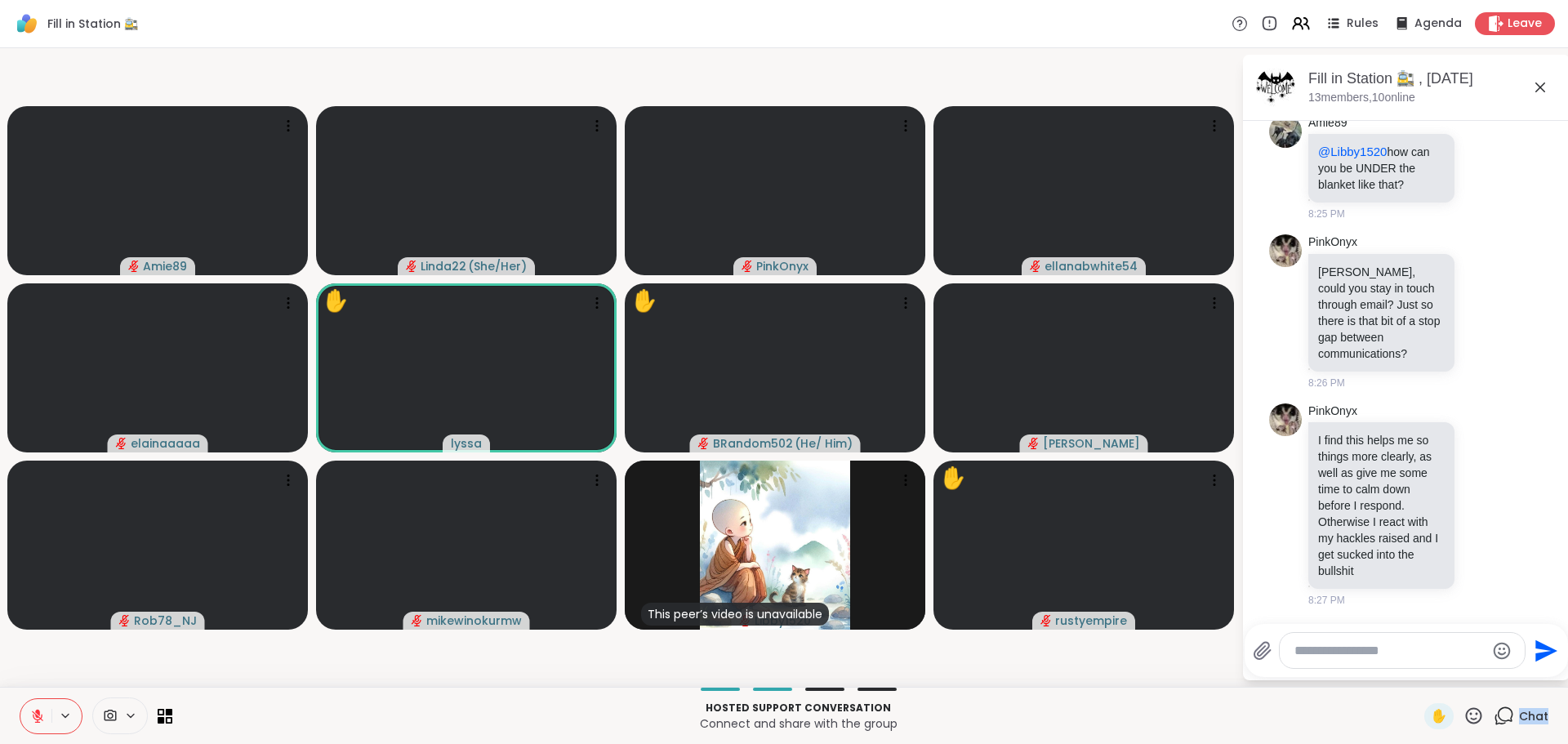
click at [1463, 717] on icon at bounding box center [1472, 715] width 20 height 20
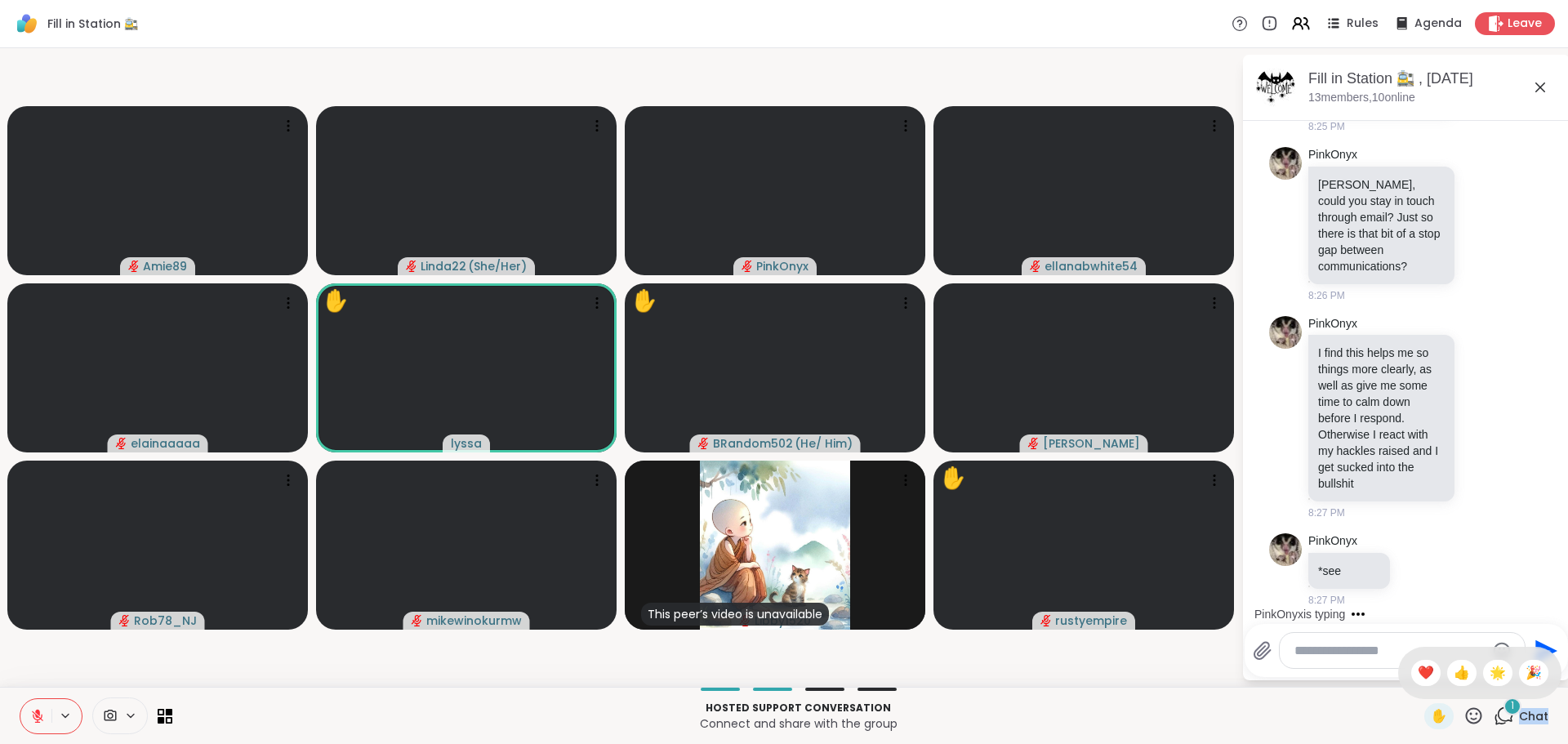
scroll to position [5416, 0]
click at [1418, 676] on span "❤️" at bounding box center [1426, 673] width 16 height 19
click at [1407, 677] on div "Fill in Station 🚉 , Oct 14 13 members, 10 online Today L You adorable kitty rus…" at bounding box center [1406, 367] width 327 height 625
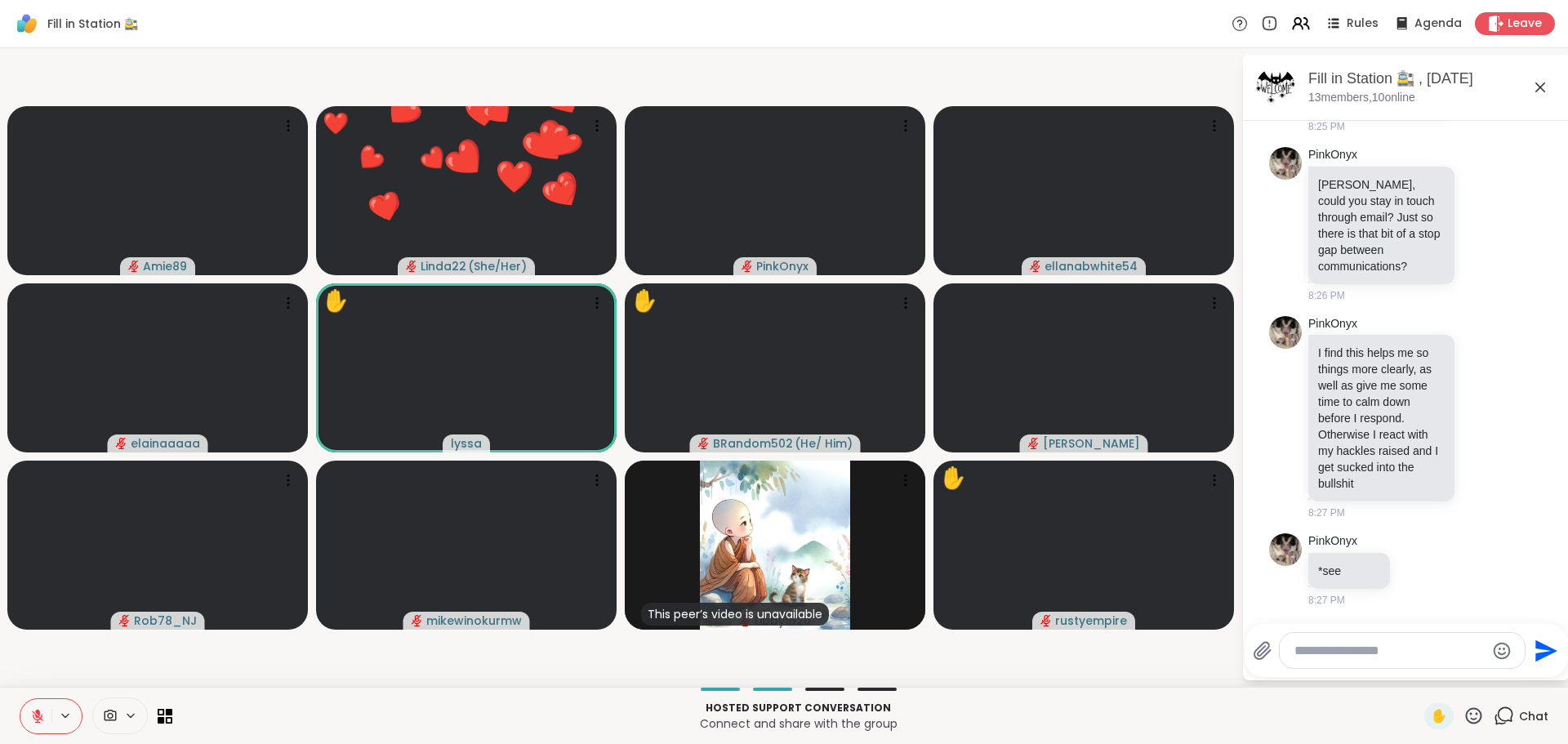
click at [1180, 680] on video-player-container "Amie89 ❤️ Linda22 ( She/Her ) ❤️ ❤️ ❤️ ❤️ ❤️ ❤️ ❤️ ❤️ ❤️ ❤️ ❤️ ❤️ ❤️ ❤️ ❤️ ❤️ ❤…" at bounding box center [621, 367] width 1222 height 625
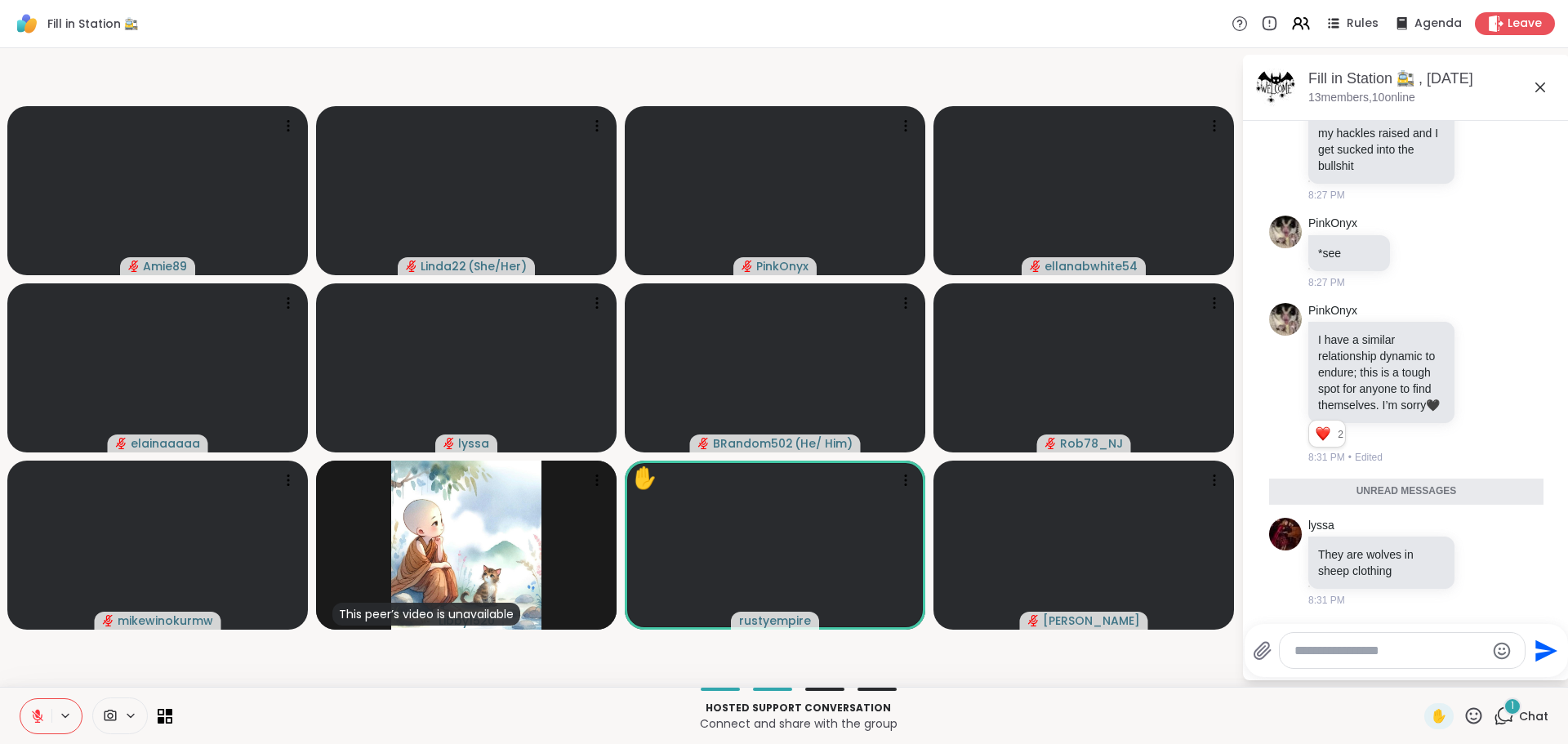
scroll to position [5727, 0]
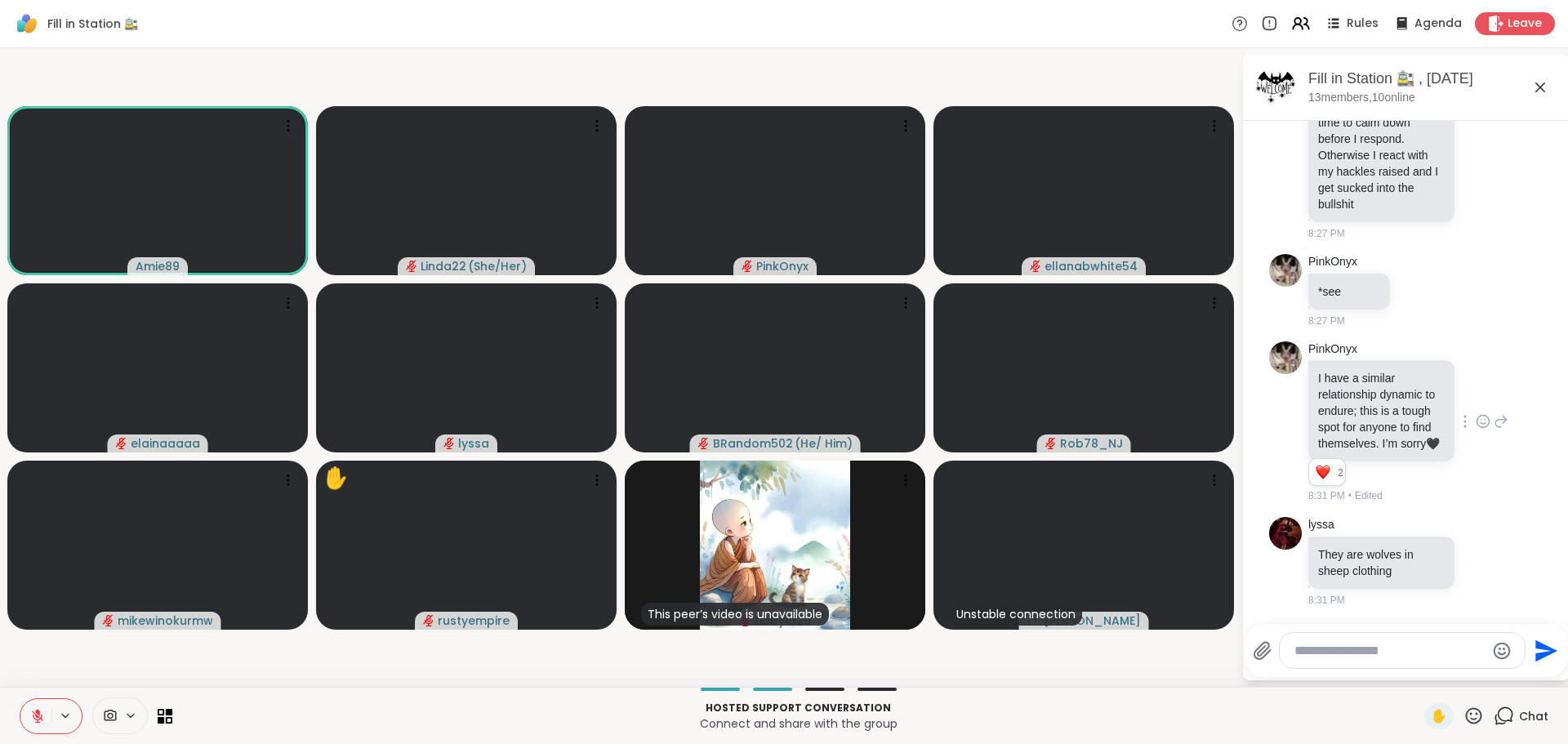
click at [1480, 423] on icon at bounding box center [1482, 424] width 5 height 2
click at [1475, 388] on div "Select Reaction: Heart" at bounding box center [1482, 395] width 14 height 14
click at [1475, 562] on icon at bounding box center [1482, 560] width 14 height 16
click at [1467, 546] on button "Select Reaction: Heart" at bounding box center [1483, 535] width 33 height 33
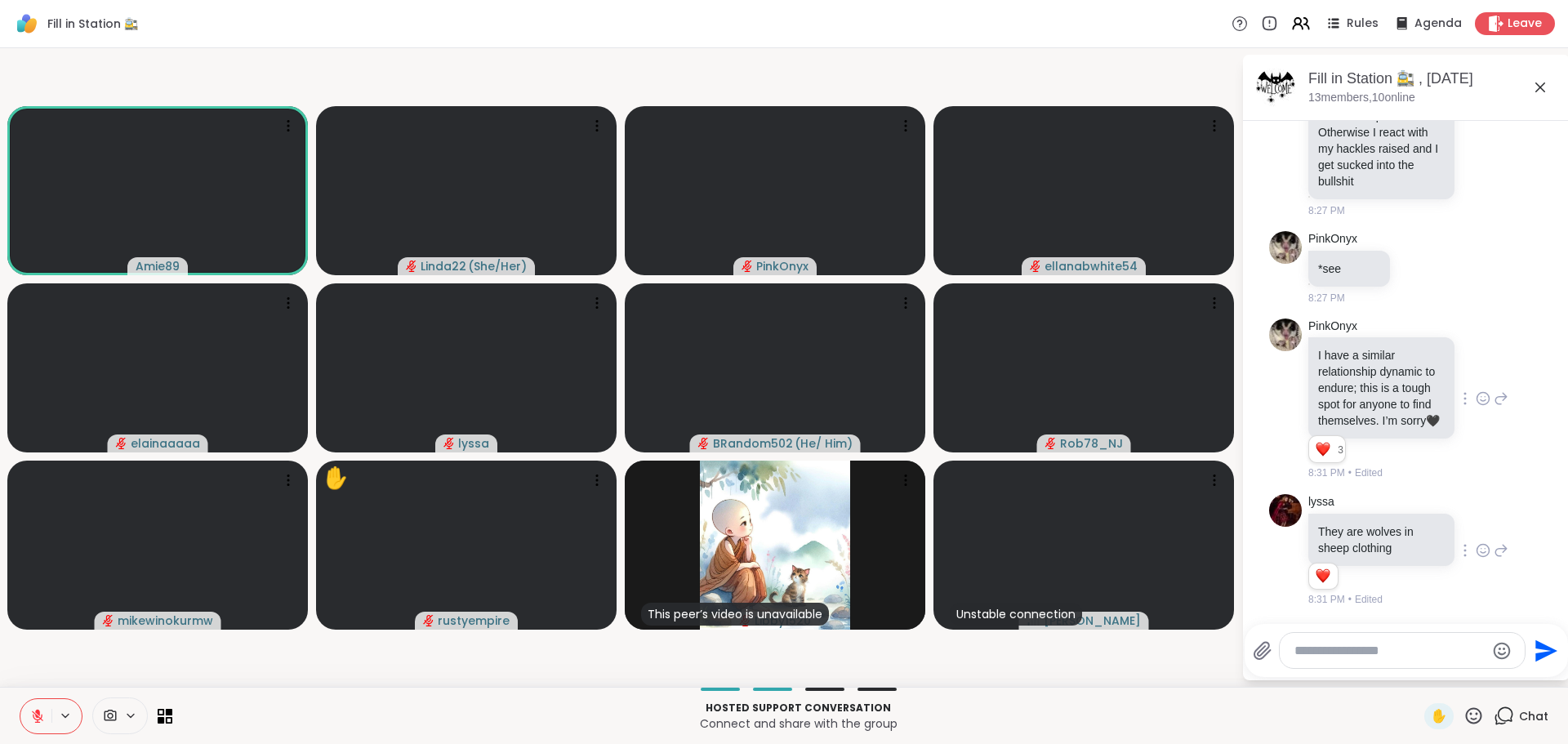
scroll to position [5750, 0]
click at [1035, 710] on p "Hosted support conversation" at bounding box center [797, 708] width 1232 height 14
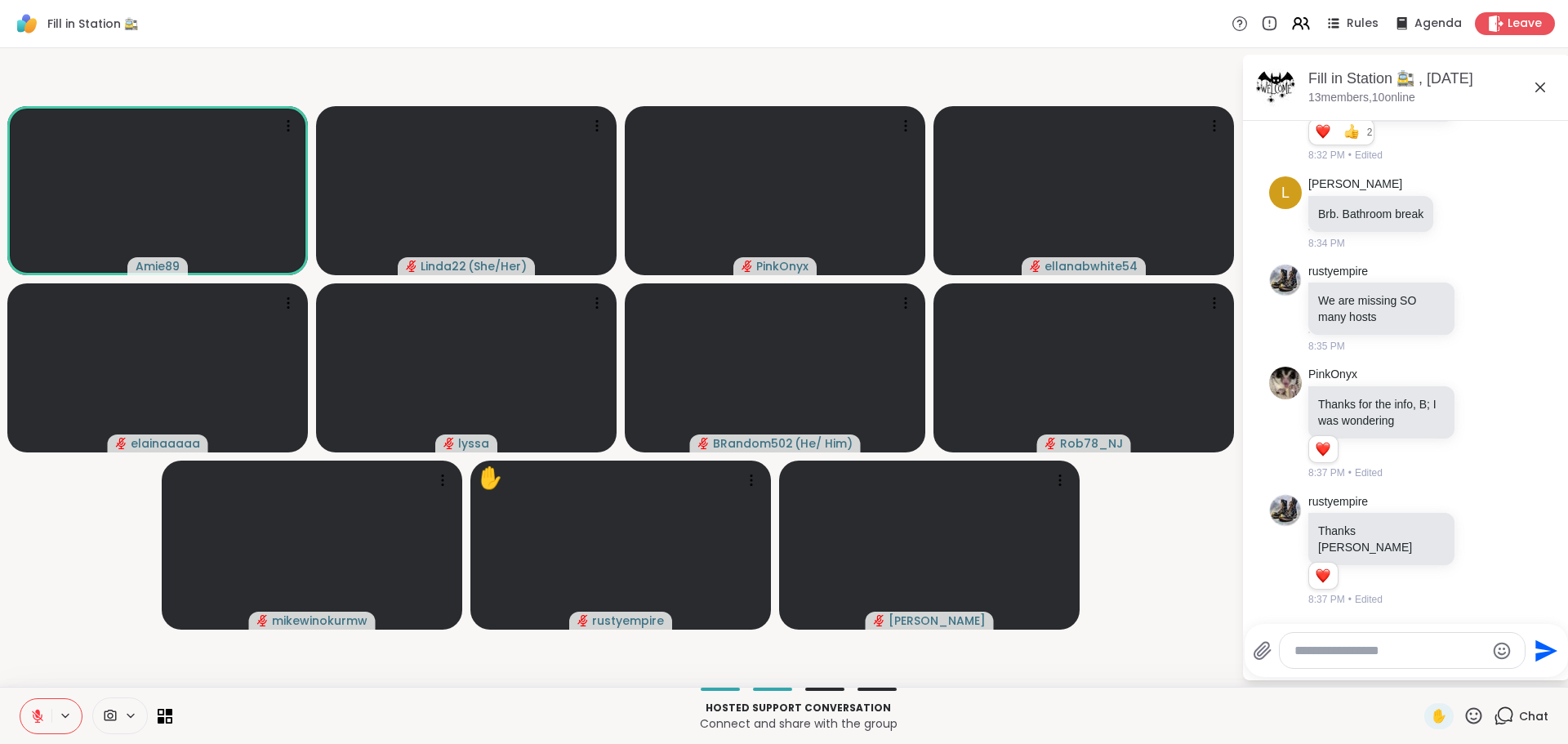
scroll to position [6178, 0]
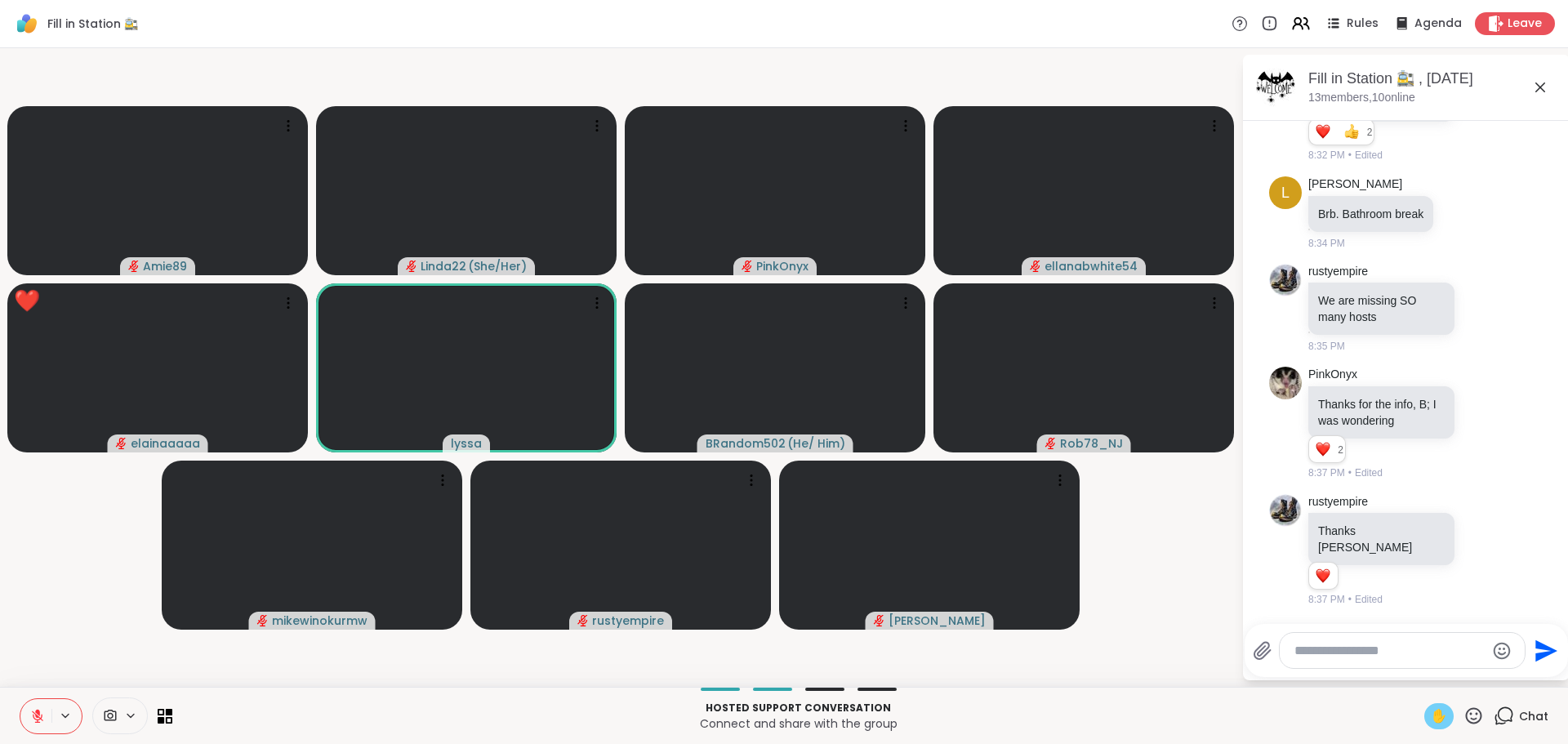
click at [1430, 712] on span "✋" at bounding box center [1438, 716] width 16 height 19
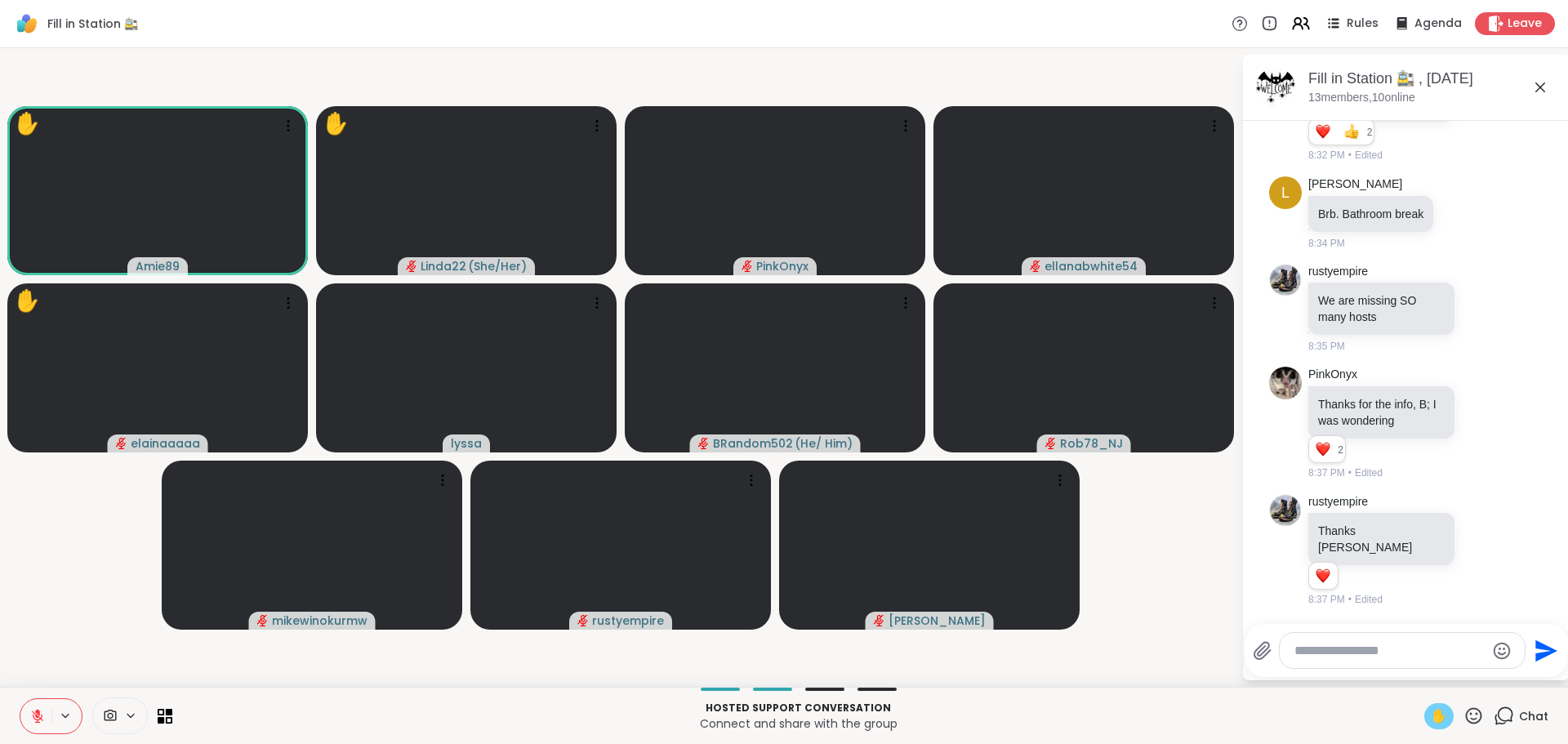
click at [1430, 712] on span "✋" at bounding box center [1438, 716] width 16 height 19
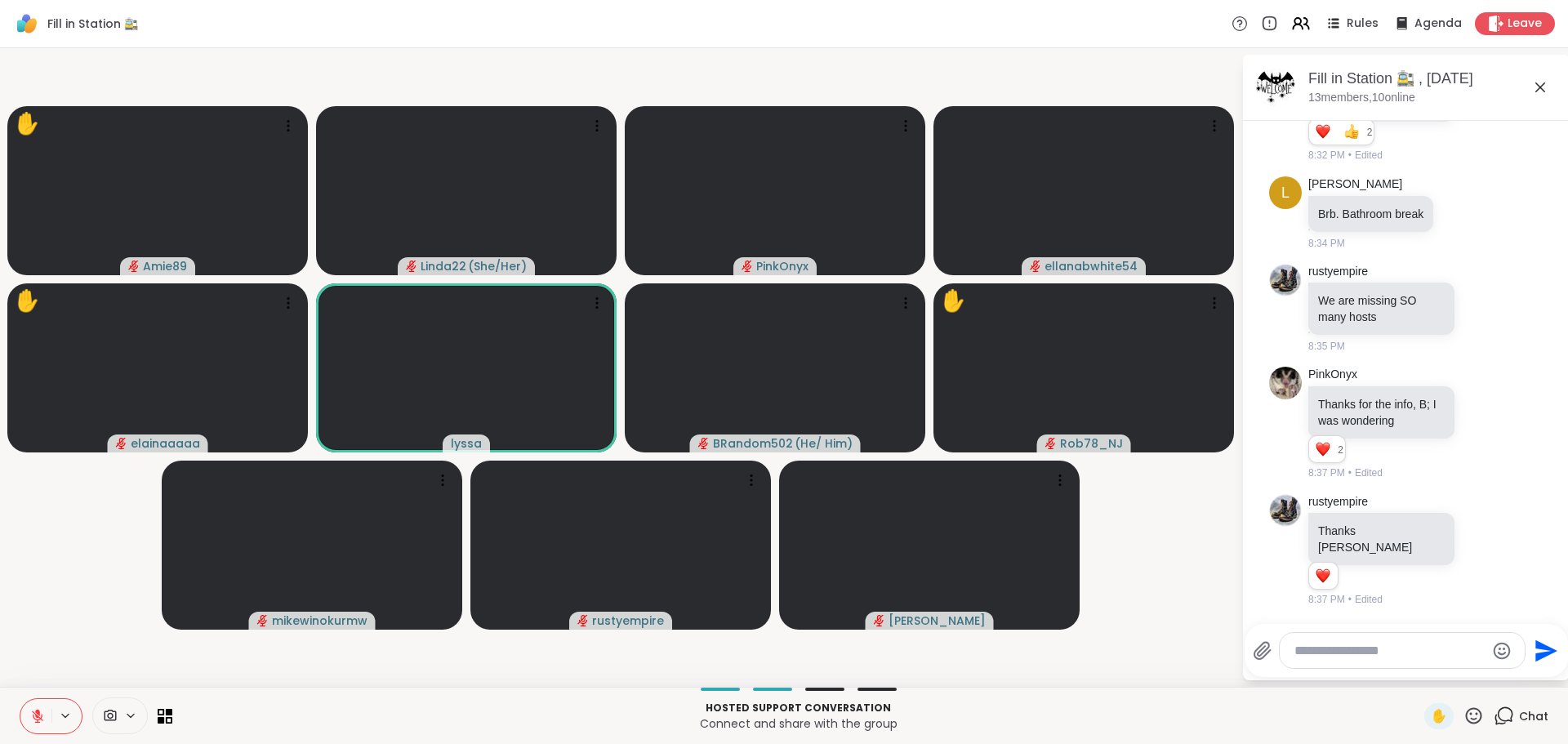
click at [33, 717] on icon at bounding box center [37, 716] width 11 height 11
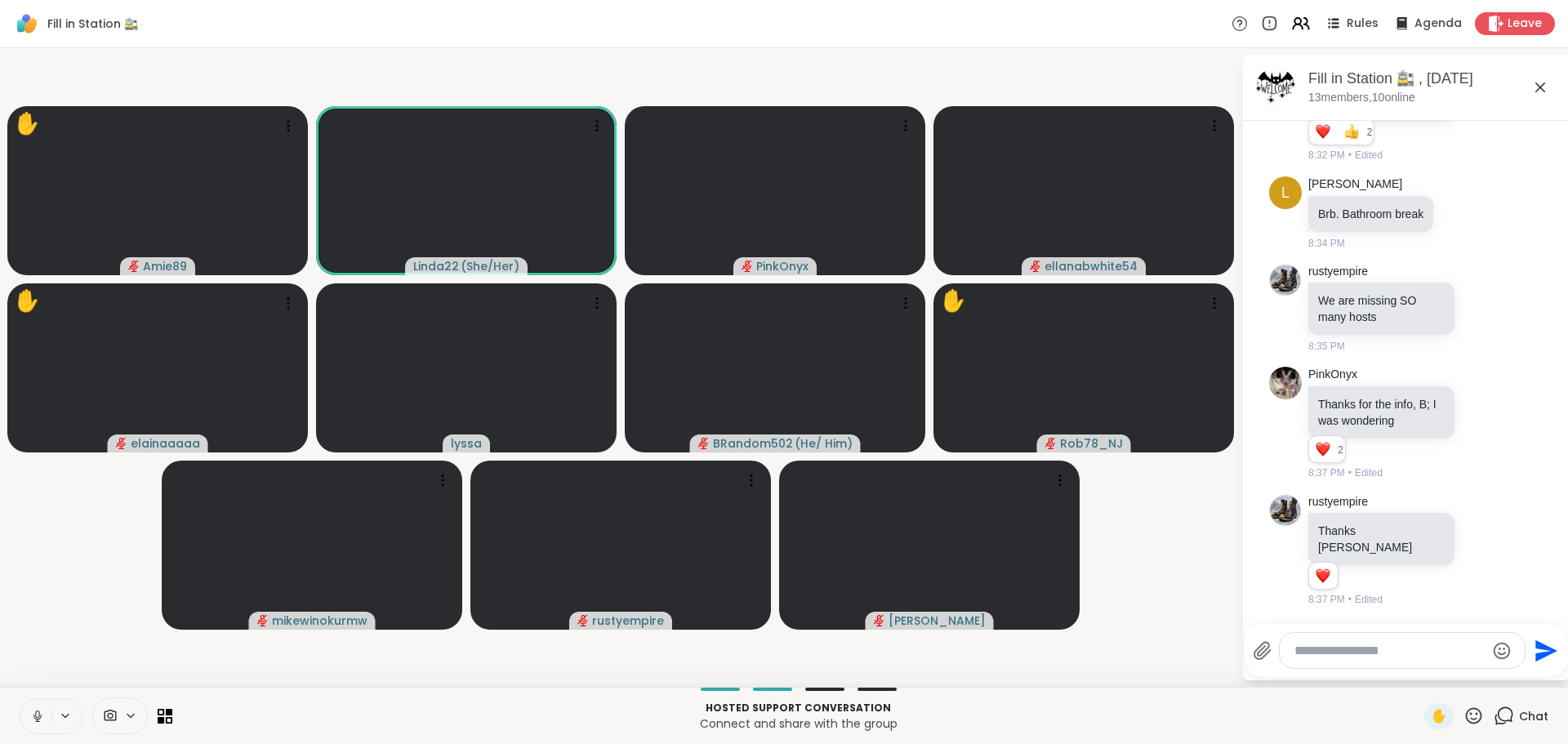
click at [35, 716] on icon at bounding box center [37, 715] width 14 height 14
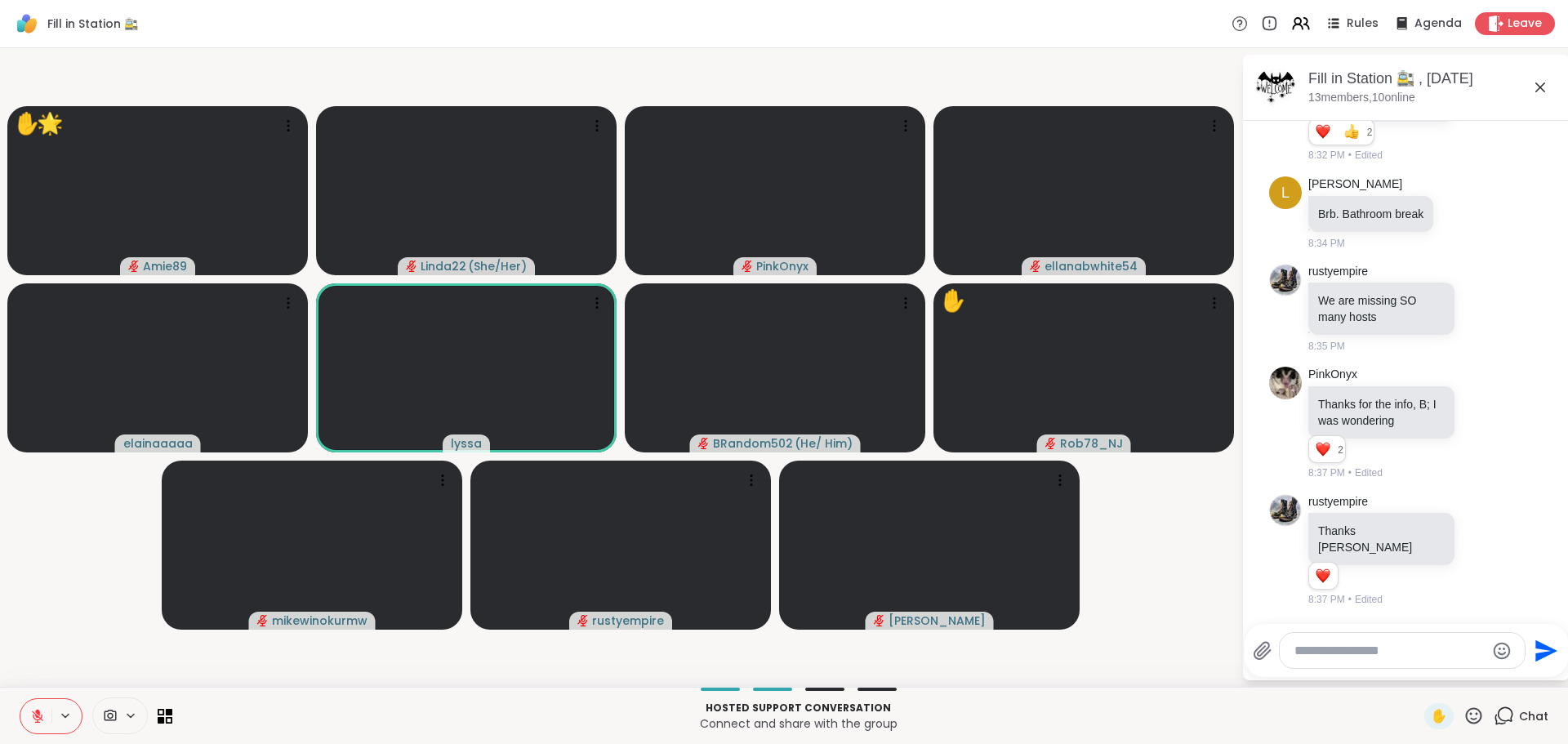
click at [1463, 710] on icon at bounding box center [1472, 715] width 20 height 20
click at [1490, 669] on span "🌟" at bounding box center [1497, 673] width 16 height 19
click at [1463, 712] on icon at bounding box center [1472, 715] width 20 height 20
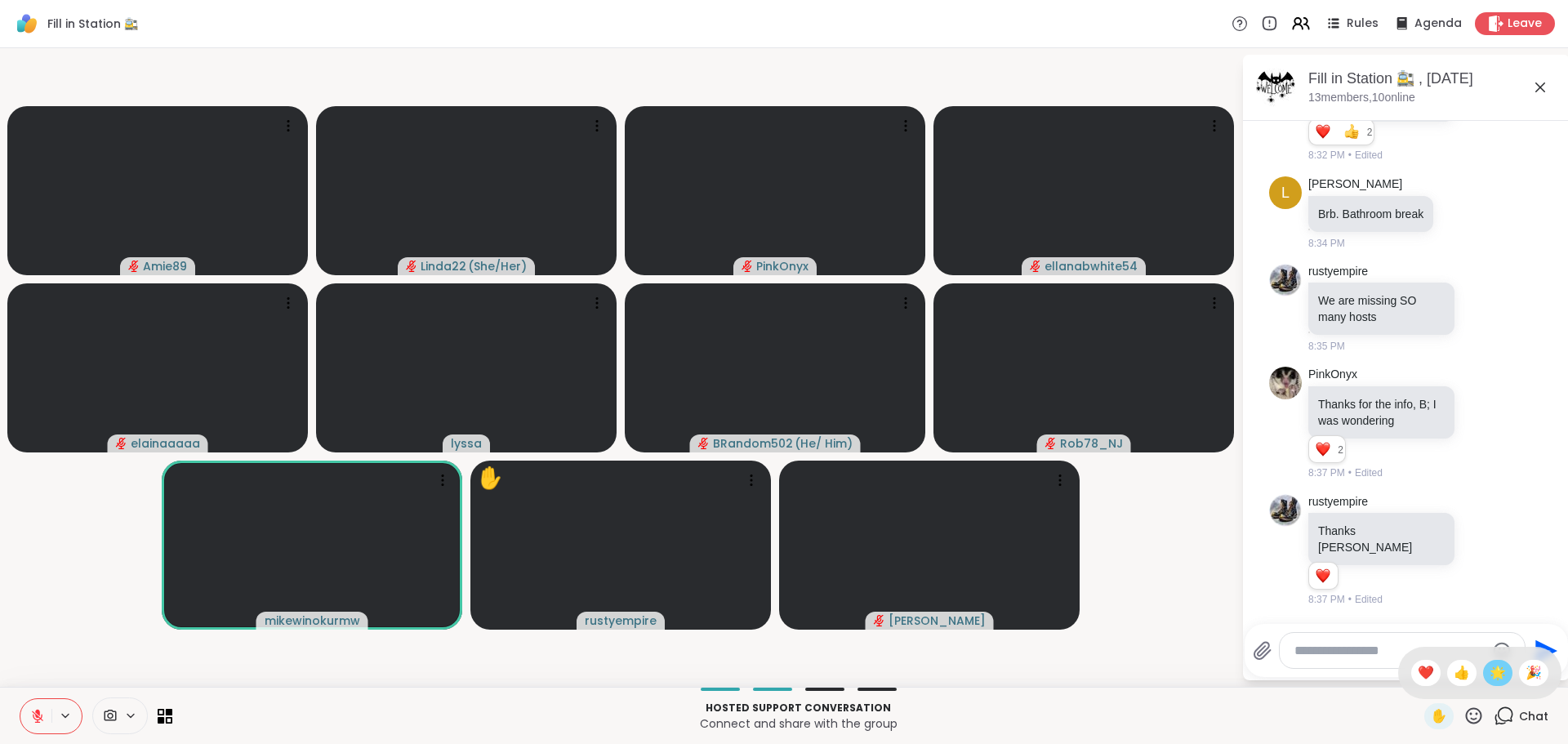
click at [1490, 671] on span "🌟" at bounding box center [1497, 673] width 16 height 19
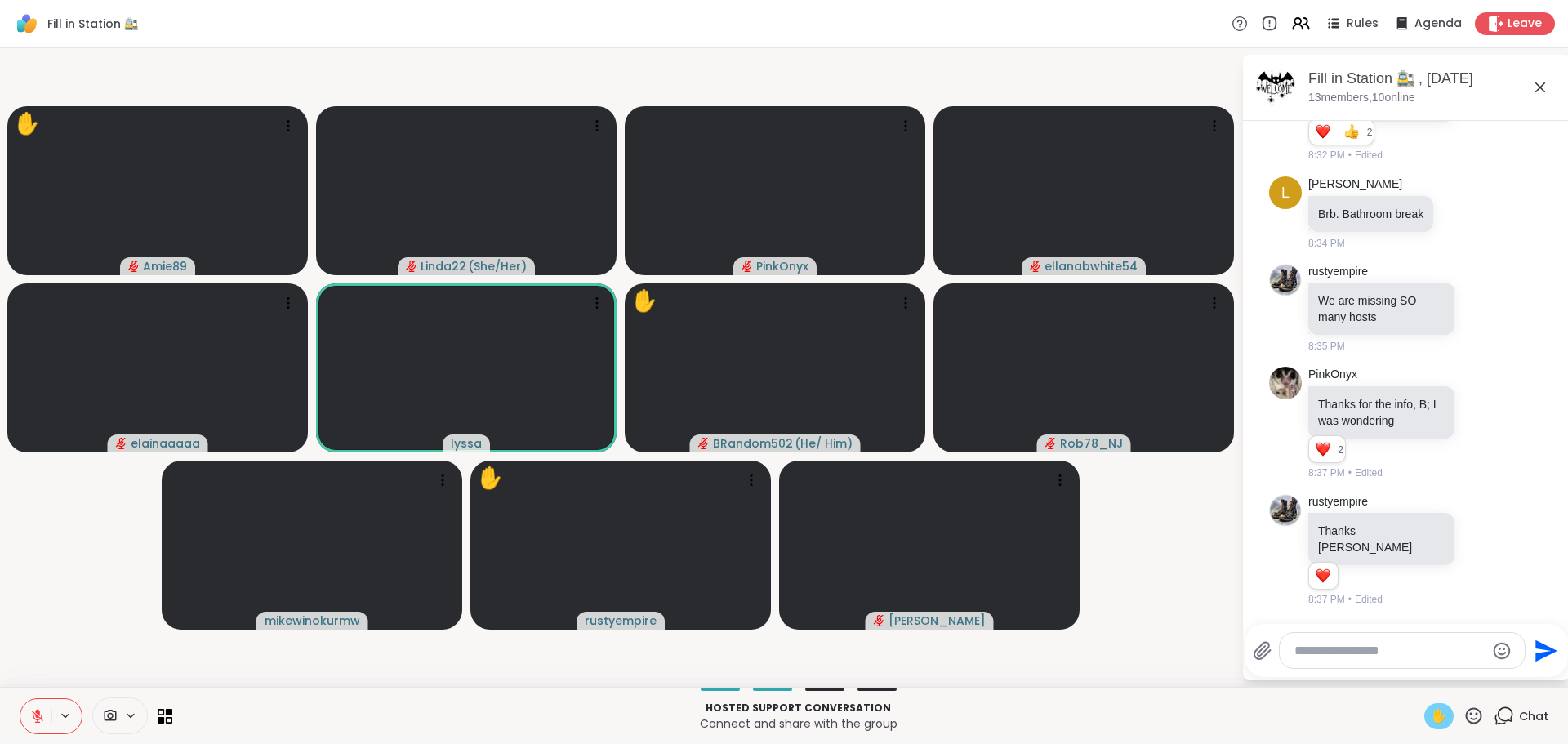
click at [1430, 708] on span "✋" at bounding box center [1438, 716] width 16 height 19
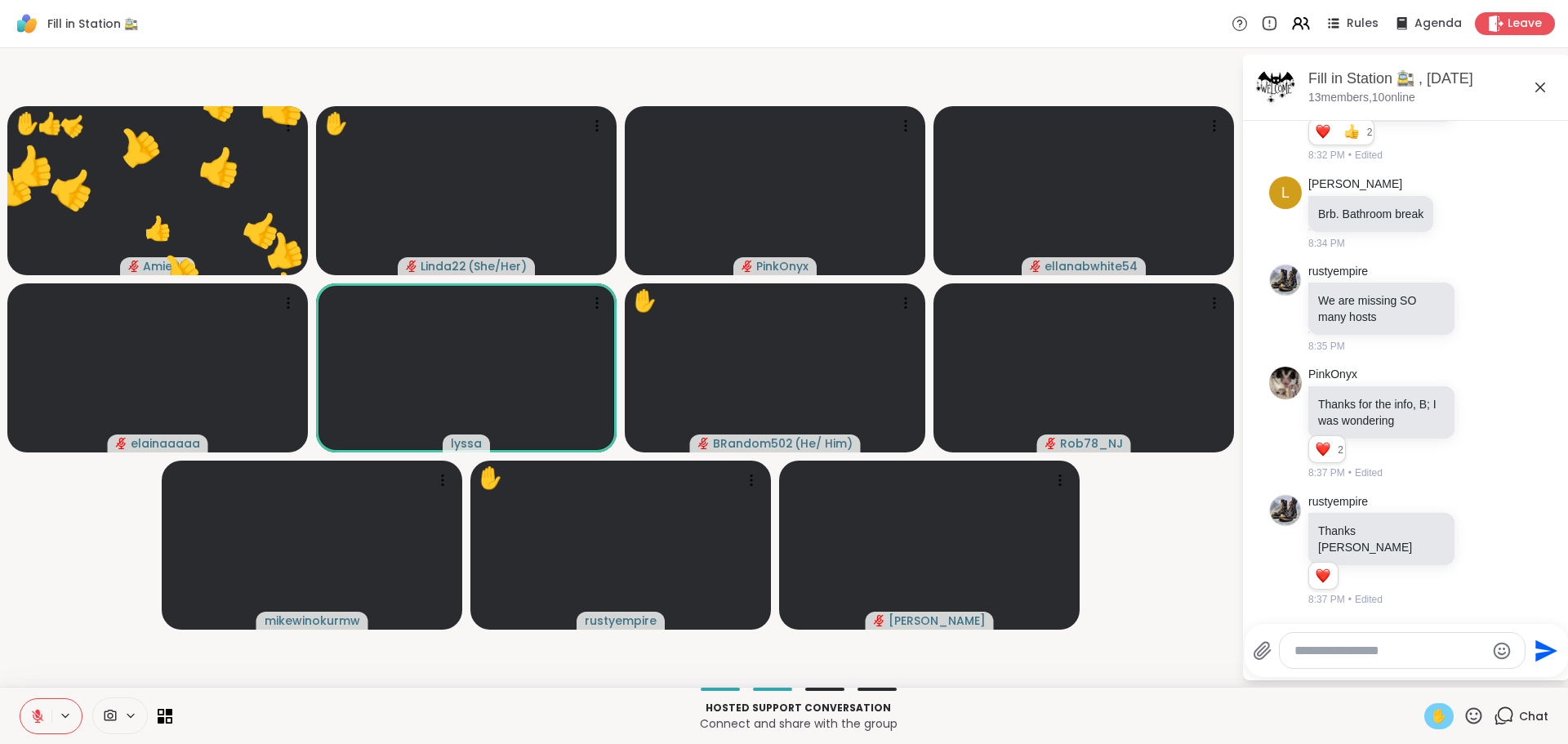
click at [1430, 717] on span "✋" at bounding box center [1438, 716] width 16 height 19
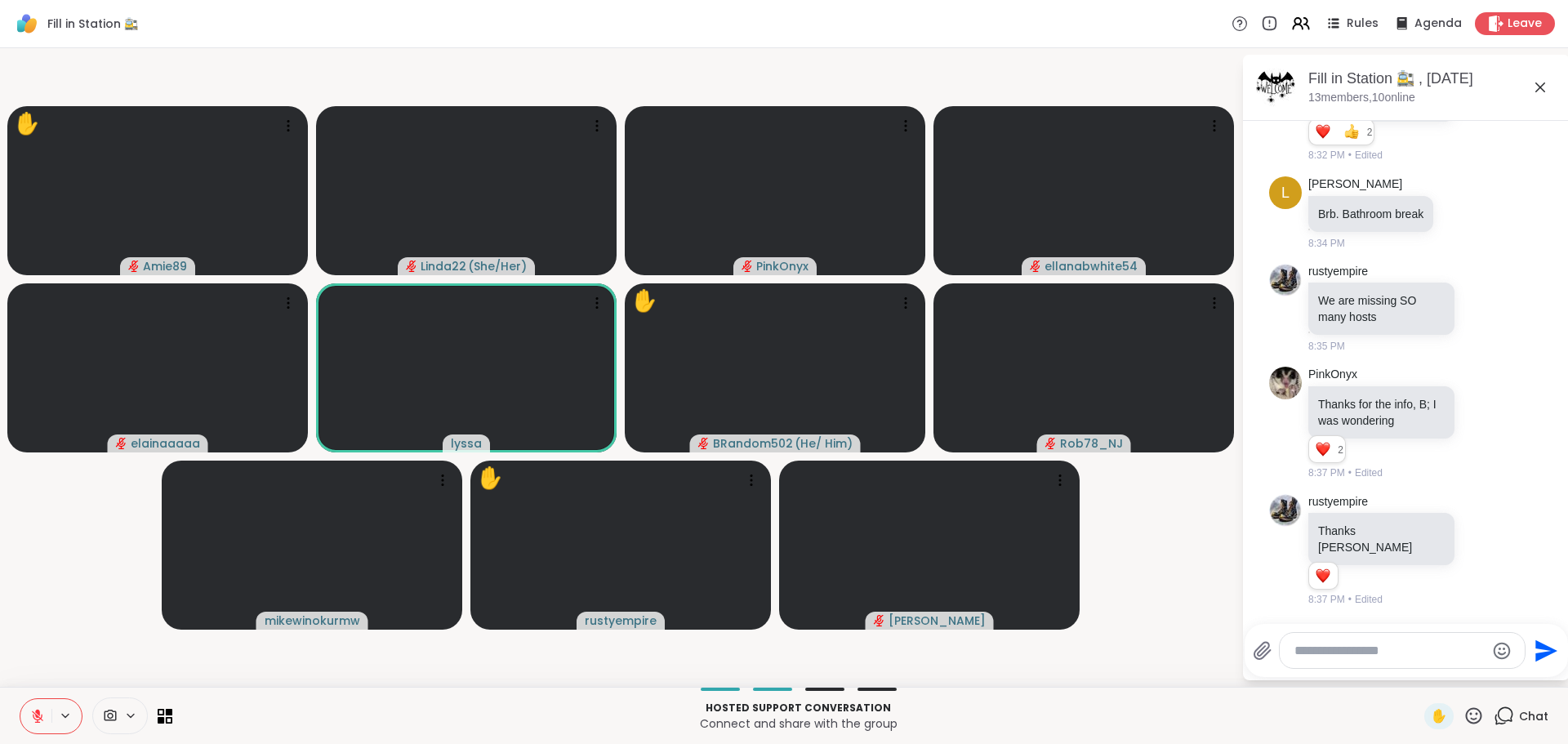
click at [36, 717] on icon at bounding box center [37, 716] width 11 height 11
click at [36, 709] on icon at bounding box center [37, 715] width 14 height 14
click at [35, 713] on icon at bounding box center [37, 716] width 11 height 11
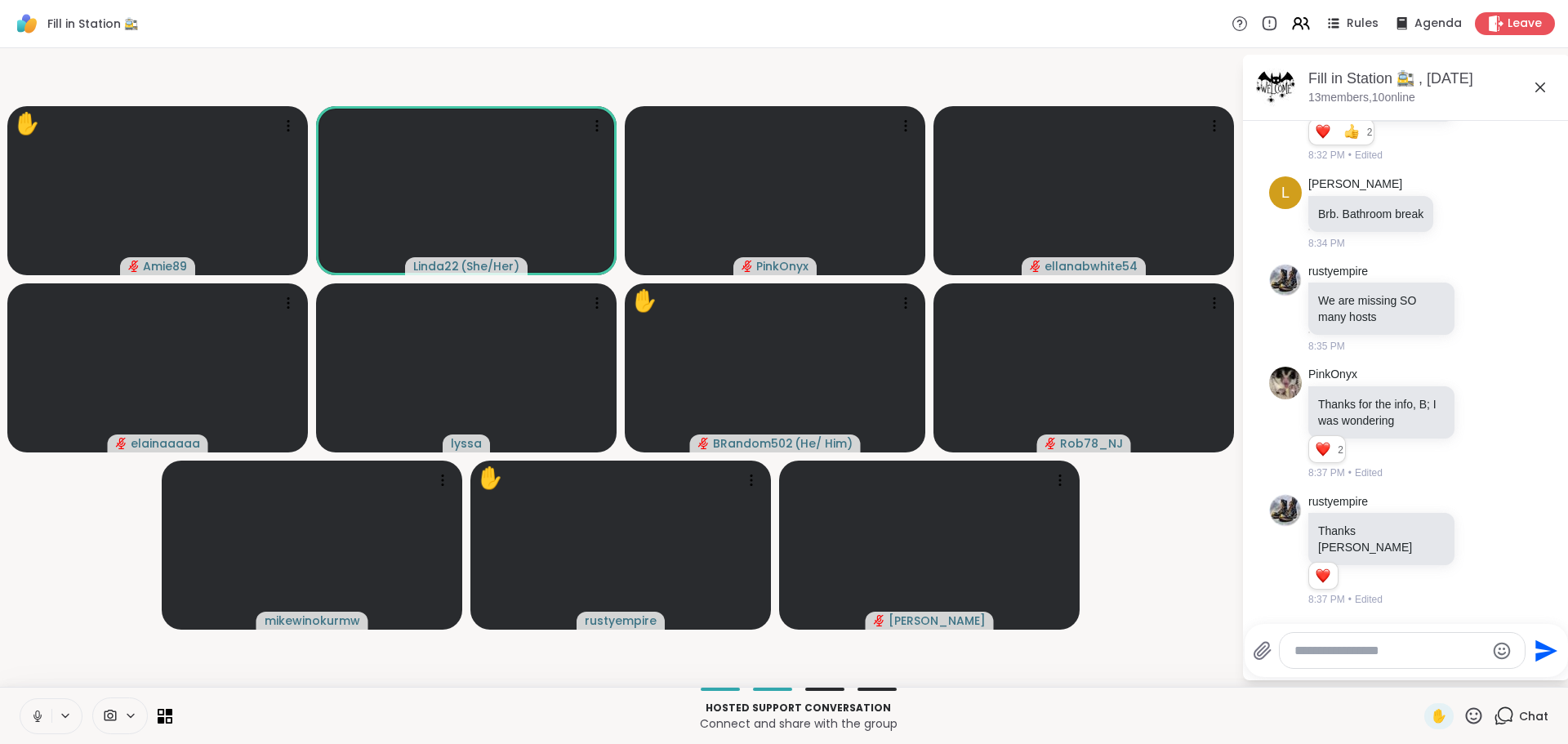
click at [34, 715] on icon at bounding box center [37, 715] width 9 height 5
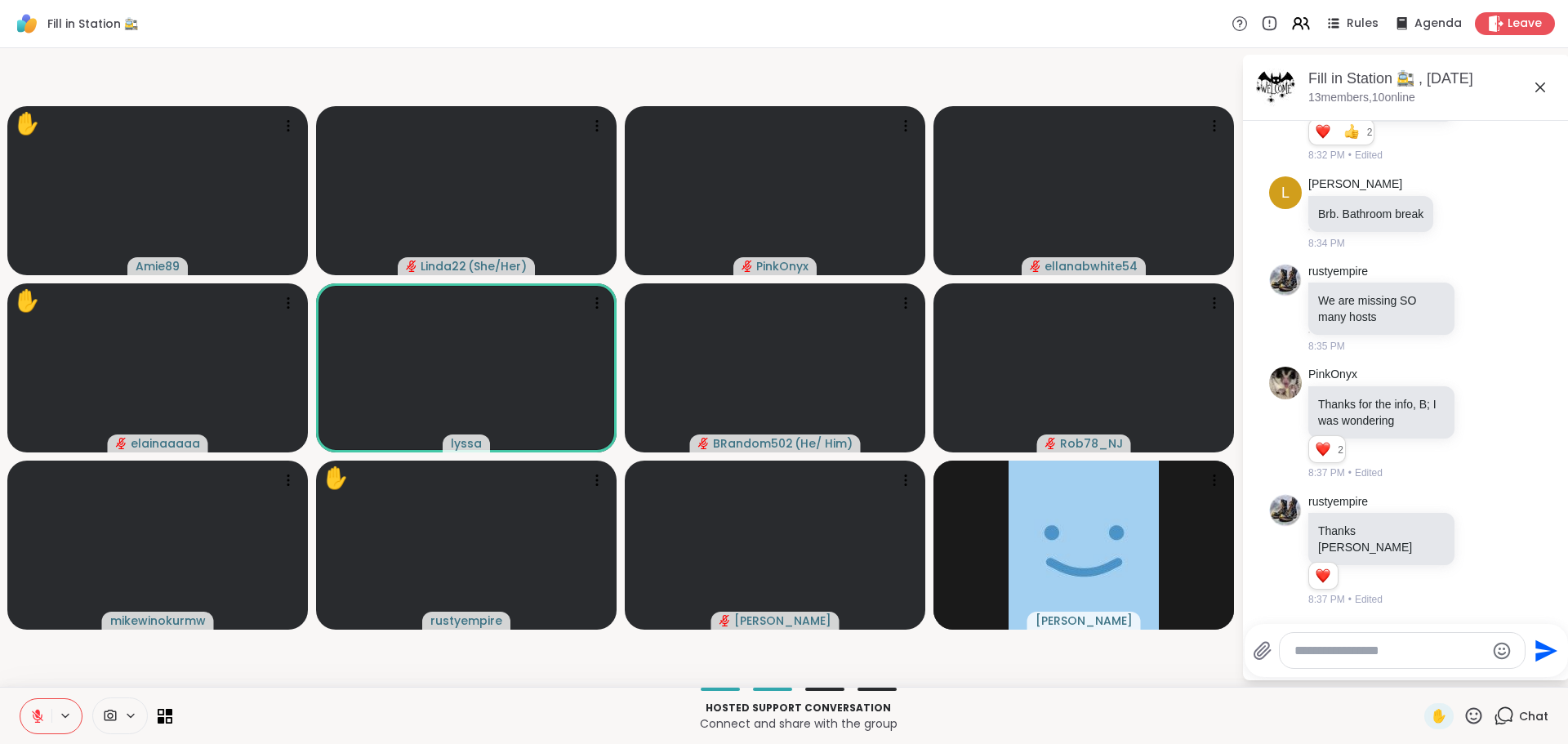
click at [1463, 706] on icon at bounding box center [1472, 715] width 20 height 20
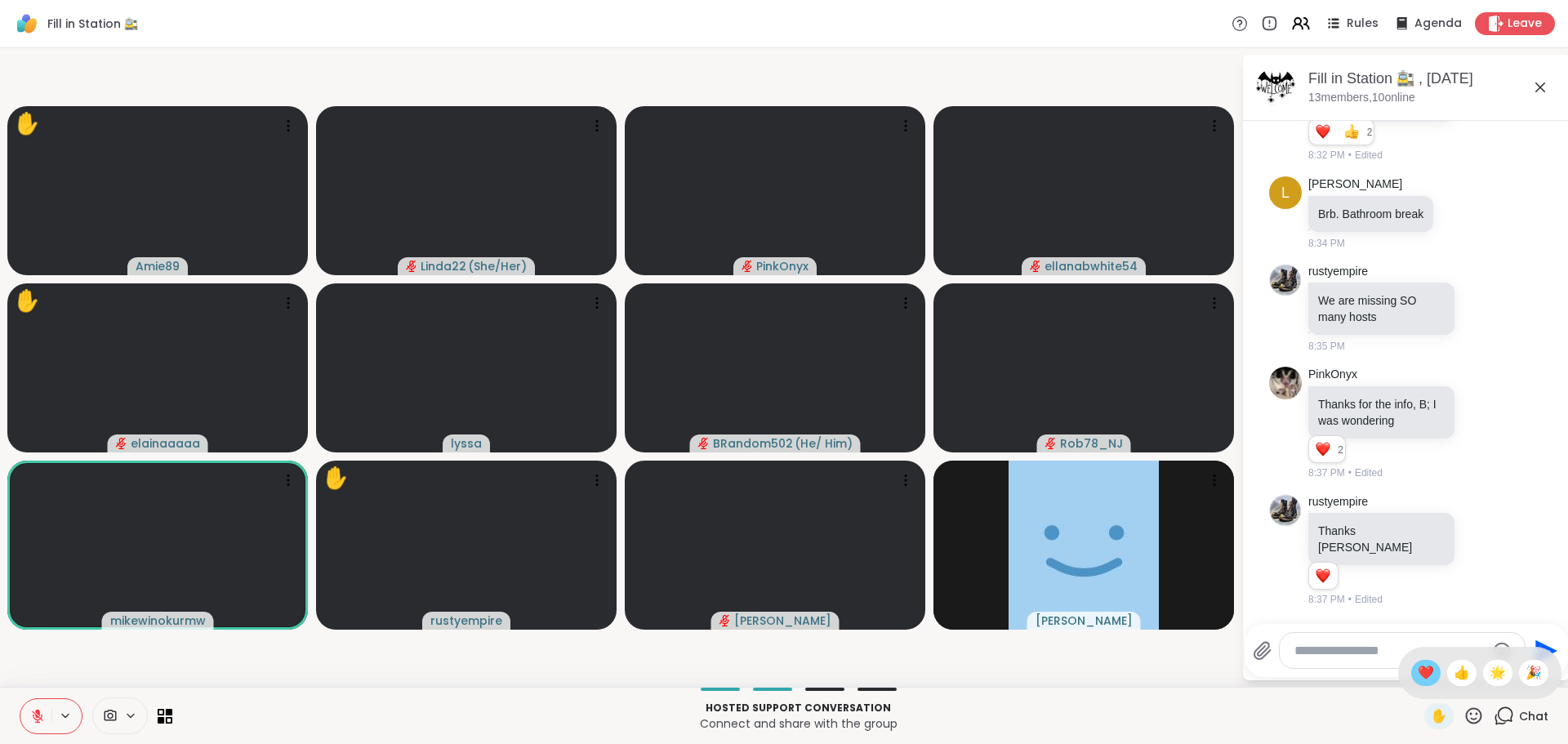
click at [1411, 660] on div "❤️" at bounding box center [1426, 672] width 30 height 26
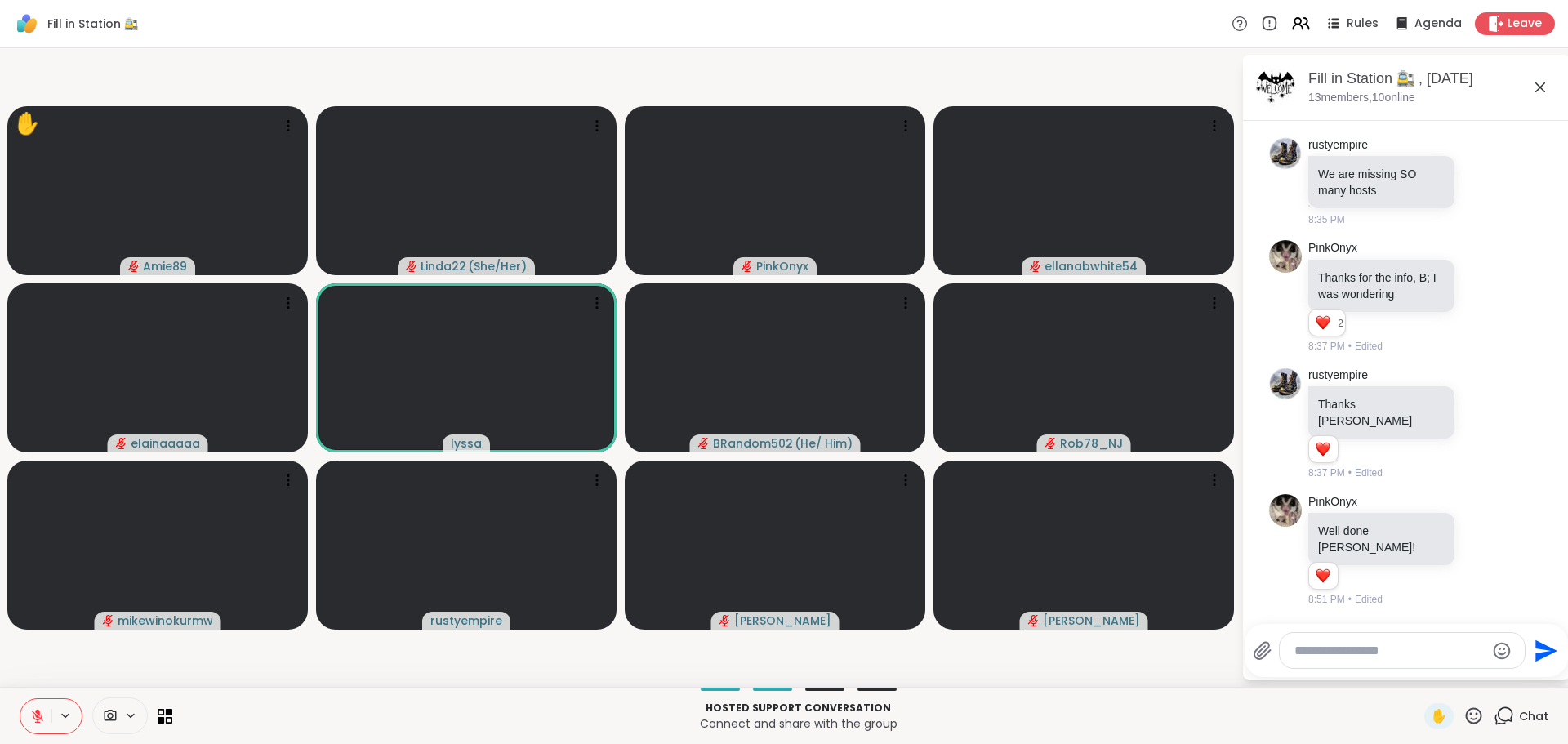
scroll to position [6289, 0]
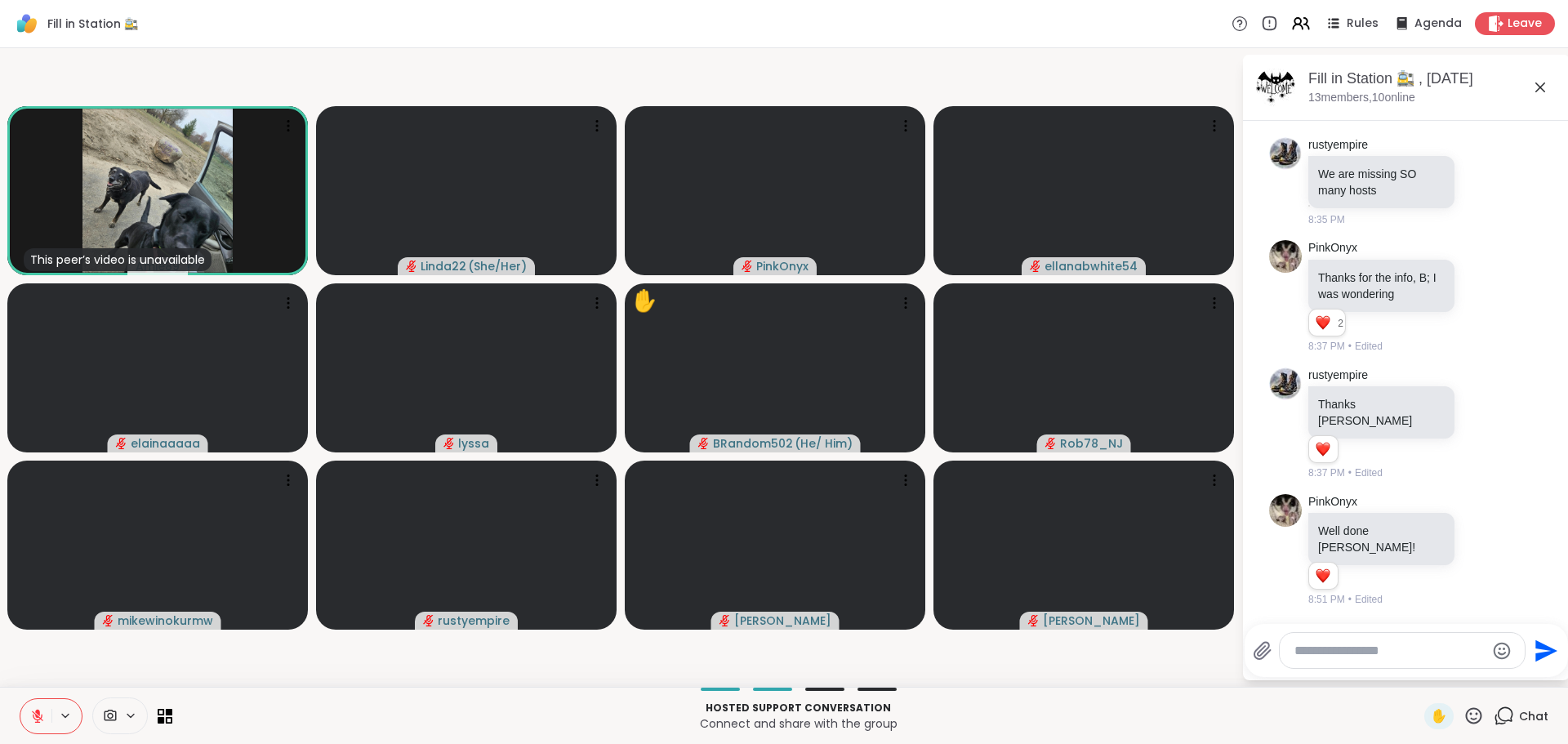
click at [379, 668] on video-player-container "This peer’s video is unavailable Amie89 Linda22 ( She/Her ) PinkOnyx ellanabwhi…" at bounding box center [621, 367] width 1222 height 625
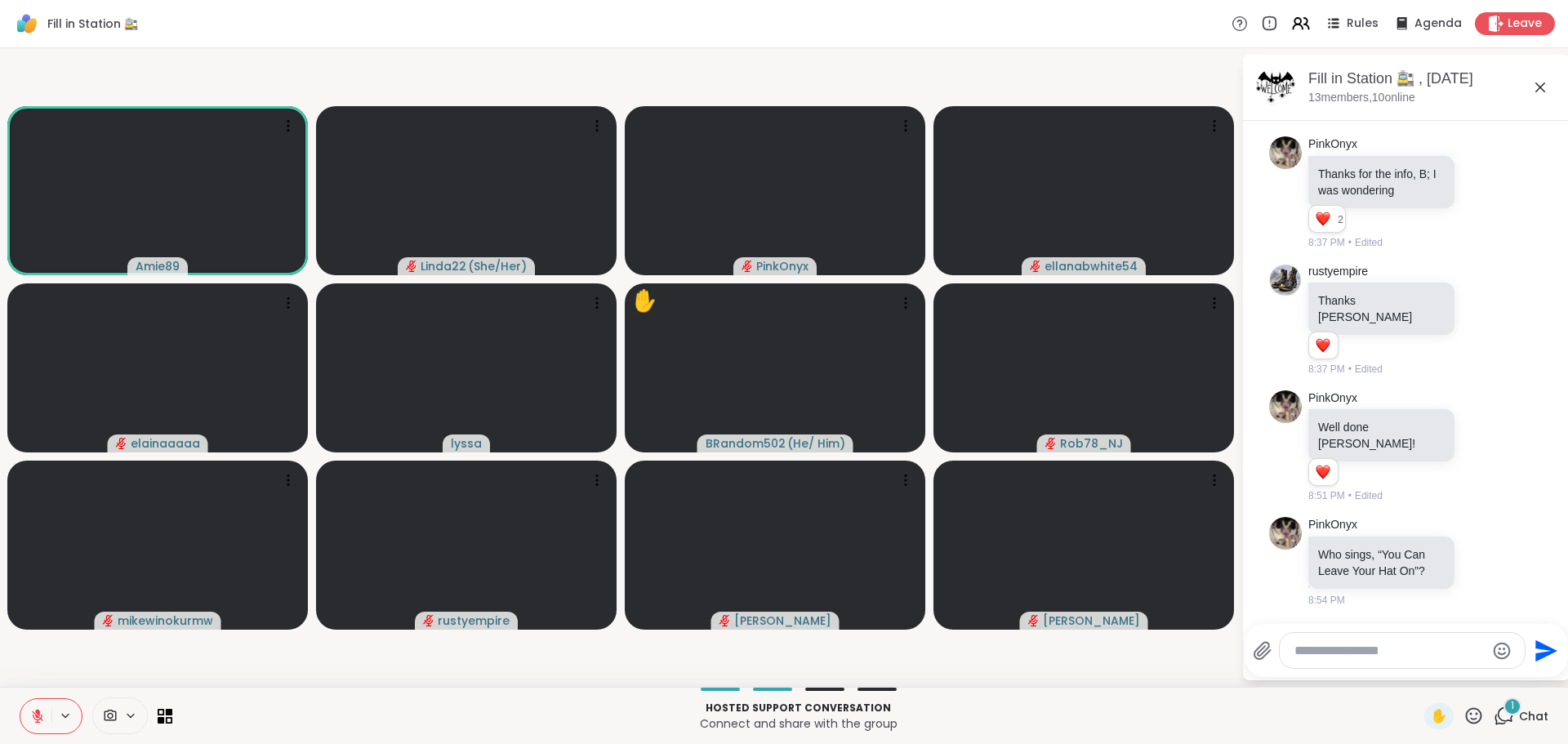
scroll to position [6392, 0]
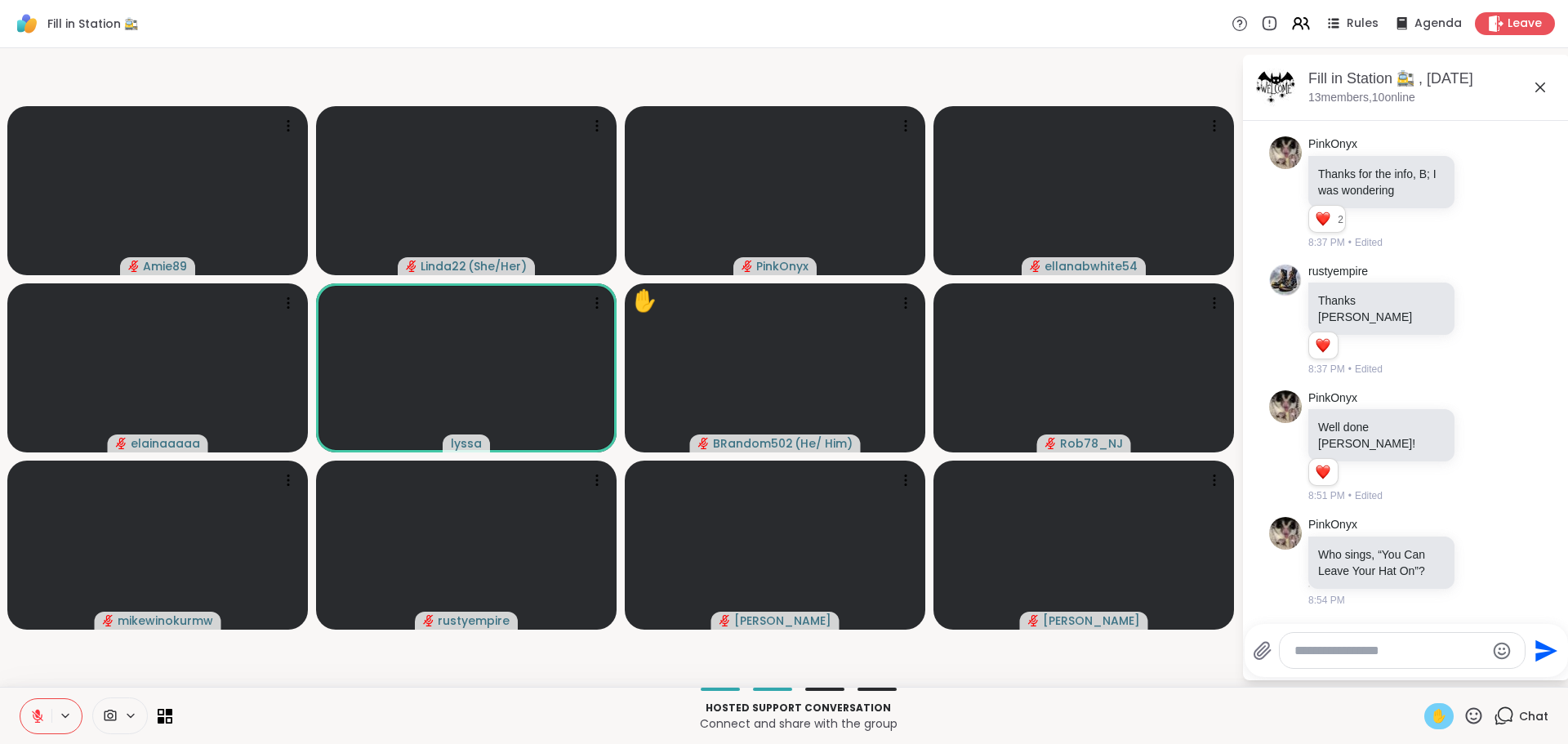
click at [1430, 719] on span "✋" at bounding box center [1438, 716] width 16 height 19
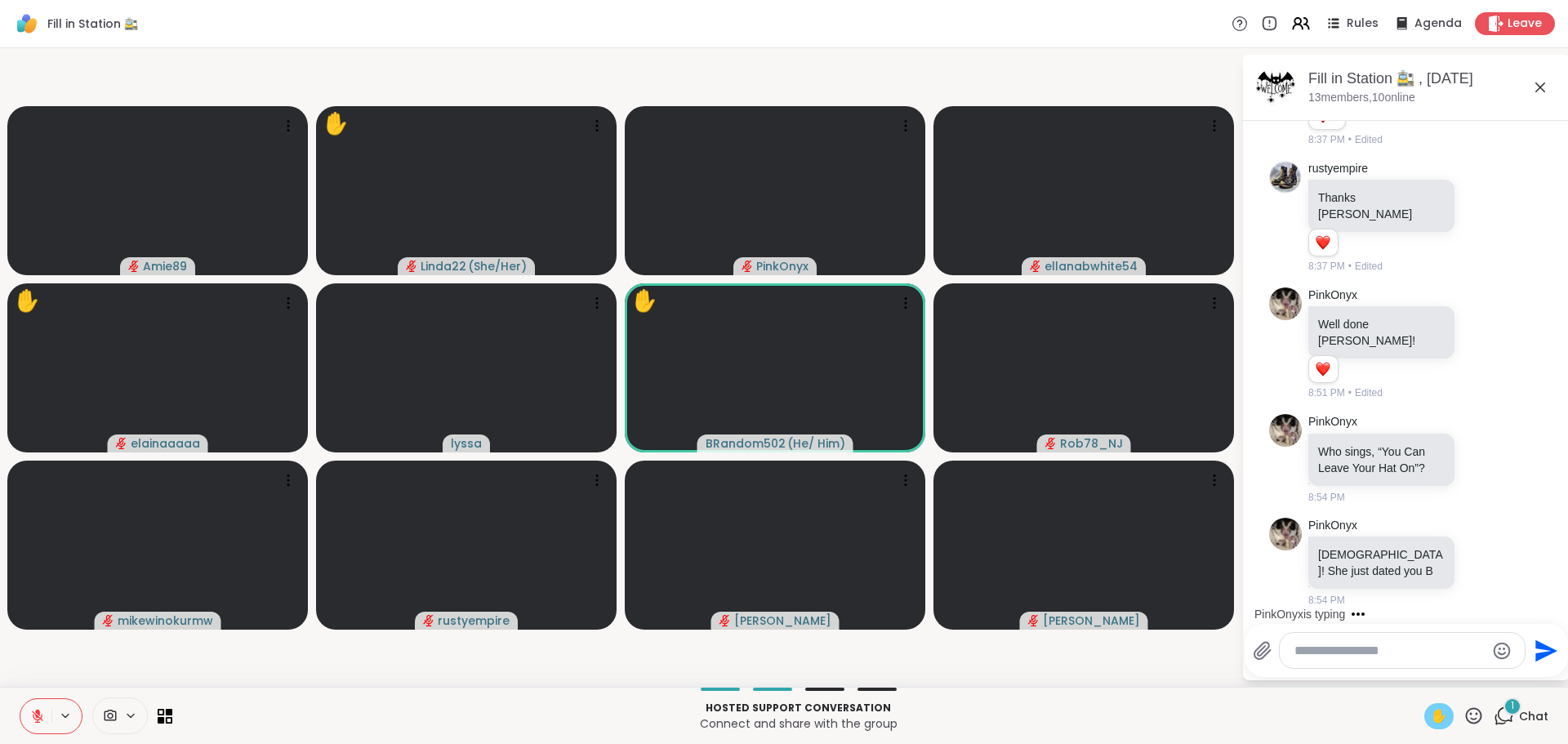
scroll to position [6495, 0]
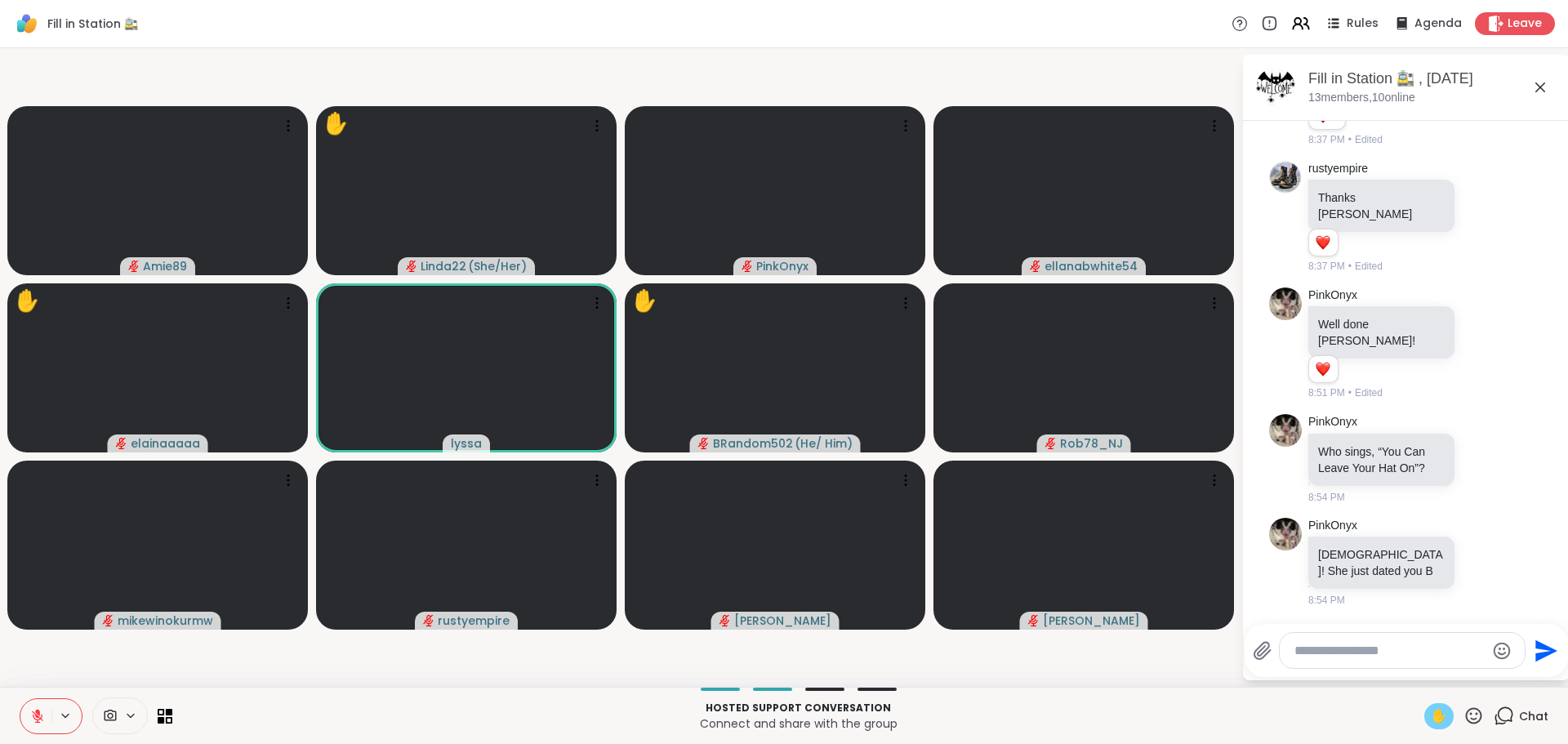
click at [1430, 720] on span "✋" at bounding box center [1438, 716] width 16 height 19
click at [36, 713] on icon at bounding box center [37, 711] width 5 height 7
click at [35, 709] on icon at bounding box center [37, 715] width 14 height 14
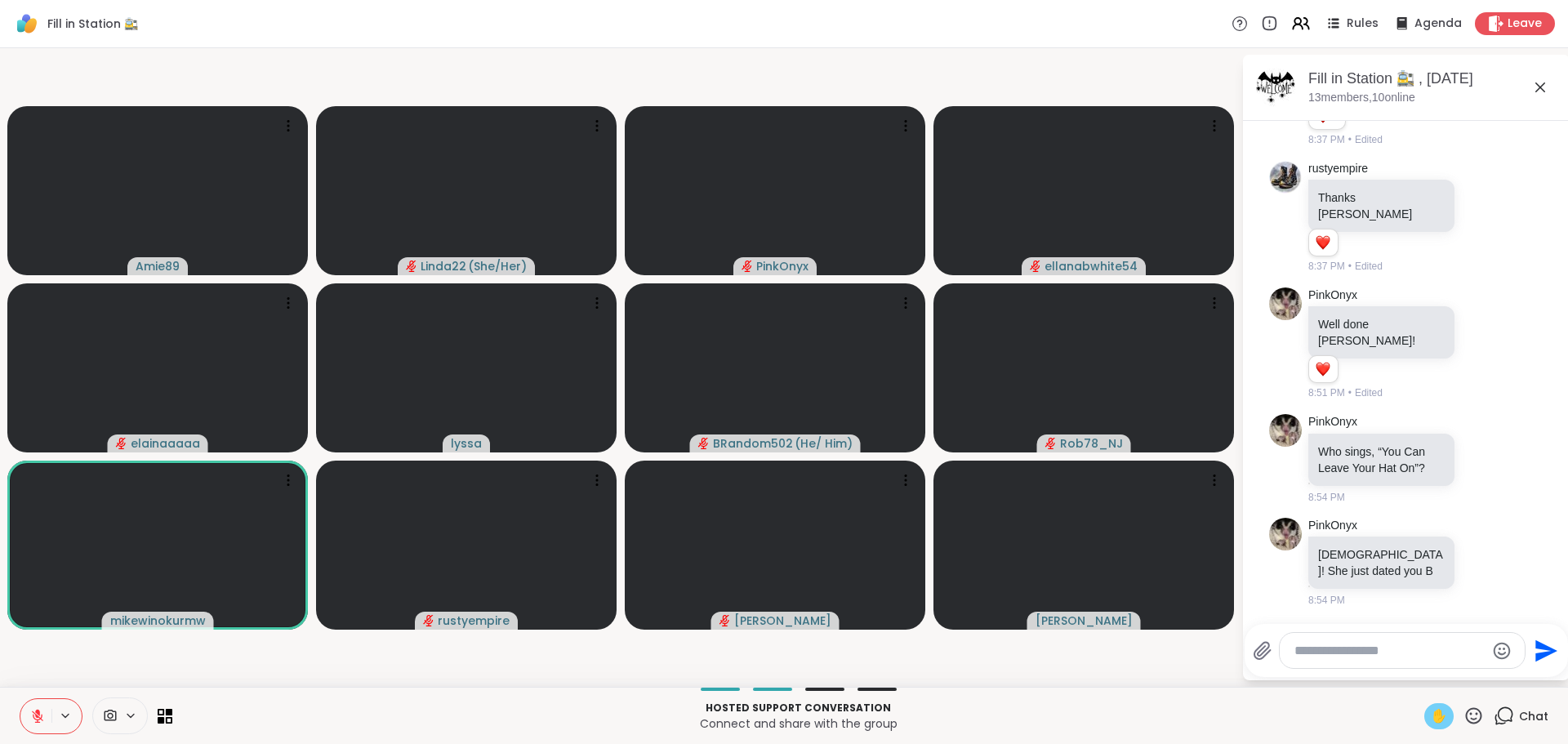
click at [1430, 711] on span "✋" at bounding box center [1438, 716] width 16 height 19
click at [1432, 720] on span "✋" at bounding box center [1438, 716] width 16 height 19
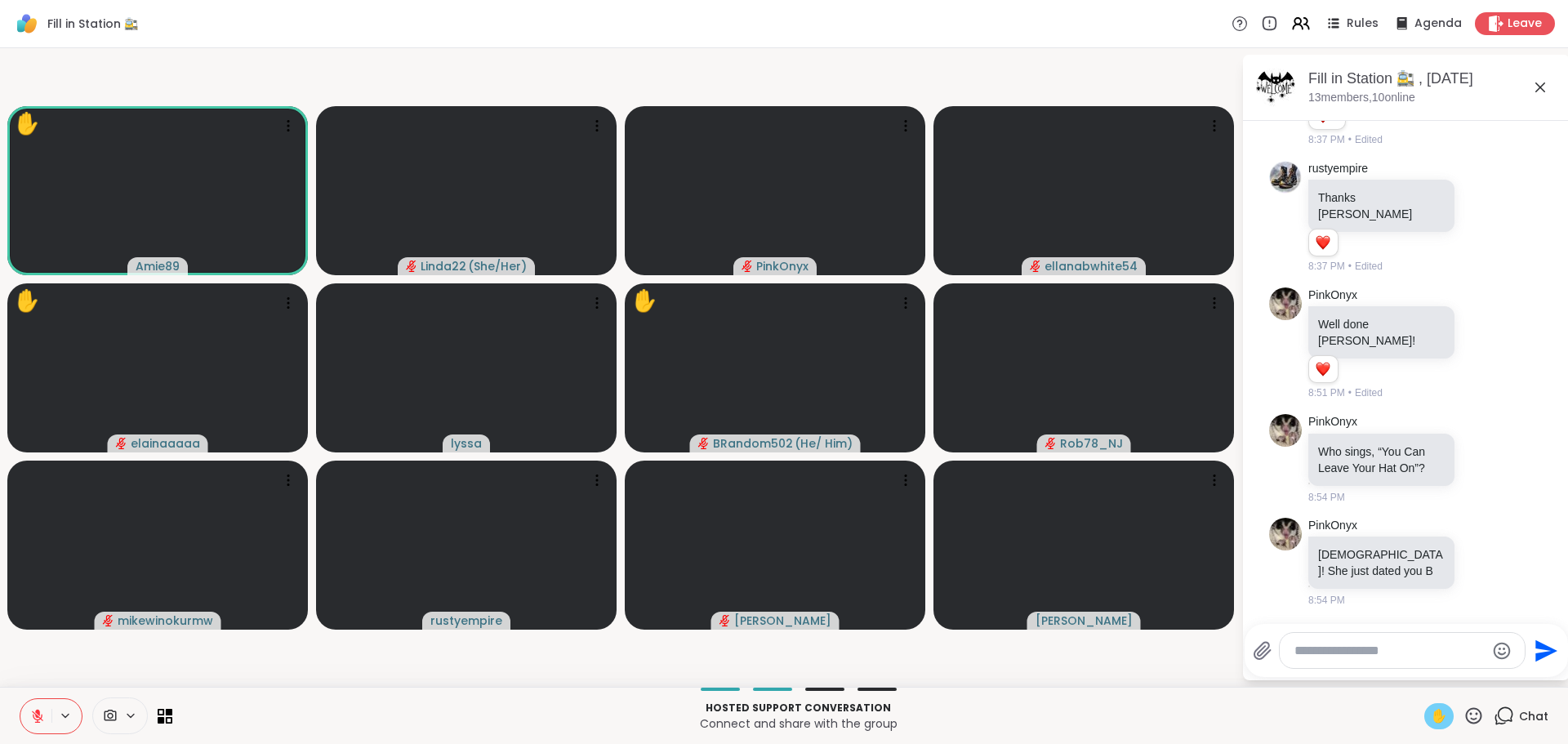
click at [1430, 717] on span "✋" at bounding box center [1438, 716] width 16 height 19
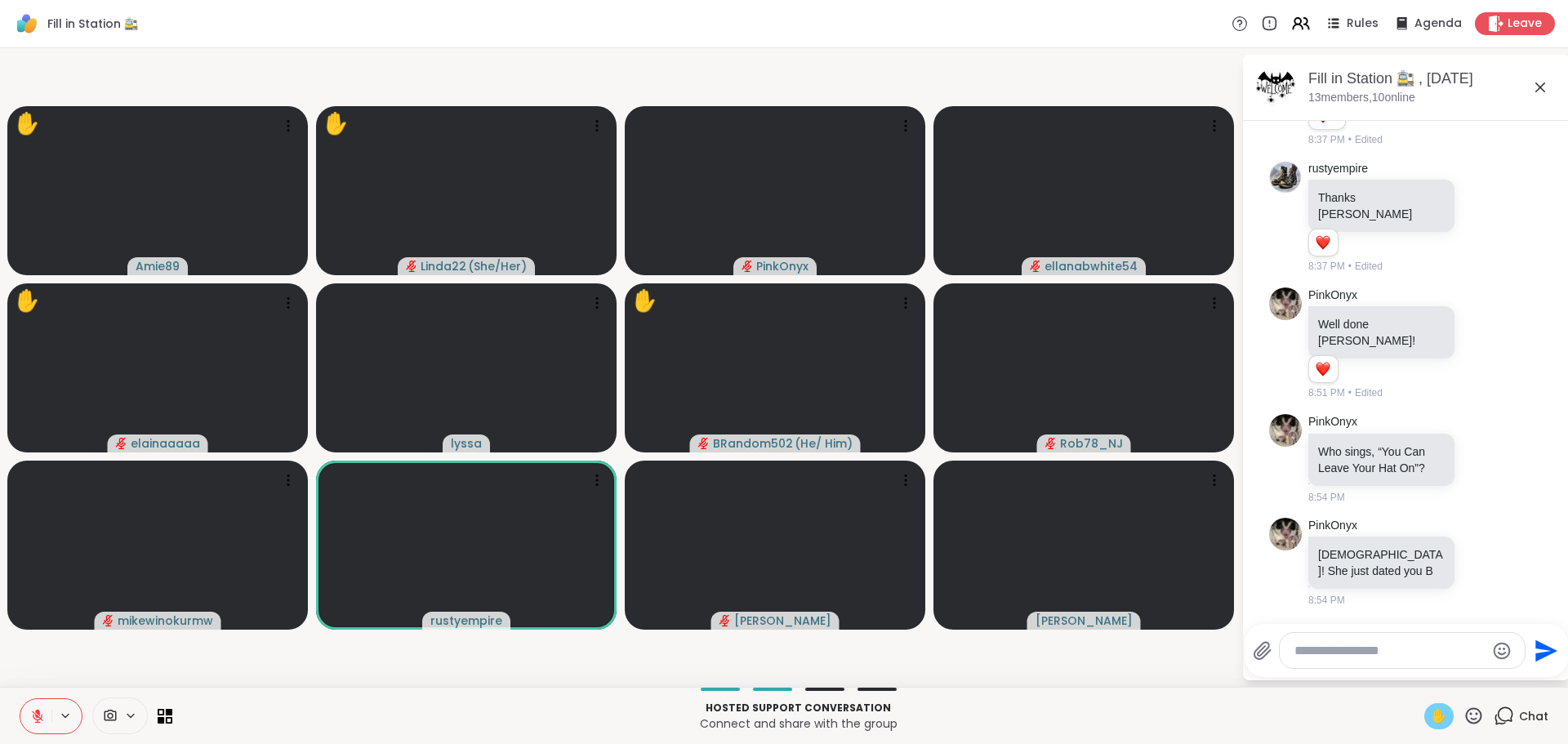
click at [1430, 715] on span "✋" at bounding box center [1438, 716] width 16 height 19
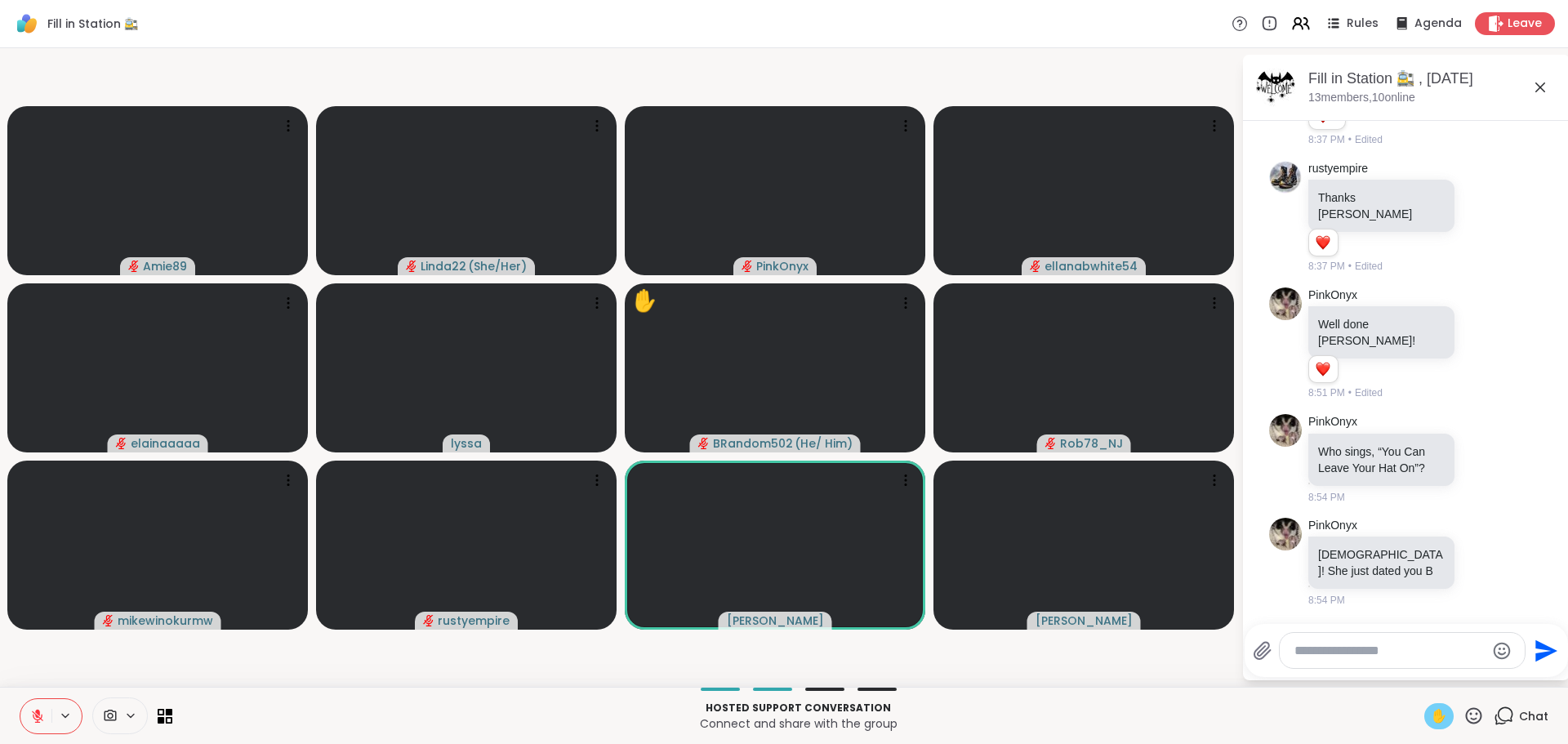
click at [1430, 711] on span "✋" at bounding box center [1438, 716] width 16 height 19
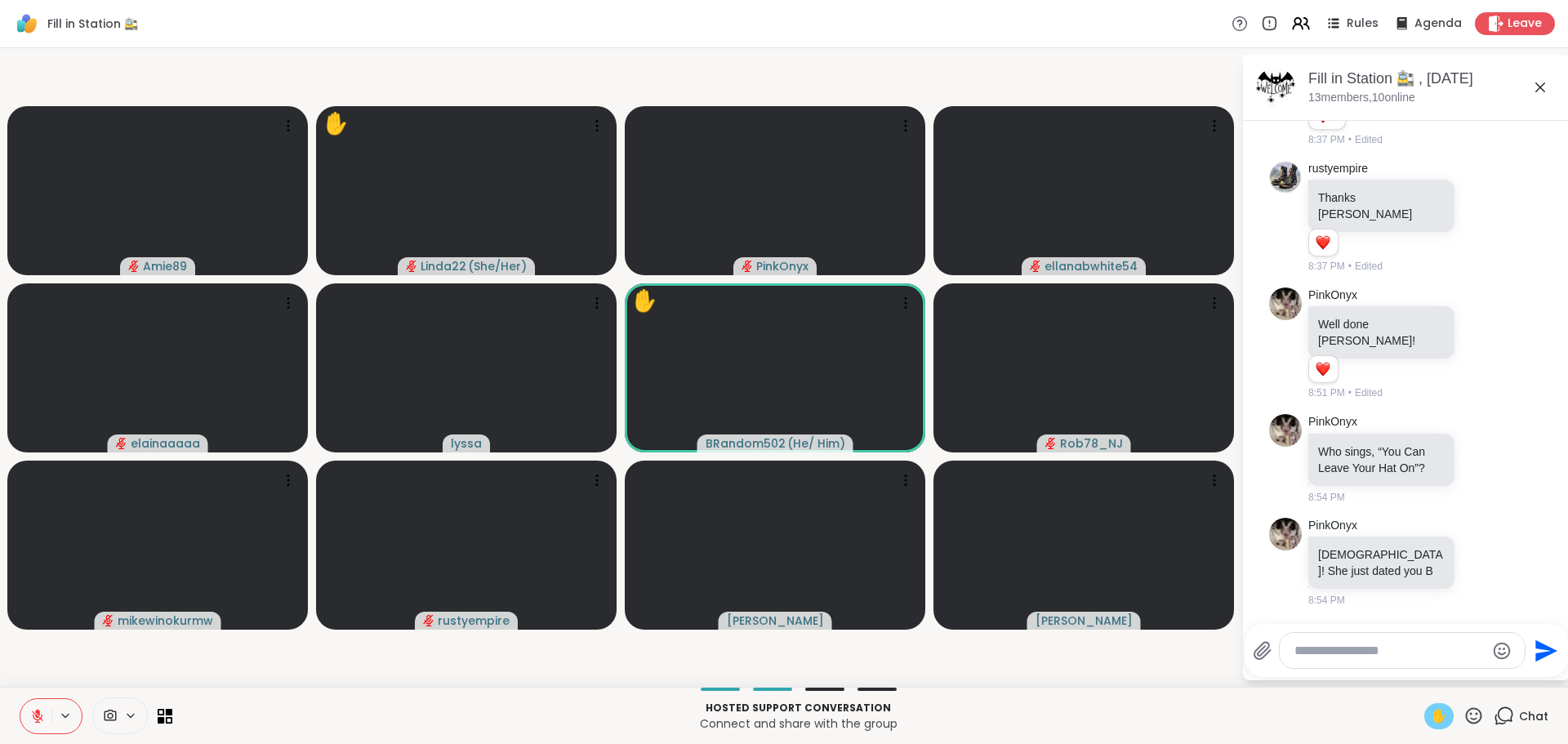
click at [1430, 719] on span "✋" at bounding box center [1438, 716] width 16 height 19
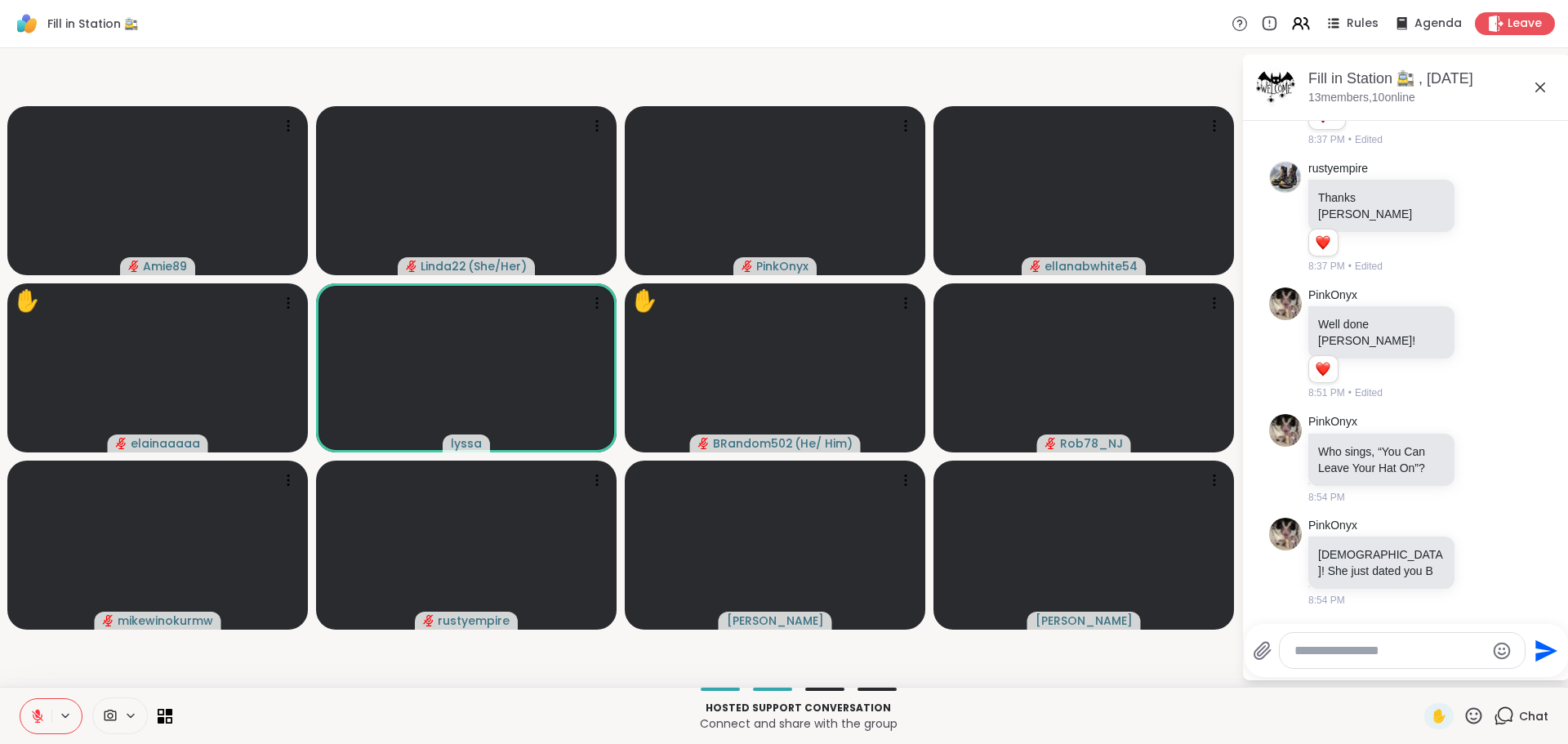
click at [36, 711] on icon at bounding box center [37, 711] width 5 height 7
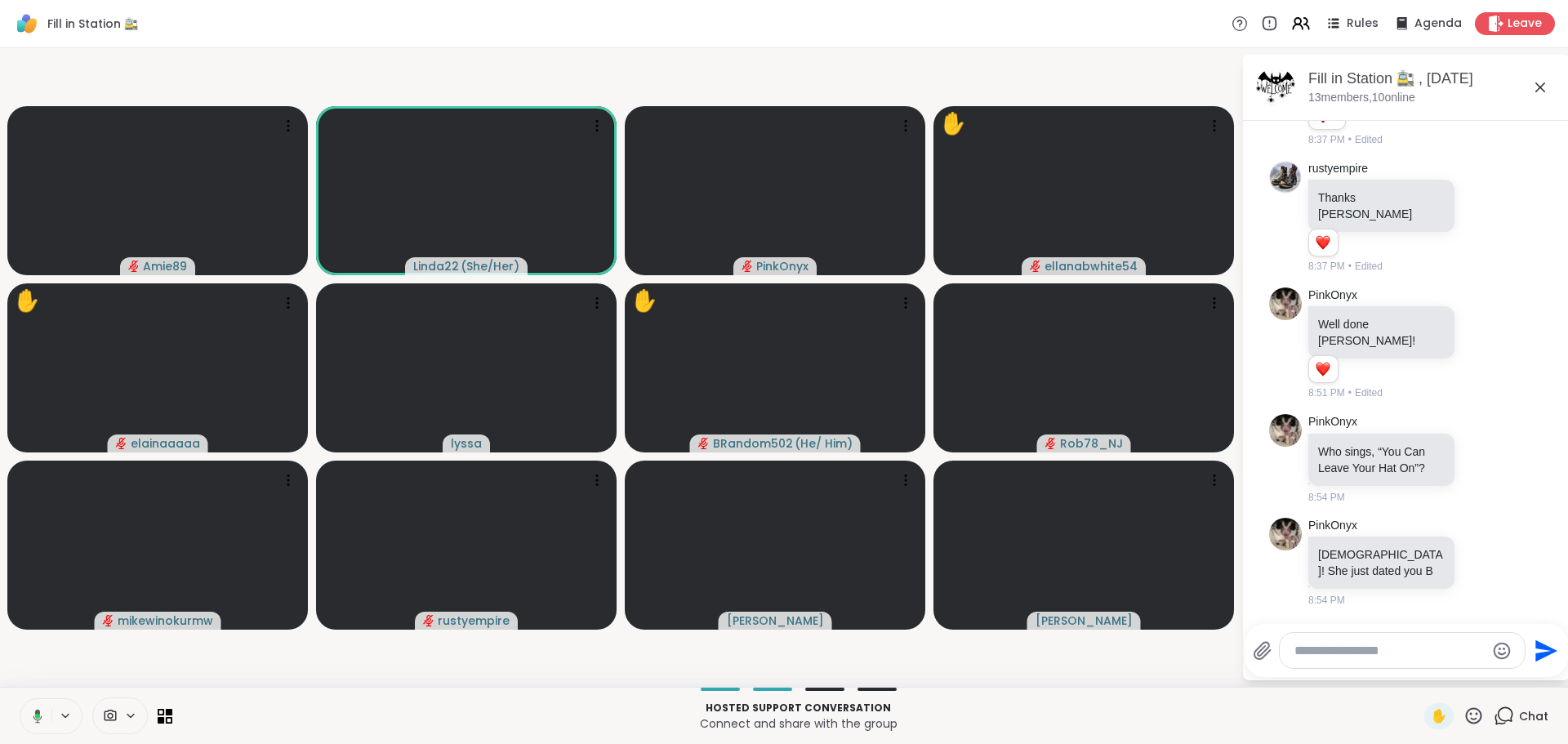
click at [36, 710] on icon at bounding box center [37, 715] width 9 height 14
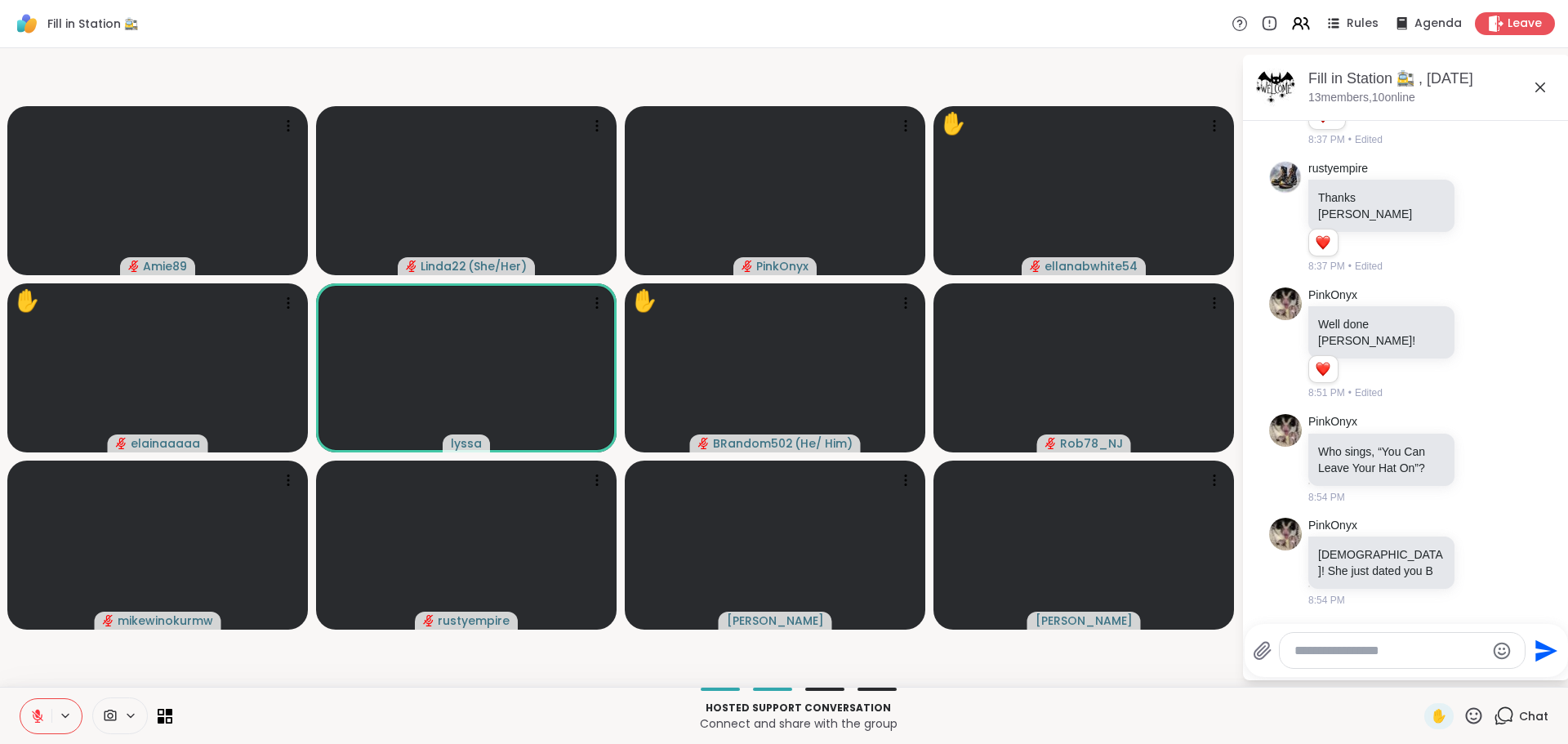
click at [36, 715] on icon at bounding box center [37, 716] width 11 height 11
click at [36, 709] on icon at bounding box center [37, 715] width 14 height 14
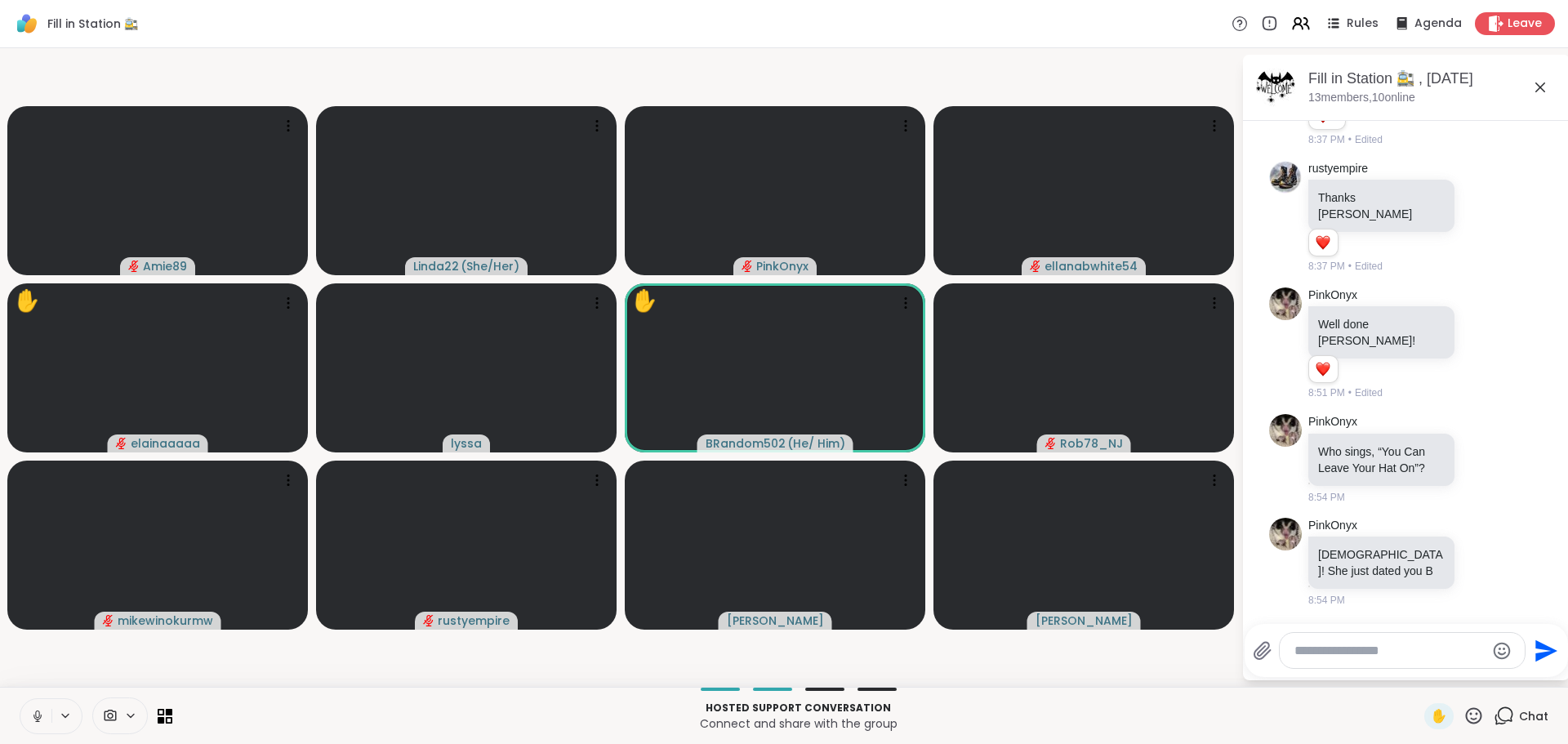
click at [35, 709] on icon at bounding box center [37, 715] width 14 height 14
click at [1463, 712] on icon at bounding box center [1472, 715] width 20 height 20
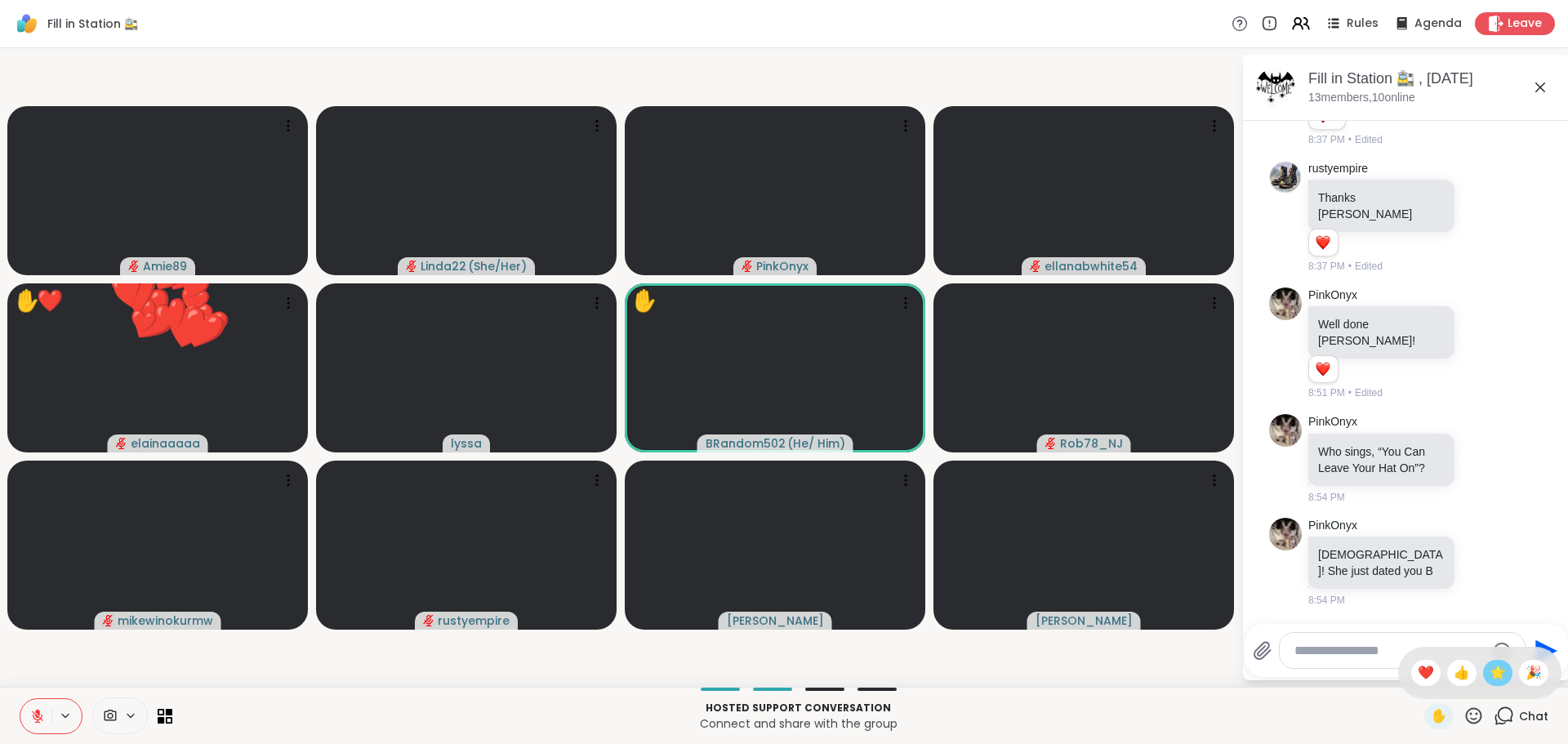
click at [1490, 674] on span "🌟" at bounding box center [1497, 673] width 16 height 19
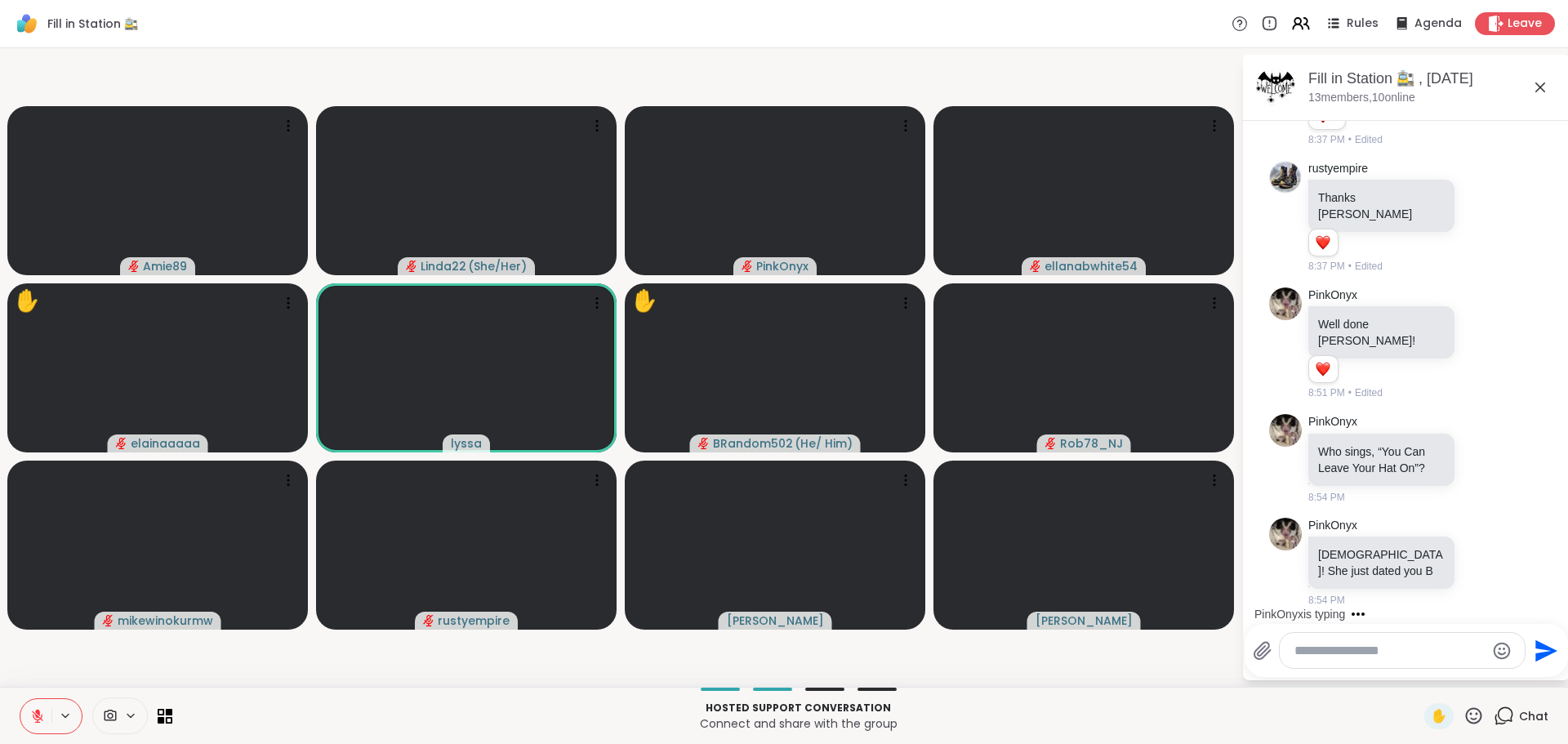
click at [1463, 716] on icon at bounding box center [1472, 715] width 20 height 20
click at [1418, 668] on span "❤️" at bounding box center [1426, 673] width 16 height 19
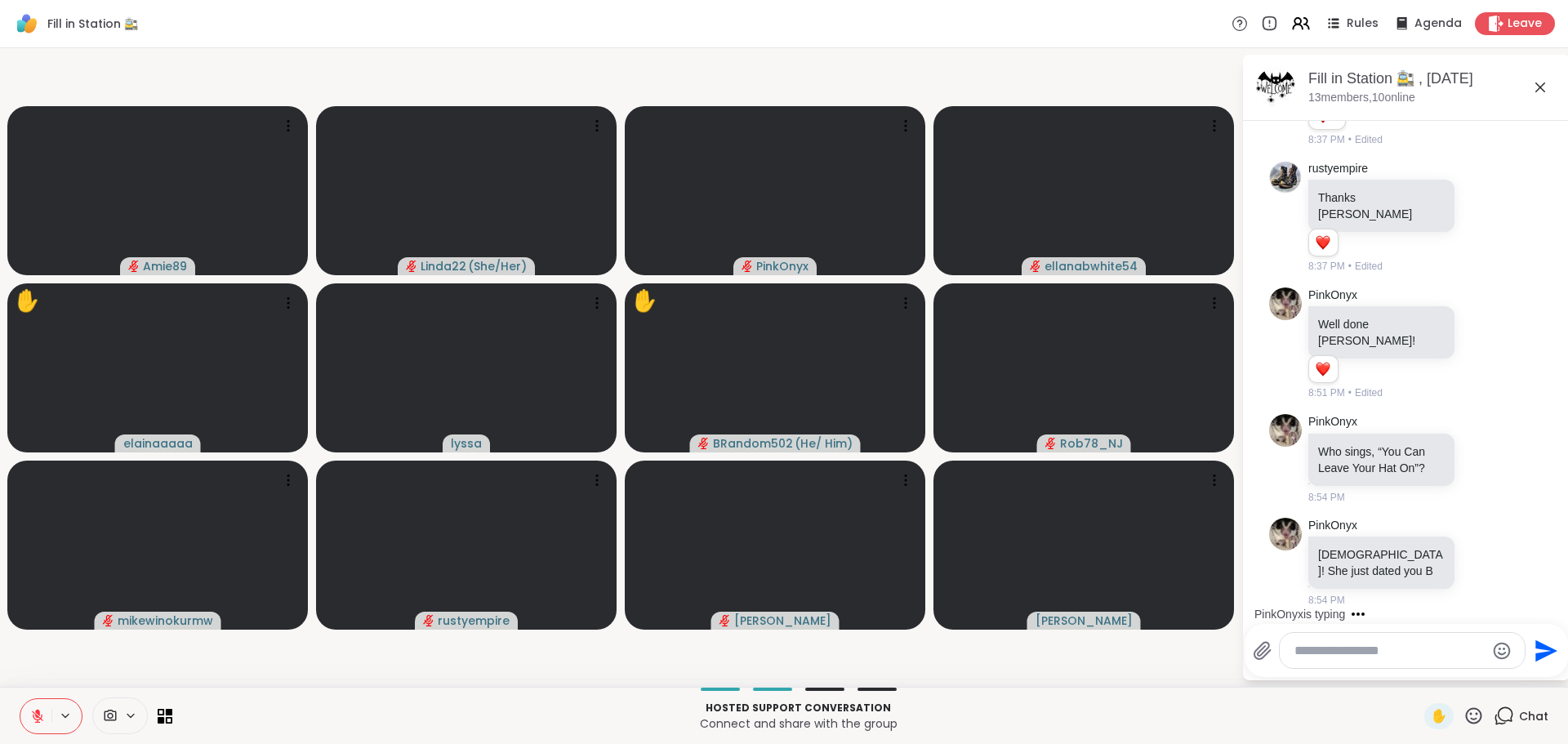
scroll to position [6631, 0]
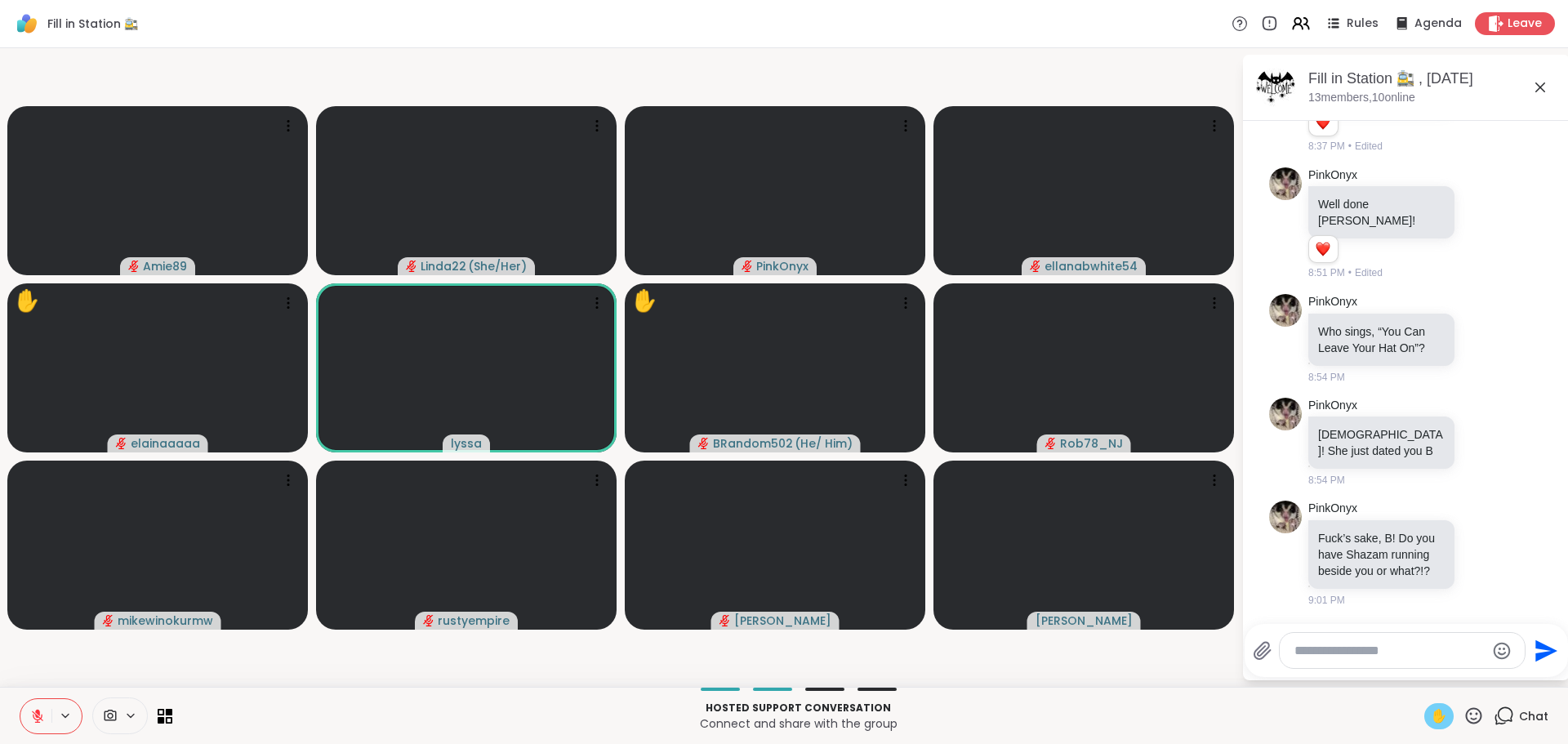
click at [1430, 714] on span "✋" at bounding box center [1438, 716] width 16 height 19
click at [37, 707] on button at bounding box center [35, 716] width 31 height 34
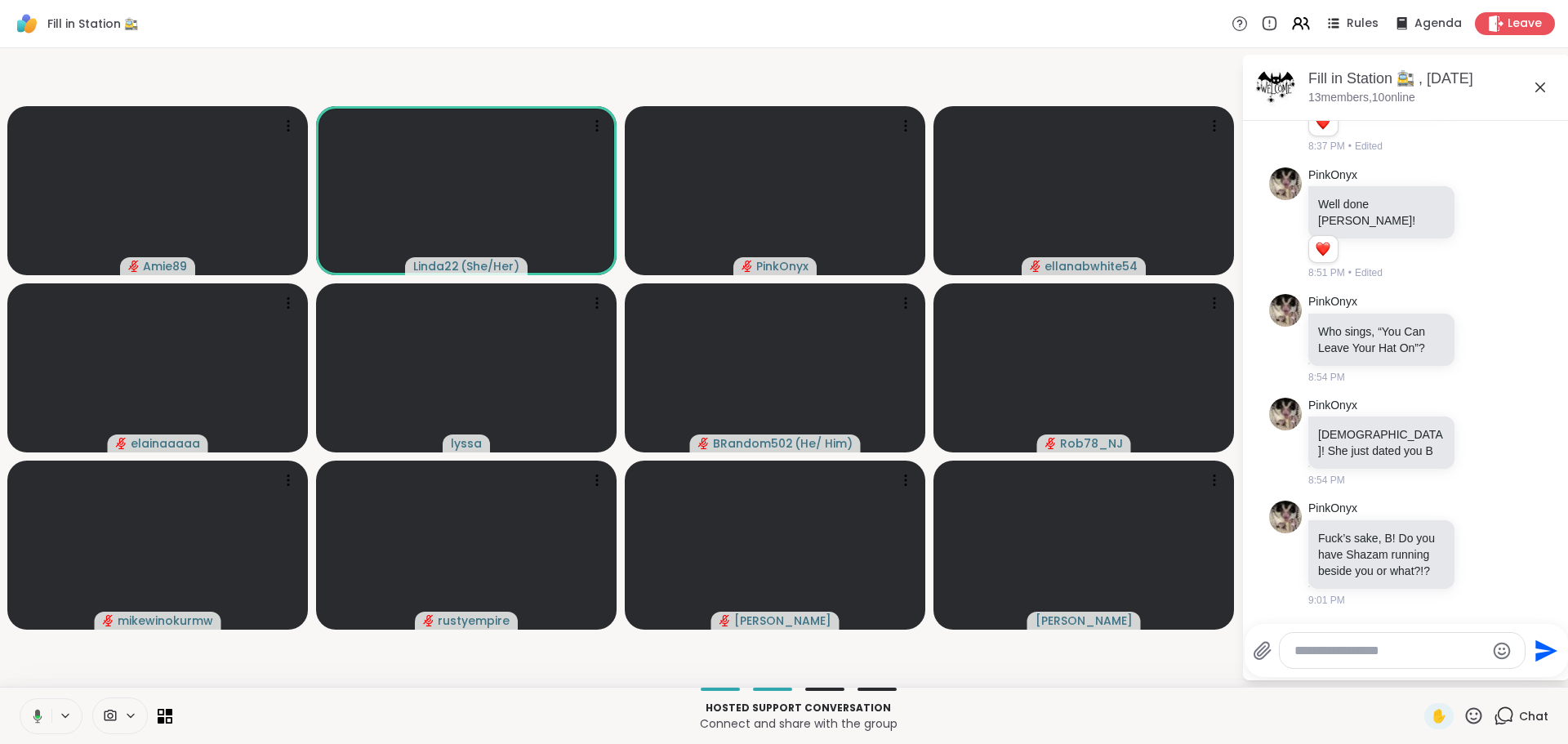
click at [37, 708] on button at bounding box center [34, 716] width 33 height 34
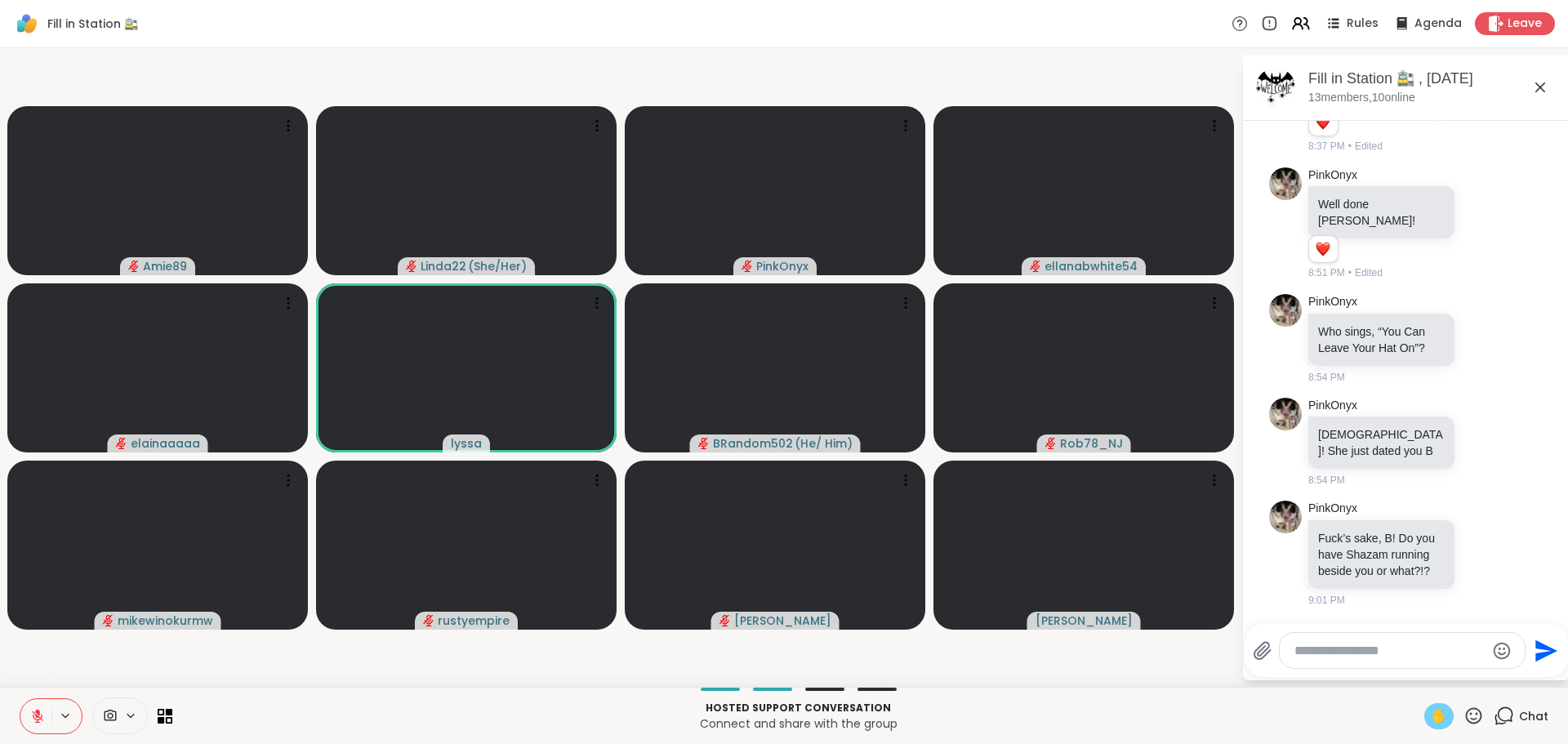
click at [1430, 711] on span "✋" at bounding box center [1438, 716] width 16 height 19
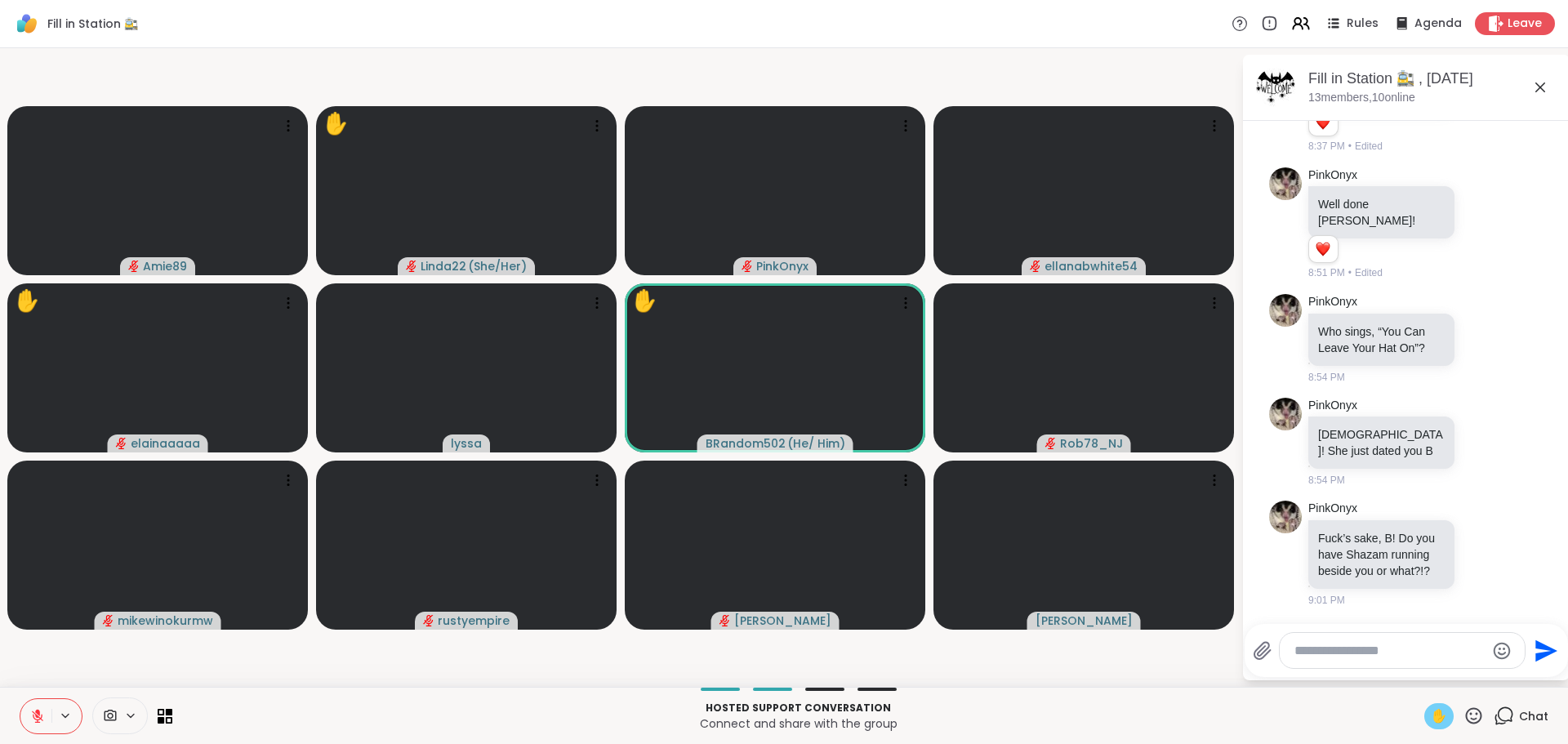
click at [1425, 711] on div "✋" at bounding box center [1439, 715] width 30 height 26
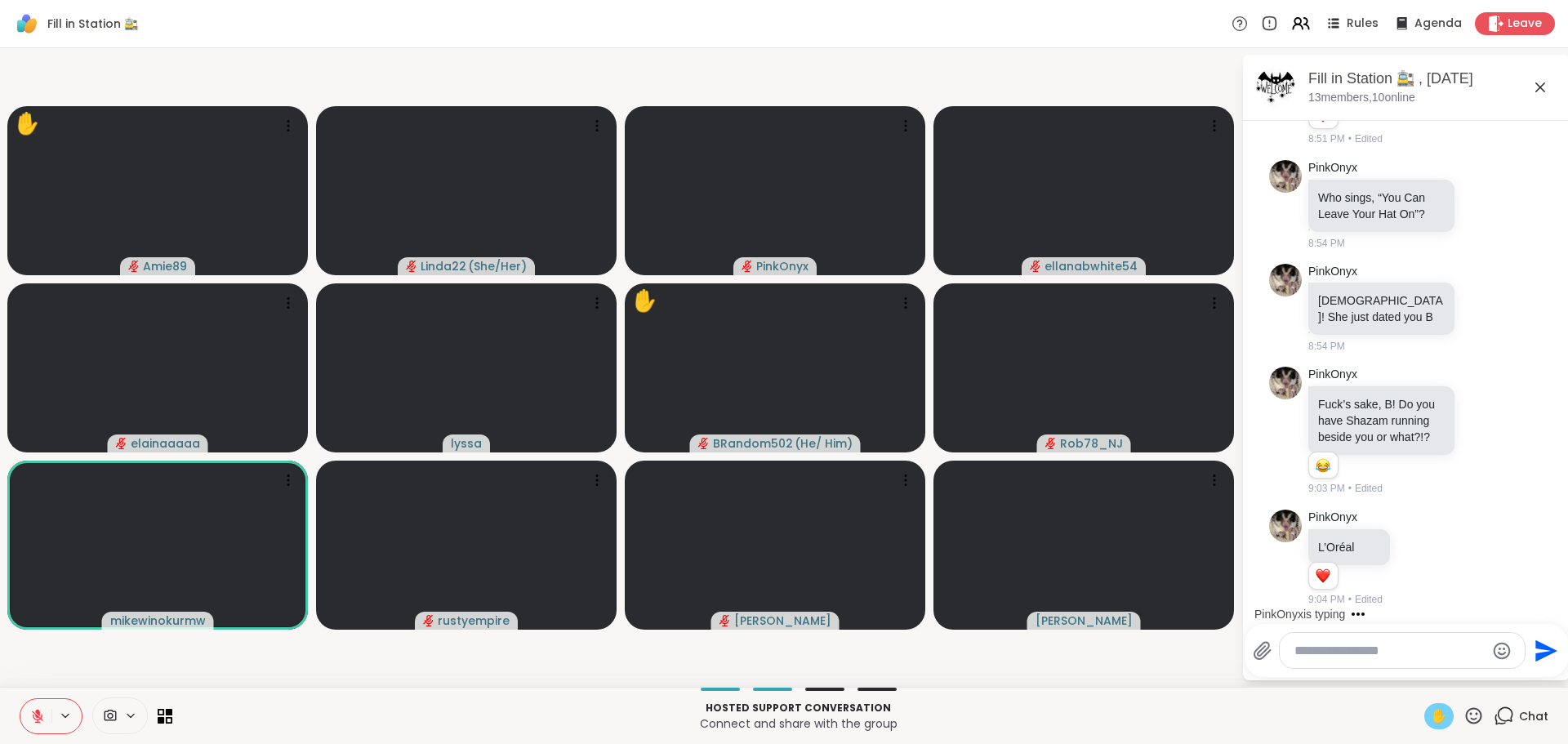
scroll to position [6884, 0]
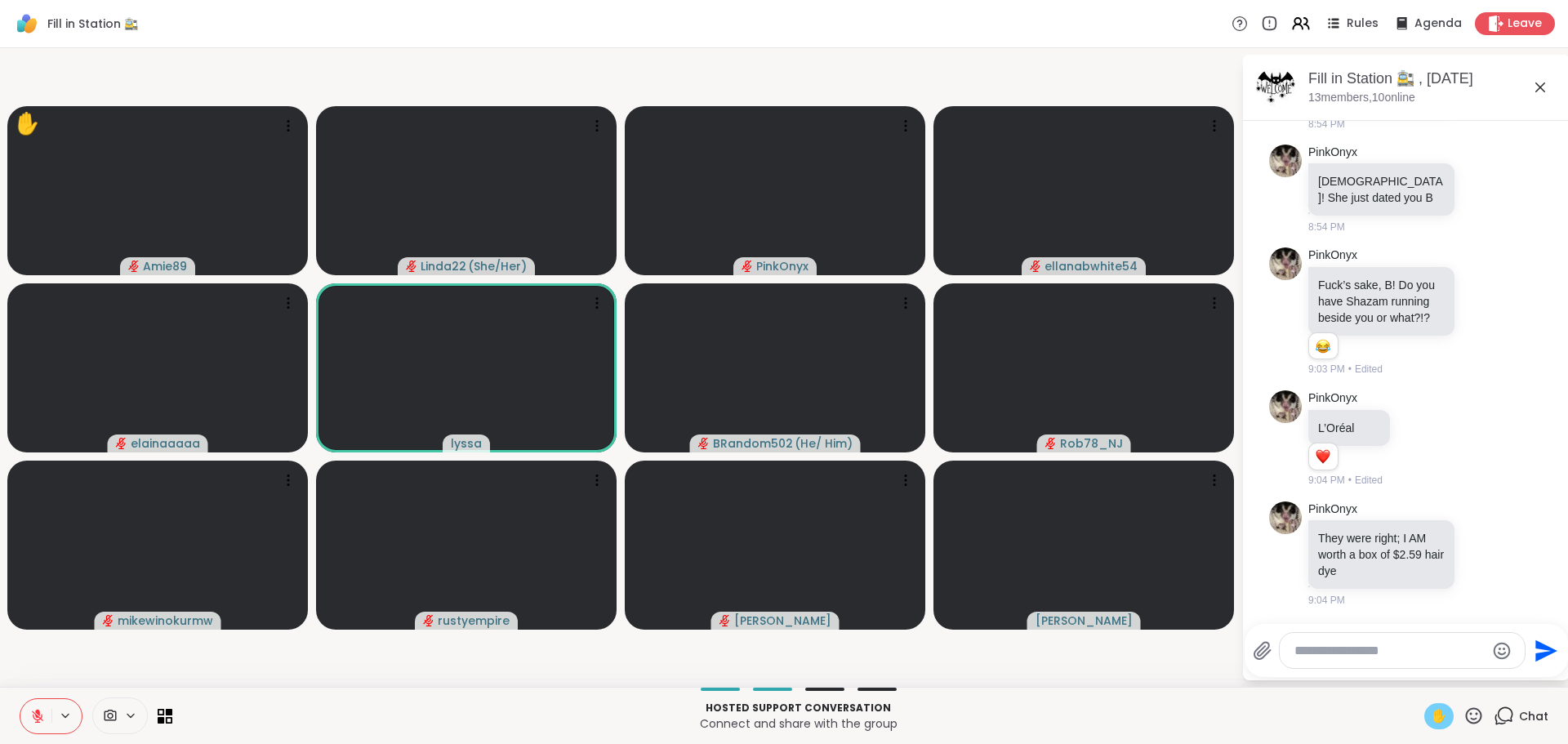
click at [1430, 713] on span "✋" at bounding box center [1438, 716] width 16 height 19
click at [43, 711] on icon at bounding box center [37, 715] width 14 height 14
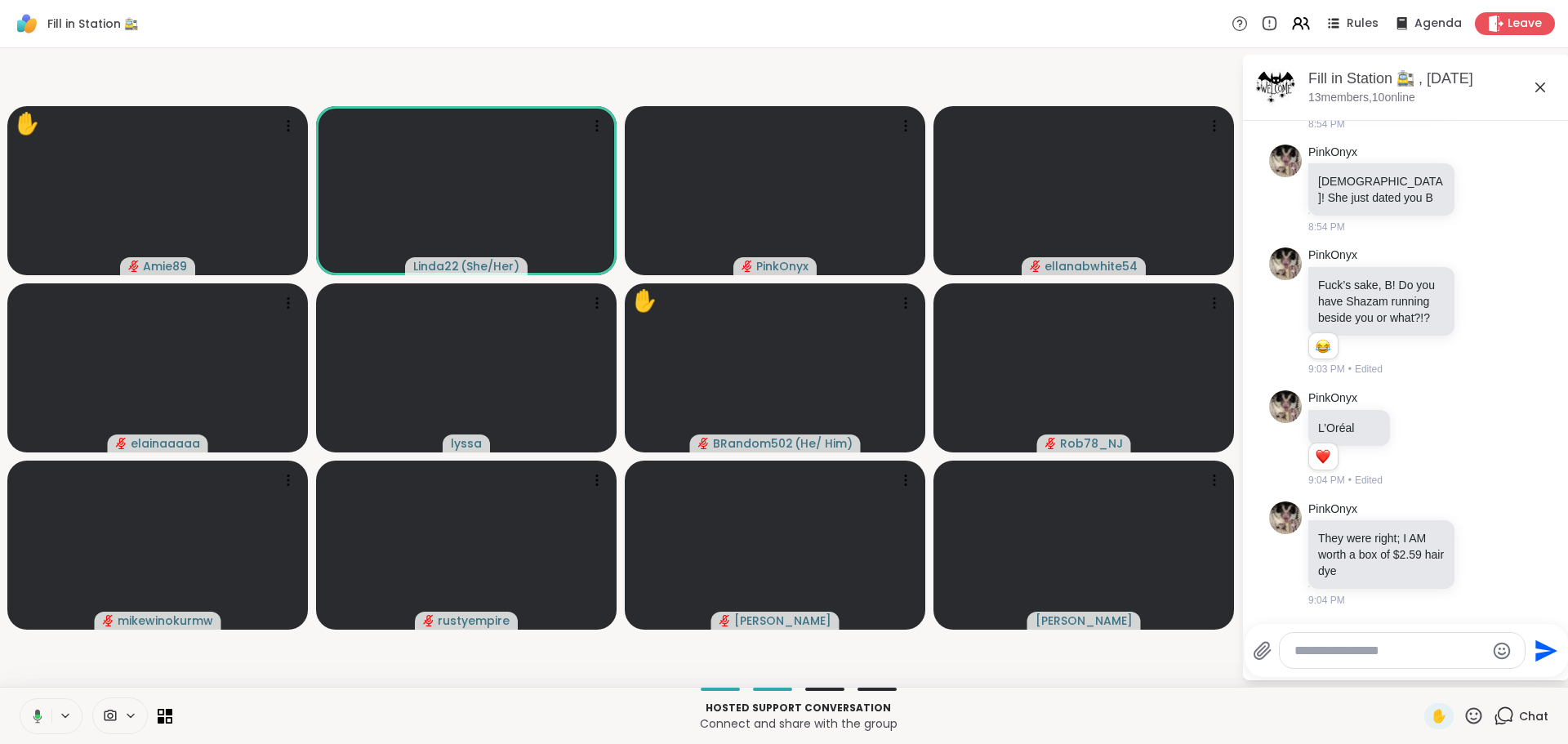
click at [36, 713] on icon at bounding box center [37, 715] width 9 height 14
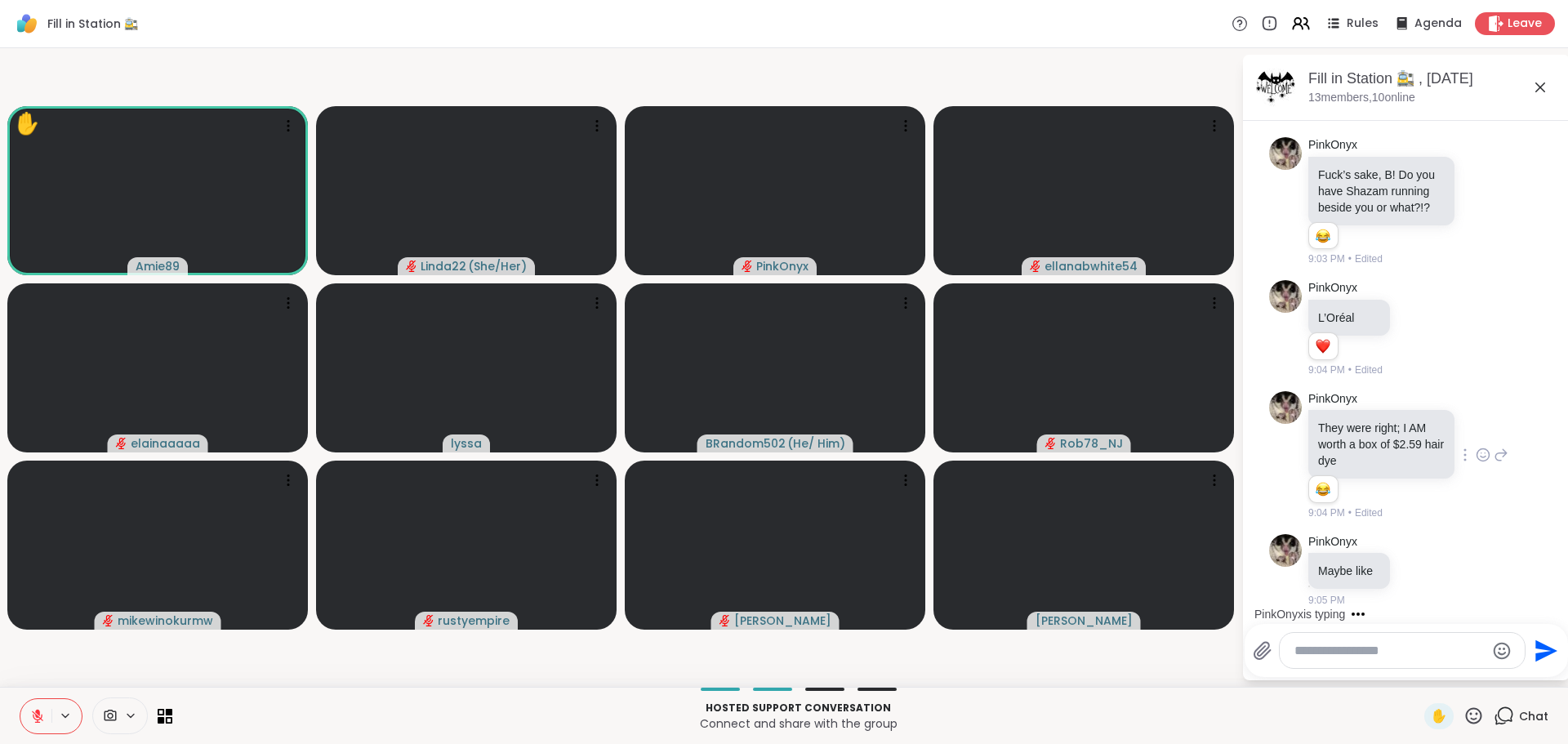
scroll to position [7082, 0]
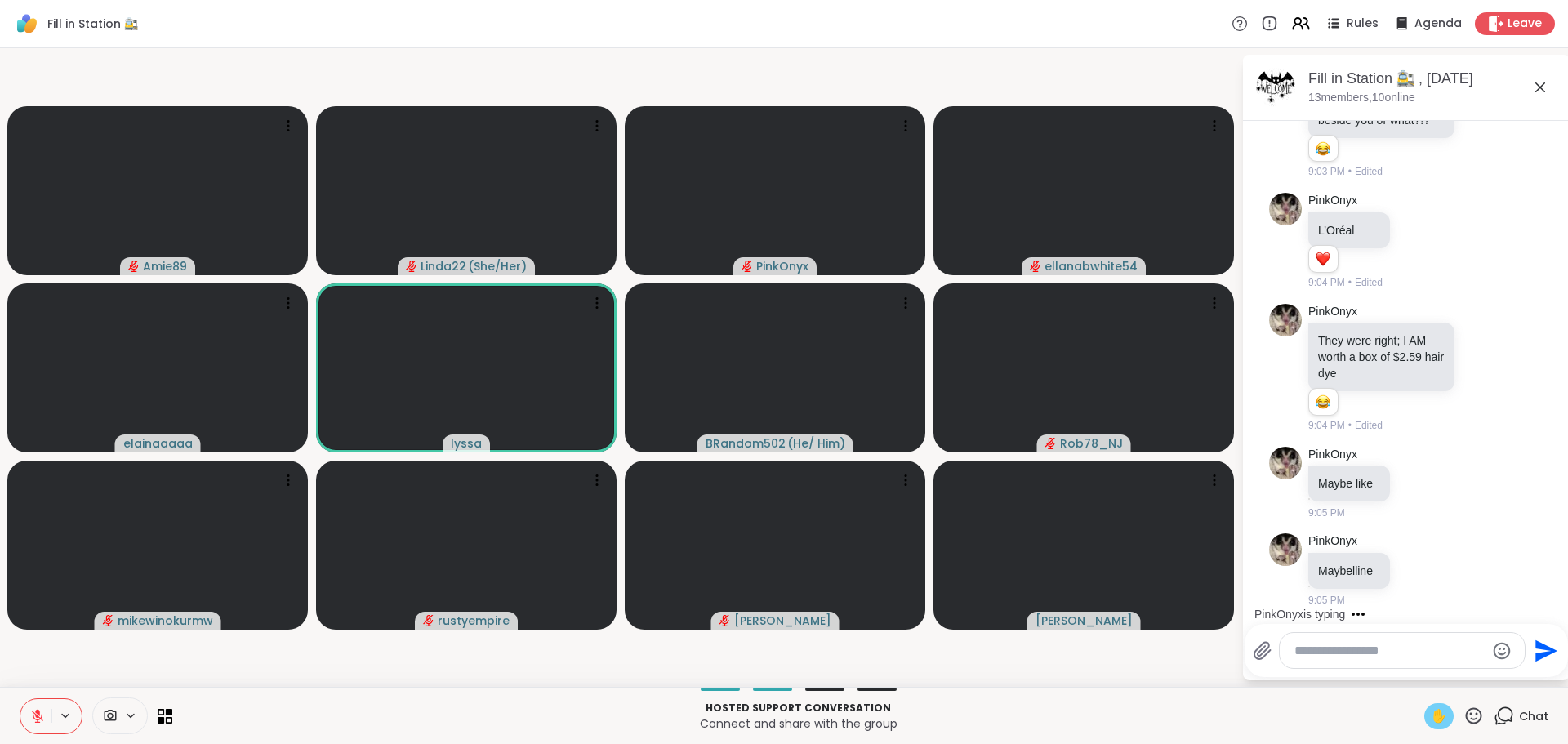
click at [1430, 713] on span "✋" at bounding box center [1438, 716] width 16 height 19
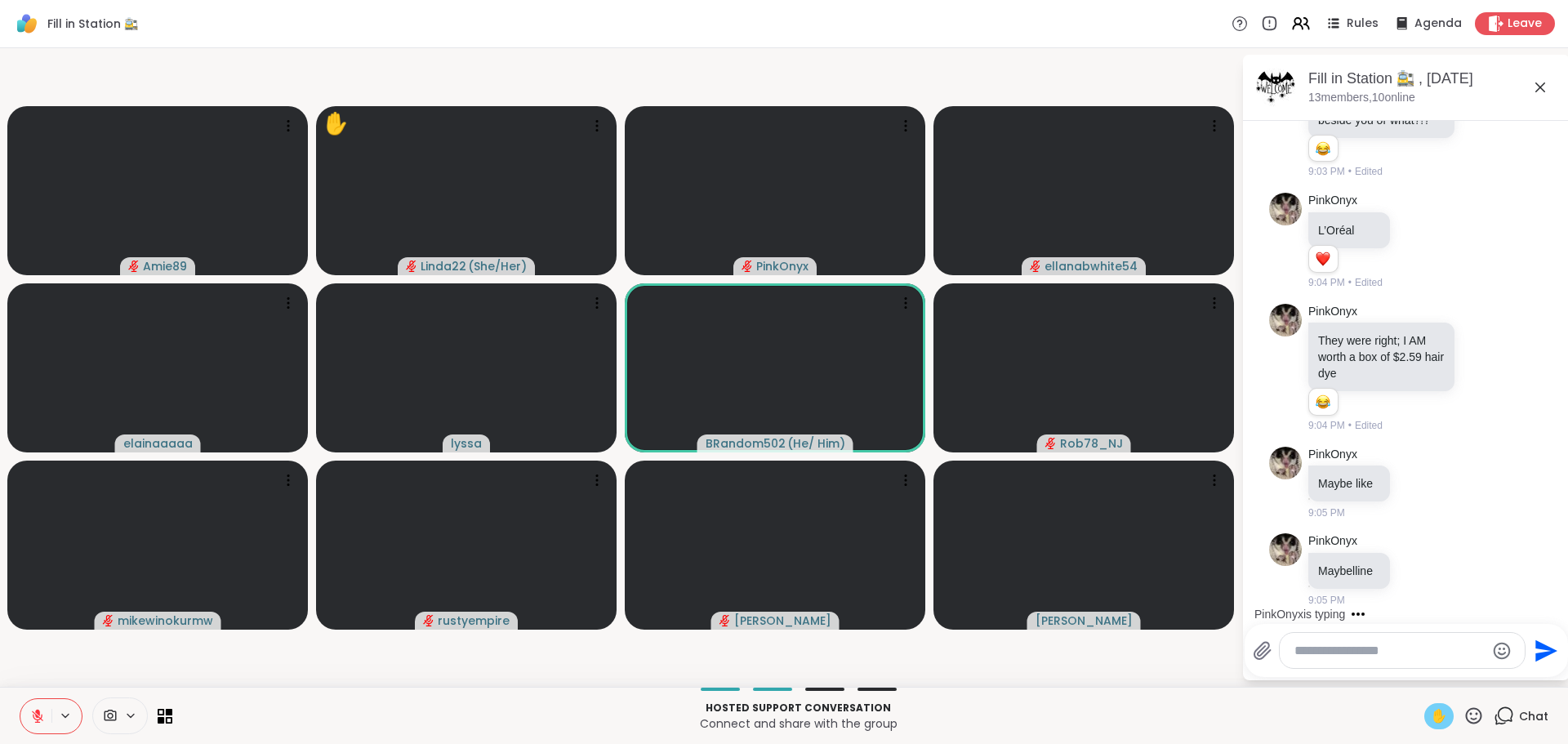
click at [1430, 713] on span "✋" at bounding box center [1438, 716] width 16 height 19
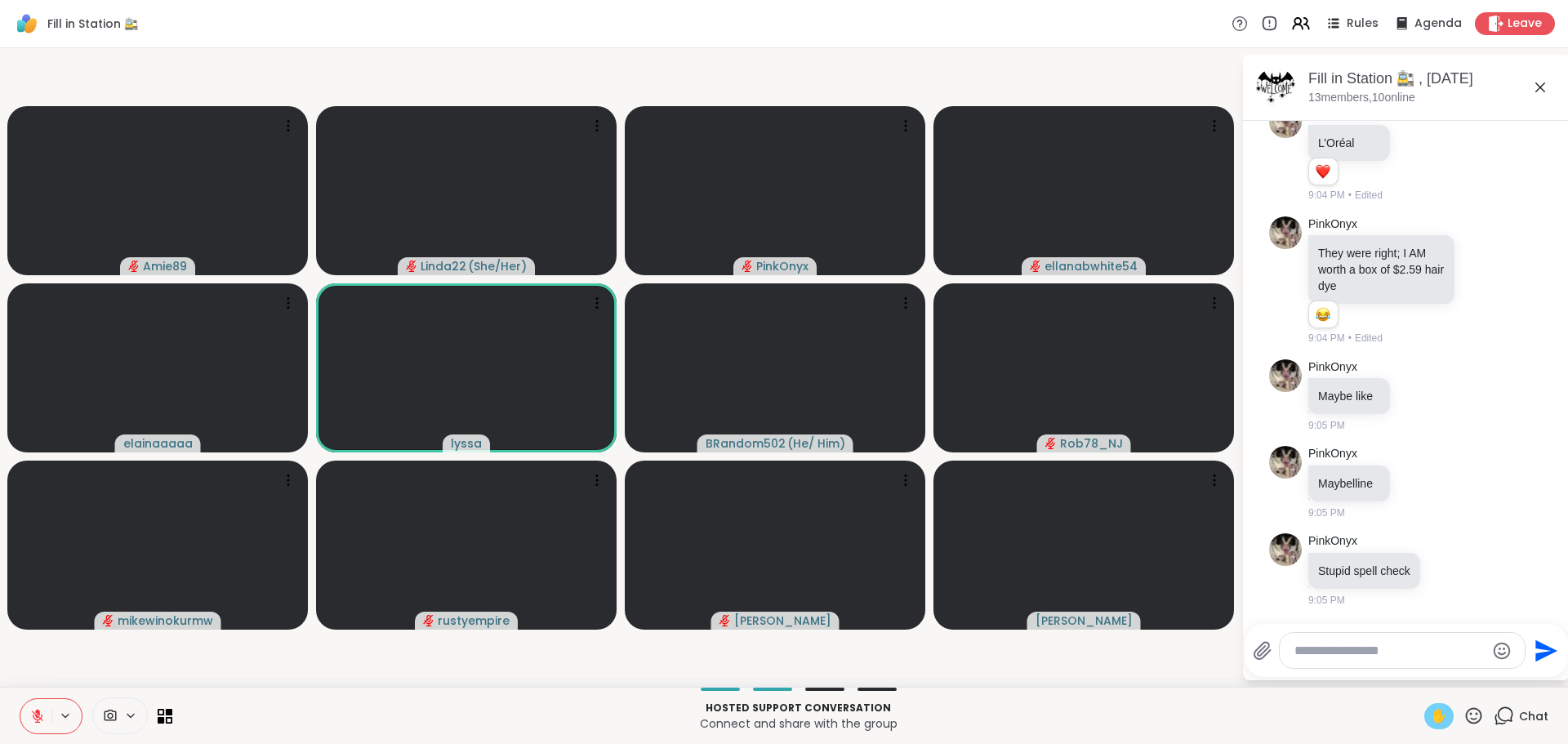
click at [1434, 719] on span "✋" at bounding box center [1438, 716] width 16 height 19
click at [34, 706] on button at bounding box center [35, 716] width 31 height 34
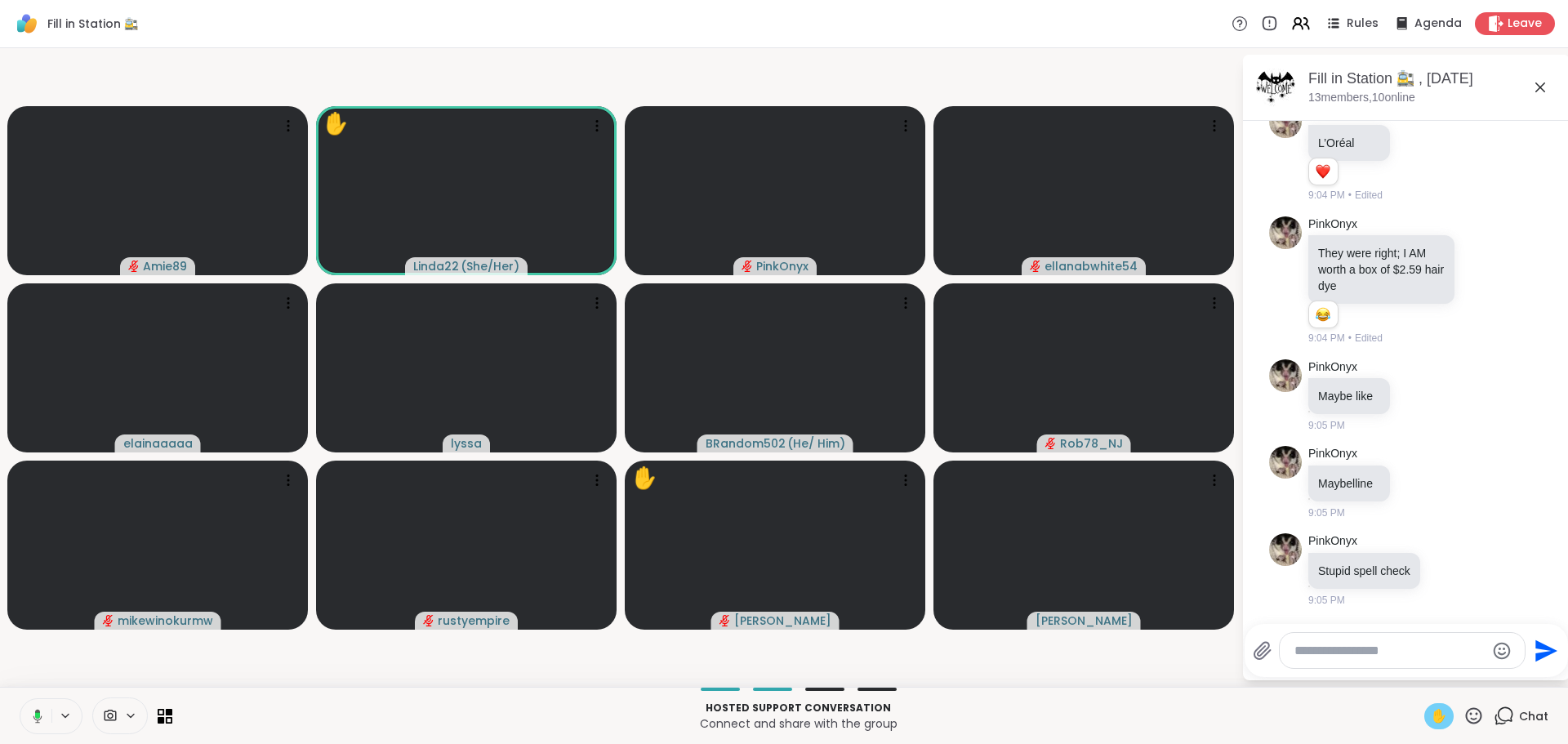
click at [1430, 707] on span "✋" at bounding box center [1438, 716] width 16 height 19
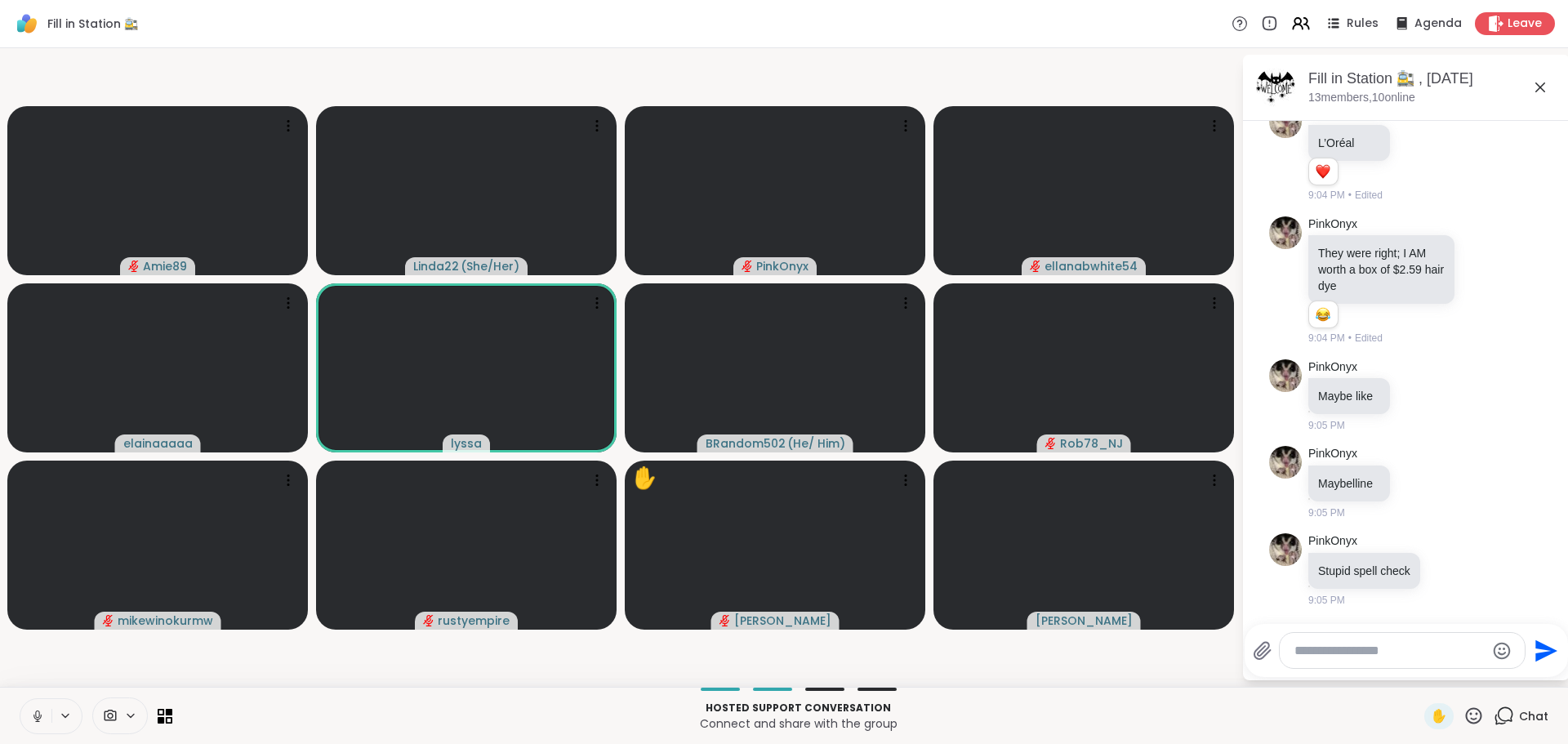
click at [38, 711] on icon at bounding box center [37, 715] width 14 height 14
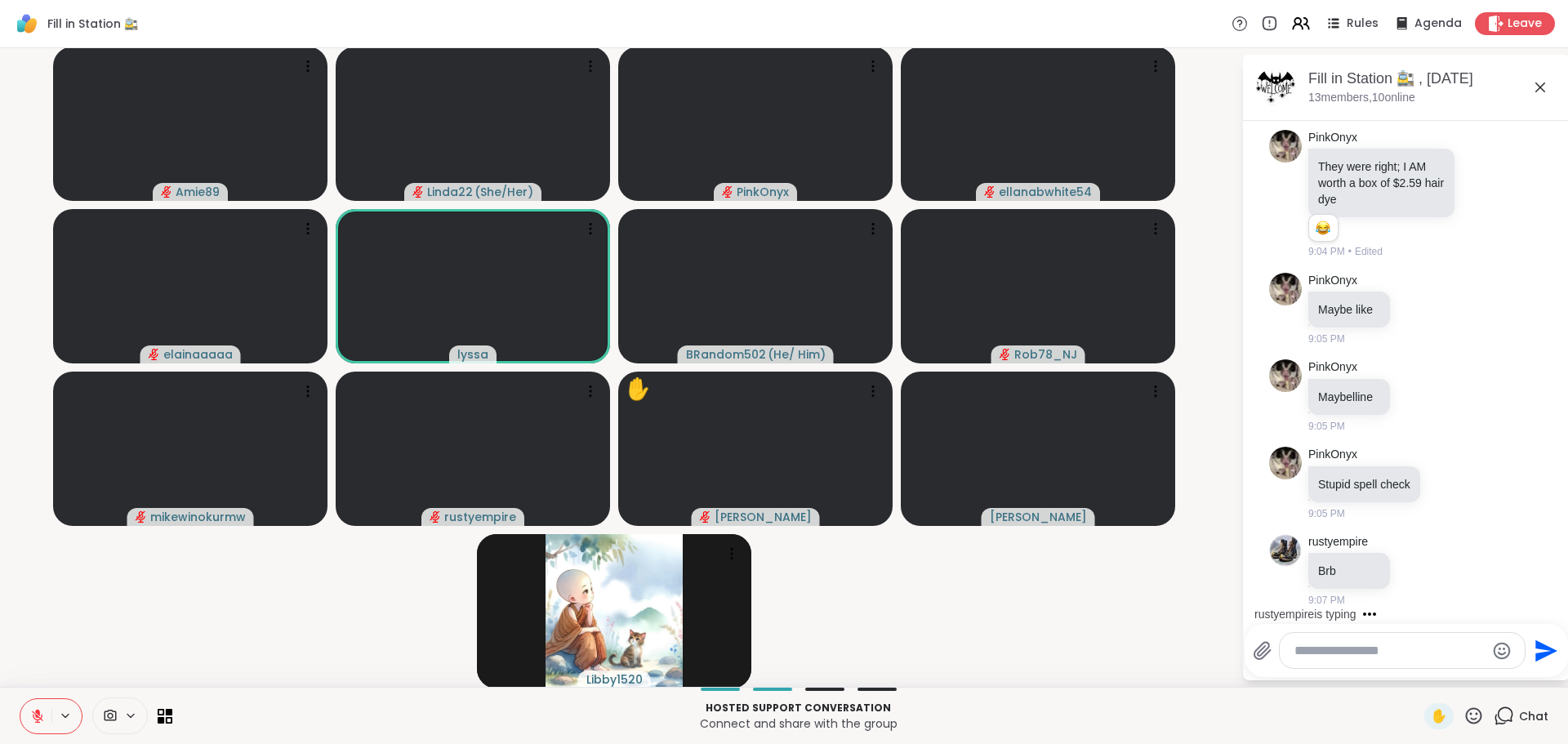
scroll to position [7256, 0]
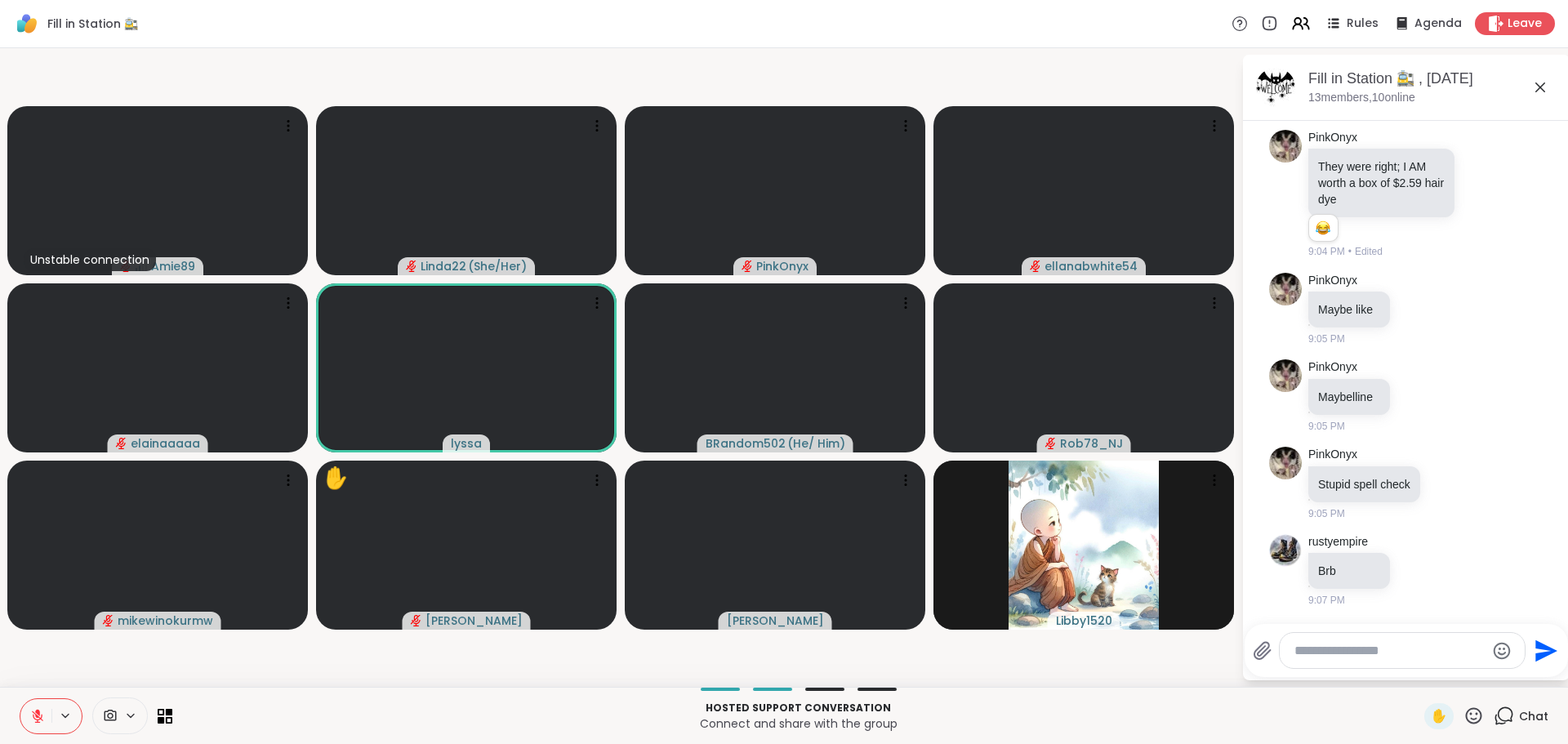
click at [31, 712] on icon at bounding box center [37, 715] width 14 height 14
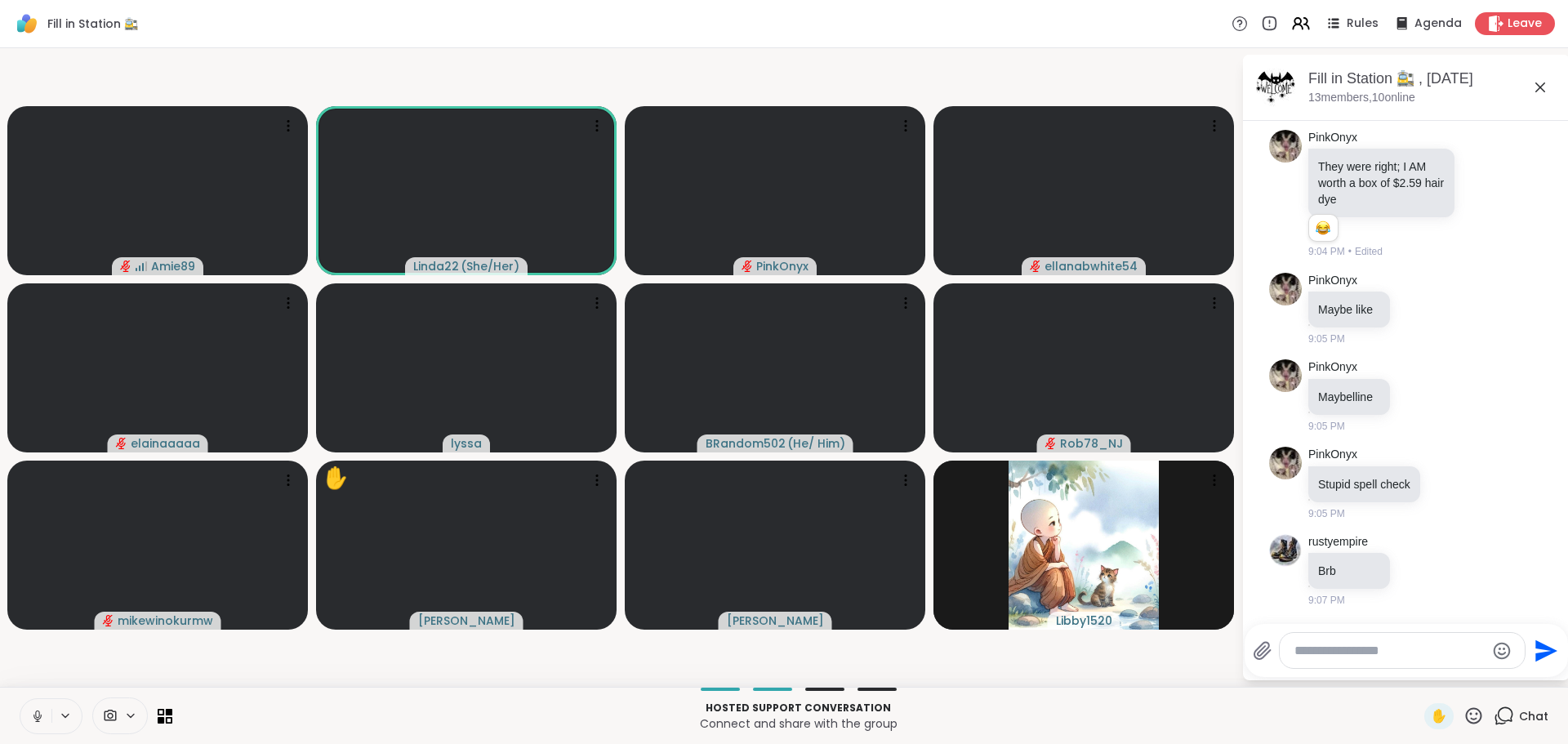
click at [33, 712] on icon at bounding box center [37, 715] width 14 height 14
click at [36, 719] on icon at bounding box center [37, 716] width 11 height 11
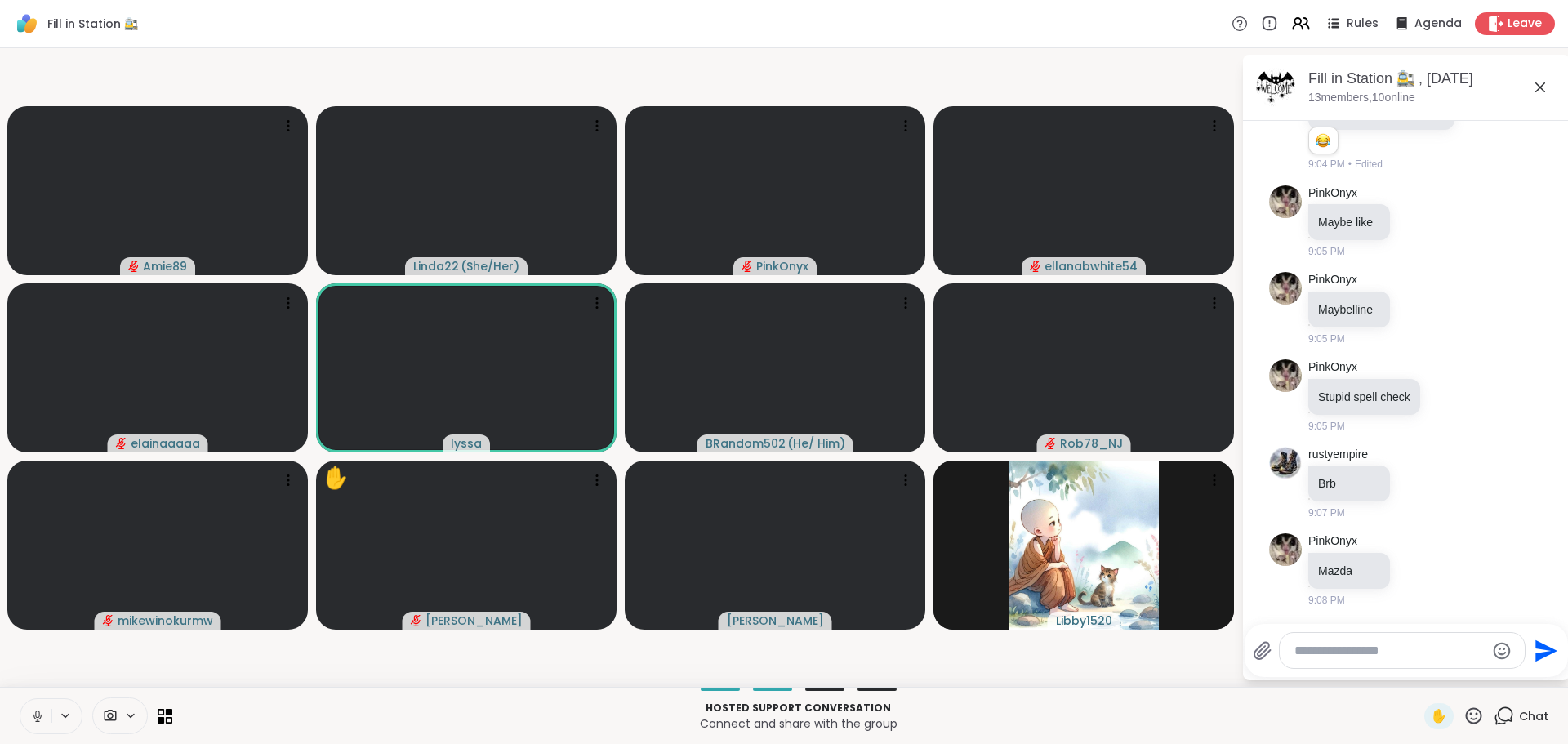
scroll to position [7343, 0]
click at [34, 712] on icon at bounding box center [37, 715] width 14 height 14
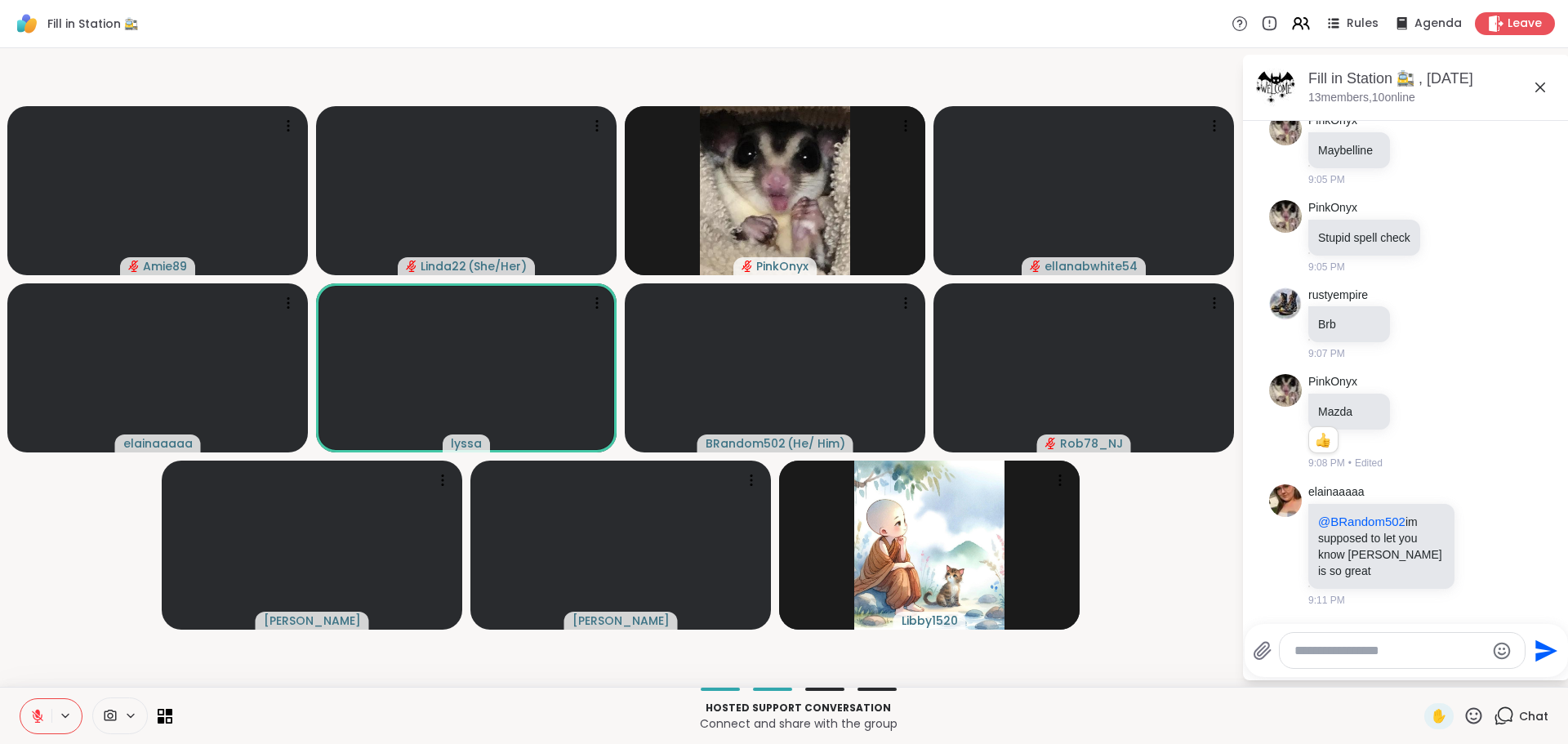
scroll to position [7526, 0]
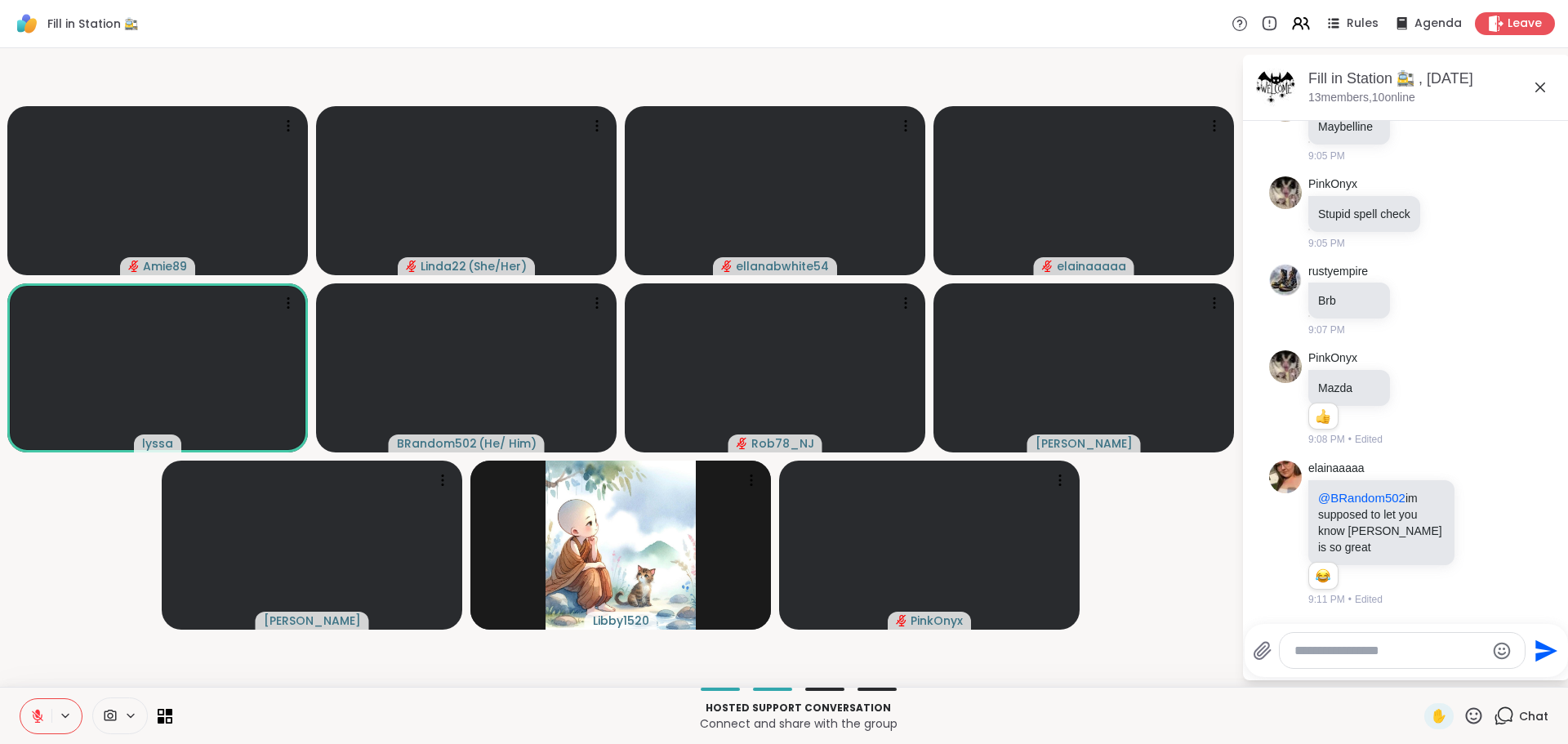
click at [25, 711] on button at bounding box center [35, 716] width 31 height 34
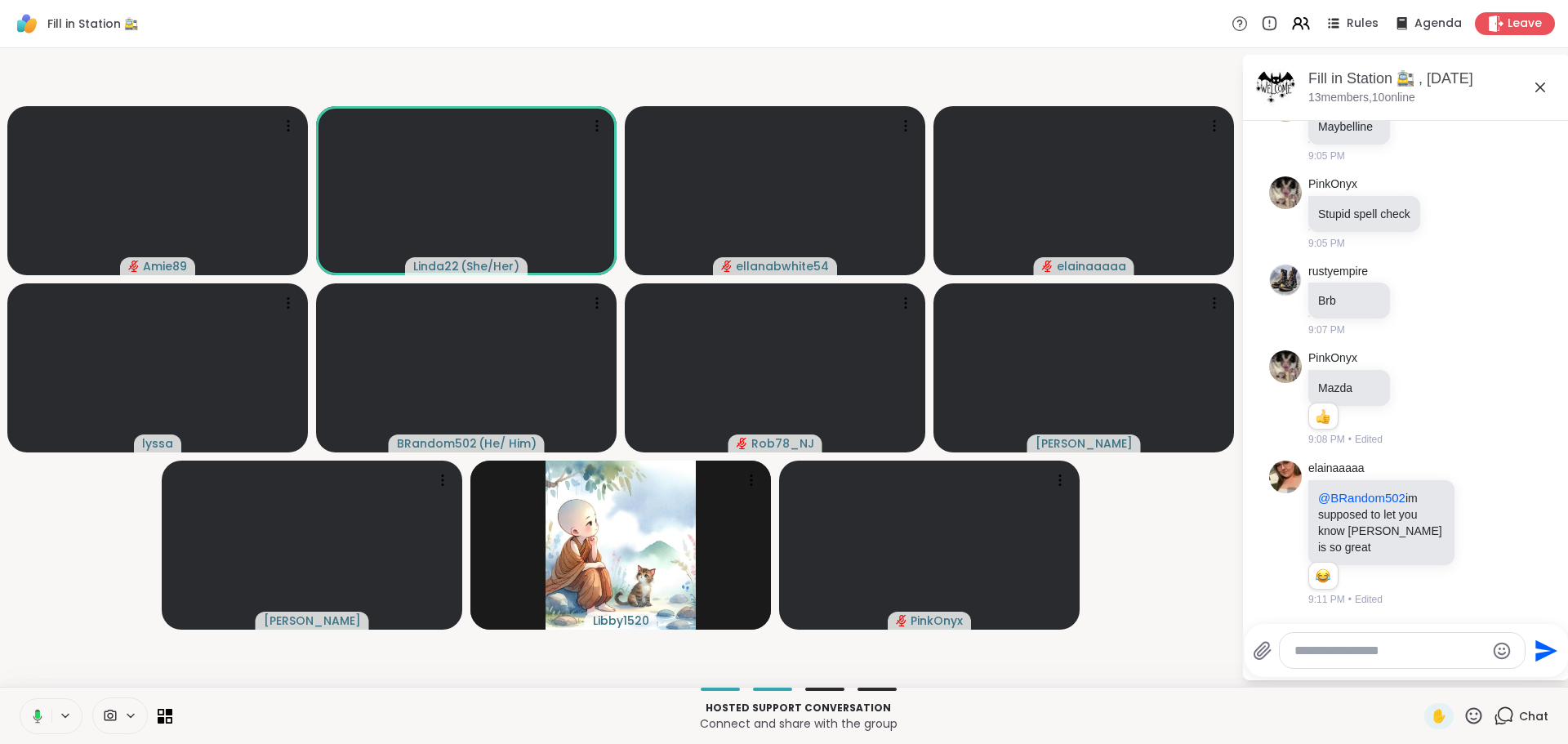
click at [25, 711] on button at bounding box center [34, 716] width 33 height 34
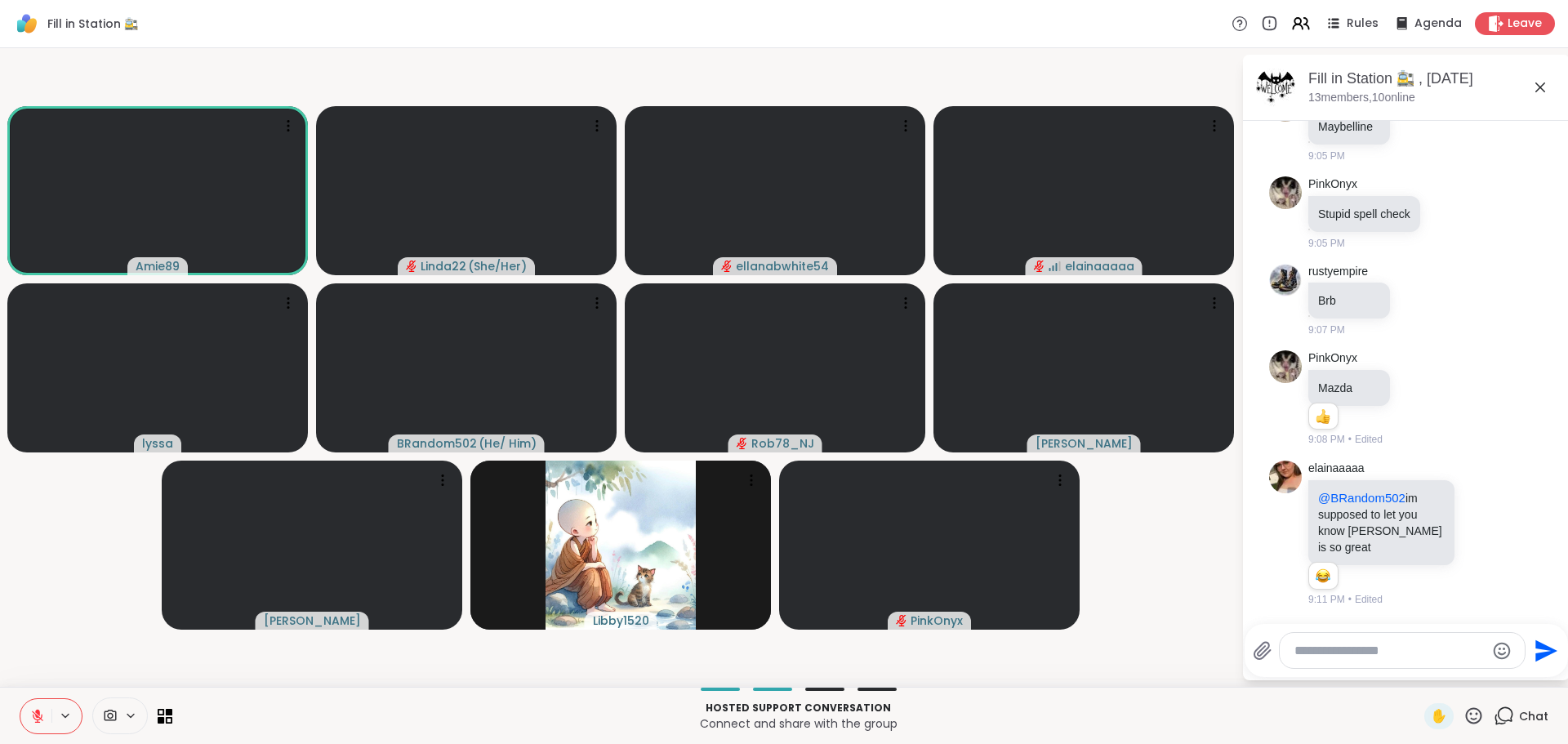
click at [35, 715] on icon at bounding box center [37, 715] width 14 height 14
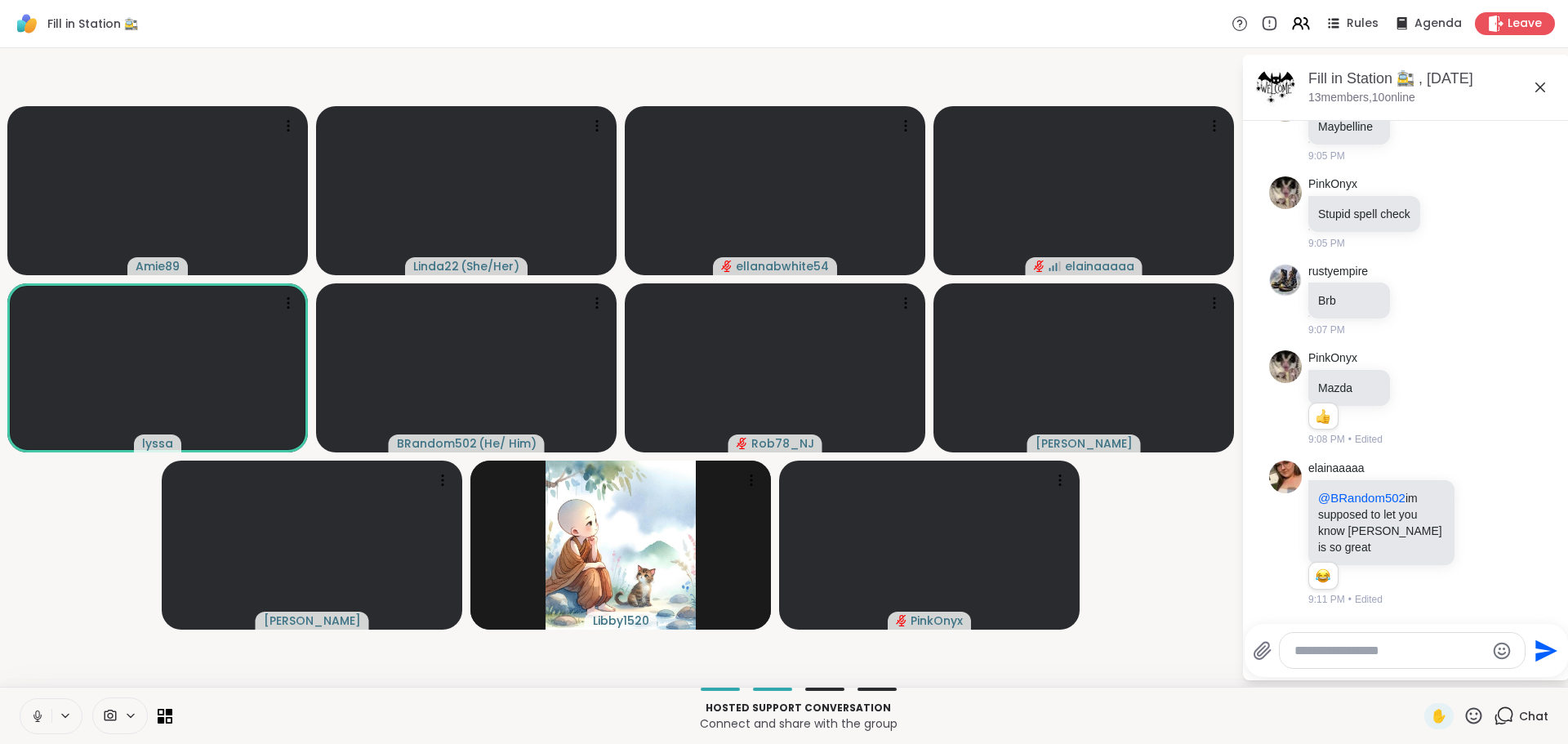
click at [35, 716] on icon at bounding box center [37, 715] width 14 height 14
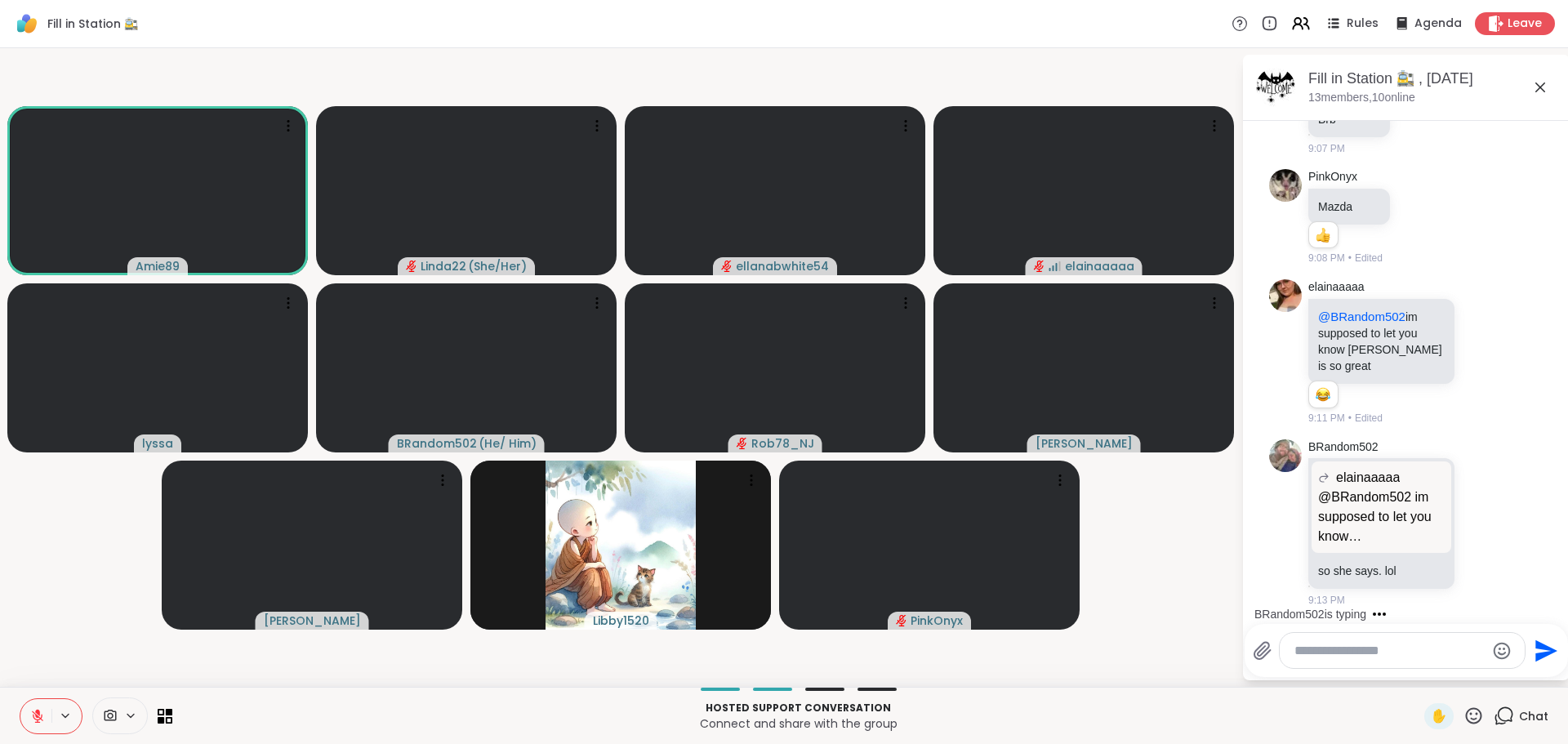
scroll to position [7708, 0]
click at [34, 713] on icon at bounding box center [37, 716] width 11 height 11
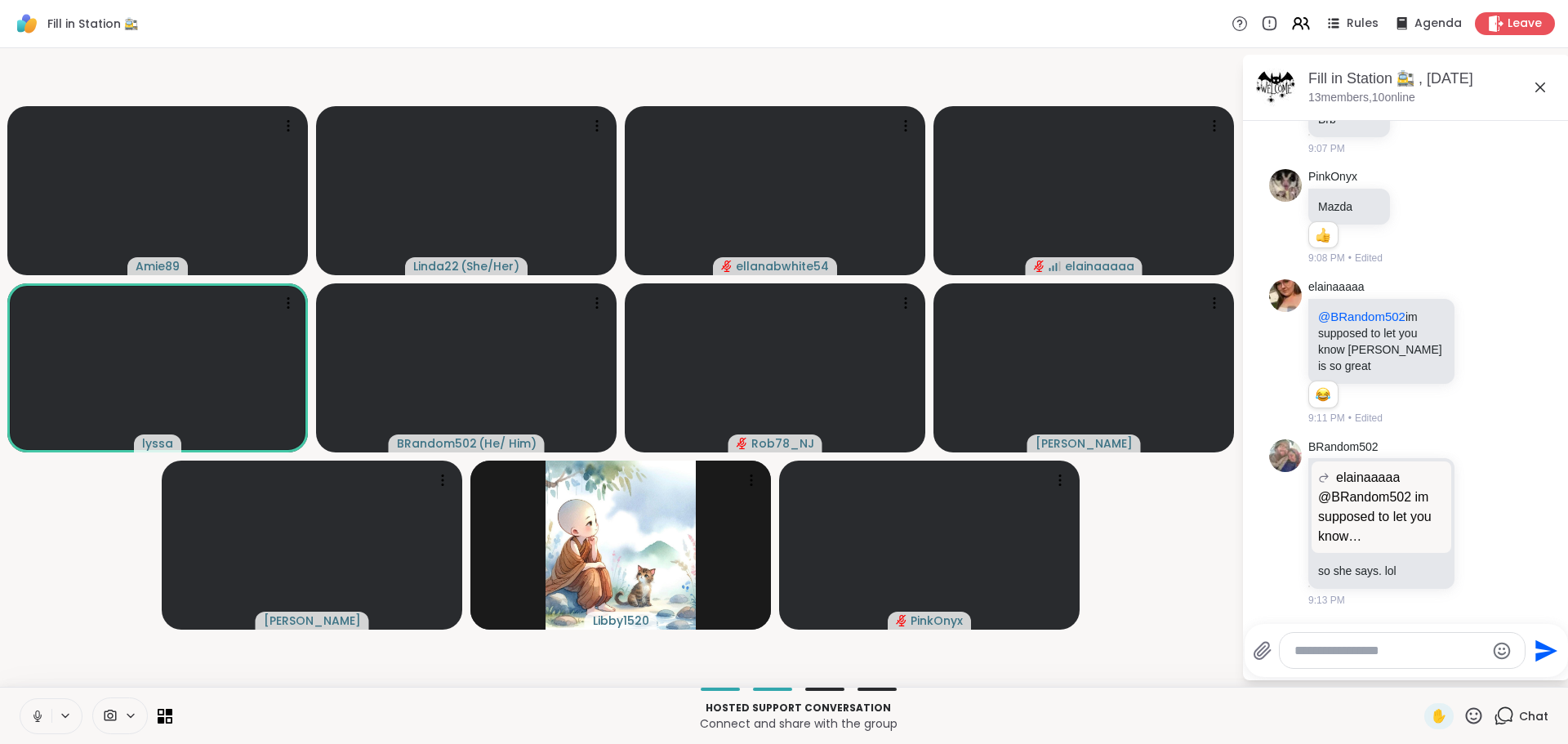
click at [36, 711] on icon at bounding box center [37, 714] width 4 height 8
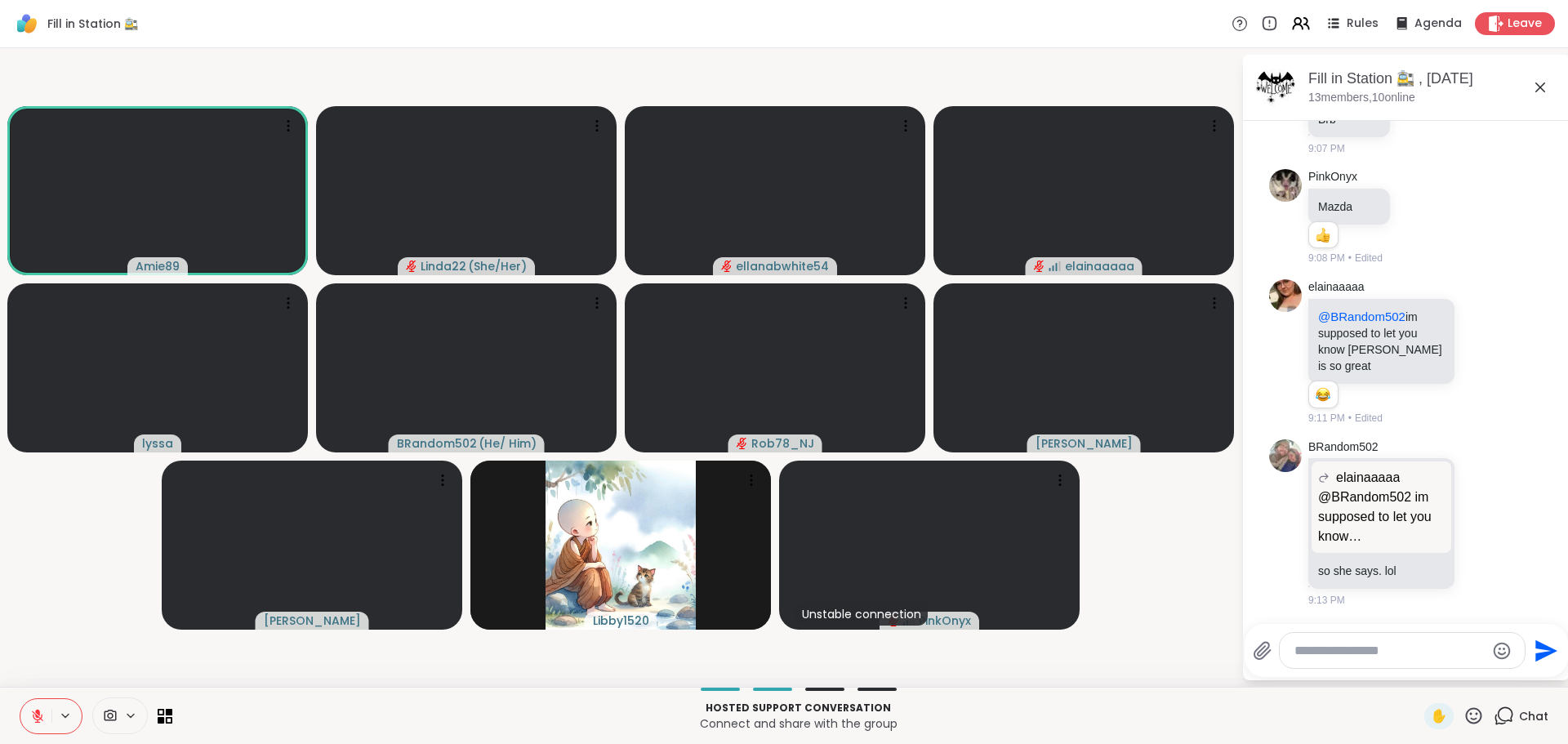
click at [36, 710] on icon at bounding box center [37, 715] width 14 height 14
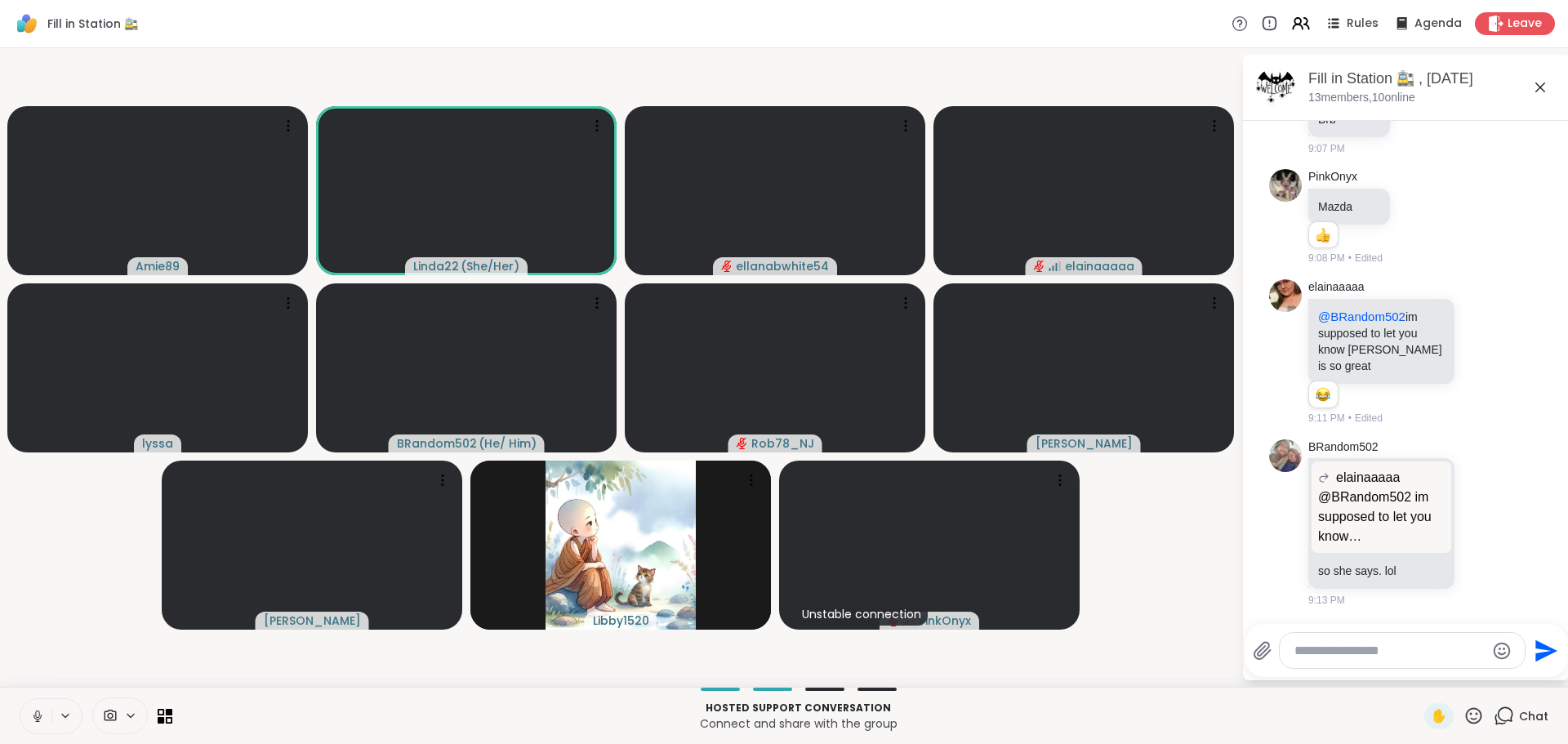
click at [36, 713] on icon at bounding box center [37, 714] width 4 height 8
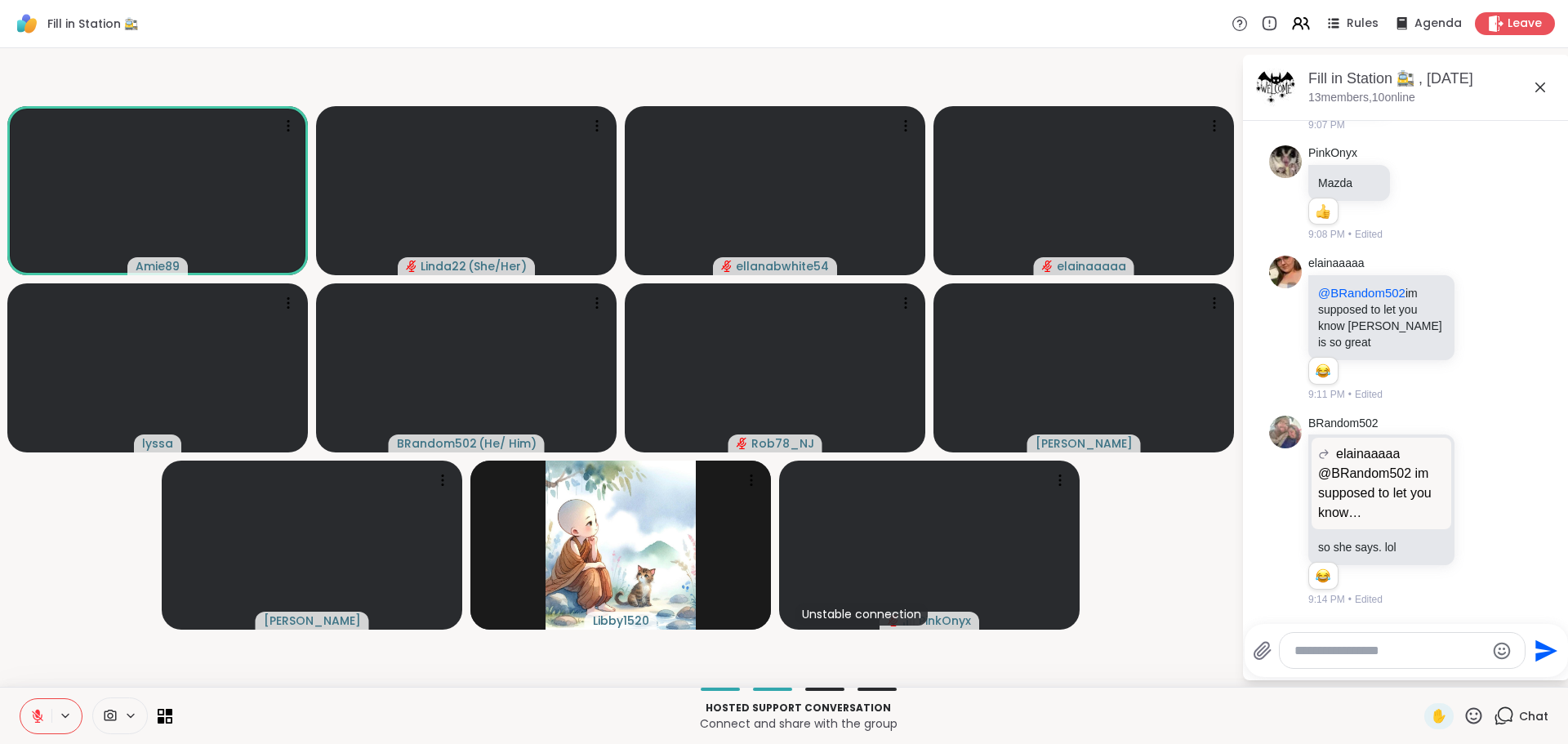
scroll to position [7732, 0]
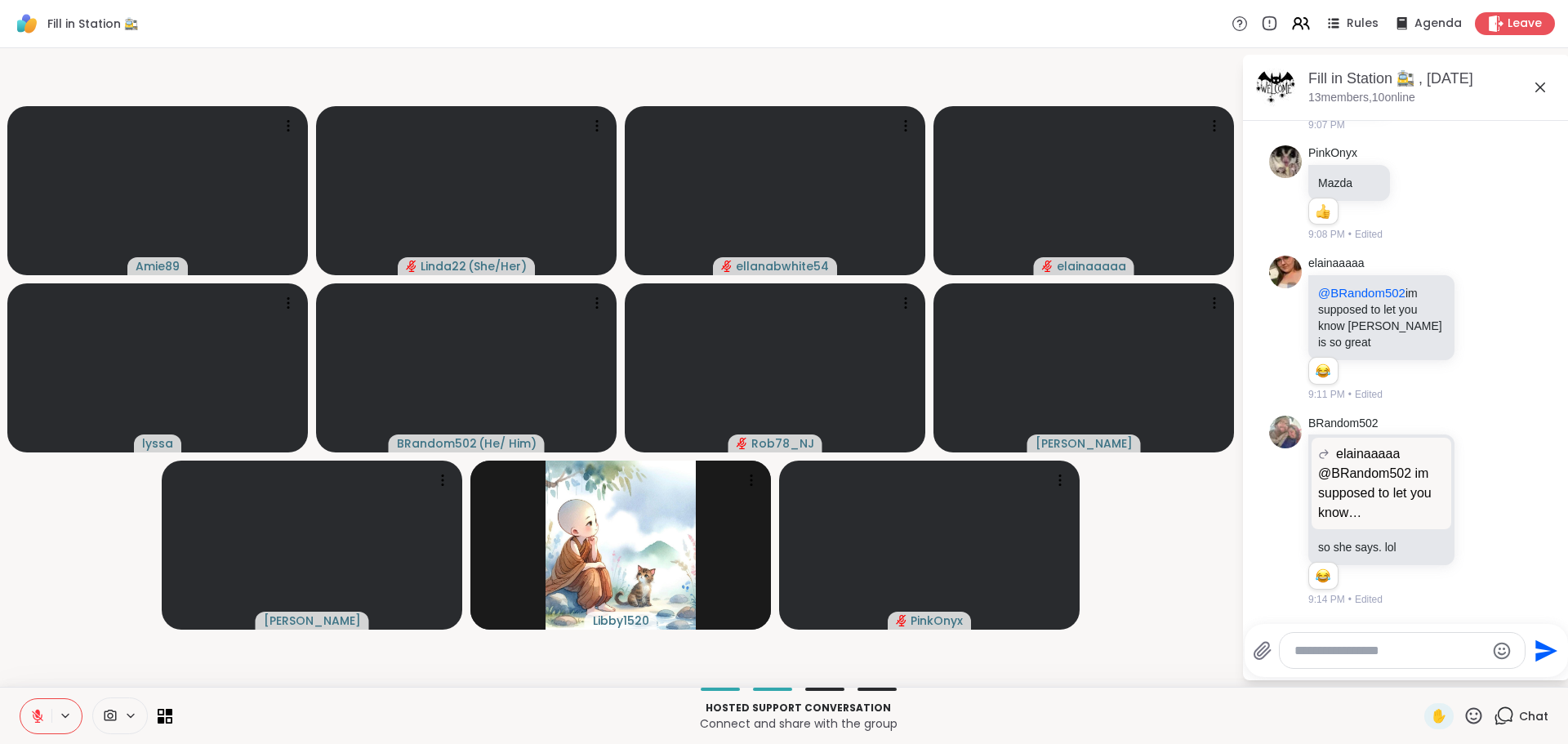
click at [36, 708] on button at bounding box center [35, 716] width 31 height 34
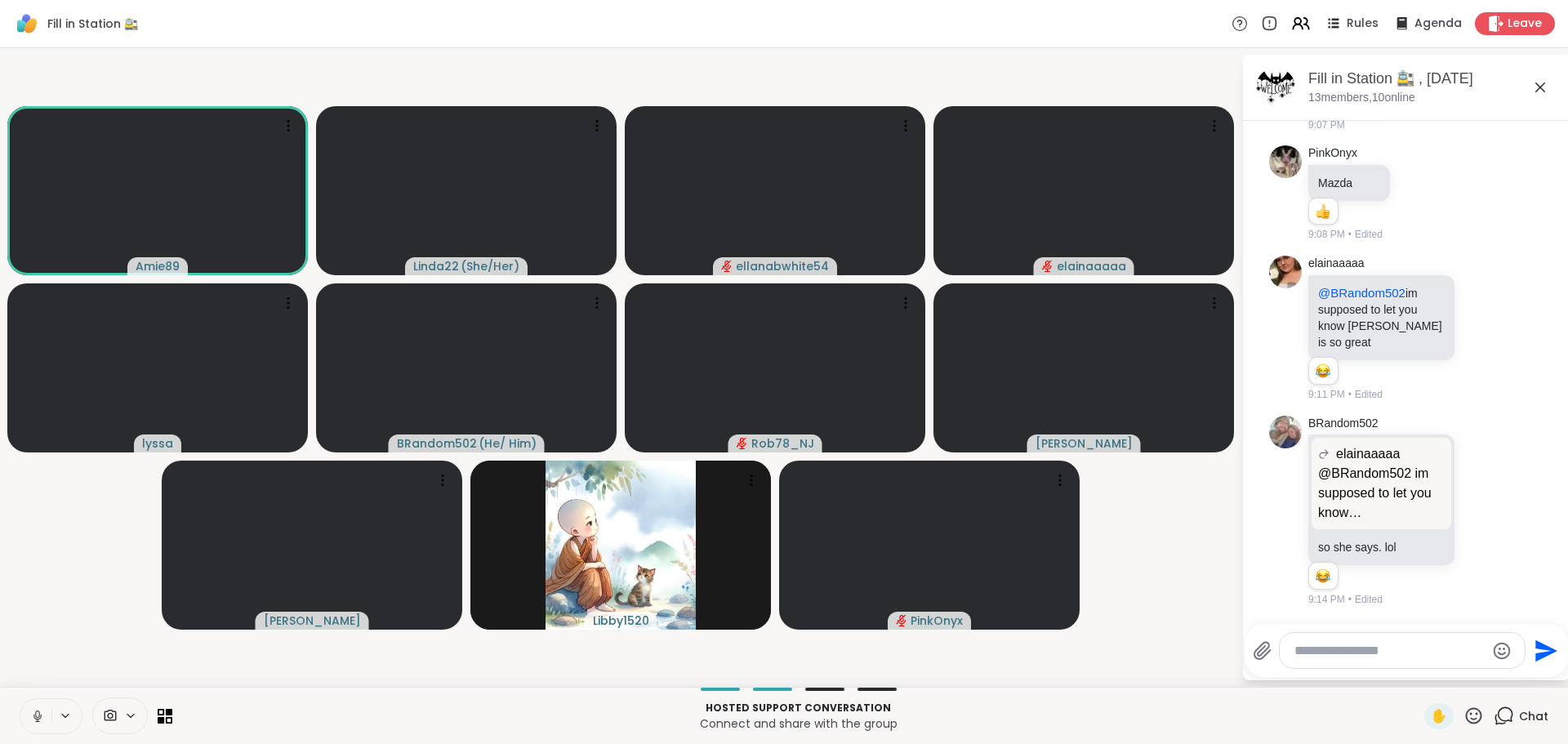
click at [34, 713] on icon at bounding box center [37, 715] width 14 height 14
click at [35, 715] on icon at bounding box center [37, 715] width 14 height 14
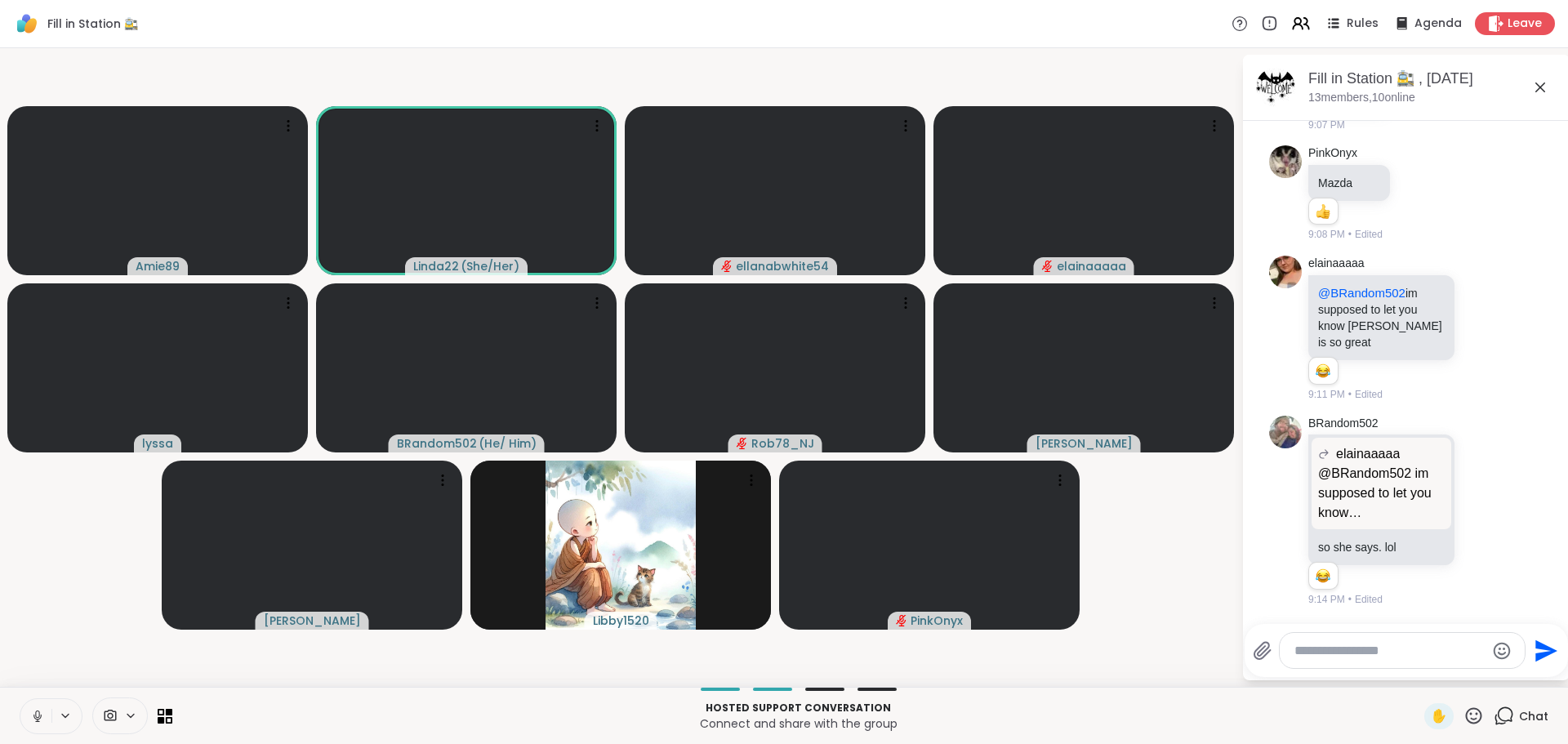
click at [37, 712] on icon at bounding box center [37, 715] width 14 height 14
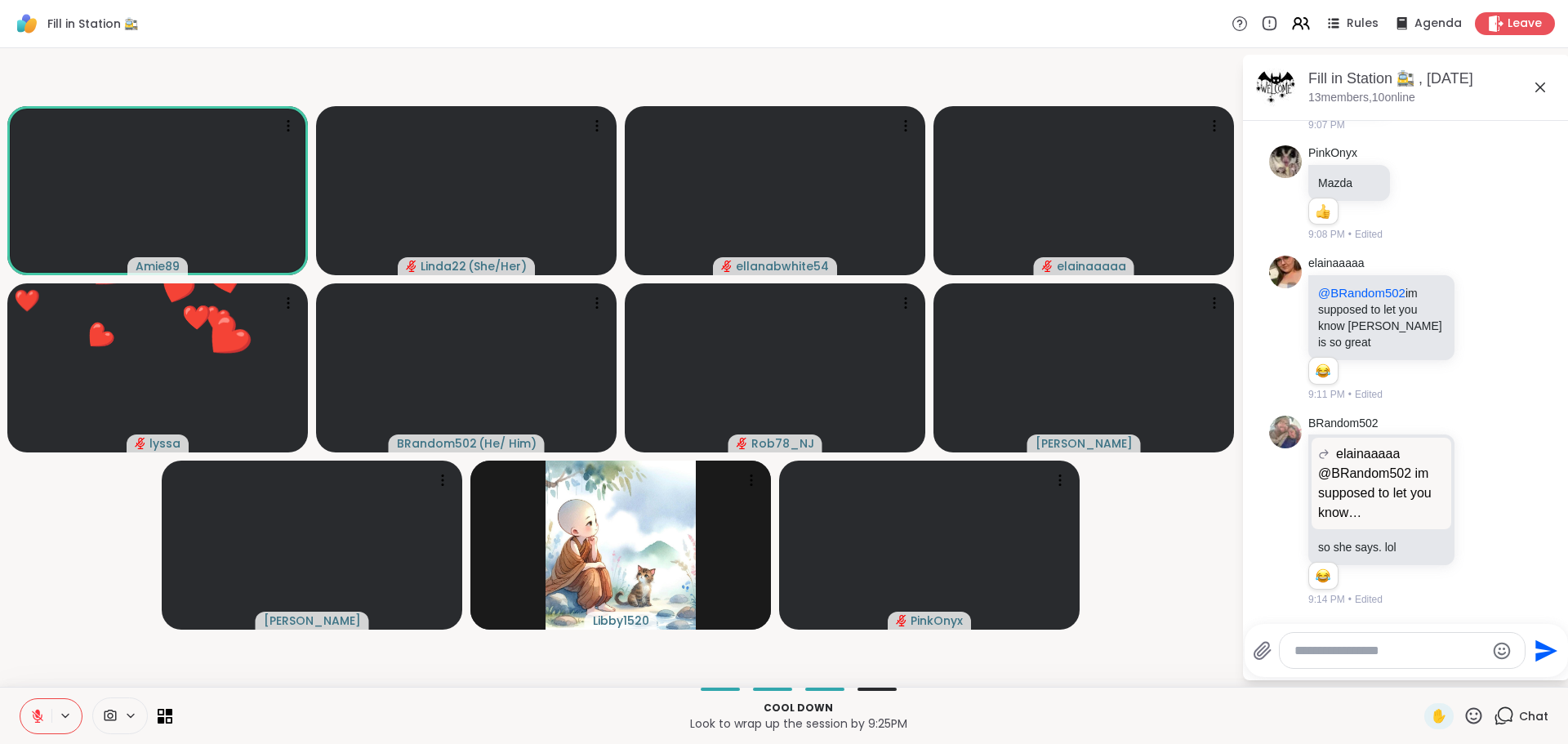
click at [1463, 713] on icon at bounding box center [1472, 715] width 20 height 20
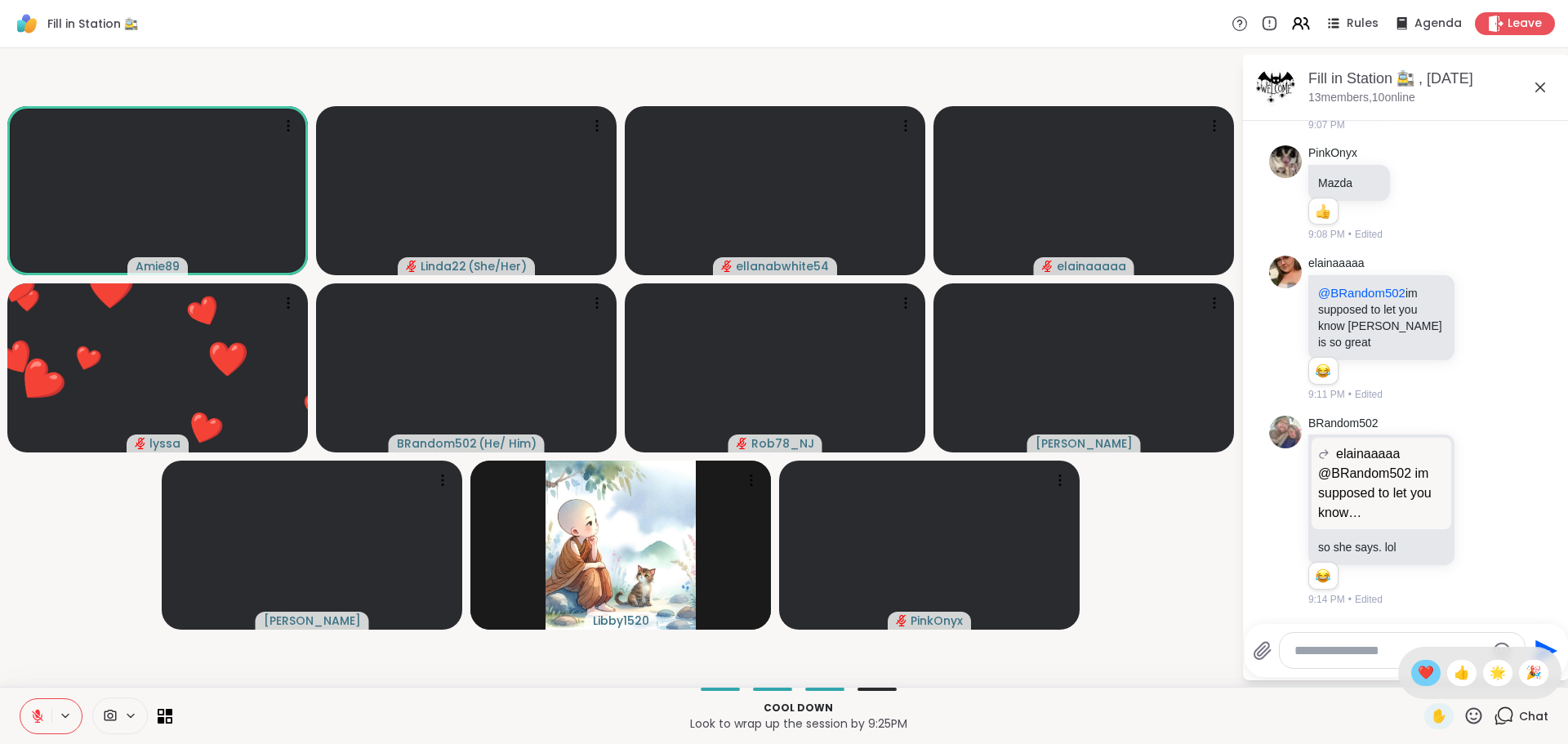
click at [1418, 676] on div "❤️" at bounding box center [1426, 672] width 30 height 26
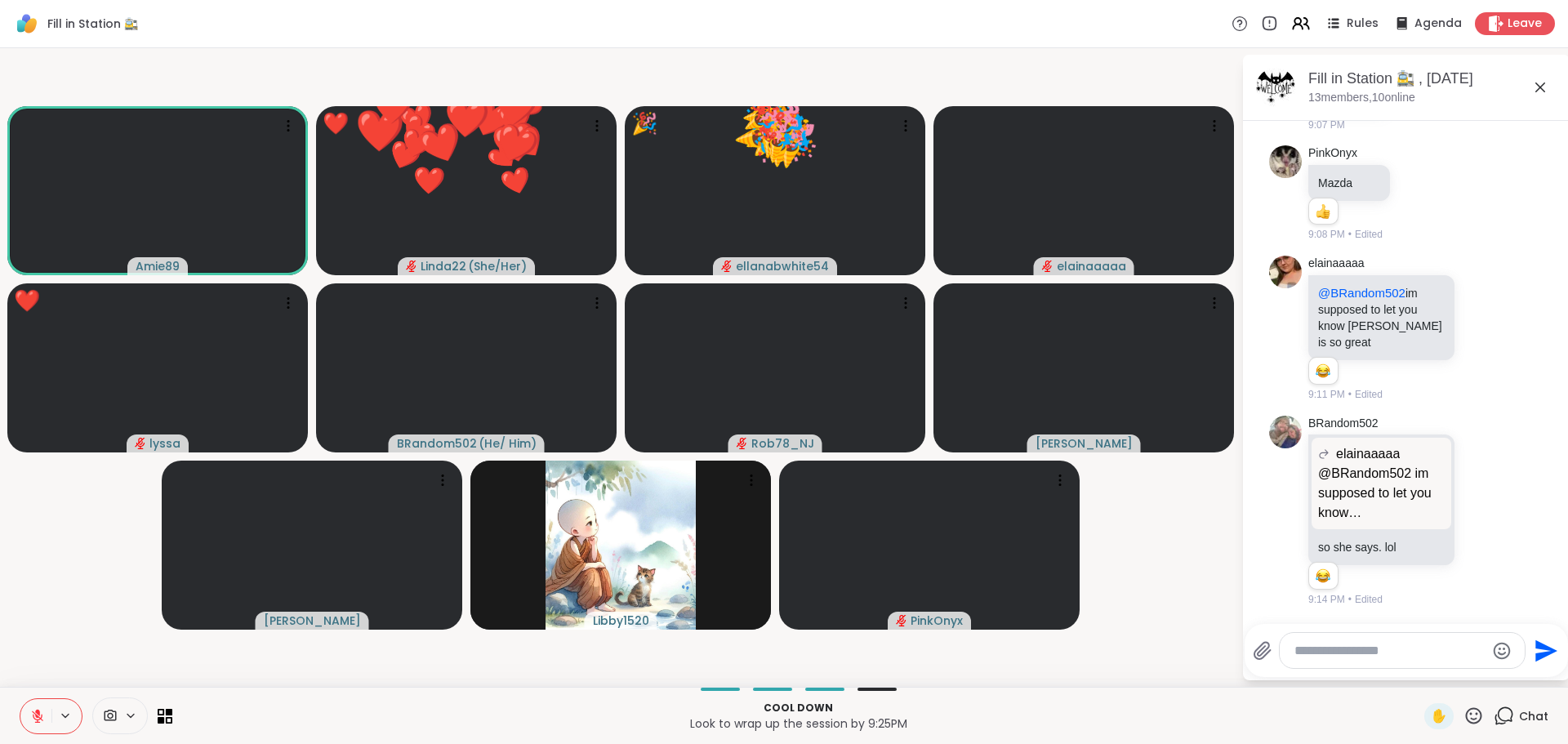
click at [1463, 716] on icon at bounding box center [1472, 715] width 20 height 20
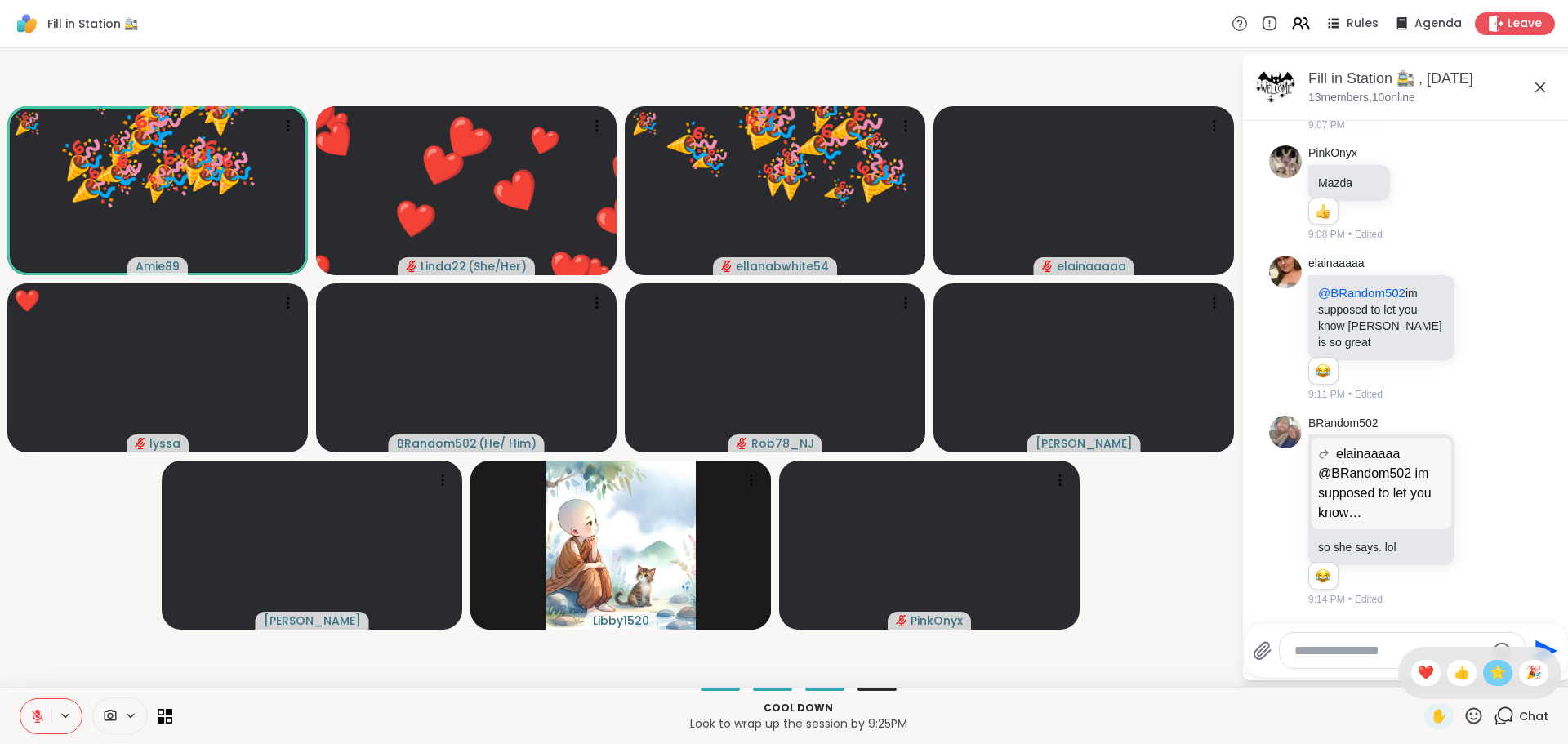
click at [1490, 664] on span "🌟" at bounding box center [1497, 673] width 16 height 19
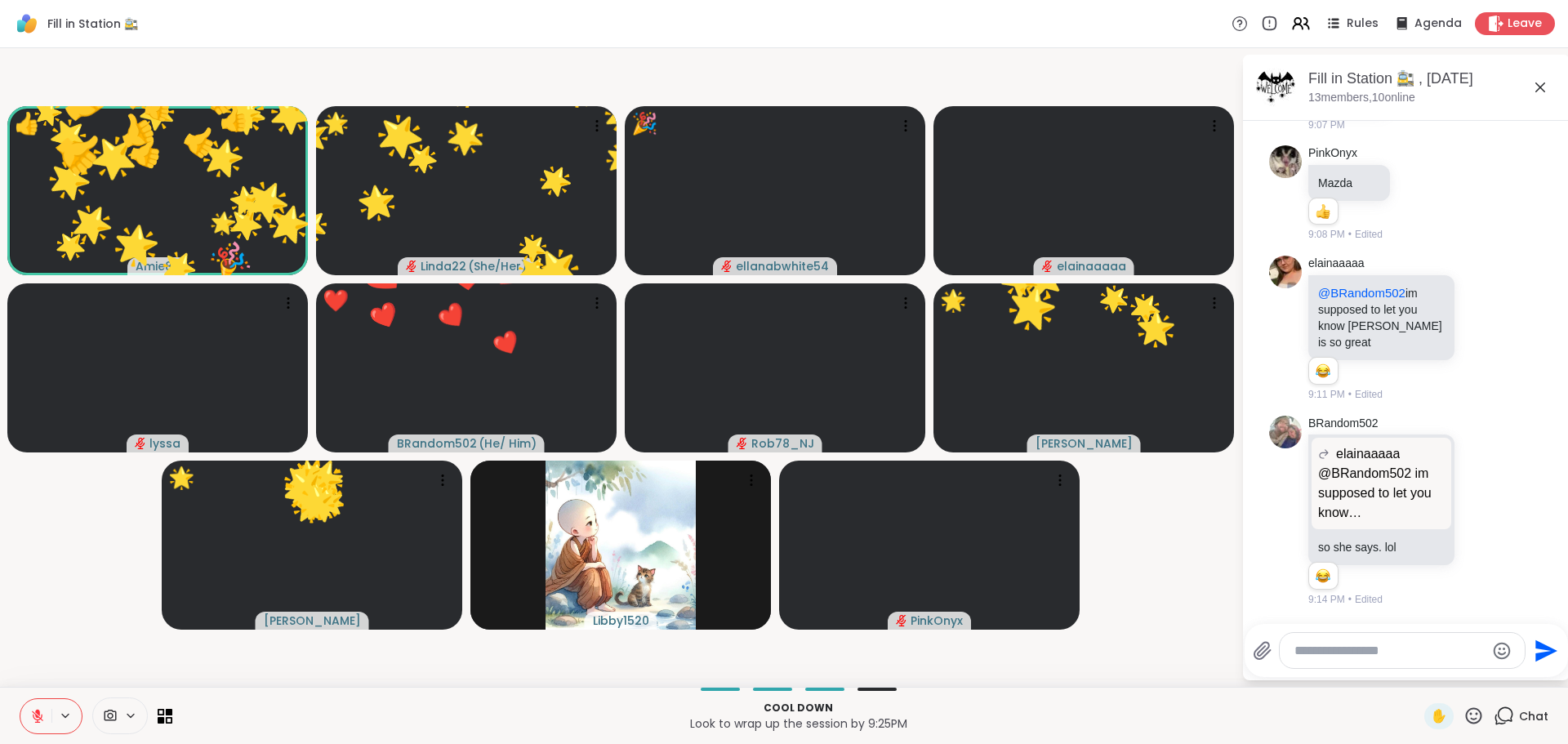
click at [1463, 710] on icon at bounding box center [1472, 715] width 20 height 20
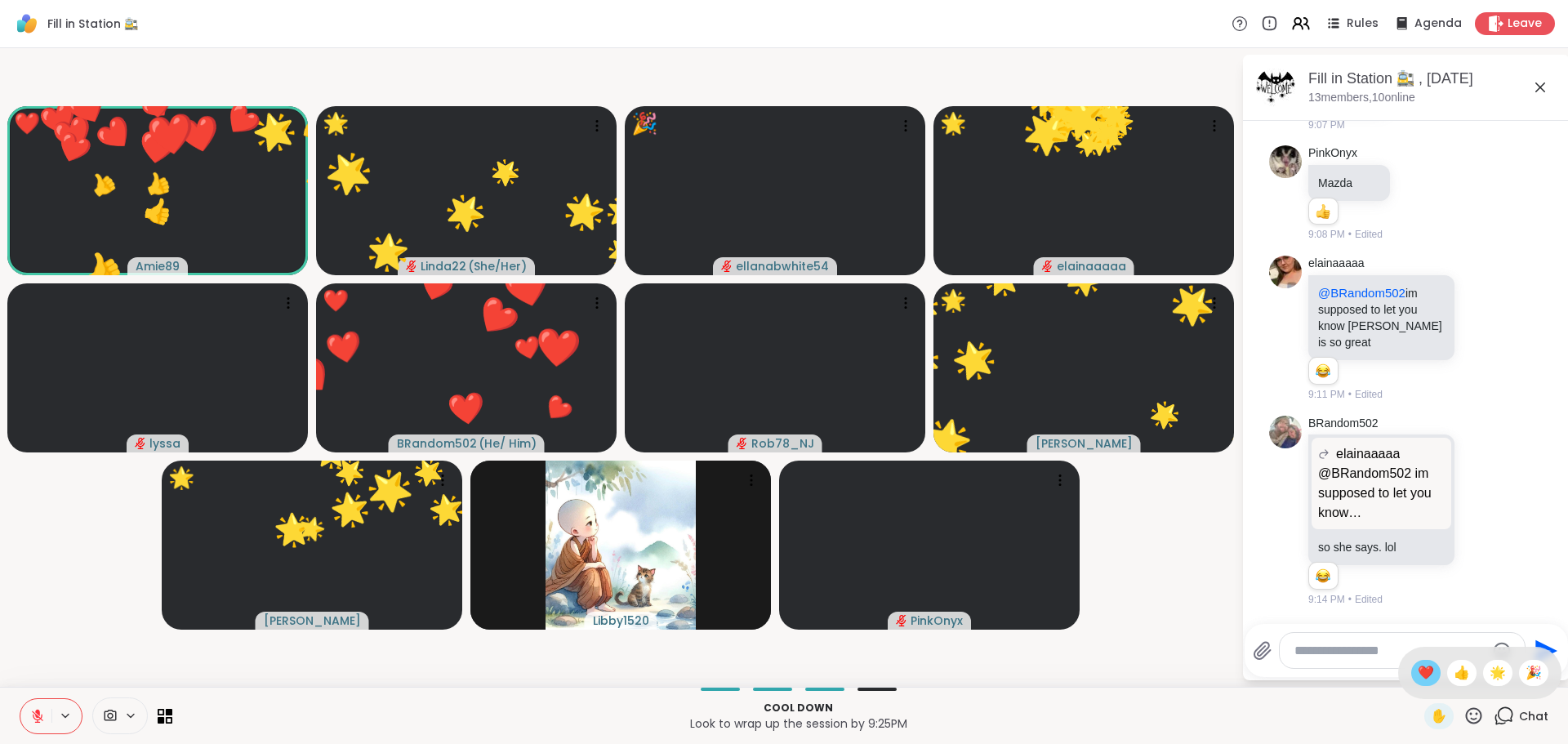
click at [1418, 669] on span "❤️" at bounding box center [1426, 673] width 16 height 19
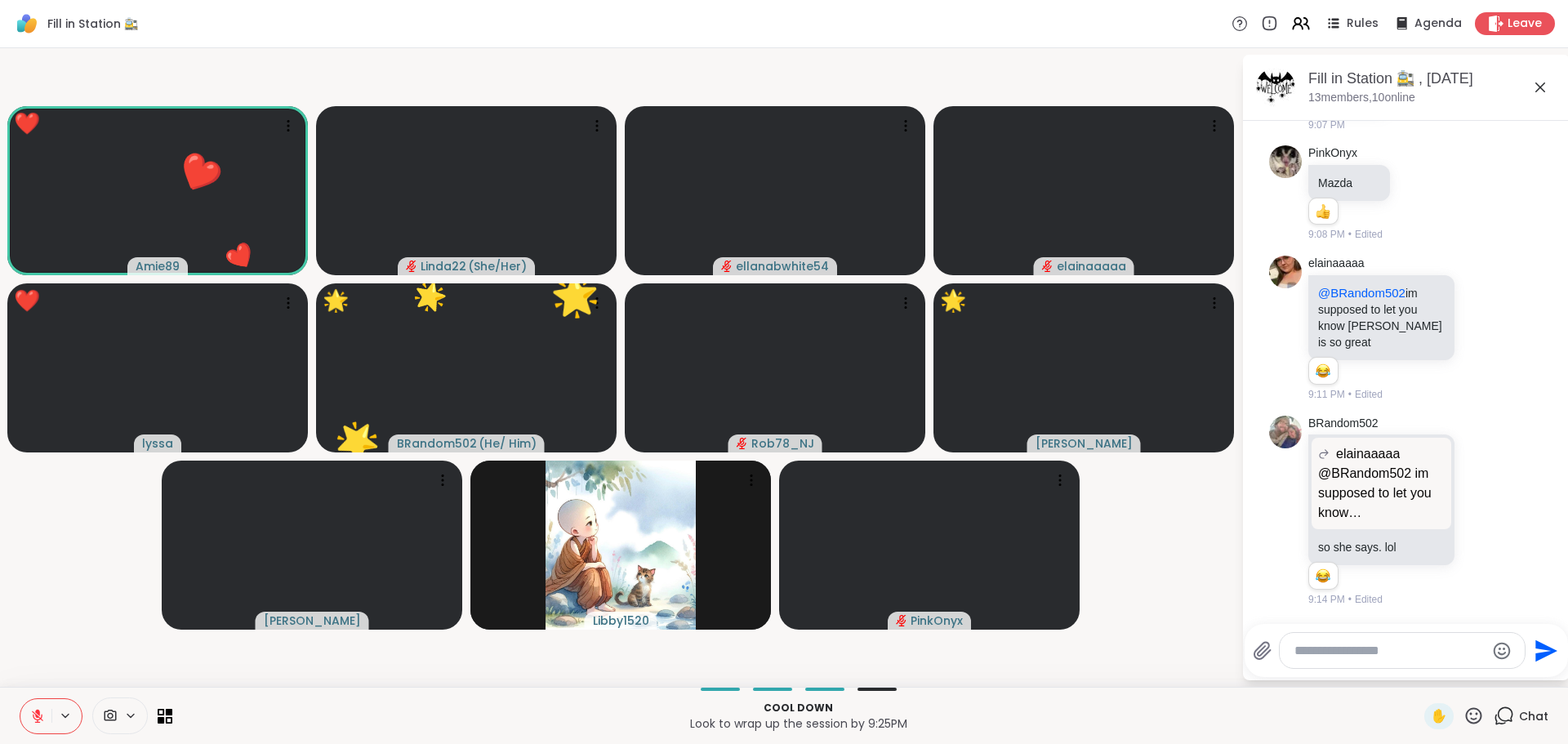
click at [1466, 713] on icon at bounding box center [1473, 715] width 16 height 16
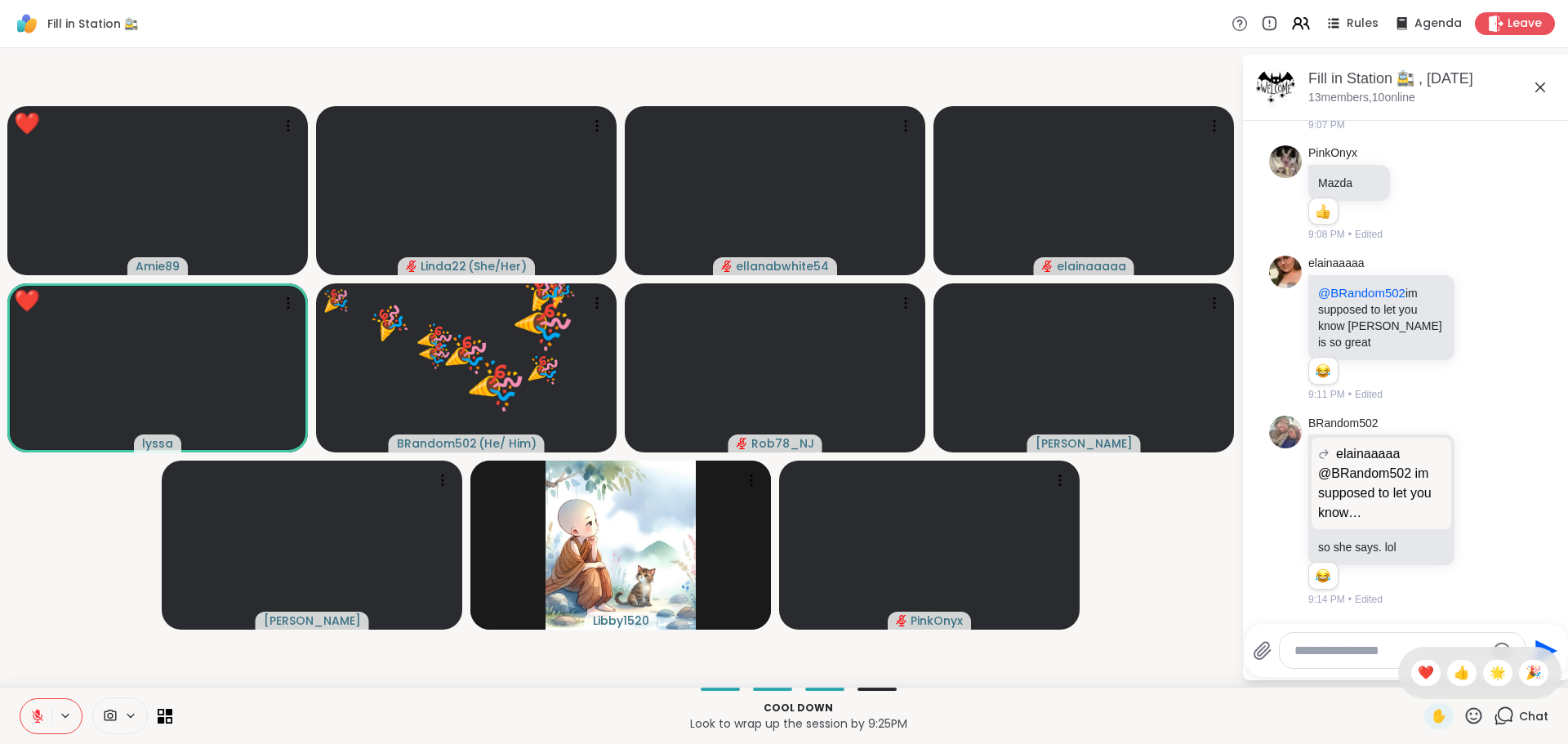
click at [1525, 674] on span "🎉" at bounding box center [1533, 673] width 16 height 19
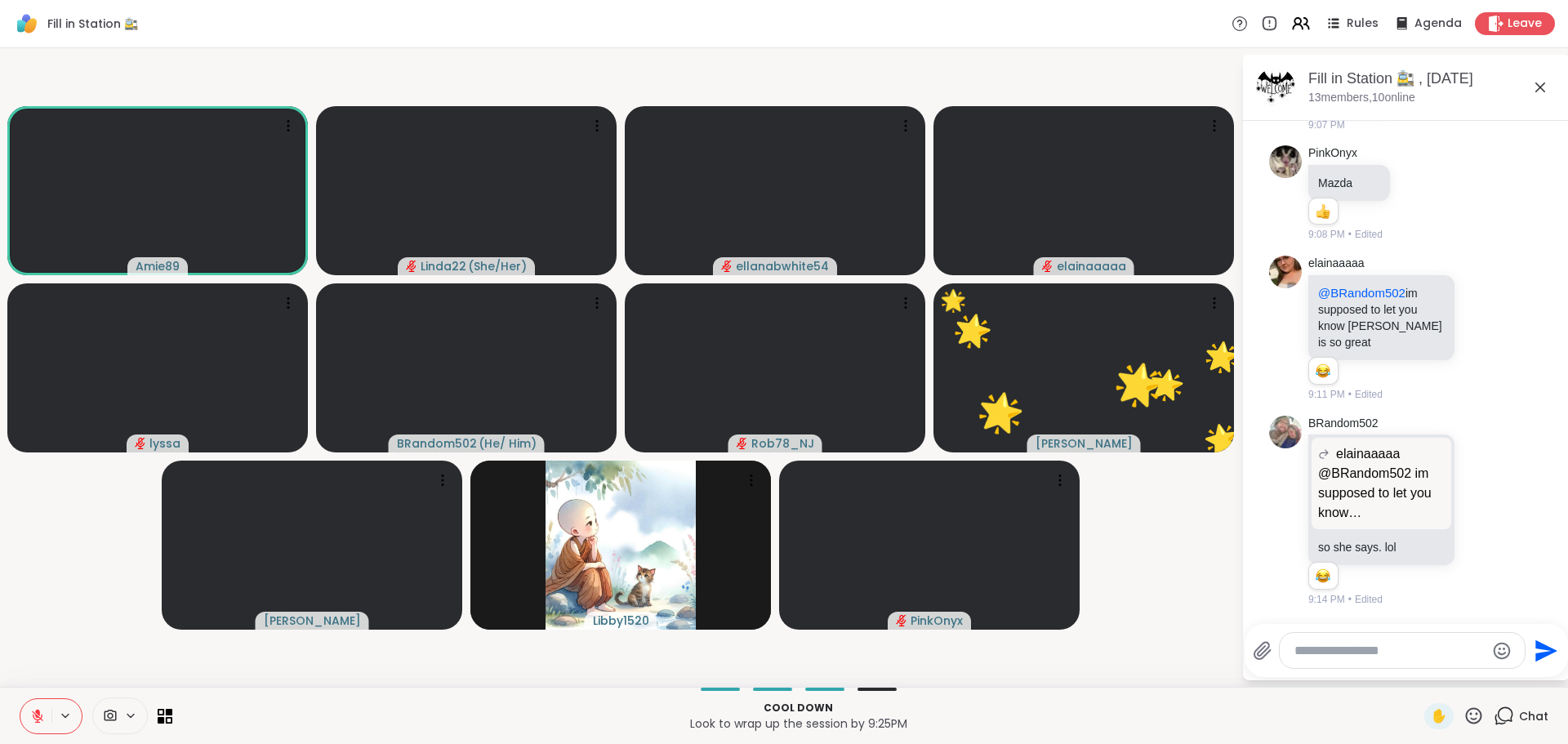
click at [1371, 656] on textarea "Type your message" at bounding box center [1389, 650] width 190 height 16
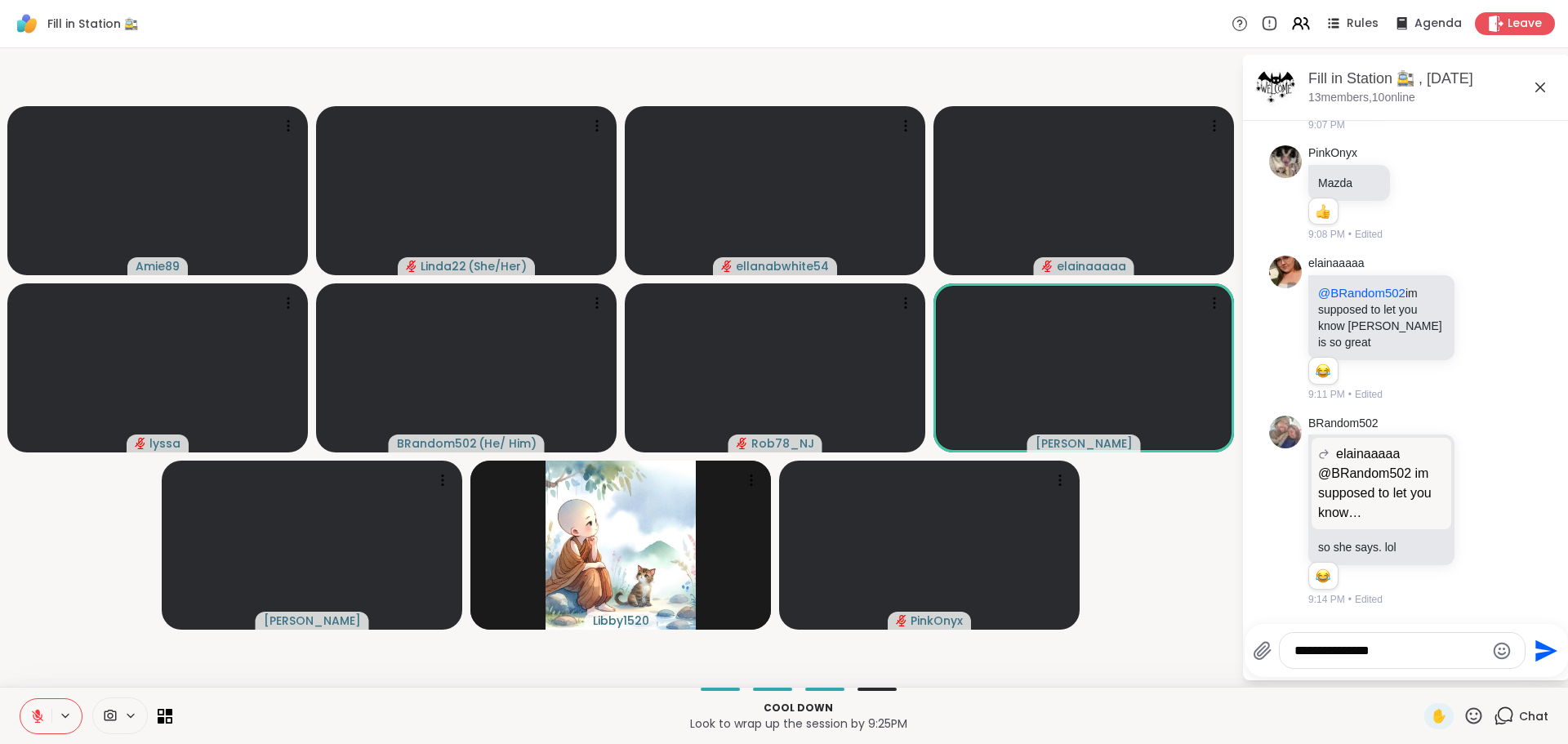
type textarea "**********"
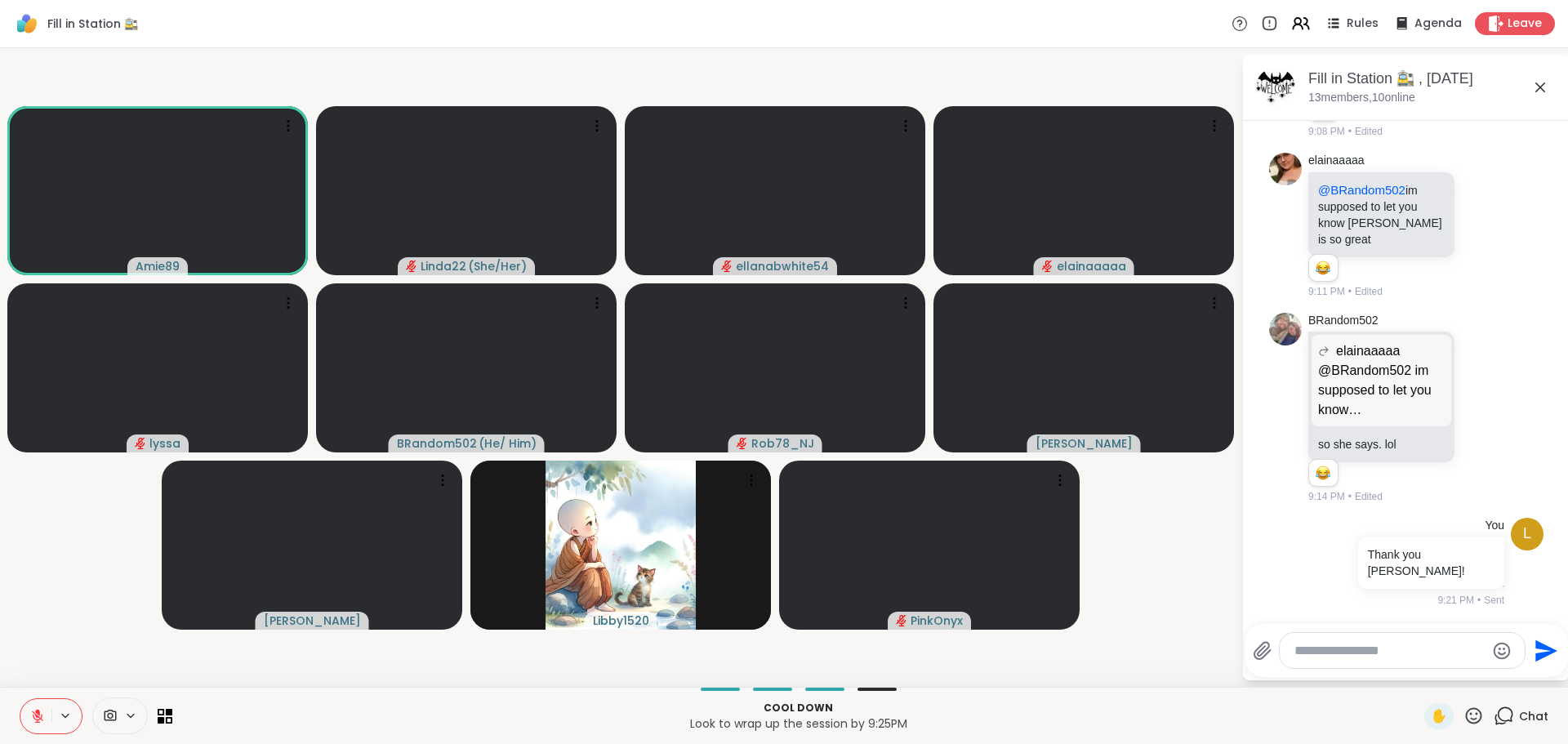
scroll to position [7818, 0]
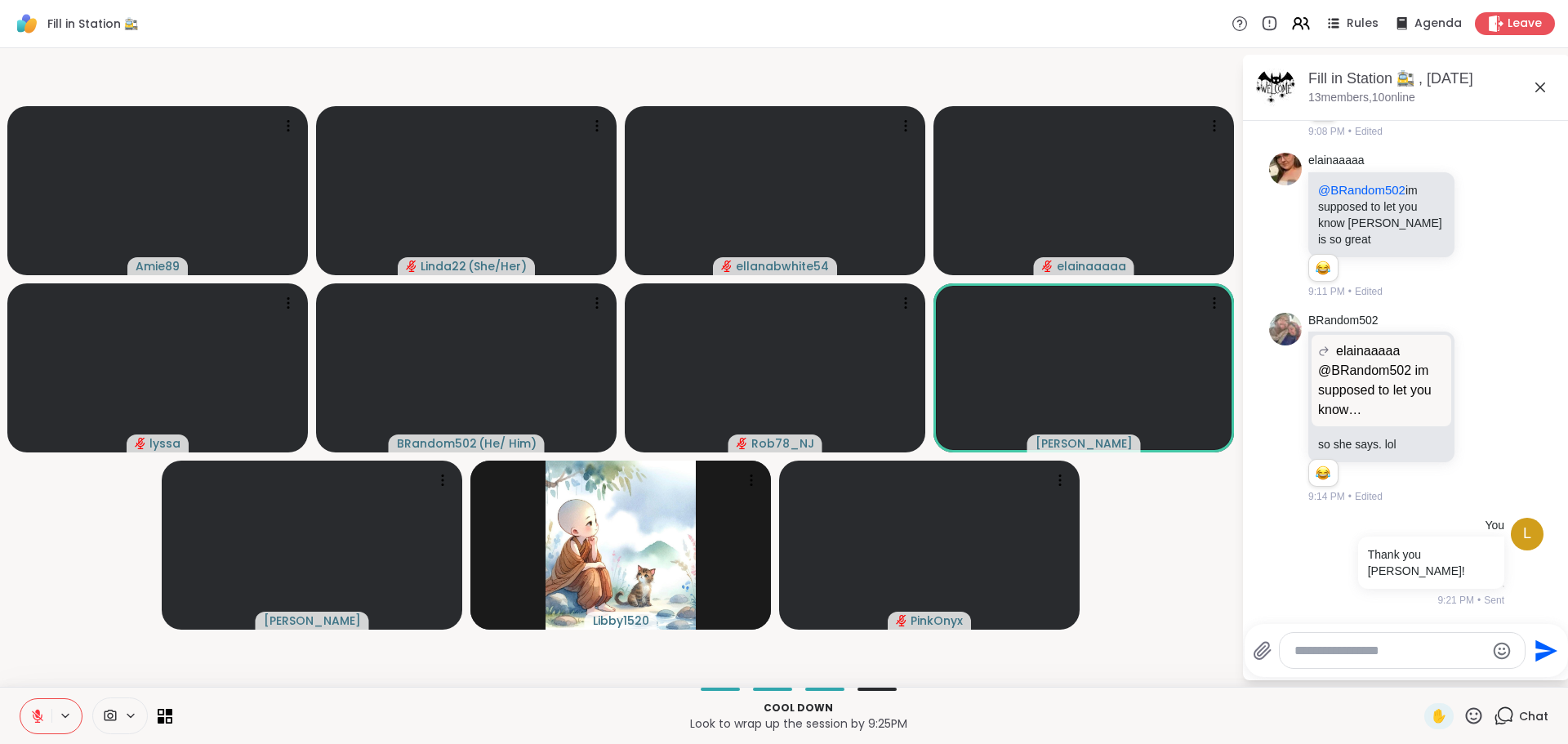
click at [1463, 715] on icon at bounding box center [1472, 715] width 20 height 20
click at [1418, 679] on span "❤️" at bounding box center [1426, 673] width 16 height 19
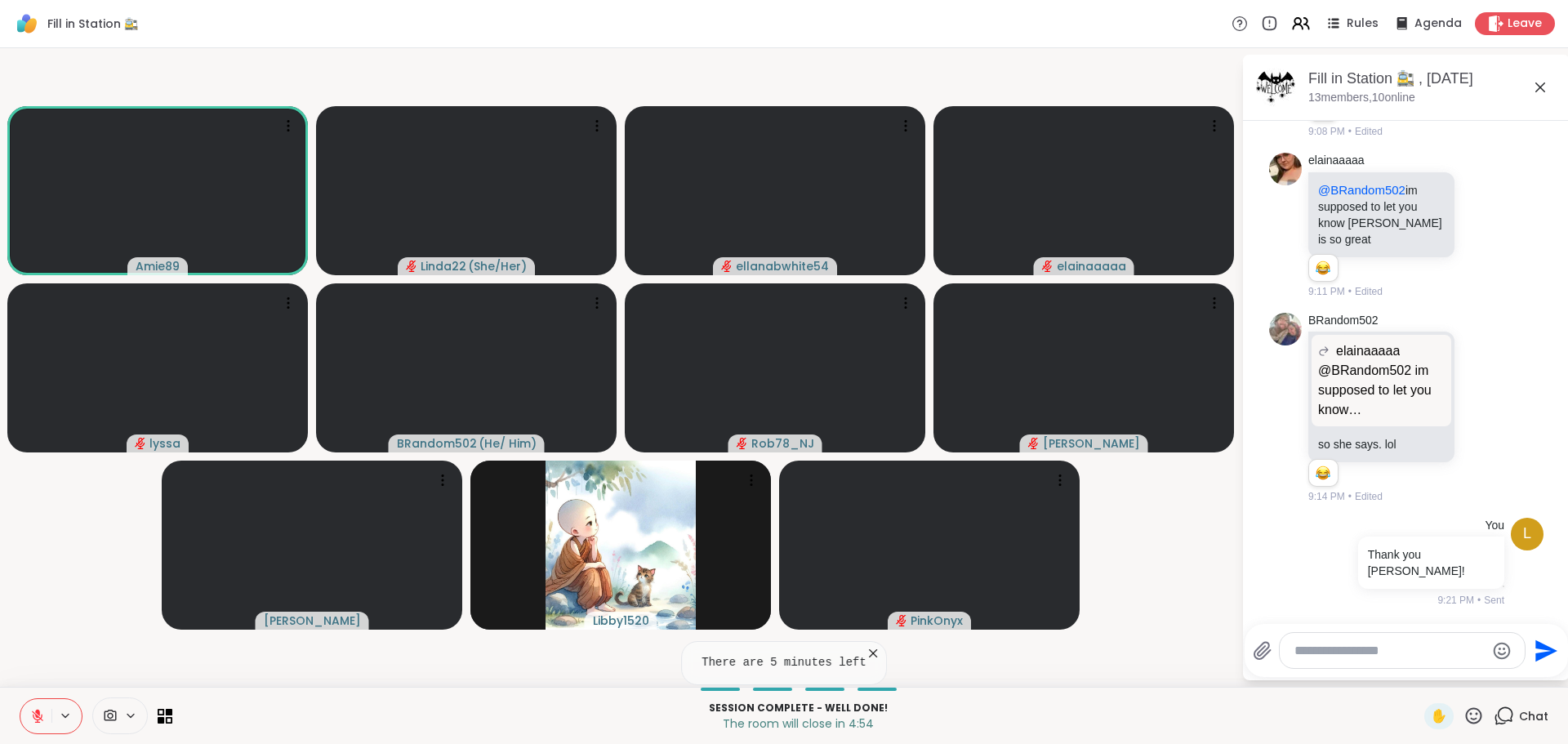
click at [13, 653] on video-player-container "Amie89 Linda22 ( She/Her ) ellanabwhite54 elainaaaaa lyssa BRandom502 ( He/ Him…" at bounding box center [621, 367] width 1222 height 625
click at [73, 698] on div at bounding box center [51, 716] width 63 height 36
click at [36, 714] on icon at bounding box center [37, 716] width 11 height 11
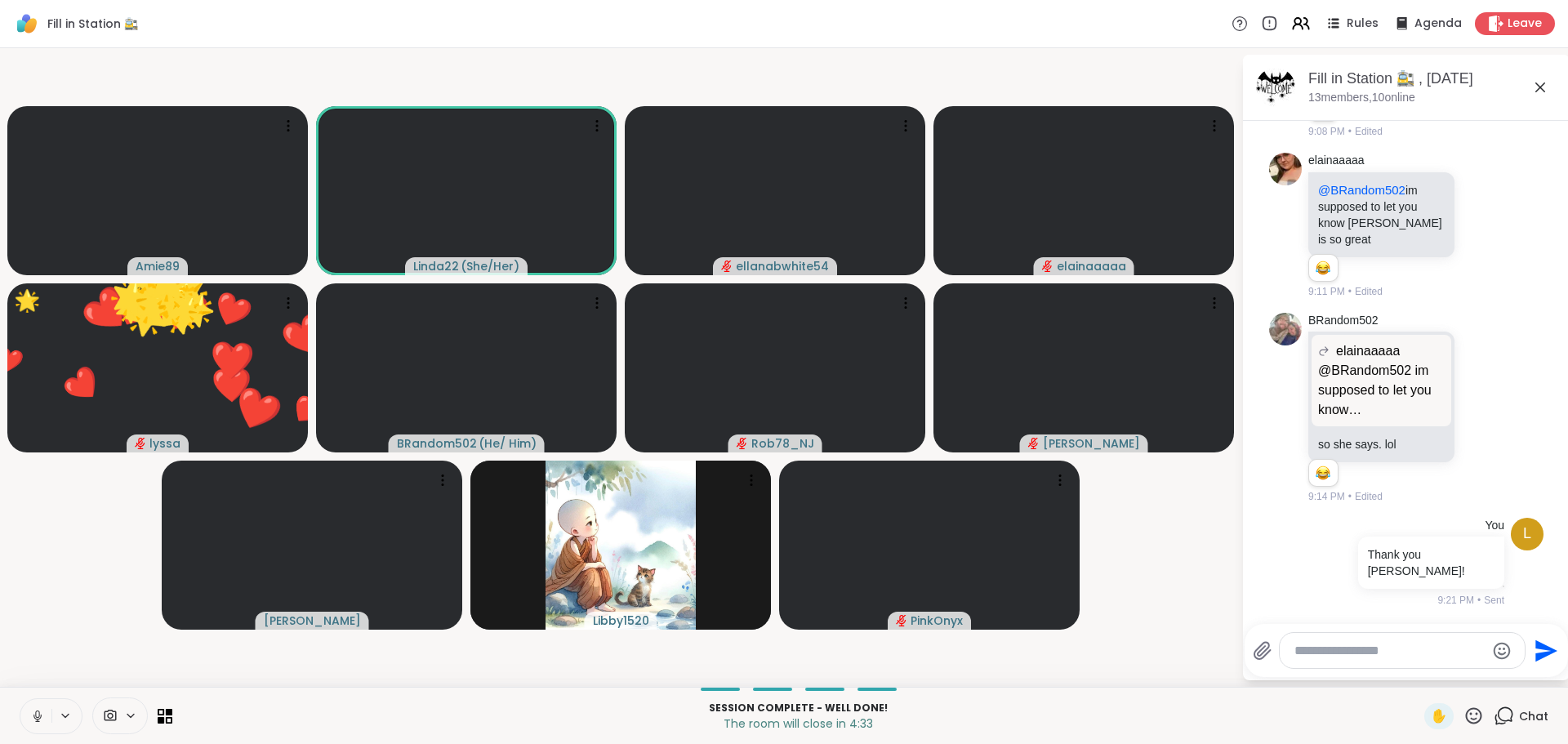
click at [34, 716] on icon at bounding box center [37, 715] width 9 height 5
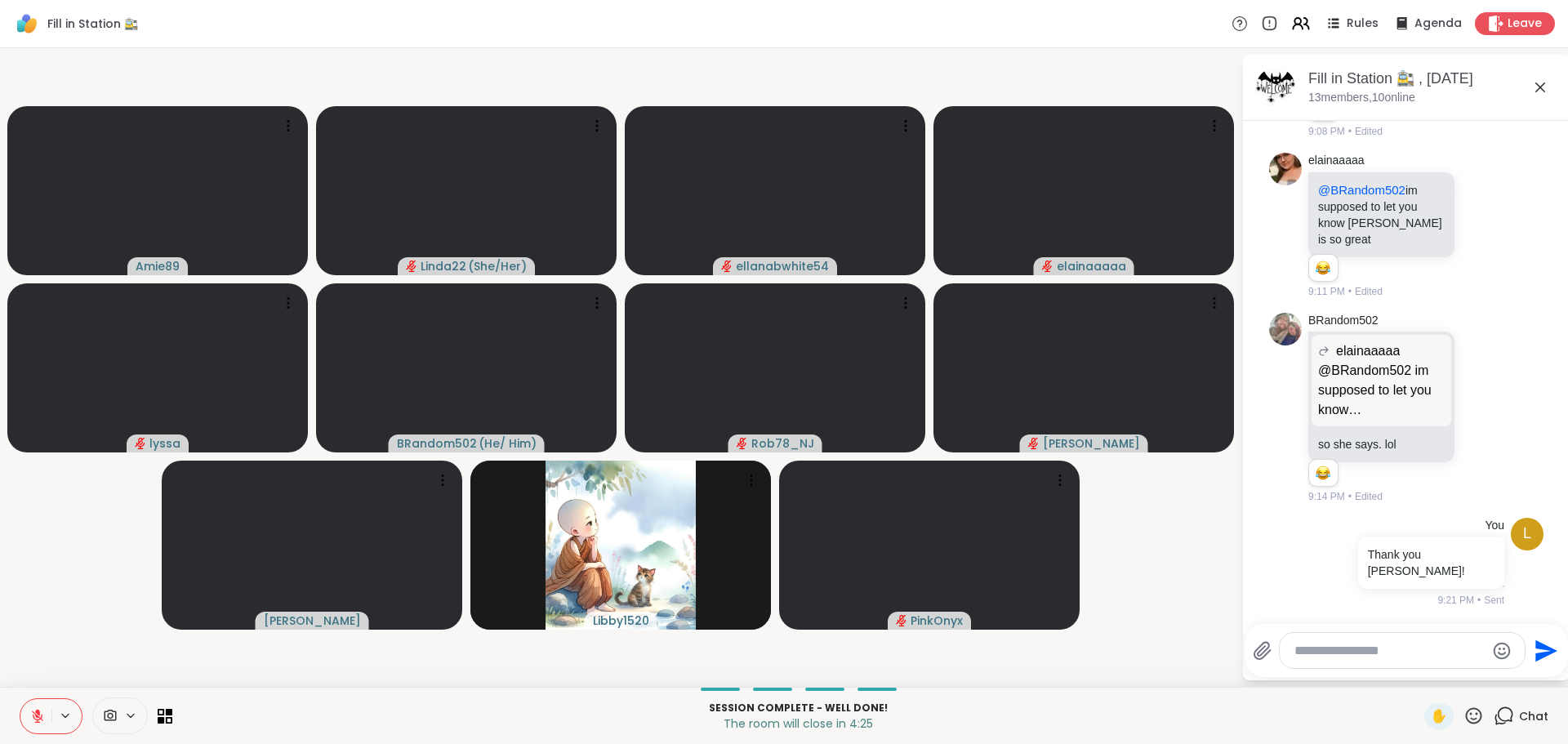
click at [34, 719] on icon at bounding box center [37, 715] width 14 height 14
click at [1466, 713] on icon at bounding box center [1473, 715] width 16 height 16
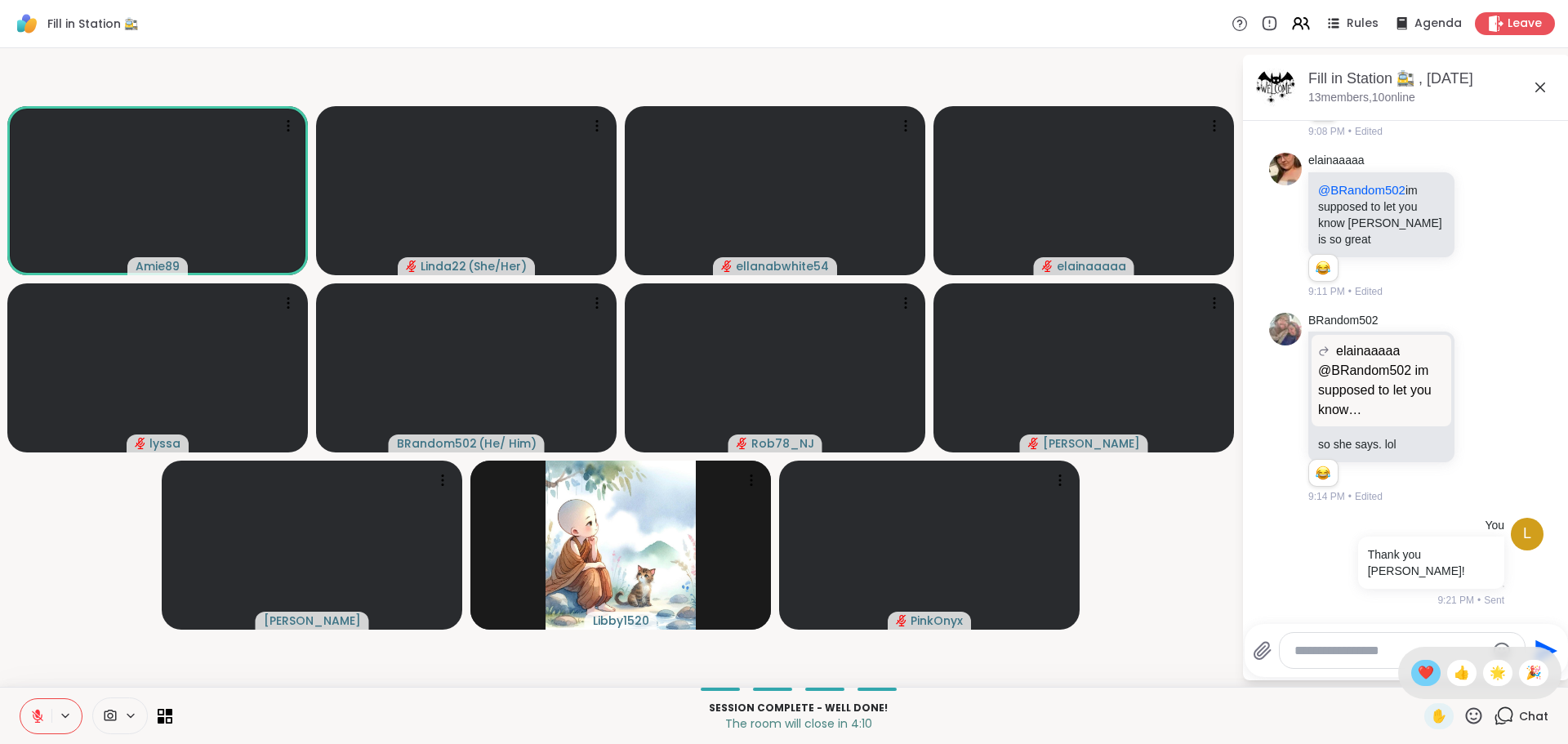
click at [1418, 673] on span "❤️" at bounding box center [1426, 673] width 16 height 19
click at [1463, 711] on icon at bounding box center [1472, 715] width 20 height 20
click at [1349, 711] on p "Session Complete - well done!" at bounding box center [797, 708] width 1232 height 14
click at [1463, 711] on icon at bounding box center [1472, 715] width 20 height 20
click at [1411, 677] on div "❤️" at bounding box center [1426, 672] width 30 height 26
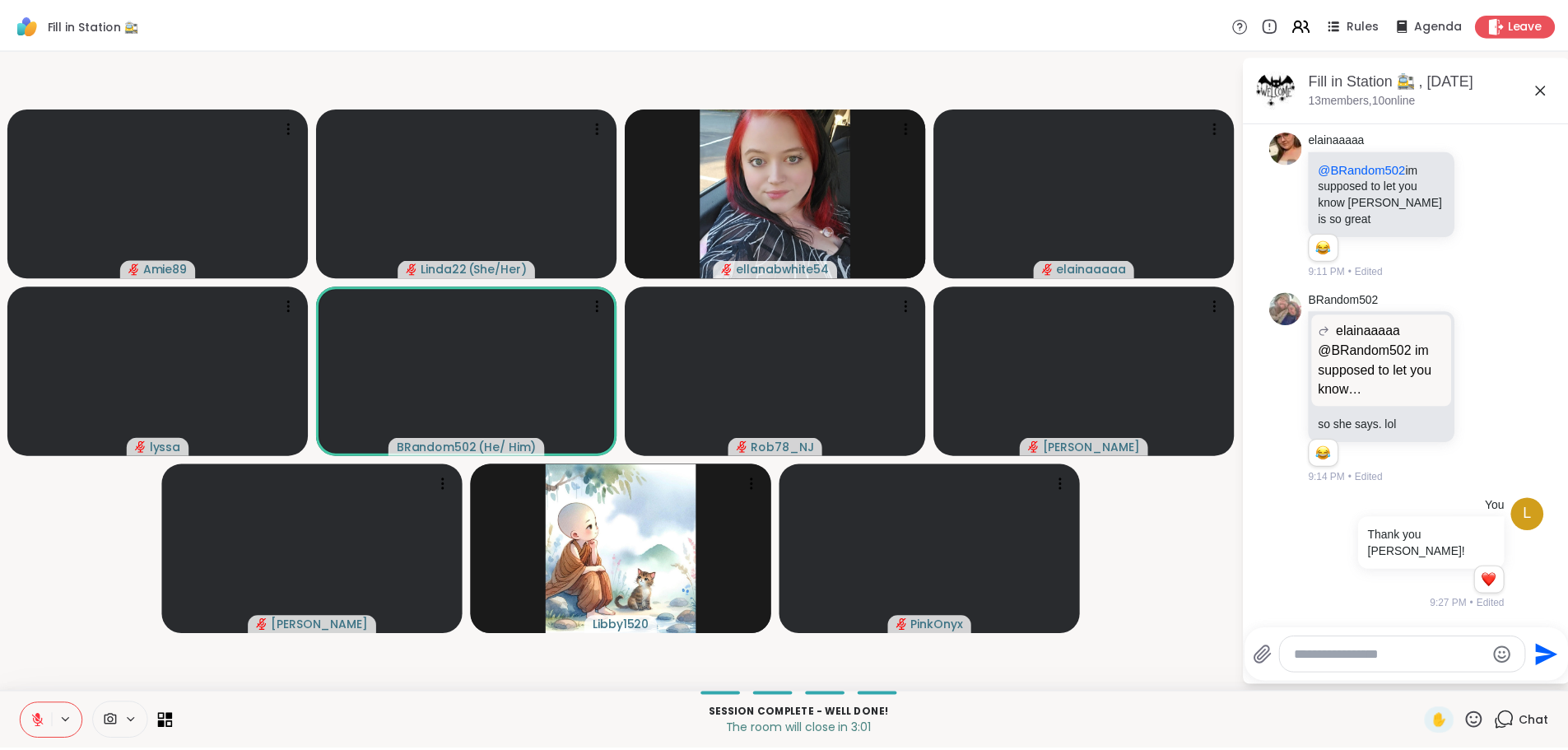
scroll to position [7905, 0]
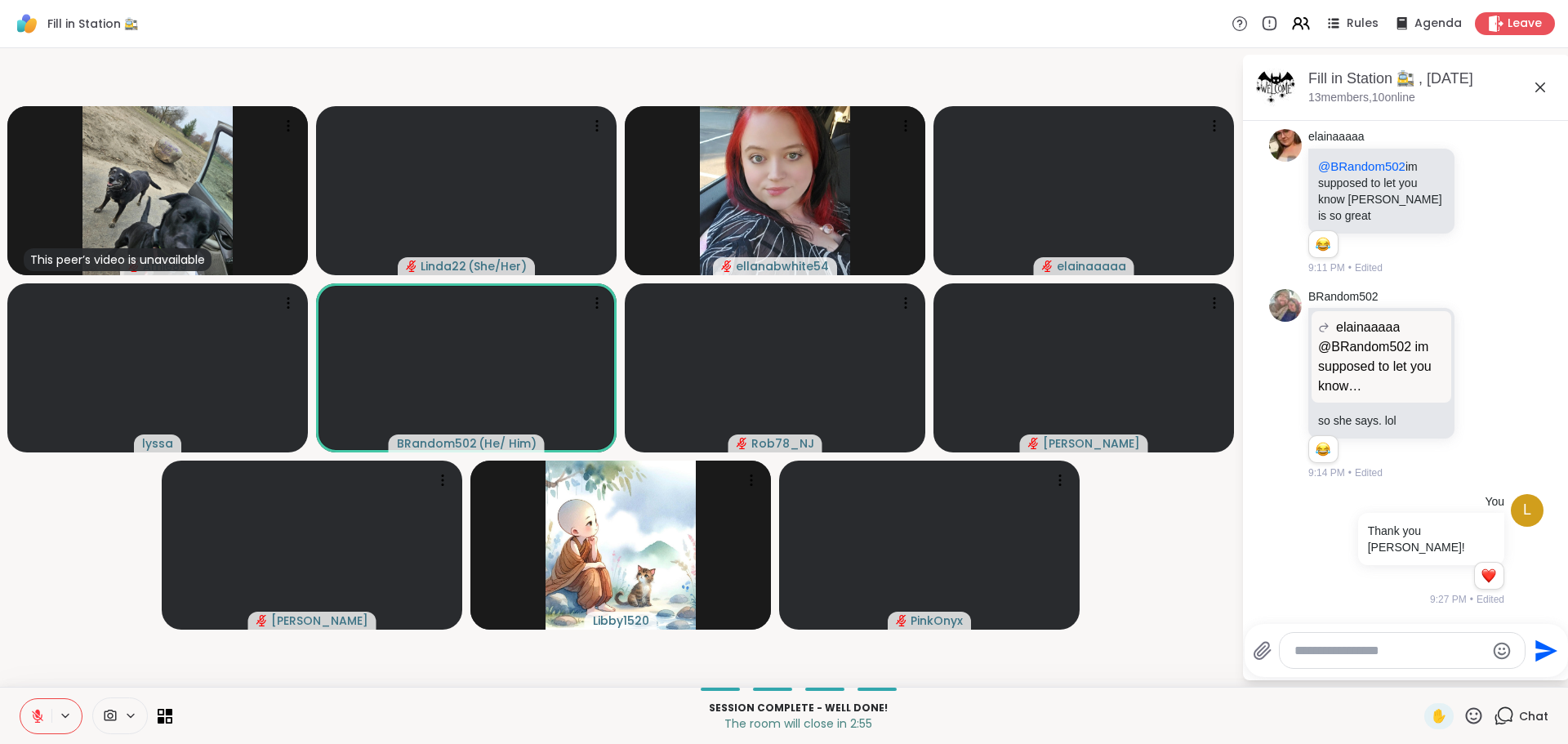
click at [1537, 78] on icon at bounding box center [1540, 87] width 19 height 19
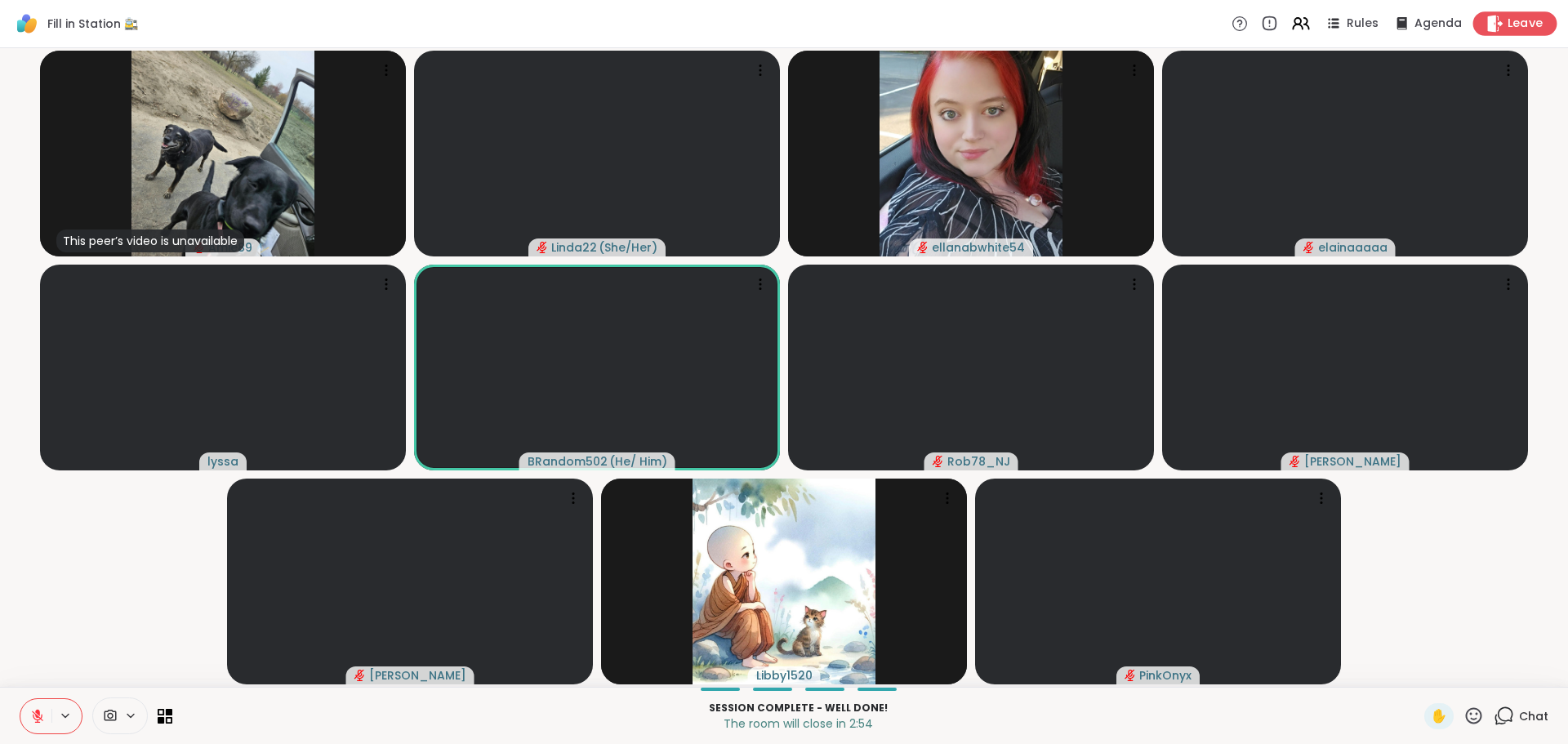
click at [1512, 26] on span "Leave" at bounding box center [1526, 24] width 36 height 17
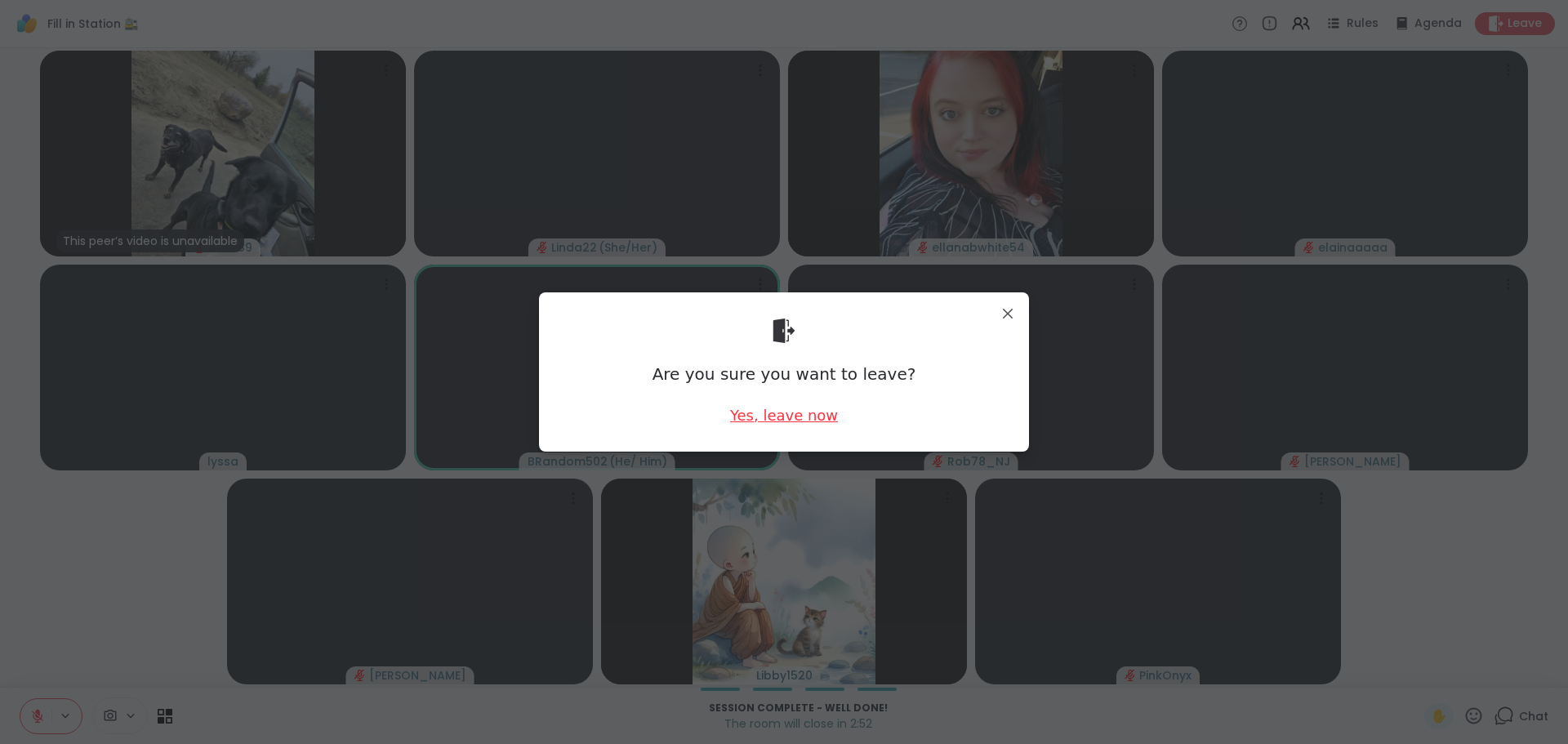
click at [766, 420] on div "Yes, leave now" at bounding box center [784, 415] width 108 height 20
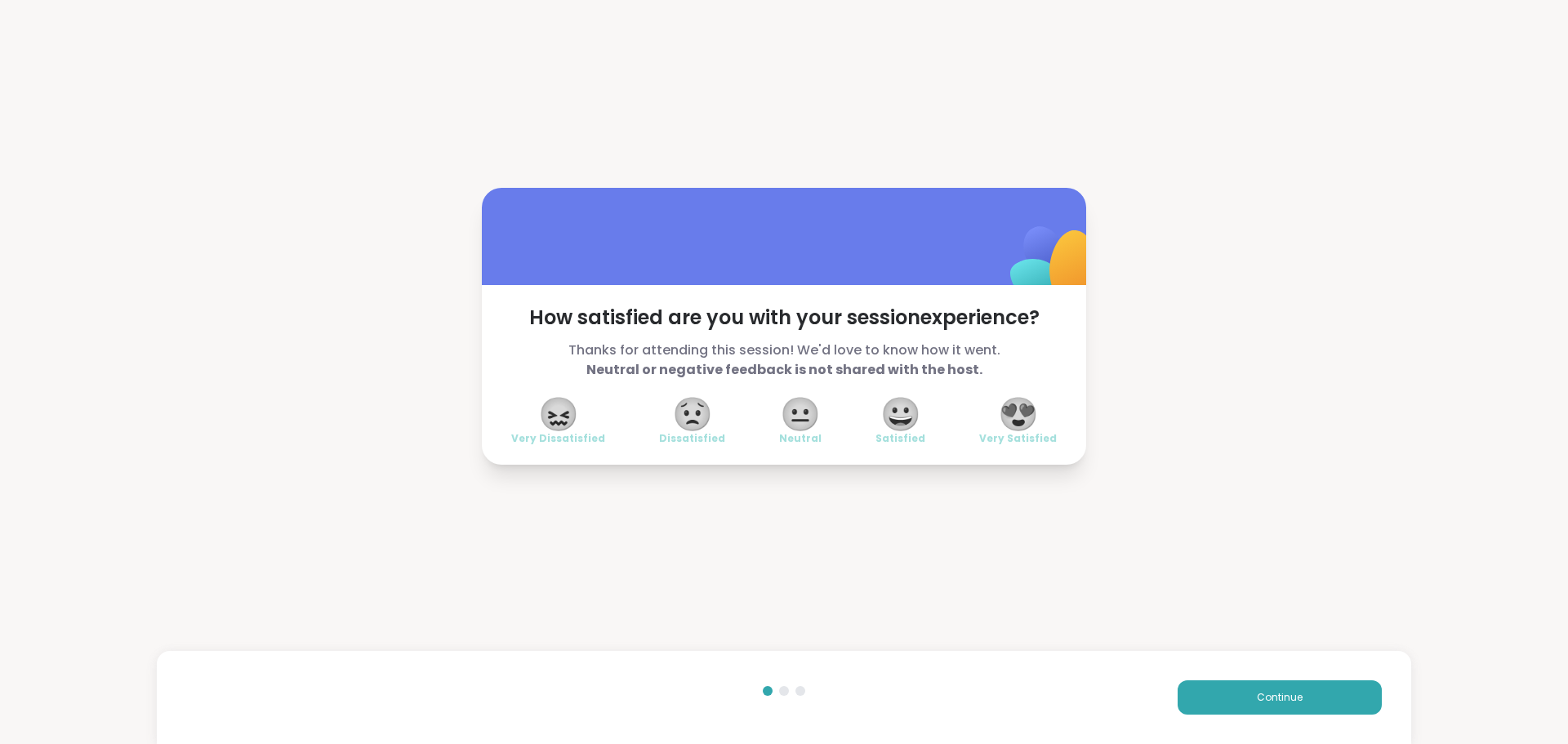
click at [1011, 413] on span "😍" at bounding box center [1018, 414] width 41 height 30
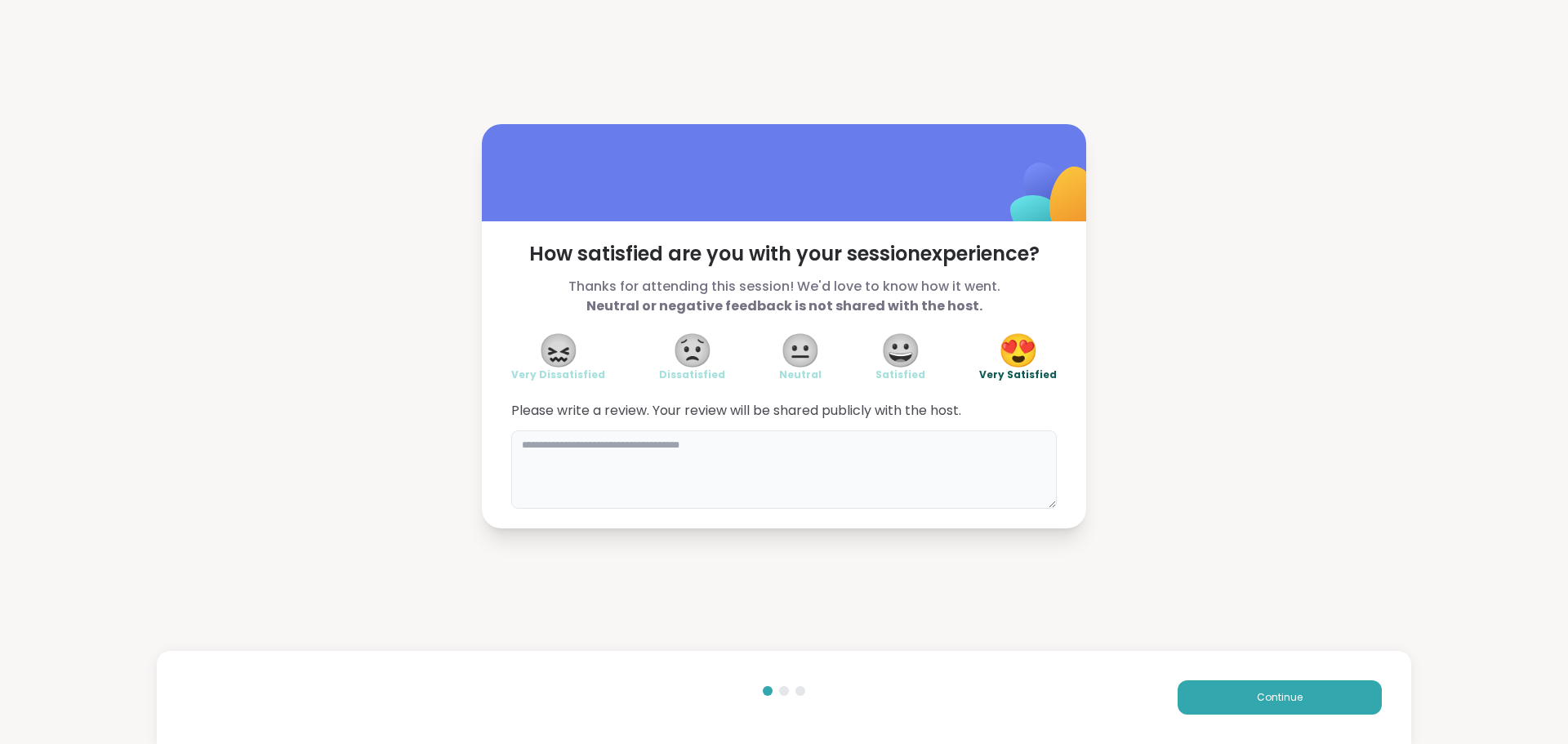
click at [917, 493] on textarea at bounding box center [784, 470] width 546 height 78
type textarea "**********"
click at [1183, 693] on button "Continue" at bounding box center [1280, 697] width 205 height 34
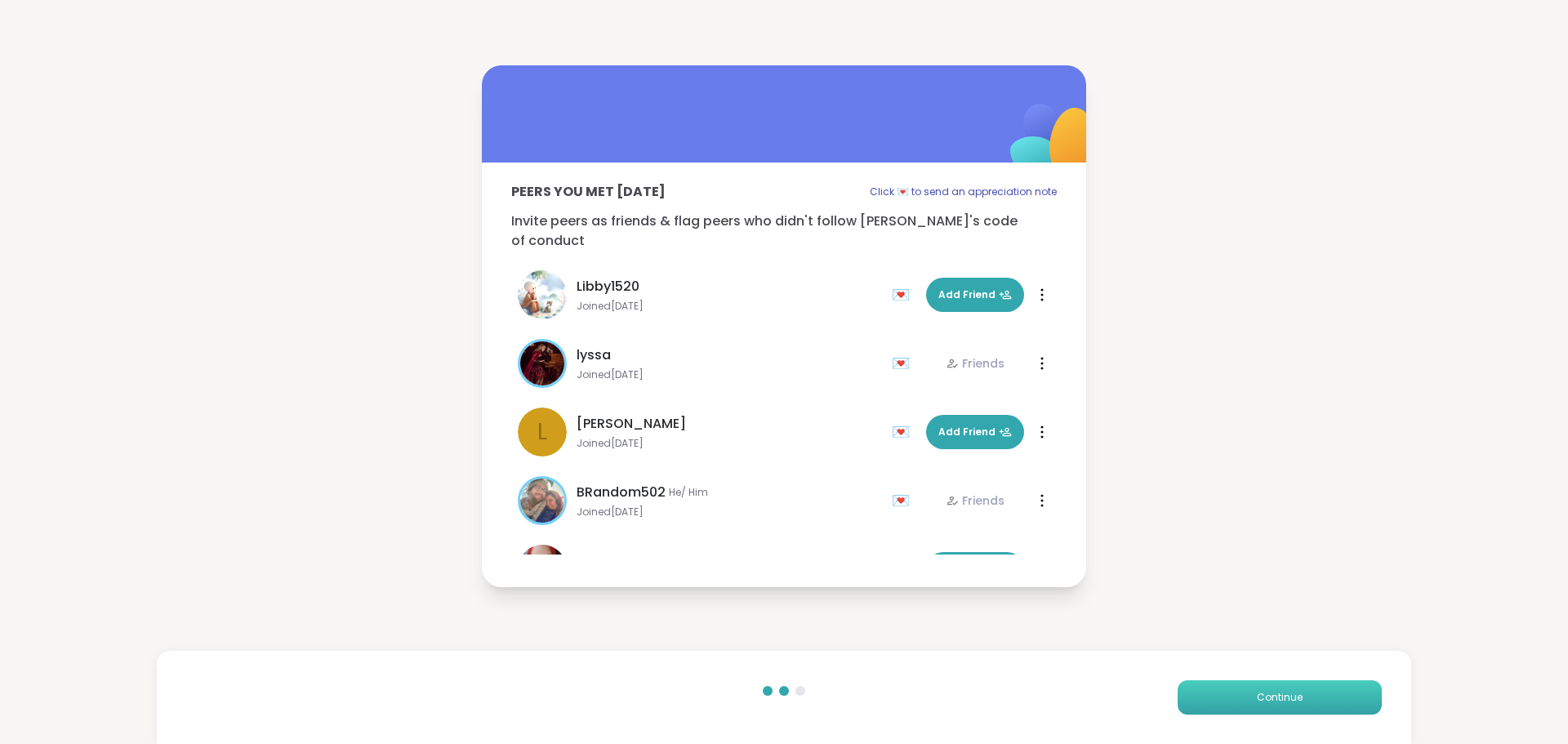
click at [1183, 693] on button "Continue" at bounding box center [1280, 697] width 205 height 34
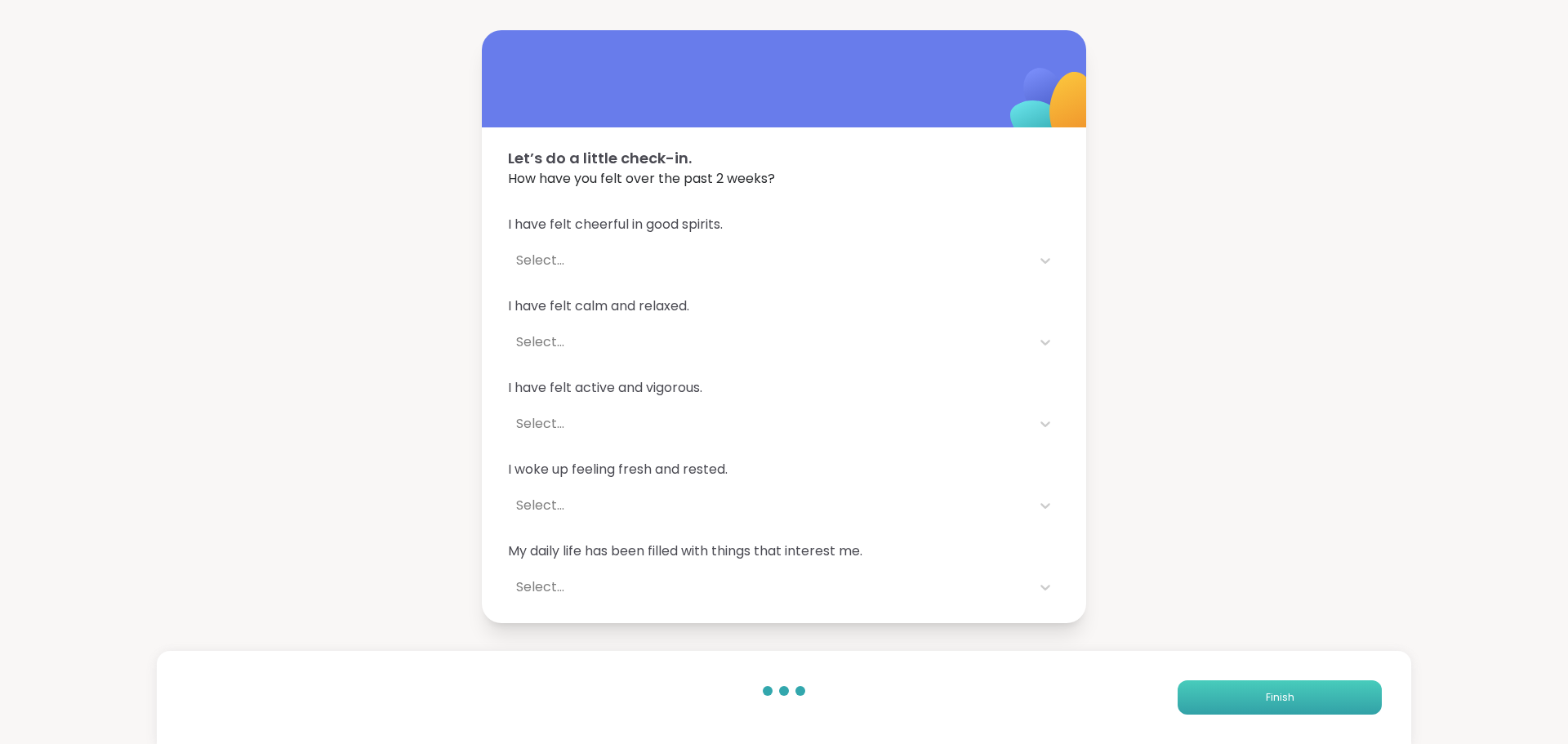
click at [1183, 693] on button "Finish" at bounding box center [1280, 697] width 205 height 34
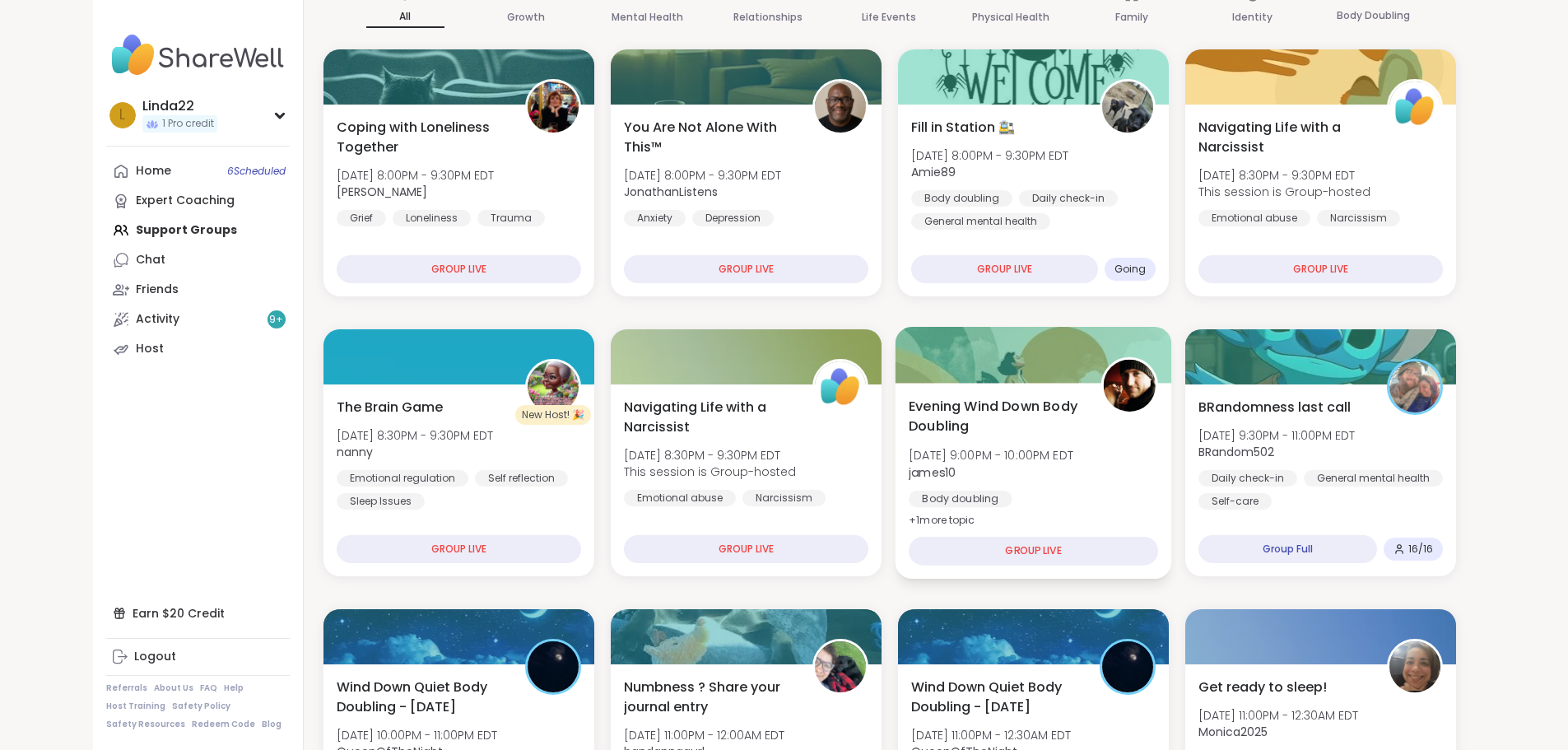
scroll to position [247, 0]
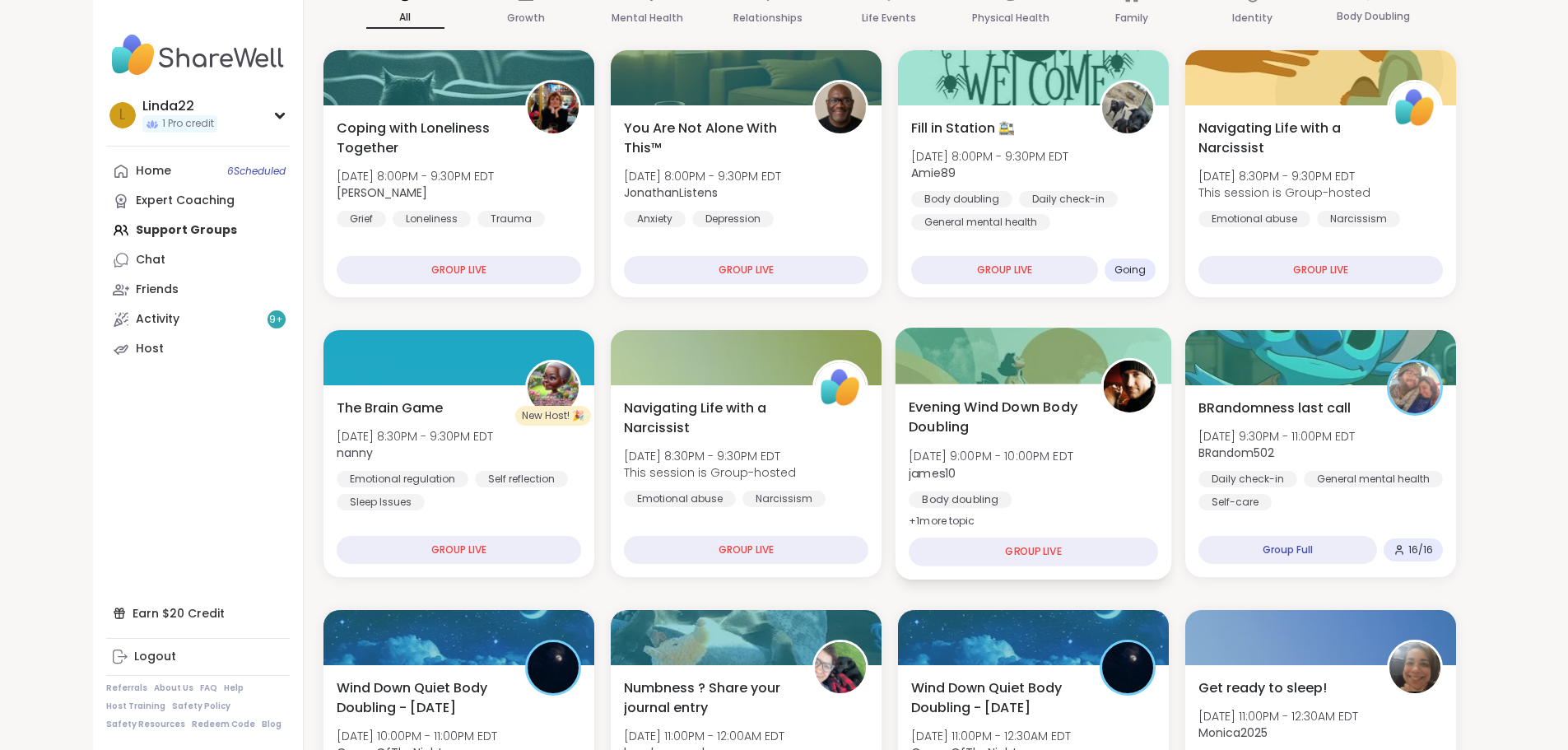
click at [1023, 362] on div at bounding box center [1032, 356] width 277 height 56
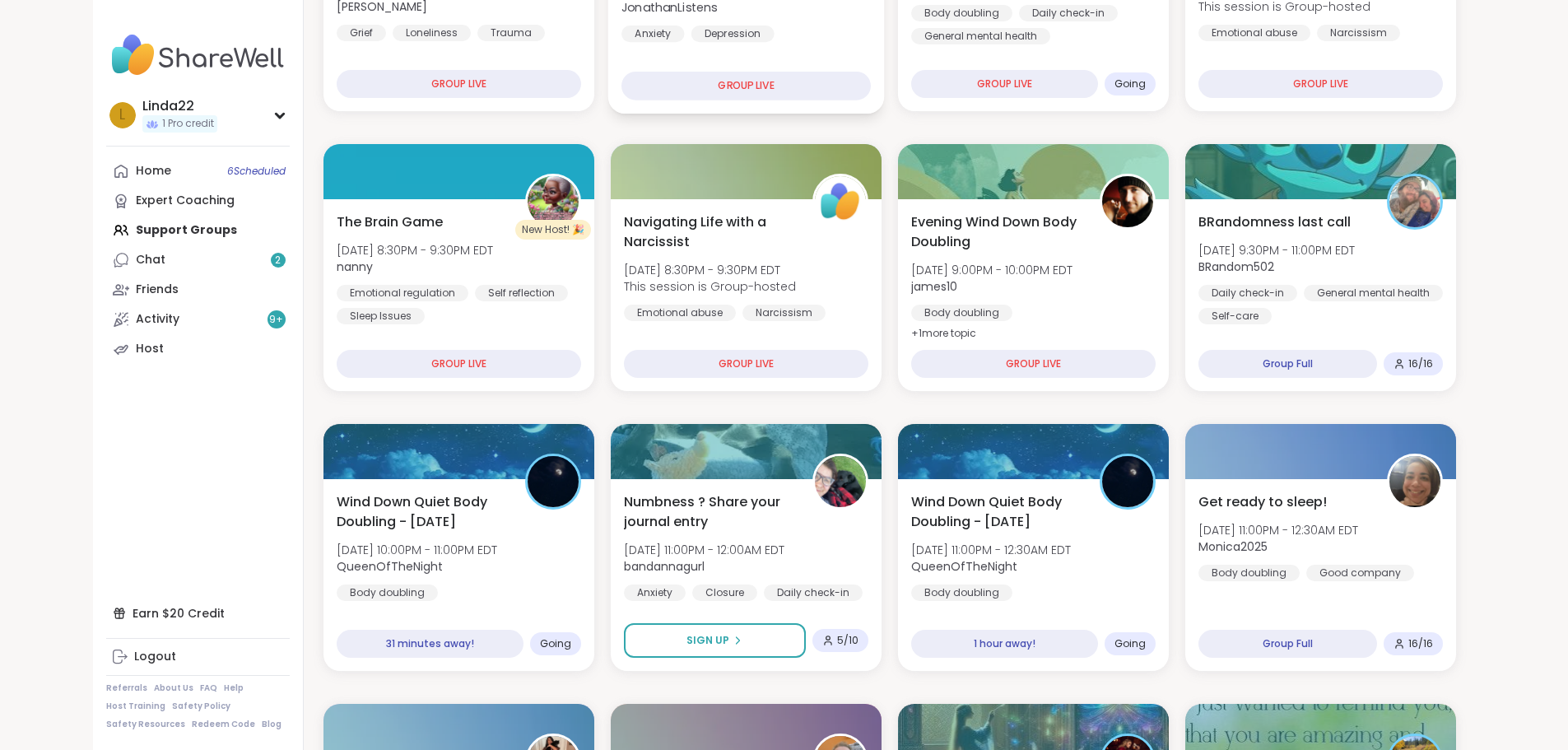
scroll to position [428, 0]
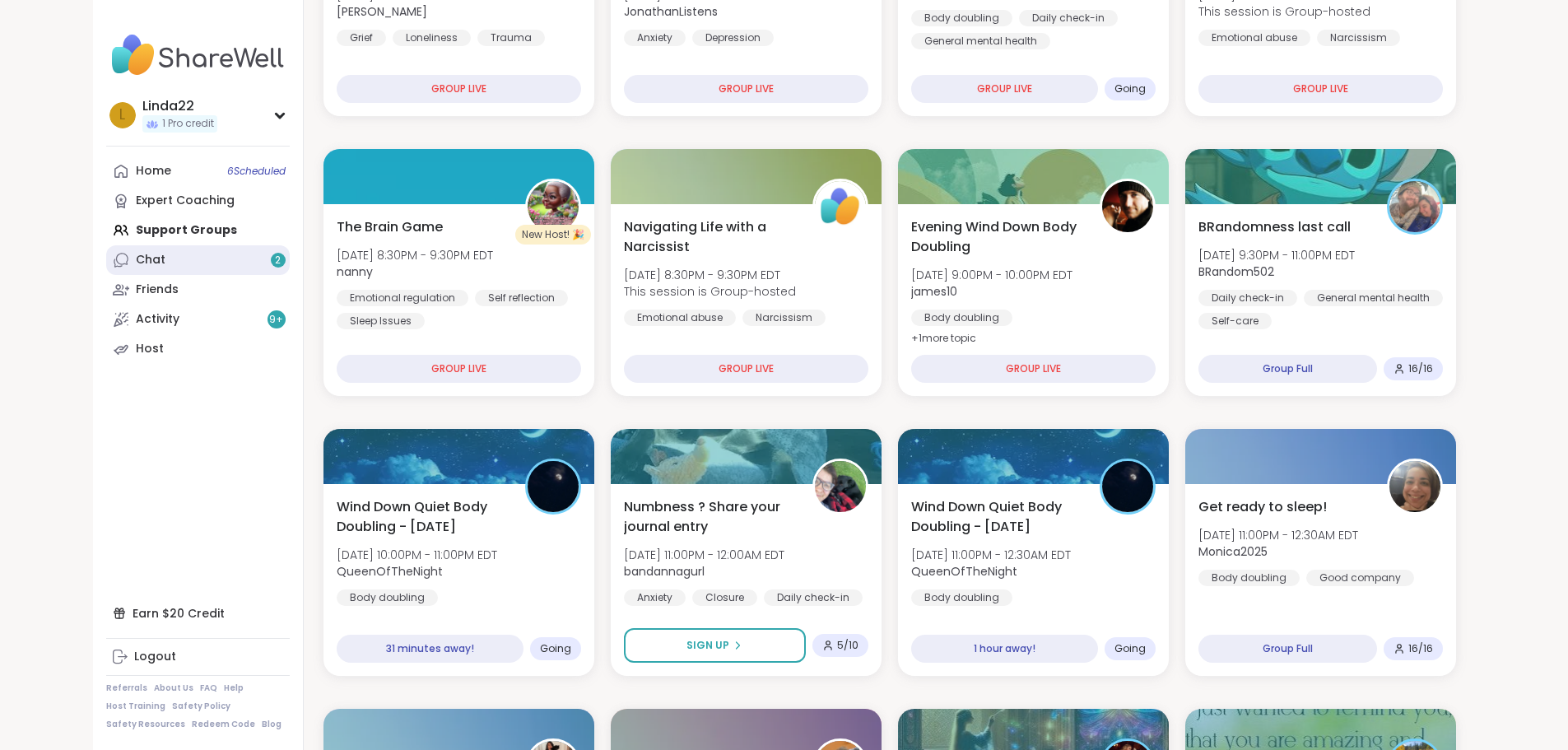
click at [160, 254] on link "Chat 2" at bounding box center [198, 260] width 183 height 30
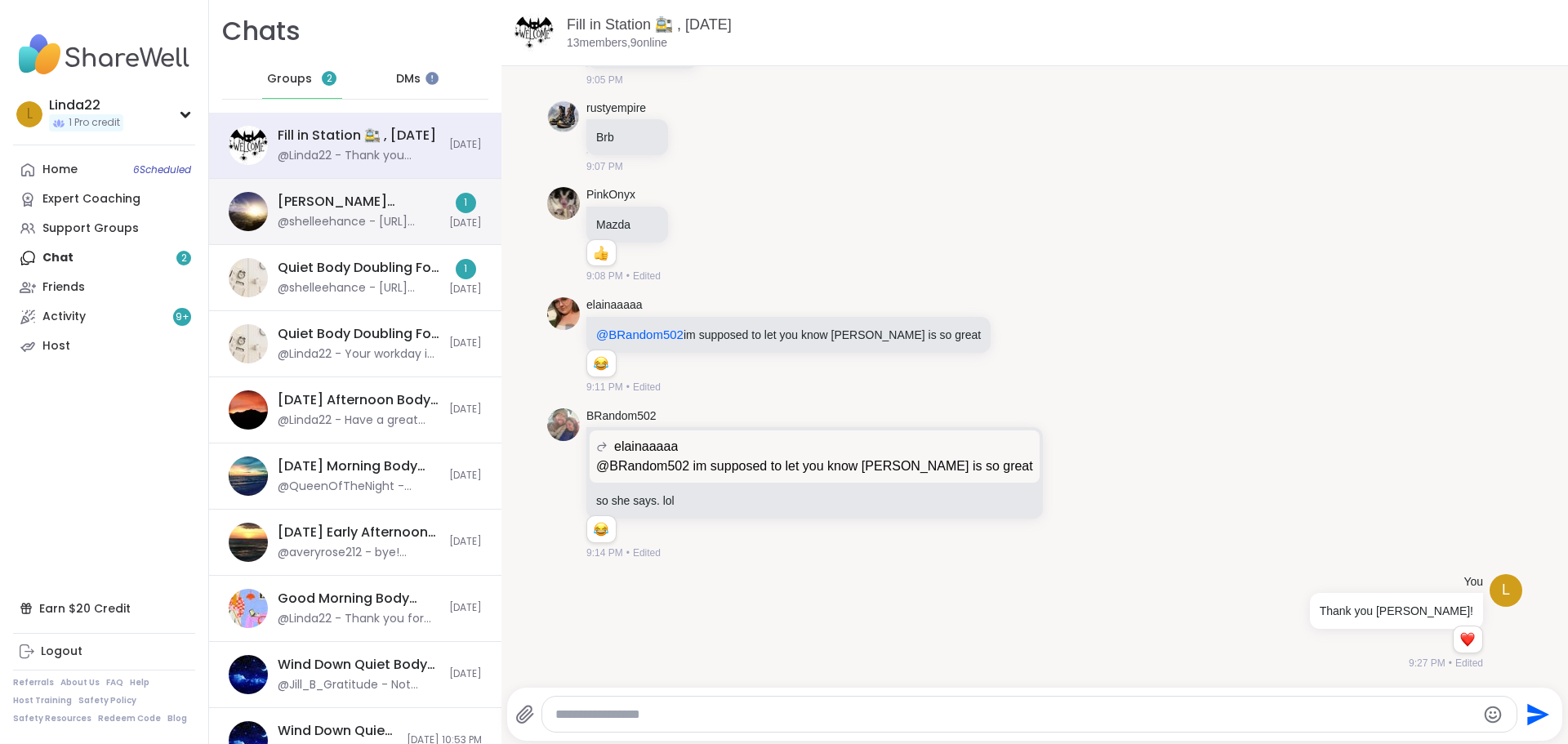
click at [359, 221] on div "@shelleehance - [URL][DOMAIN_NAME]" at bounding box center [358, 222] width 162 height 16
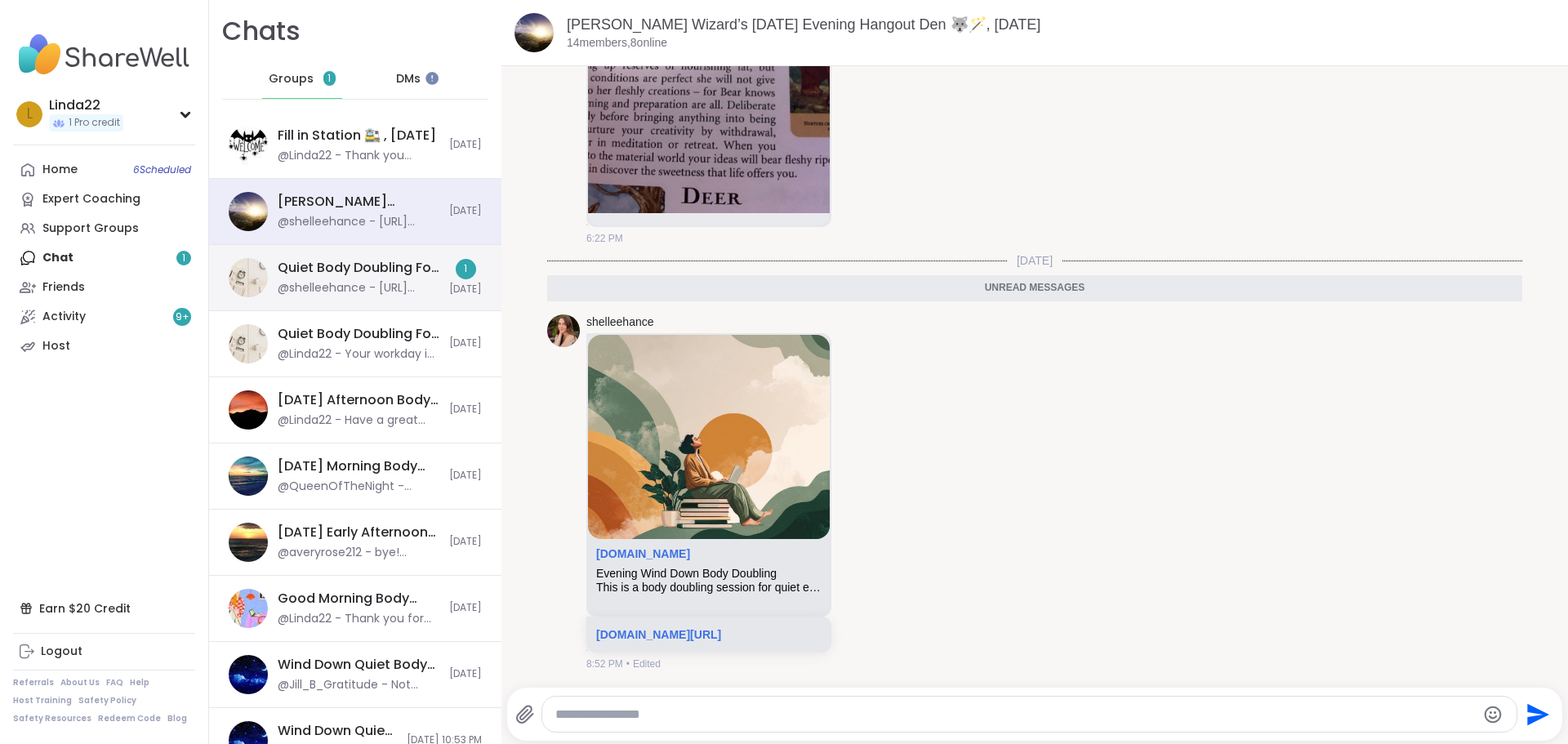
click at [369, 288] on div "@shelleehance - [URL][DOMAIN_NAME]" at bounding box center [358, 288] width 162 height 16
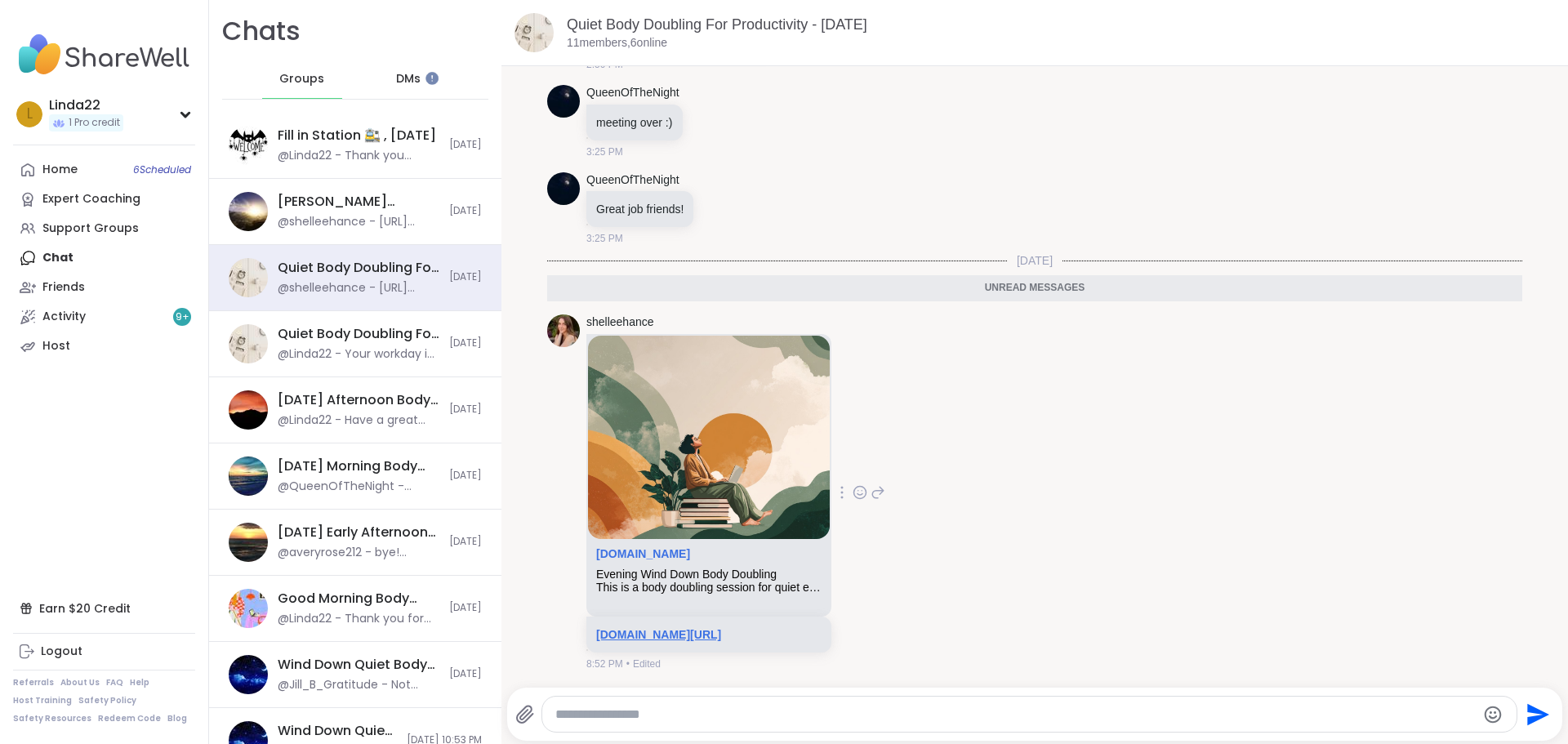
click at [606, 636] on link "sharewellnow.com/session/661b017a-a662-4bf7-8297-4306d41dc603" at bounding box center [658, 635] width 125 height 13
click at [116, 232] on div "Support Groups" at bounding box center [90, 229] width 97 height 16
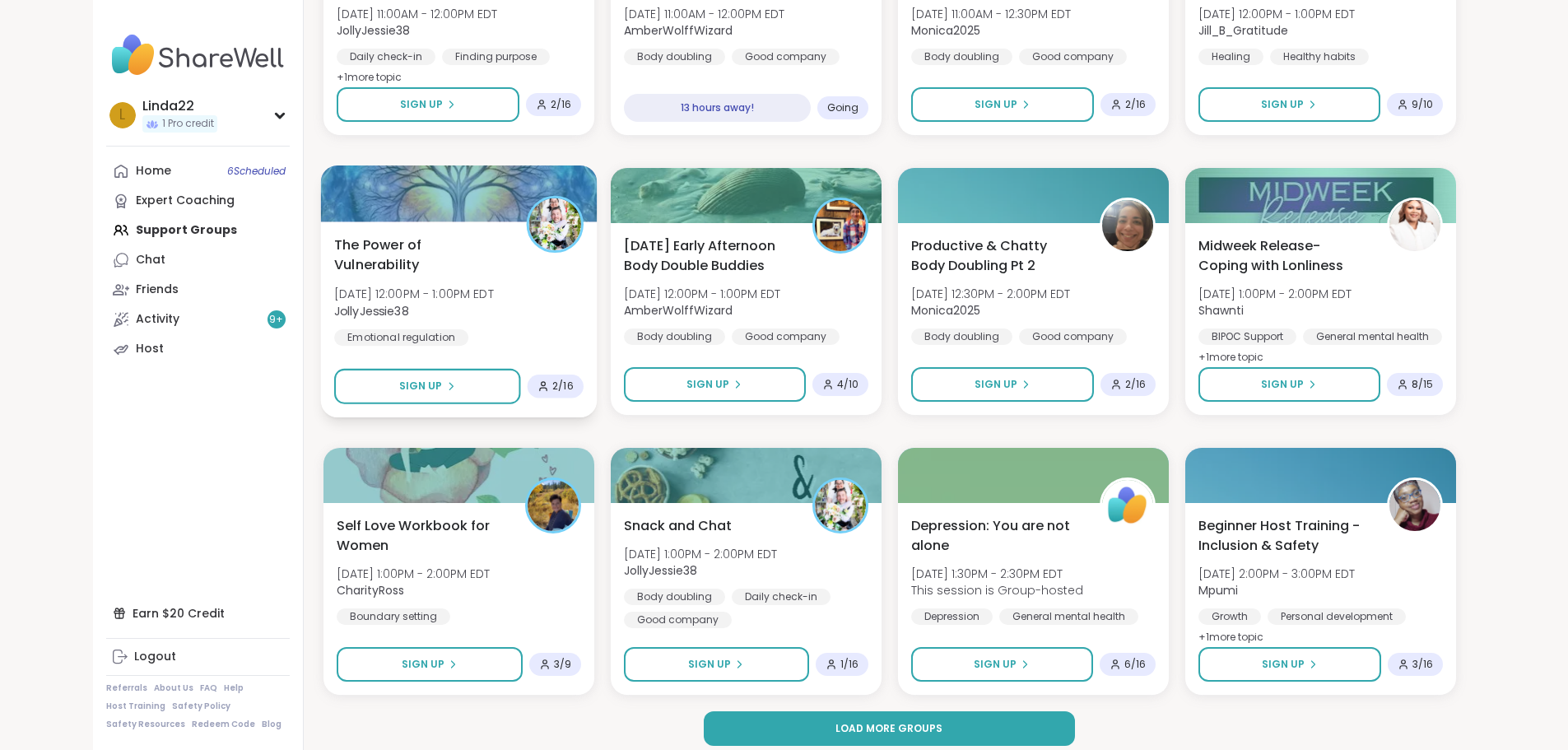
scroll to position [2102, 0]
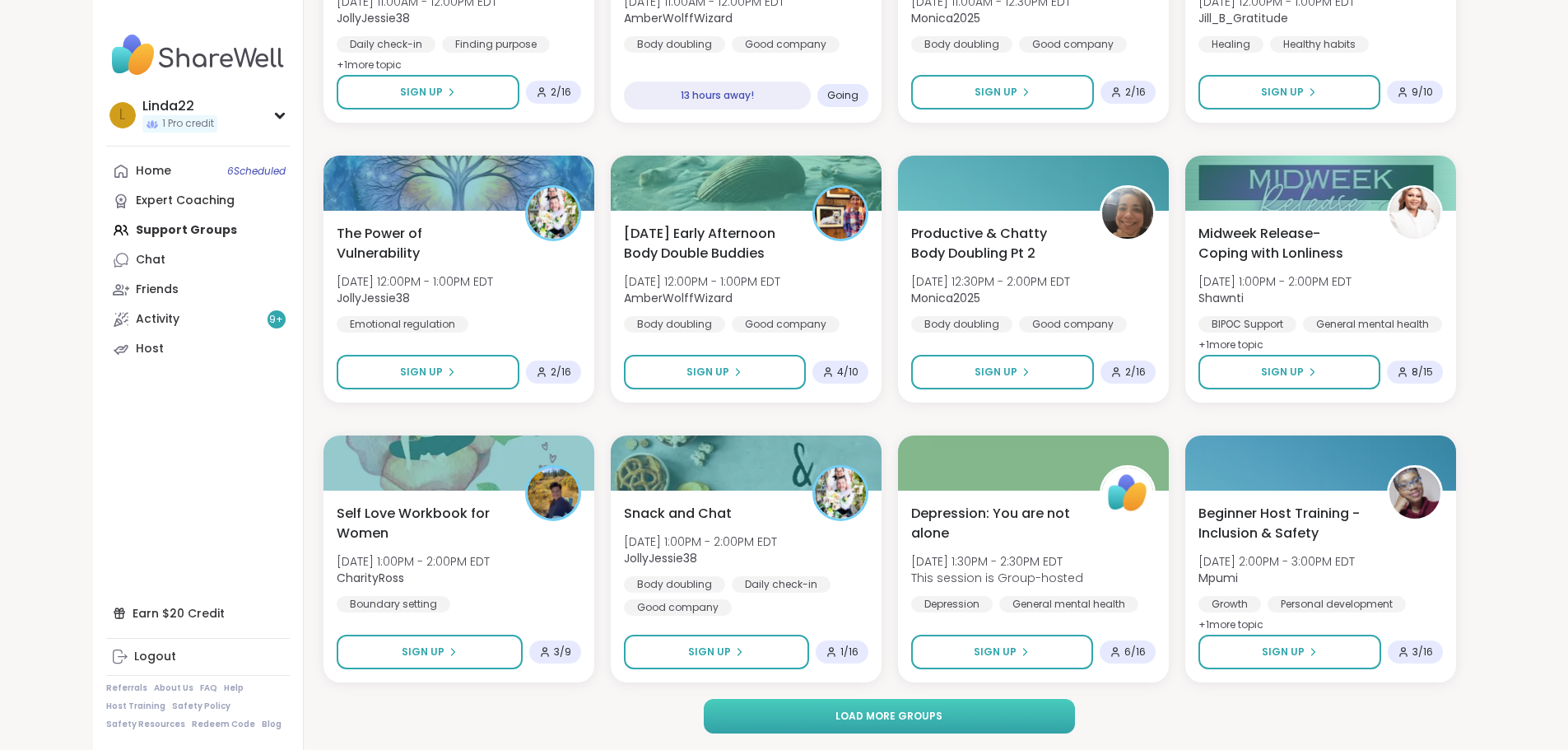
click at [704, 727] on button "Load more groups" at bounding box center [889, 716] width 371 height 35
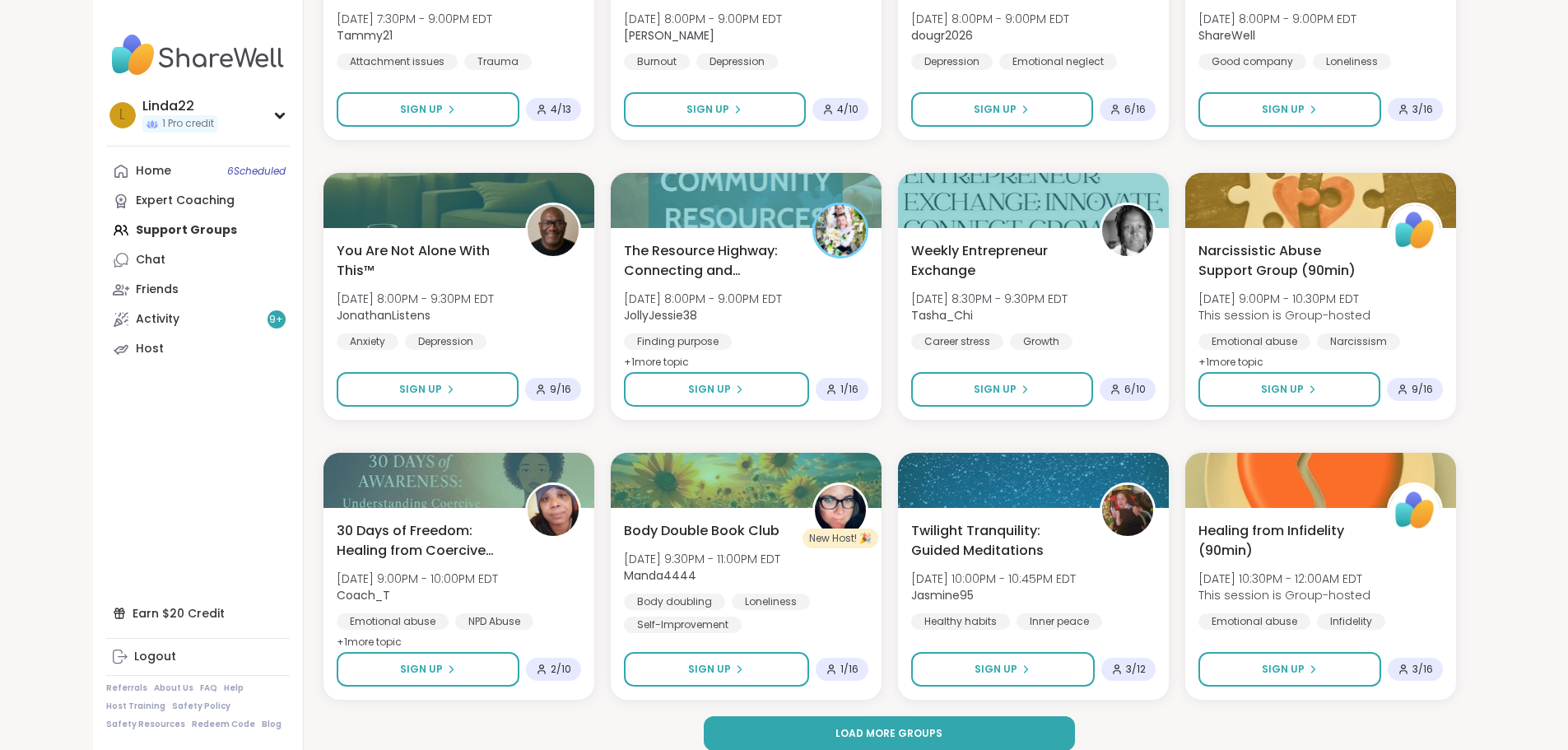
scroll to position [4621, 0]
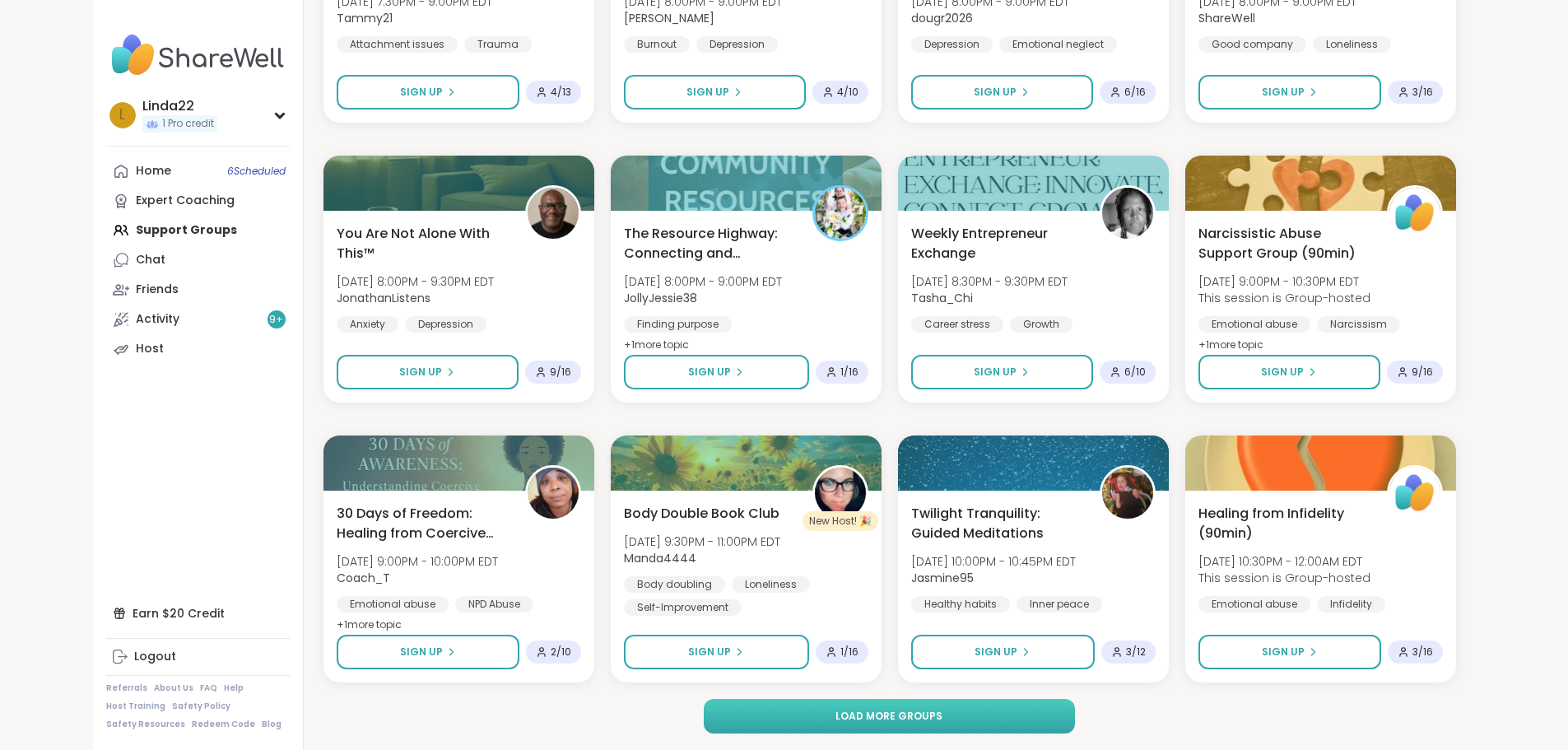
click at [742, 720] on button "Load more groups" at bounding box center [889, 716] width 371 height 35
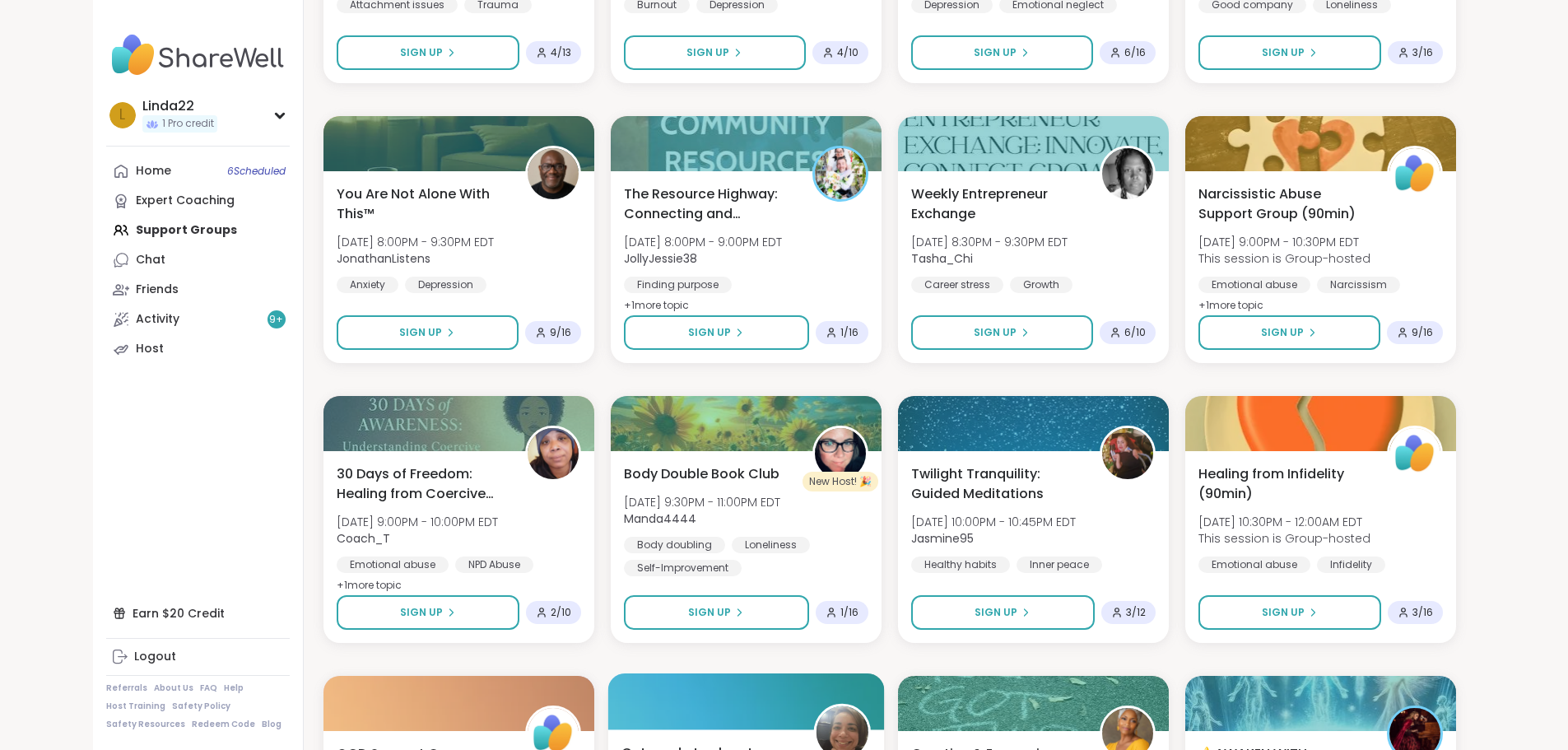
scroll to position [4702, 0]
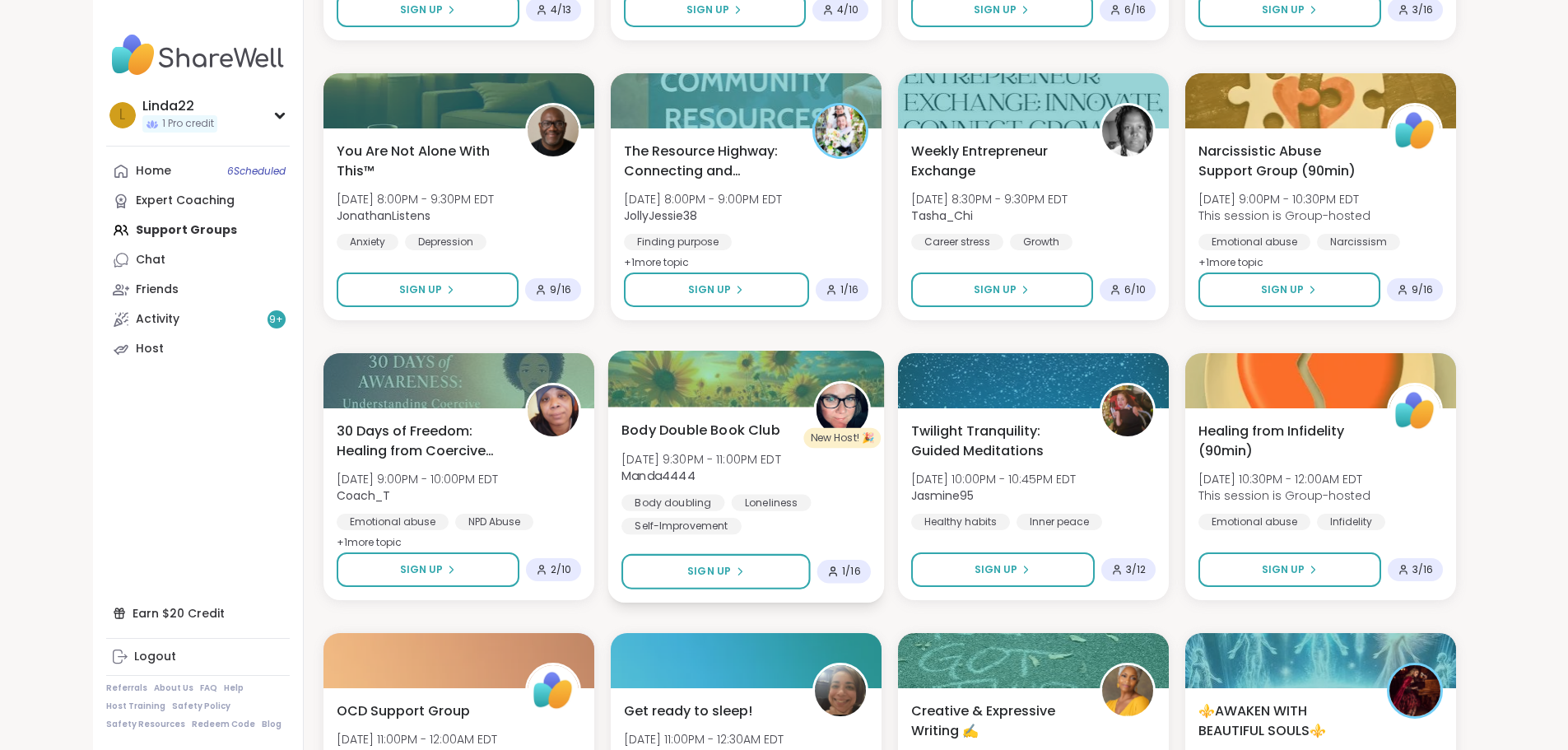
click at [685, 391] on div at bounding box center [745, 379] width 277 height 56
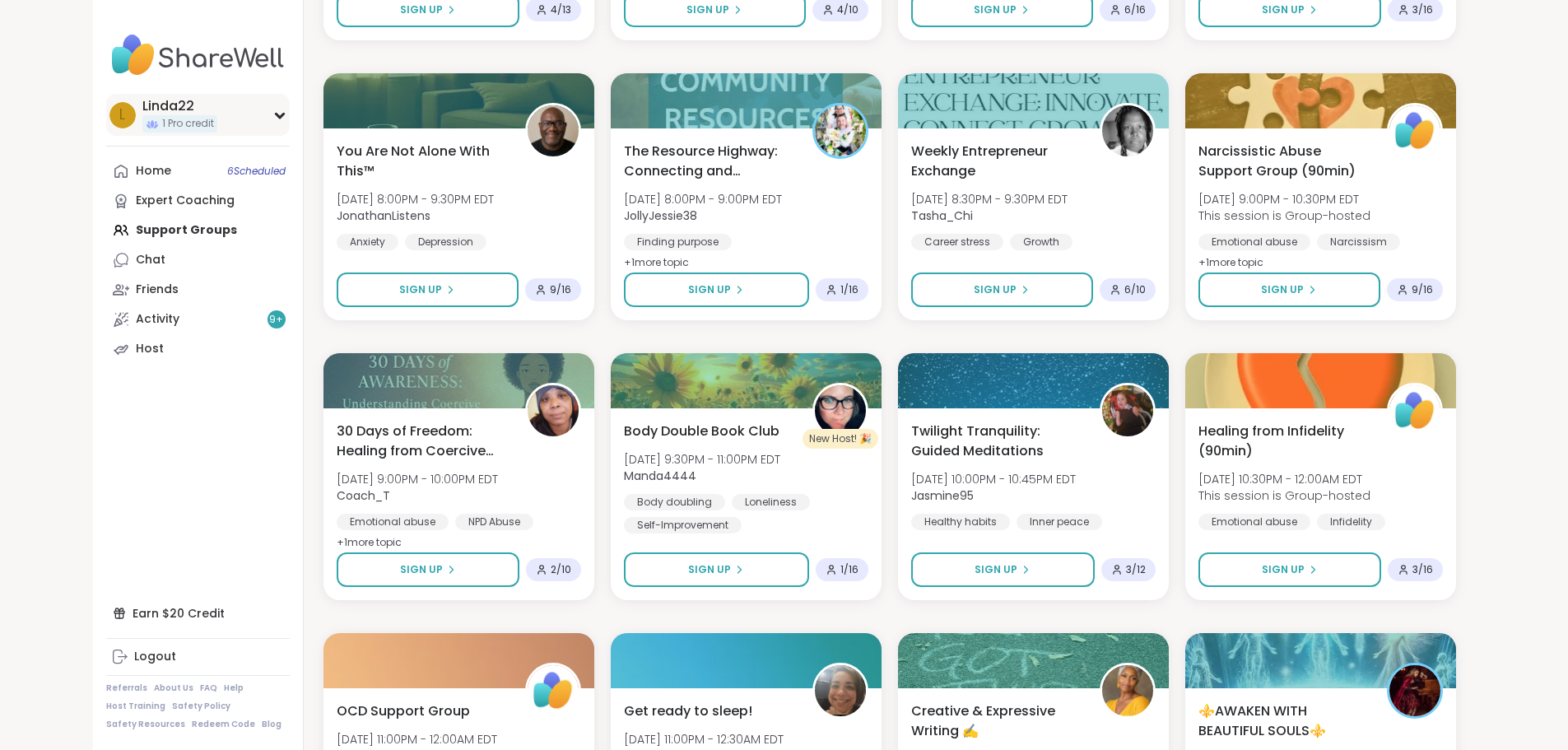
click at [125, 103] on div "L Linda22 1 Pro credit" at bounding box center [198, 115] width 183 height 42
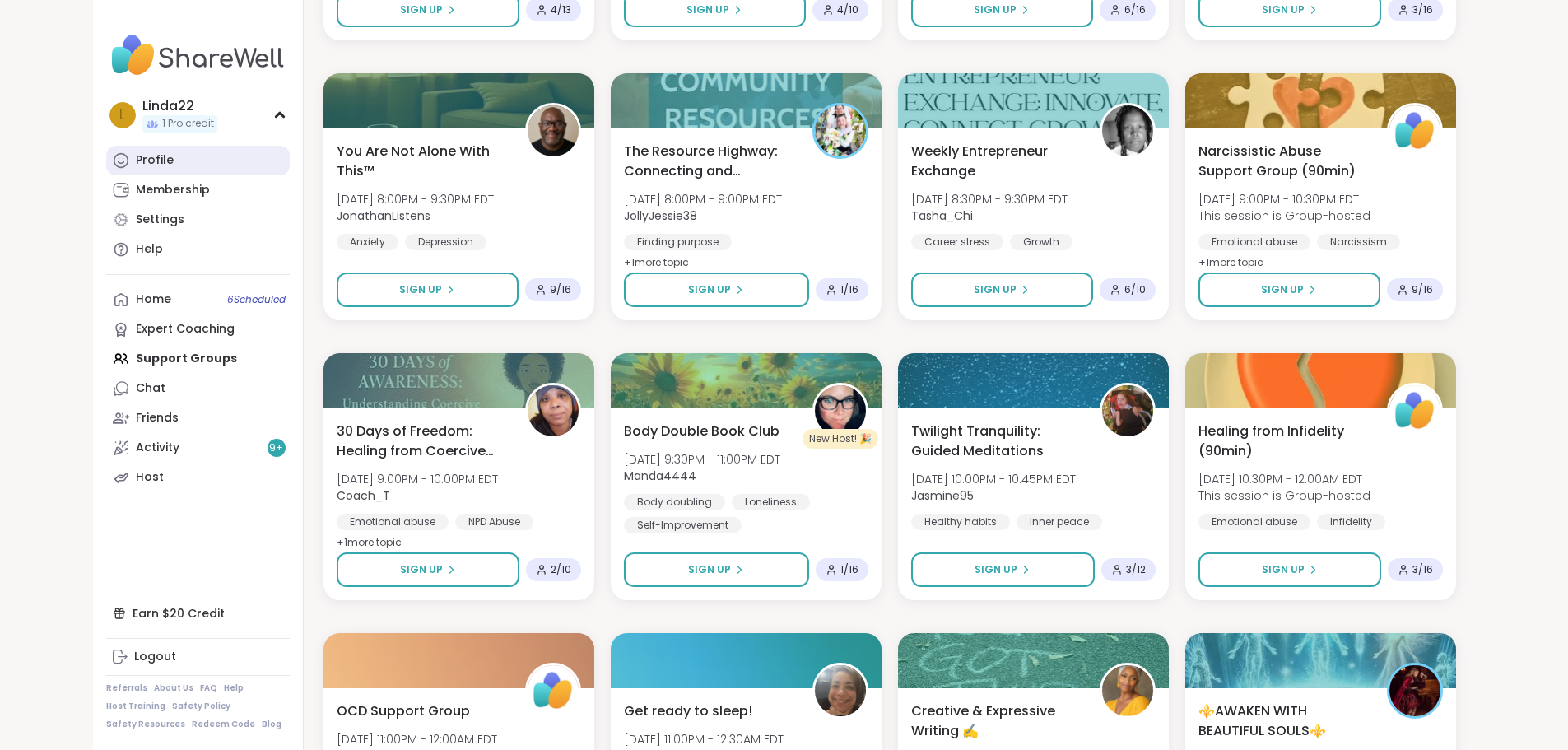
click at [108, 161] on link "Profile" at bounding box center [198, 160] width 183 height 30
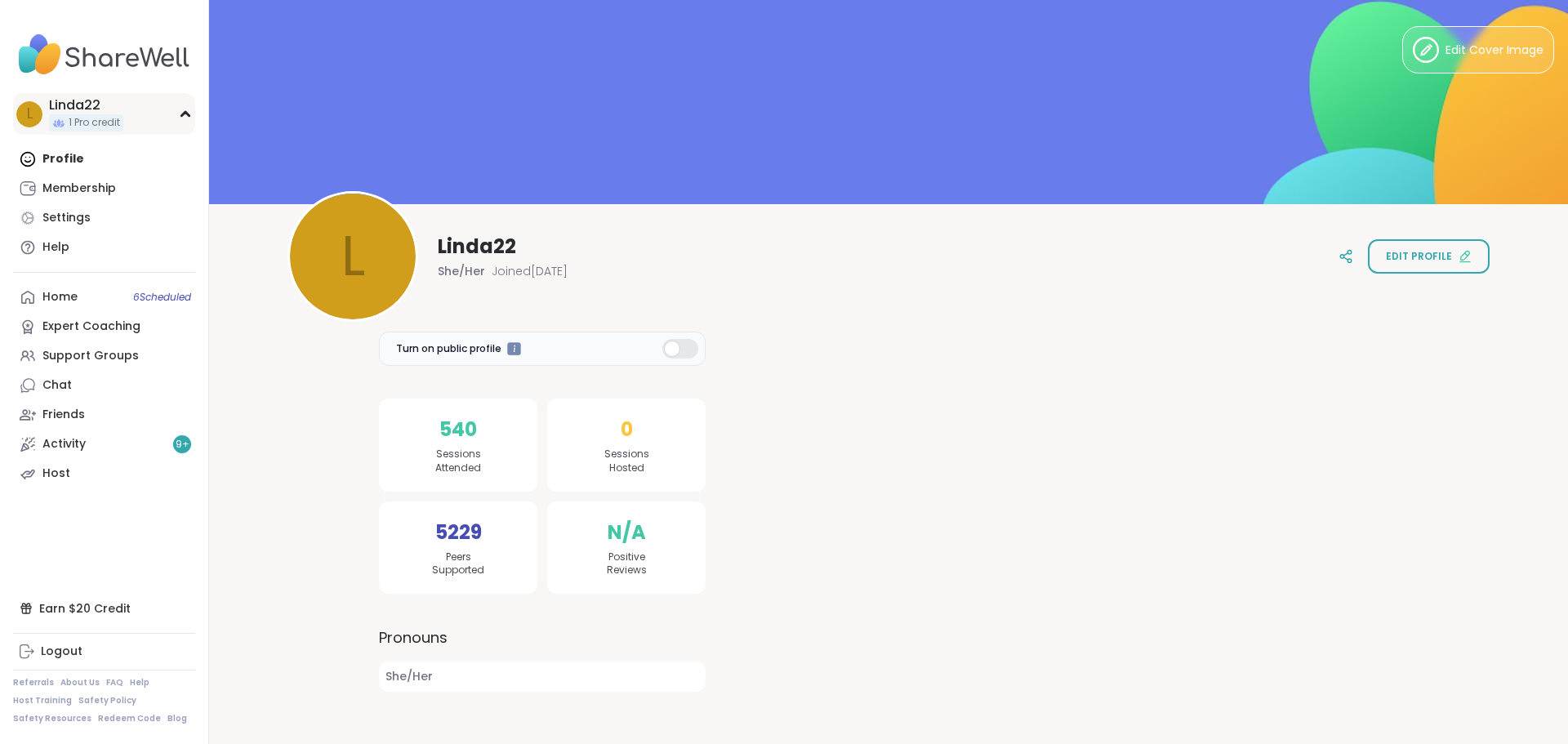
click at [107, 123] on span "1 Pro credit" at bounding box center [95, 122] width 52 height 14
click at [111, 299] on link "Home 5 Scheduled" at bounding box center [104, 297] width 182 height 30
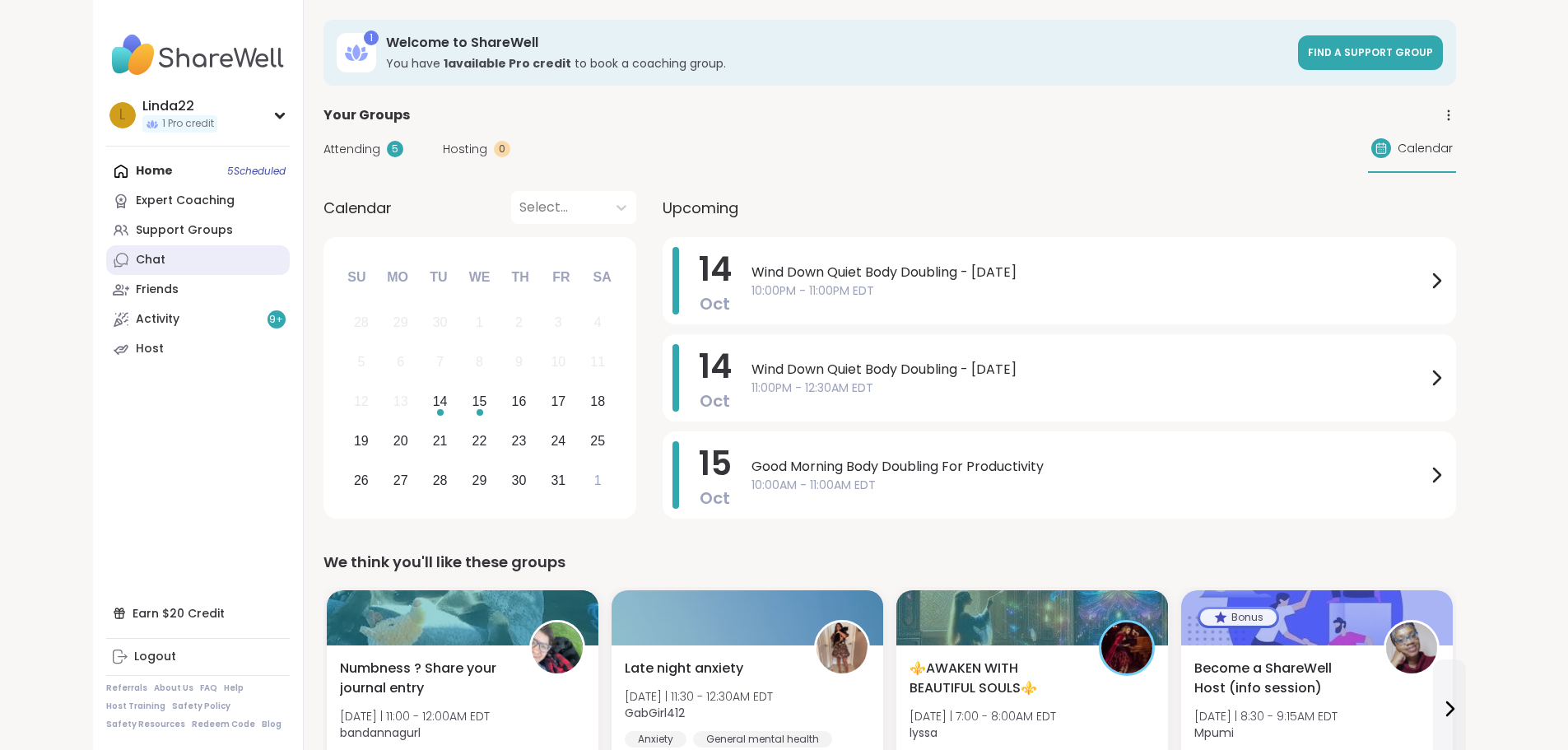
click at [123, 263] on link "Chat" at bounding box center [198, 260] width 183 height 30
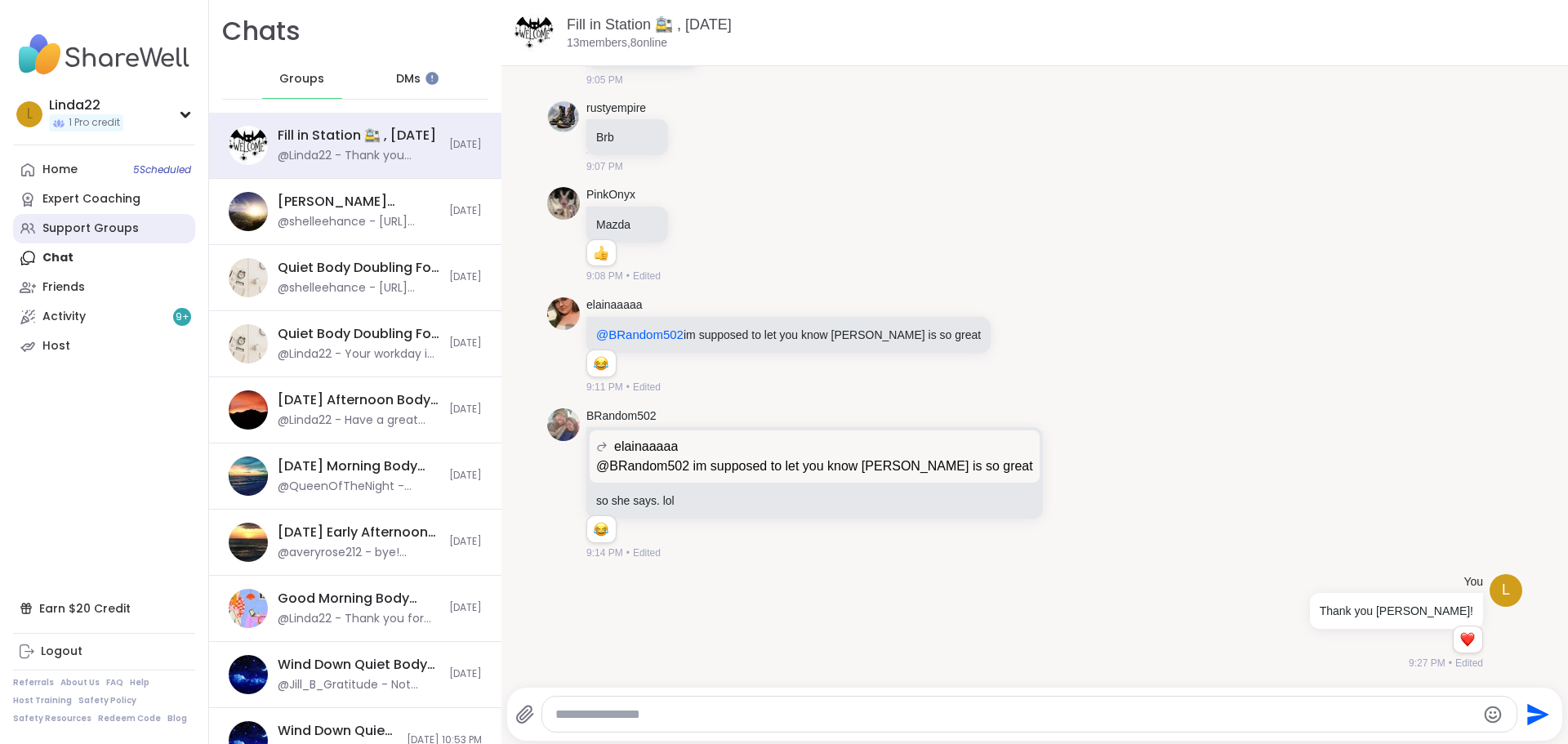
click at [119, 221] on div "Support Groups" at bounding box center [90, 229] width 97 height 16
